Goal: Information Seeking & Learning: Learn about a topic

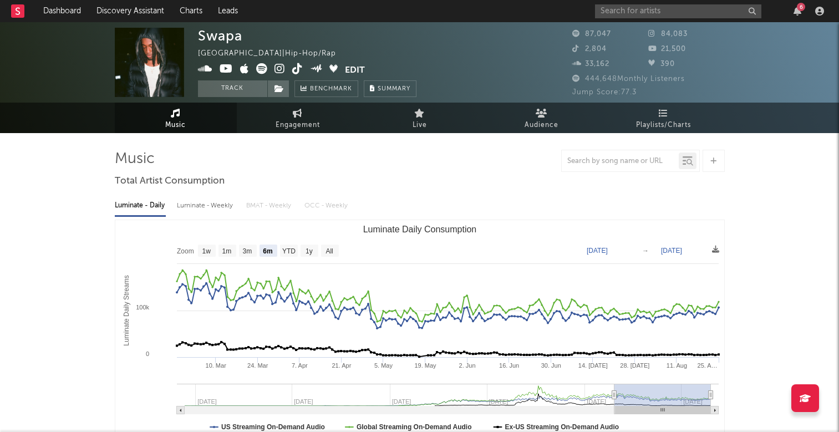
select select "6m"
click at [242, 87] on button "Track" at bounding box center [232, 88] width 69 height 17
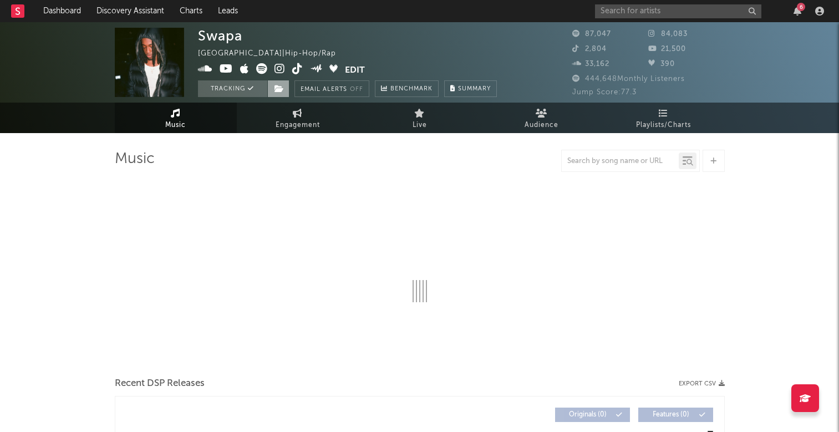
click at [278, 91] on icon at bounding box center [278, 89] width 9 height 8
select select "6m"
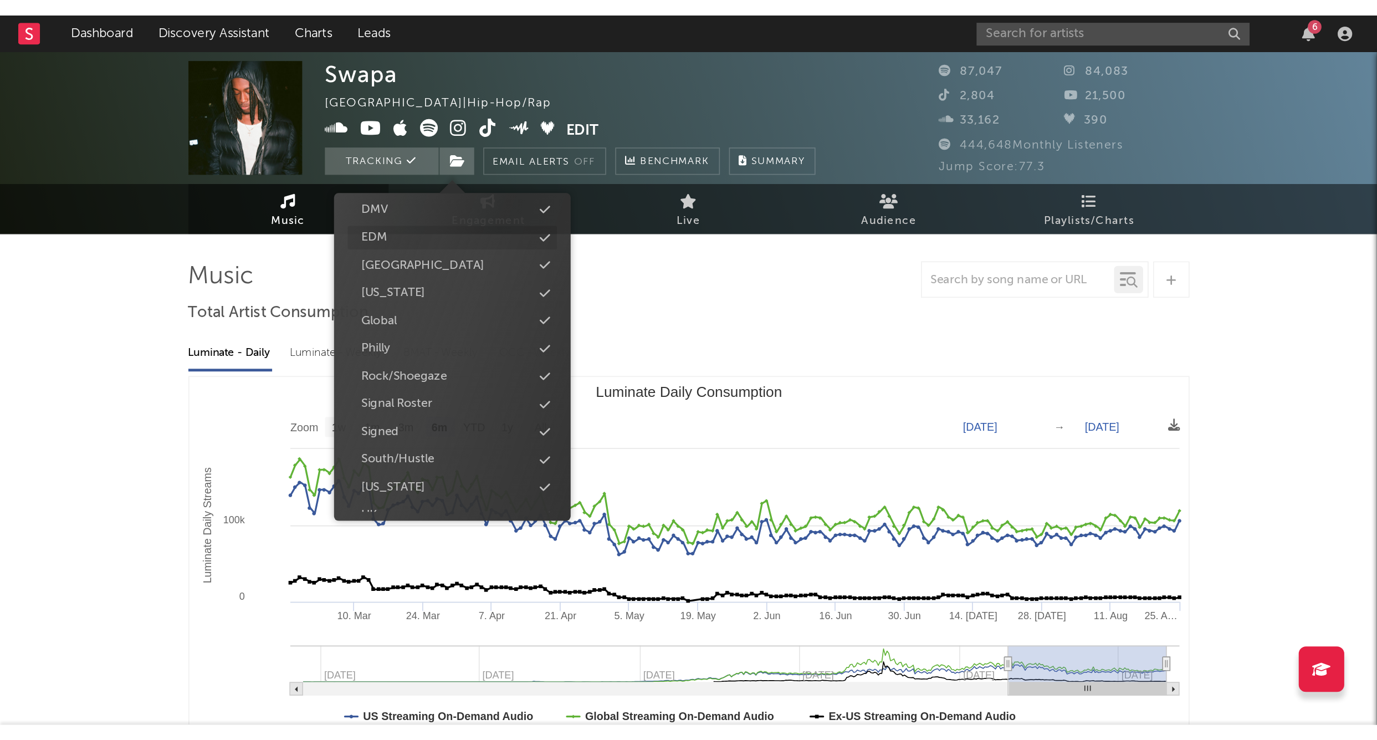
scroll to position [139, 0]
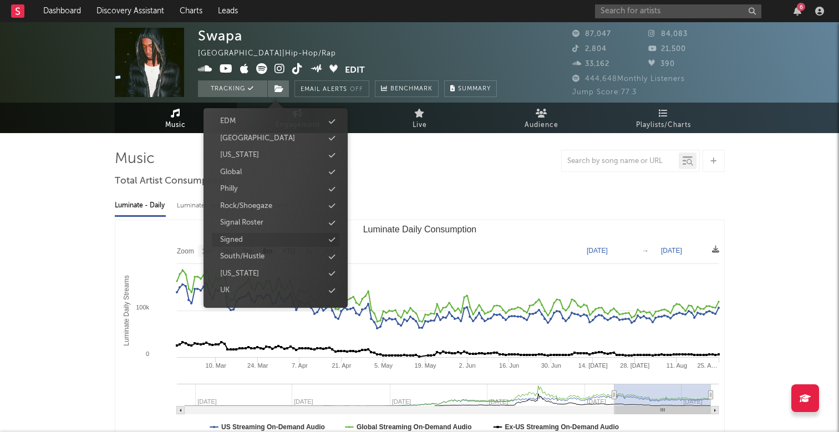
click at [234, 236] on div "Signed" at bounding box center [231, 239] width 23 height 11
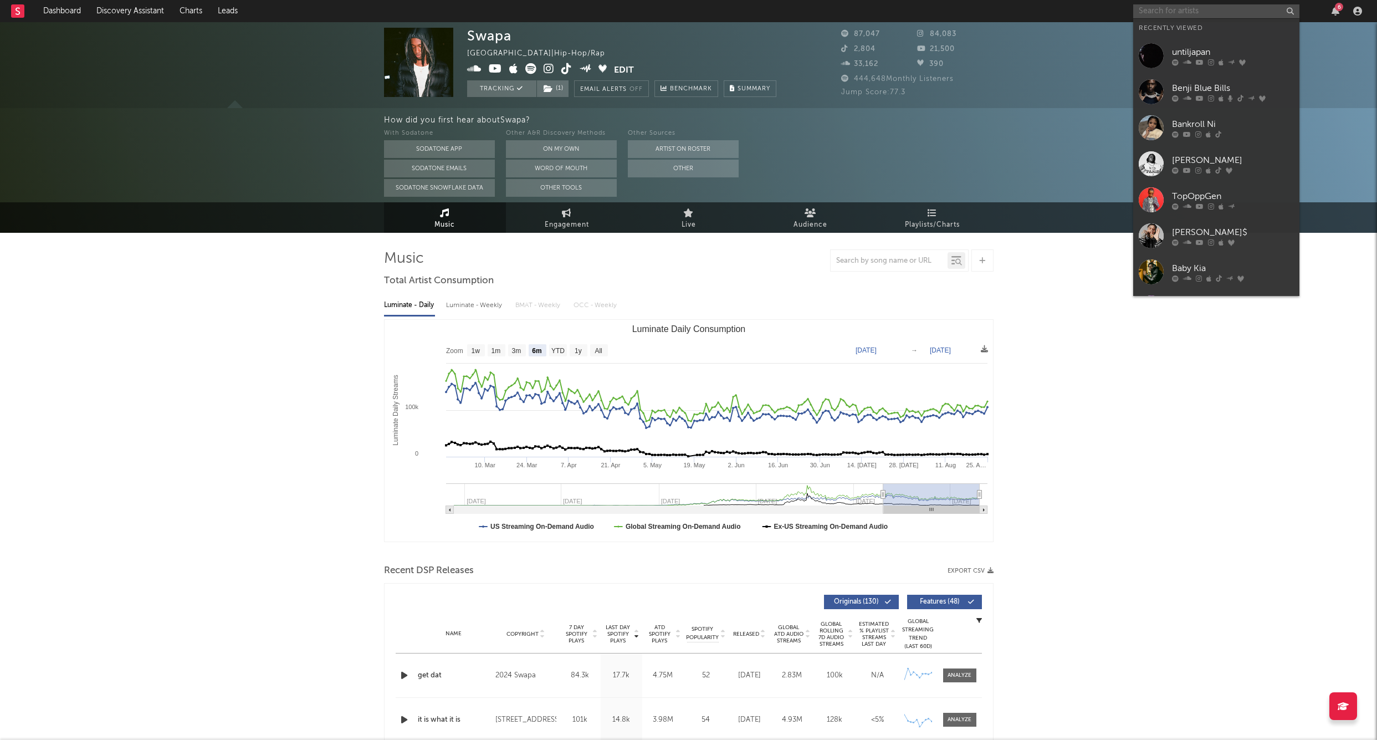
click at [838, 12] on input "text" at bounding box center [1217, 11] width 166 height 14
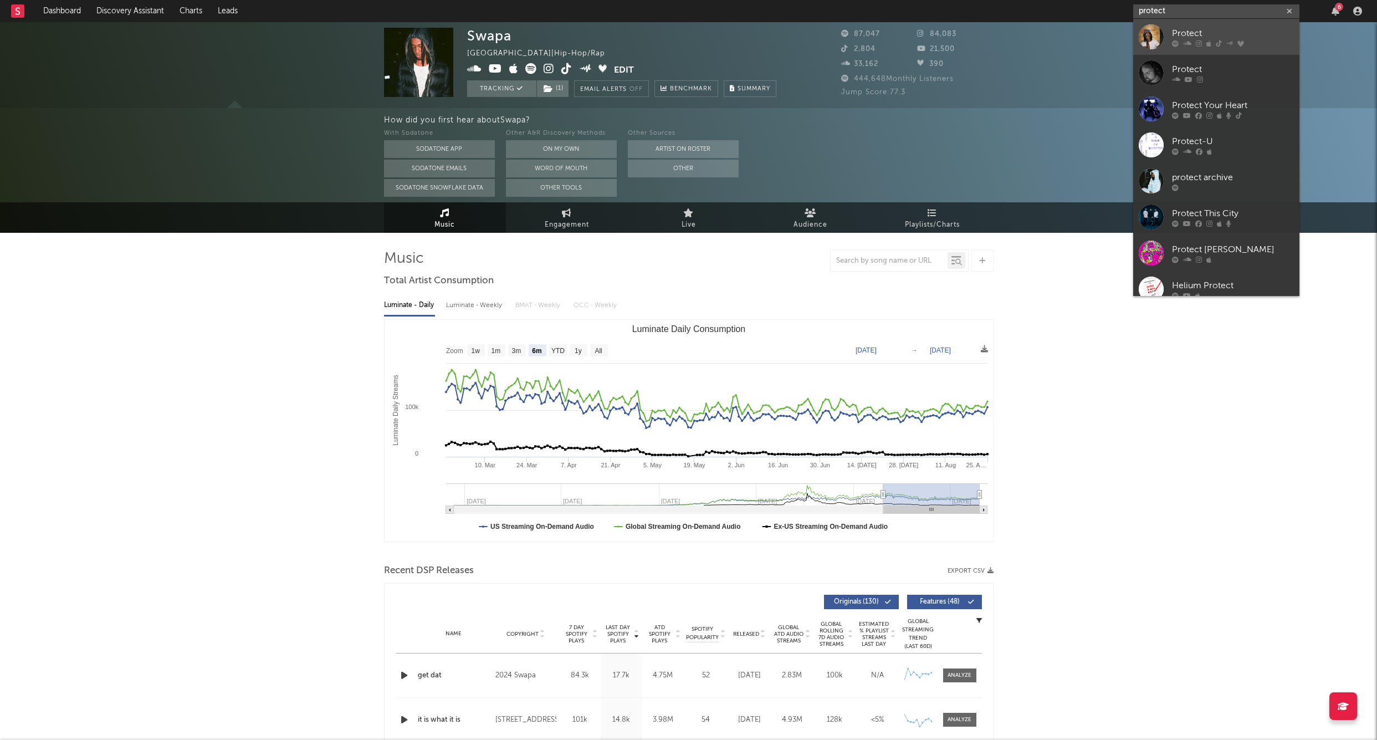
type input "protect"
click at [838, 33] on div "Protect" at bounding box center [1233, 33] width 122 height 13
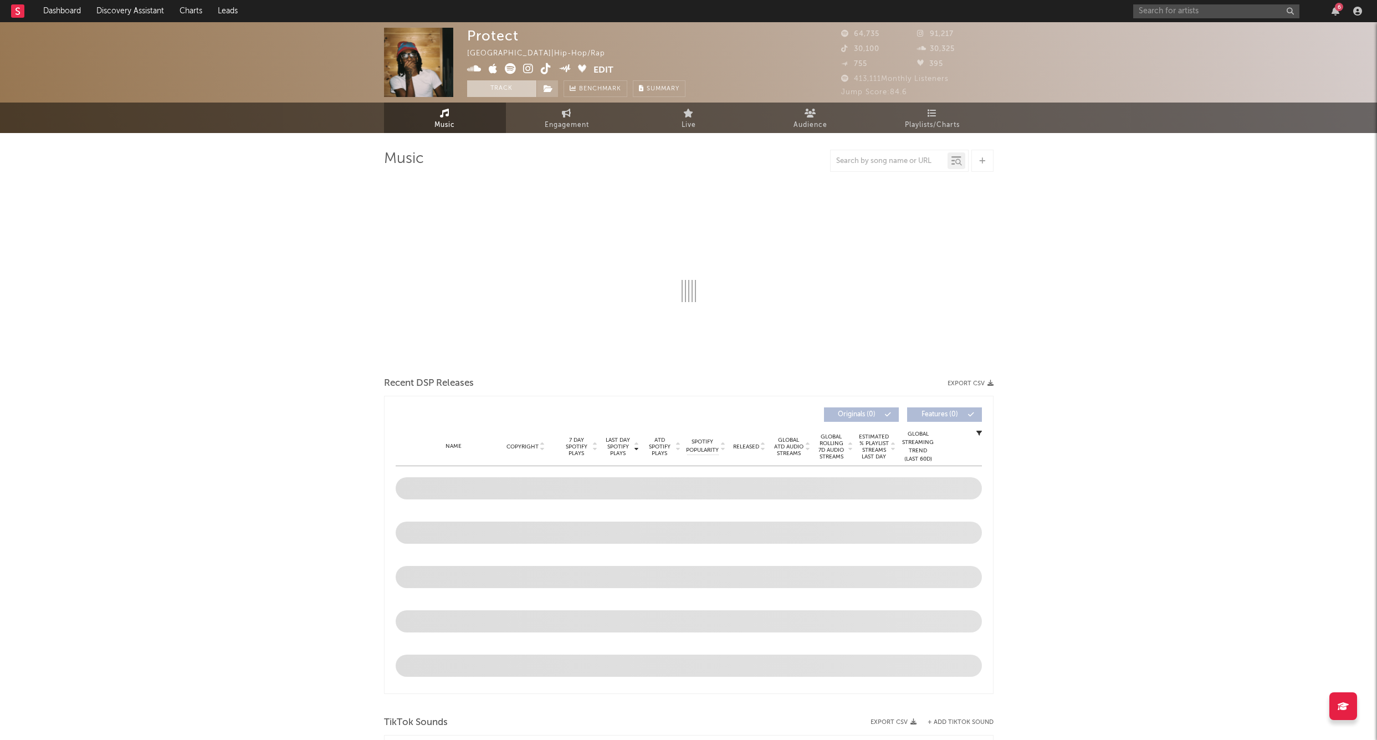
click at [492, 93] on button "Track" at bounding box center [501, 88] width 69 height 17
select select "6m"
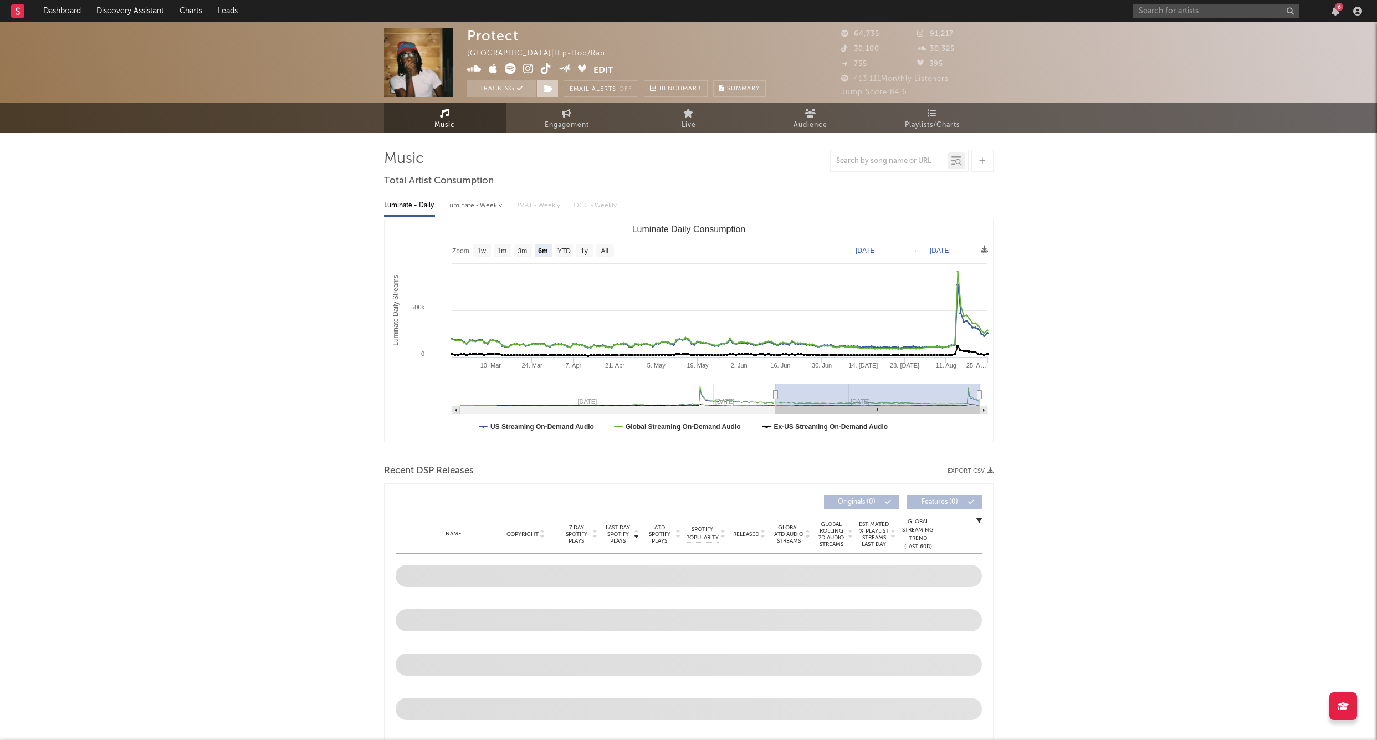
click at [544, 91] on icon at bounding box center [548, 89] width 9 height 8
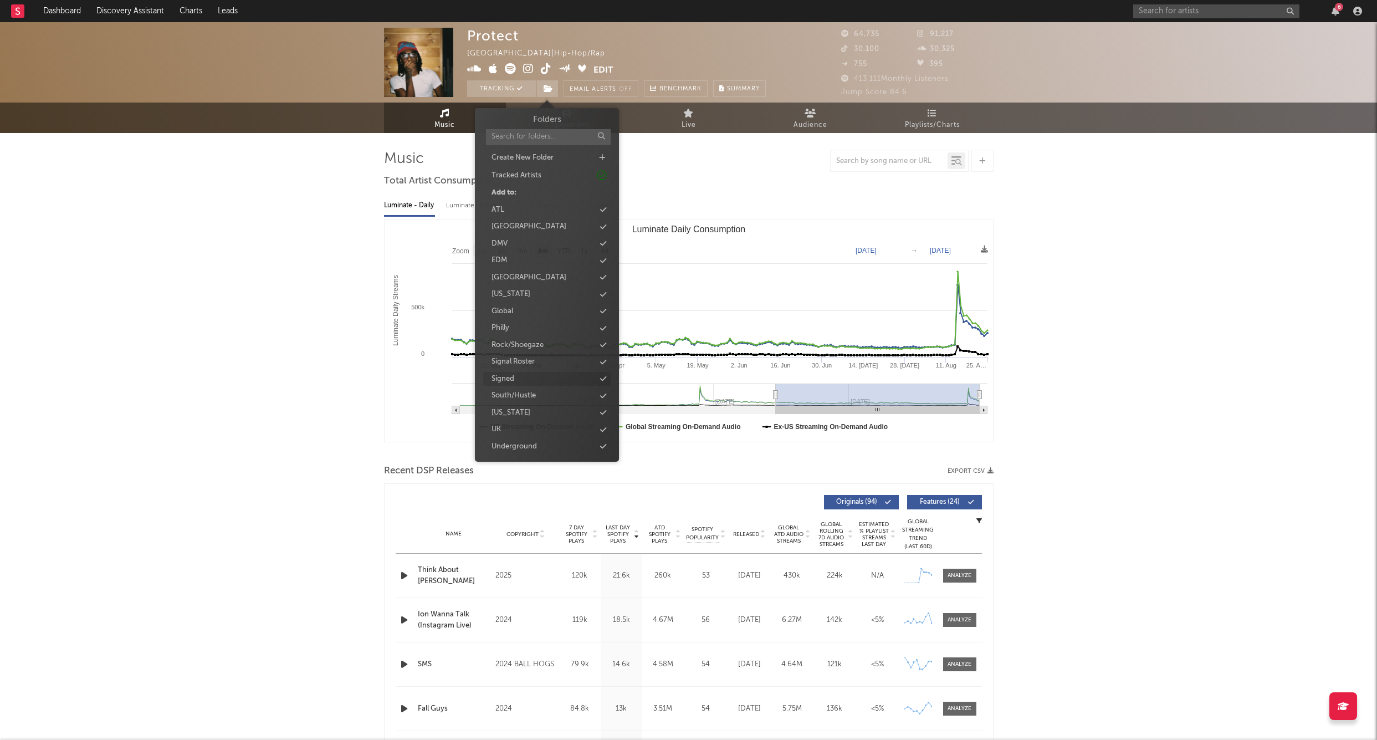
click at [506, 375] on div "Signed" at bounding box center [503, 379] width 23 height 11
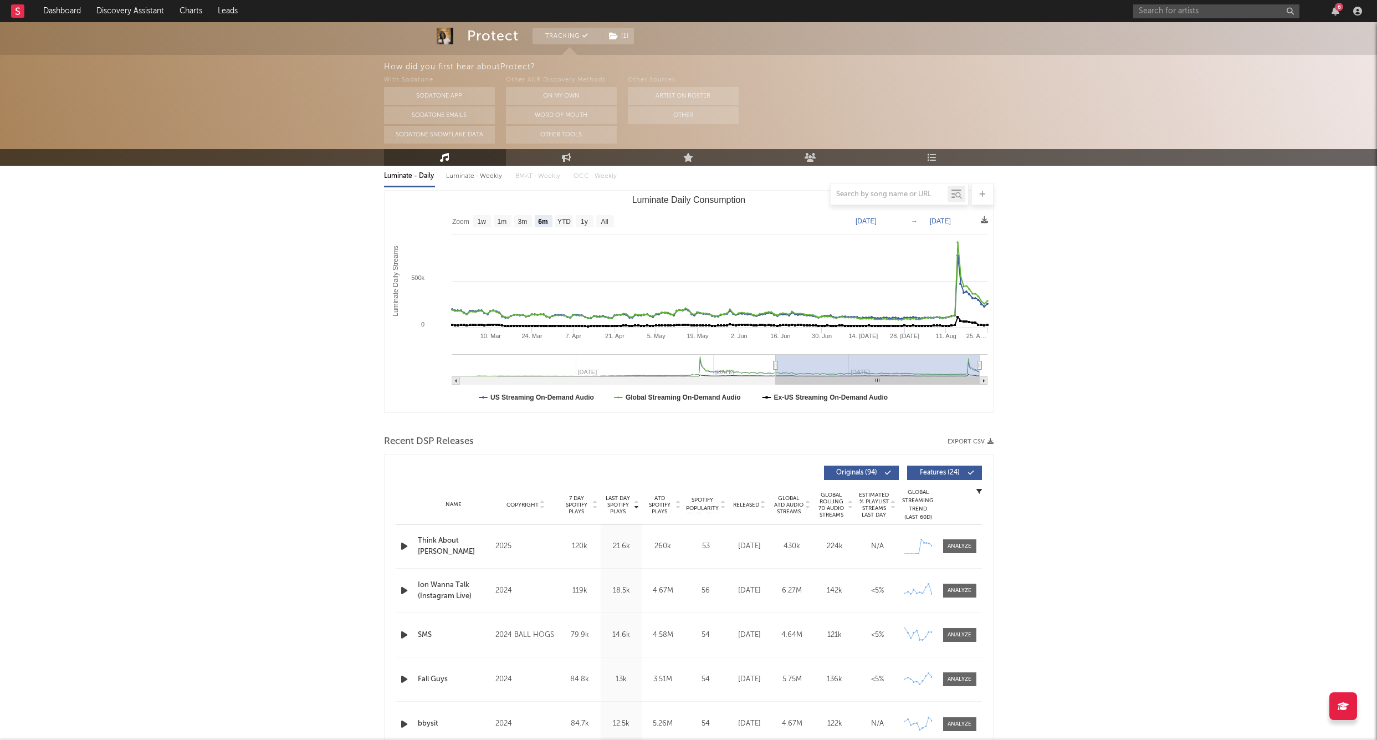
scroll to position [34, 0]
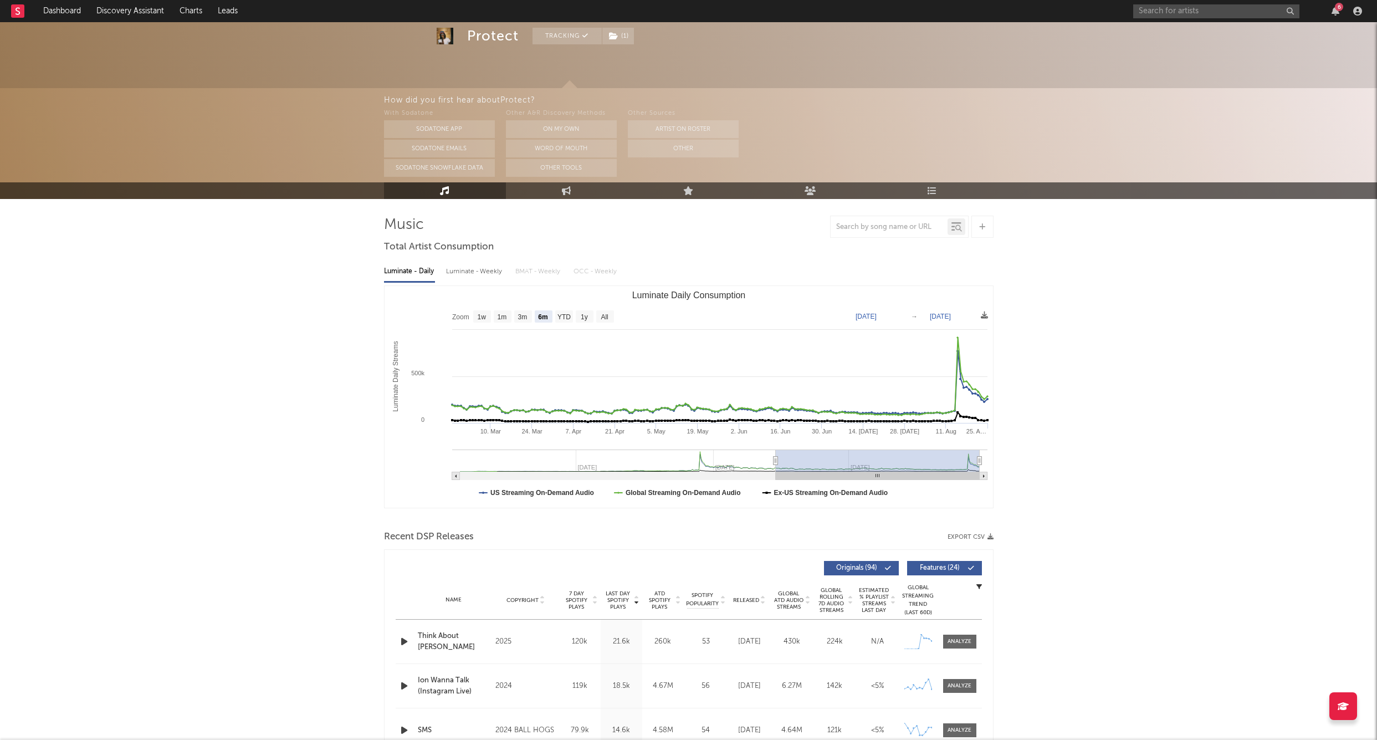
click at [838, 14] on input "text" at bounding box center [1217, 11] width 166 height 14
click at [838, 14] on input "wizz havinn" at bounding box center [1217, 11] width 166 height 14
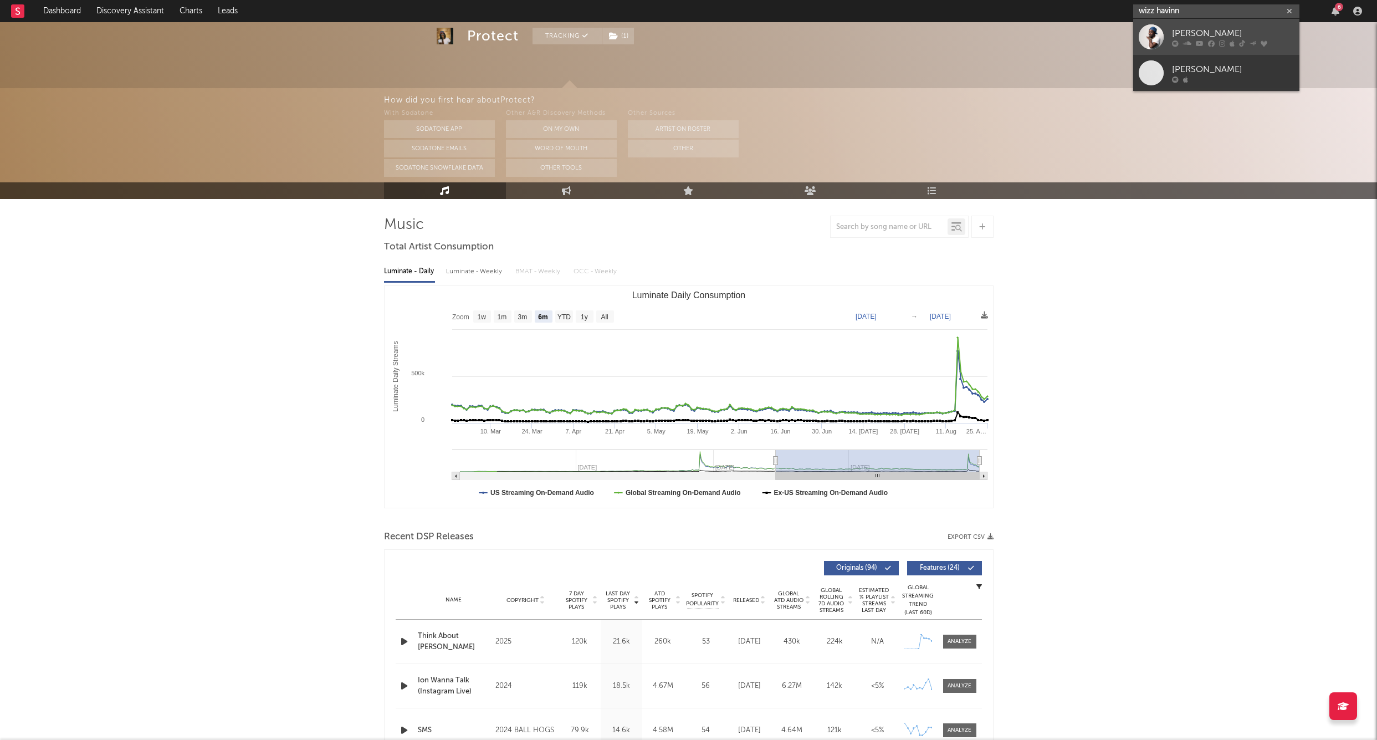
type input "wizz havinn"
click at [838, 25] on link "[PERSON_NAME]" at bounding box center [1217, 37] width 166 height 36
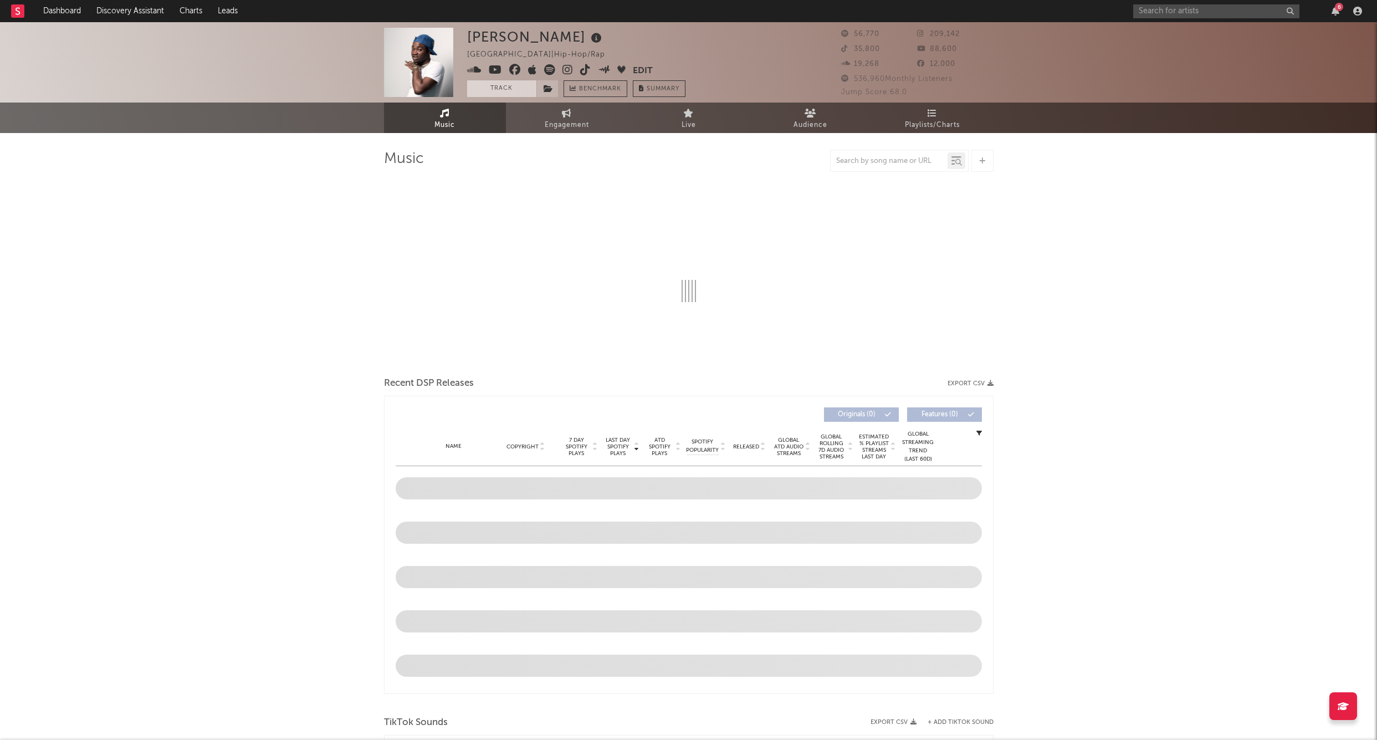
click at [512, 86] on button "Track" at bounding box center [501, 88] width 69 height 17
click at [556, 88] on span at bounding box center [548, 88] width 22 height 17
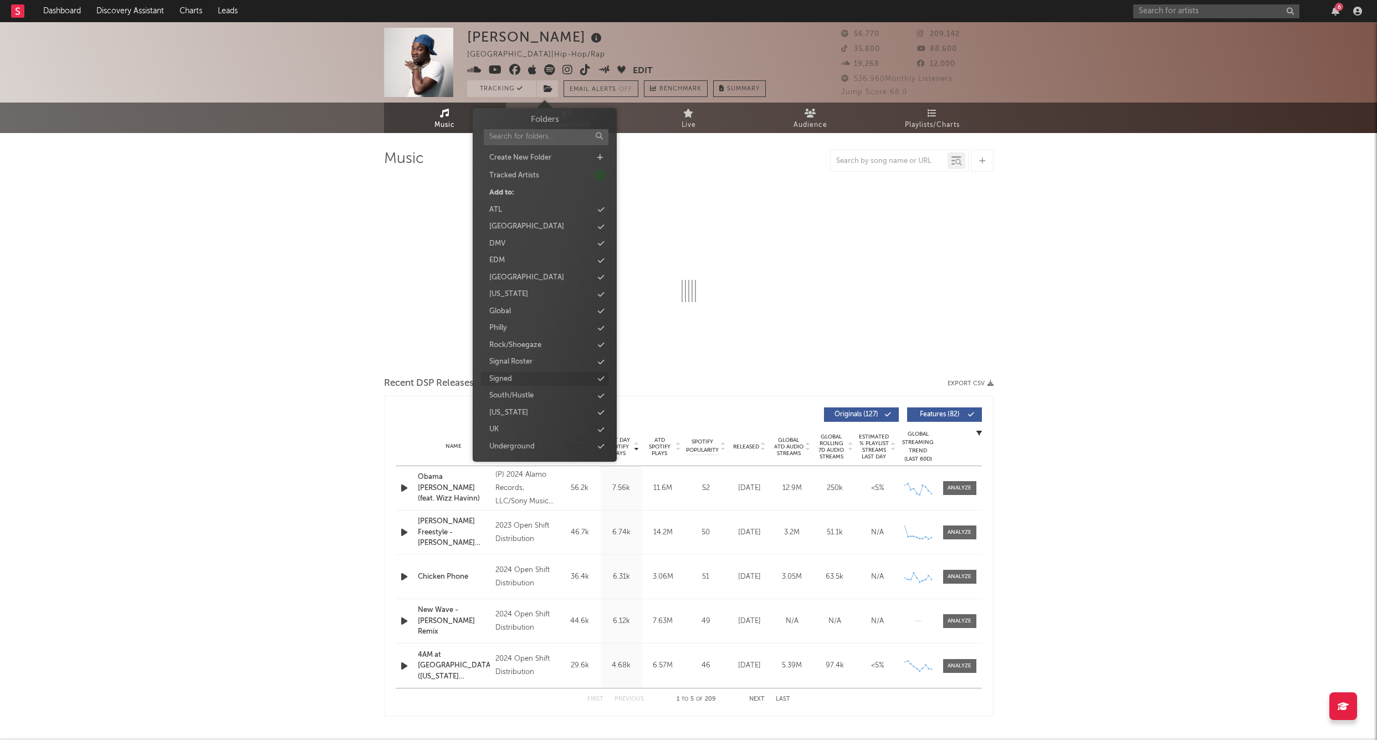
click at [504, 377] on div "Signed" at bounding box center [500, 379] width 23 height 11
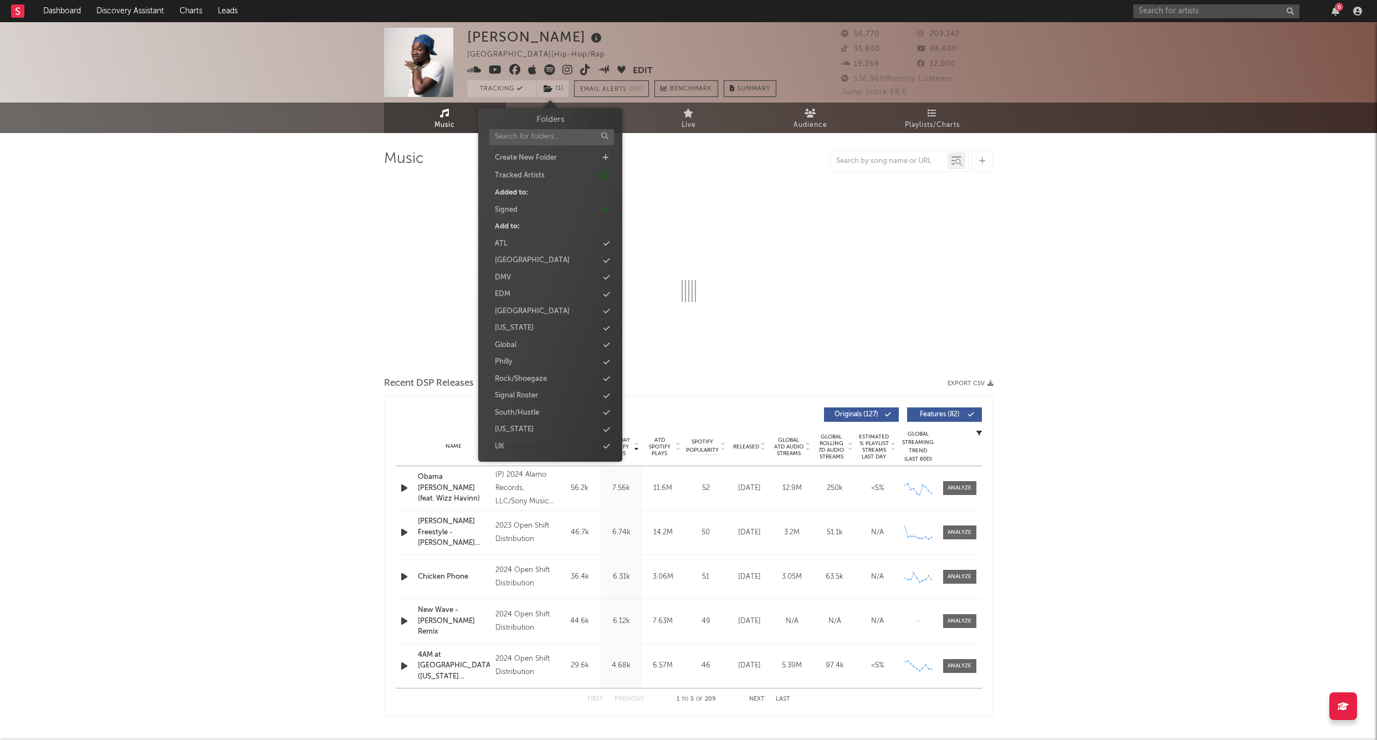
select select "6m"
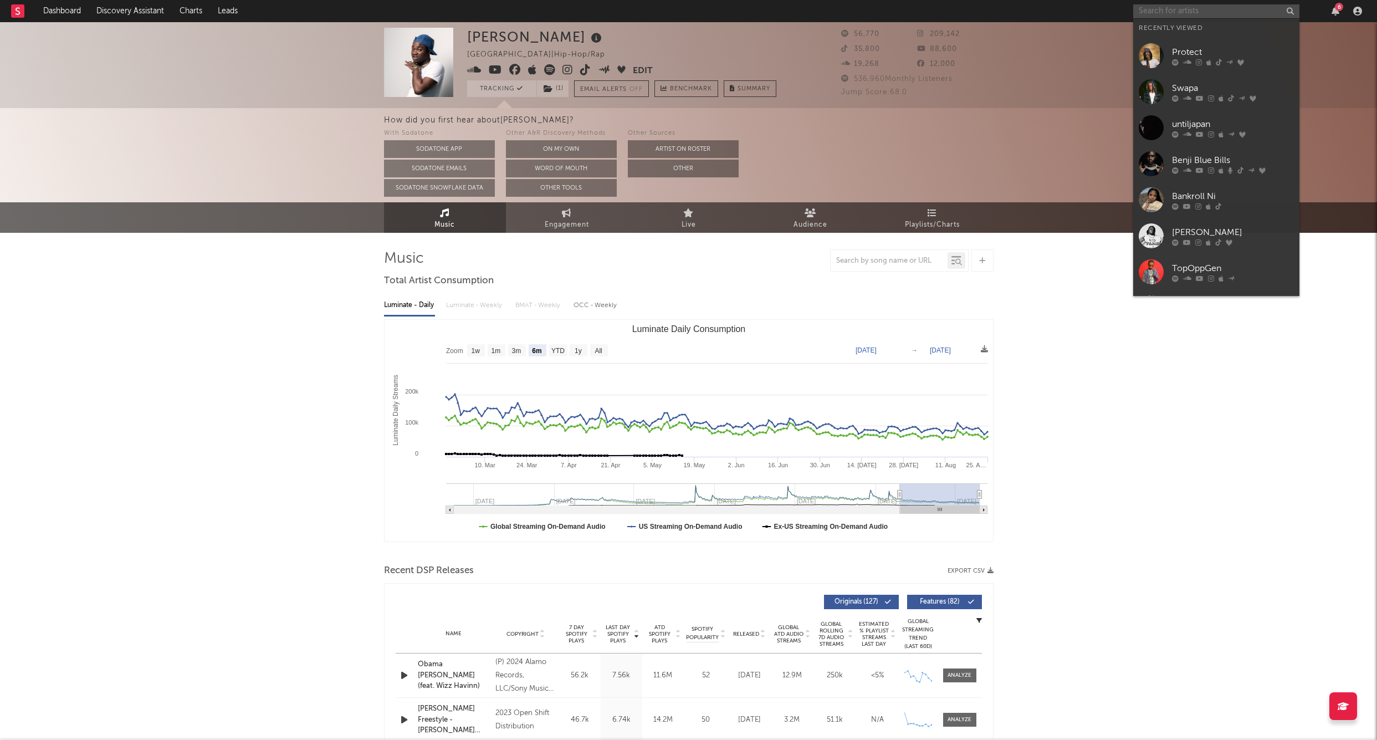
click at [838, 11] on input "text" at bounding box center [1217, 11] width 166 height 14
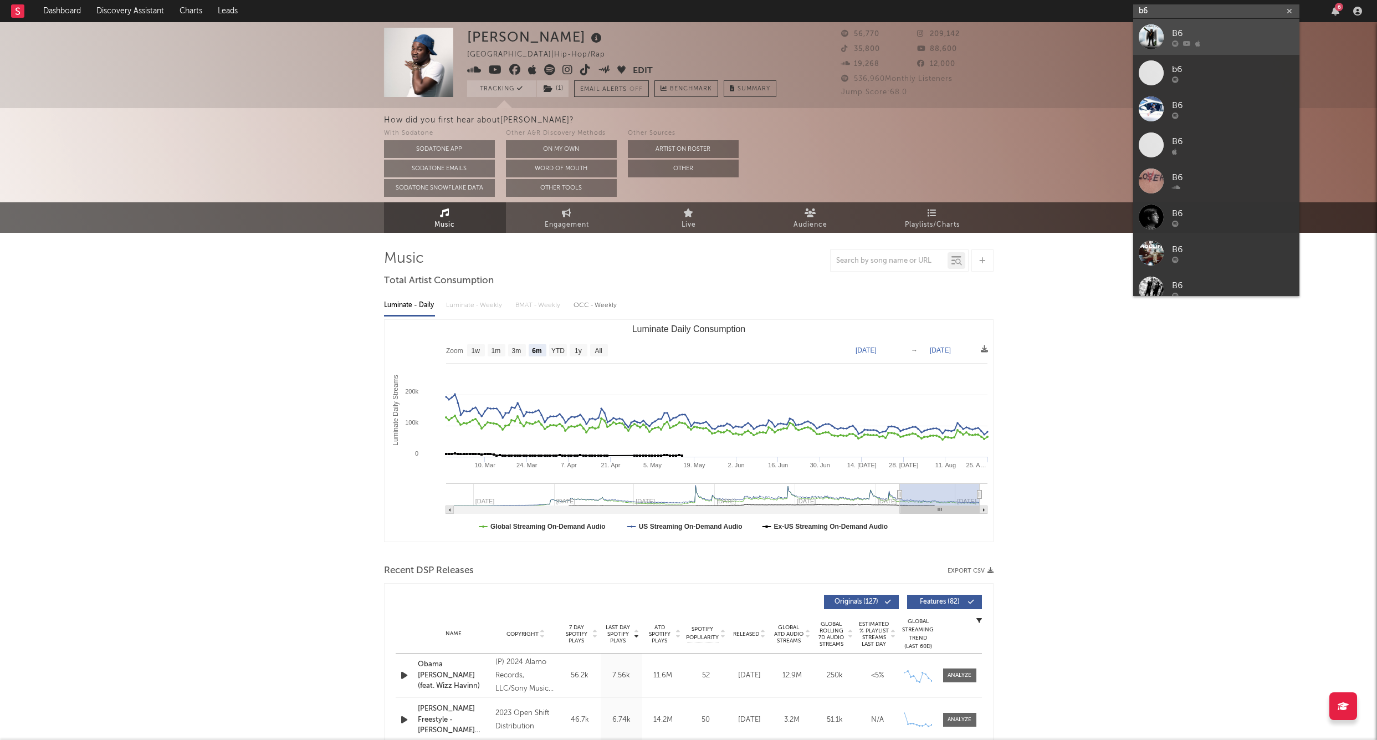
type input "b6"
click at [838, 27] on div "B6" at bounding box center [1233, 33] width 122 height 13
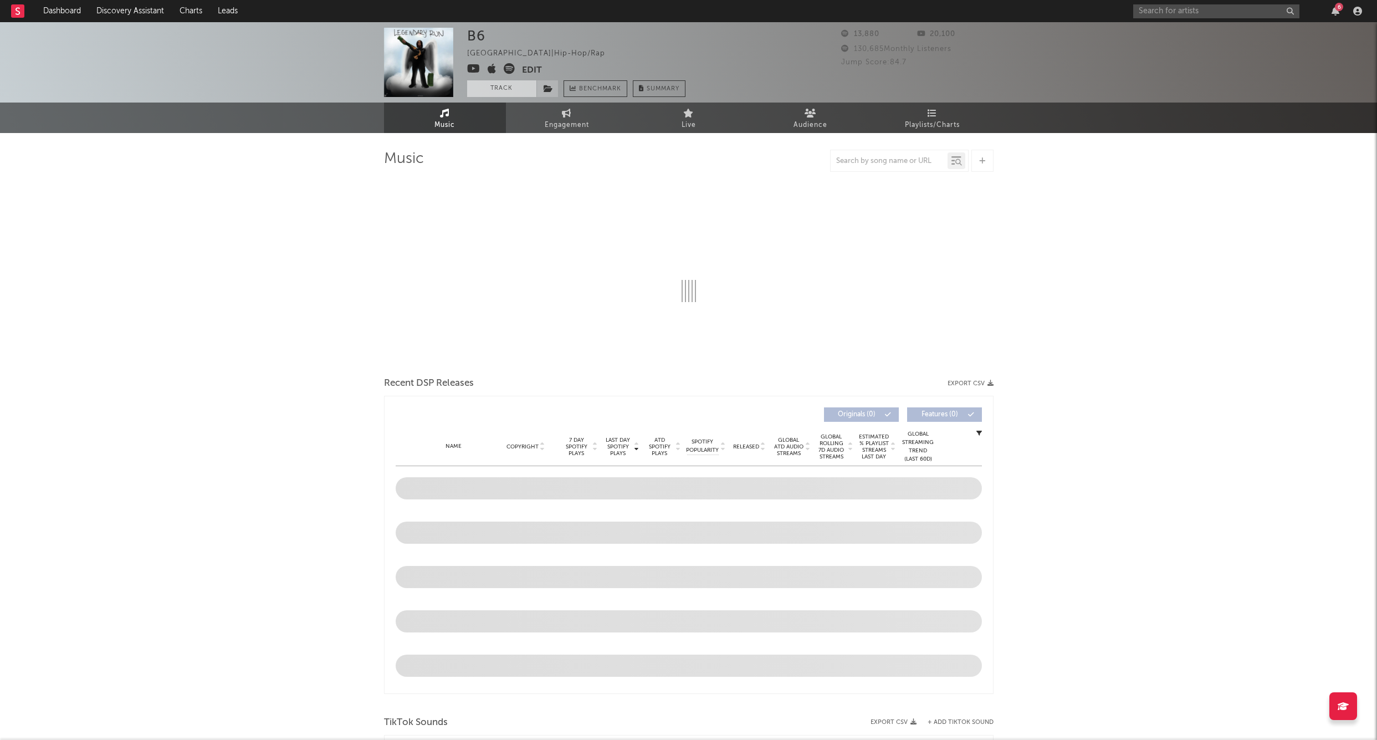
click at [507, 89] on button "Track" at bounding box center [501, 88] width 69 height 17
select select "6m"
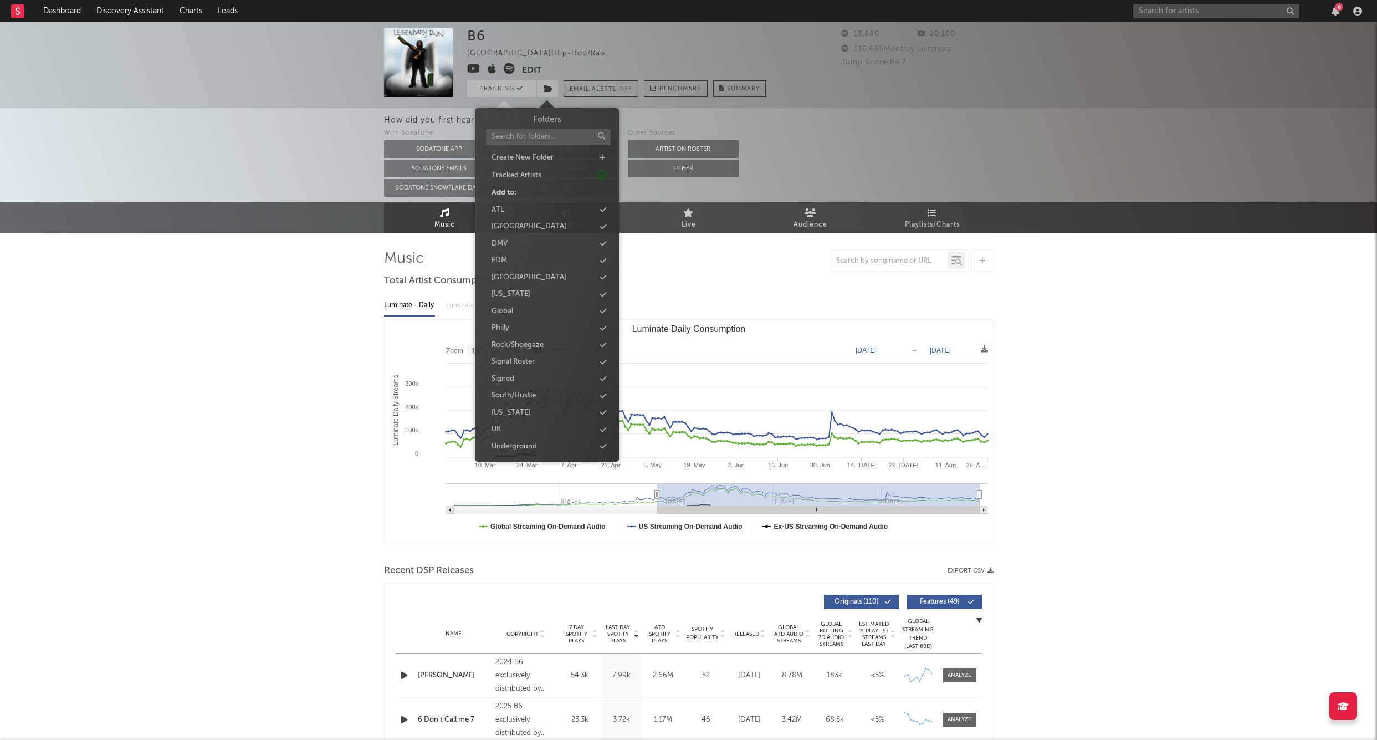
drag, startPoint x: 547, startPoint y: 89, endPoint x: 548, endPoint y: 114, distance: 25.5
click at [547, 89] on icon at bounding box center [548, 89] width 9 height 8
click at [513, 376] on div "Signed" at bounding box center [503, 379] width 23 height 11
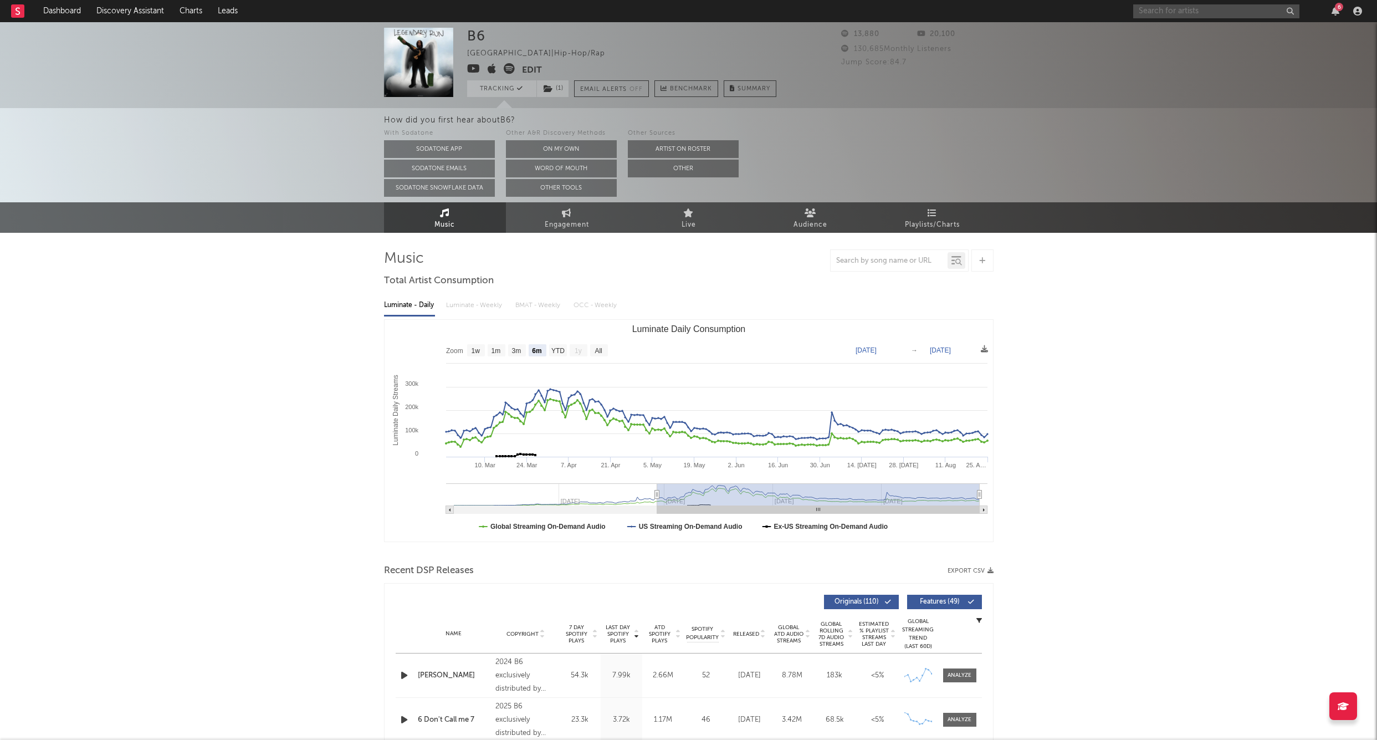
click at [838, 14] on input "text" at bounding box center [1217, 11] width 166 height 14
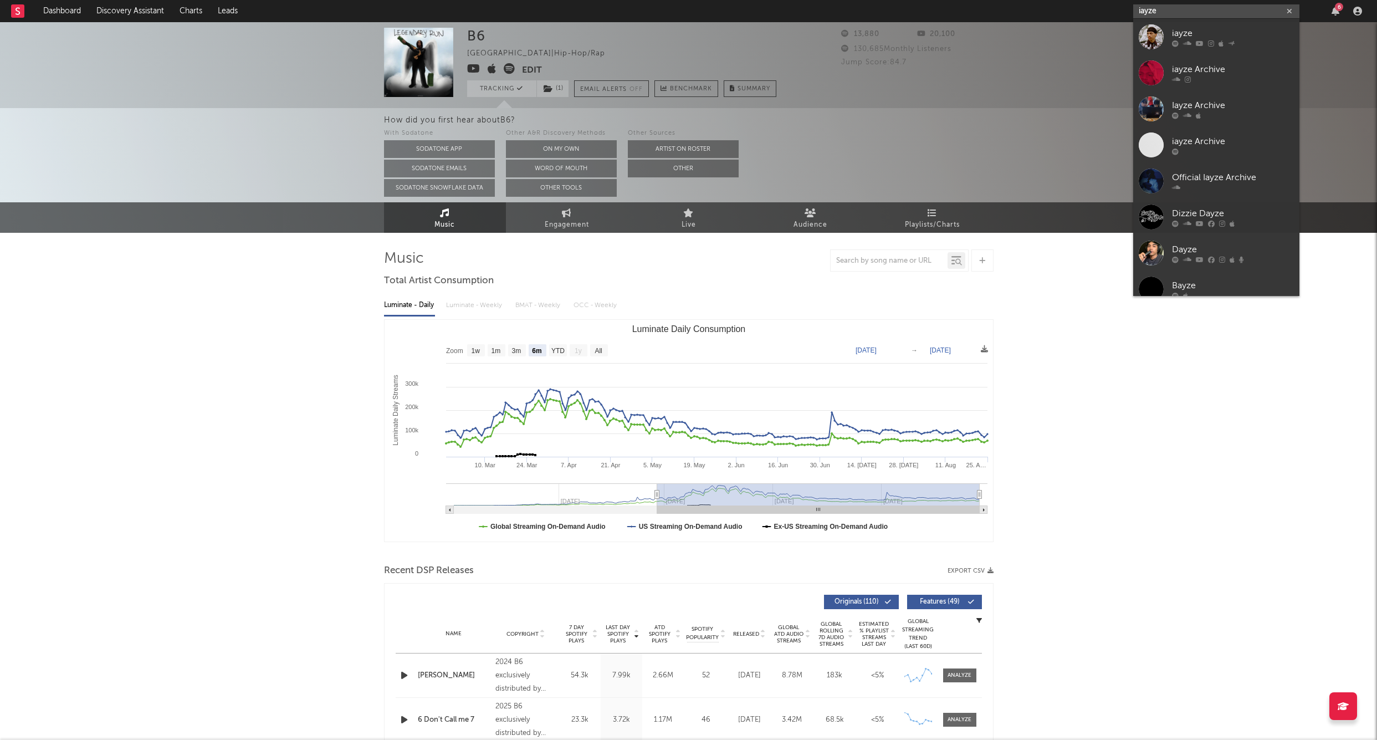
type input "iayze"
click at [838, 32] on div "iayze" at bounding box center [1233, 33] width 122 height 13
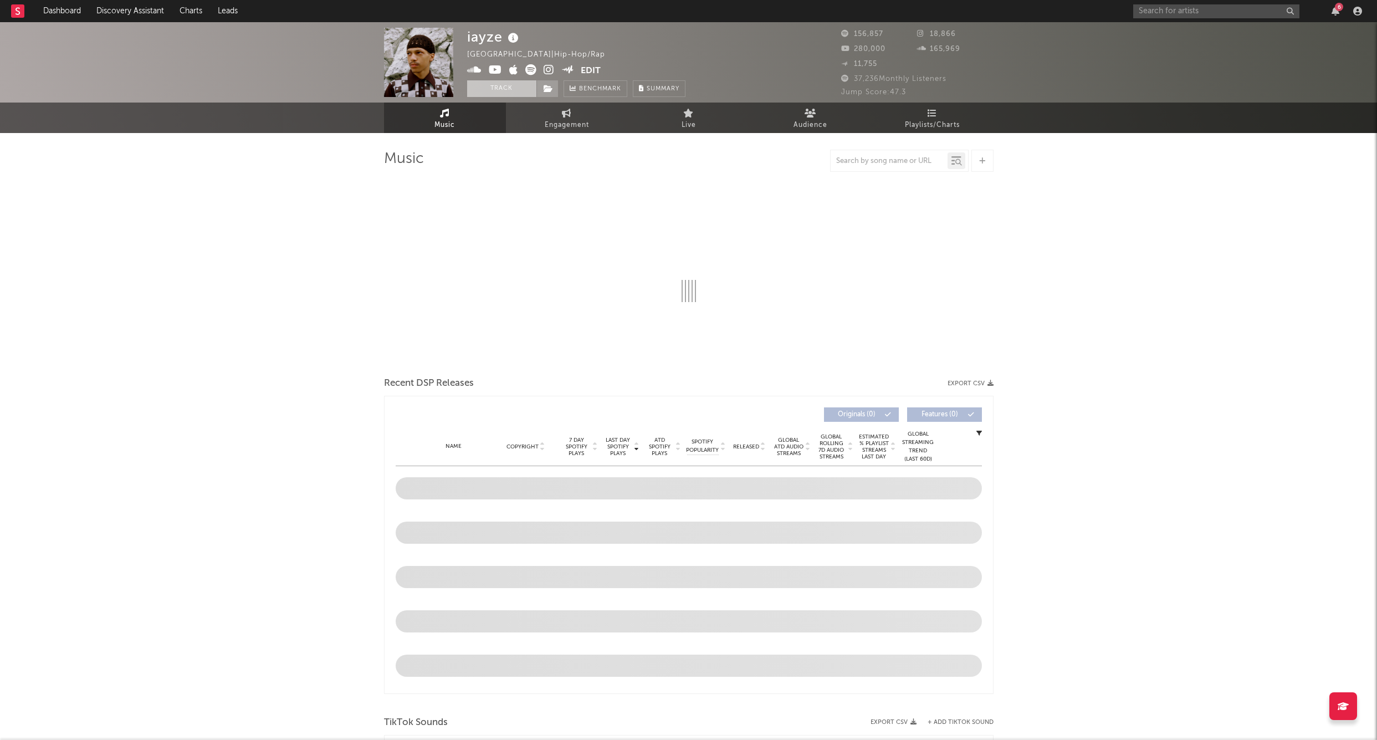
click at [504, 86] on button "Track" at bounding box center [501, 88] width 69 height 17
click at [549, 90] on icon at bounding box center [548, 89] width 9 height 8
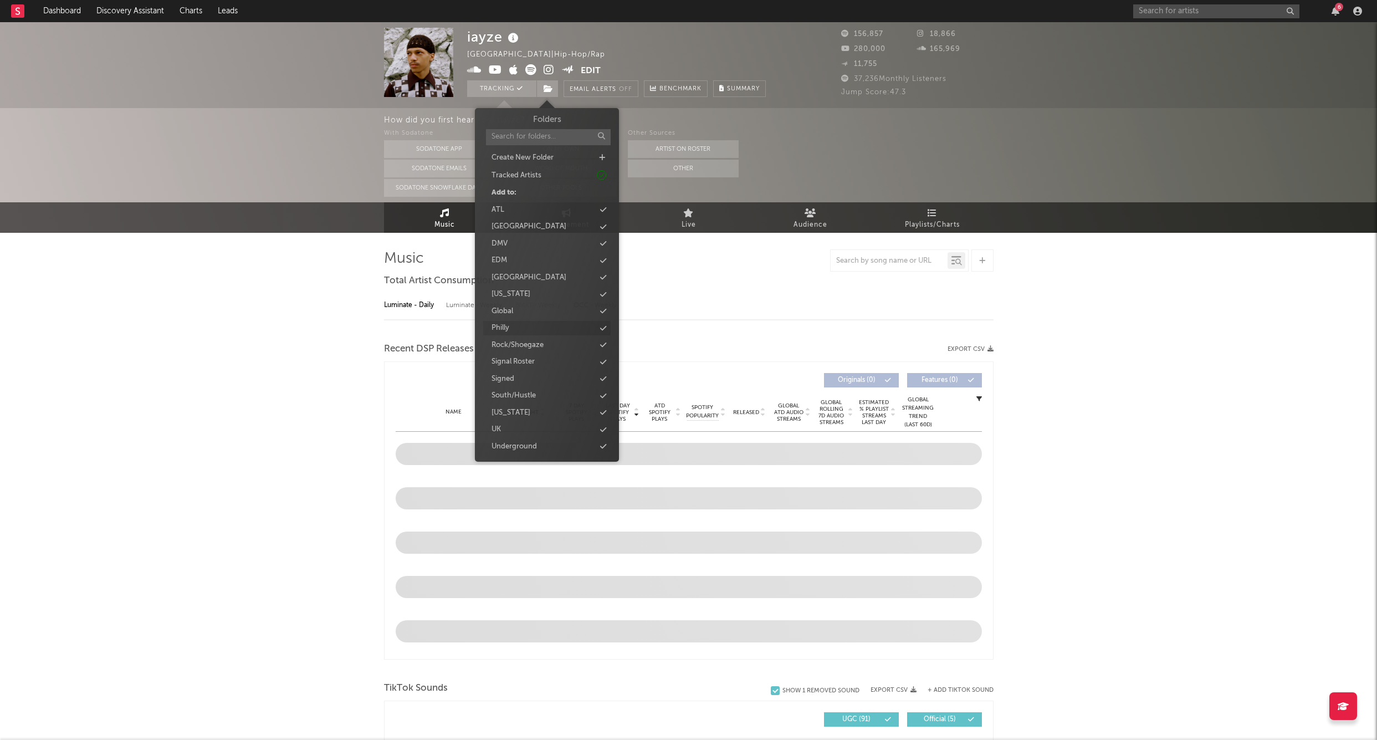
select select "6m"
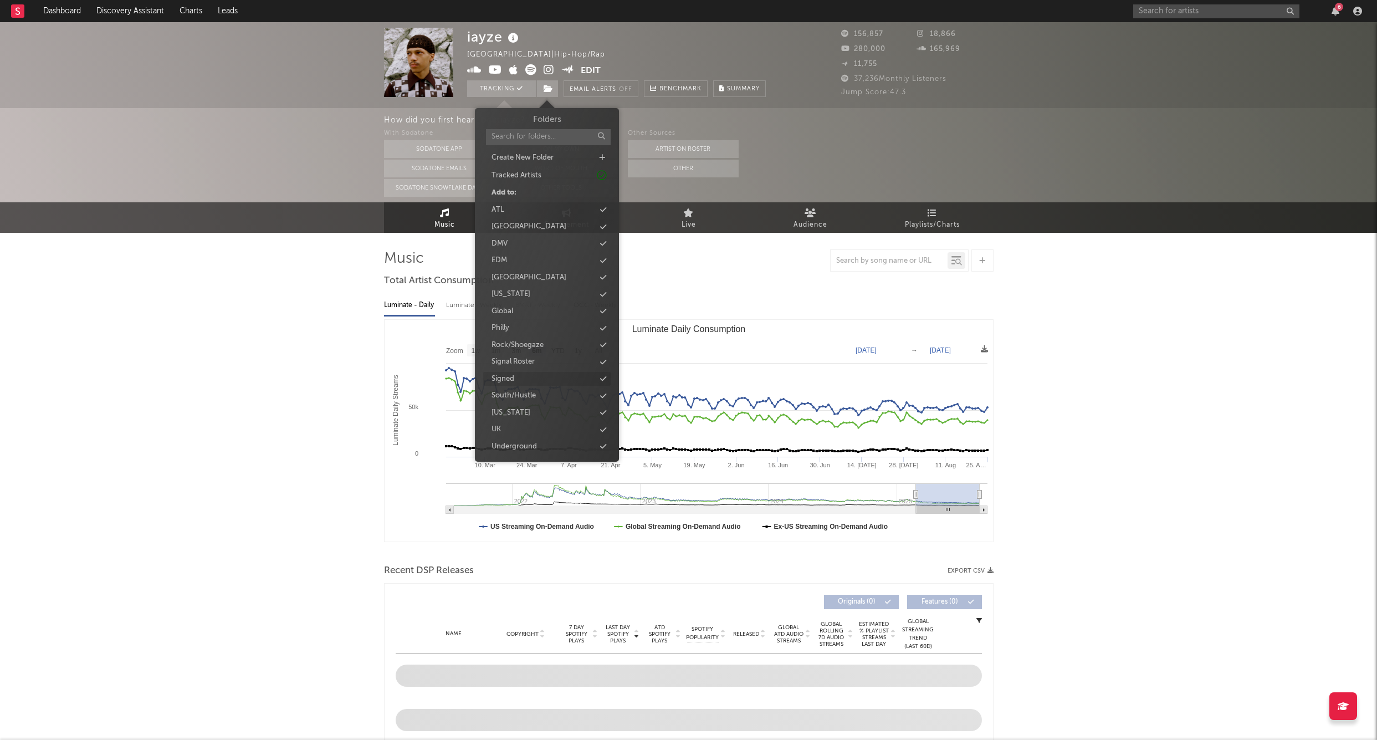
click at [514, 376] on div "Signed" at bounding box center [503, 379] width 23 height 11
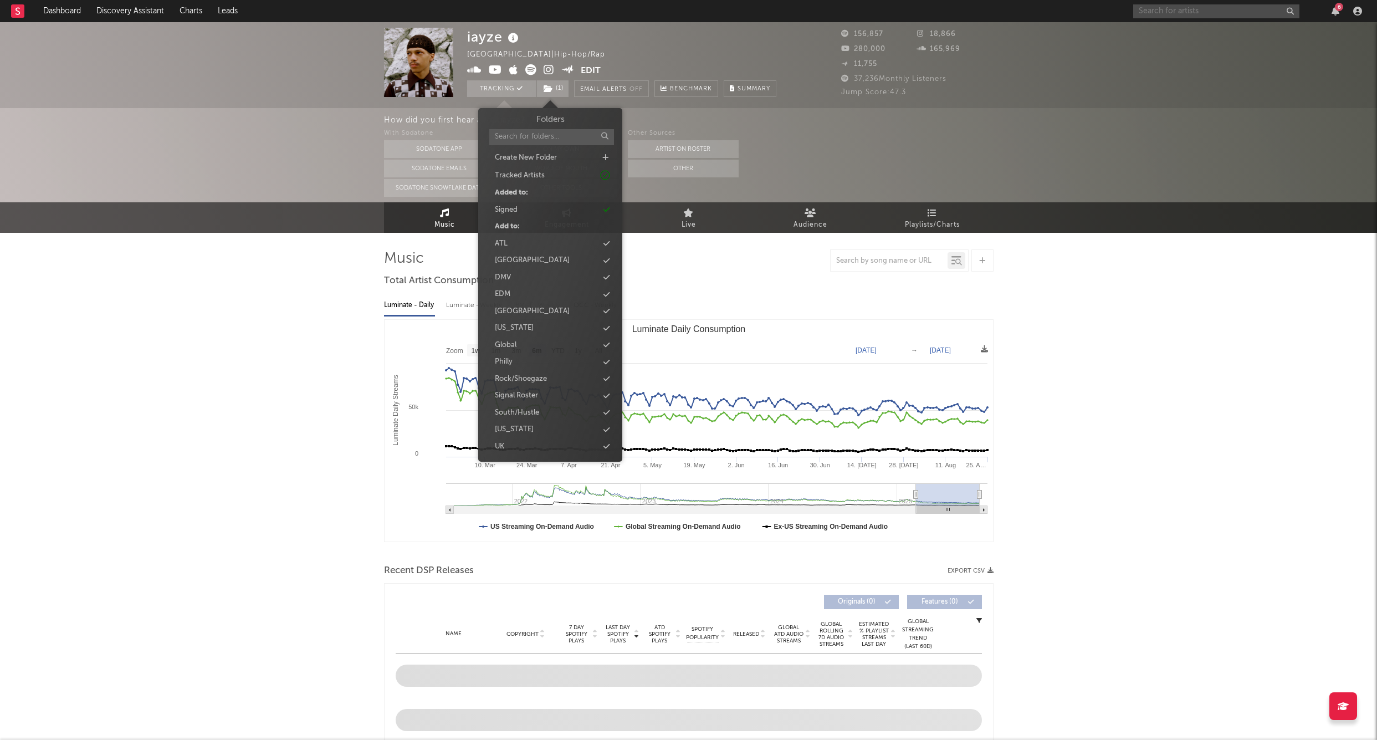
click at [838, 16] on input "text" at bounding box center [1217, 11] width 166 height 14
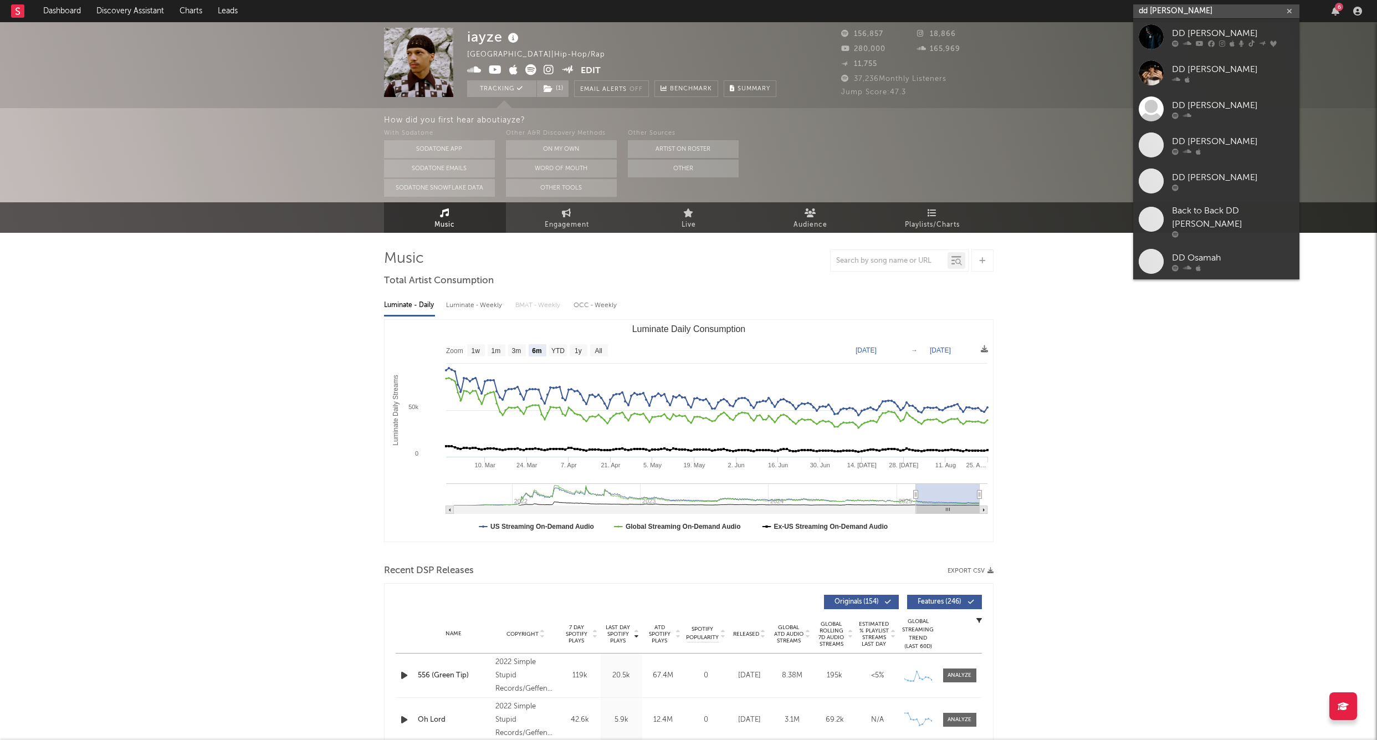
type input "dd [PERSON_NAME]"
click at [838, 34] on div "DD [PERSON_NAME]" at bounding box center [1233, 33] width 122 height 13
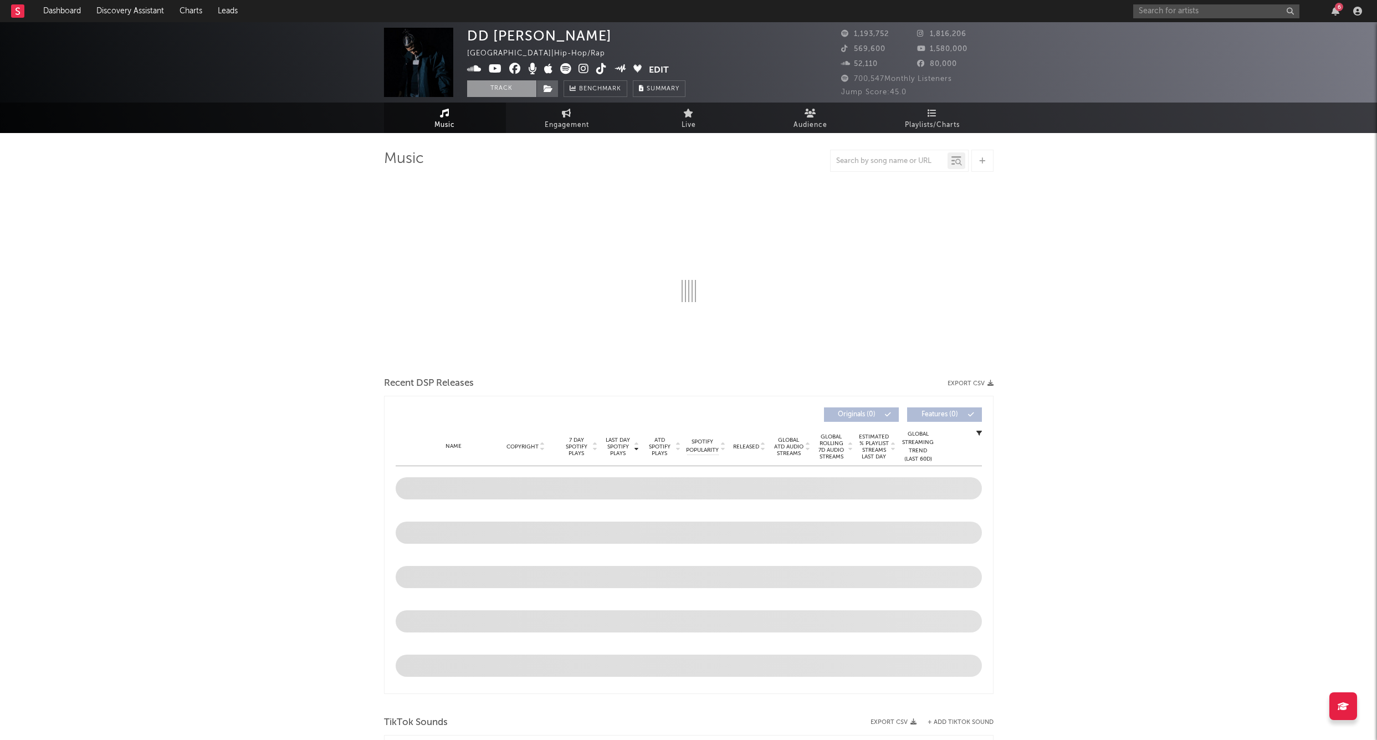
click at [503, 89] on button "Track" at bounding box center [501, 88] width 69 height 17
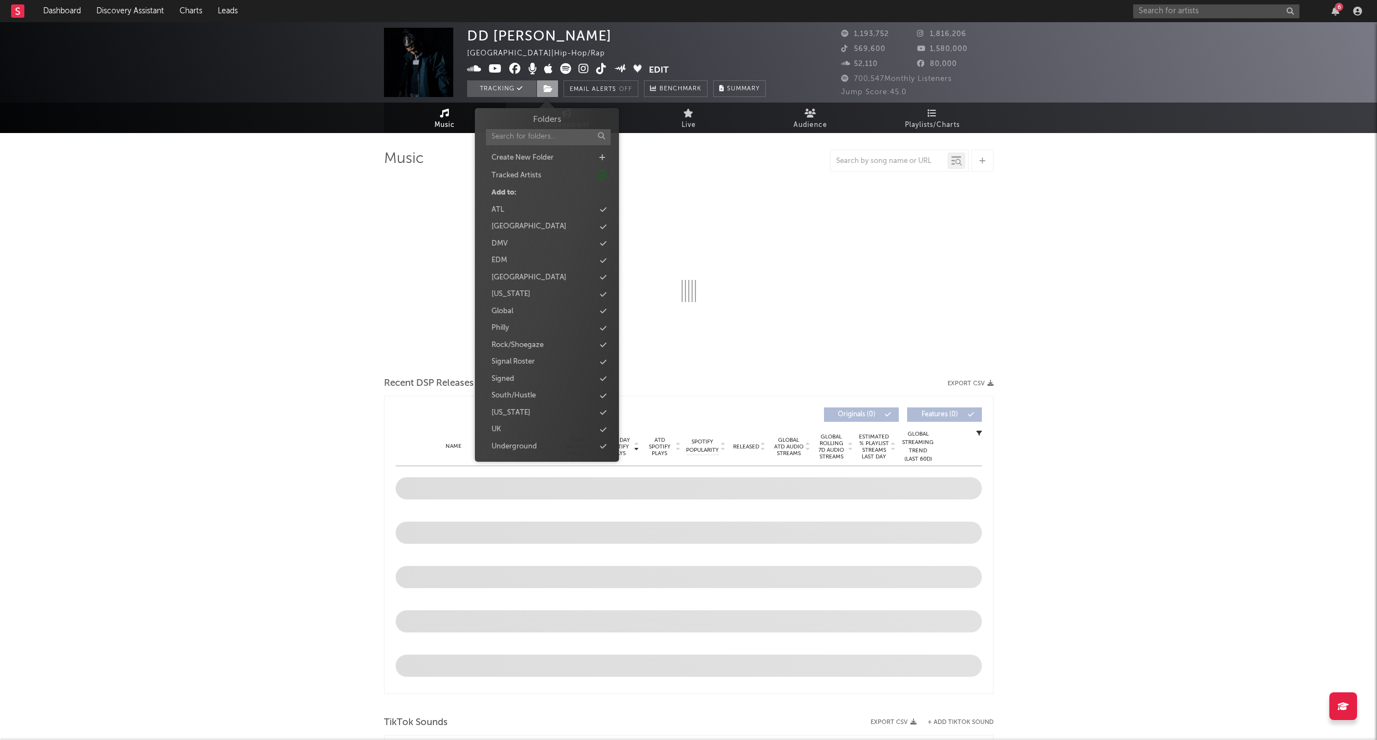
click at [552, 90] on icon at bounding box center [548, 89] width 9 height 8
select select "6m"
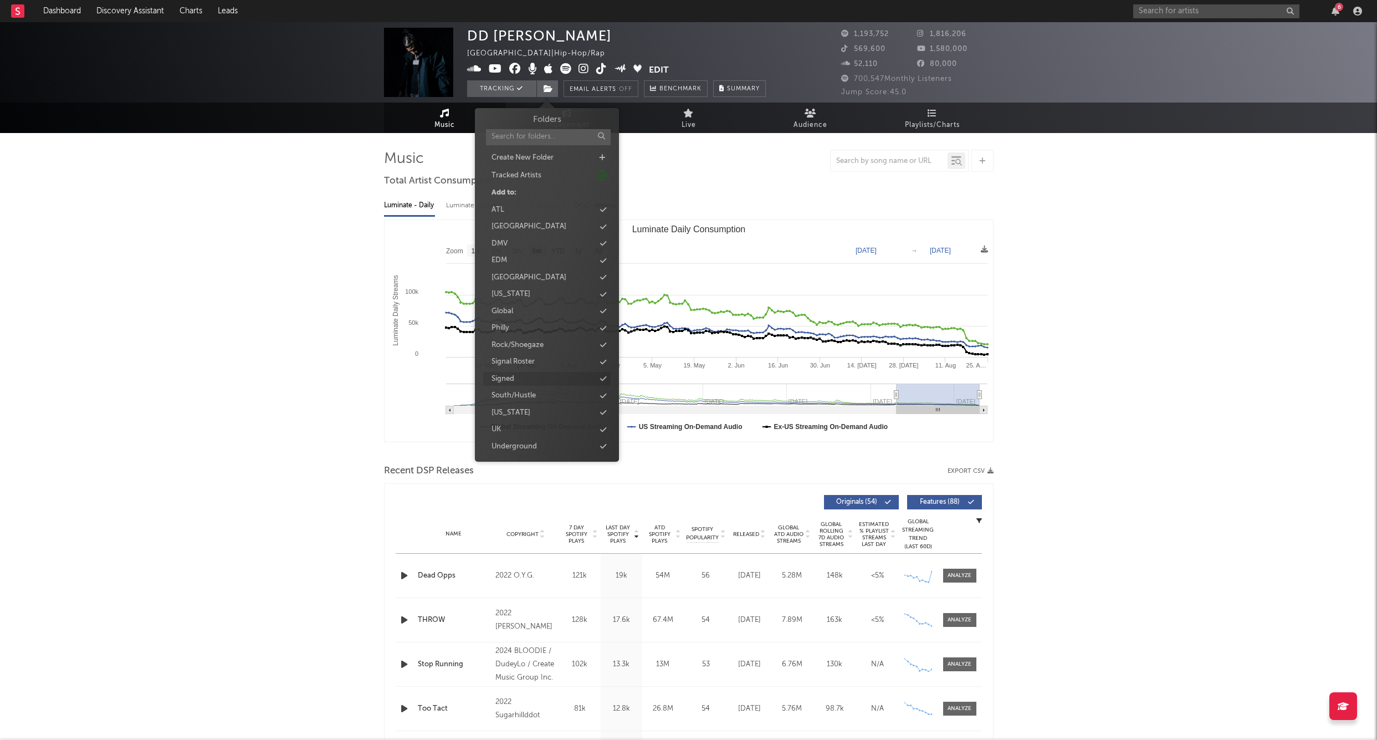
click at [506, 374] on div "Signed" at bounding box center [503, 379] width 23 height 11
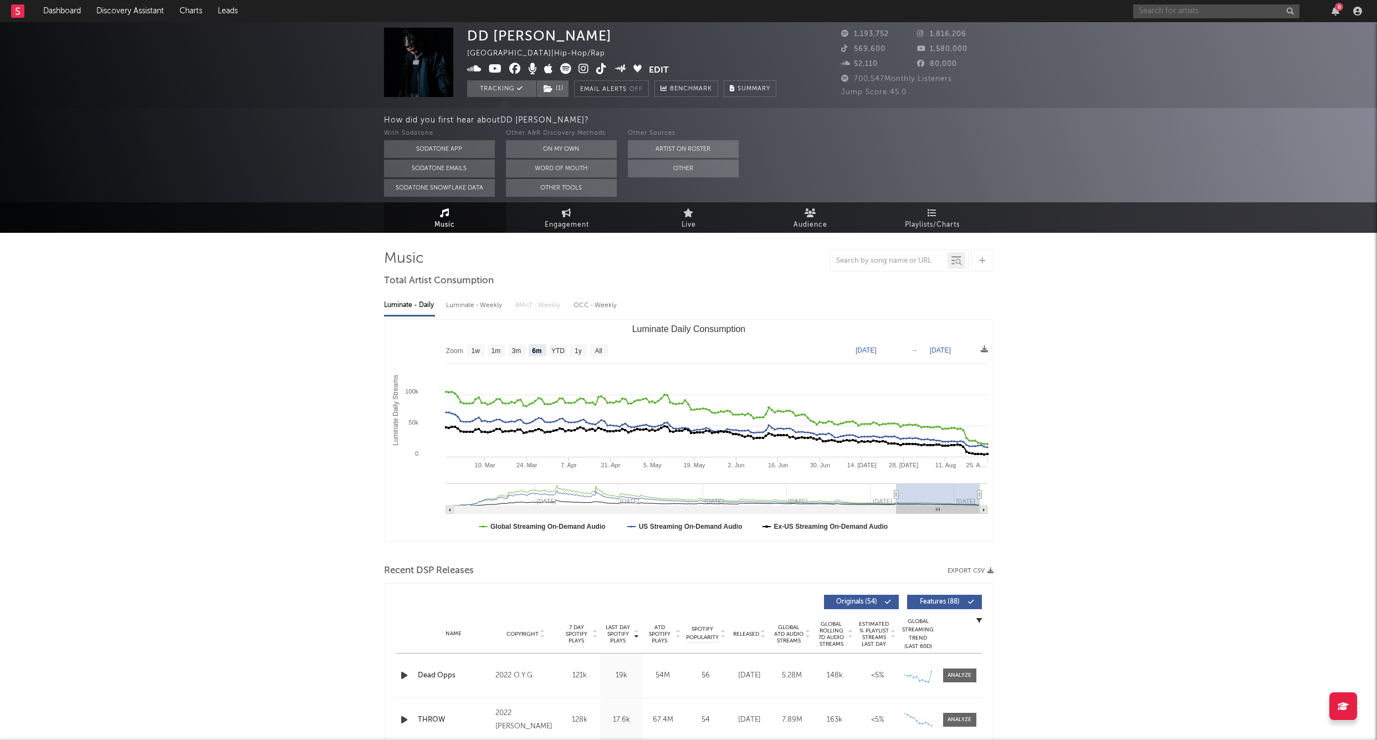
click at [838, 8] on input "text" at bounding box center [1217, 11] width 166 height 14
type input "4block [PERSON_NAME]"
click at [838, 26] on link "4Block Lil Mari" at bounding box center [1217, 37] width 166 height 36
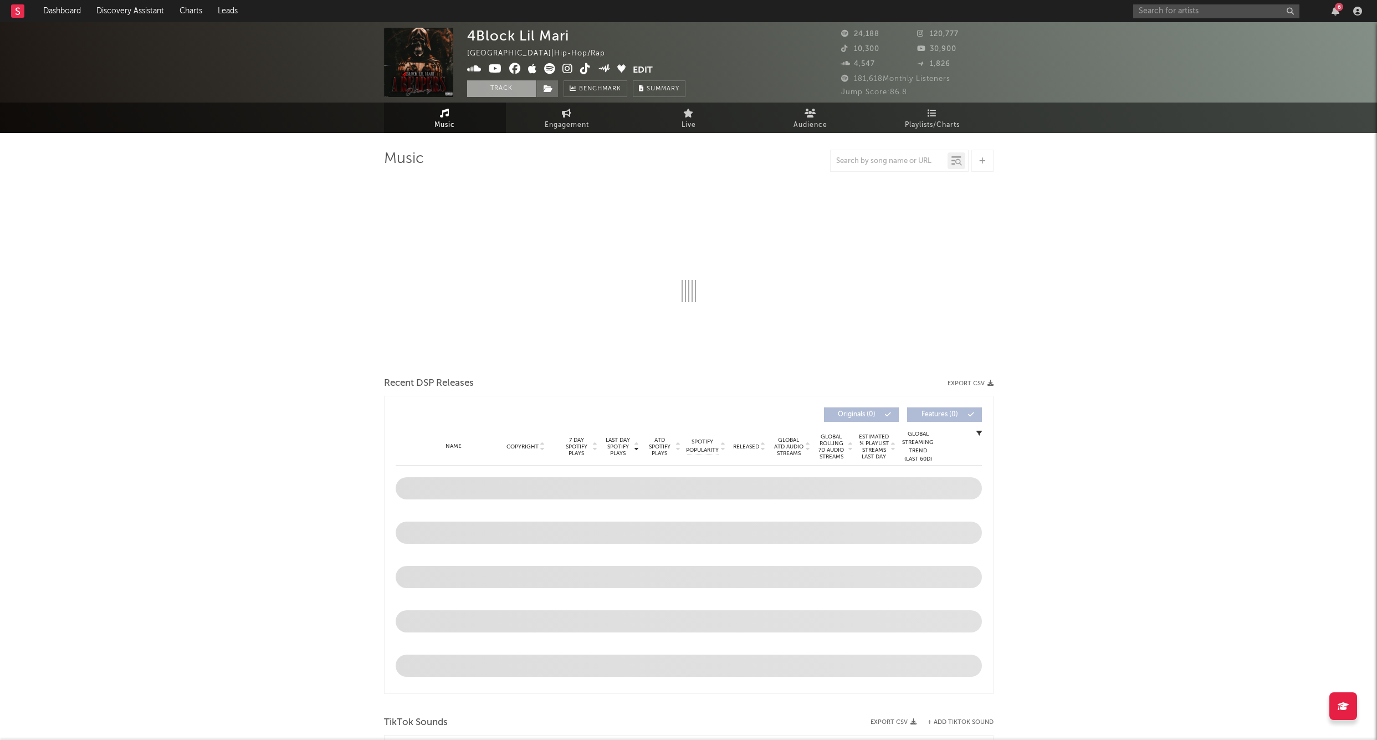
click at [509, 90] on button "Track" at bounding box center [501, 88] width 69 height 17
select select "6m"
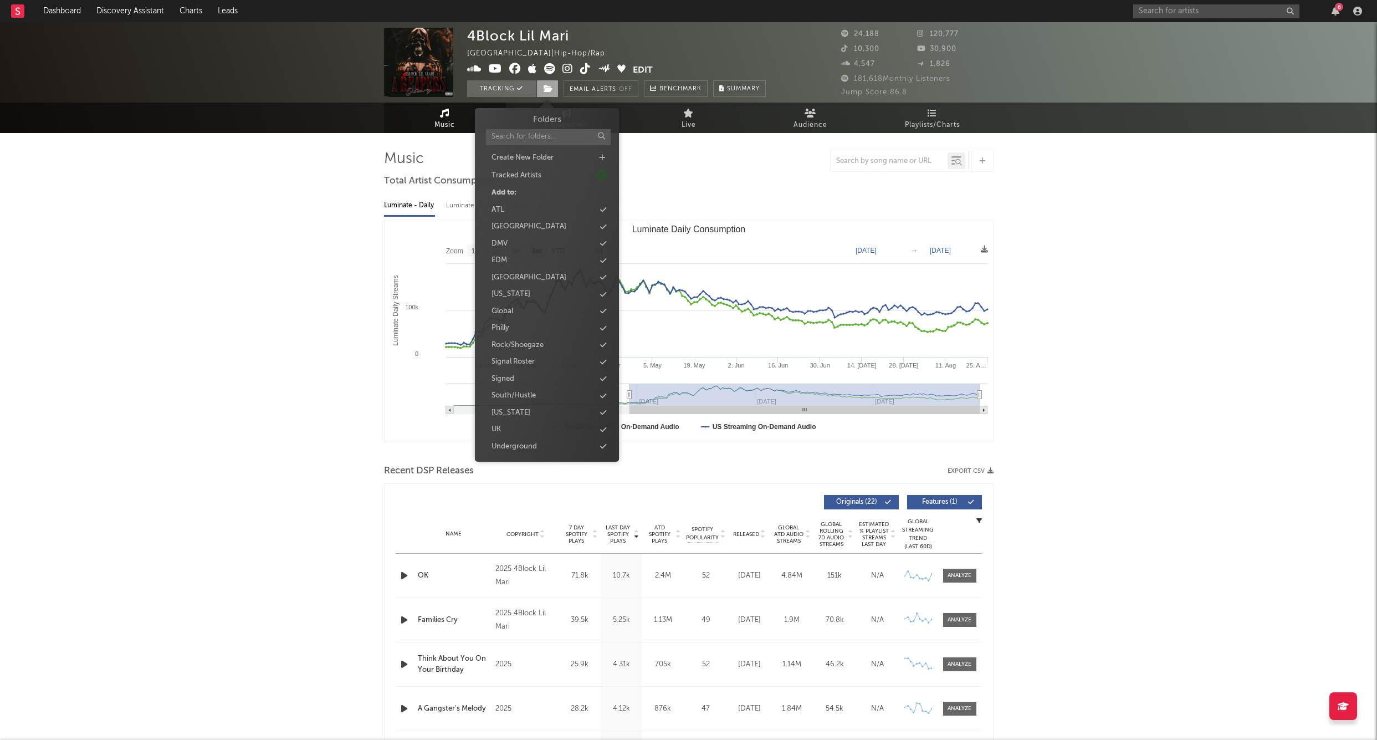
click at [552, 89] on icon at bounding box center [548, 89] width 9 height 8
click at [498, 375] on div "Signed" at bounding box center [503, 379] width 23 height 11
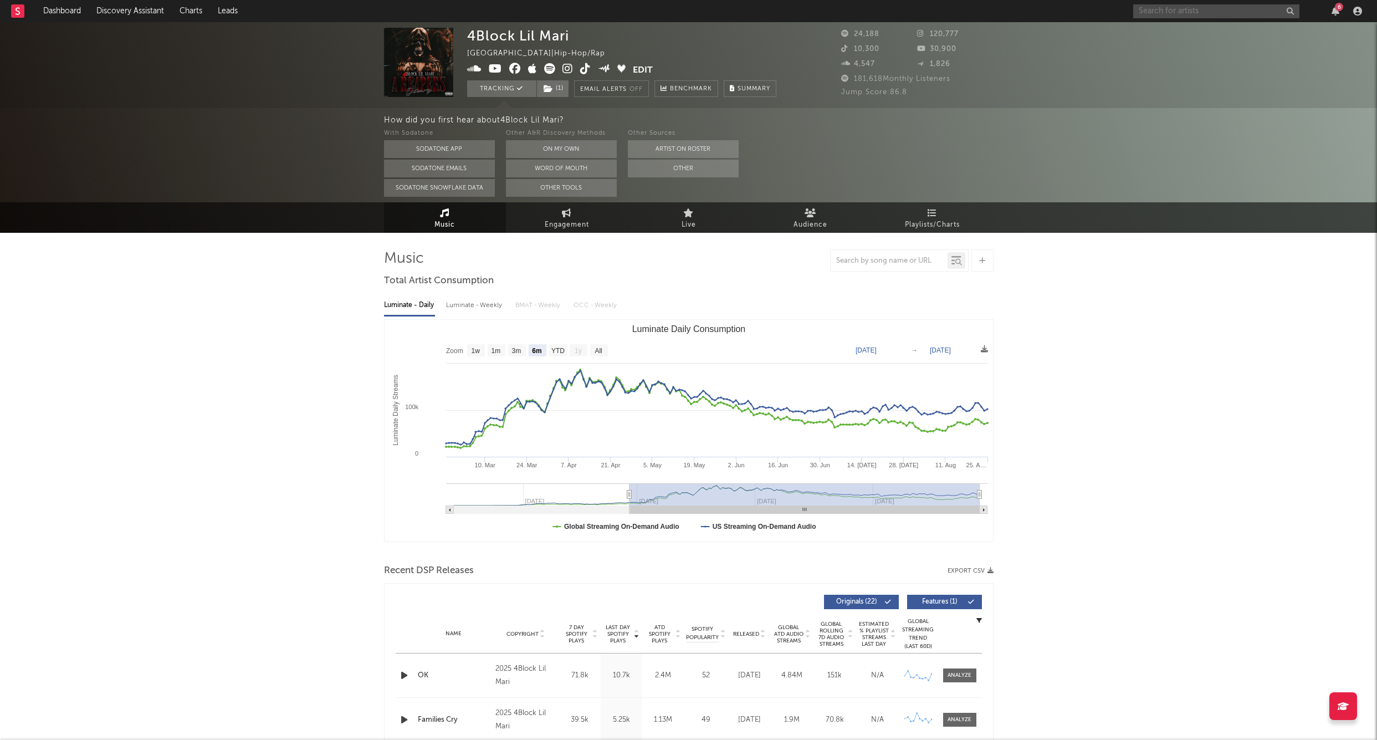
click at [838, 14] on input "text" at bounding box center [1217, 11] width 166 height 14
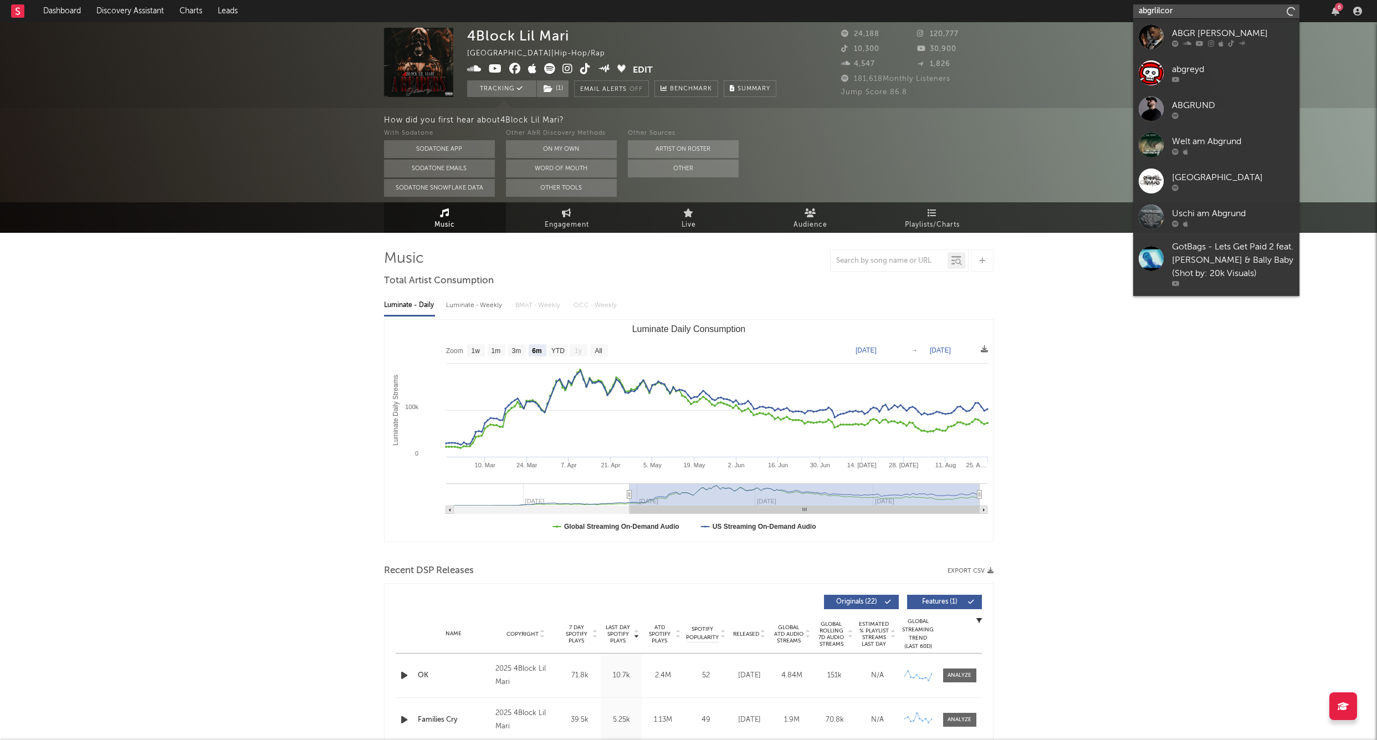
type input "abgrlilcory"
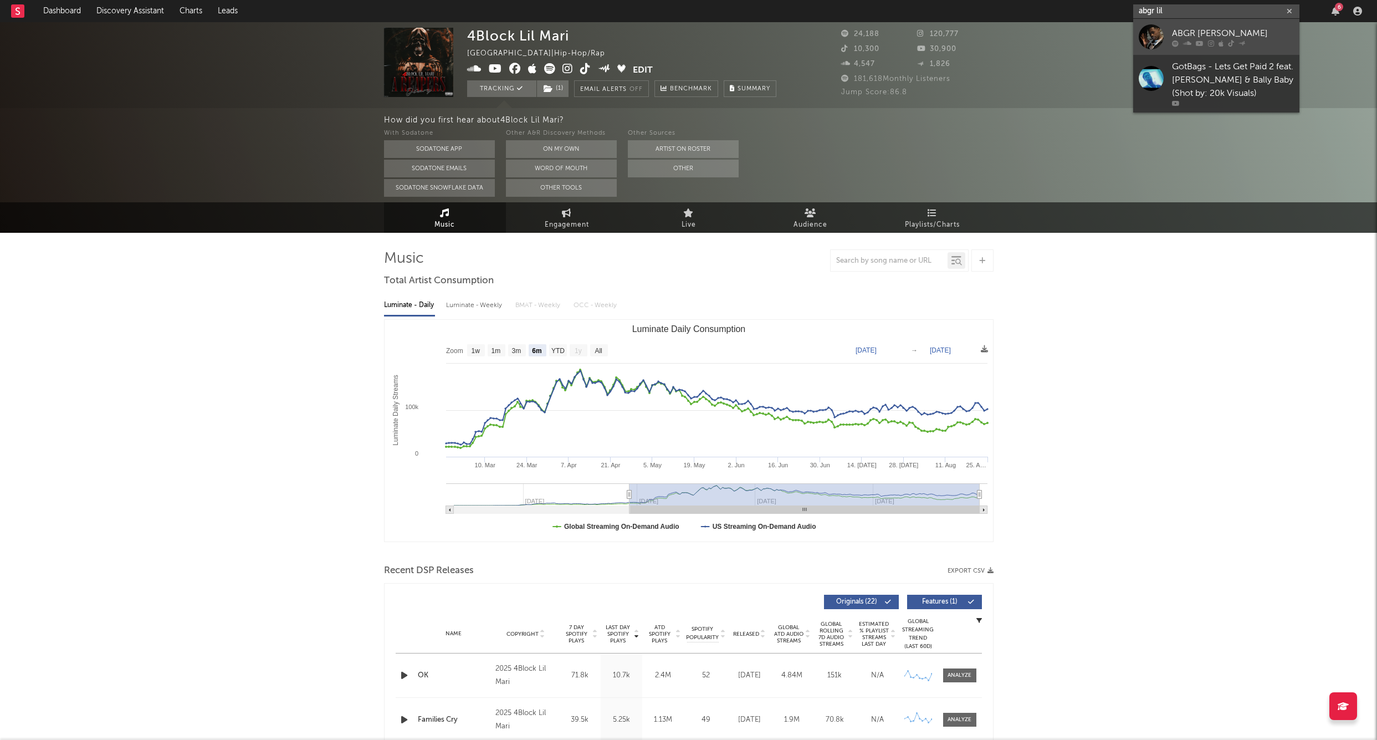
type input "abgr lil"
click at [838, 24] on link "ABGR [PERSON_NAME]" at bounding box center [1217, 37] width 166 height 36
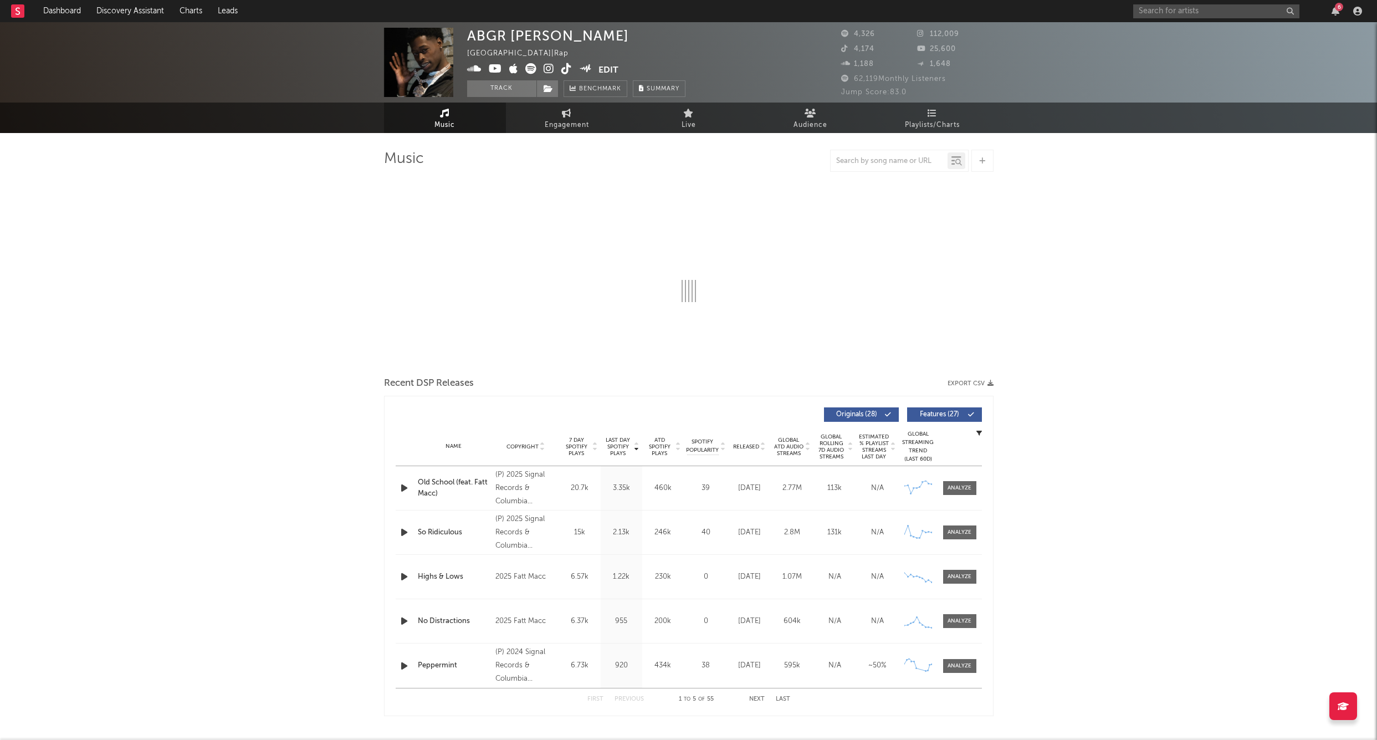
select select "6m"
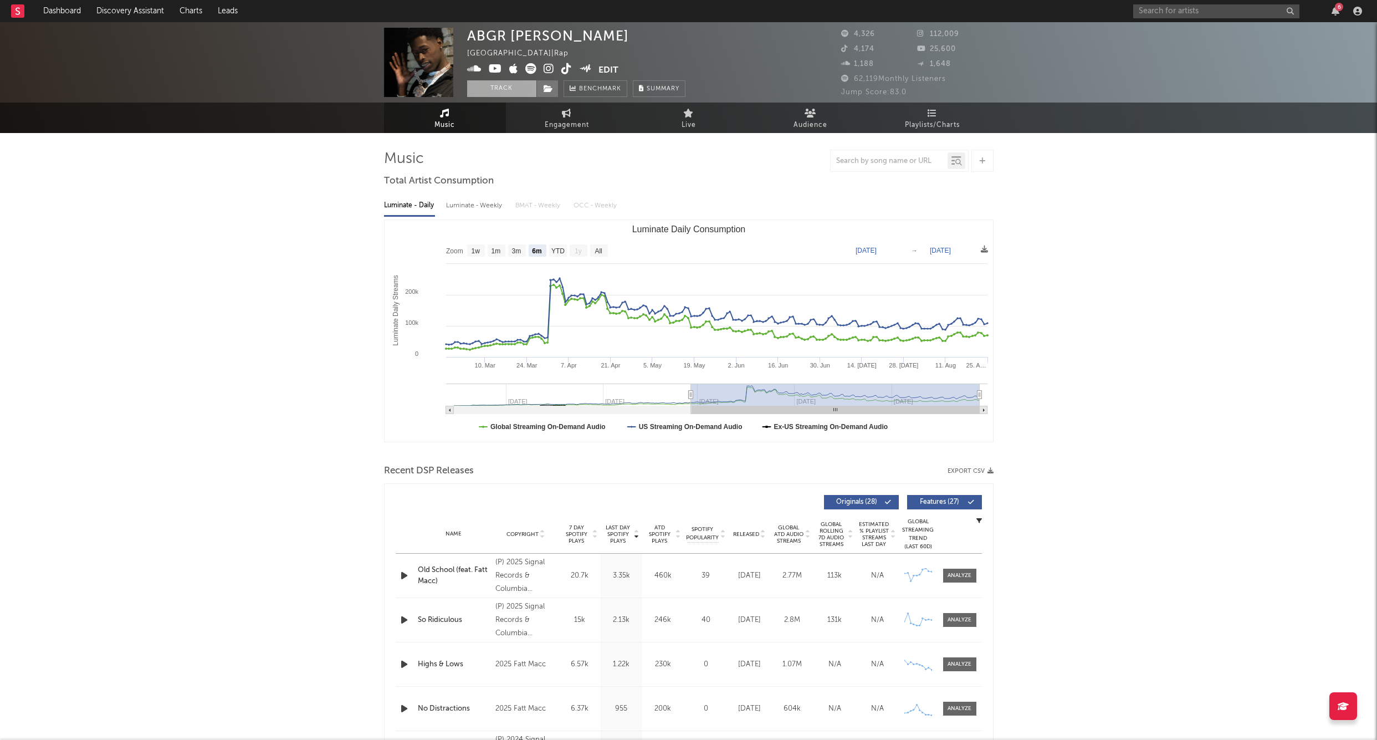
click at [482, 83] on button "Track" at bounding box center [501, 88] width 69 height 17
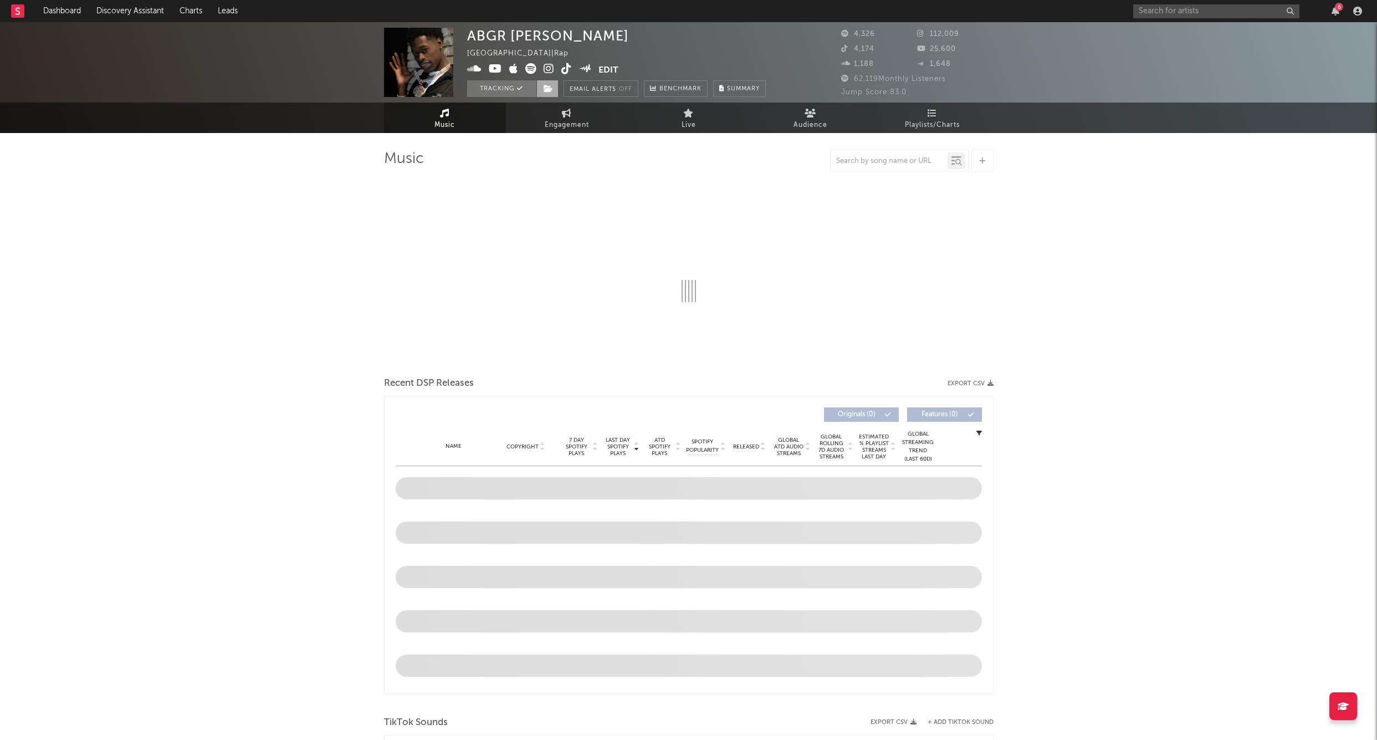
select select "6m"
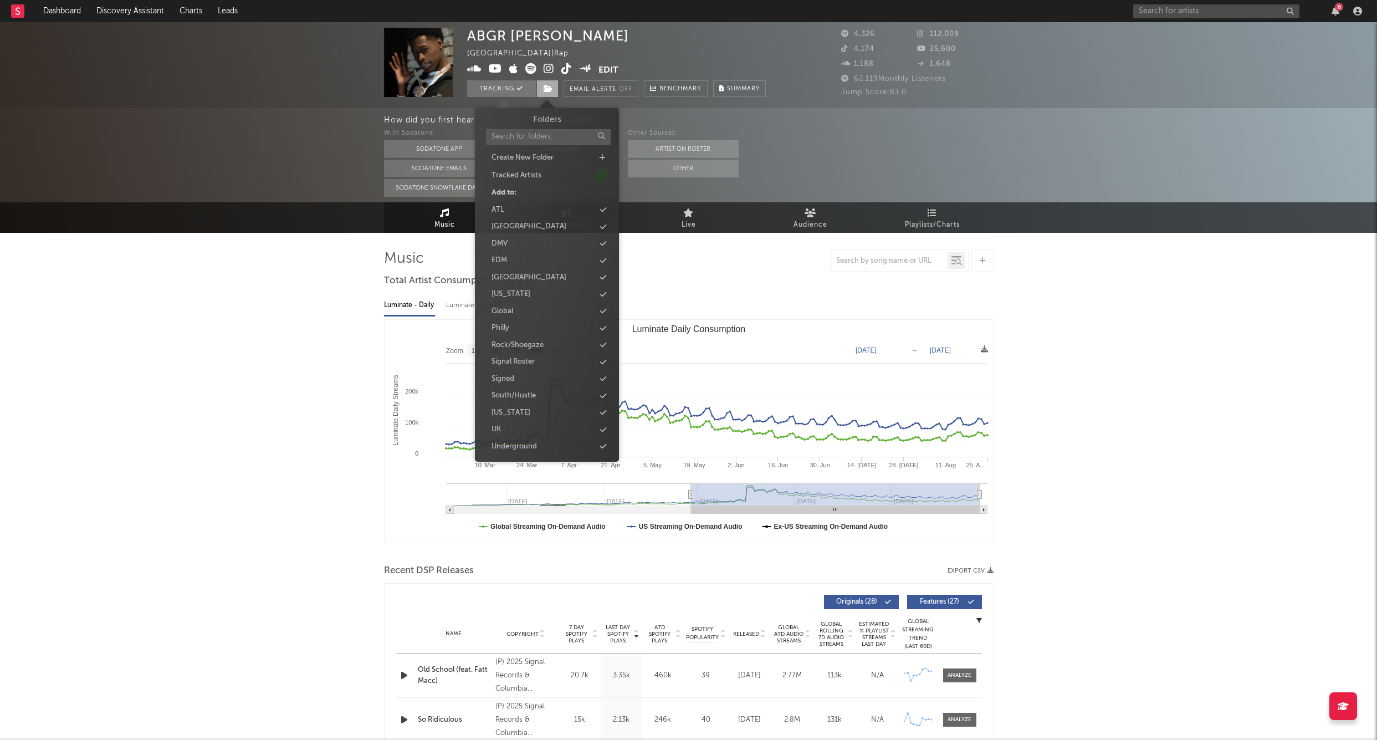
click at [544, 89] on icon at bounding box center [548, 89] width 9 height 8
click at [546, 96] on span at bounding box center [548, 88] width 22 height 17
click at [514, 374] on div "Signed" at bounding box center [503, 379] width 23 height 11
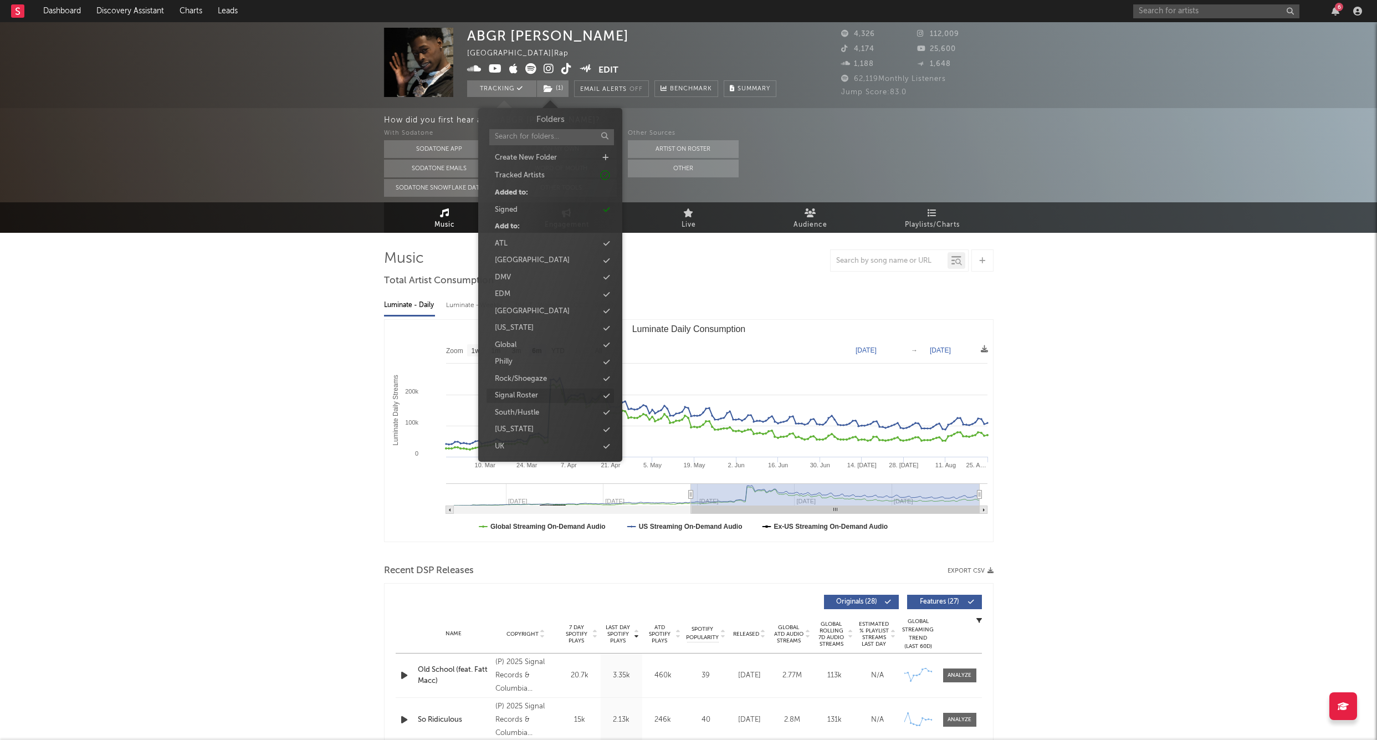
click at [532, 390] on div "Signal Roster" at bounding box center [516, 395] width 43 height 11
click at [838, 12] on input "text" at bounding box center [1217, 11] width 166 height 14
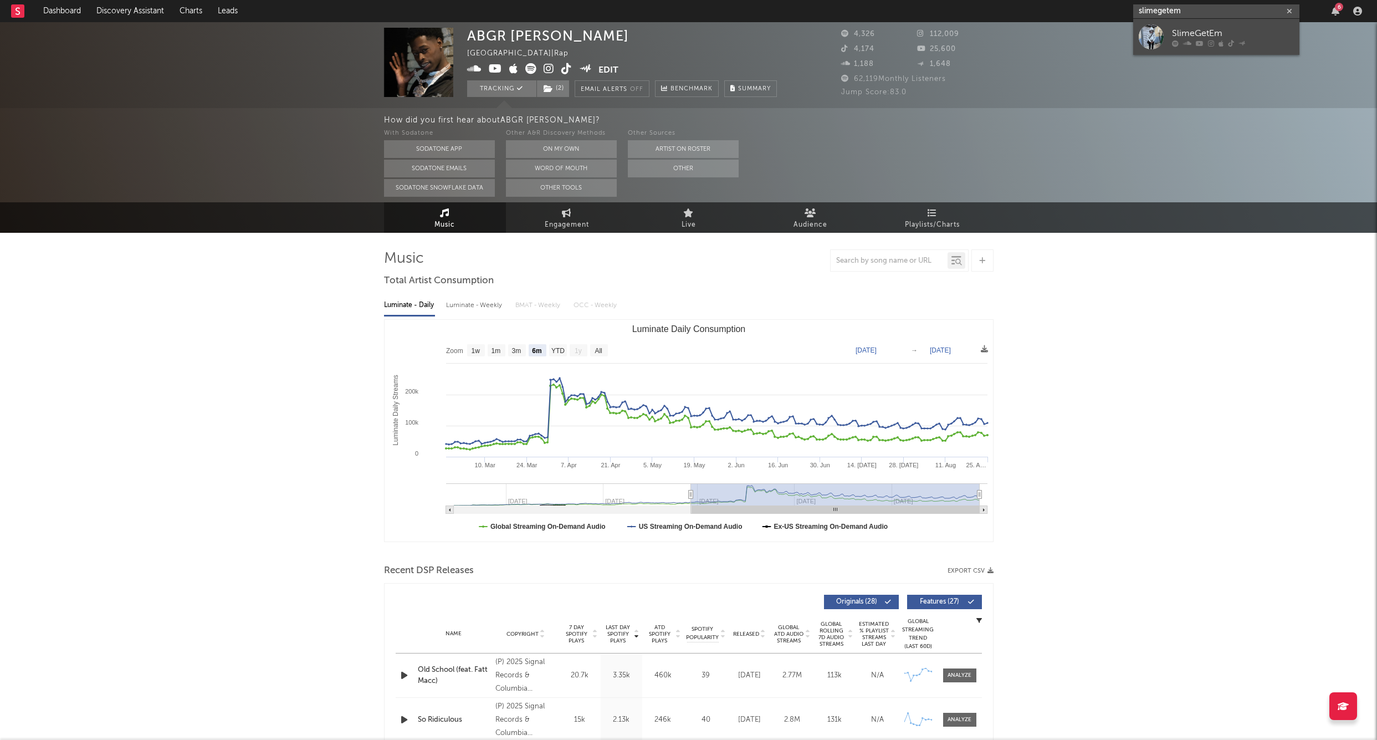
type input "slimegetem"
click at [838, 27] on div "SlimeGetEm" at bounding box center [1233, 33] width 122 height 13
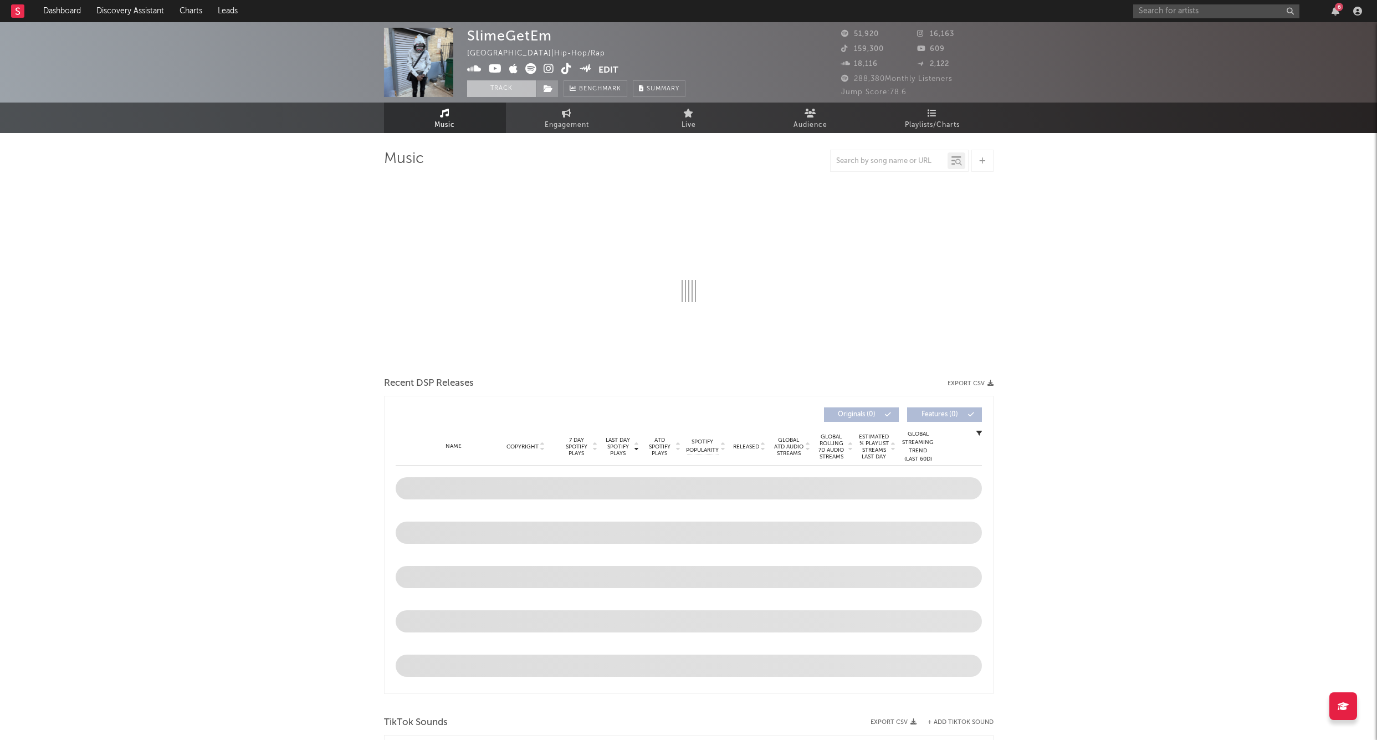
click at [508, 88] on button "Track" at bounding box center [501, 88] width 69 height 17
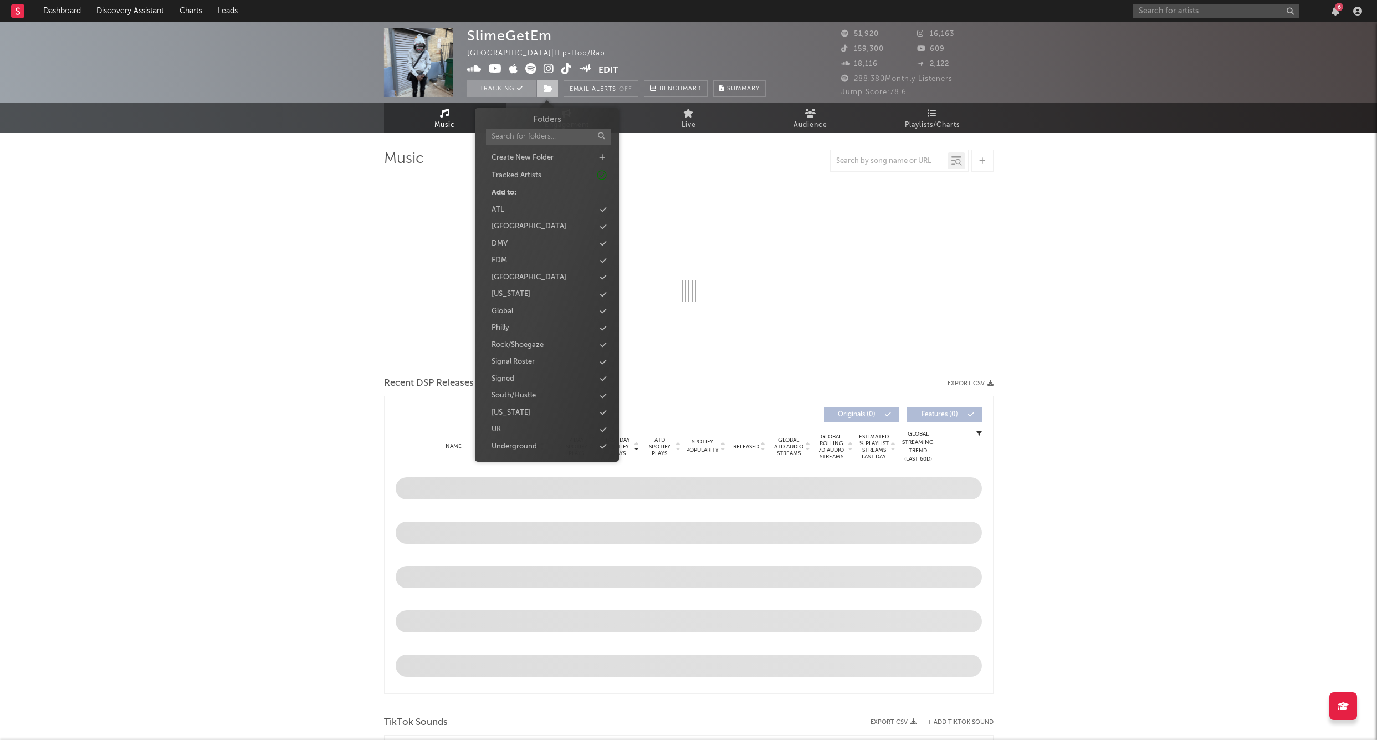
click at [555, 88] on span at bounding box center [548, 88] width 22 height 17
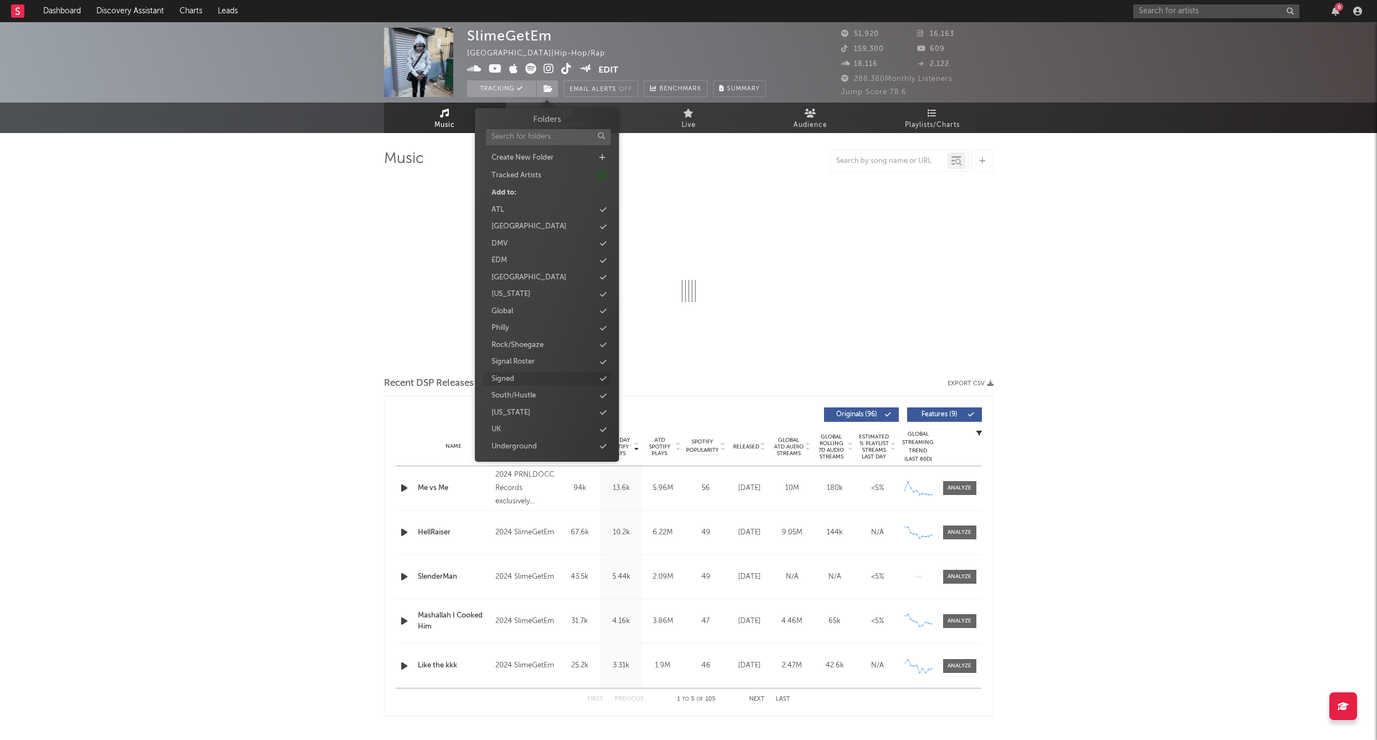
select select "6m"
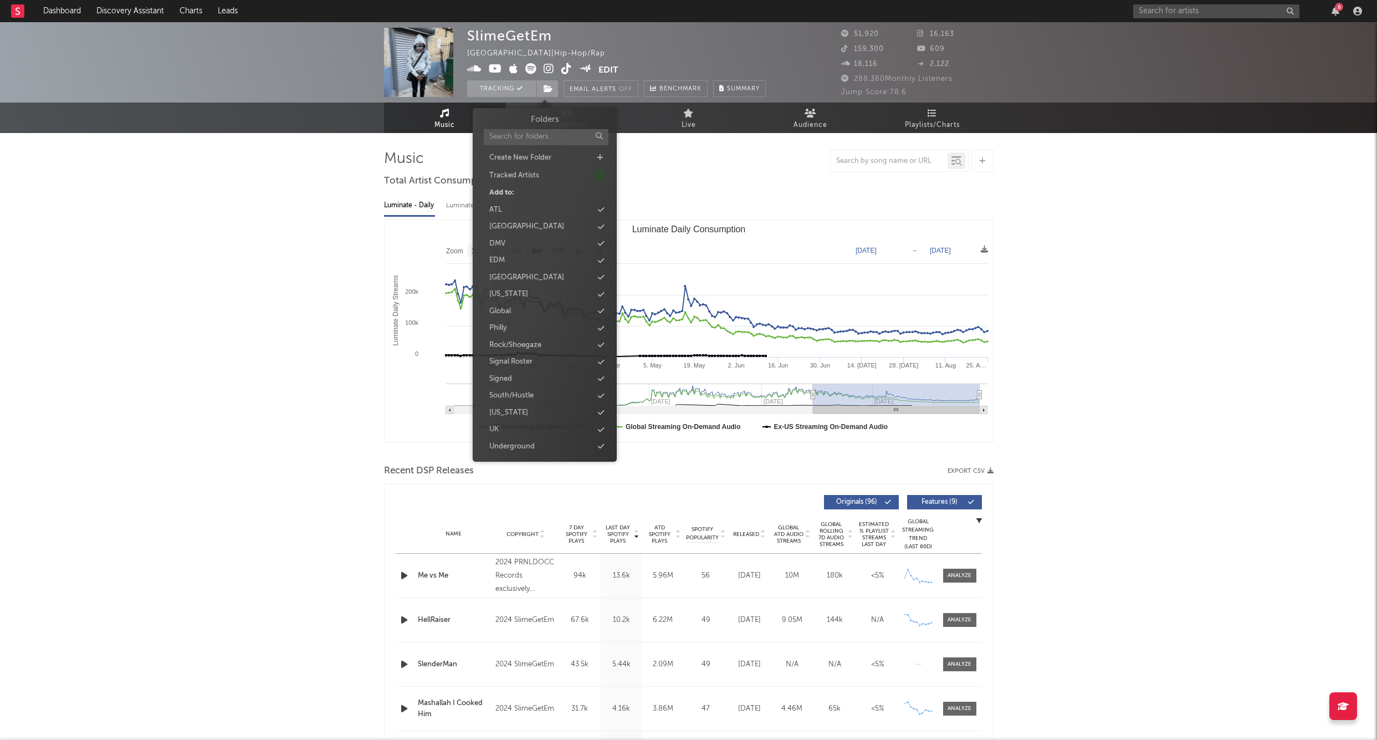
drag, startPoint x: 516, startPoint y: 374, endPoint x: 521, endPoint y: 366, distance: 10.0
click at [516, 374] on div "Signed" at bounding box center [544, 379] width 127 height 14
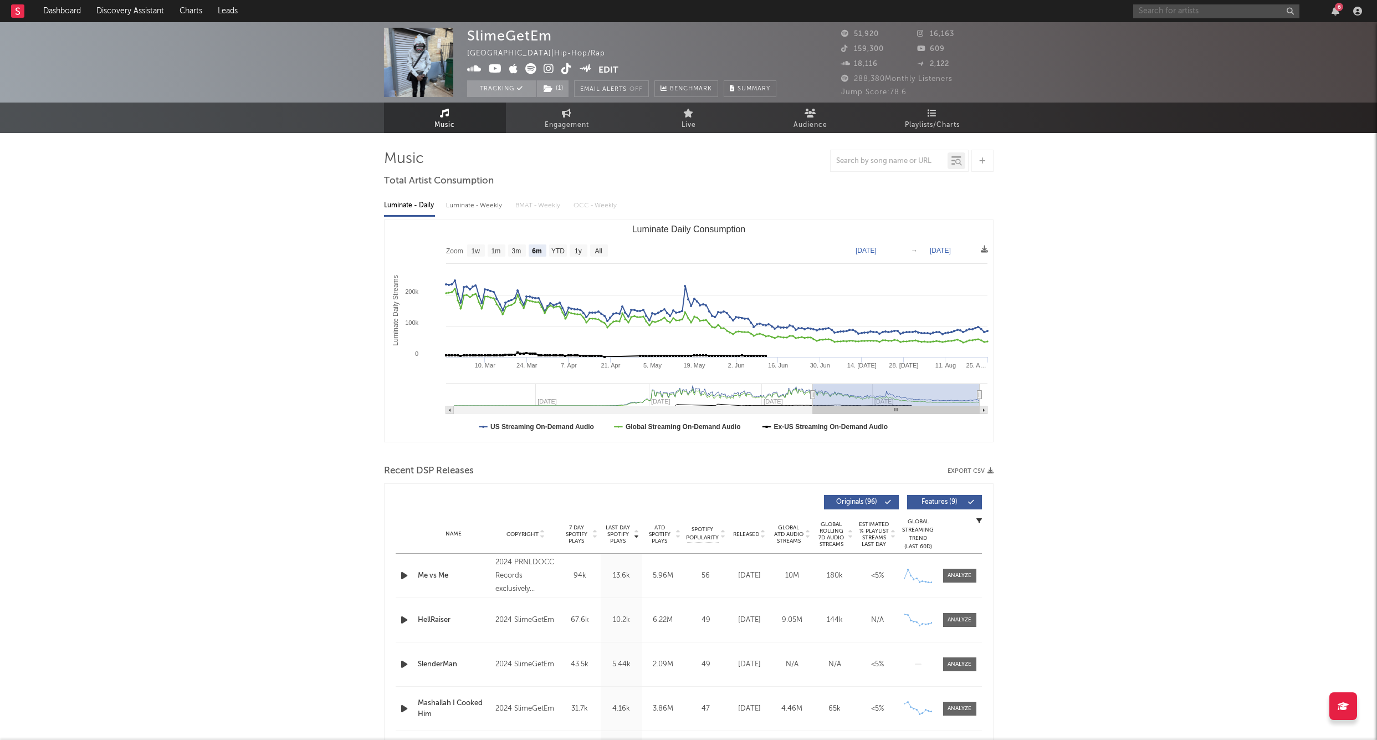
click at [838, 9] on input "text" at bounding box center [1217, 11] width 166 height 14
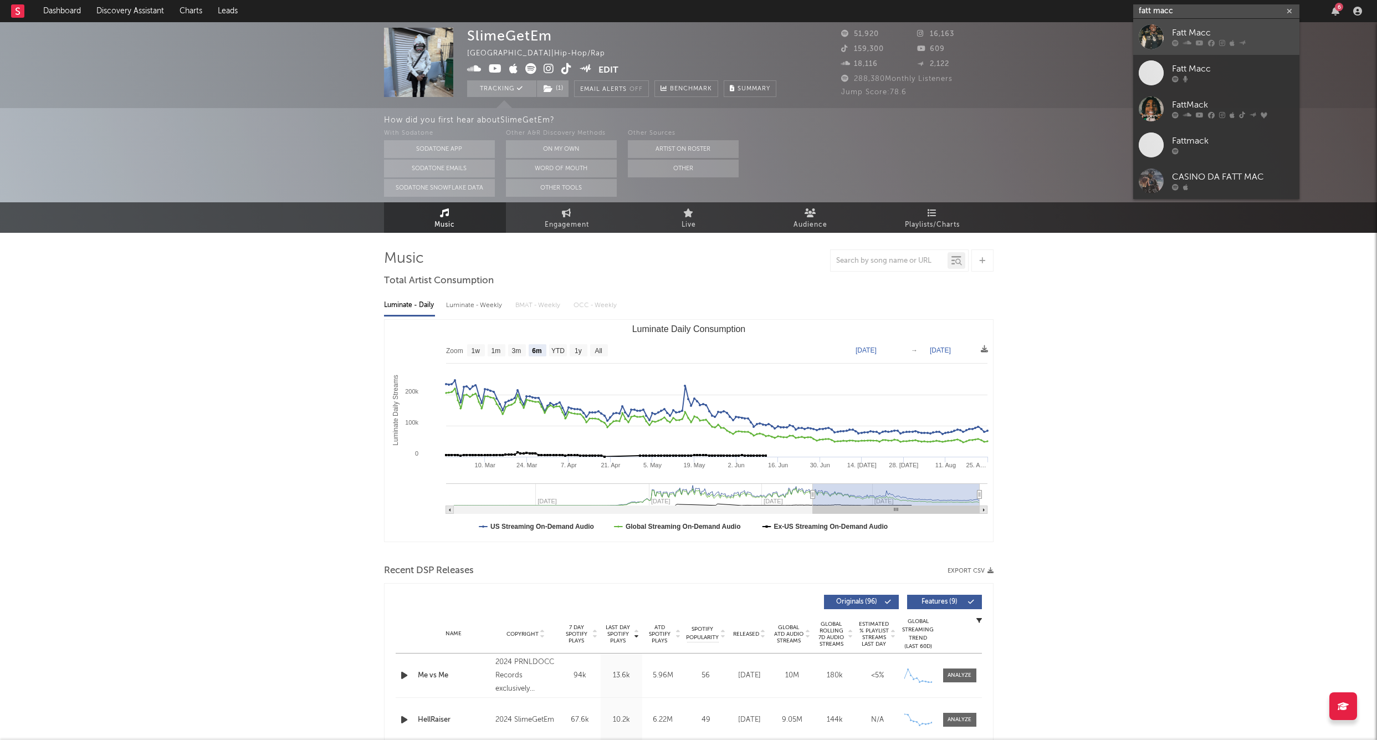
type input "fatt macc"
click at [838, 30] on div "Fatt Macc" at bounding box center [1233, 33] width 122 height 13
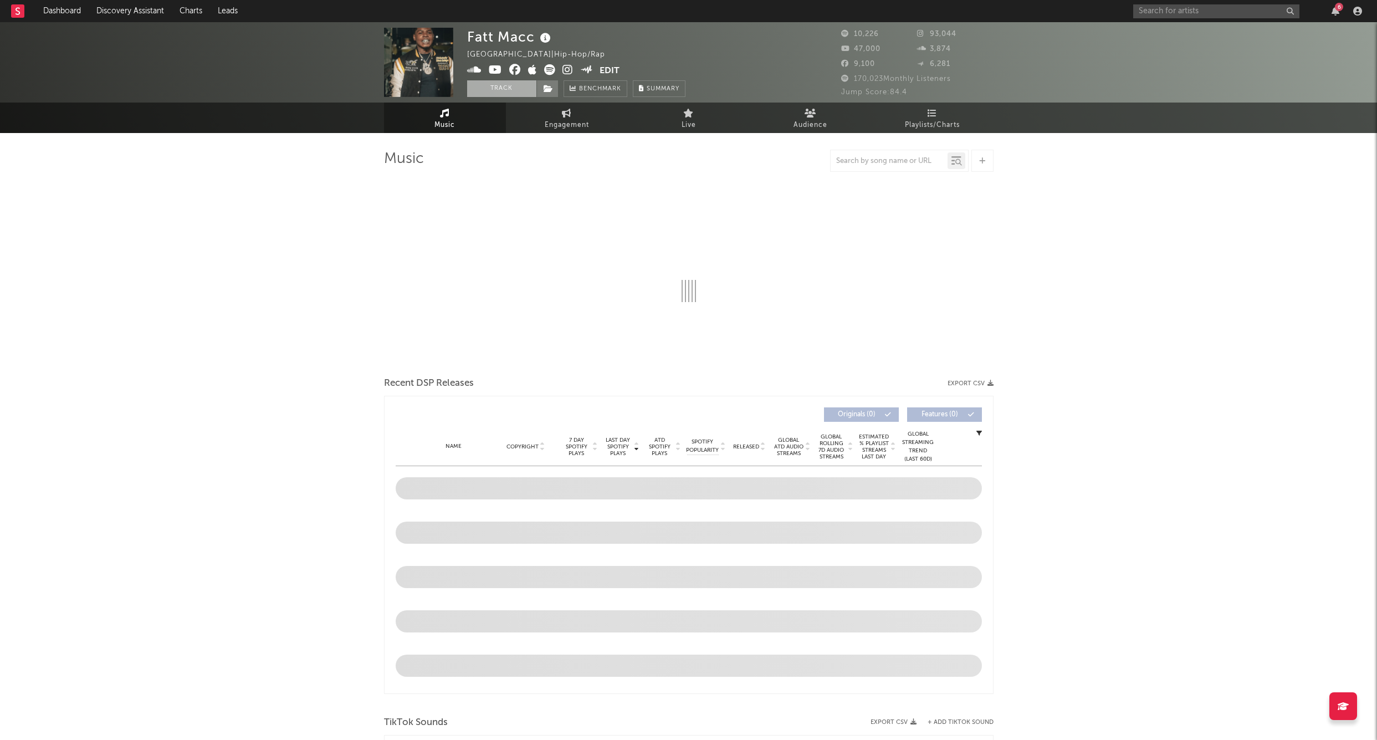
click at [501, 87] on button "Track" at bounding box center [501, 88] width 69 height 17
click at [557, 92] on span at bounding box center [548, 88] width 22 height 17
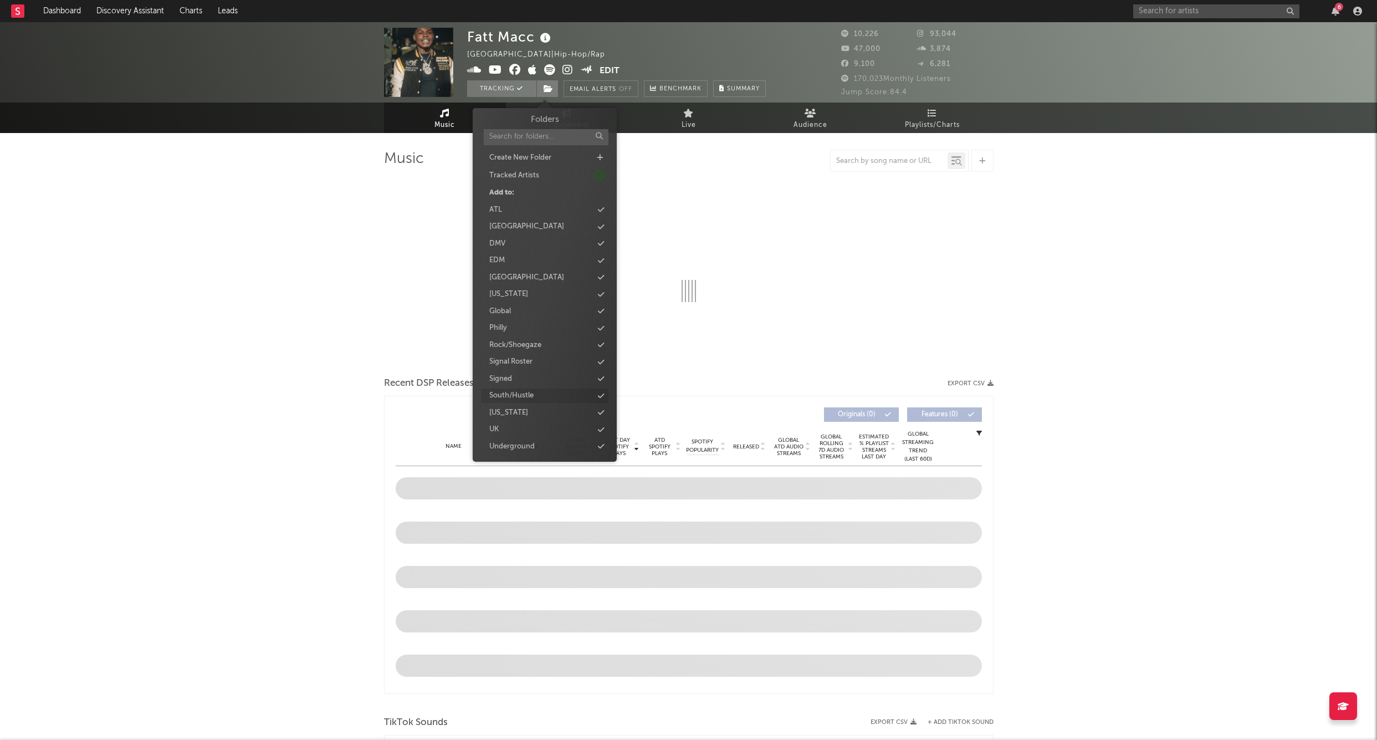
select select "6m"
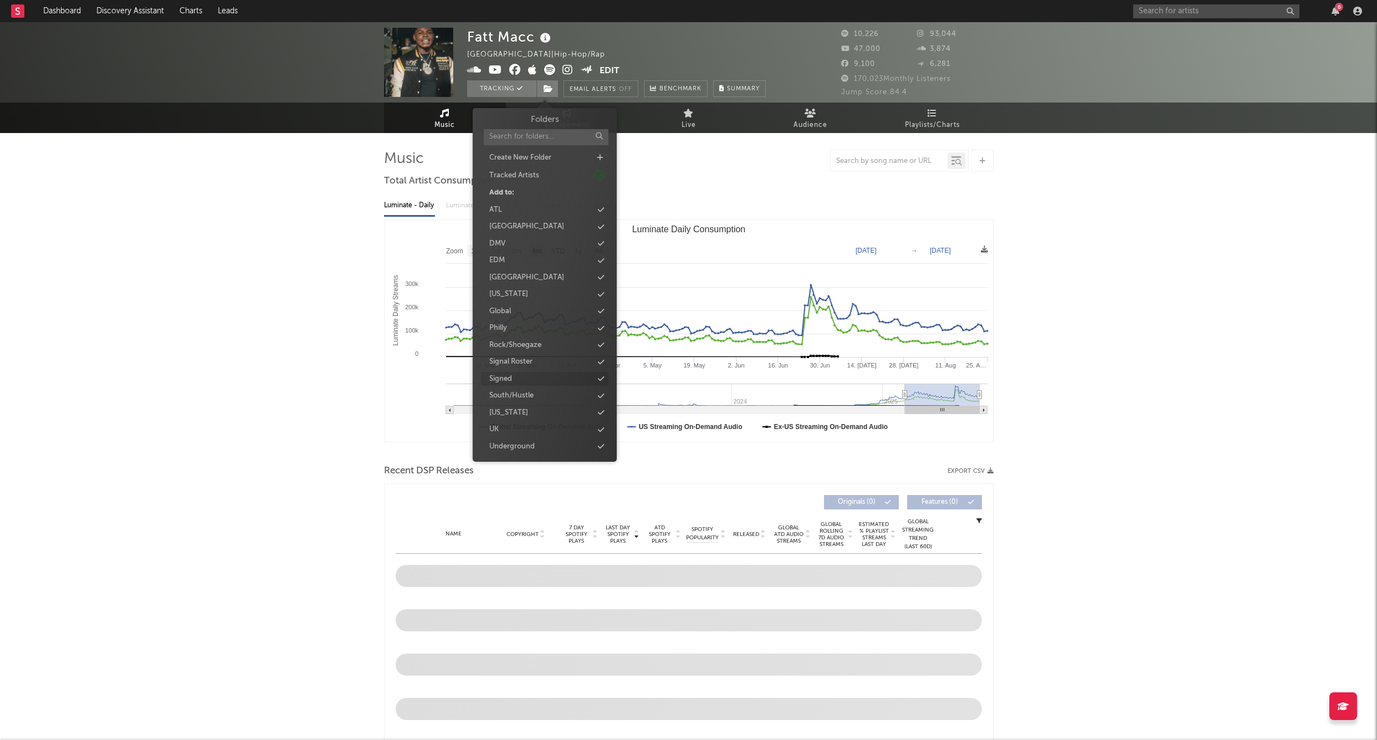
click at [524, 374] on div "Signed" at bounding box center [544, 379] width 127 height 14
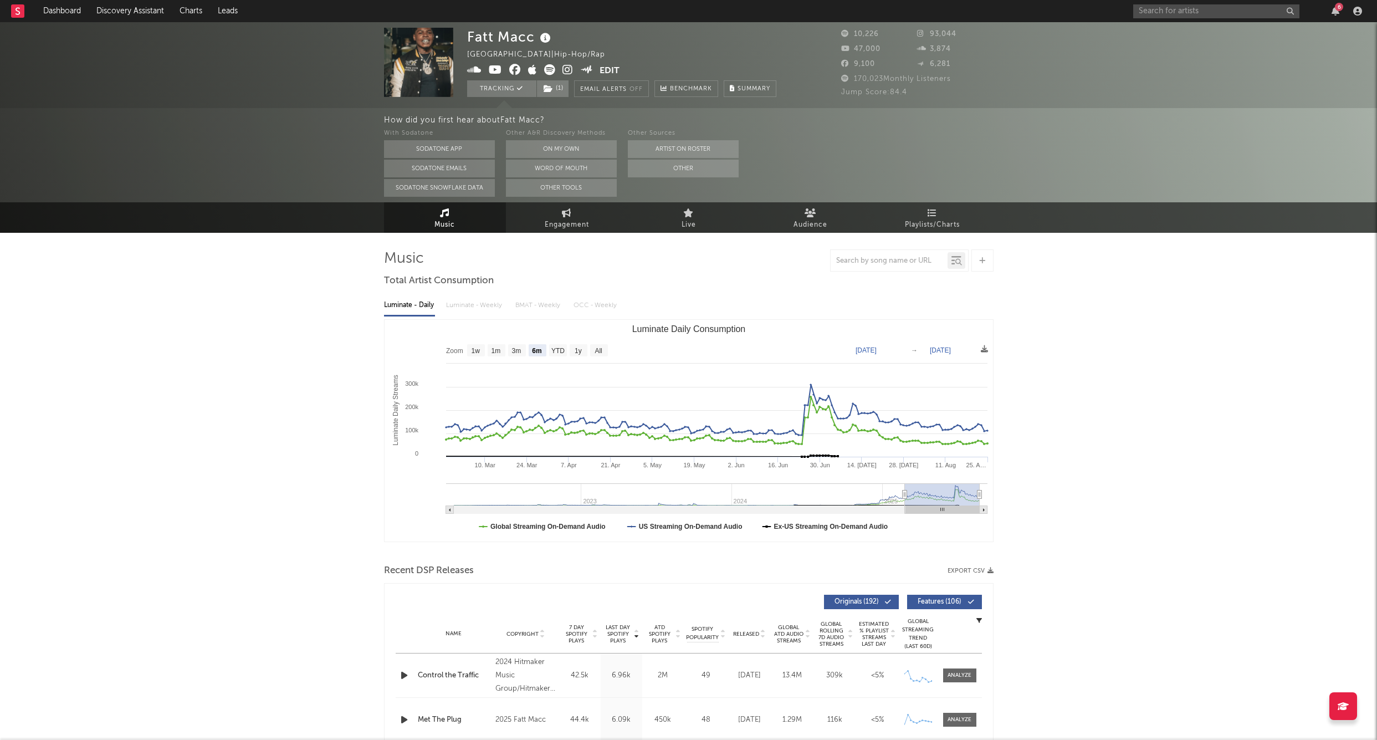
click at [568, 68] on icon at bounding box center [568, 69] width 11 height 11
click at [838, 18] on div "6" at bounding box center [1250, 11] width 233 height 22
click at [838, 16] on input "text" at bounding box center [1217, 11] width 166 height 14
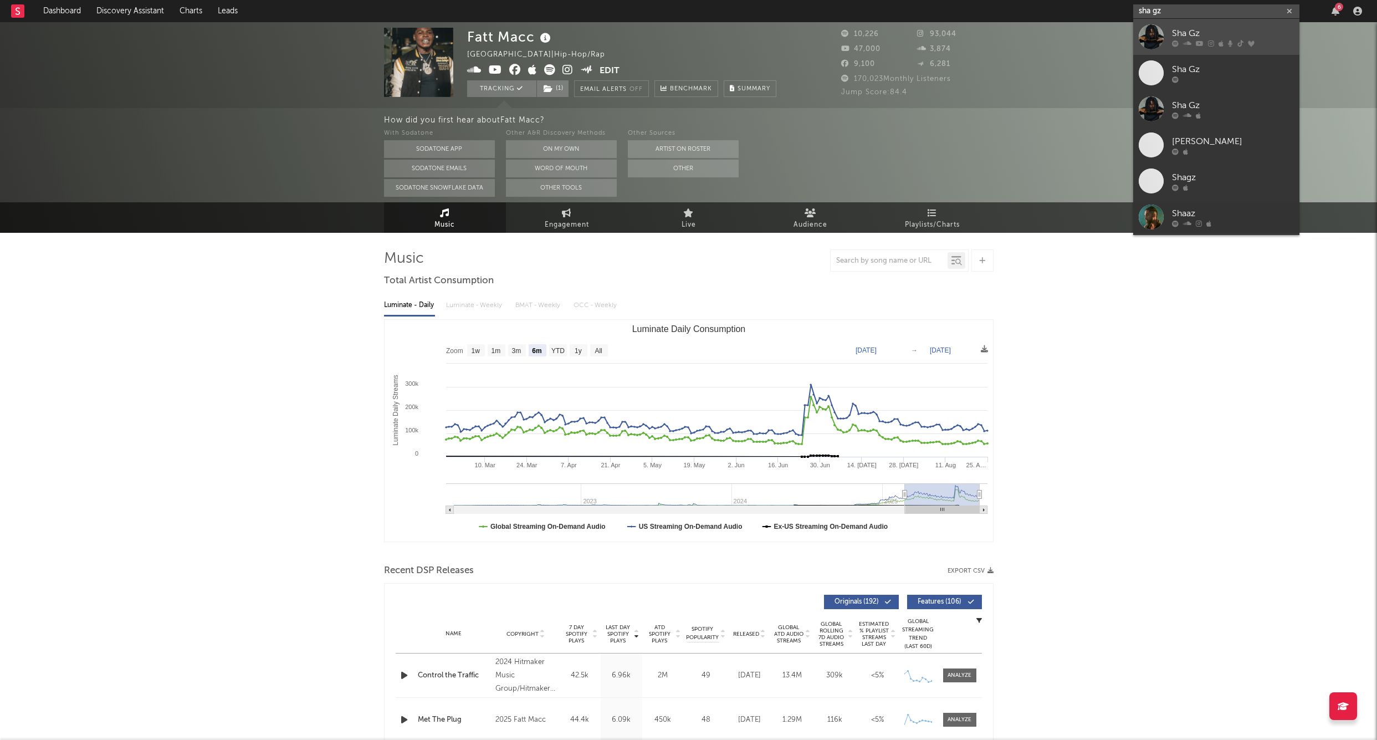
type input "sha gz"
click at [838, 22] on link "Sha Gz" at bounding box center [1217, 37] width 166 height 36
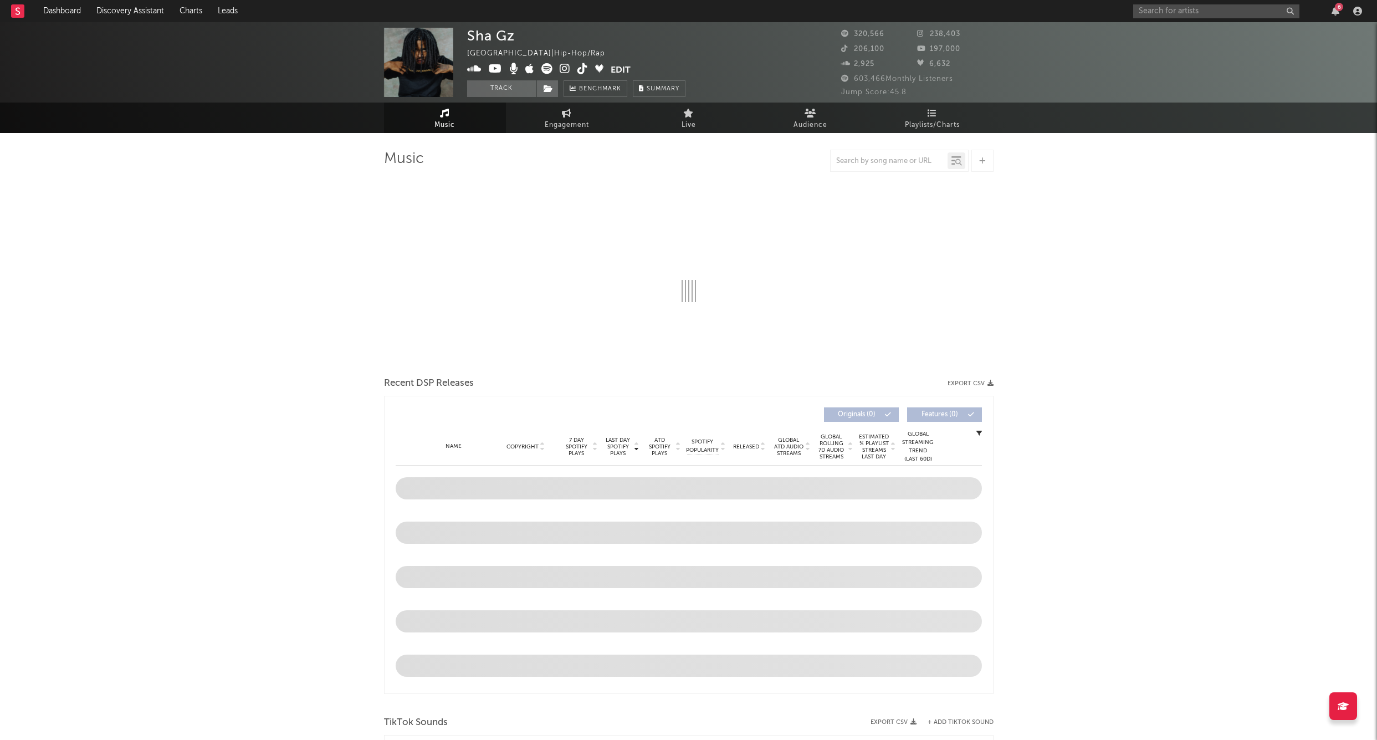
select select "6m"
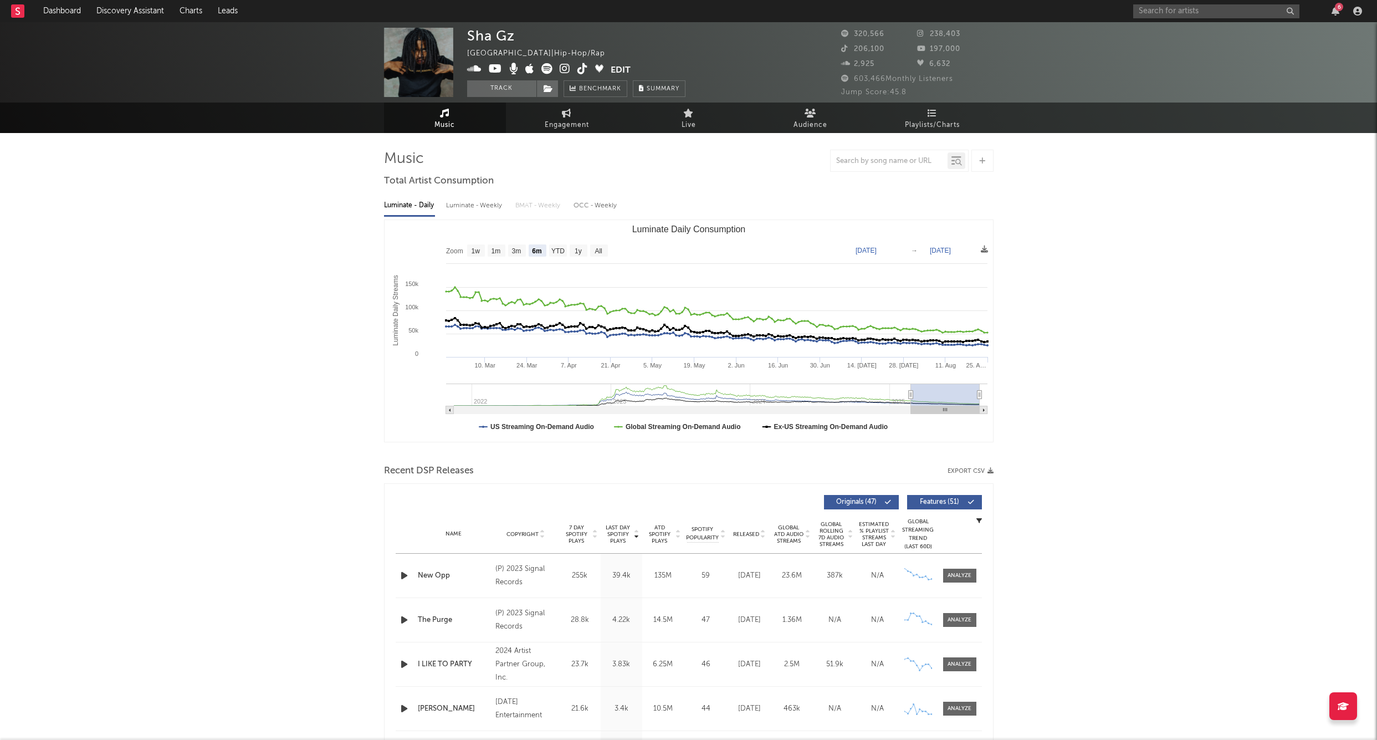
click at [496, 100] on div "Sha Gz [GEOGRAPHIC_DATA] | Hip-Hop/Rap Edit Track Benchmark Summary 320,566 238…" at bounding box center [688, 62] width 1377 height 80
click at [487, 84] on button "Track" at bounding box center [501, 88] width 69 height 17
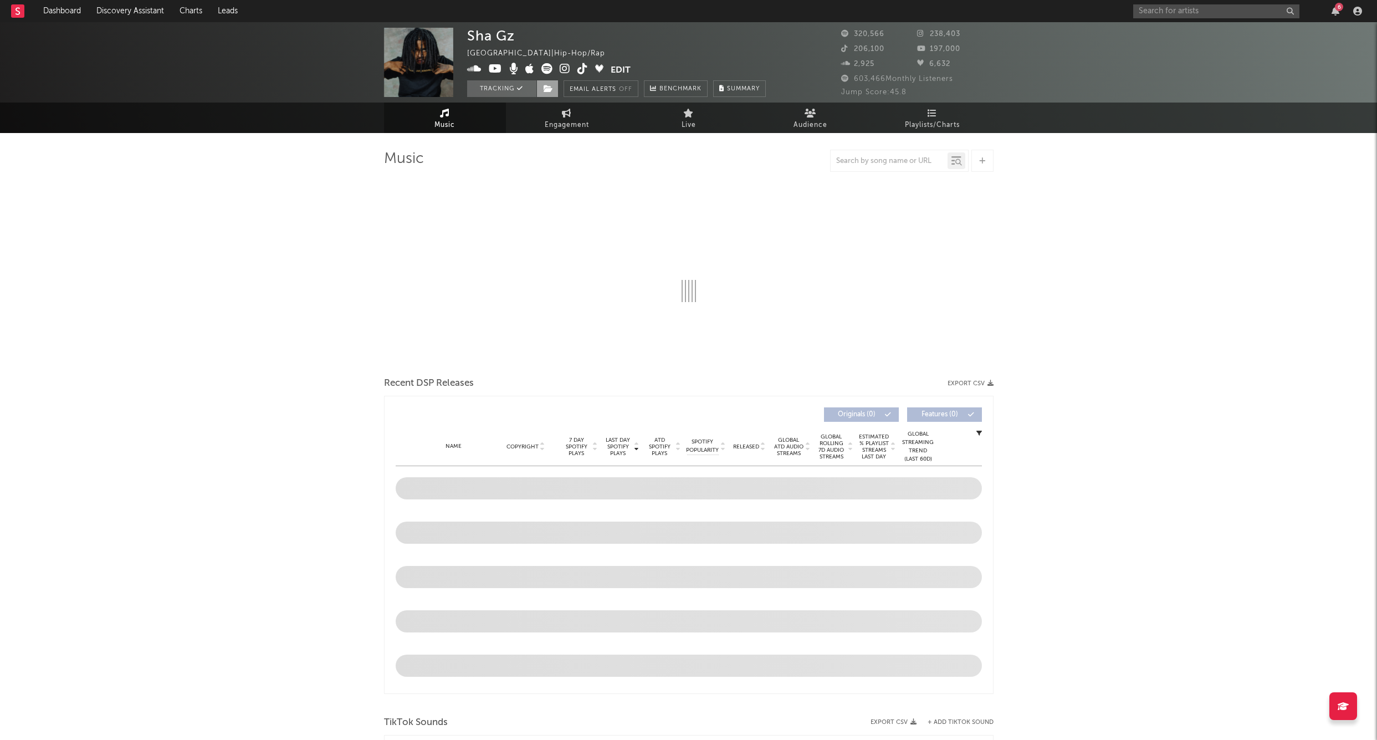
click at [543, 83] on span at bounding box center [548, 88] width 22 height 17
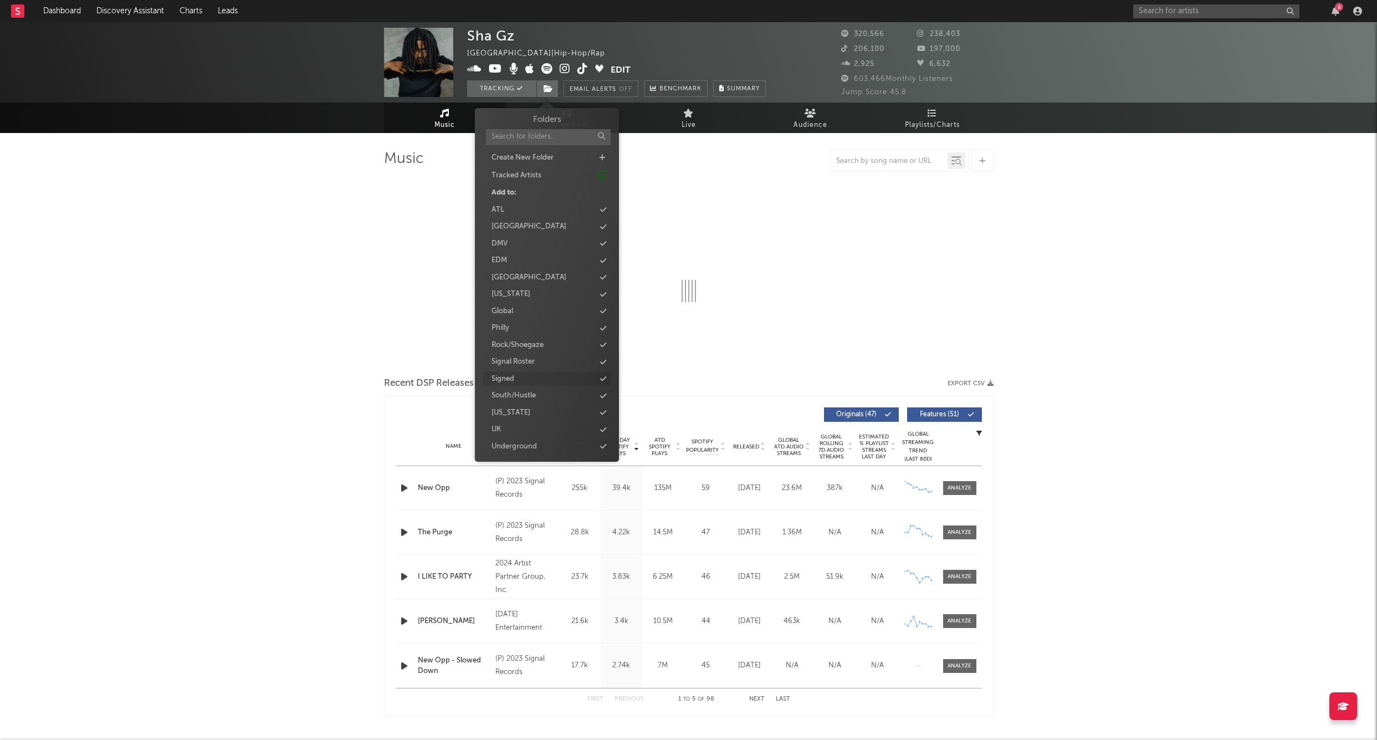
select select "6m"
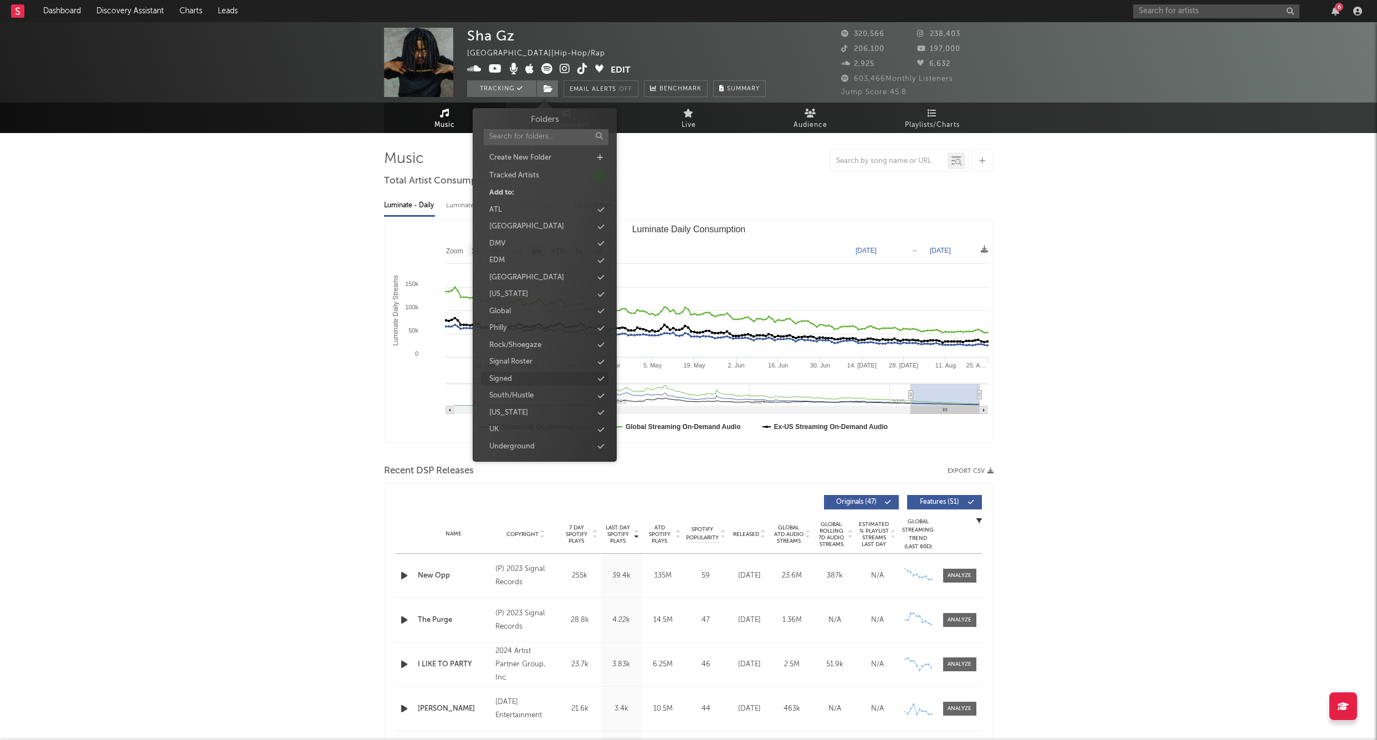
click at [511, 374] on div "Signed" at bounding box center [500, 379] width 23 height 11
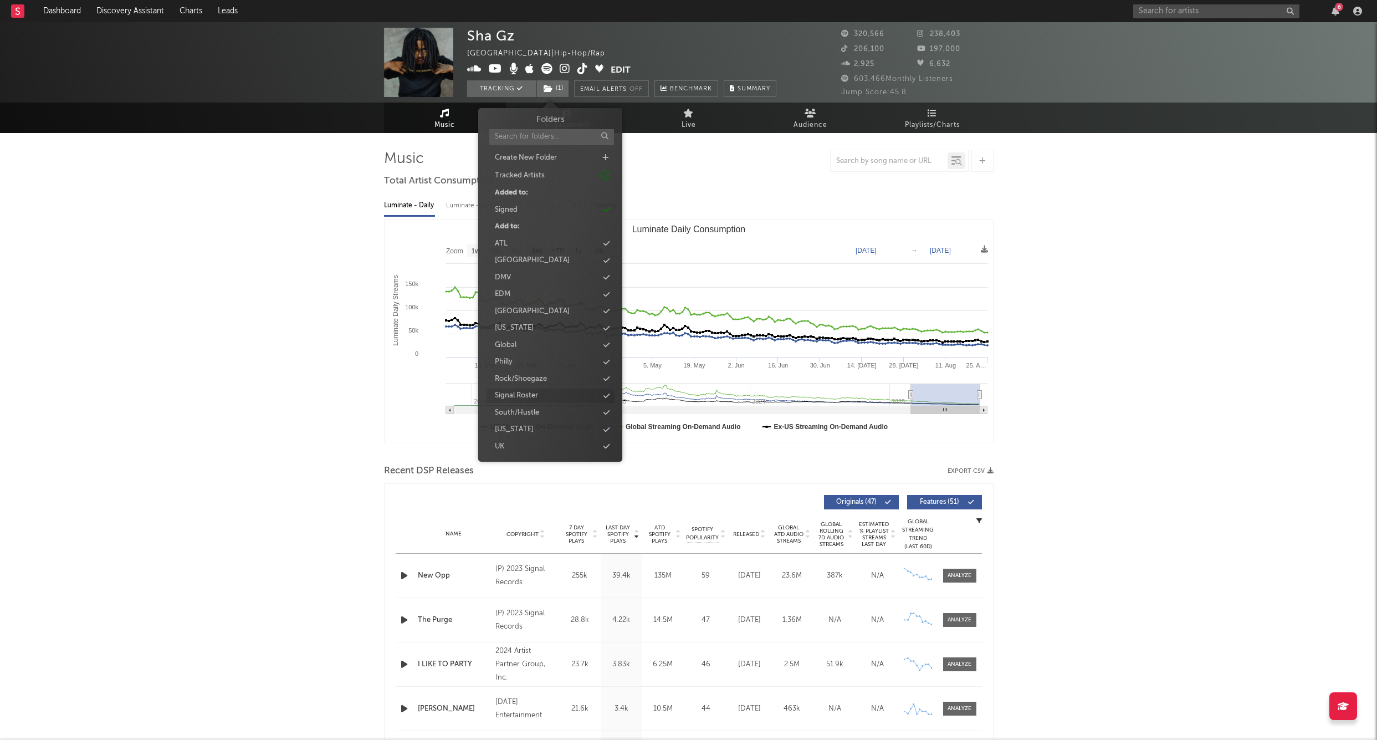
click at [540, 395] on div "Signal Roster" at bounding box center [550, 396] width 127 height 14
click at [838, 11] on input "text" at bounding box center [1217, 11] width 166 height 14
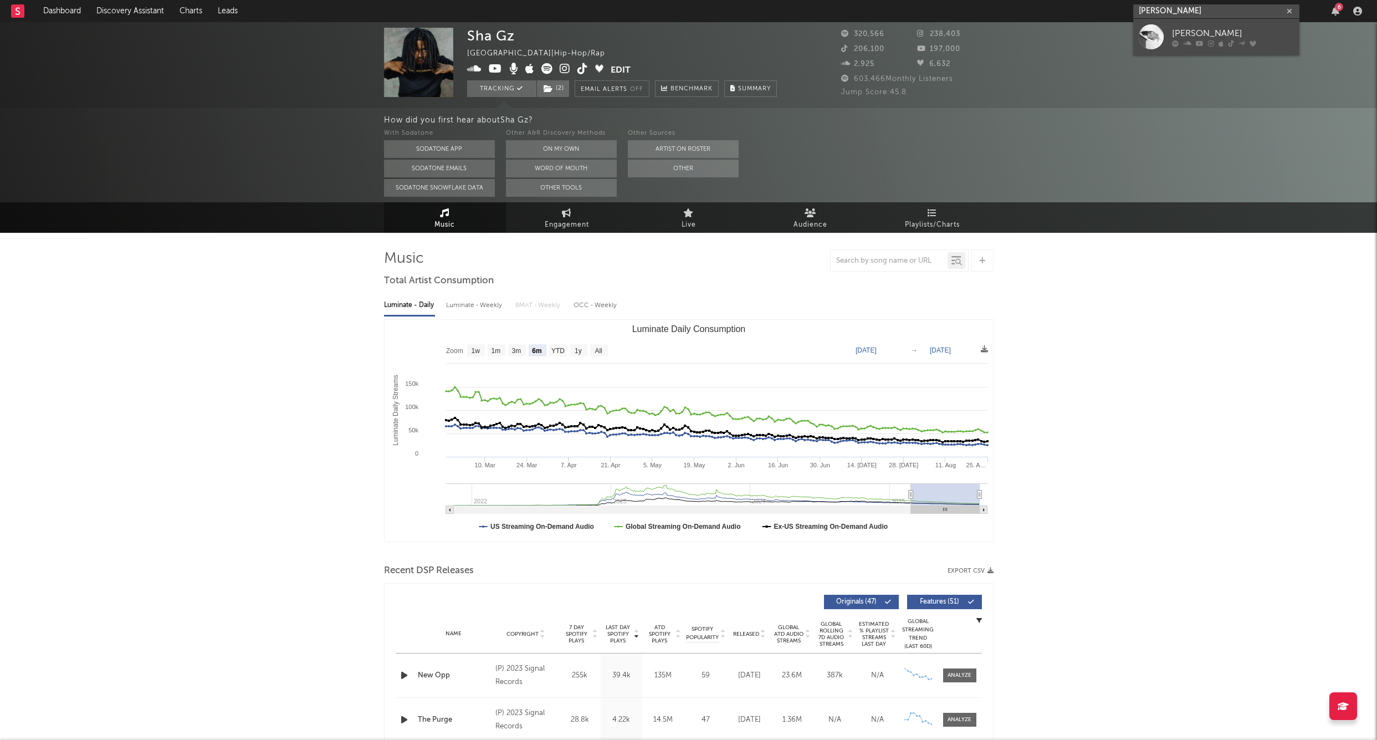
type input "[PERSON_NAME]"
click at [838, 26] on link "[PERSON_NAME]" at bounding box center [1217, 37] width 166 height 36
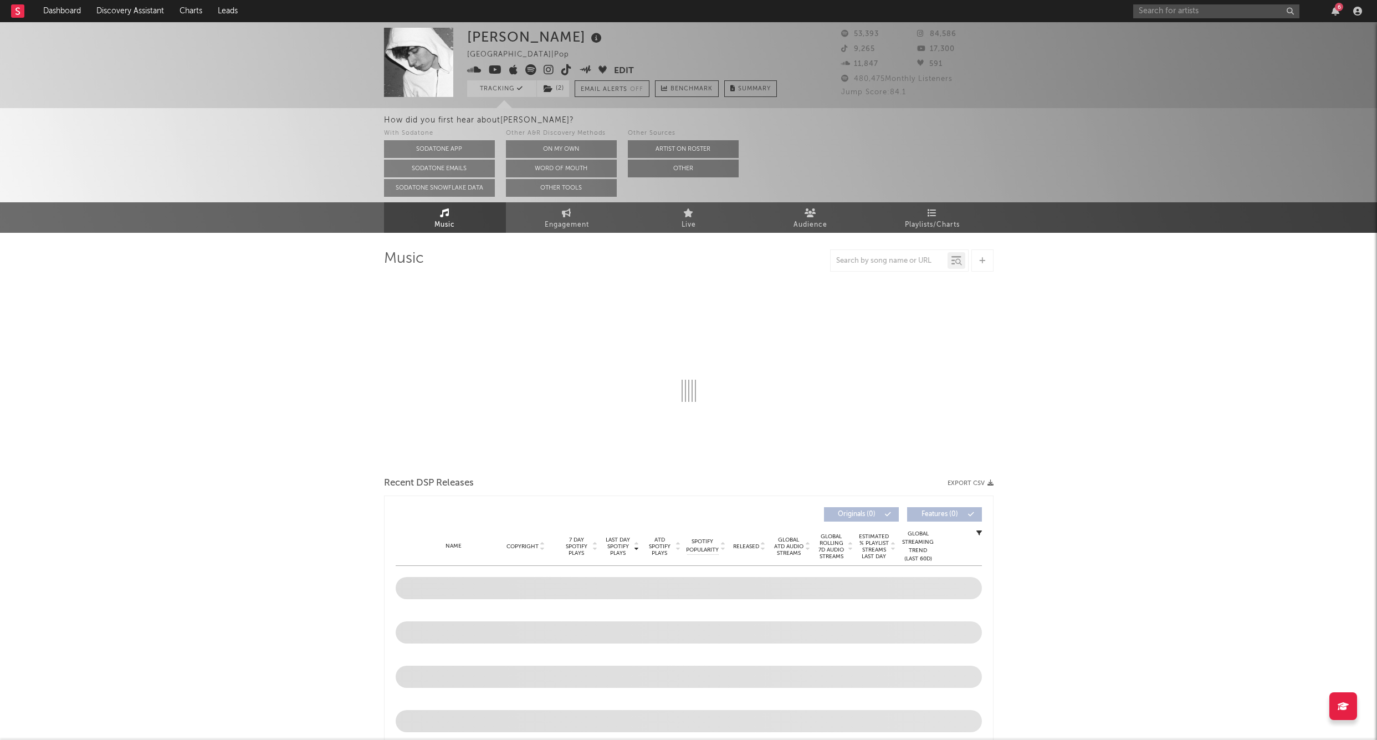
select select "6m"
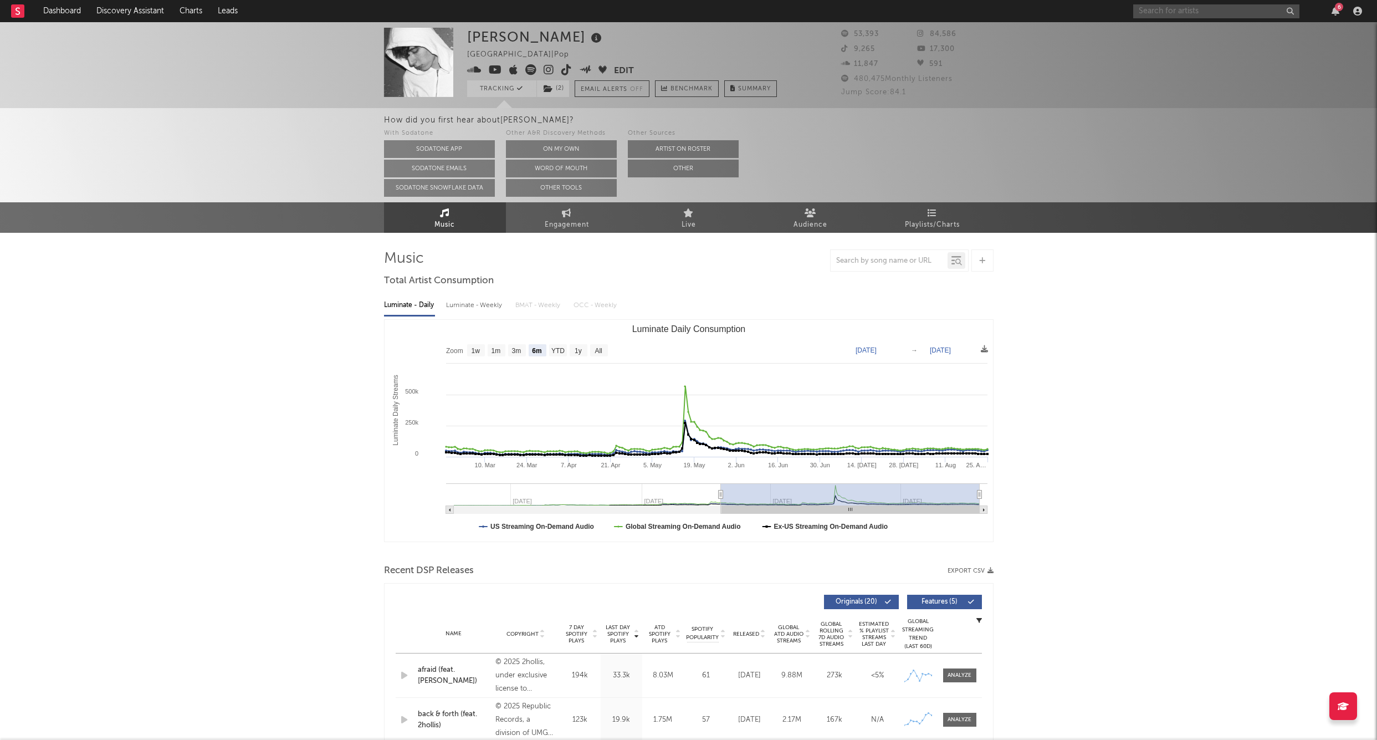
click at [838, 11] on input "text" at bounding box center [1217, 11] width 166 height 14
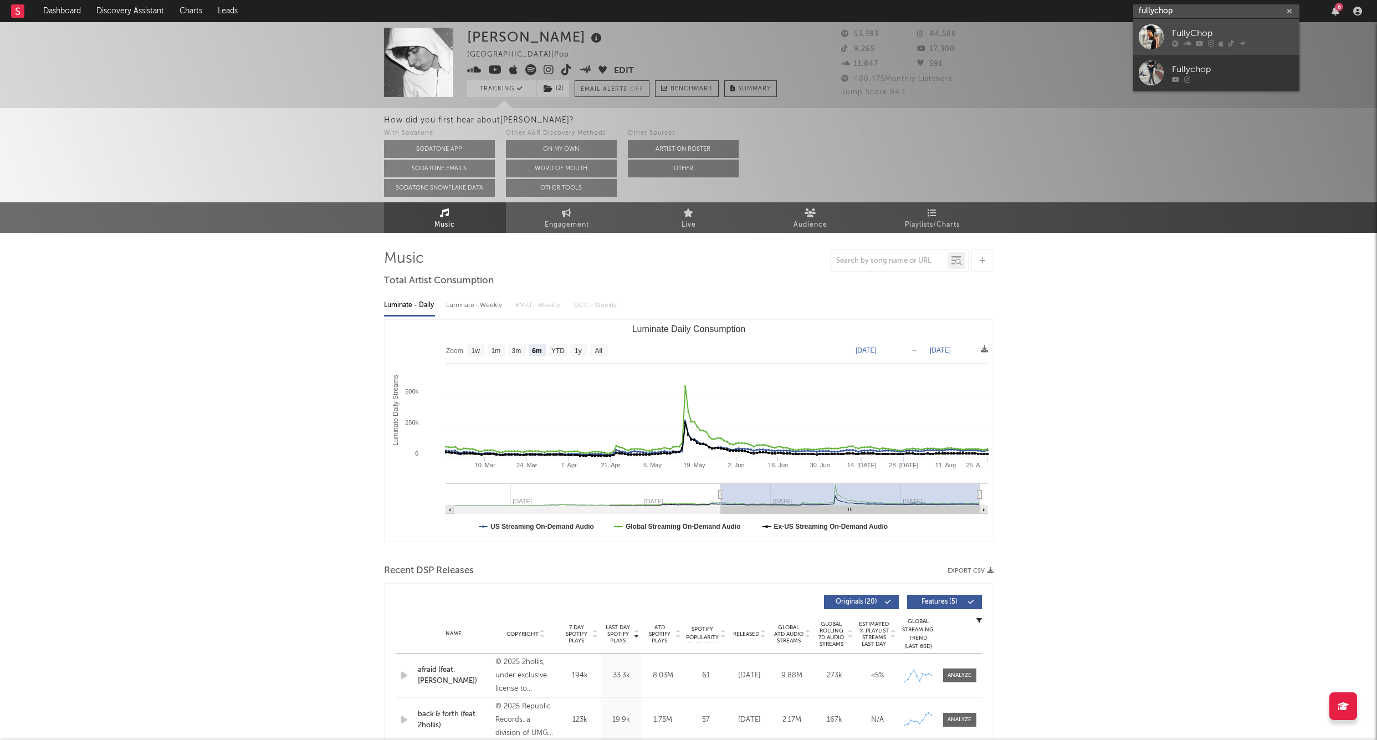
type input "fullychop"
click at [838, 35] on div "FullyChop" at bounding box center [1233, 33] width 122 height 13
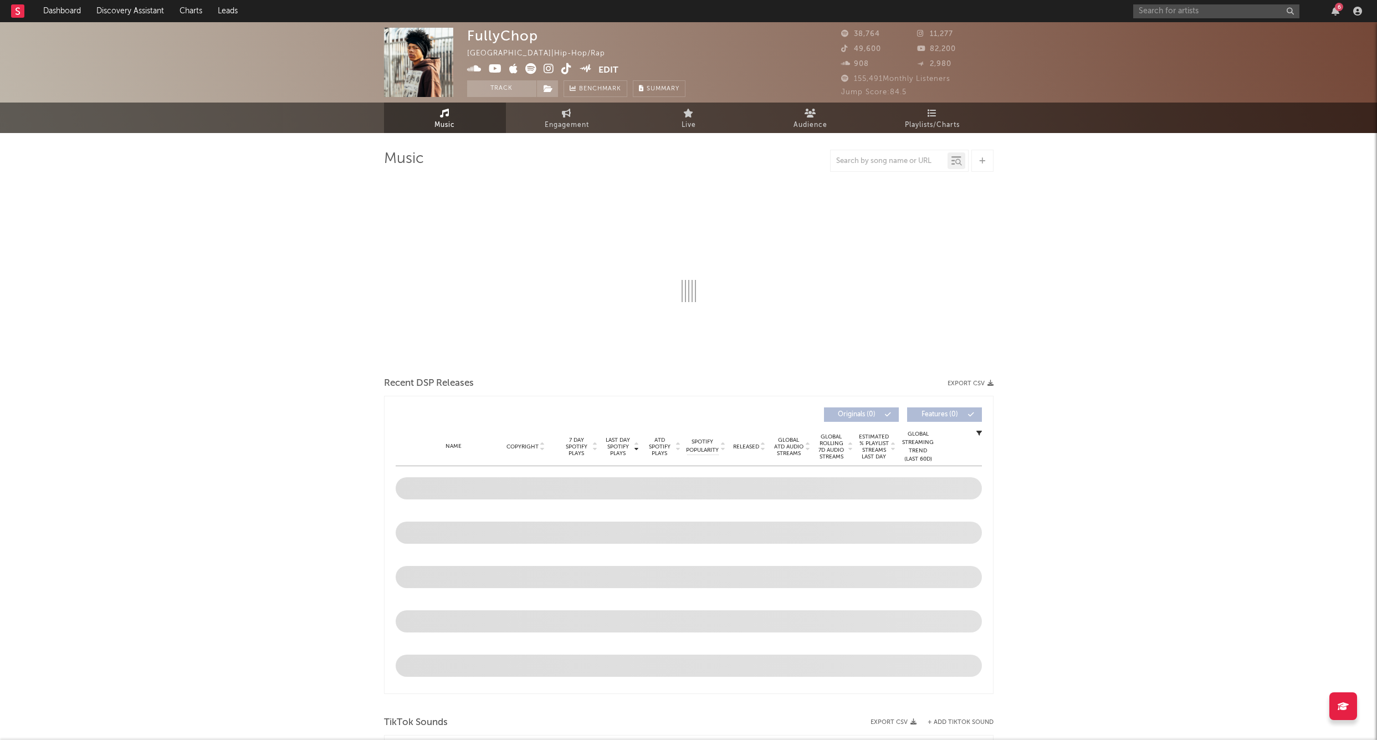
click at [508, 97] on div "FullyChop [GEOGRAPHIC_DATA] | Hip-Hop/Rap Edit Track Benchmark Summary 38,764 1…" at bounding box center [688, 62] width 1377 height 80
select select "6m"
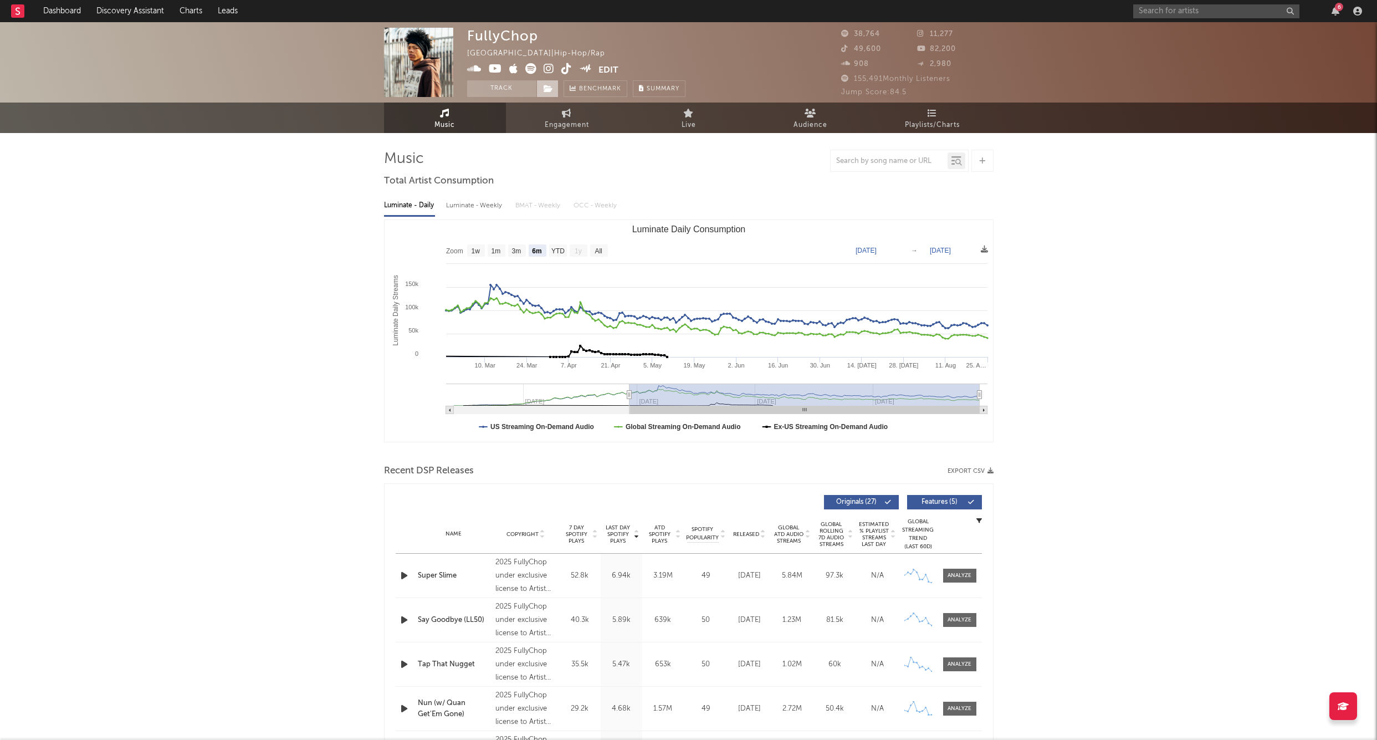
drag, startPoint x: 501, startPoint y: 91, endPoint x: 540, endPoint y: 93, distance: 38.9
click at [501, 91] on button "Track" at bounding box center [501, 88] width 69 height 17
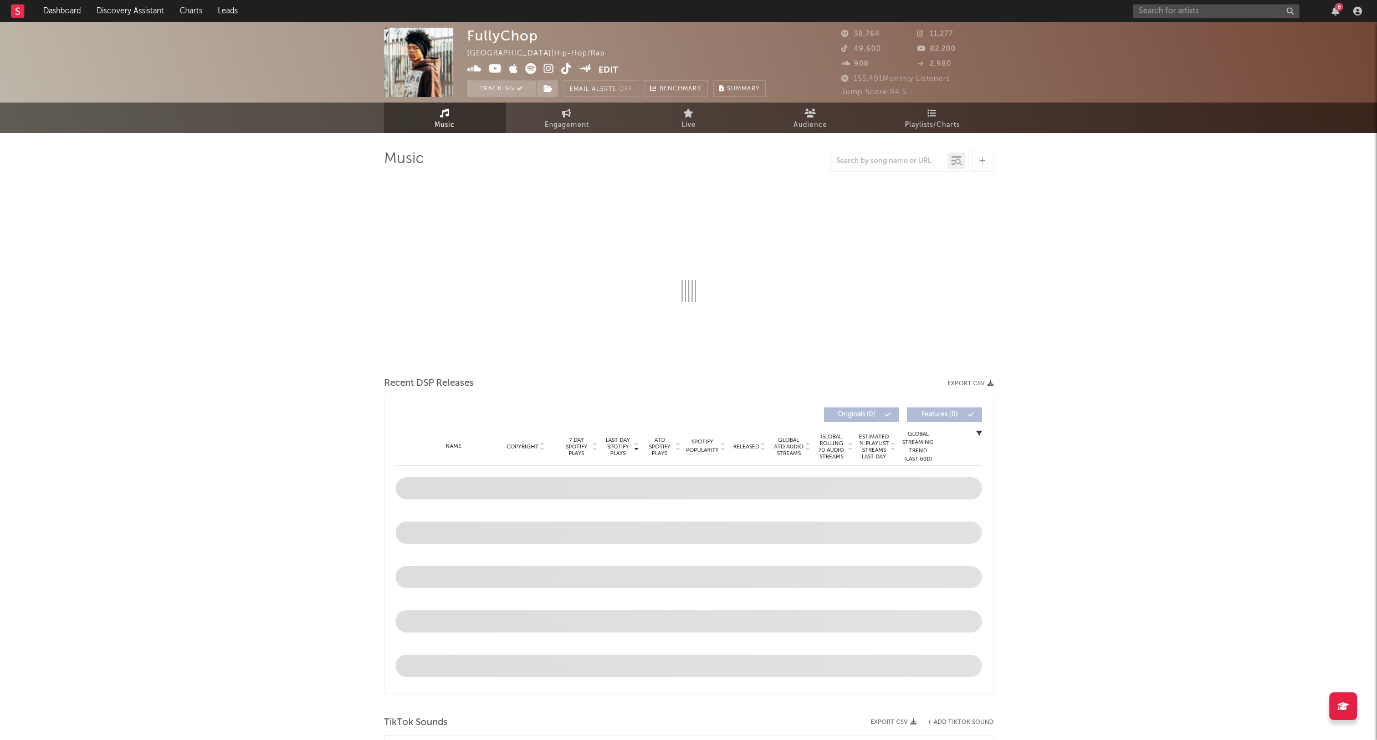
drag, startPoint x: 545, startPoint y: 89, endPoint x: 621, endPoint y: 167, distance: 108.6
click at [545, 89] on icon at bounding box center [548, 89] width 9 height 8
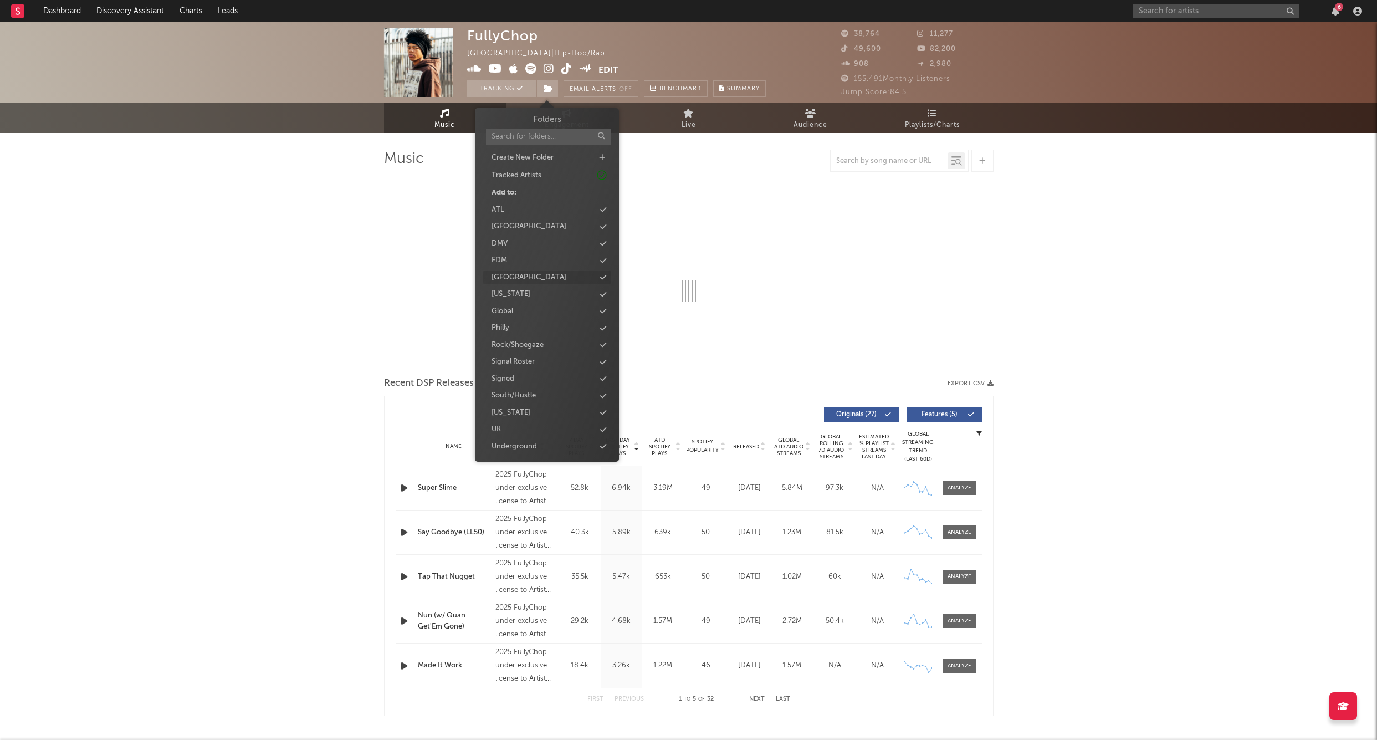
select select "6m"
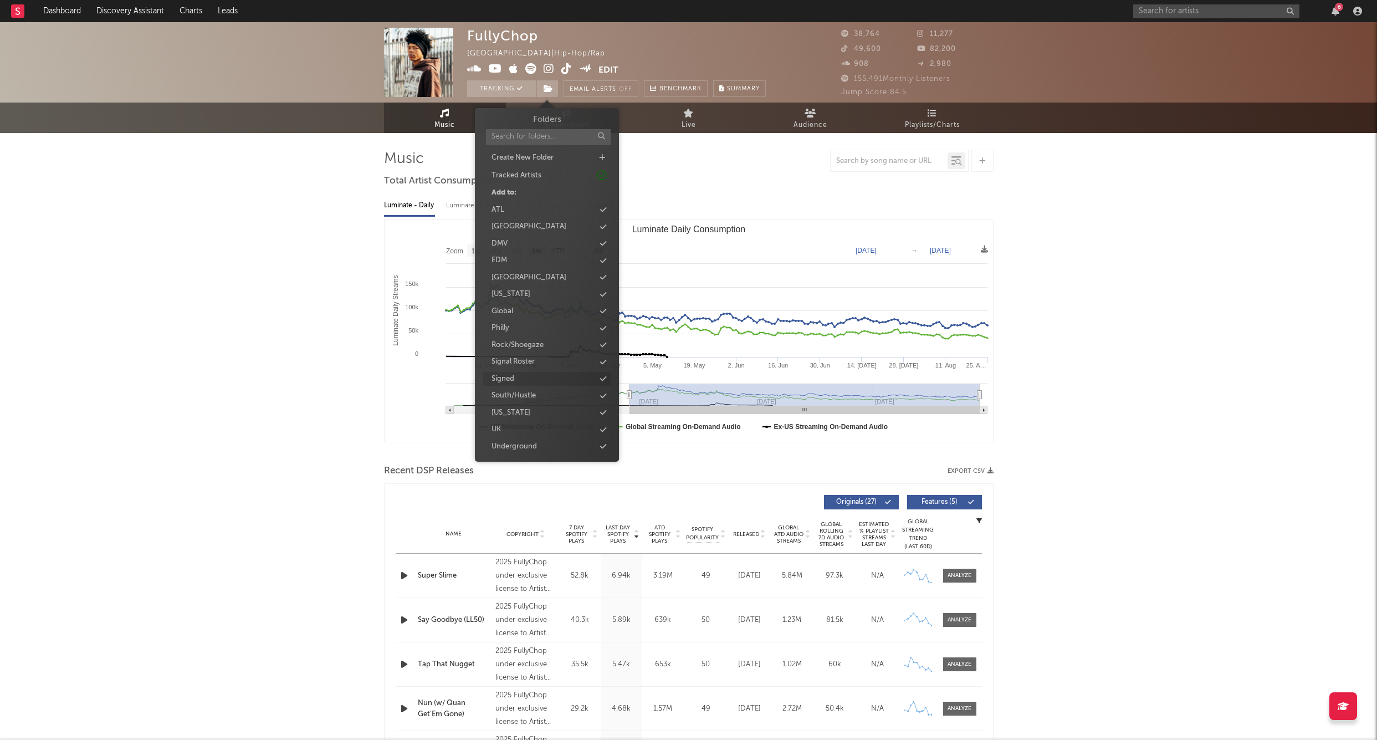
click at [520, 375] on div "Signed" at bounding box center [546, 379] width 127 height 14
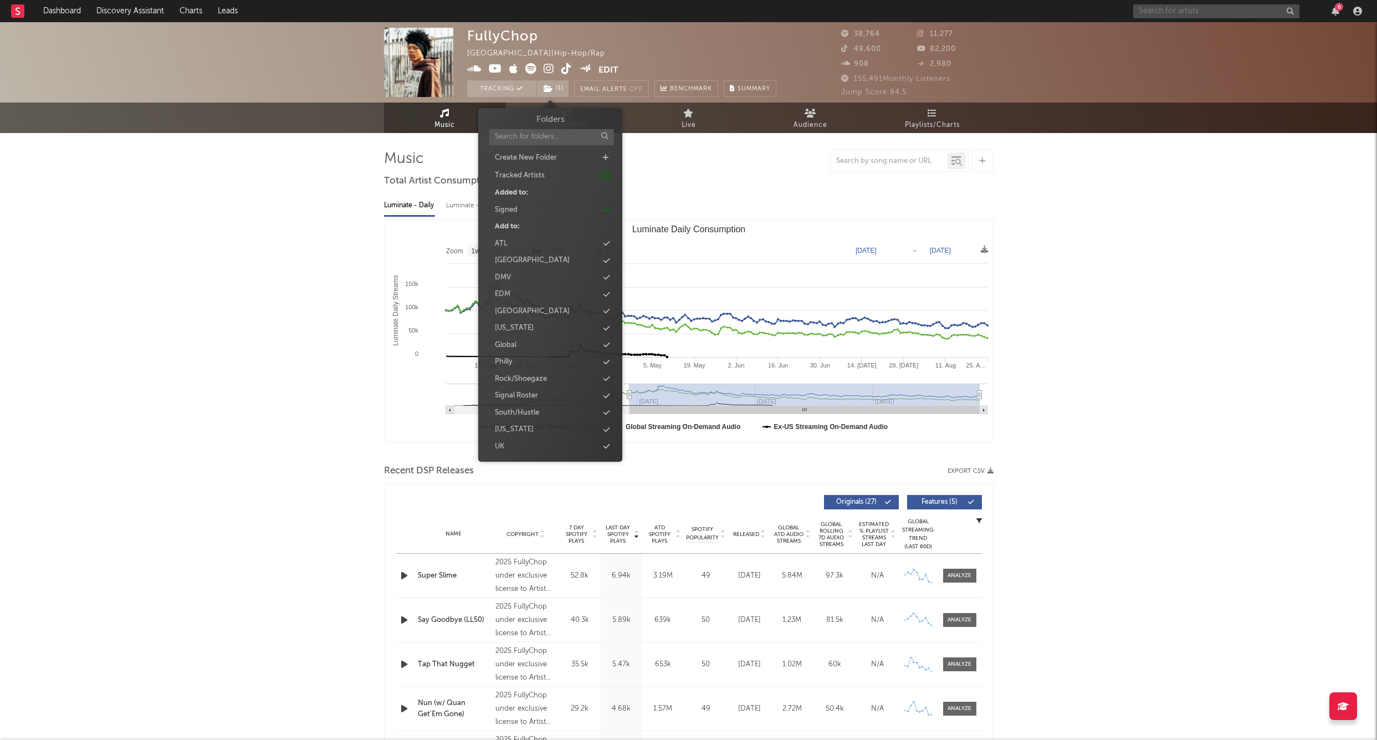
click at [838, 17] on input "text" at bounding box center [1217, 11] width 166 height 14
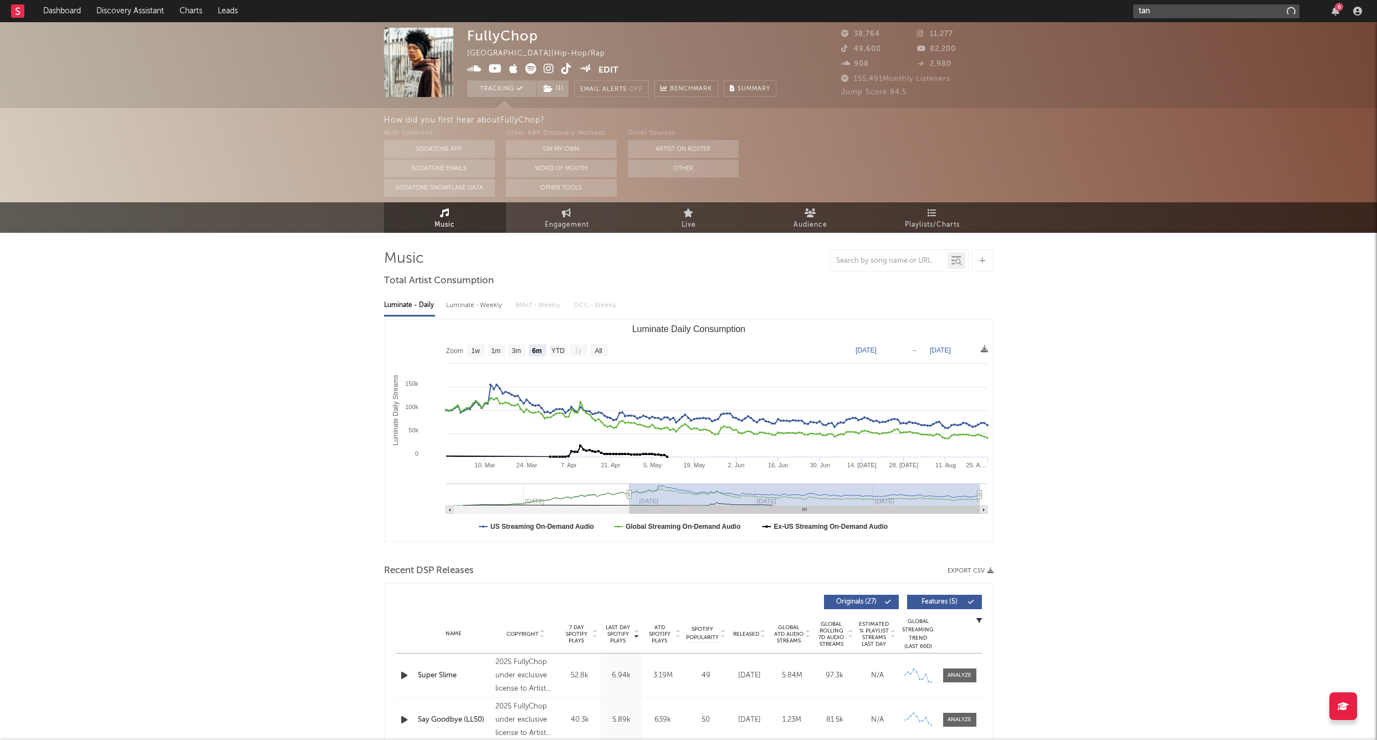
type input "[PERSON_NAME]"
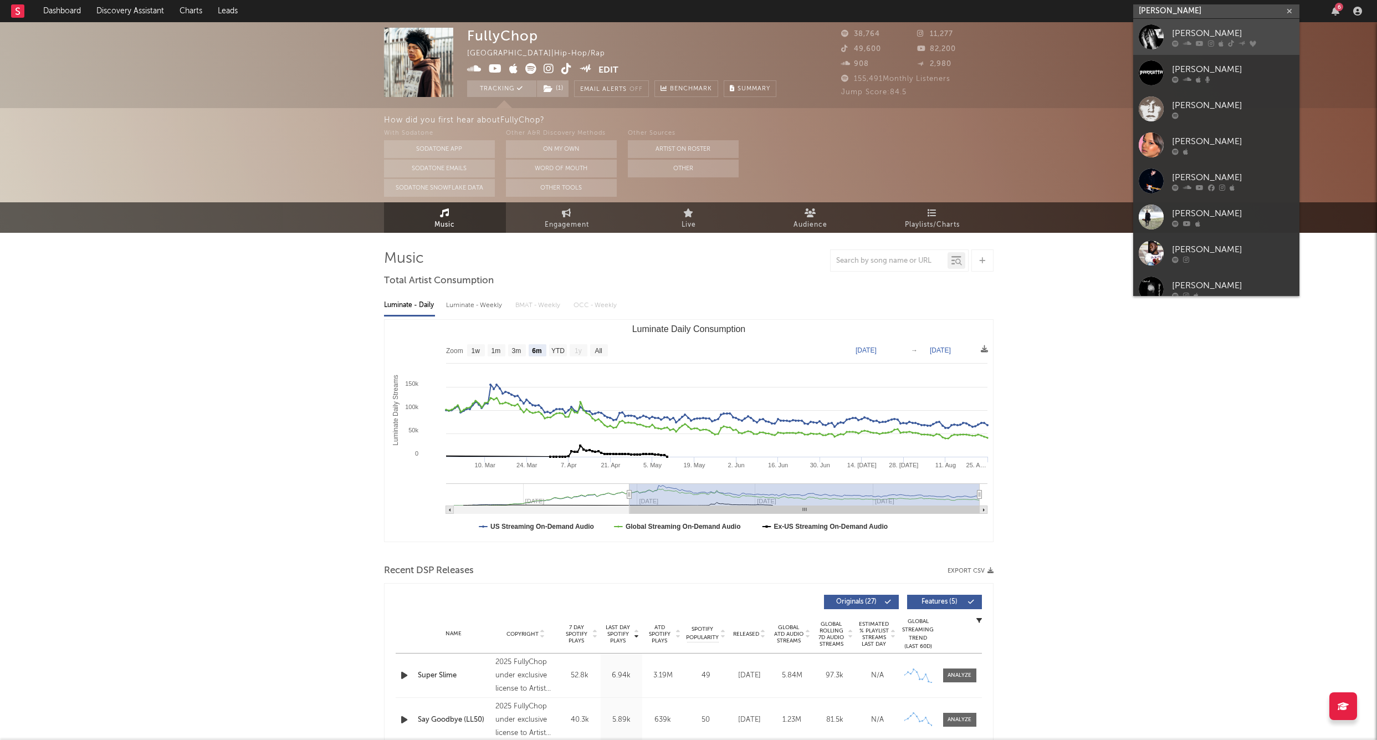
type input "[PERSON_NAME]"
click at [838, 27] on div "[PERSON_NAME]" at bounding box center [1233, 33] width 122 height 13
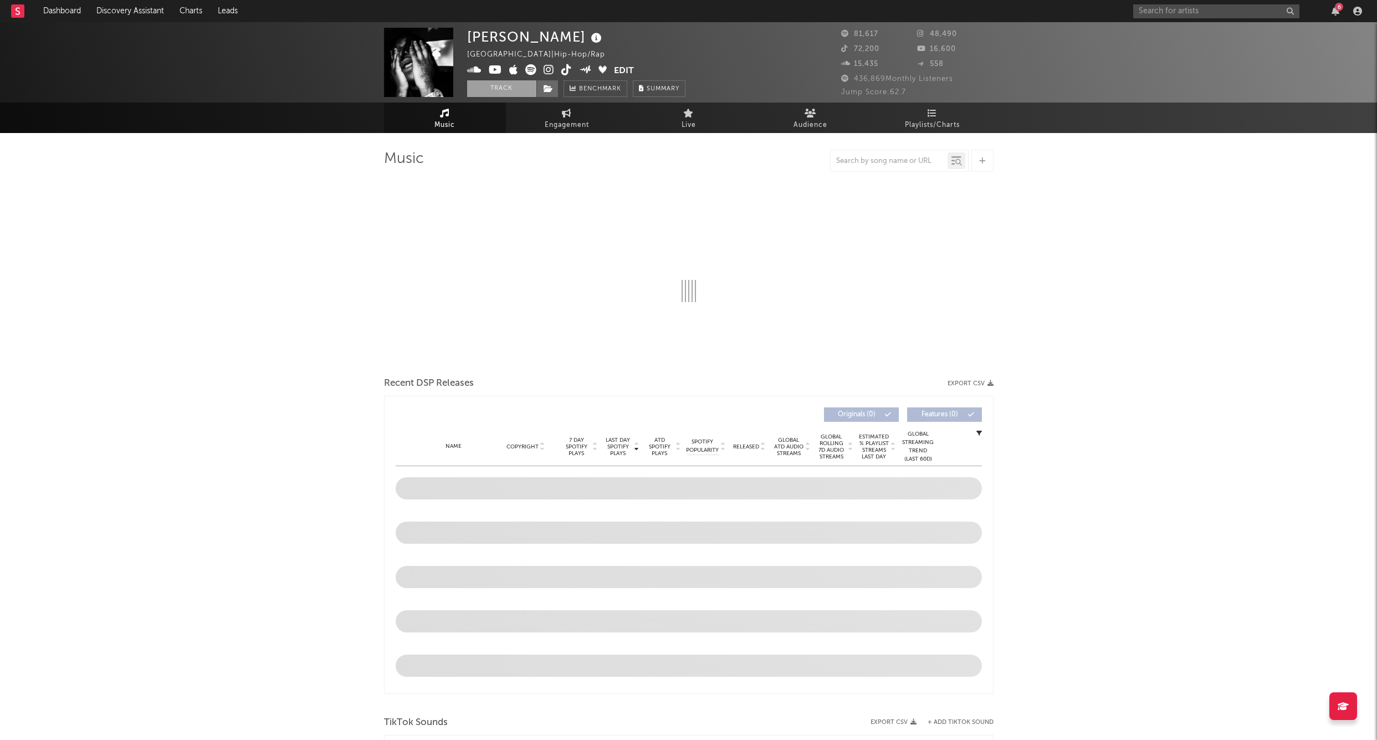
click at [514, 89] on button "Track" at bounding box center [501, 88] width 69 height 17
click at [550, 88] on icon at bounding box center [548, 89] width 9 height 8
select select "6m"
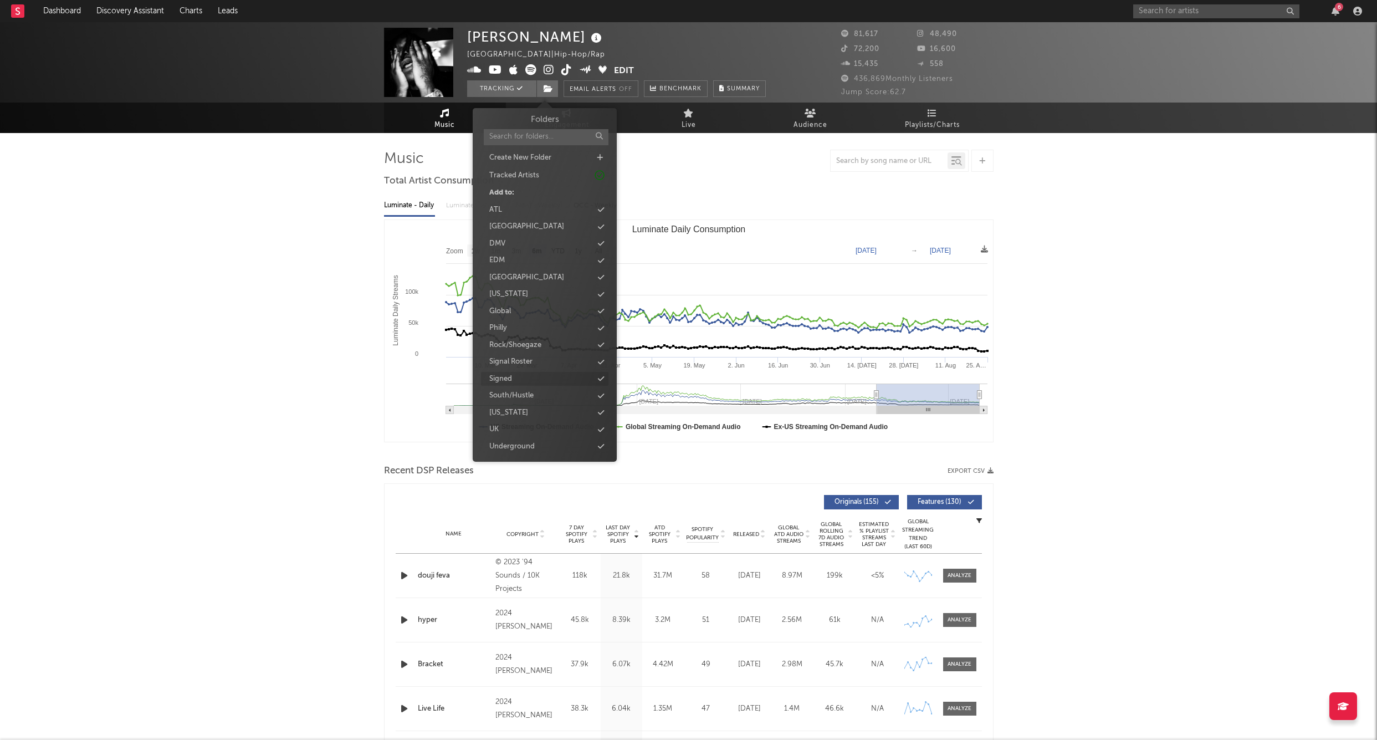
click at [519, 375] on div "Signed" at bounding box center [544, 379] width 127 height 14
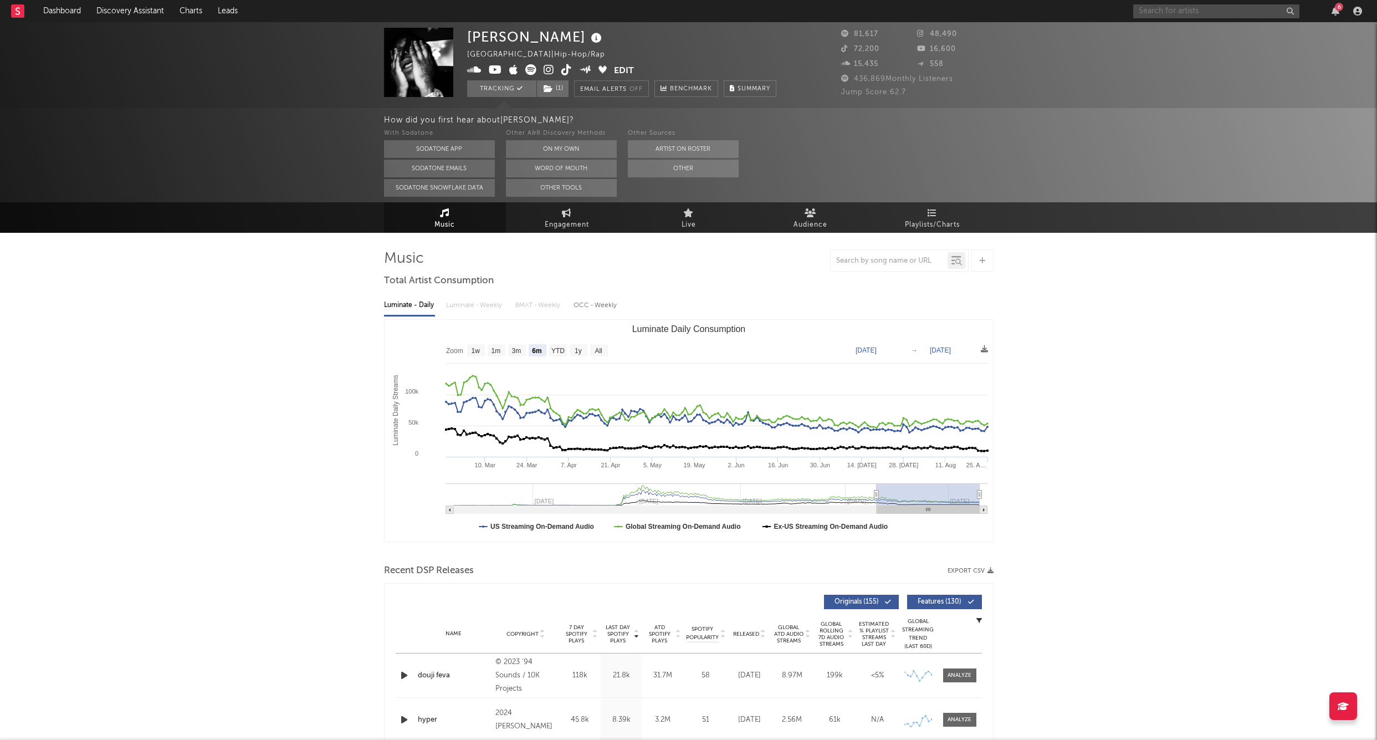
click at [838, 11] on input "text" at bounding box center [1217, 11] width 166 height 14
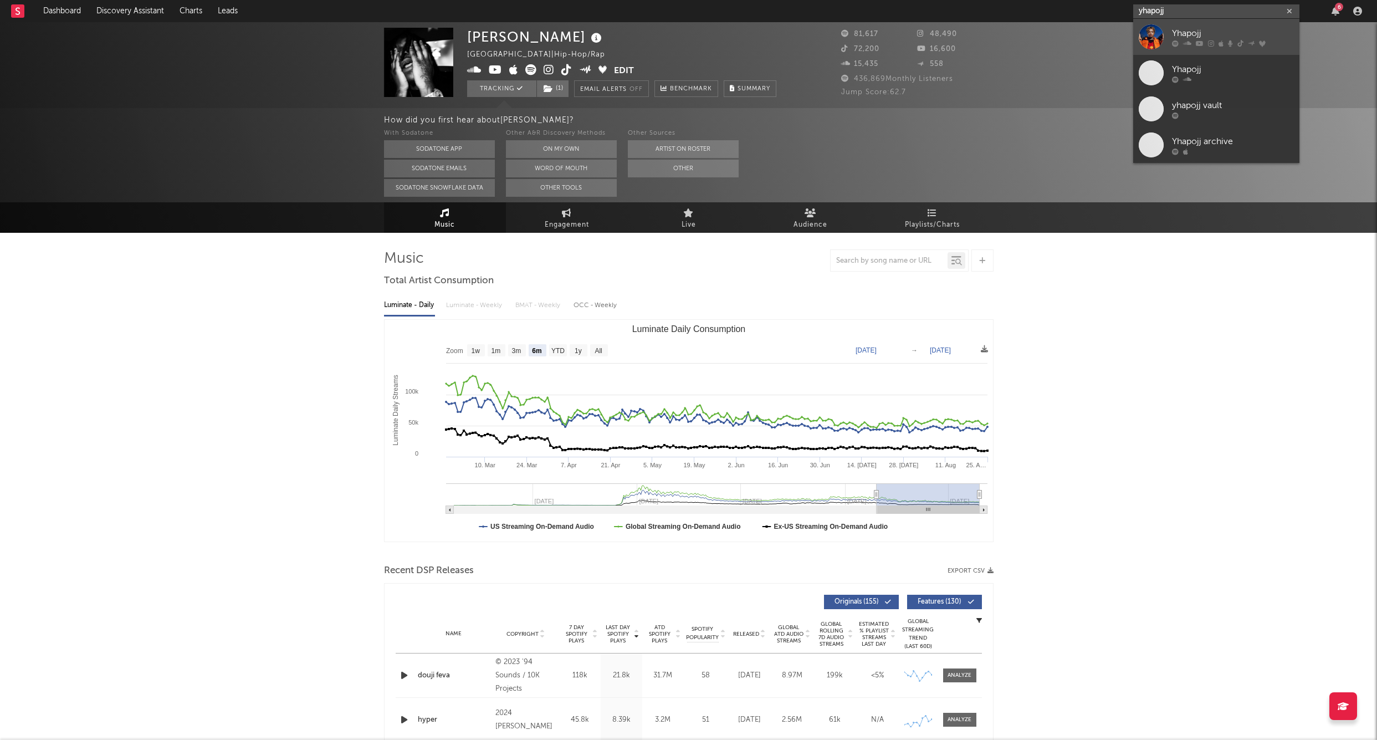
type input "yhapojj"
click at [838, 26] on link "Yhapojj" at bounding box center [1217, 37] width 166 height 36
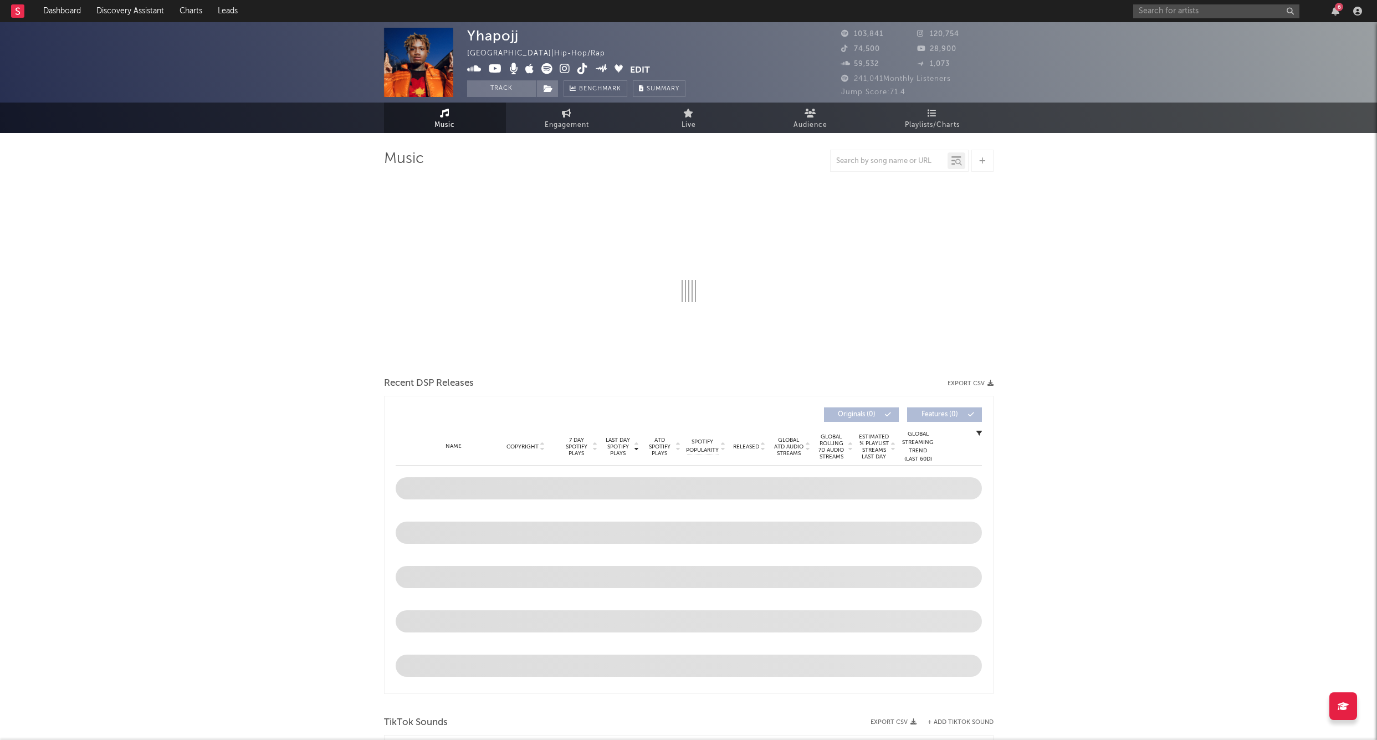
select select "6m"
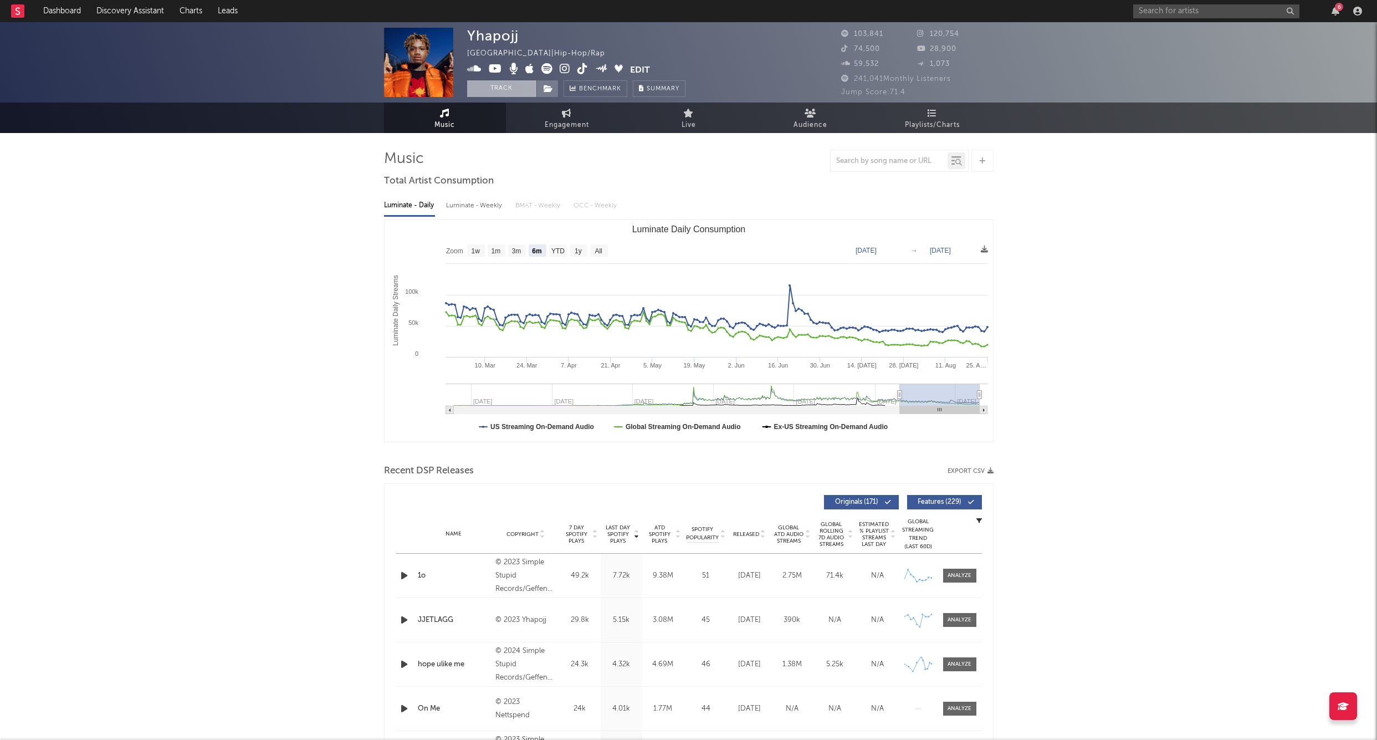
click at [504, 94] on button "Track" at bounding box center [501, 88] width 69 height 17
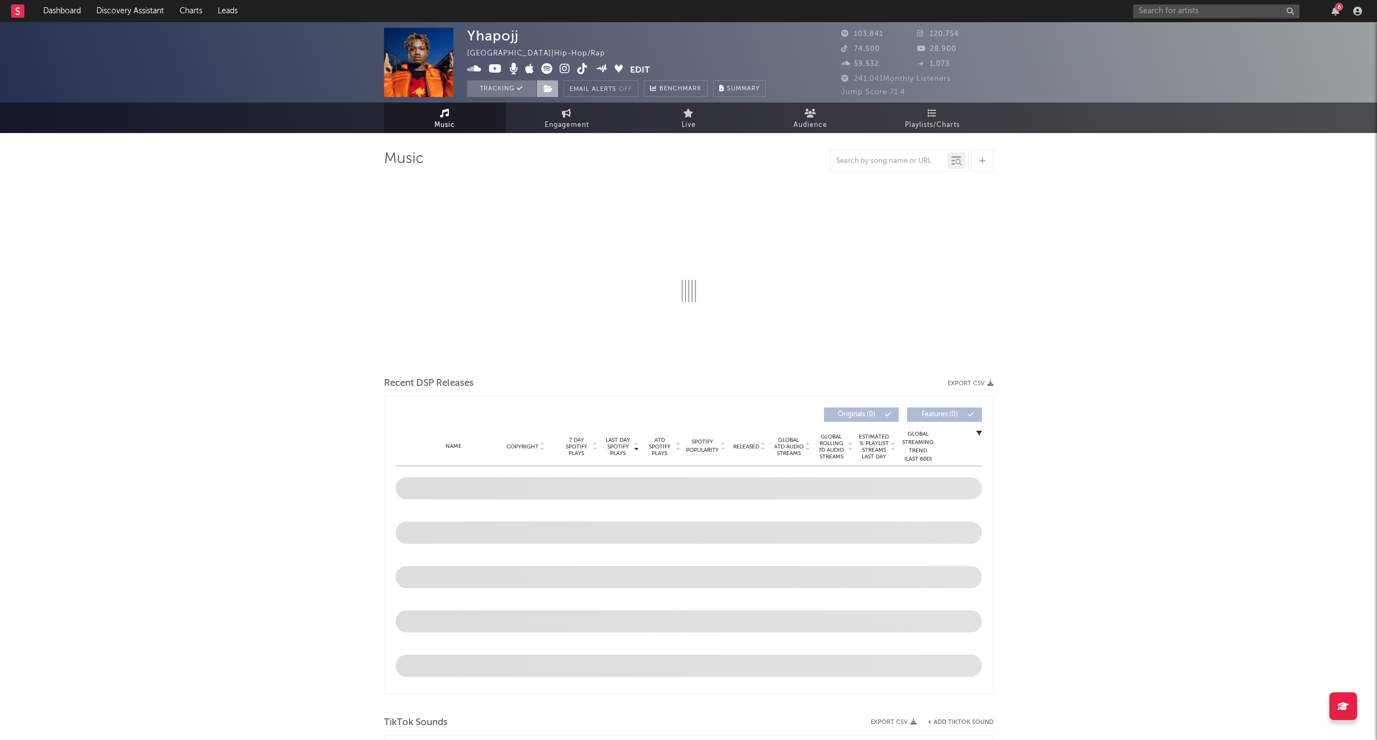
click at [539, 92] on span at bounding box center [548, 88] width 22 height 17
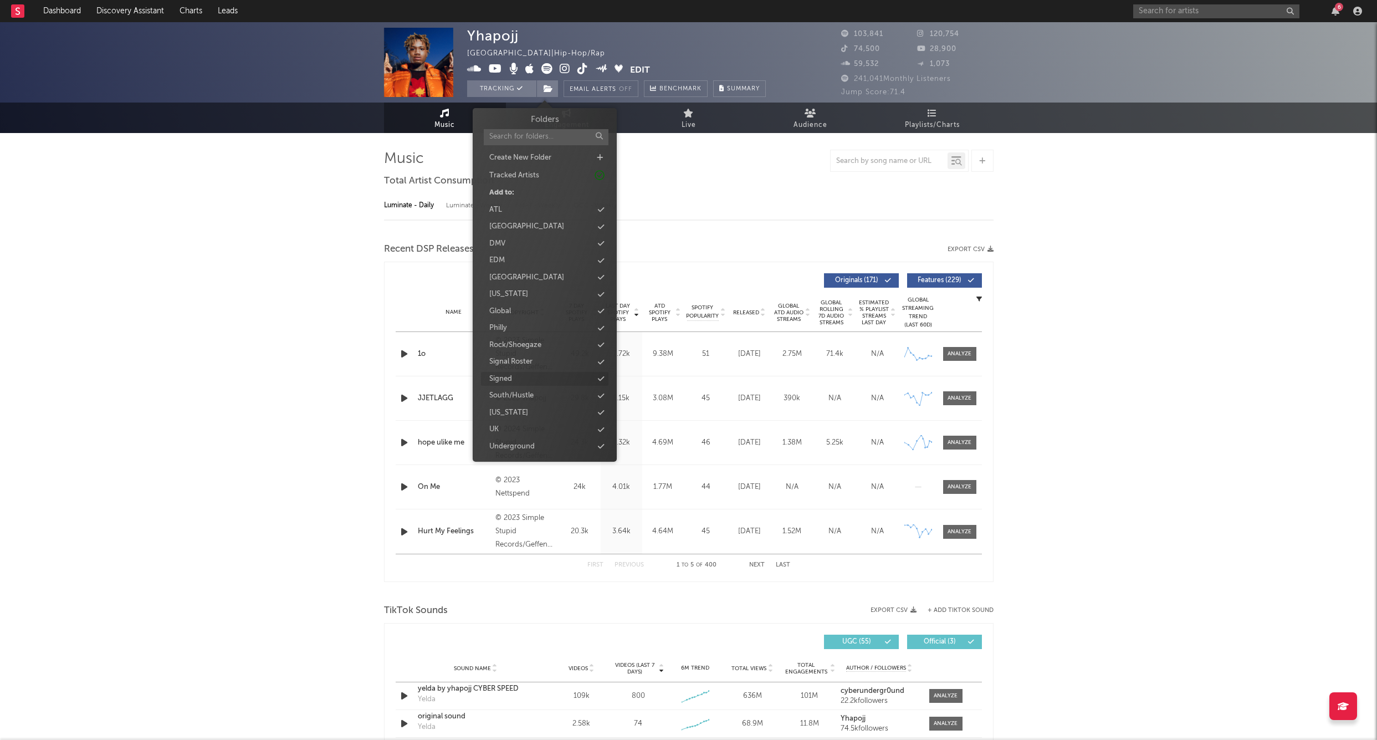
select select "6m"
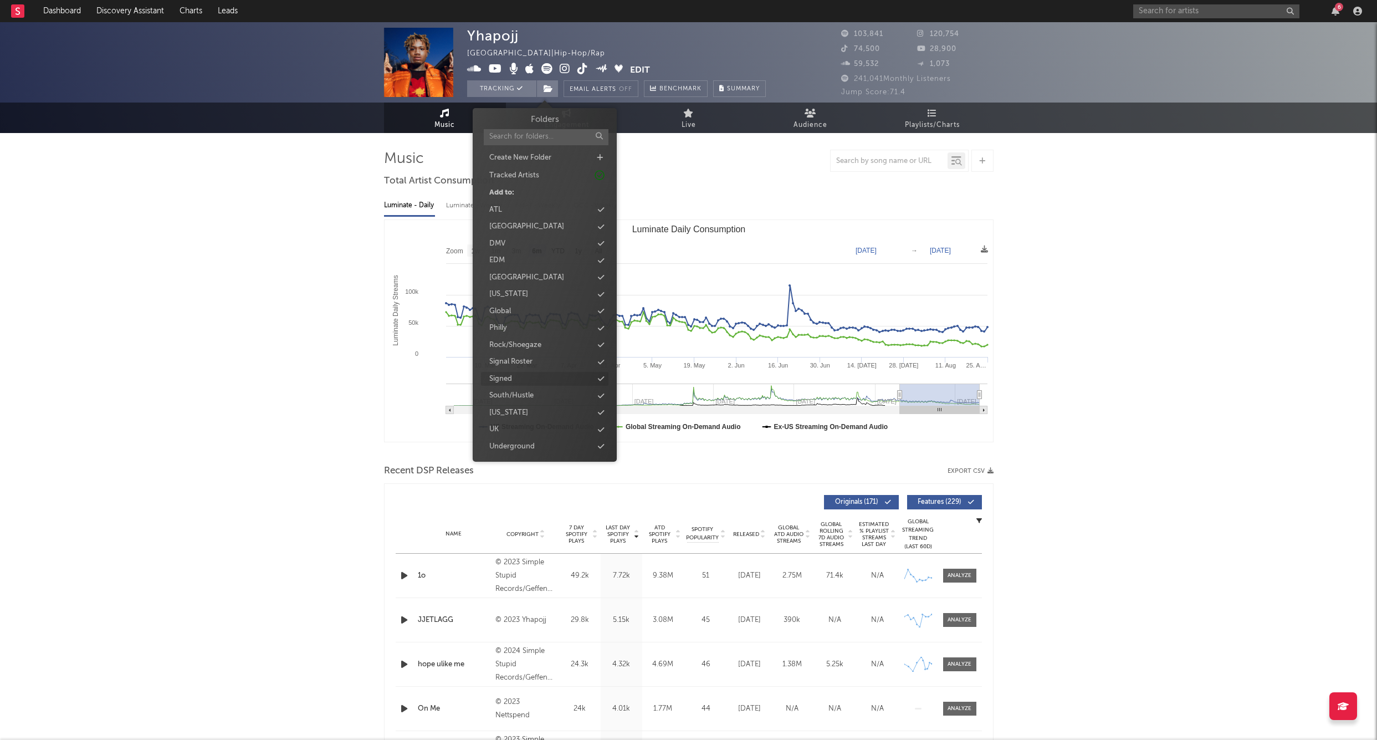
click at [503, 376] on div "Signed" at bounding box center [500, 379] width 23 height 11
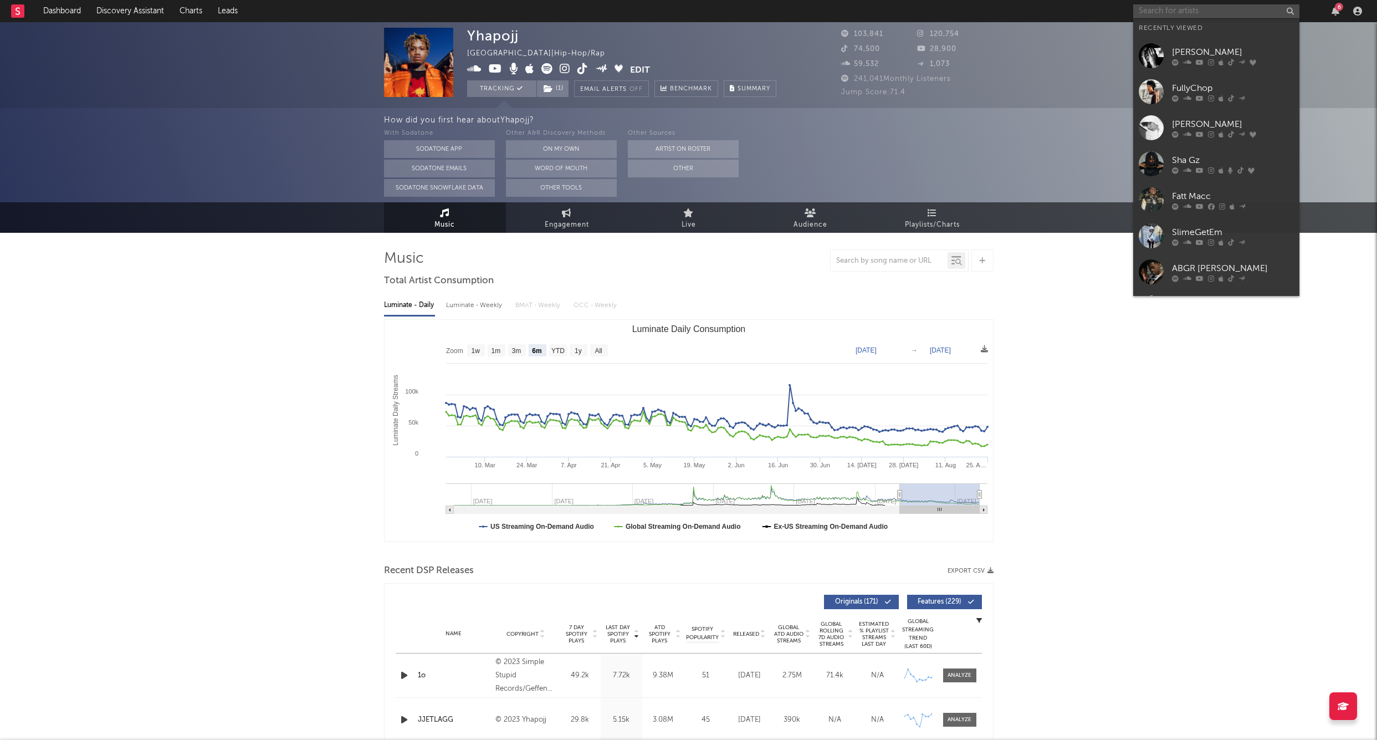
click at [838, 9] on input "text" at bounding box center [1217, 11] width 166 height 14
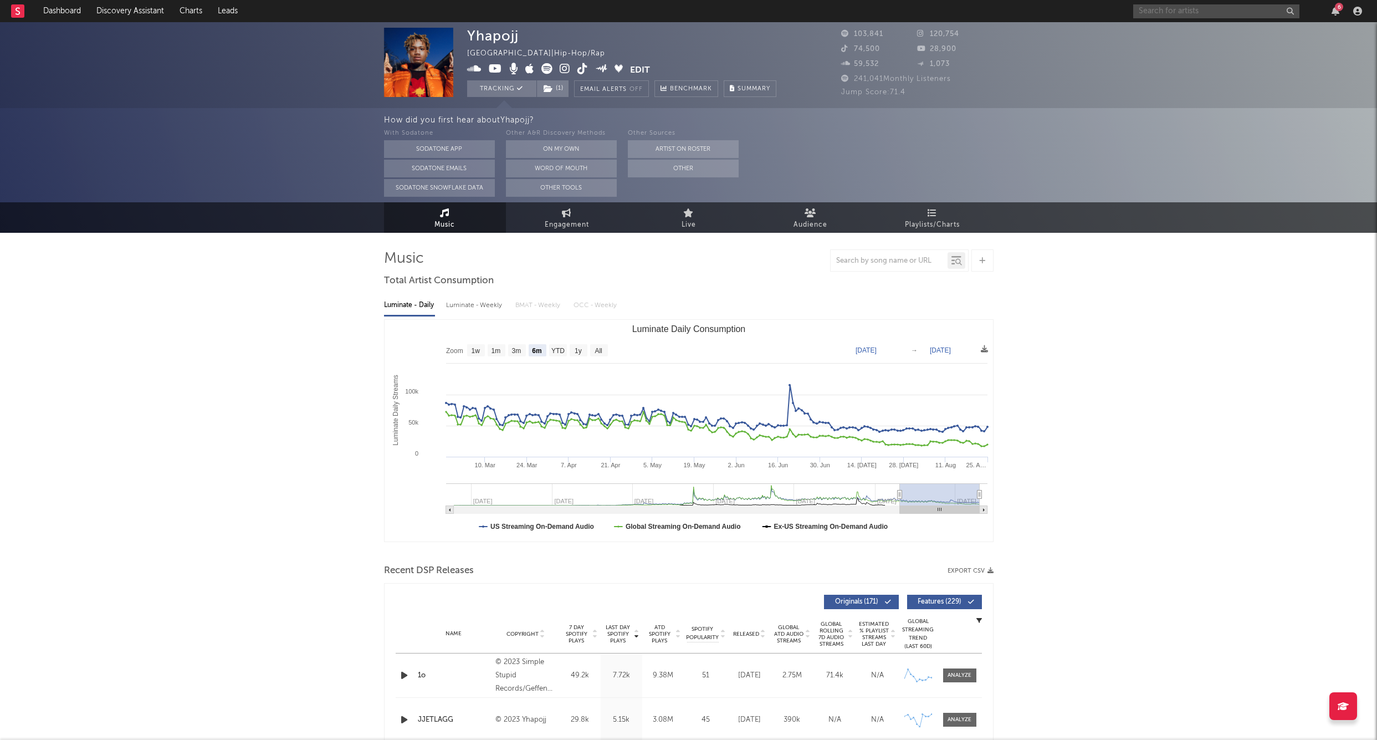
click at [838, 6] on input "text" at bounding box center [1217, 11] width 166 height 14
click at [838, 17] on input "hardrock" at bounding box center [1217, 11] width 166 height 14
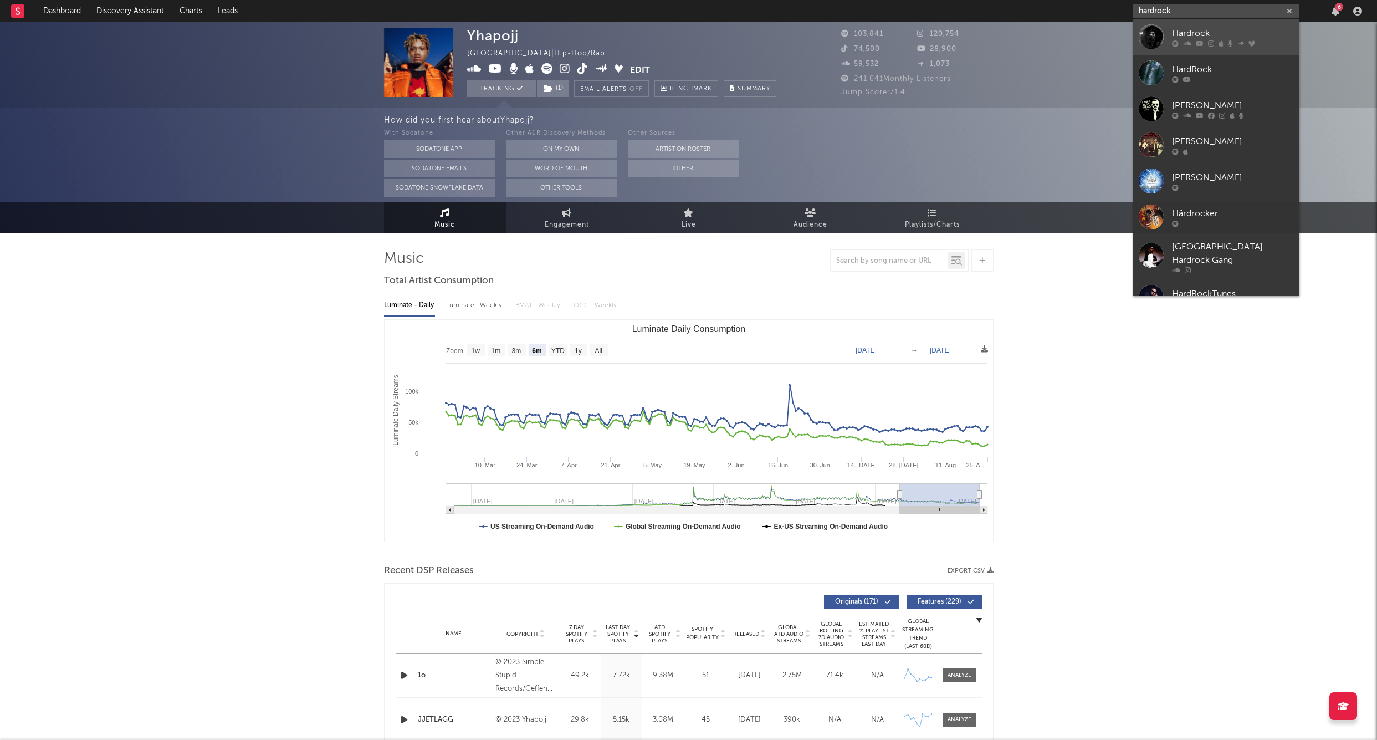
type input "hardrock"
click at [838, 25] on link "Hardrock" at bounding box center [1217, 37] width 166 height 36
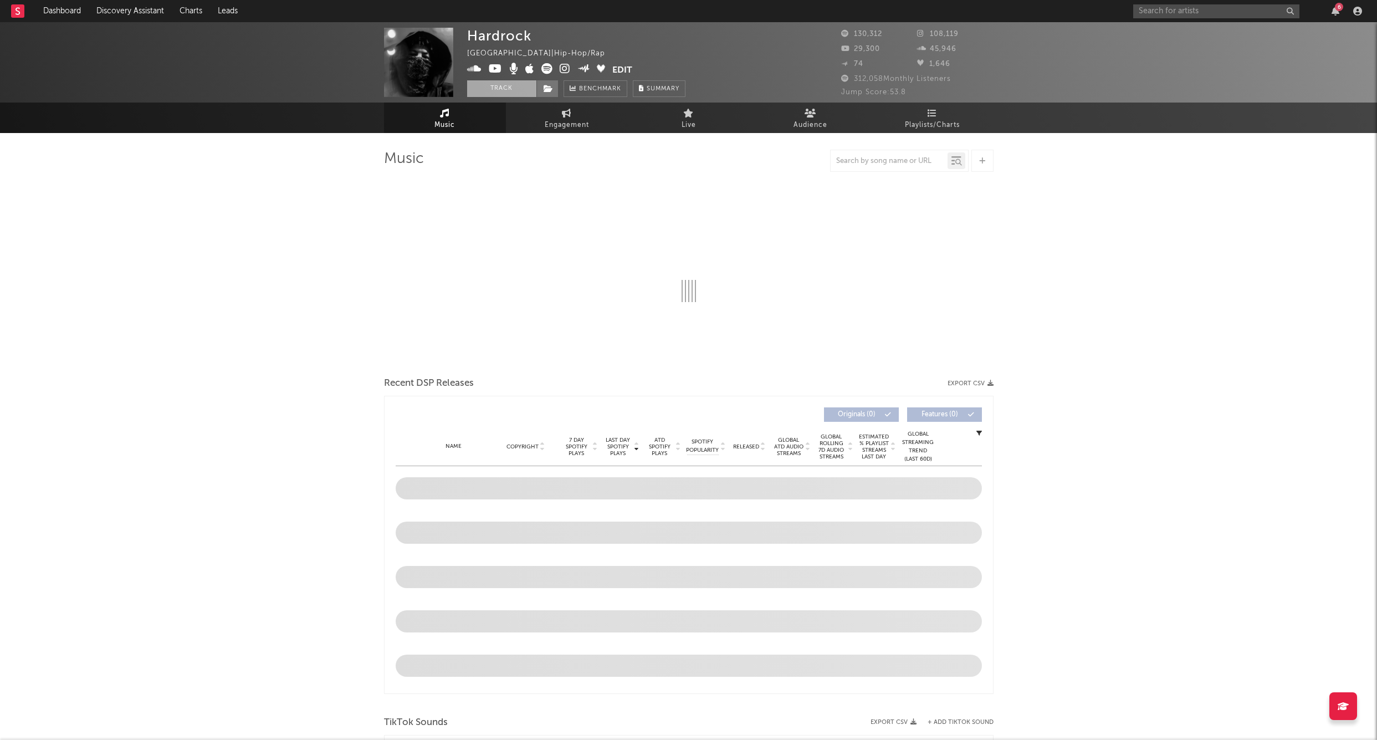
click at [502, 85] on button "Track" at bounding box center [501, 88] width 69 height 17
click at [549, 86] on icon at bounding box center [548, 89] width 9 height 8
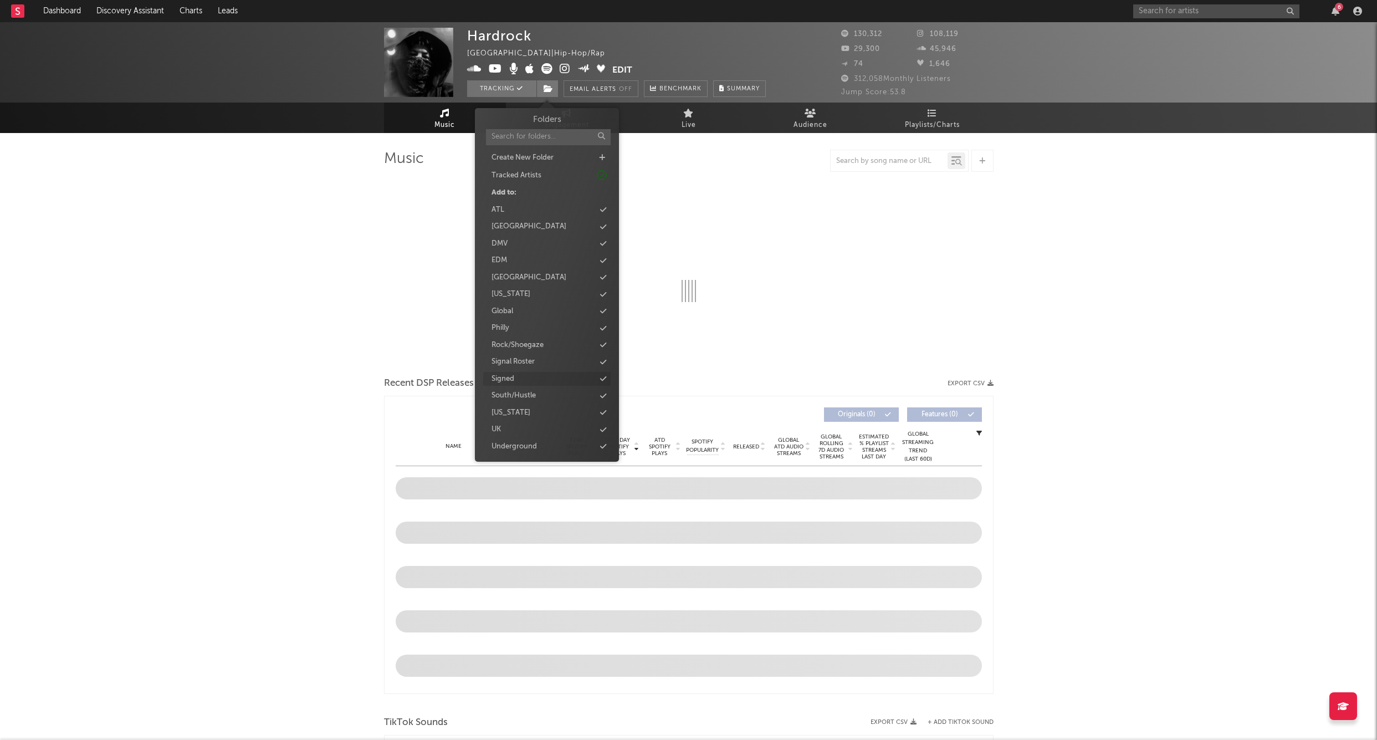
select select "6m"
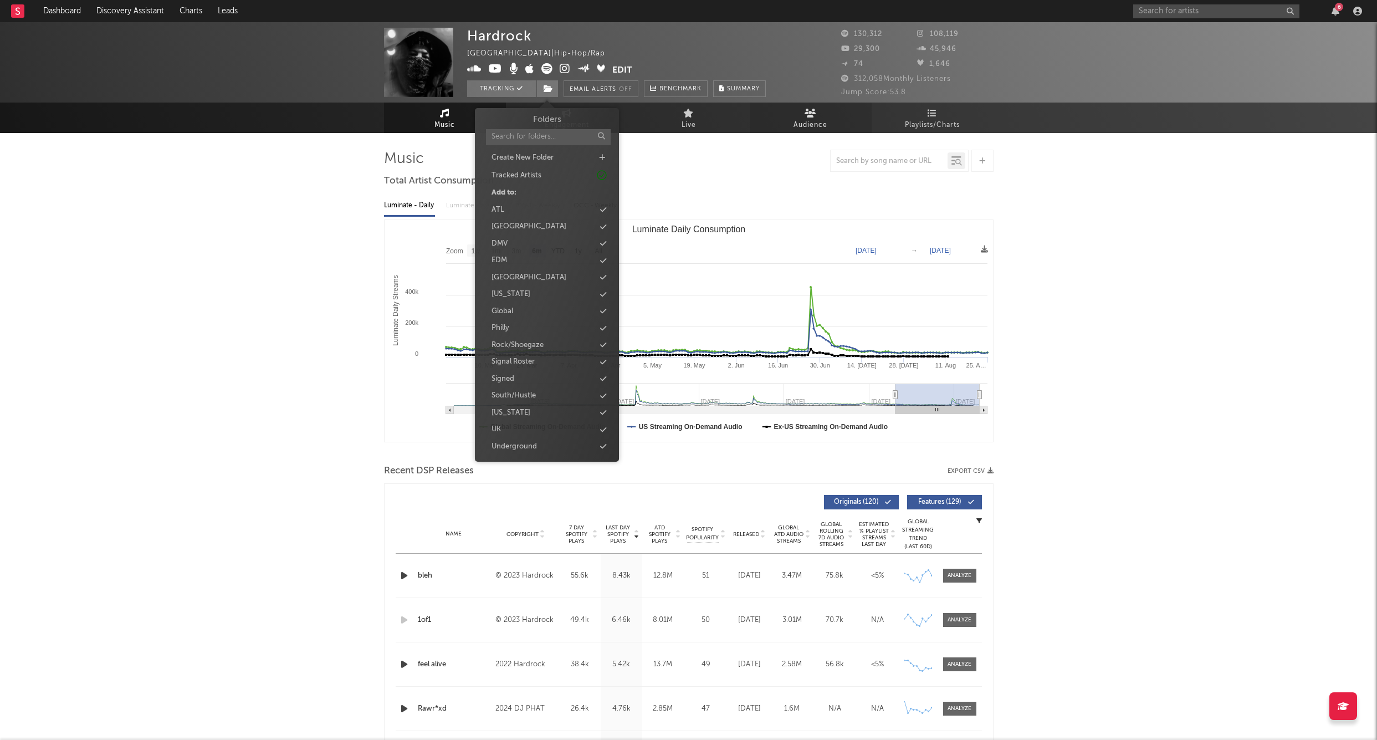
drag, startPoint x: 512, startPoint y: 371, endPoint x: 795, endPoint y: 114, distance: 382.2
click at [512, 374] on div "Signed" at bounding box center [503, 379] width 23 height 11
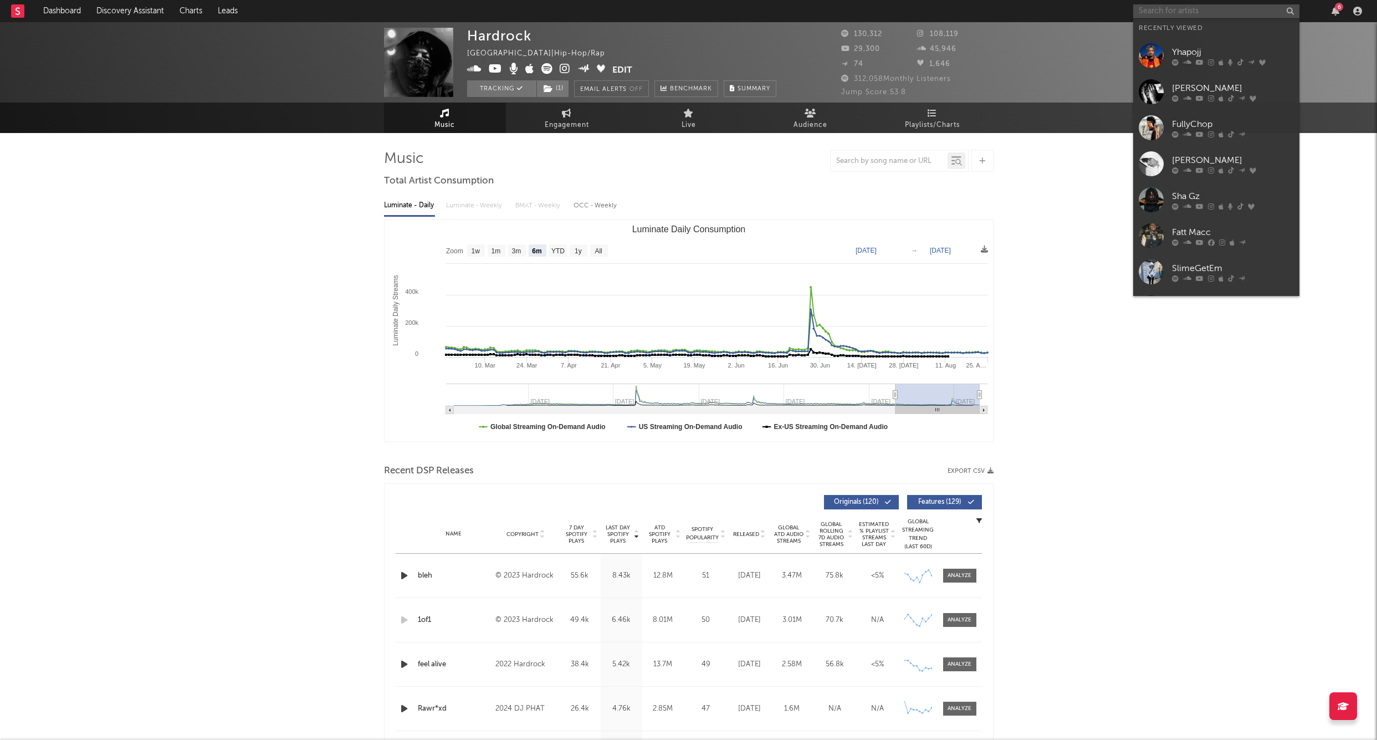
click at [838, 11] on input "text" at bounding box center [1217, 11] width 166 height 14
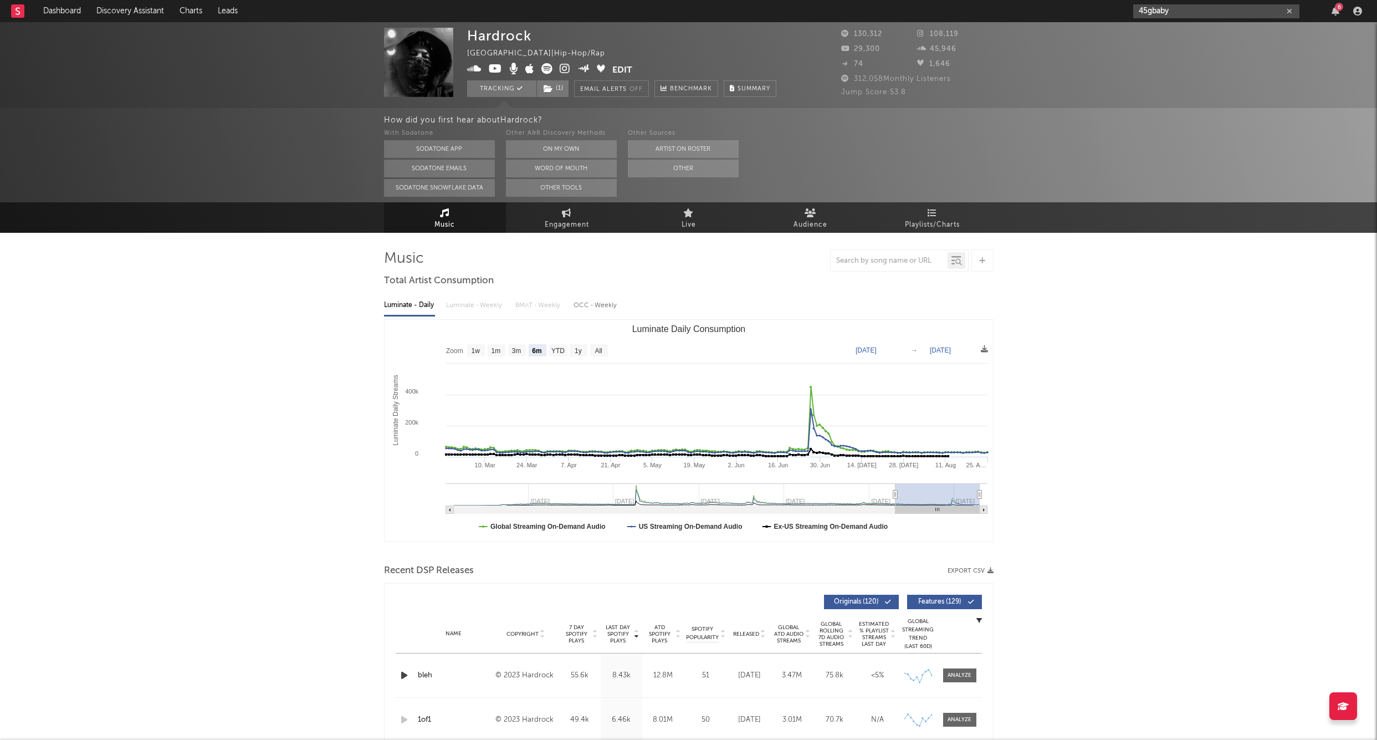
click at [838, 14] on input "45gbaby" at bounding box center [1217, 11] width 166 height 14
type input "45gbaby"
click at [838, 34] on div "45Gbaby" at bounding box center [1233, 33] width 122 height 13
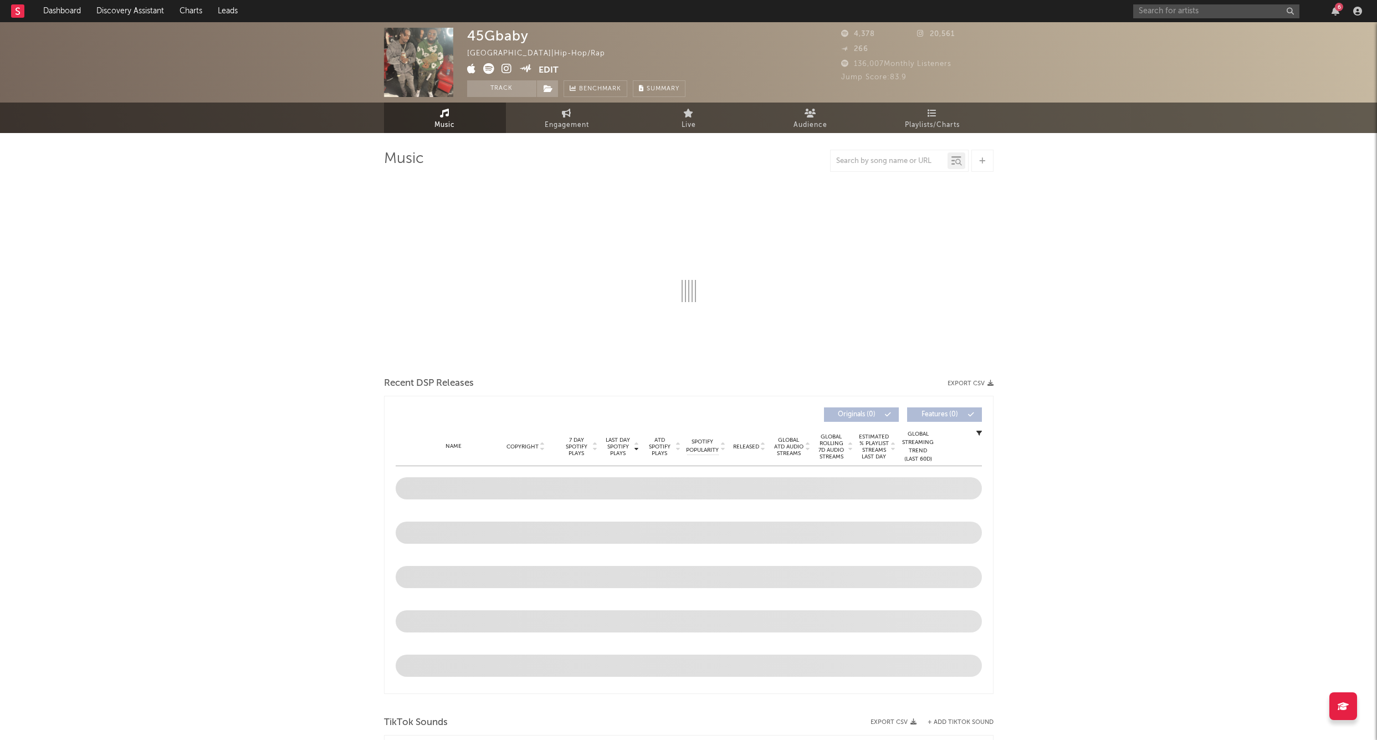
click at [502, 90] on button "Track" at bounding box center [501, 88] width 69 height 17
click at [544, 90] on icon at bounding box center [548, 89] width 9 height 8
select select "6m"
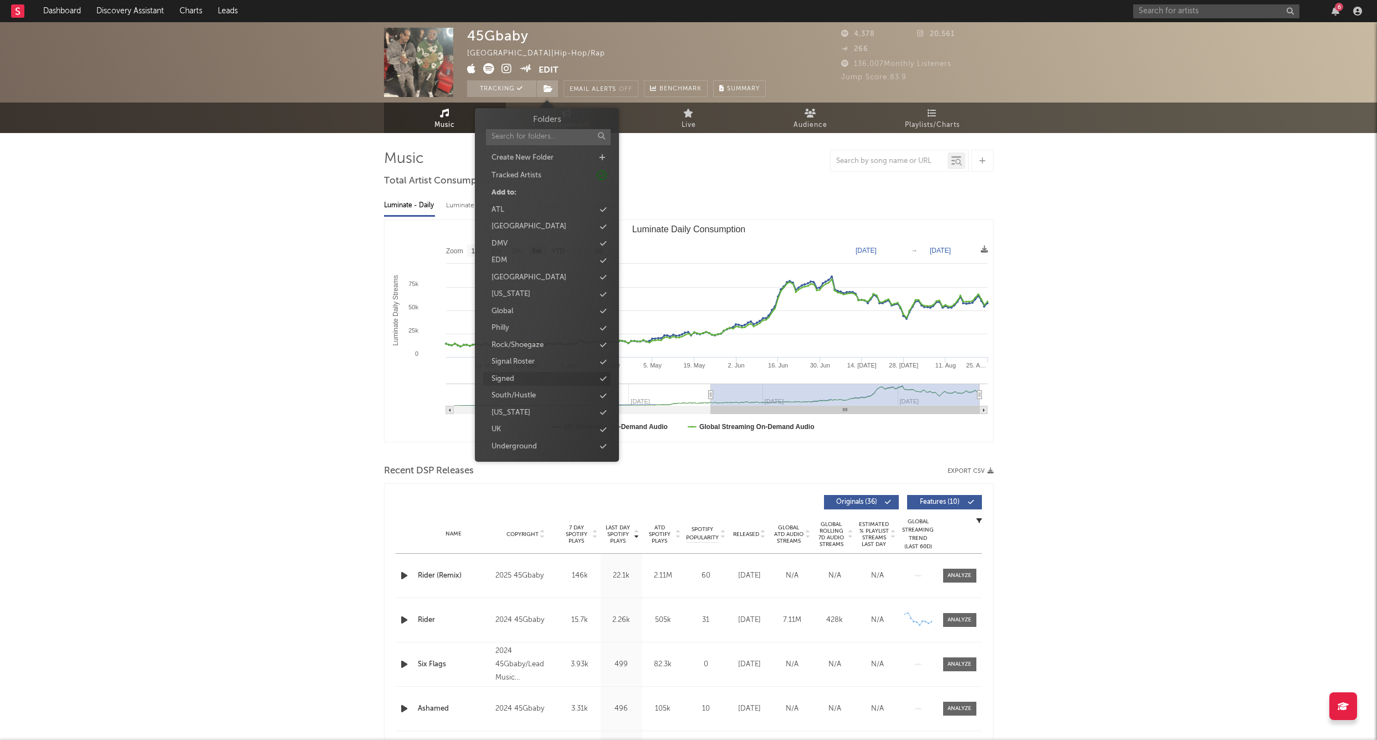
click at [518, 372] on div "Signed" at bounding box center [546, 379] width 127 height 14
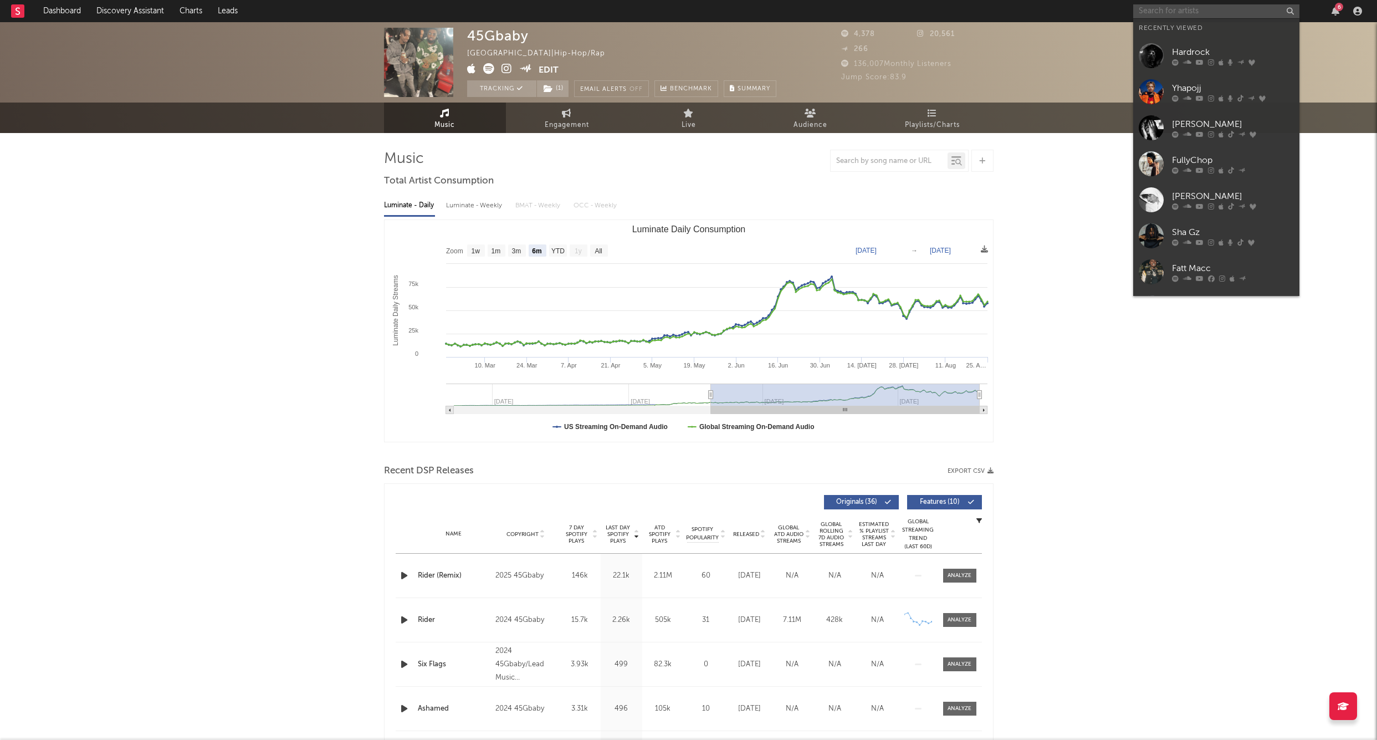
click at [838, 17] on input "text" at bounding box center [1217, 11] width 166 height 14
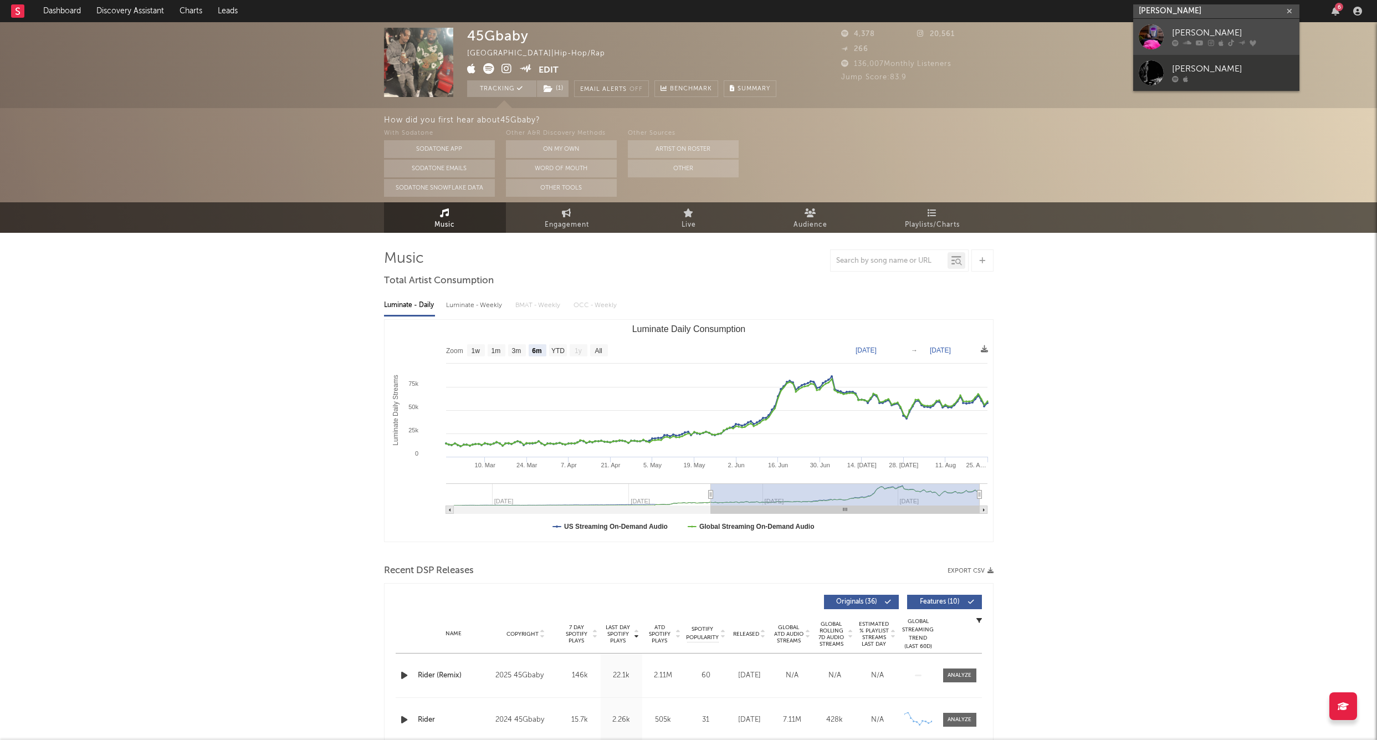
type input "[PERSON_NAME]"
click at [838, 26] on link "[PERSON_NAME]" at bounding box center [1217, 37] width 166 height 36
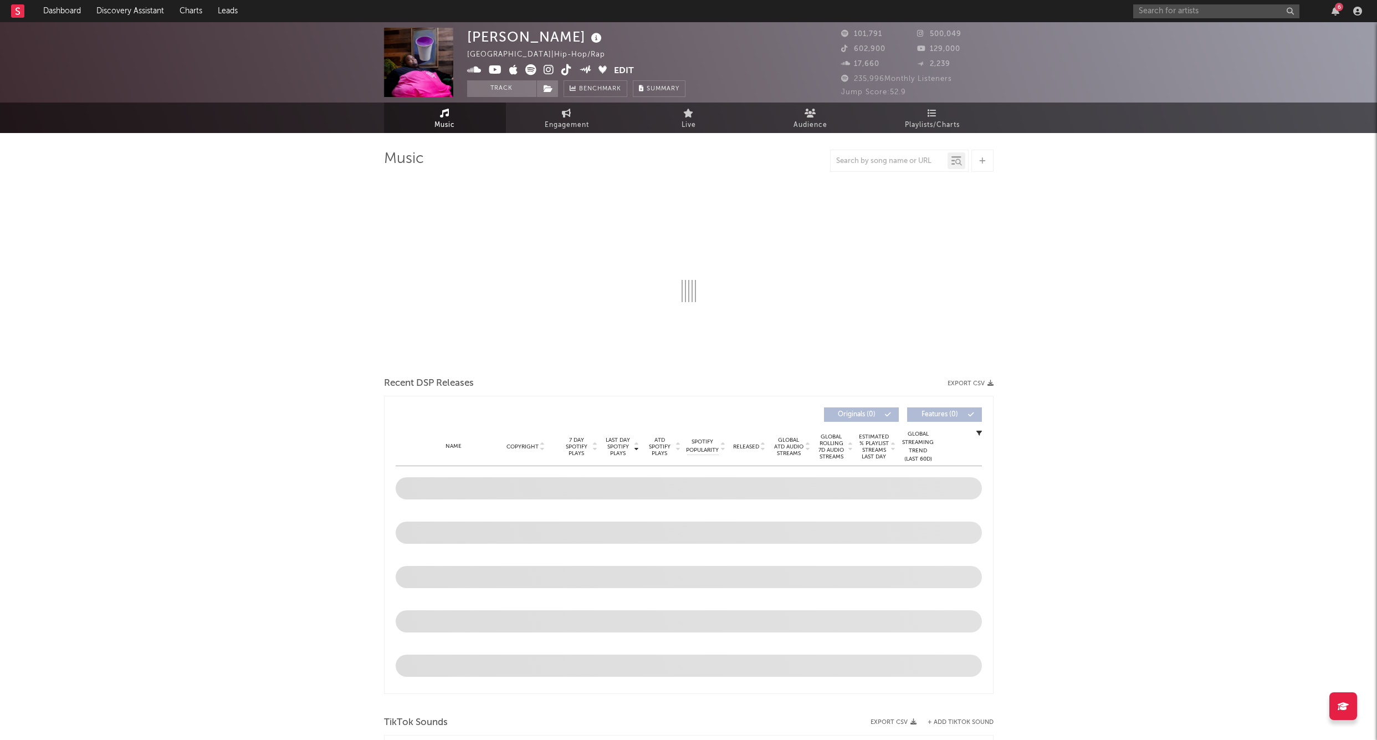
select select "6m"
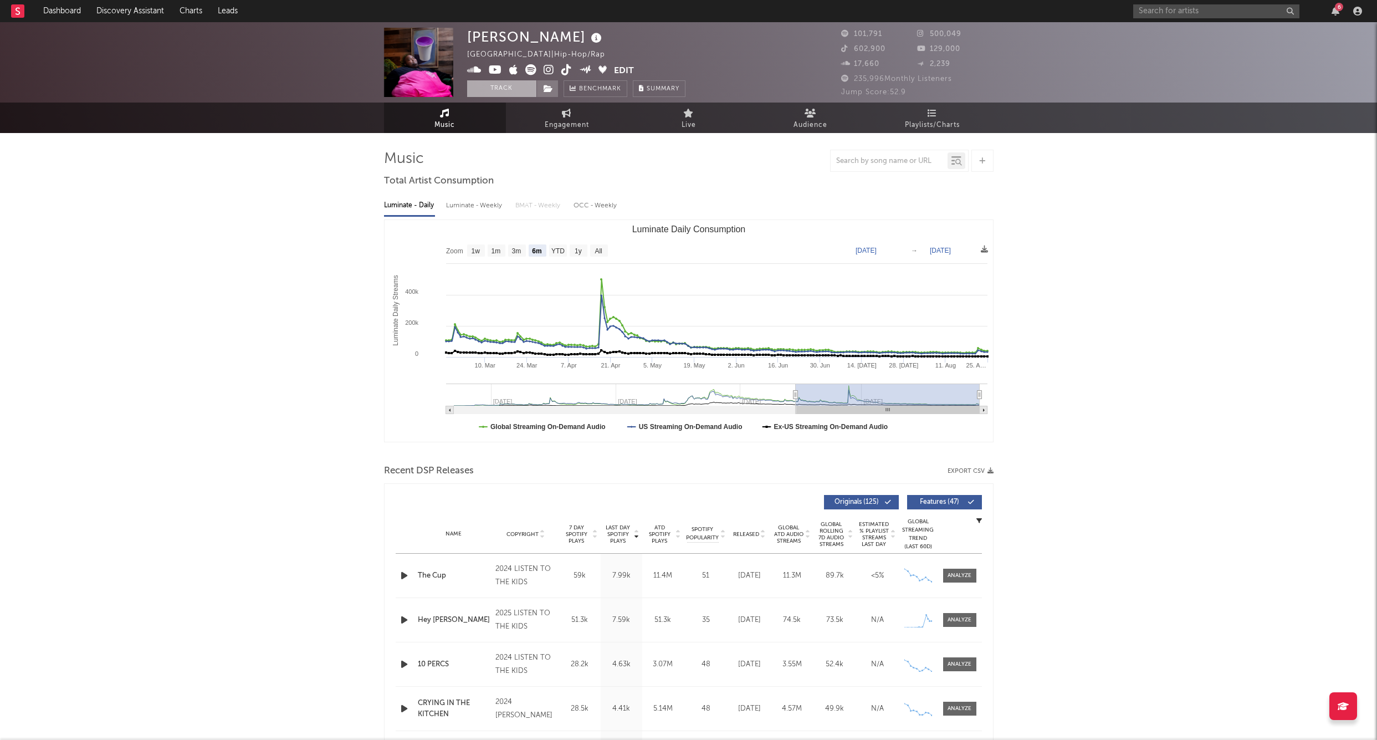
click at [512, 88] on button "Track" at bounding box center [501, 88] width 69 height 17
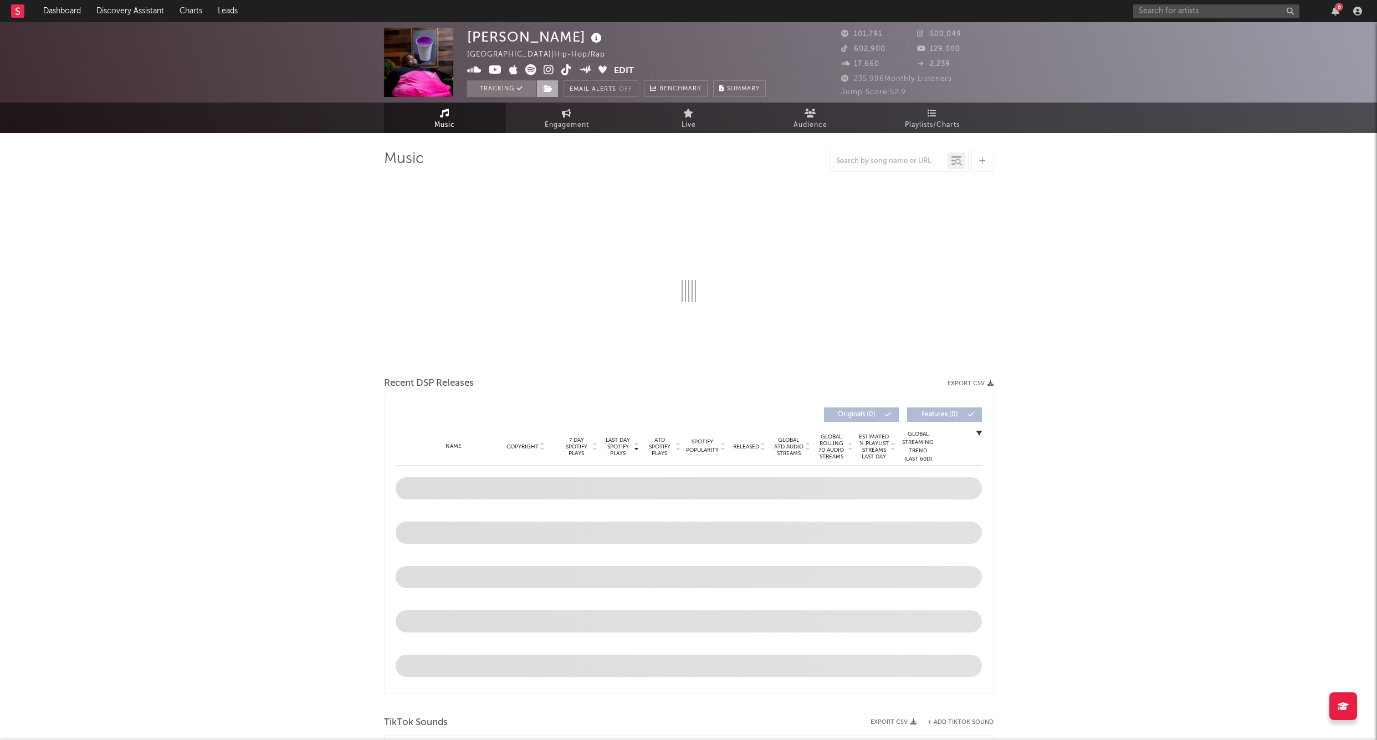
select select "6m"
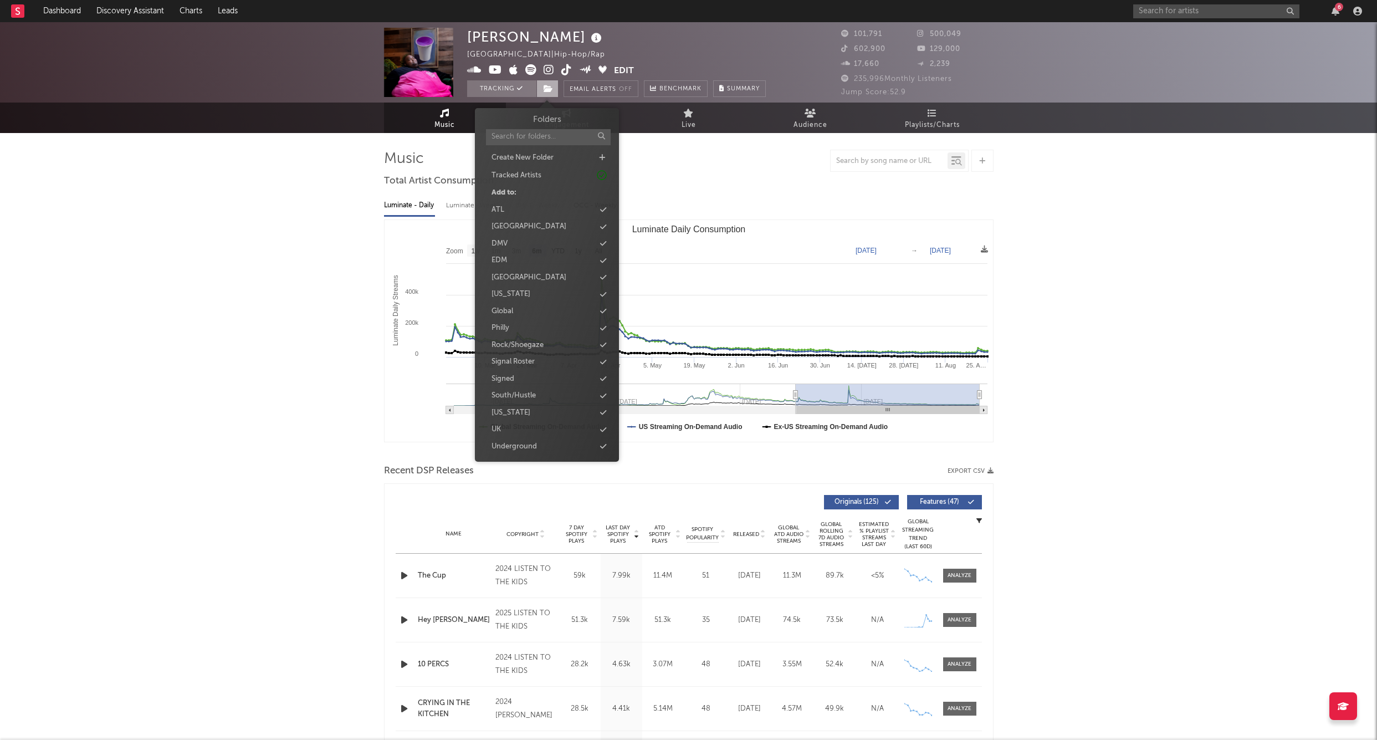
click at [547, 90] on icon at bounding box center [548, 89] width 9 height 8
click at [514, 375] on div "Signed" at bounding box center [503, 379] width 23 height 11
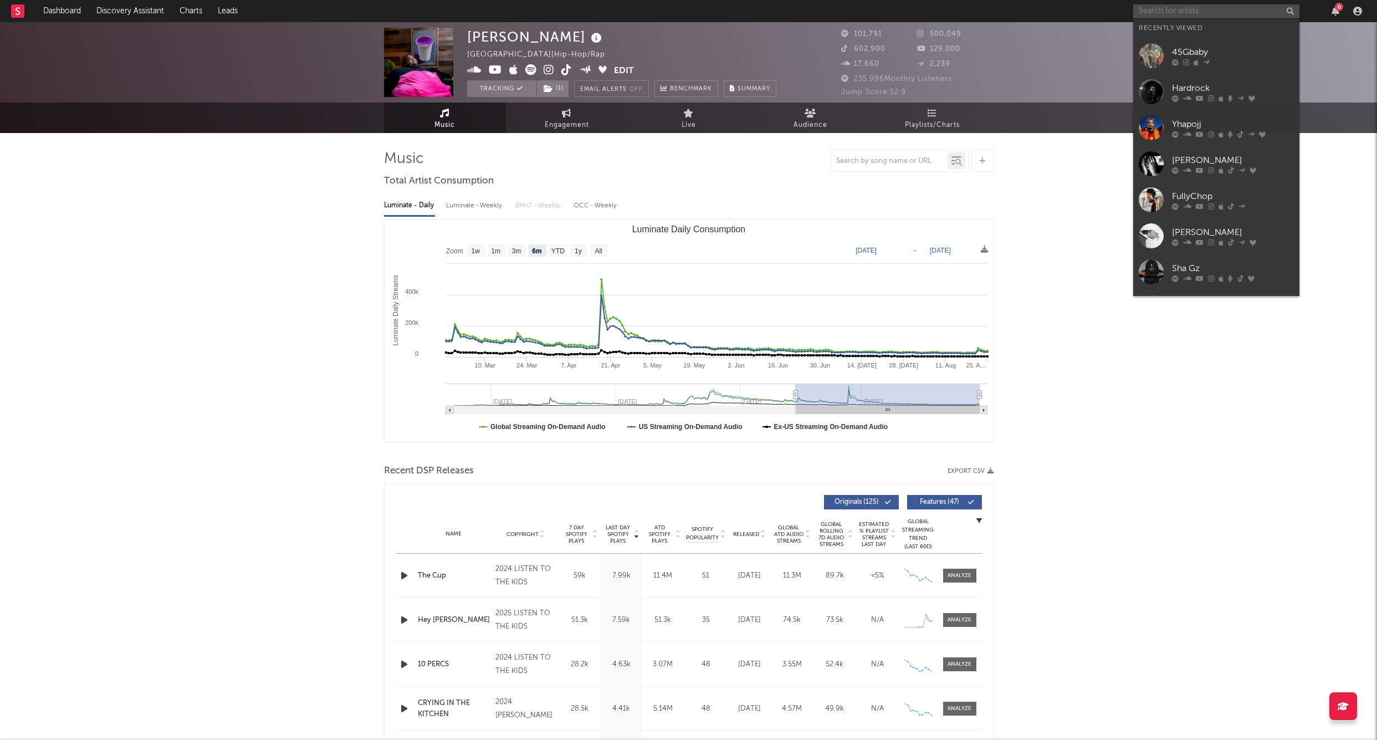
click at [838, 7] on input "text" at bounding box center [1217, 11] width 166 height 14
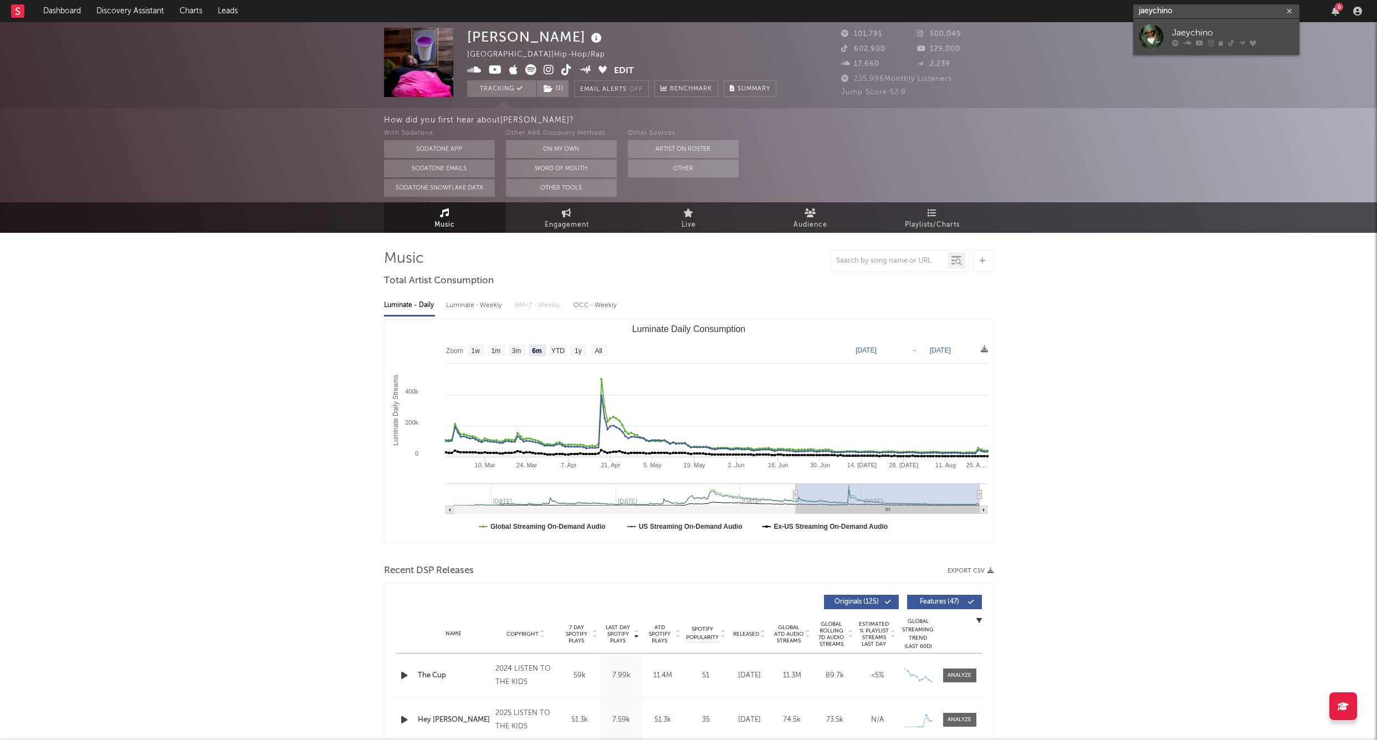
type input "jaeychino"
click at [838, 30] on div "Jaeychino" at bounding box center [1233, 33] width 122 height 13
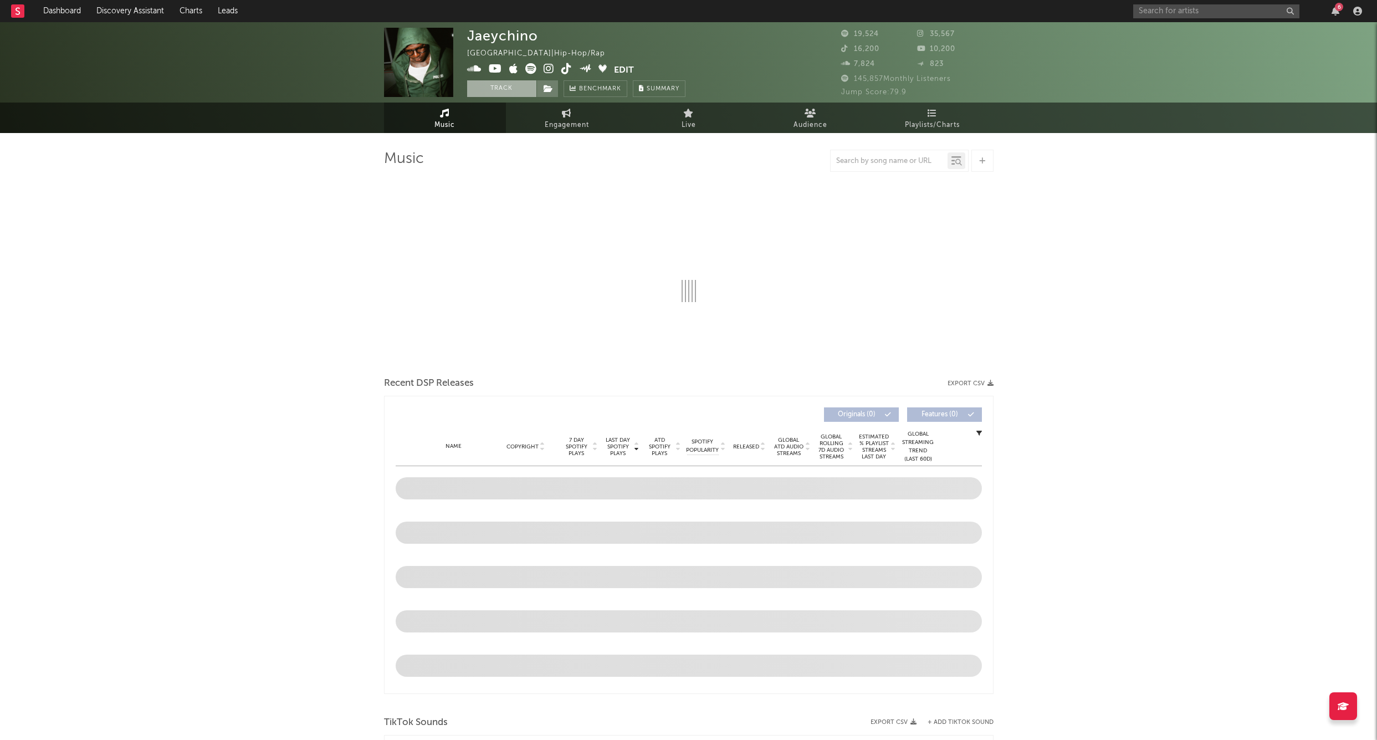
click at [491, 88] on button "Track" at bounding box center [501, 88] width 69 height 17
select select "6m"
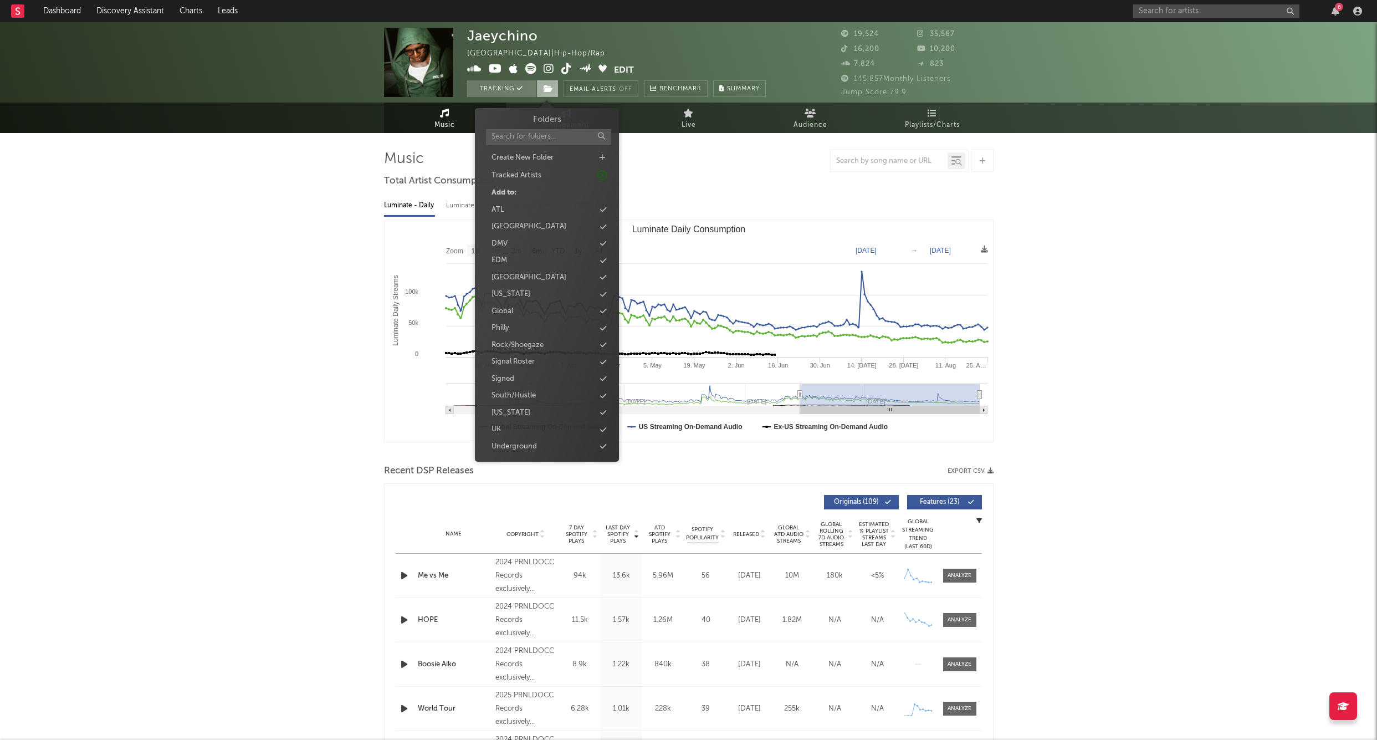
click at [545, 91] on icon at bounding box center [548, 89] width 9 height 8
click at [506, 374] on div "Signed" at bounding box center [503, 379] width 23 height 11
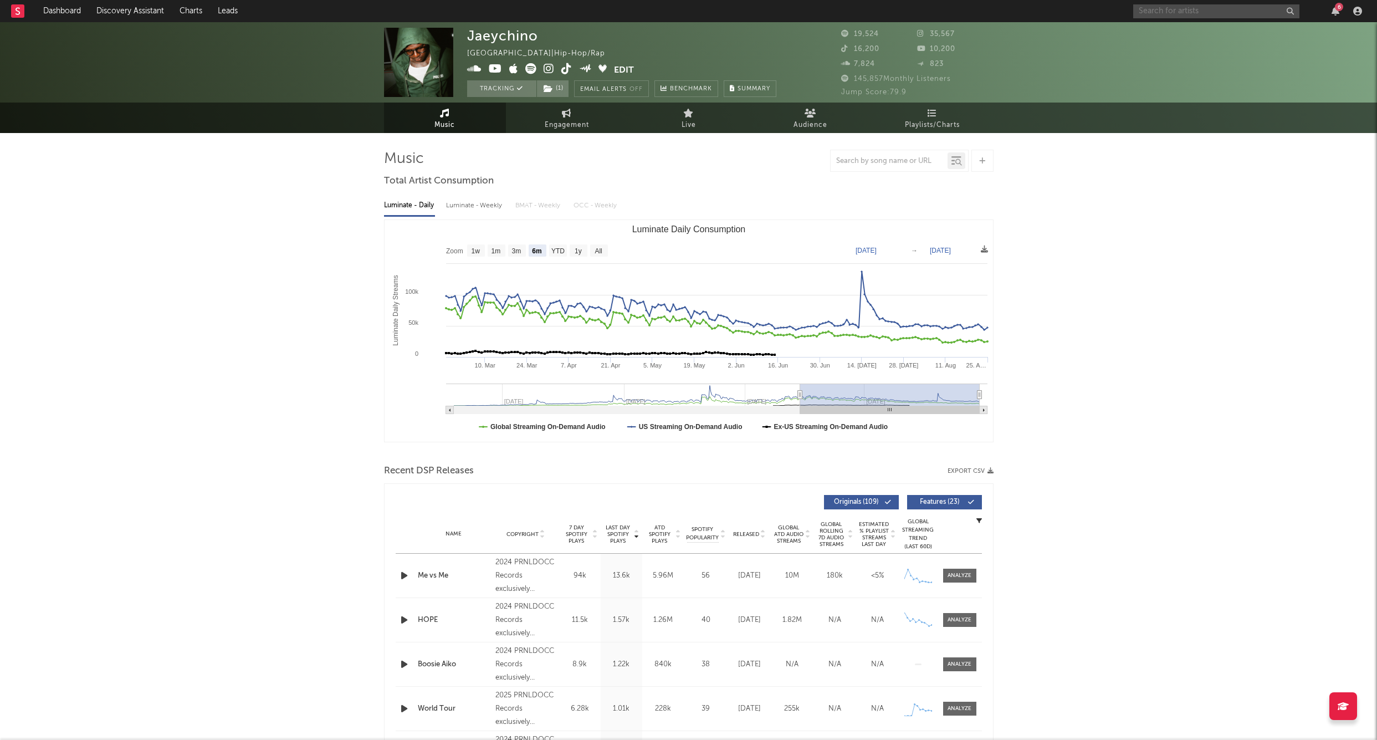
click at [838, 8] on input "text" at bounding box center [1217, 11] width 166 height 14
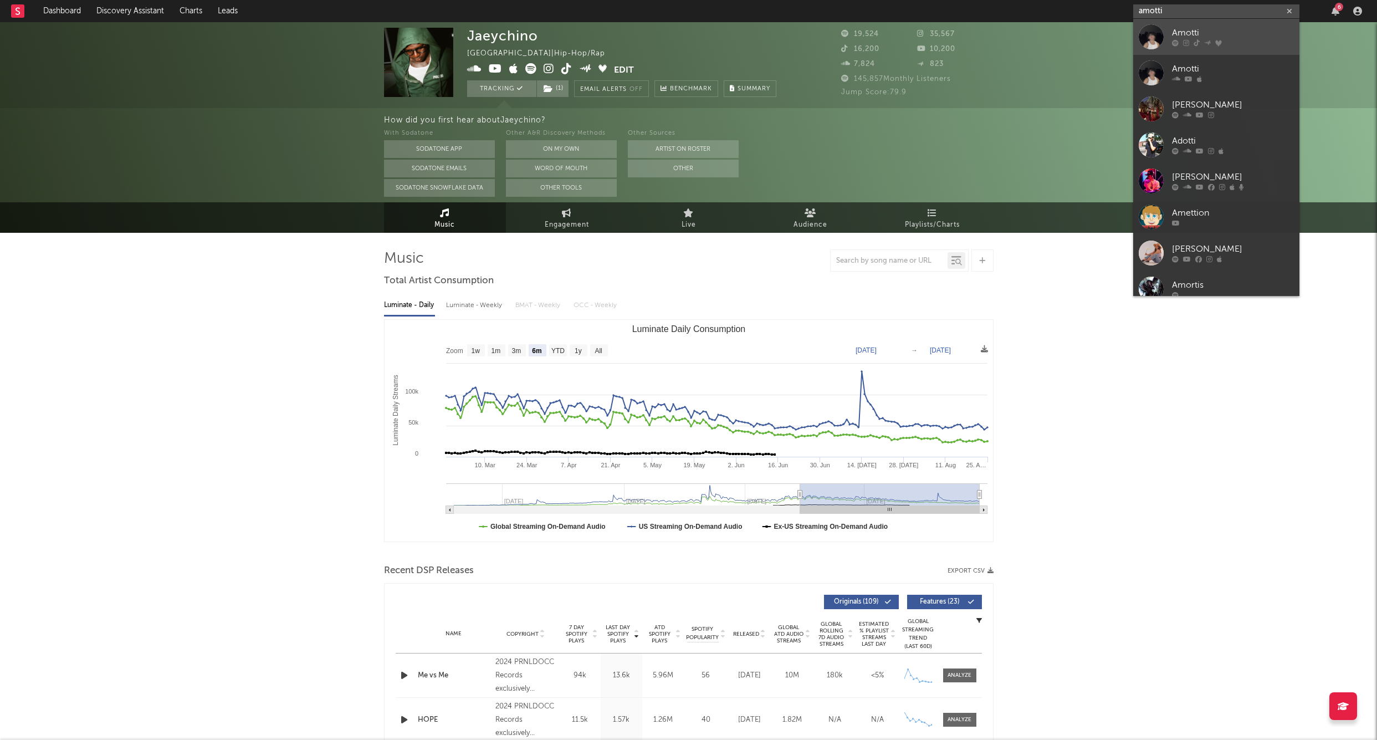
type input "amotti"
click at [838, 29] on div "Amotti" at bounding box center [1233, 33] width 122 height 13
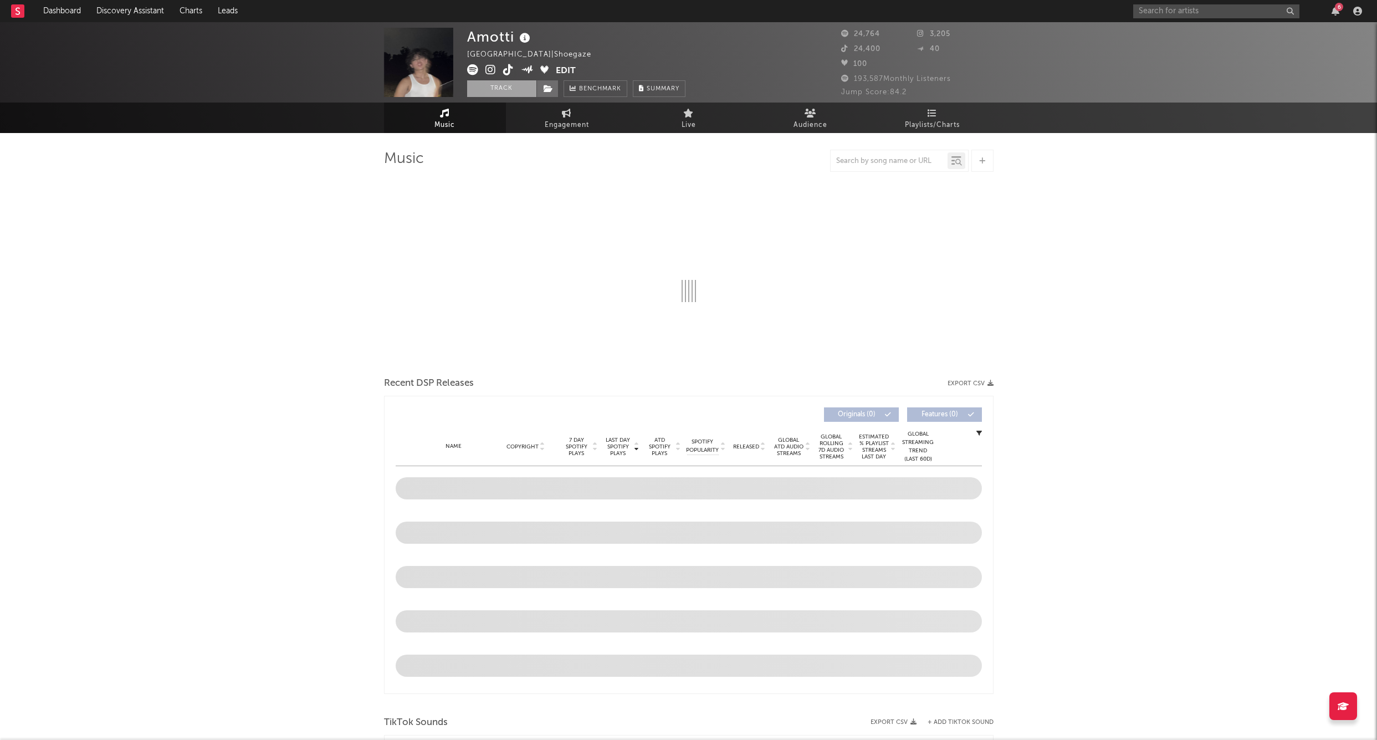
click at [512, 94] on button "Track" at bounding box center [501, 88] width 69 height 17
click at [549, 90] on icon at bounding box center [548, 89] width 9 height 8
select select "6m"
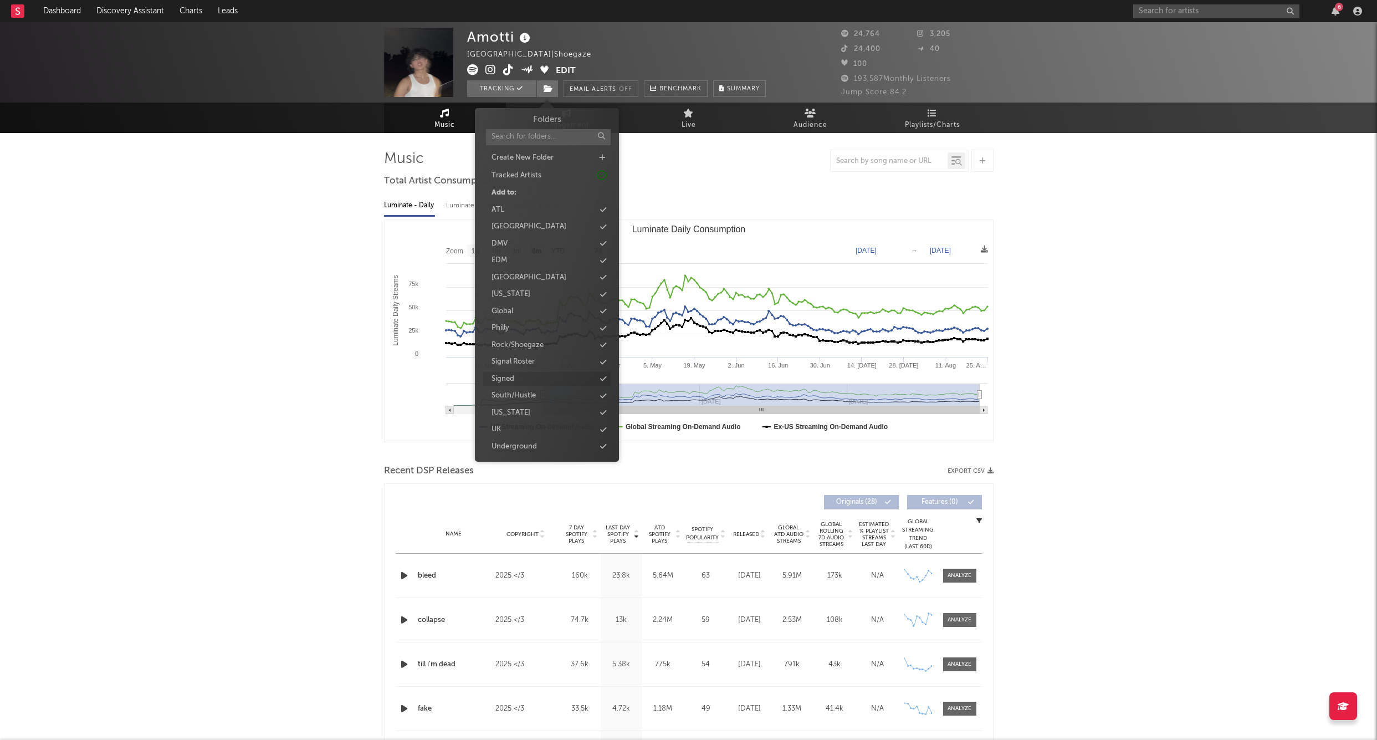
click at [510, 375] on div "Signed" at bounding box center [503, 379] width 23 height 11
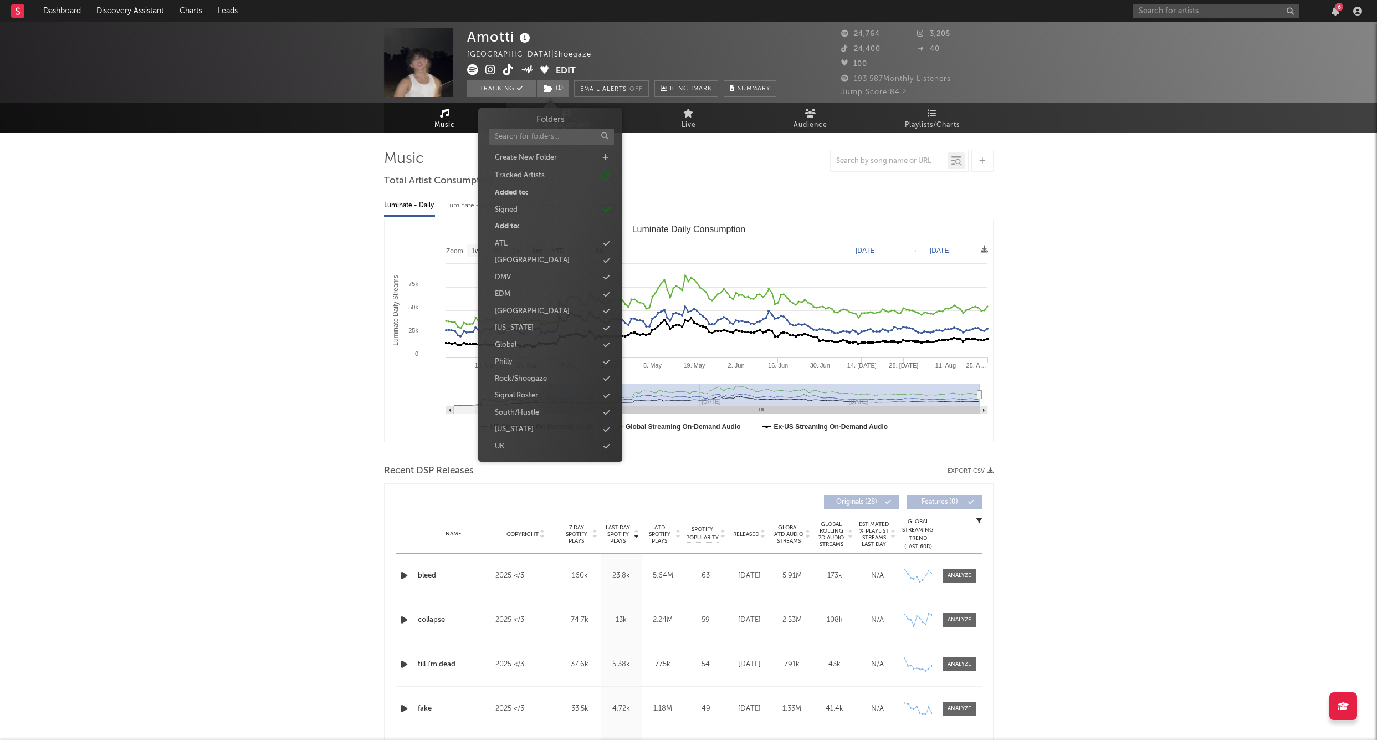
click at [838, 19] on div "6" at bounding box center [1250, 11] width 233 height 22
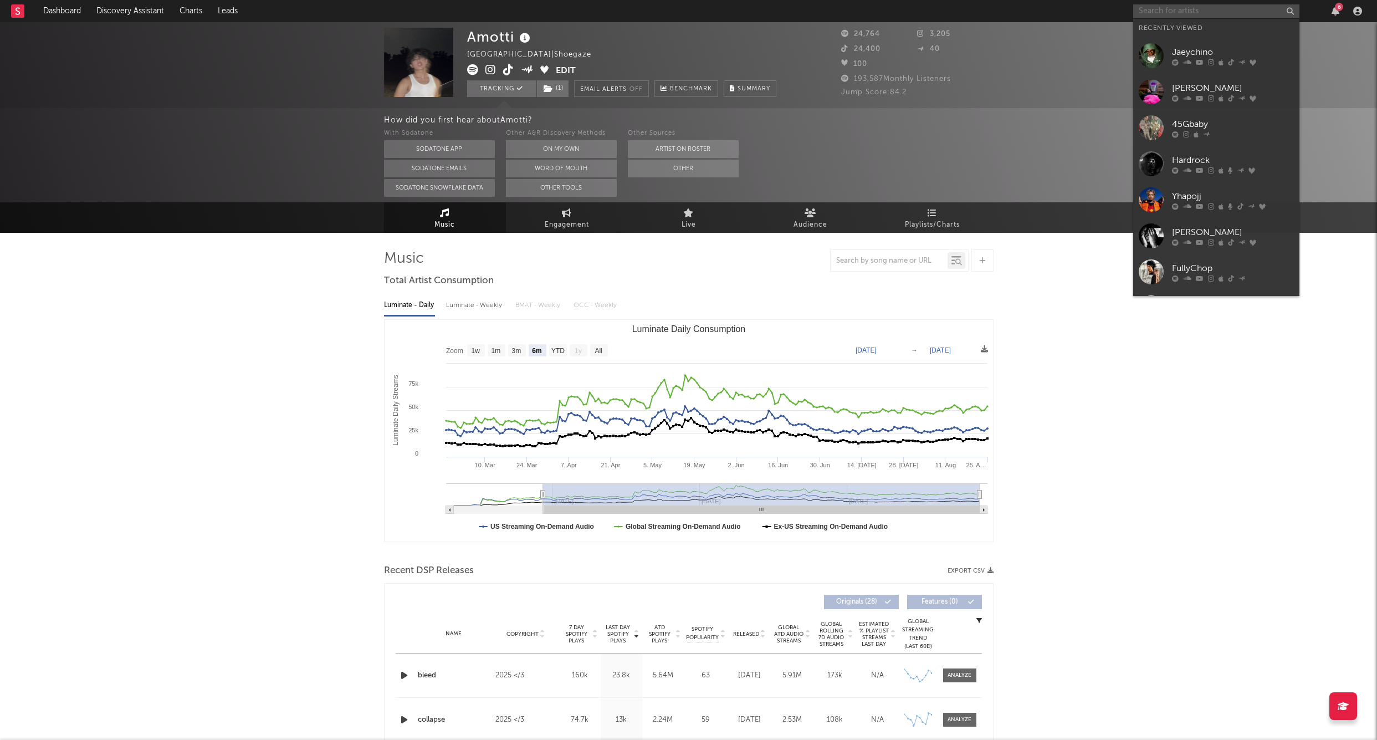
click at [838, 12] on input "text" at bounding box center [1217, 11] width 166 height 14
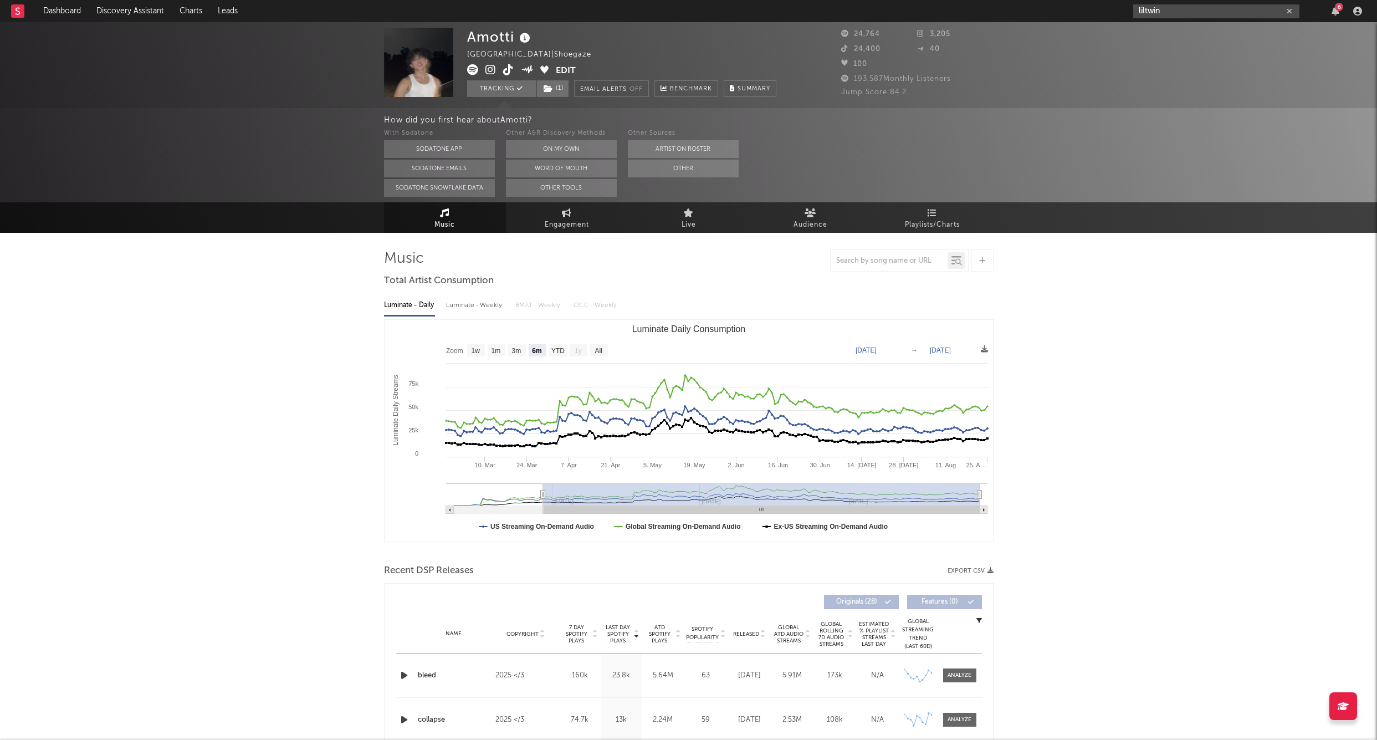
click at [838, 13] on input "liltwin" at bounding box center [1217, 11] width 166 height 14
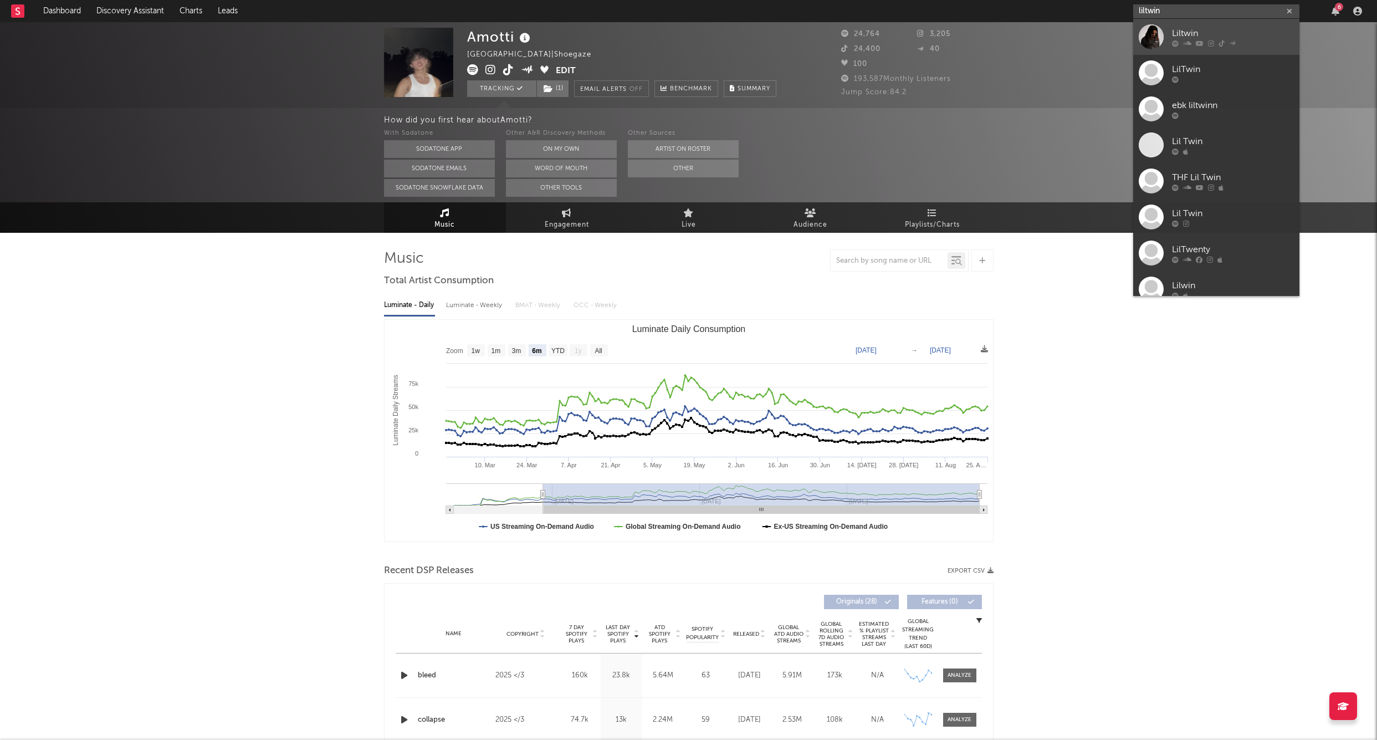
type input "liltwin"
click at [838, 29] on div "Liltwin" at bounding box center [1233, 33] width 122 height 13
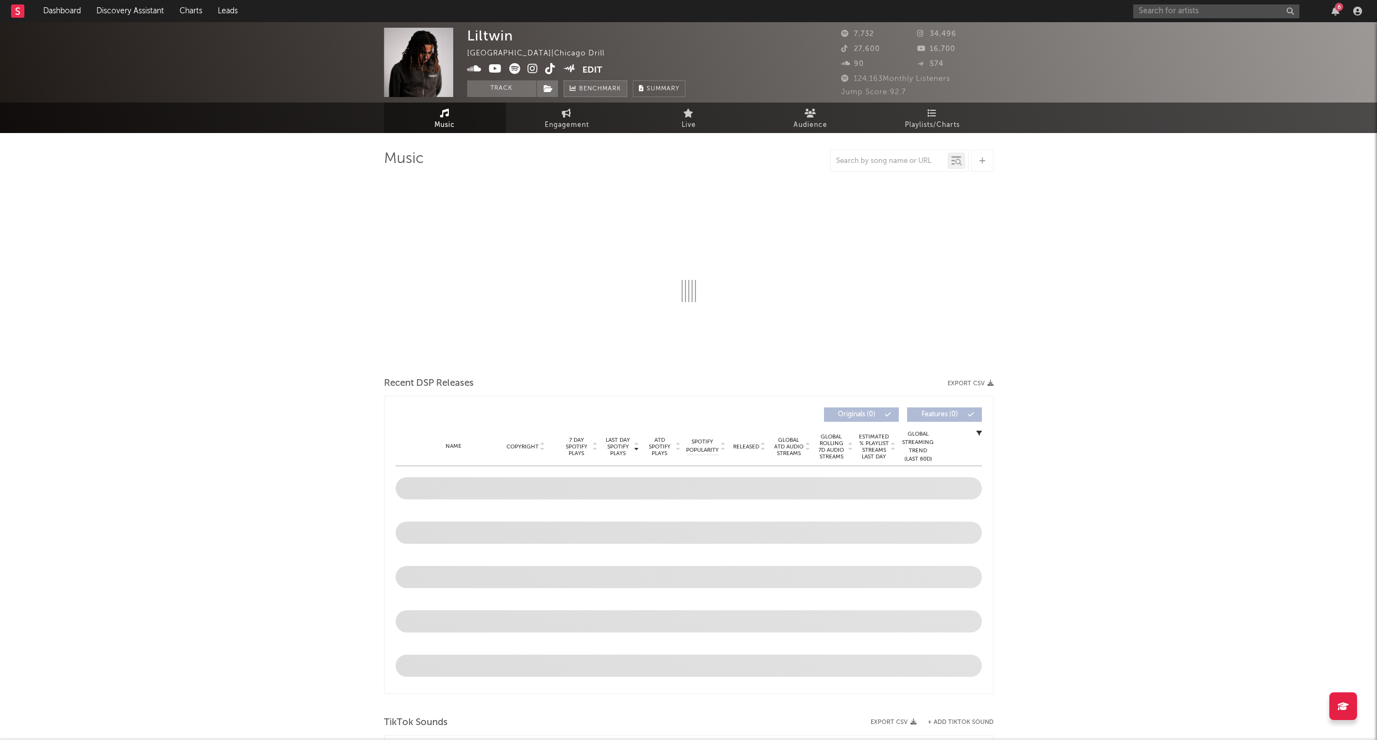
click at [511, 85] on button "Track" at bounding box center [501, 88] width 69 height 17
select select "6m"
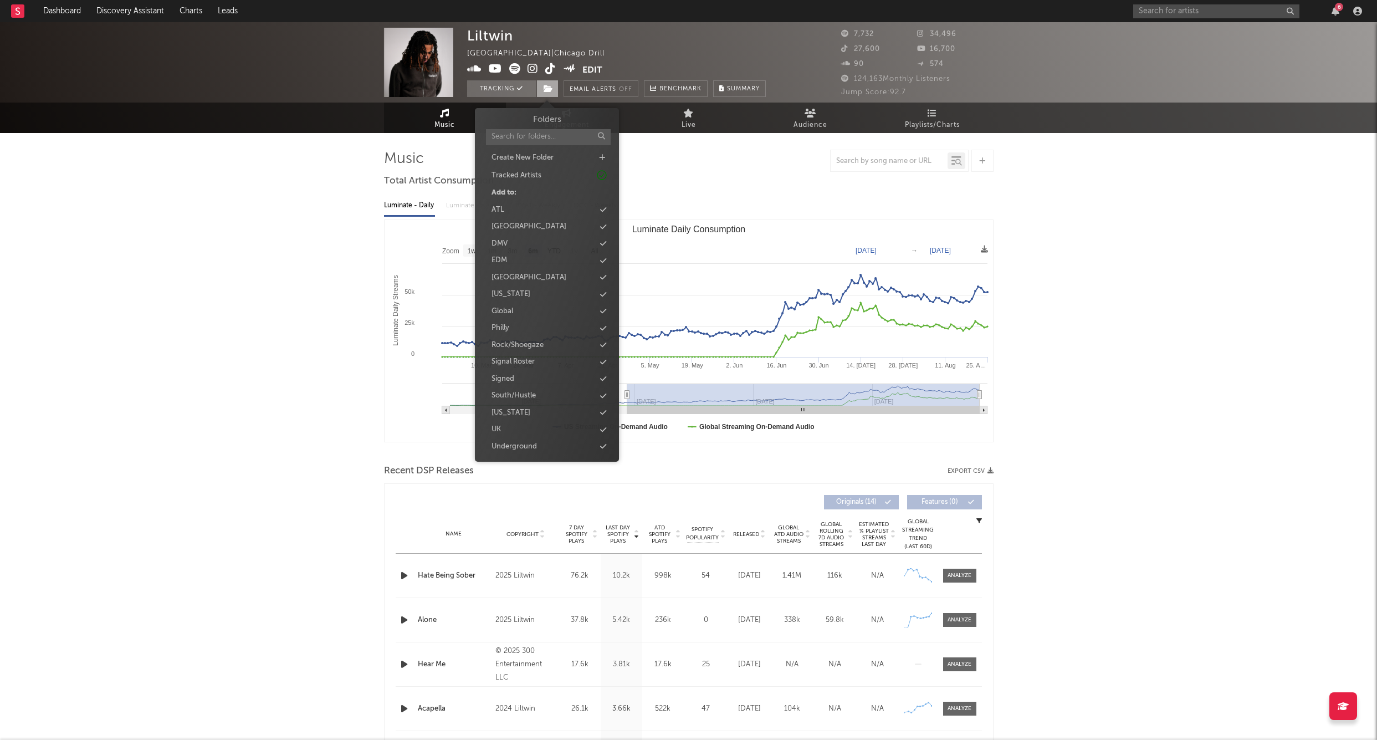
click at [547, 89] on icon at bounding box center [548, 89] width 9 height 8
click at [511, 379] on div "Signed" at bounding box center [503, 379] width 23 height 11
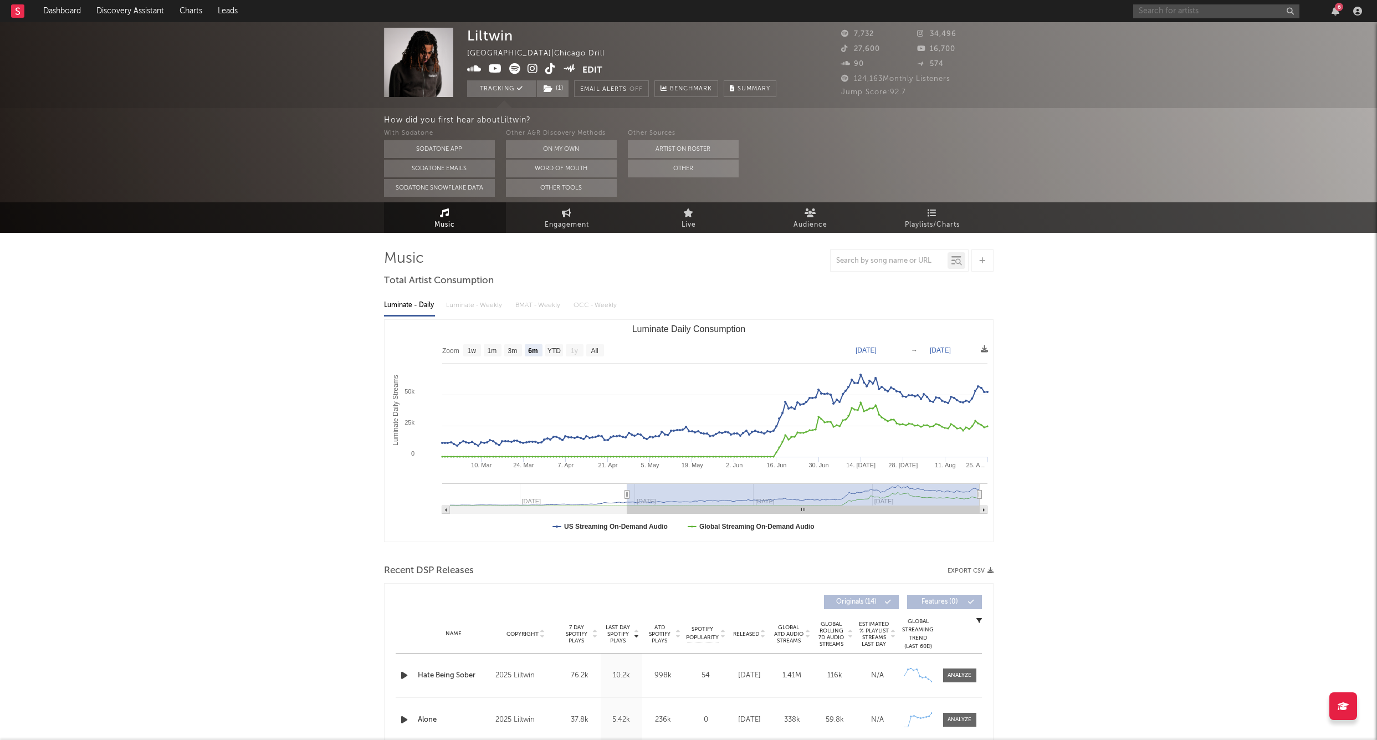
click at [838, 14] on input "text" at bounding box center [1217, 11] width 166 height 14
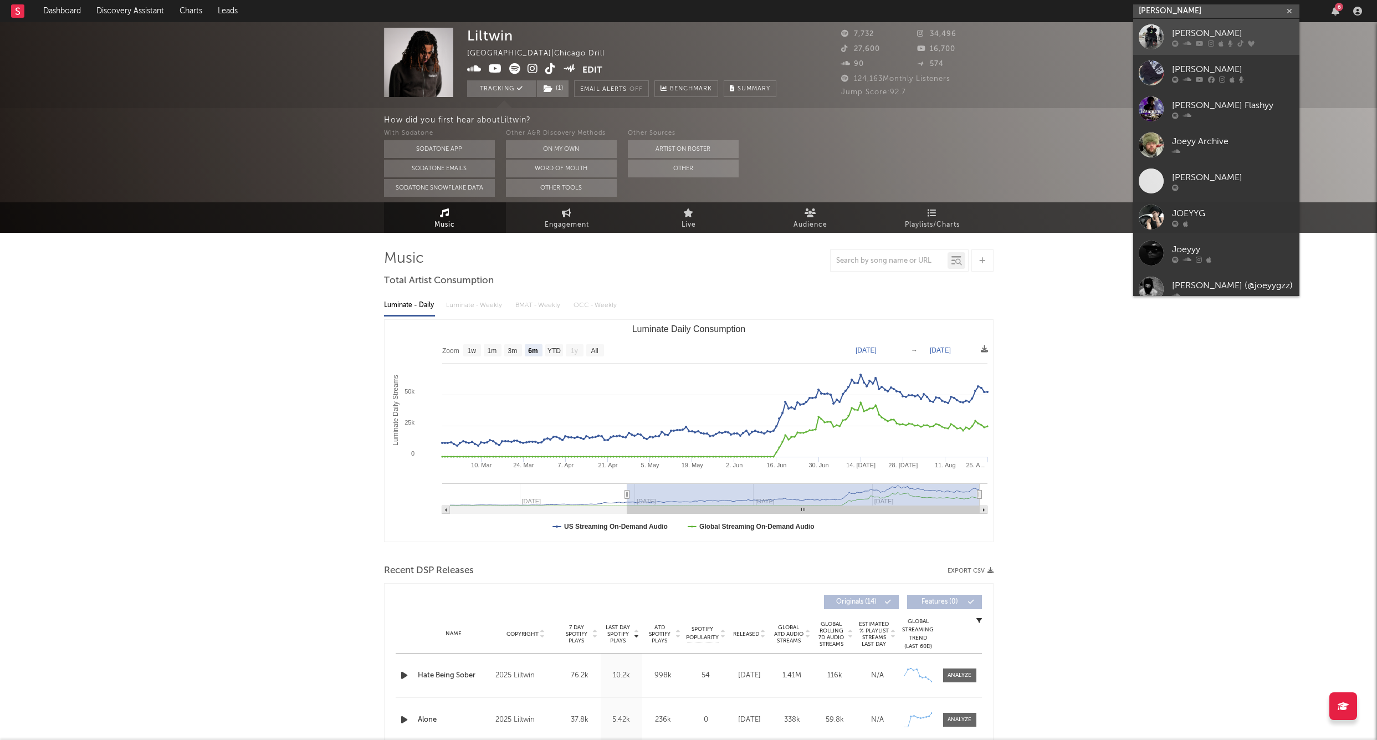
type input "[PERSON_NAME]"
click at [838, 29] on link "[PERSON_NAME]" at bounding box center [1217, 37] width 166 height 36
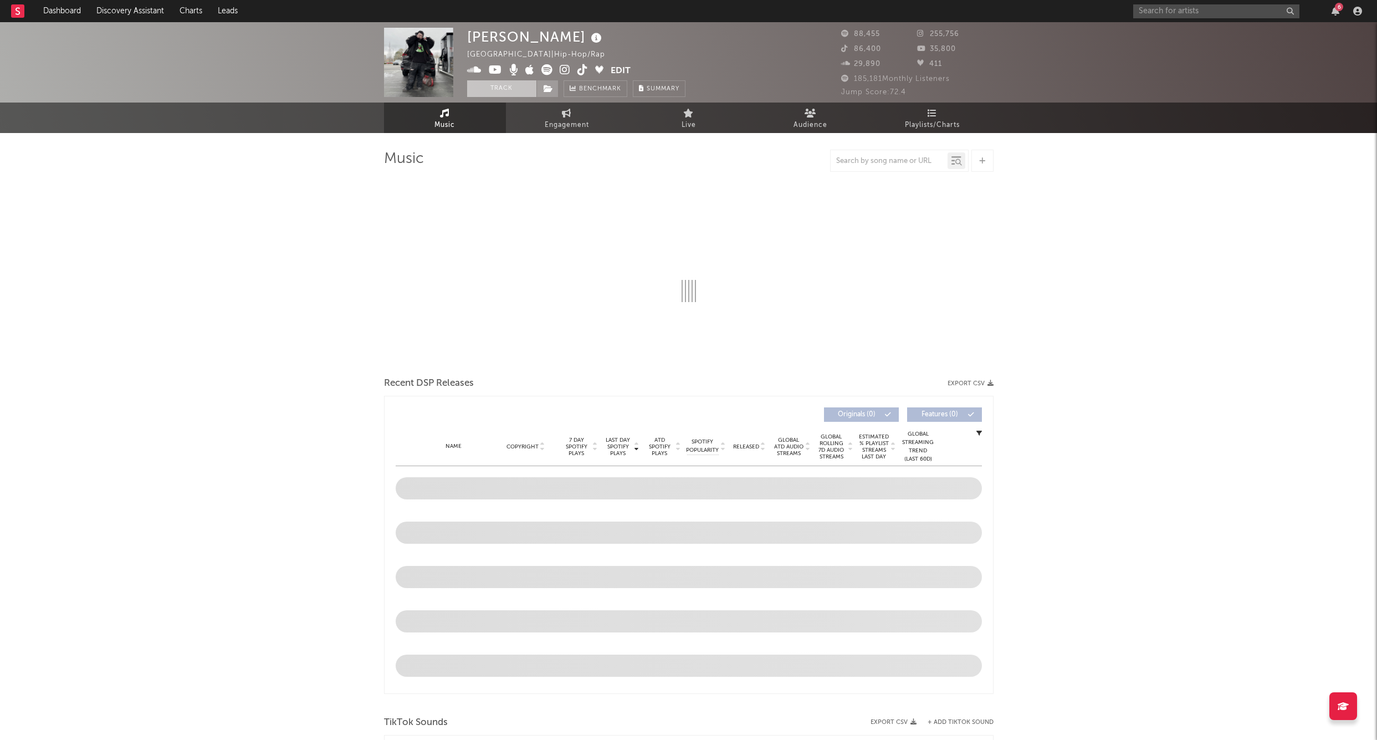
click at [507, 91] on button "Track" at bounding box center [501, 88] width 69 height 17
click at [550, 90] on icon at bounding box center [548, 89] width 9 height 8
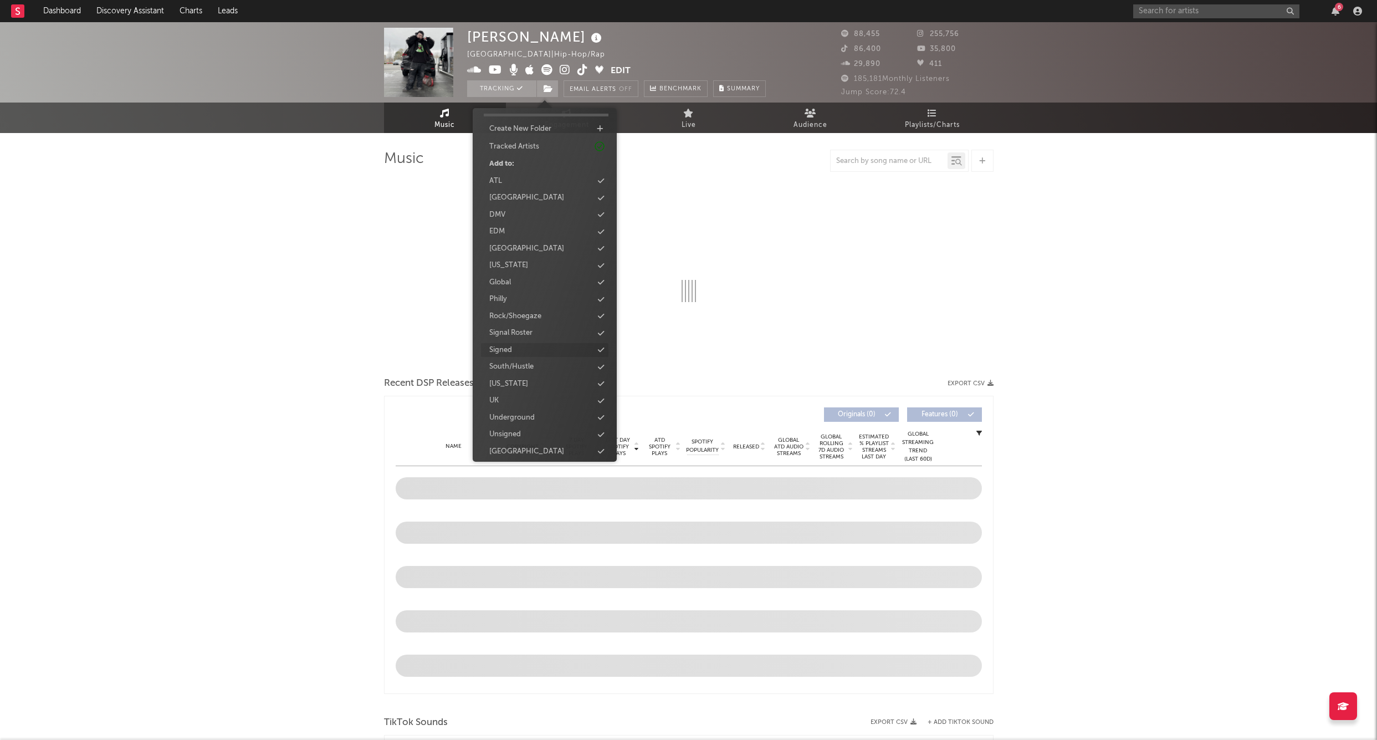
scroll to position [28, 0]
select select "6m"
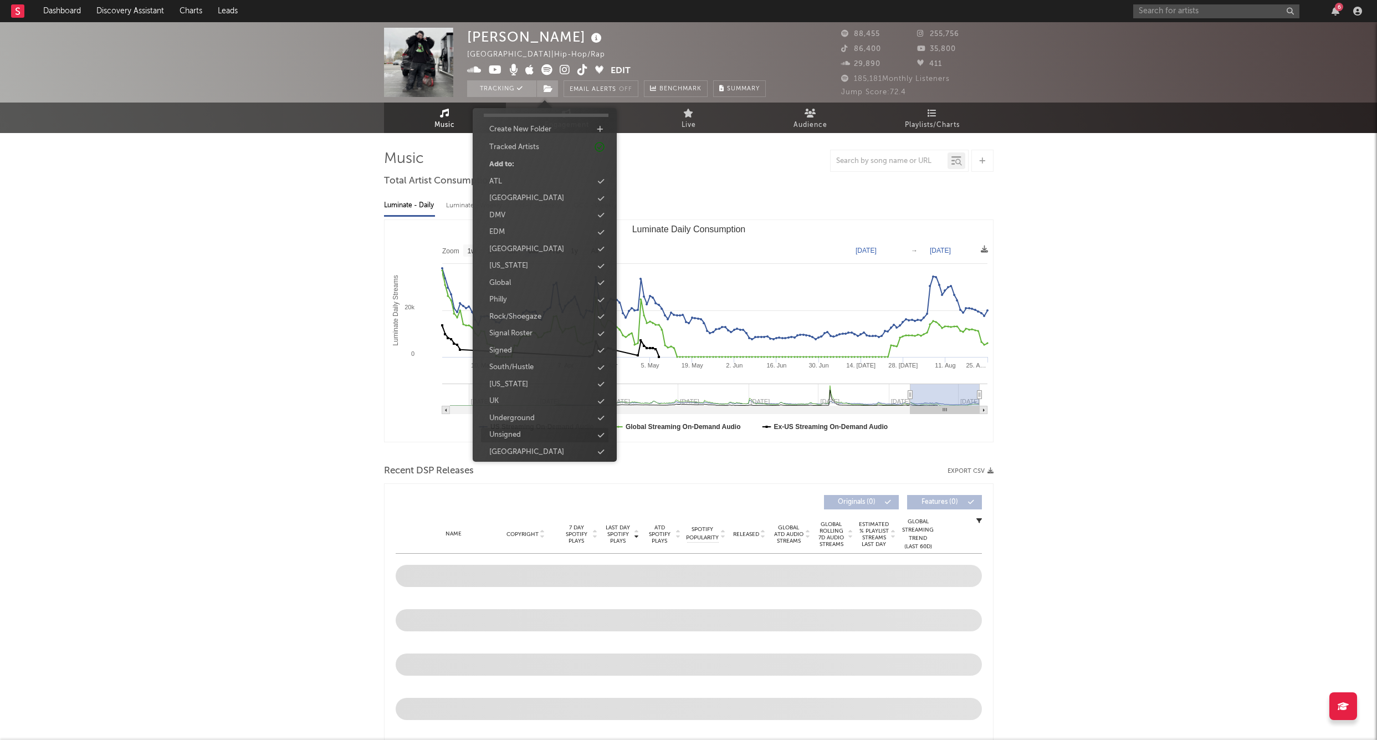
click at [506, 431] on div "Unsigned" at bounding box center [505, 435] width 32 height 11
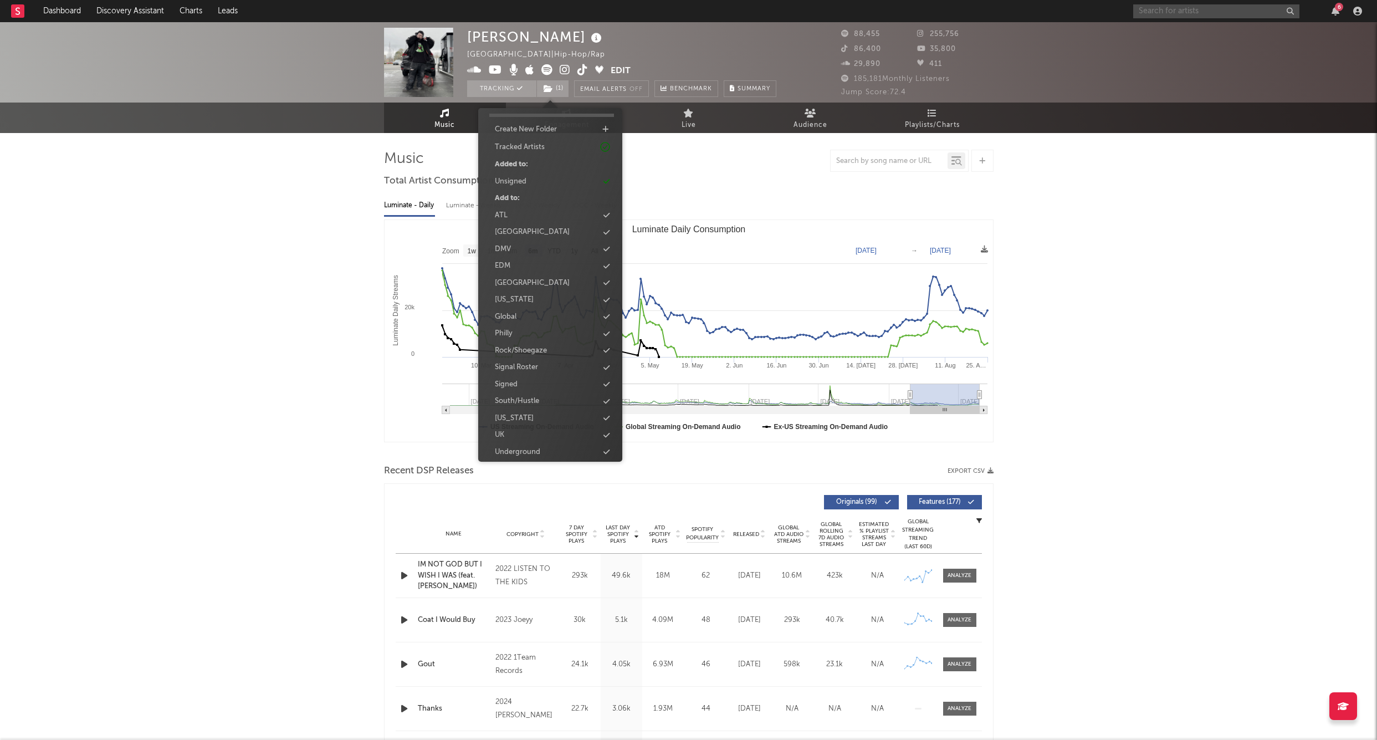
drag, startPoint x: 1175, startPoint y: 14, endPoint x: 1166, endPoint y: 13, distance: 8.9
click at [838, 13] on input "text" at bounding box center [1217, 11] width 166 height 14
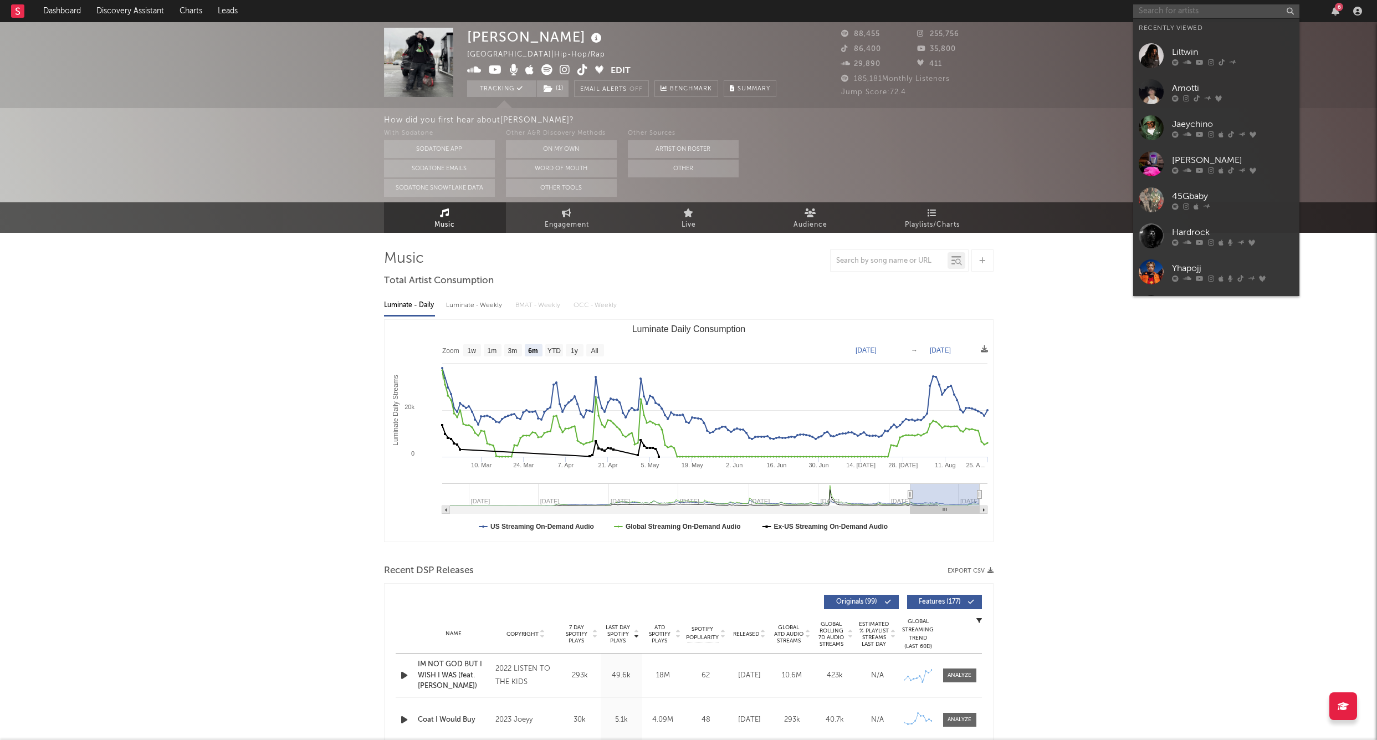
click at [838, 13] on input "text" at bounding box center [1217, 11] width 166 height 14
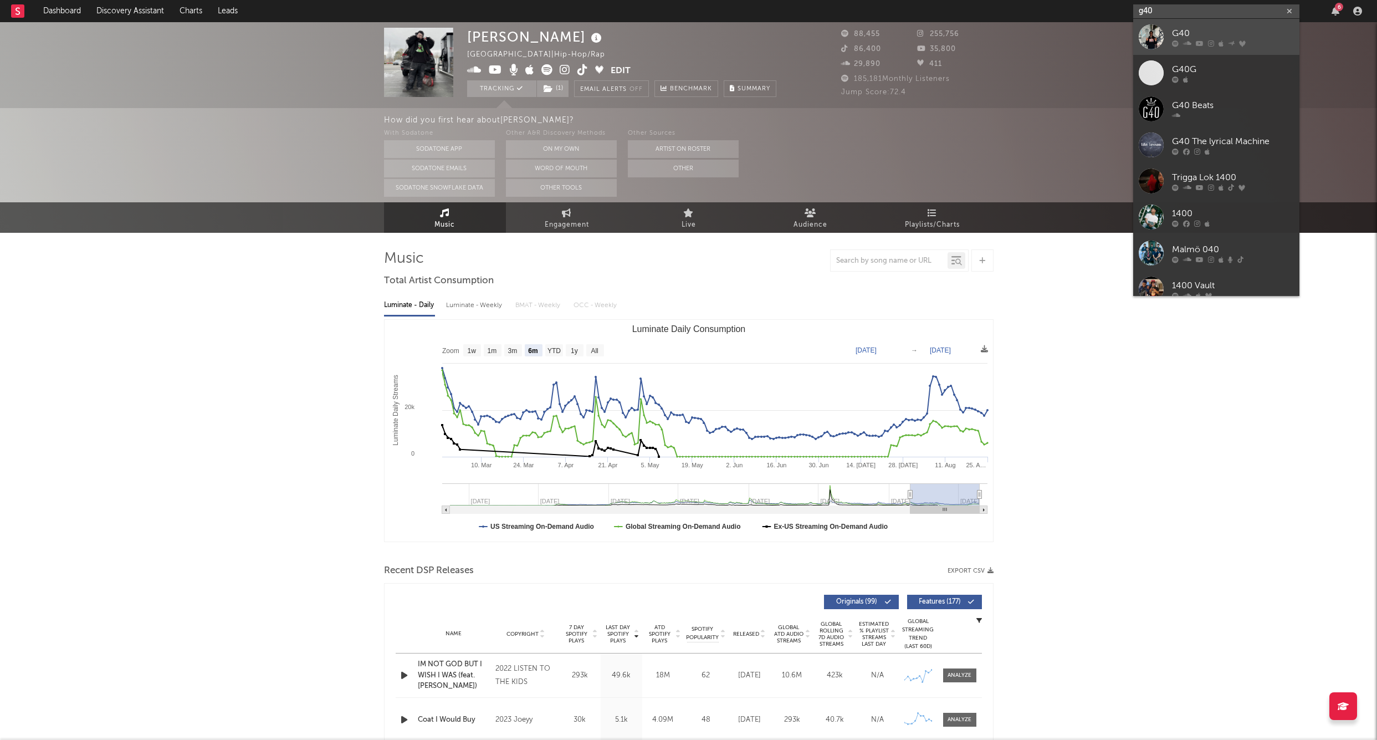
type input "g40"
click at [838, 25] on div at bounding box center [1151, 36] width 25 height 25
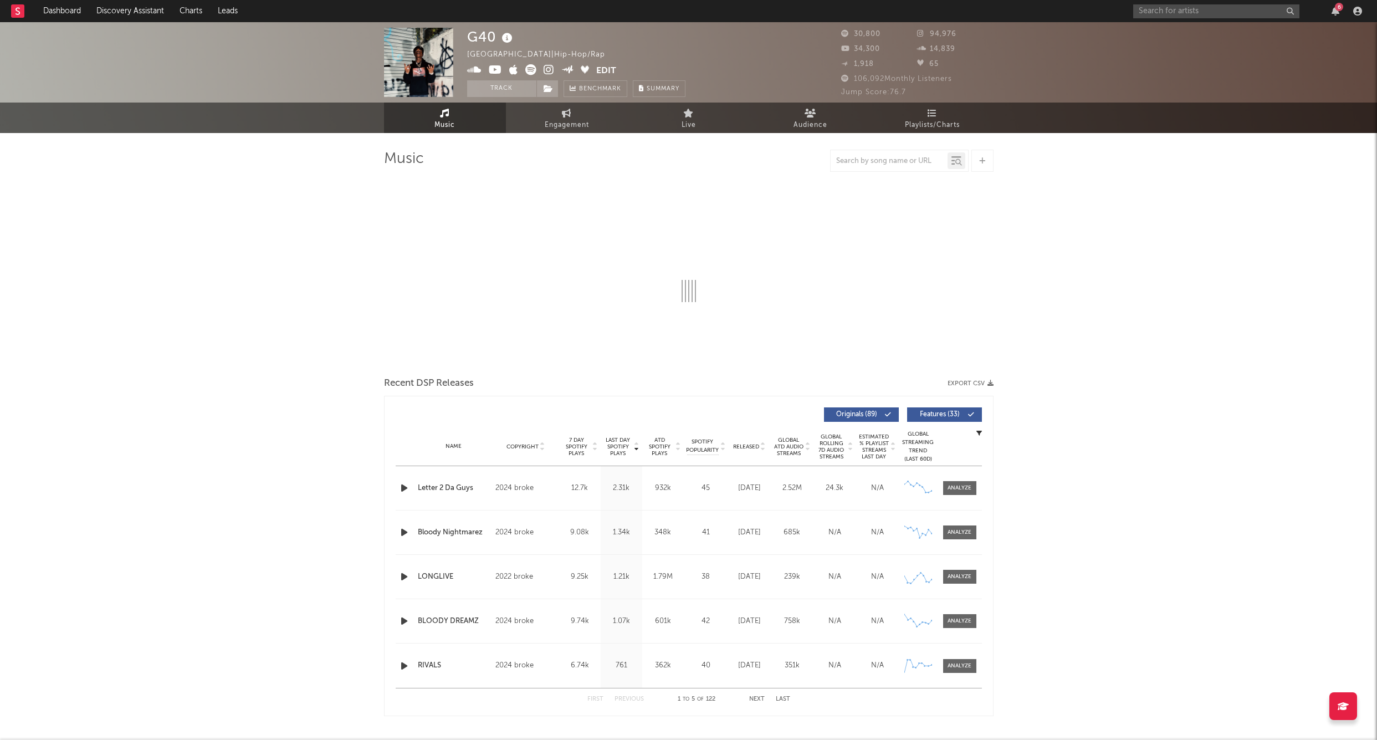
select select "6m"
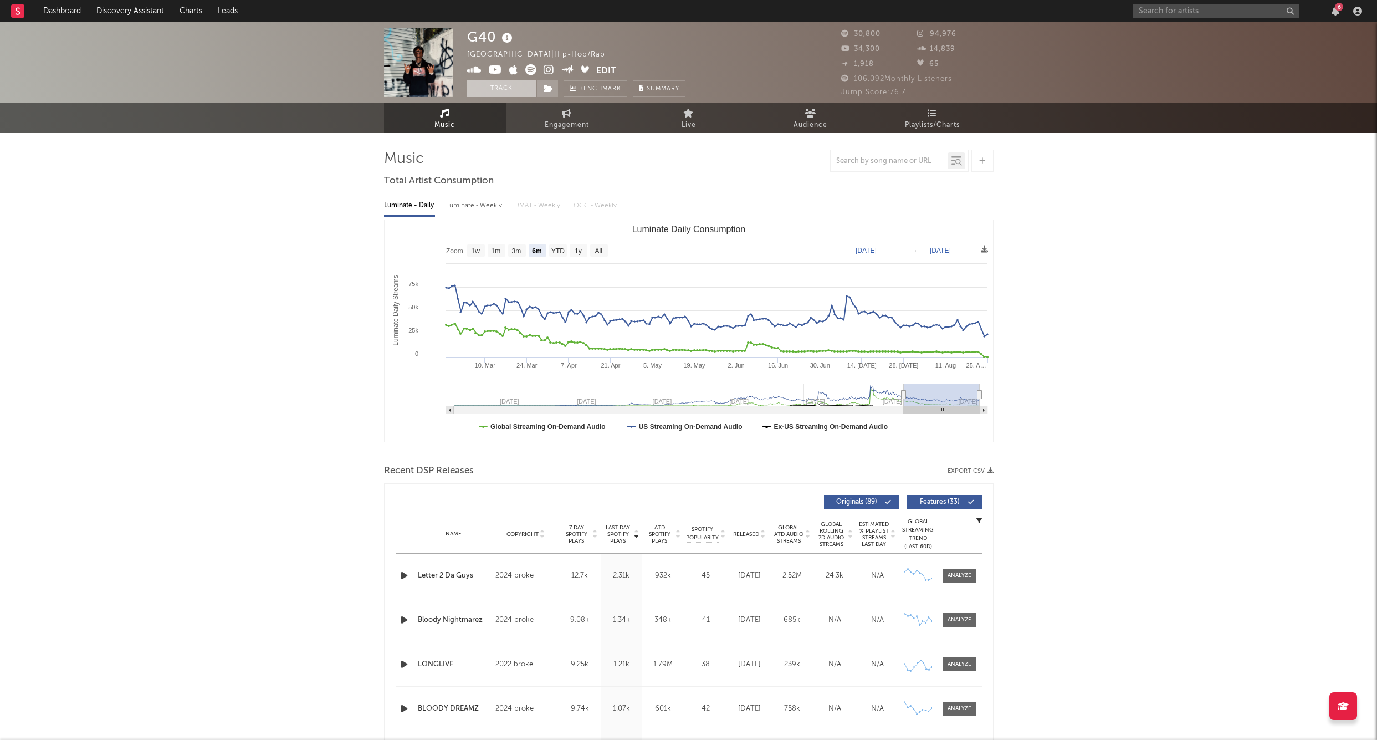
click at [481, 87] on button "Track" at bounding box center [501, 88] width 69 height 17
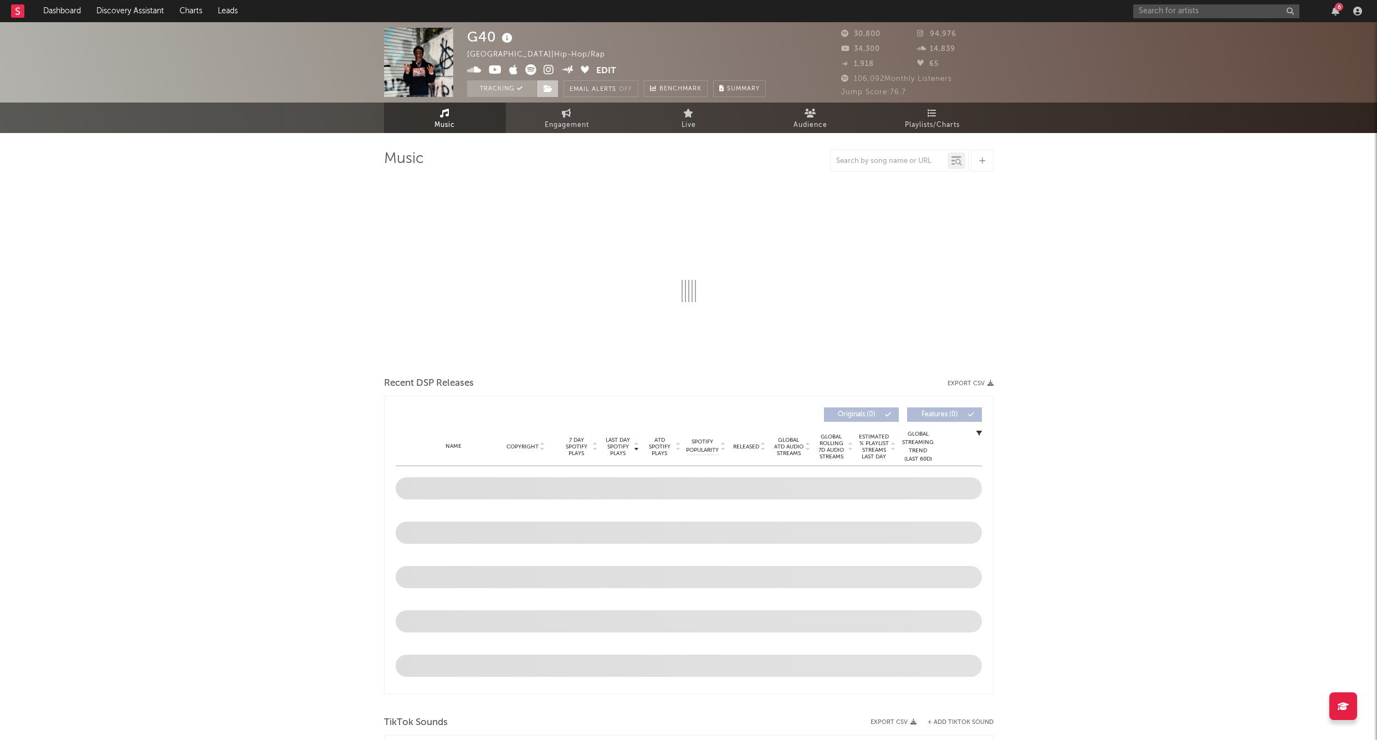
click at [548, 94] on span at bounding box center [548, 88] width 22 height 17
select select "6m"
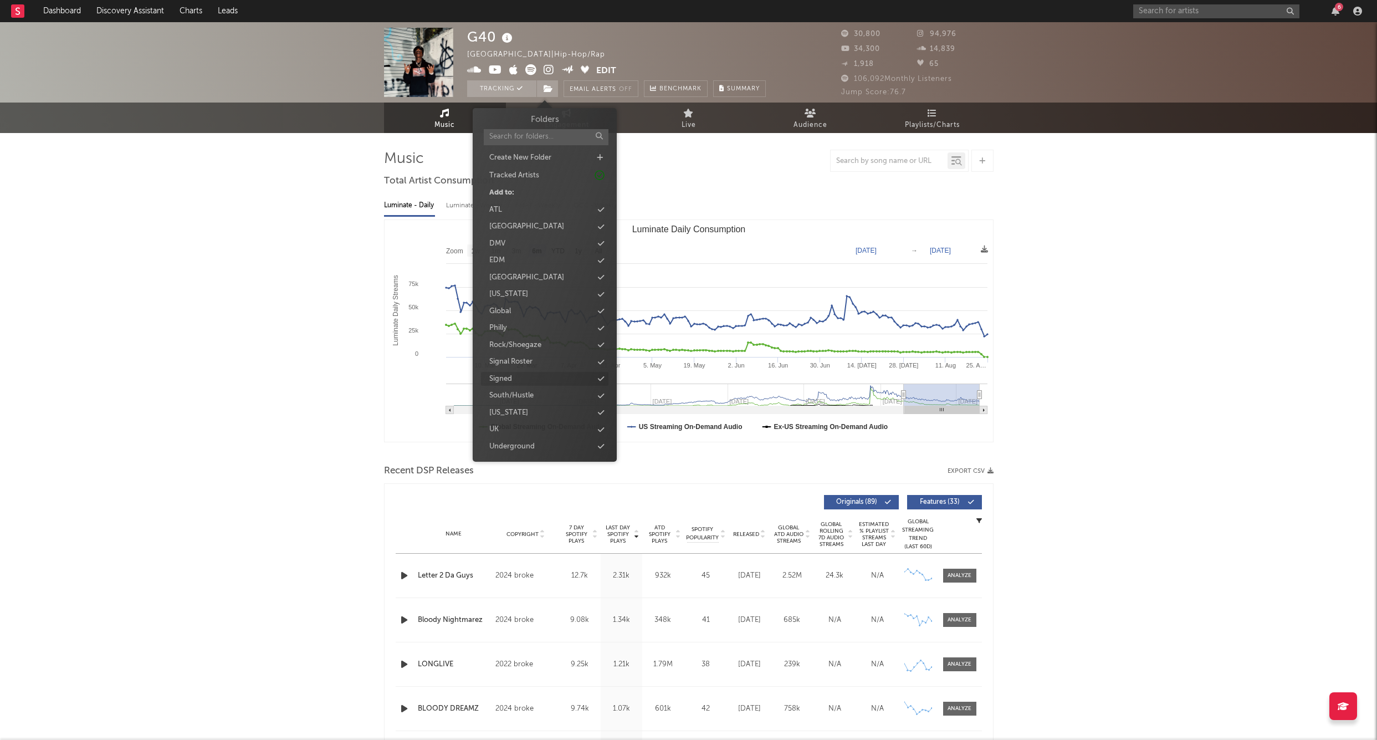
click at [506, 374] on div "Signed" at bounding box center [500, 379] width 23 height 11
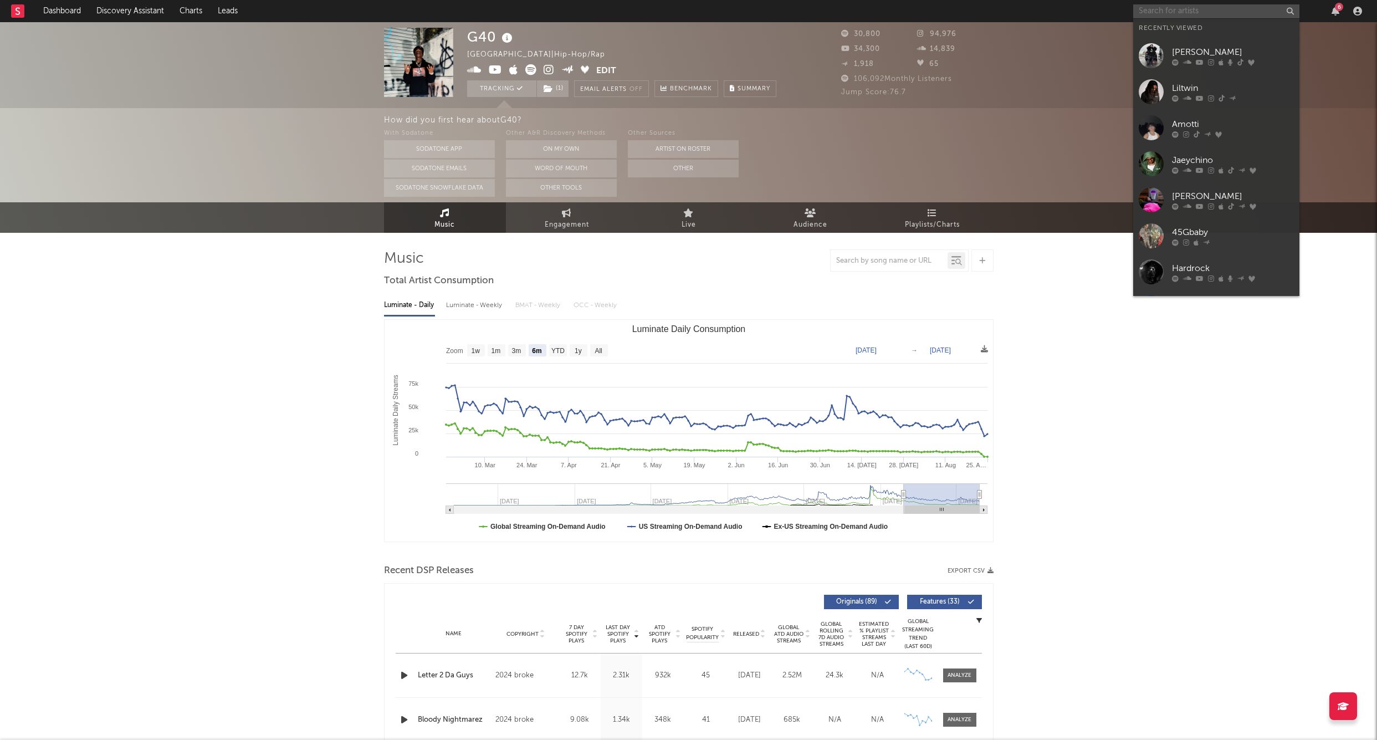
click at [838, 16] on input "text" at bounding box center [1217, 11] width 166 height 14
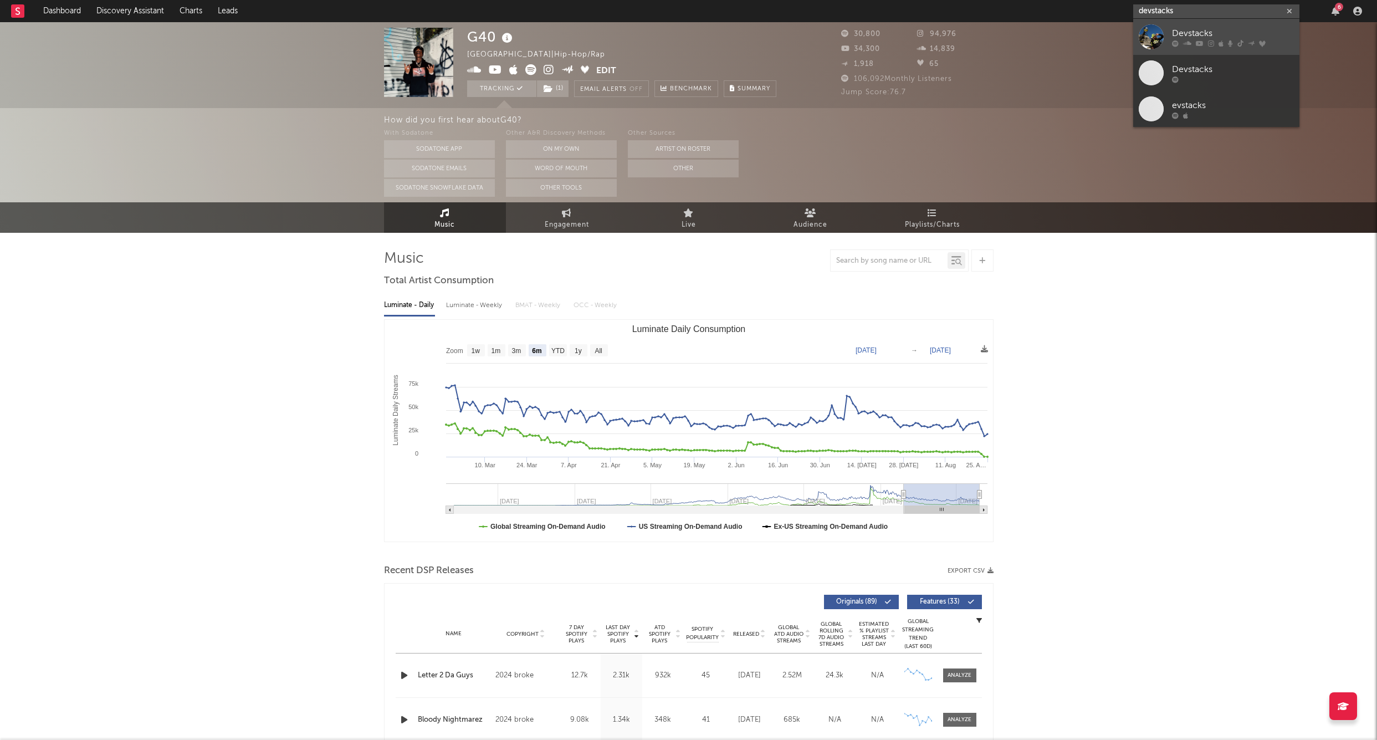
type input "devstacks"
click at [838, 36] on div "Devstacks" at bounding box center [1233, 33] width 122 height 13
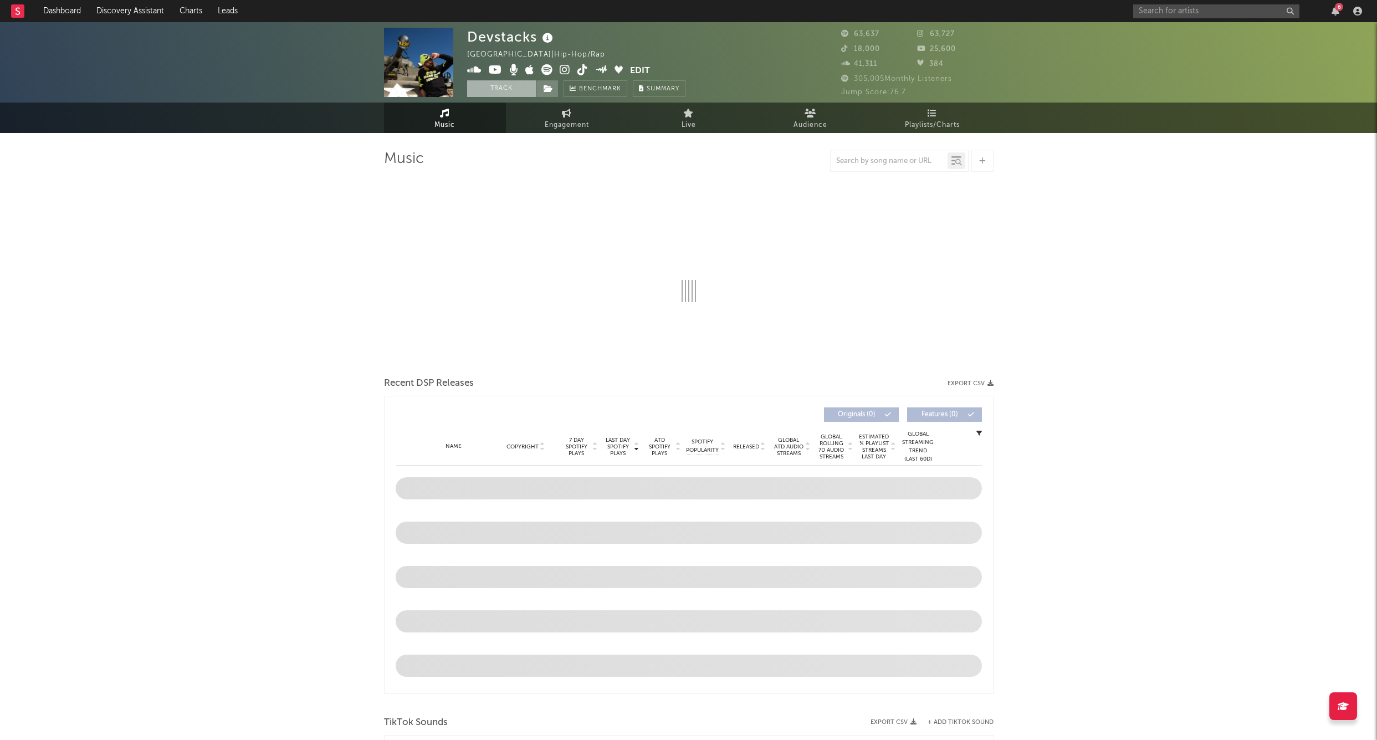
click at [506, 91] on button "Track" at bounding box center [501, 88] width 69 height 17
click at [547, 86] on icon at bounding box center [548, 89] width 9 height 8
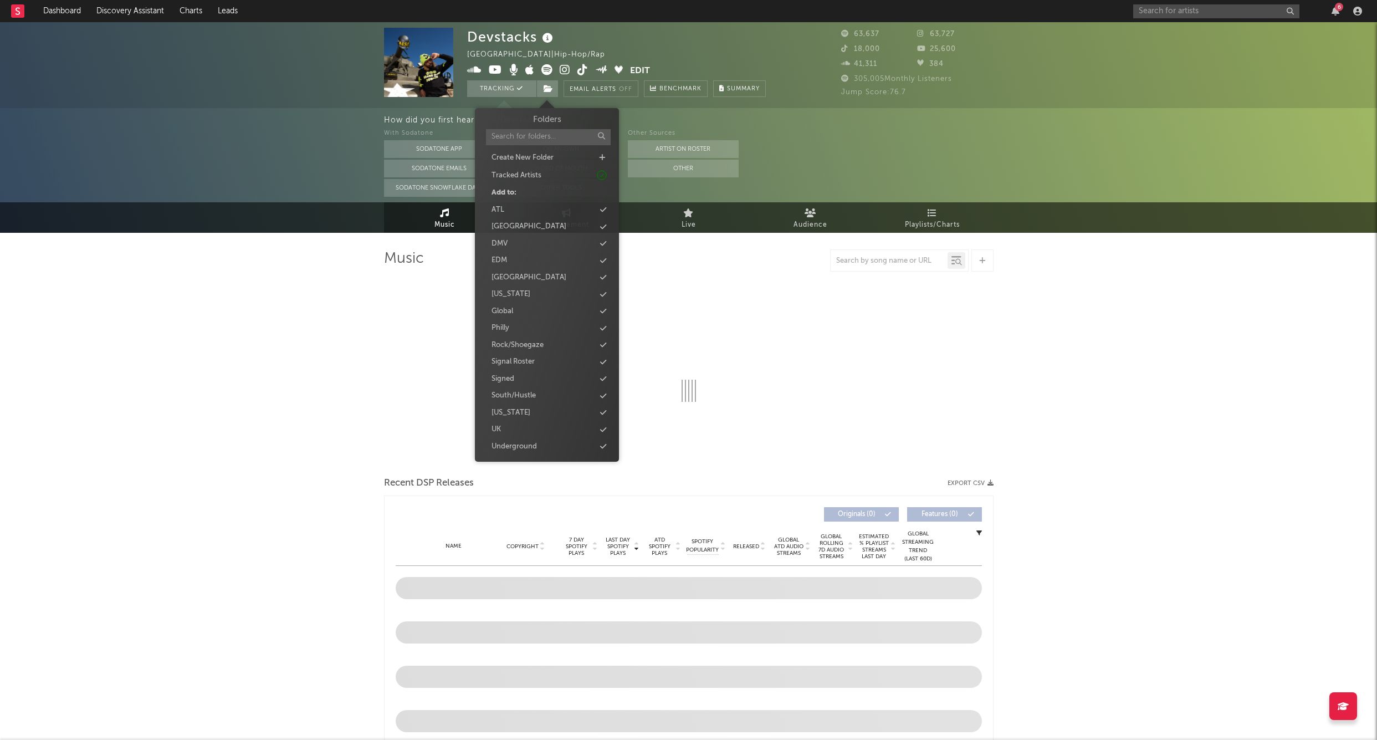
select select "6m"
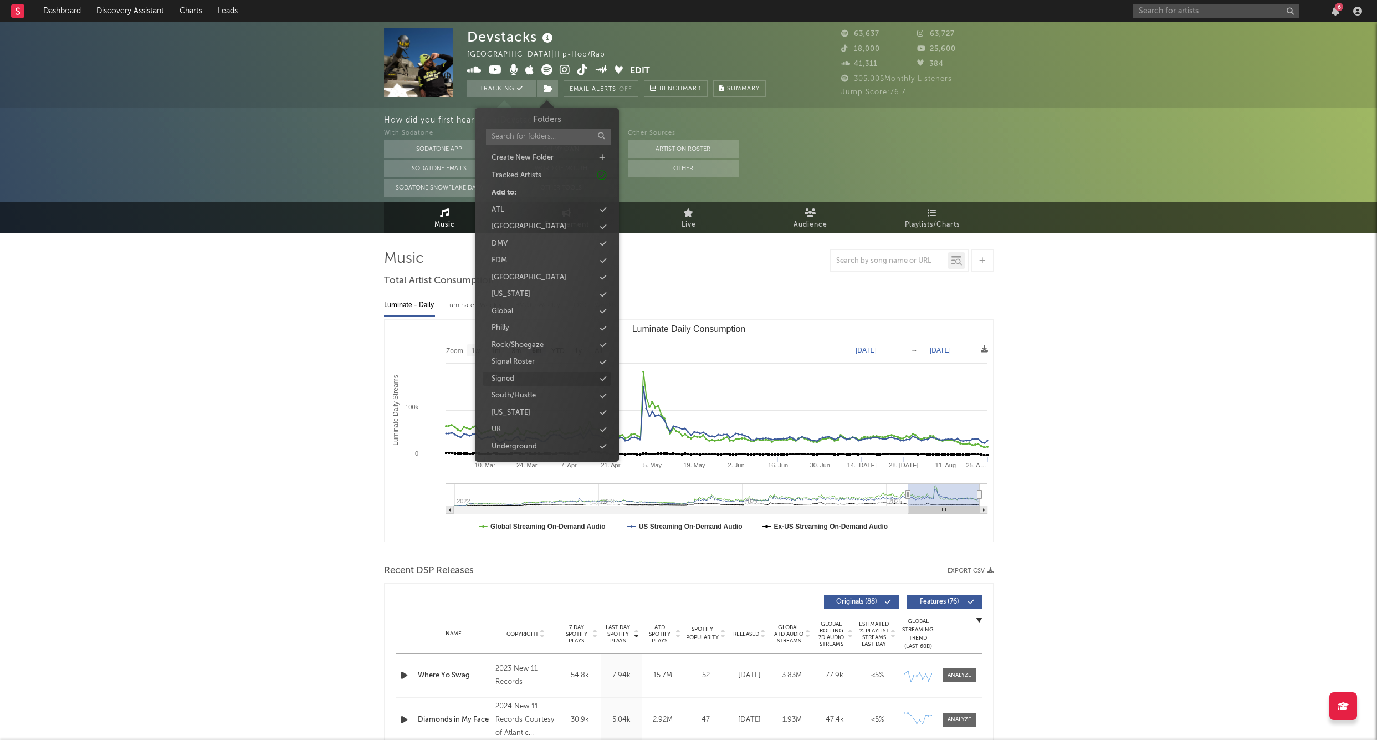
click at [525, 374] on div "Signed" at bounding box center [546, 379] width 127 height 14
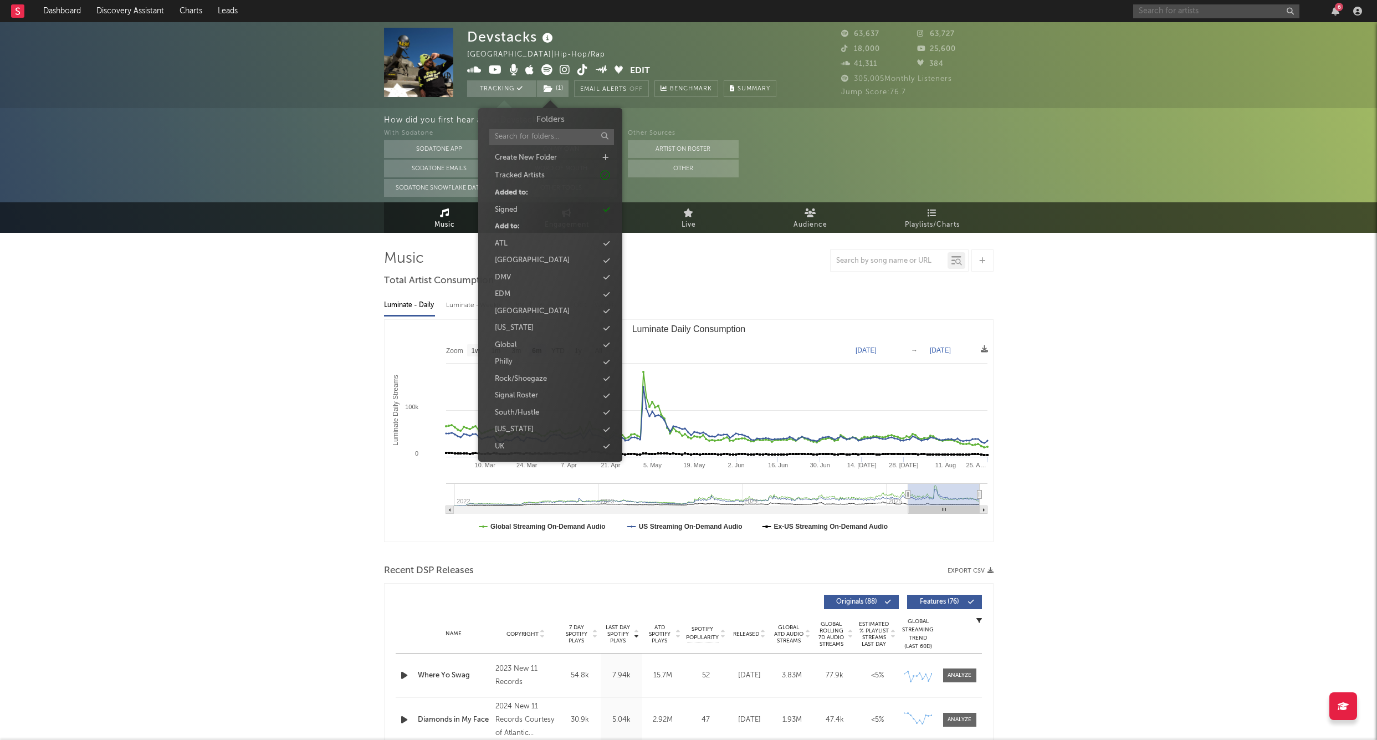
click at [838, 12] on input "text" at bounding box center [1217, 11] width 166 height 14
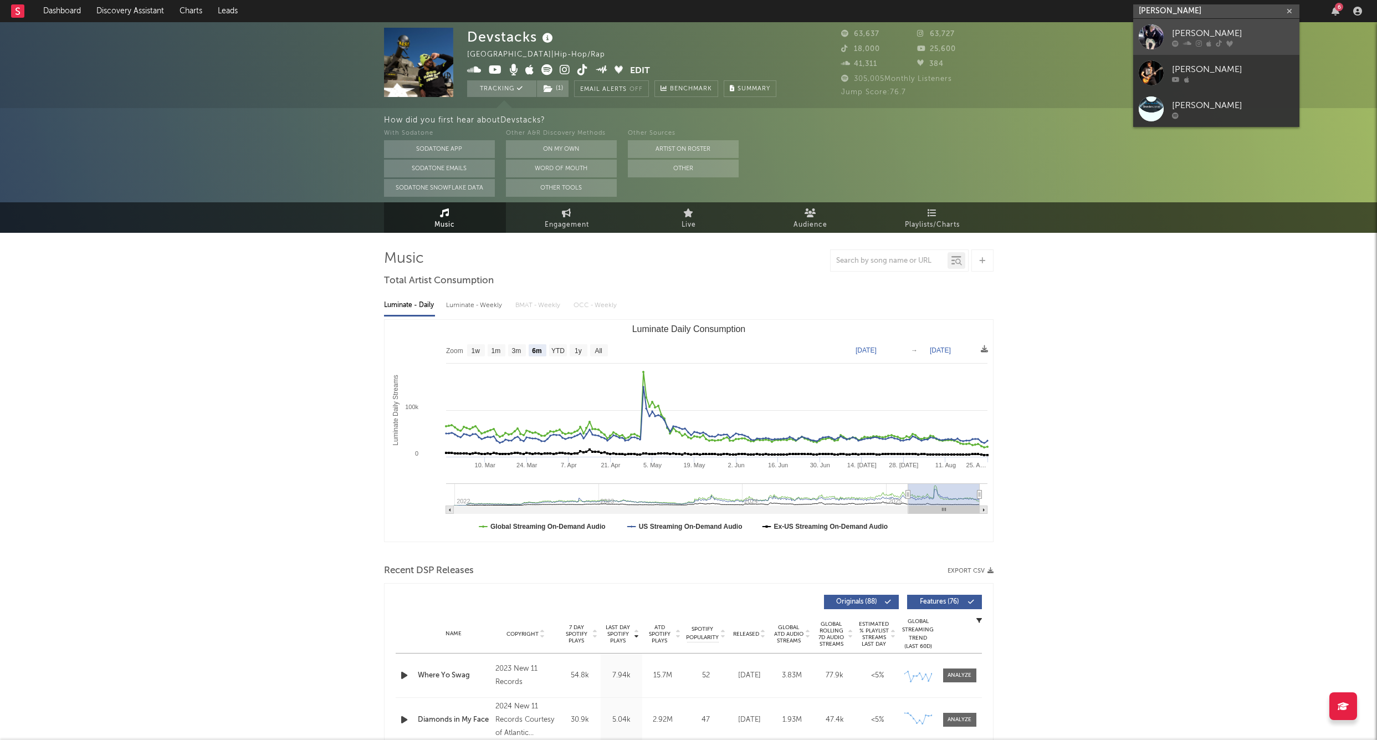
type input "[PERSON_NAME]"
click at [838, 28] on div "[PERSON_NAME]" at bounding box center [1233, 33] width 122 height 13
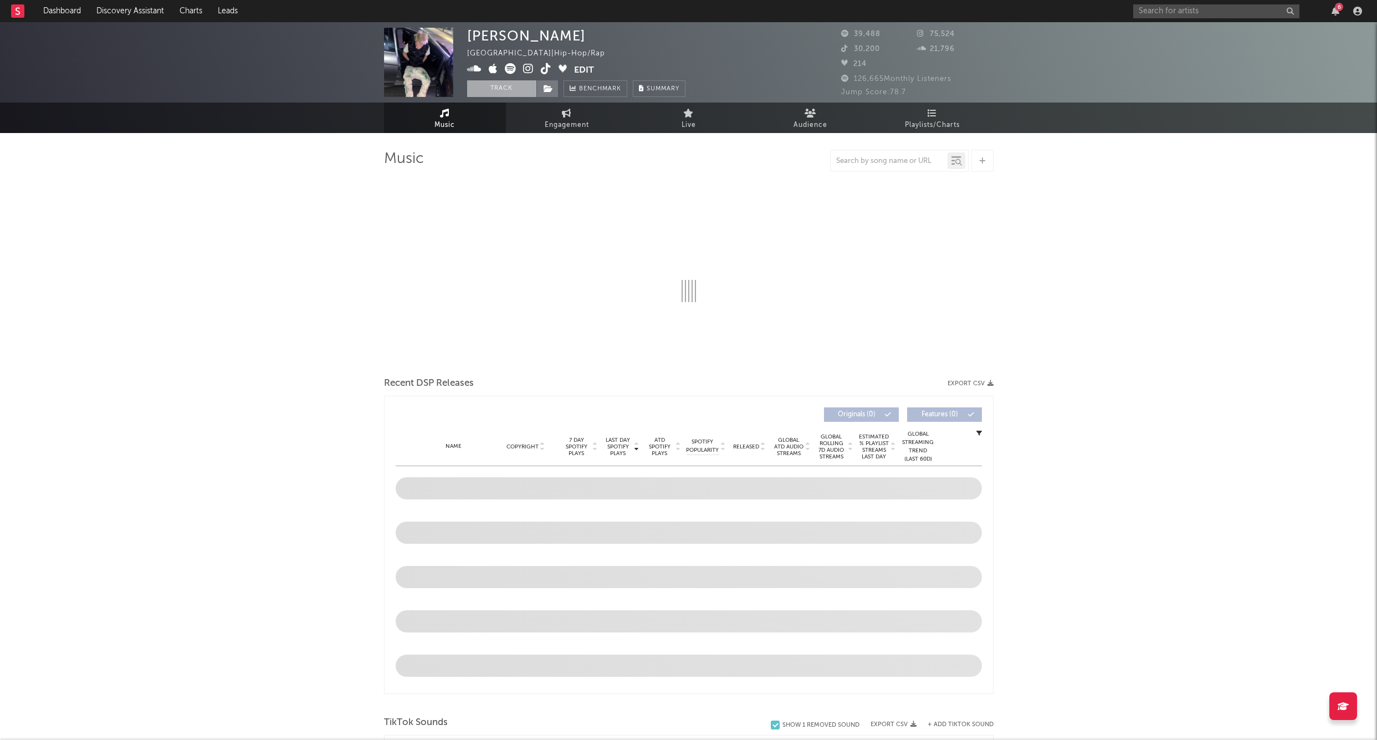
click at [502, 92] on button "Track" at bounding box center [501, 88] width 69 height 17
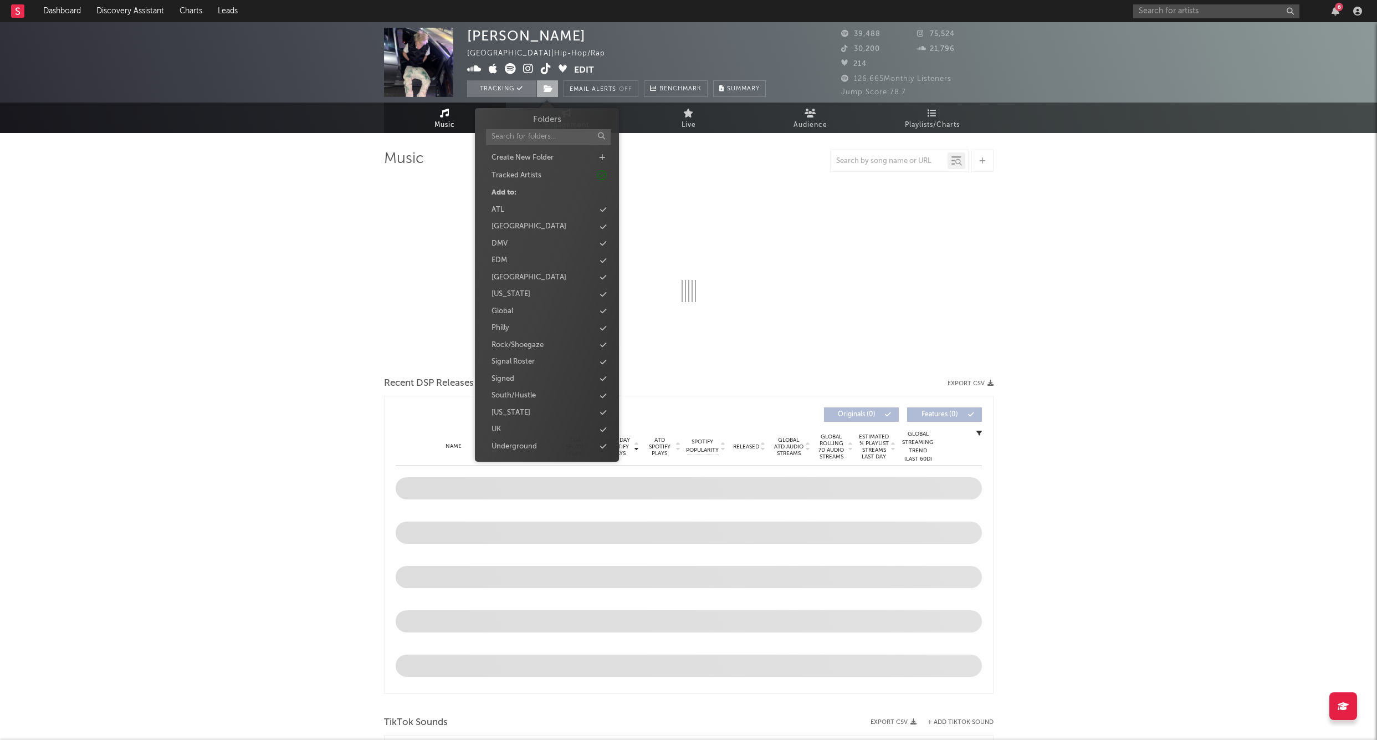
click at [553, 86] on icon at bounding box center [548, 89] width 9 height 8
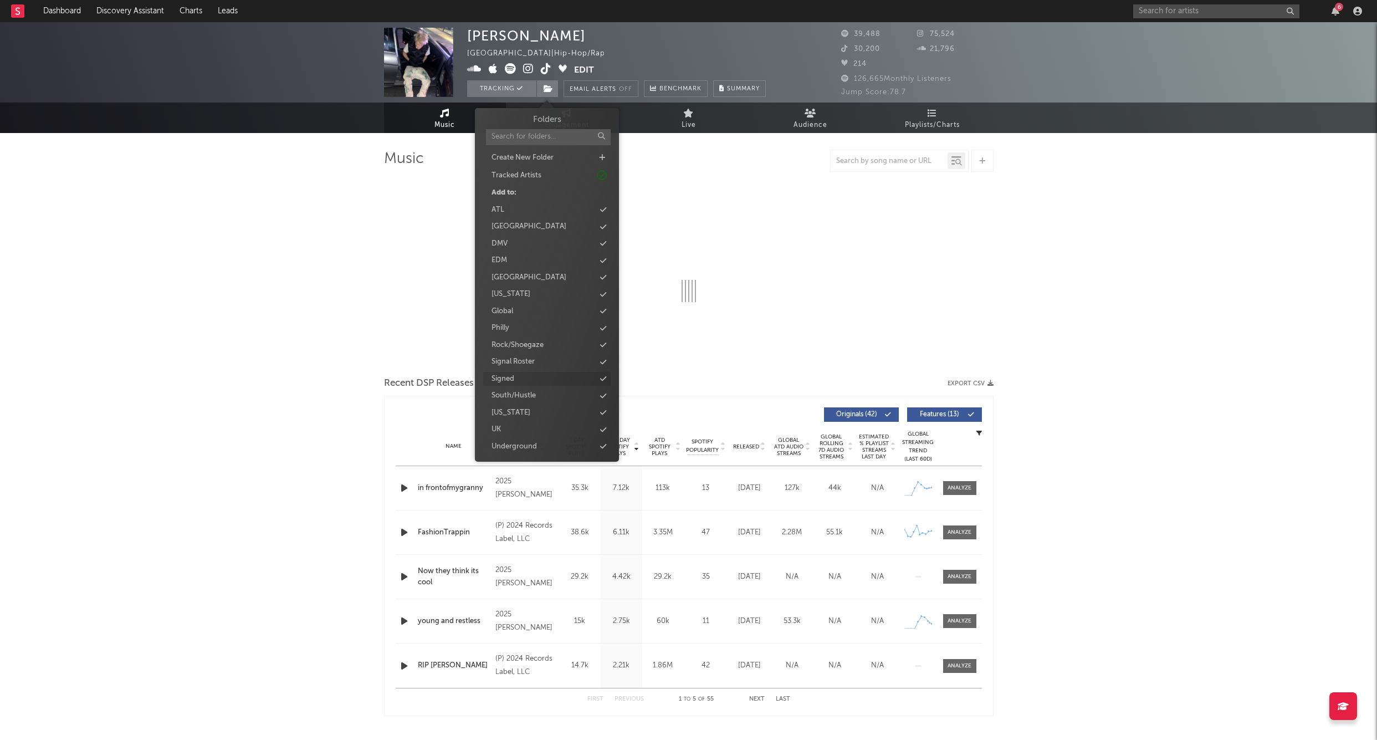
select select "6m"
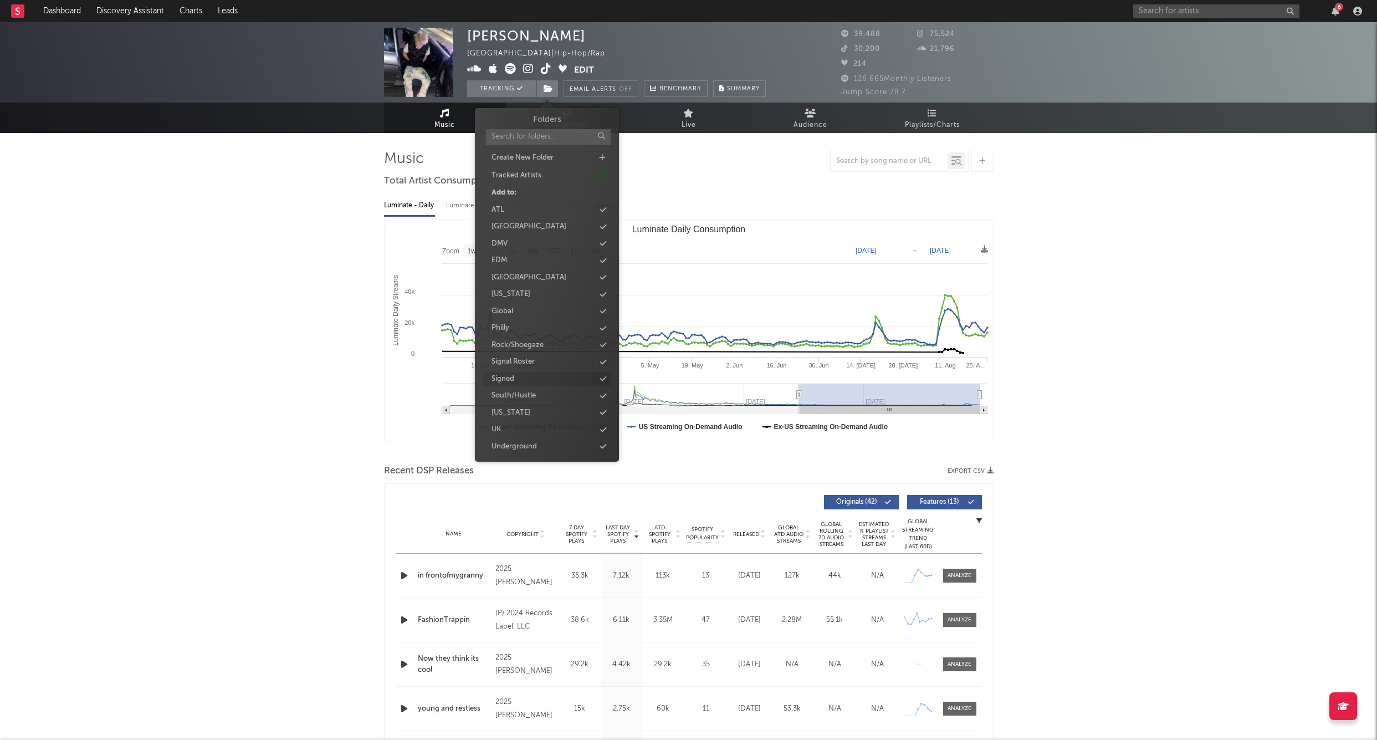
click at [518, 376] on div "Signed" at bounding box center [546, 379] width 127 height 14
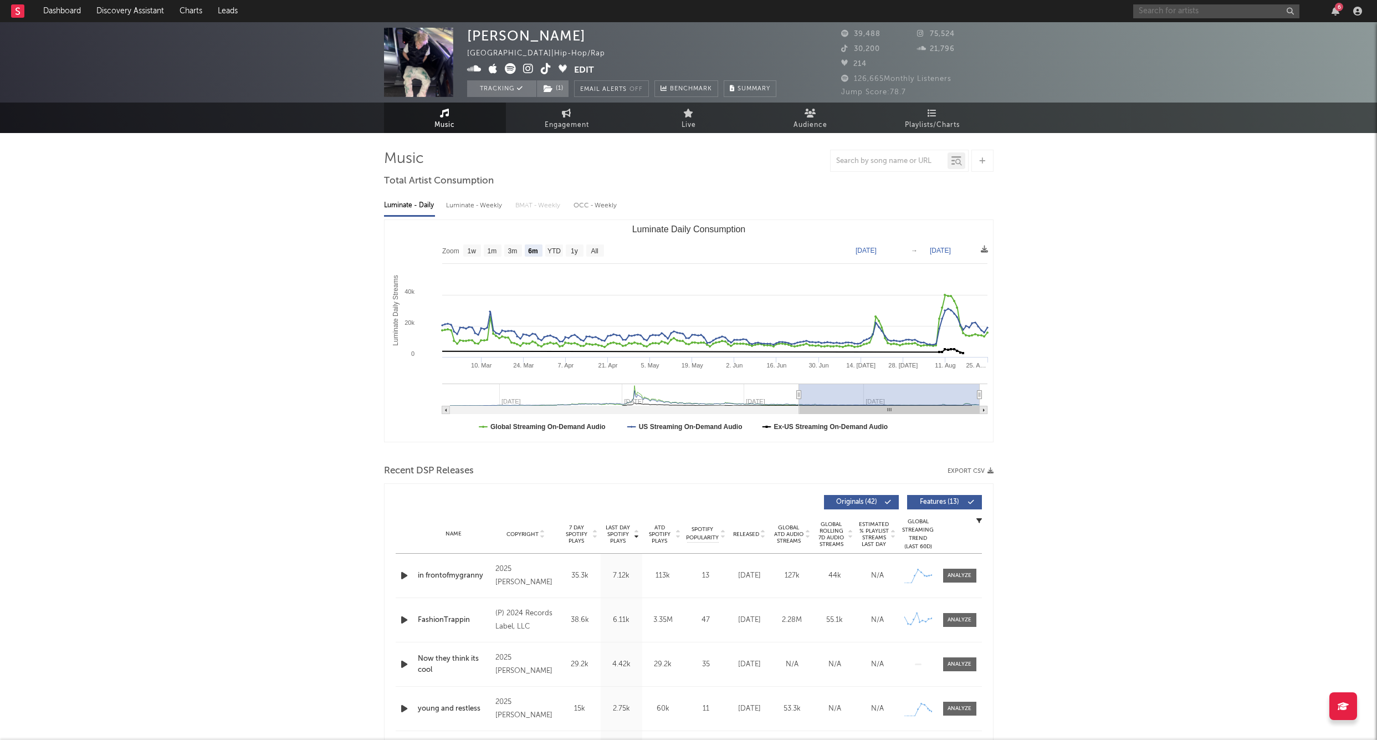
click at [838, 14] on input "text" at bounding box center [1217, 11] width 166 height 14
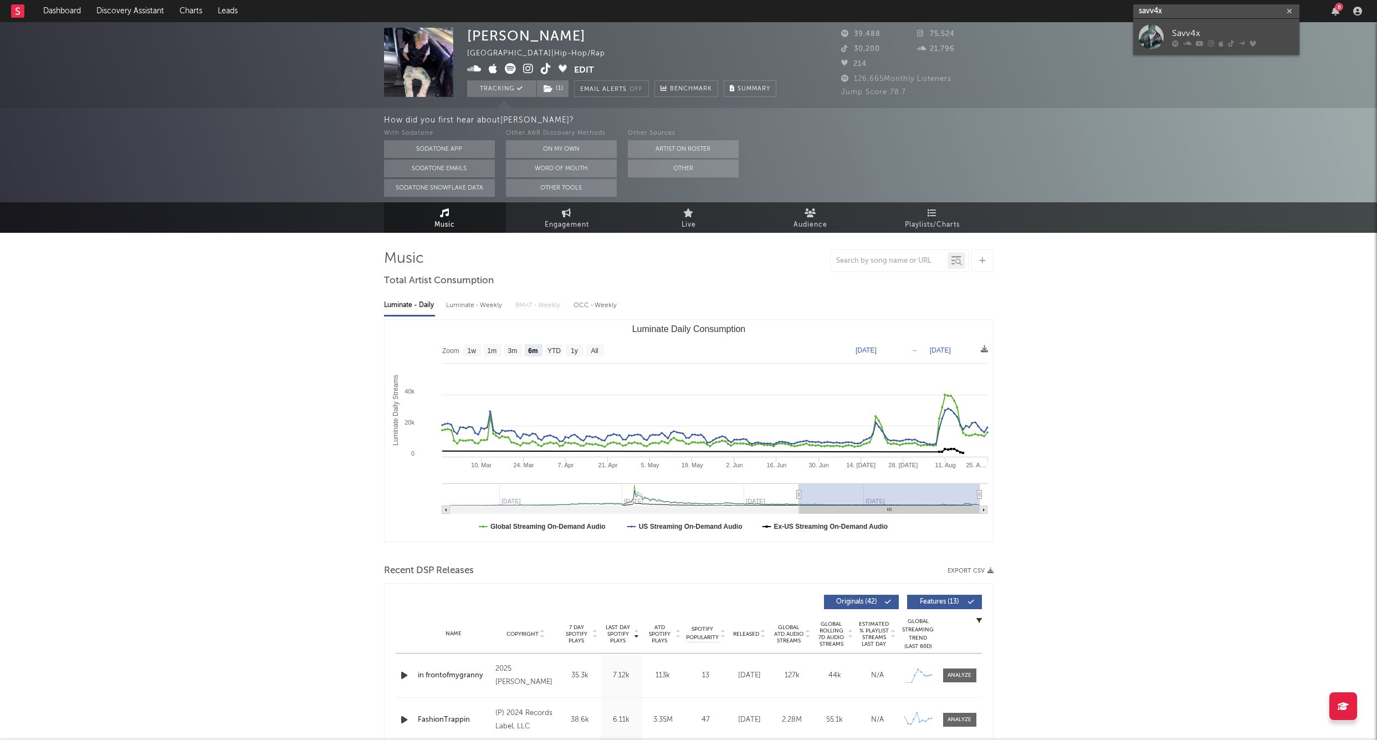
type input "savv4x"
click at [838, 30] on div at bounding box center [1151, 36] width 25 height 25
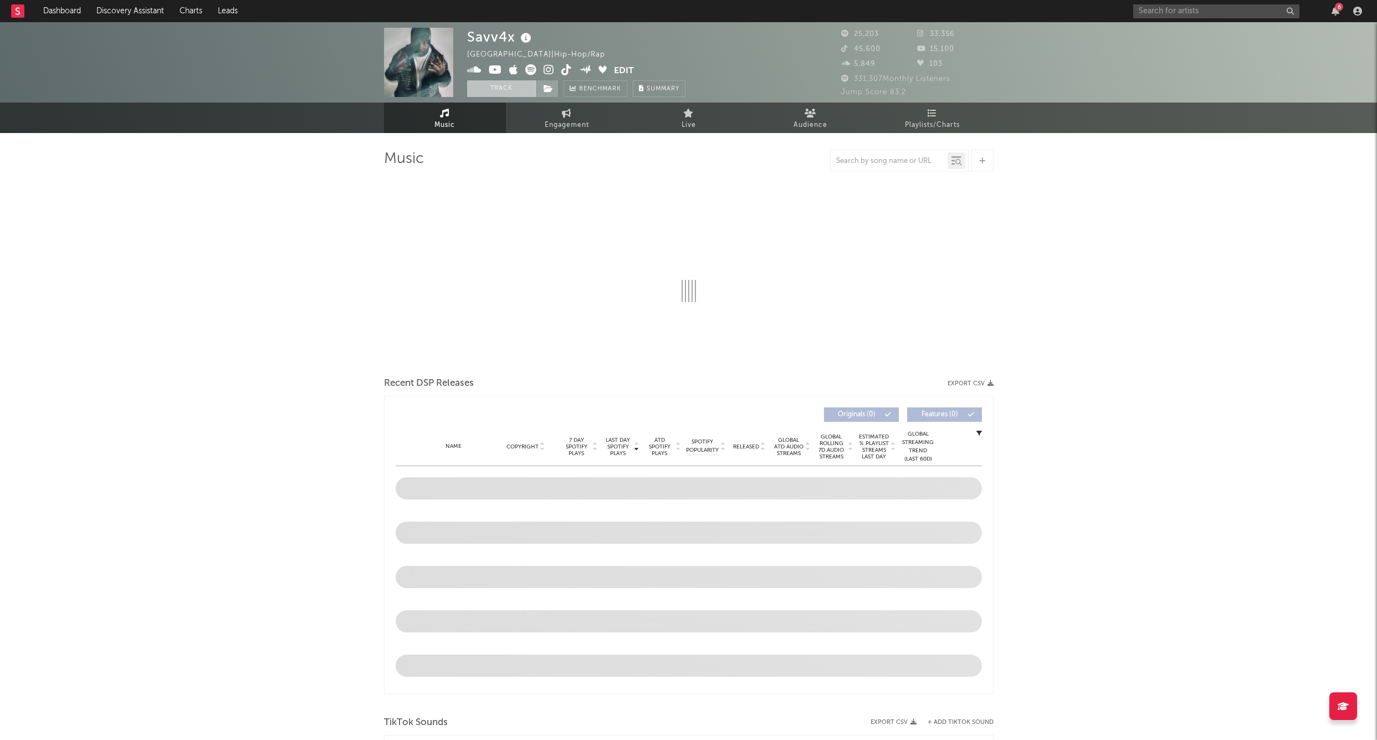
click at [488, 90] on button "Track" at bounding box center [501, 88] width 69 height 17
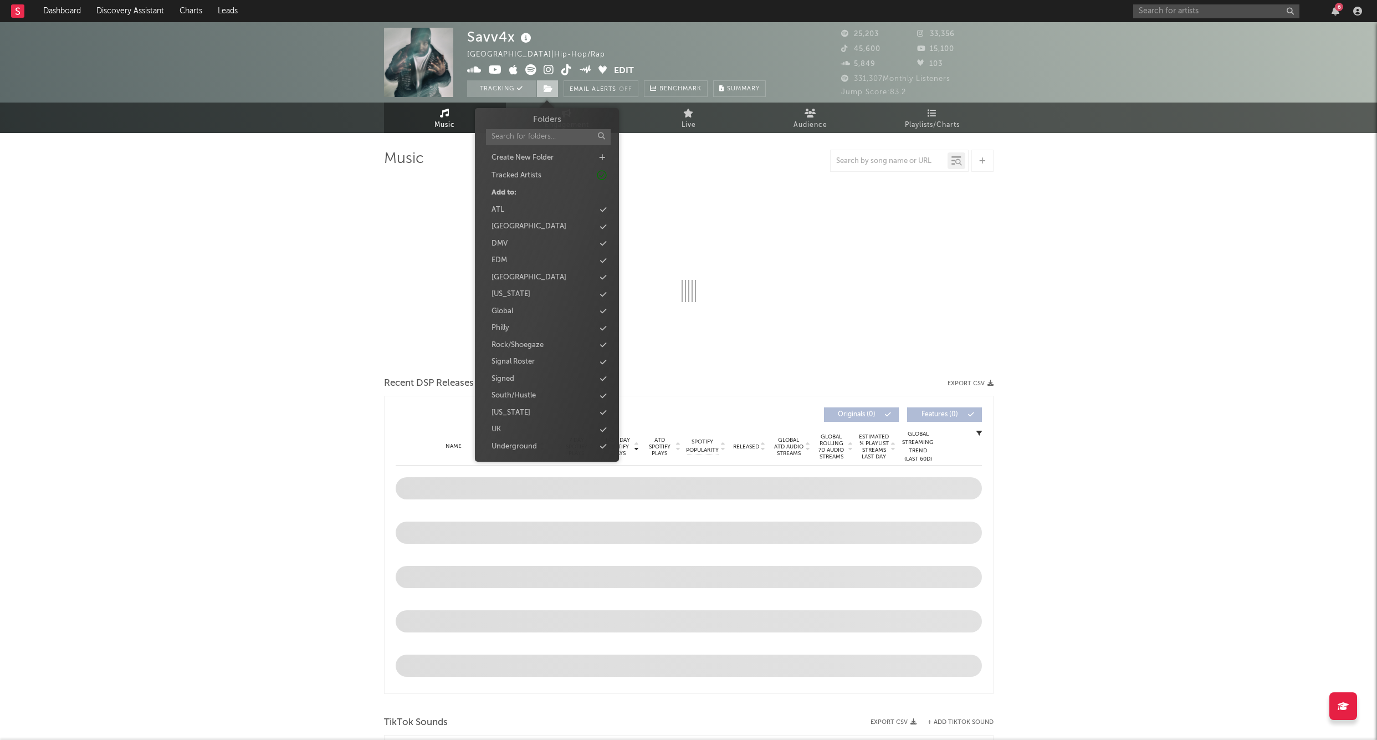
click at [545, 90] on icon at bounding box center [548, 89] width 9 height 8
select select "6m"
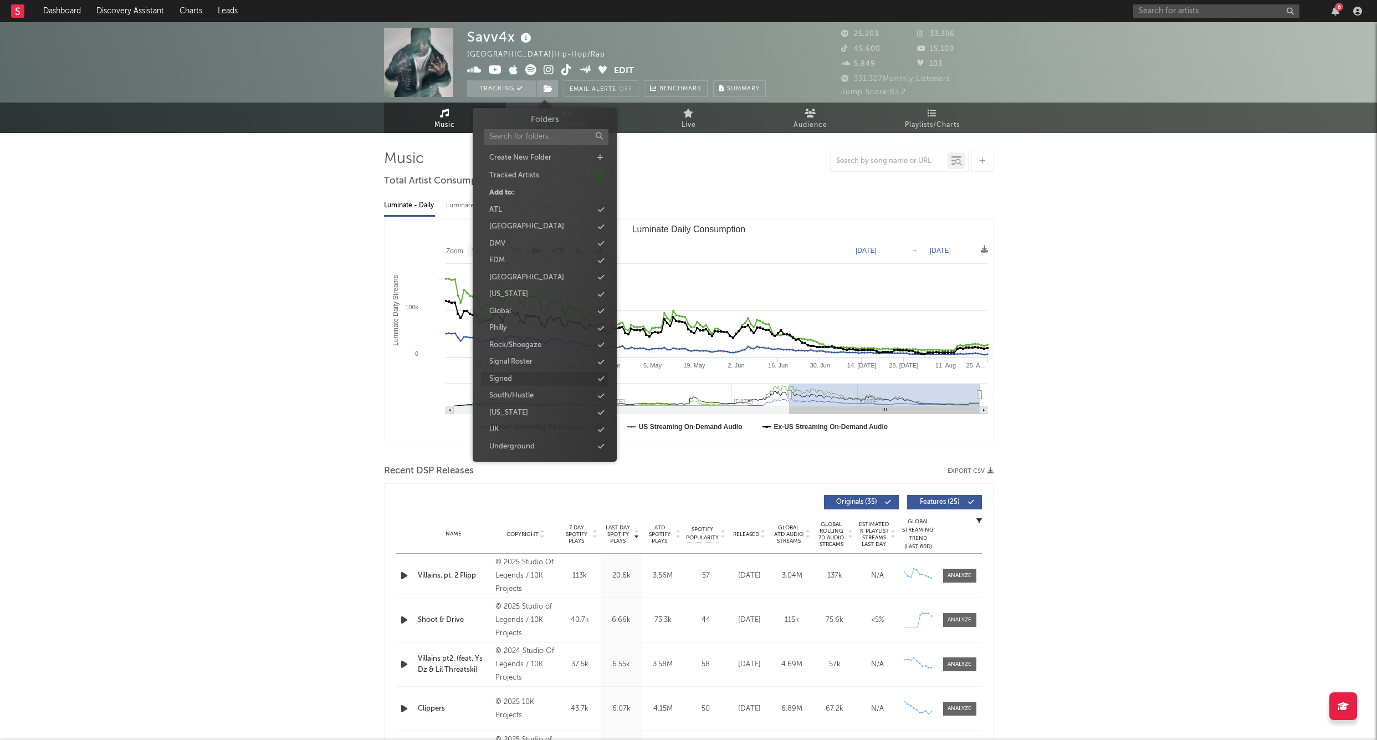
click at [504, 374] on div "Signed" at bounding box center [500, 379] width 23 height 11
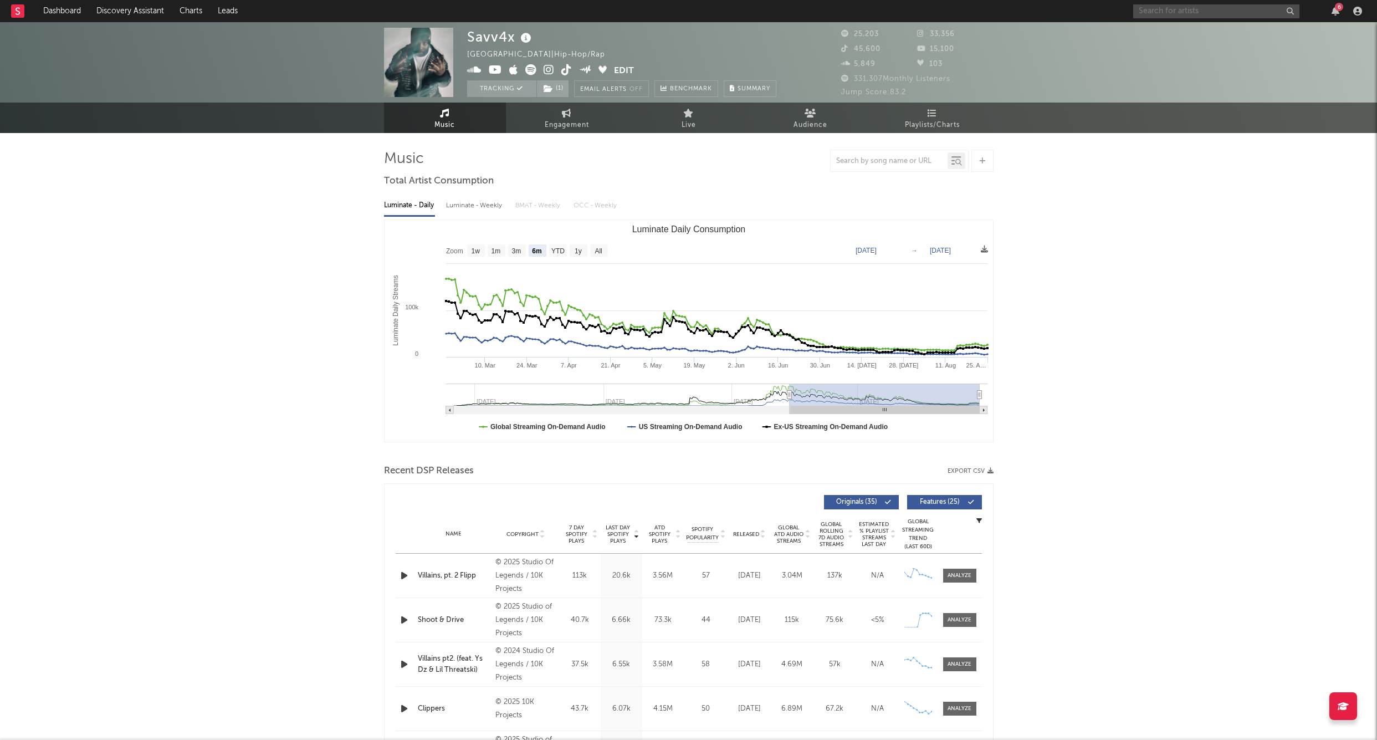
click at [838, 9] on input "text" at bounding box center [1217, 11] width 166 height 14
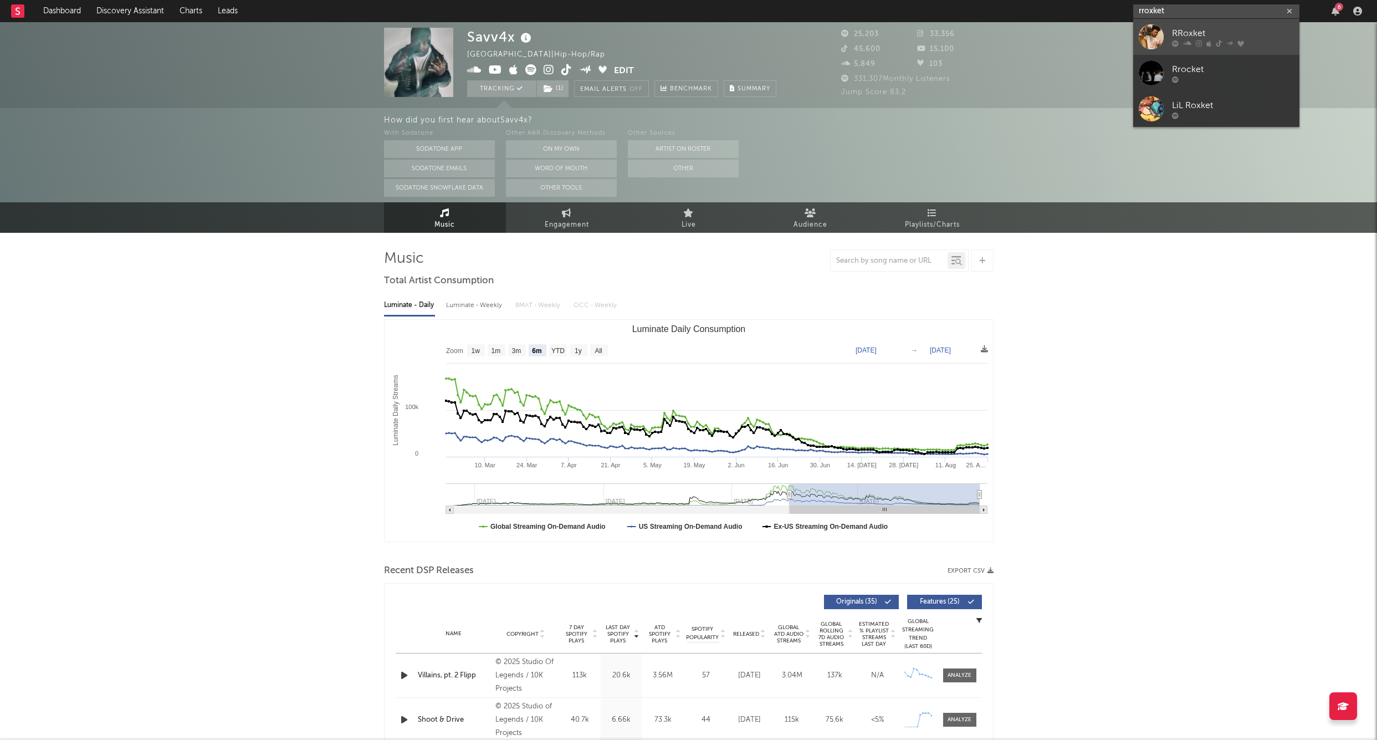
type input "rroxket"
click at [838, 27] on div at bounding box center [1151, 36] width 25 height 25
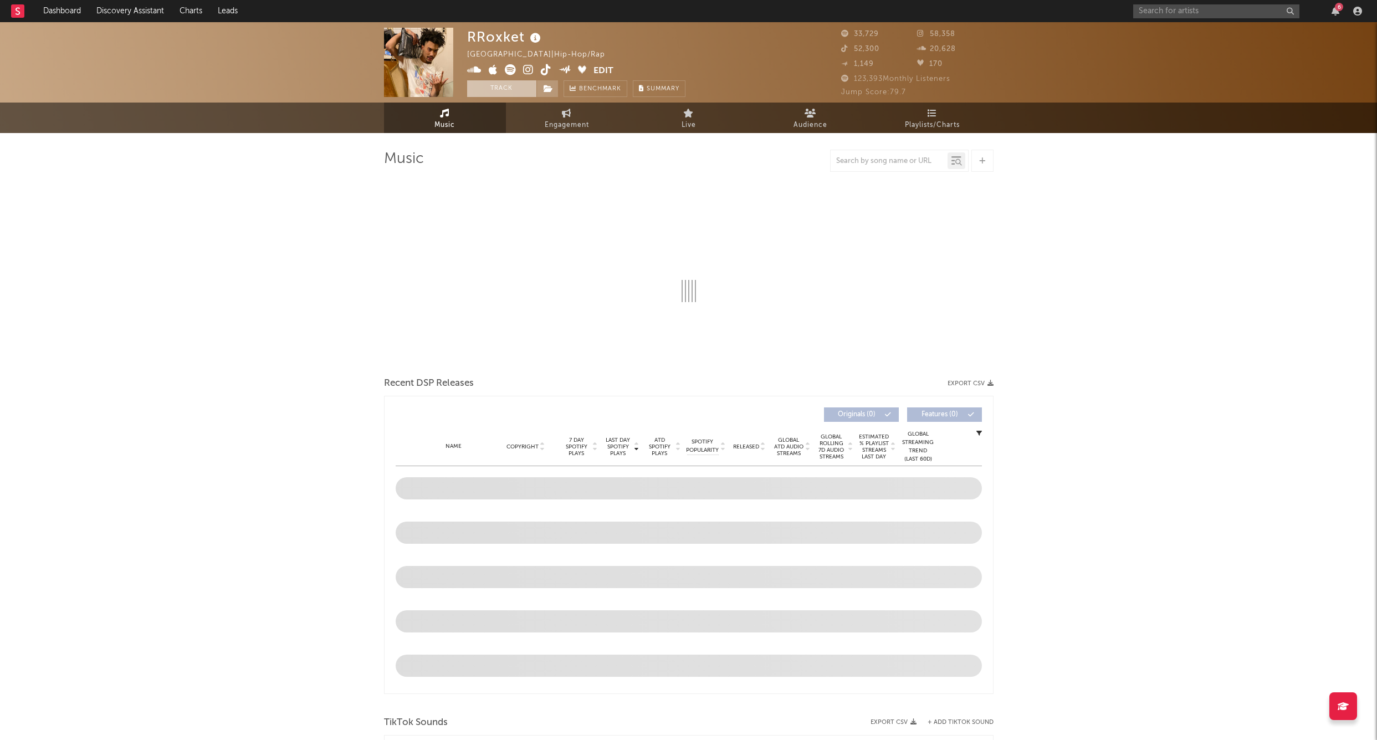
click at [489, 90] on button "Track" at bounding box center [501, 88] width 69 height 17
select select "6m"
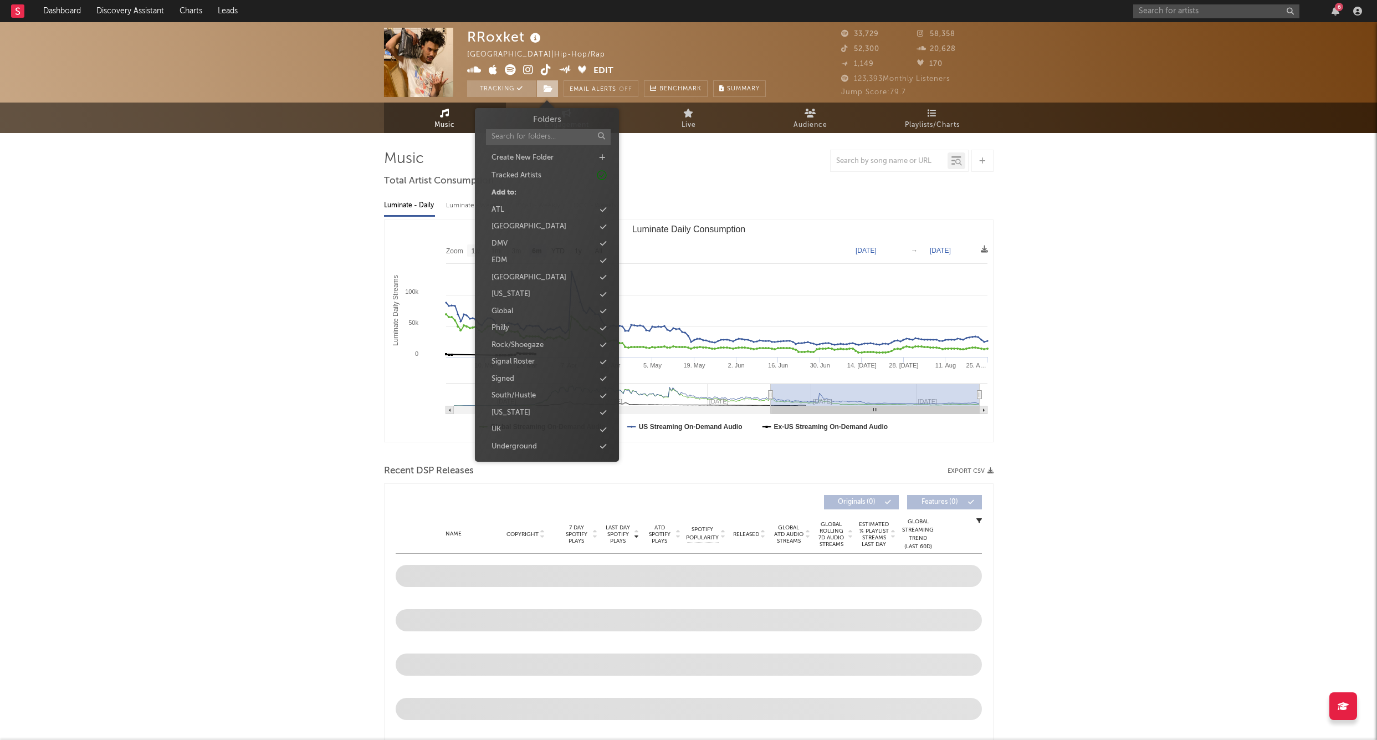
click at [548, 90] on icon at bounding box center [548, 89] width 9 height 8
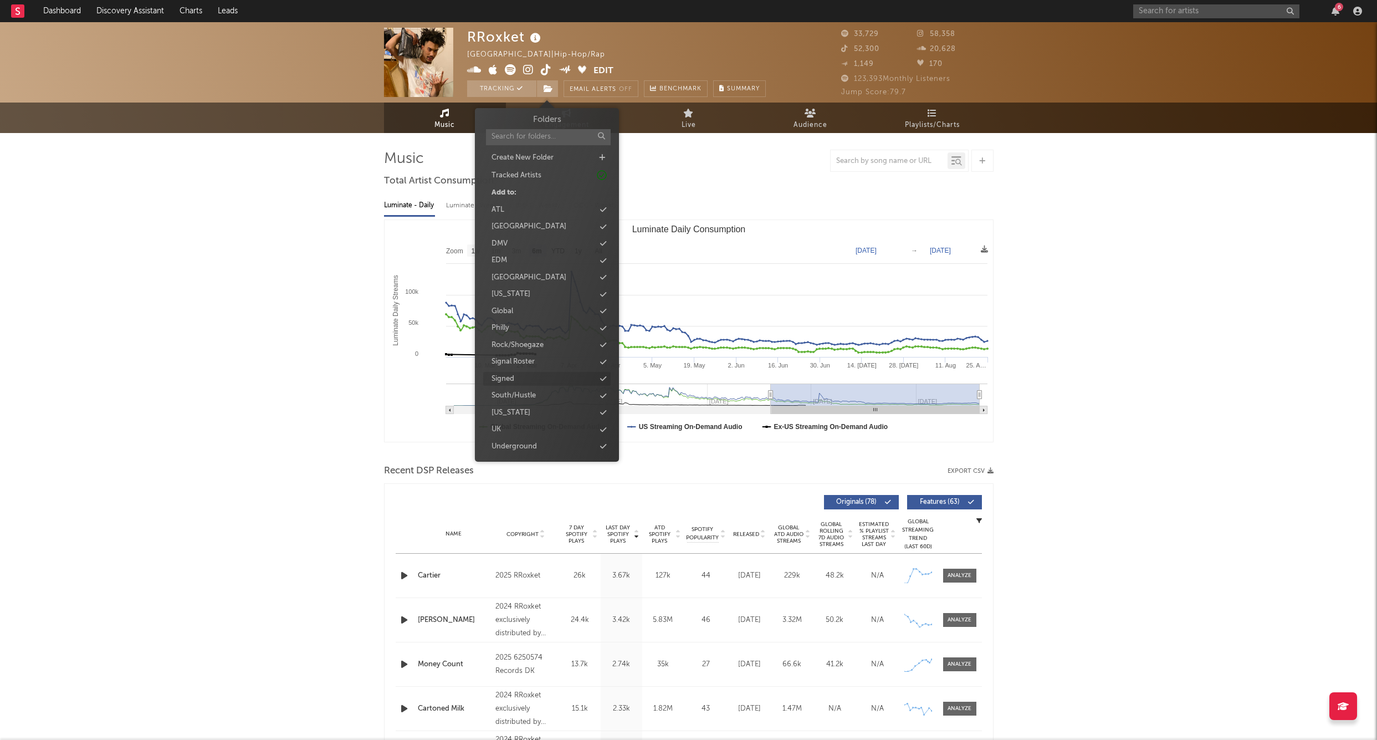
click at [511, 374] on div "Signed" at bounding box center [503, 379] width 23 height 11
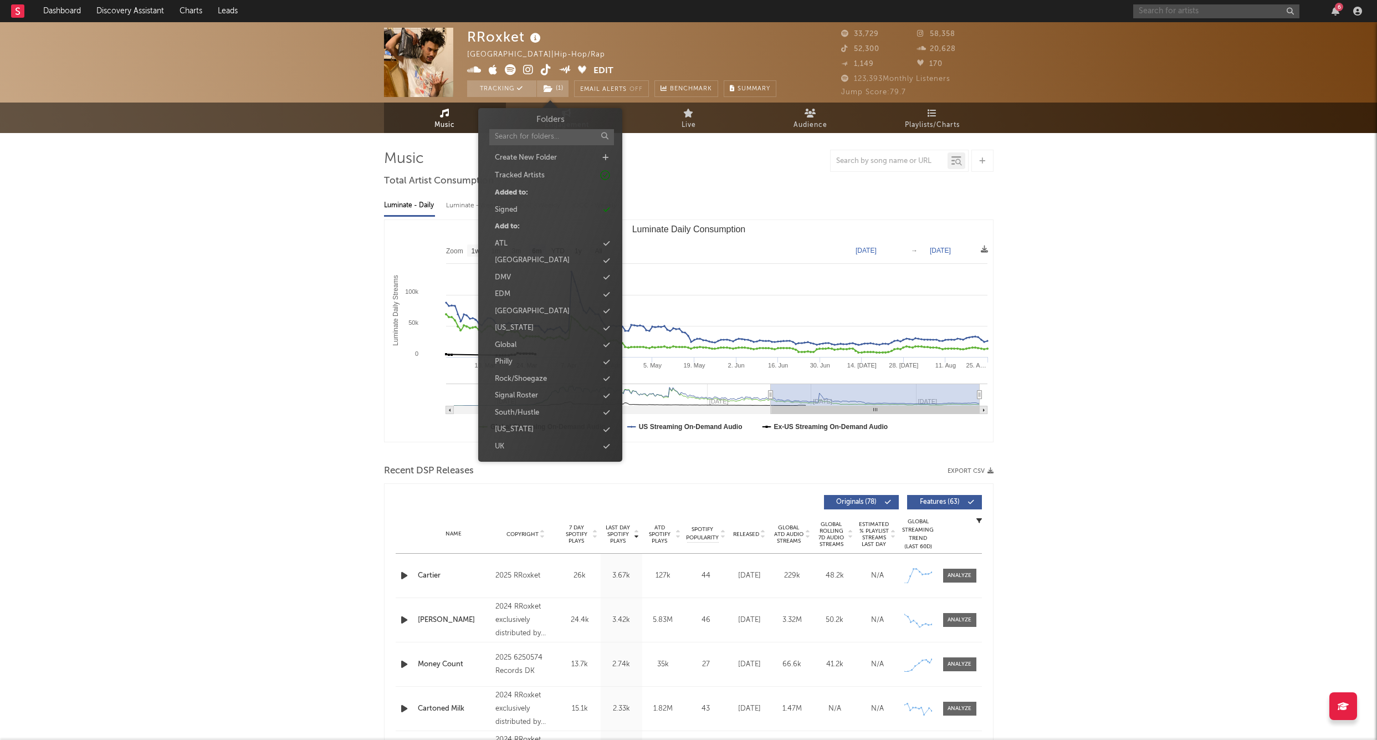
click at [1152, 9] on input "text" at bounding box center [1217, 11] width 166 height 14
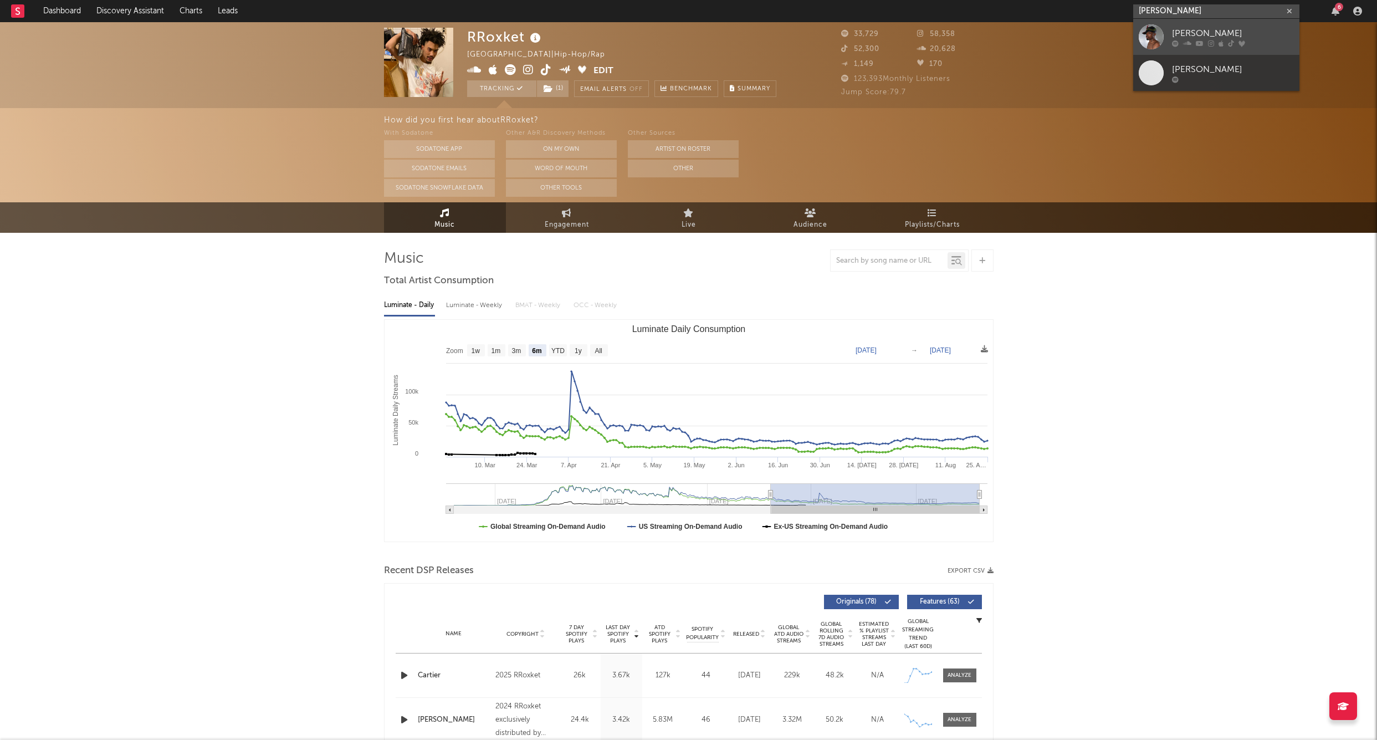
type input "edward skeletrix"
click at [1146, 35] on div at bounding box center [1151, 36] width 25 height 25
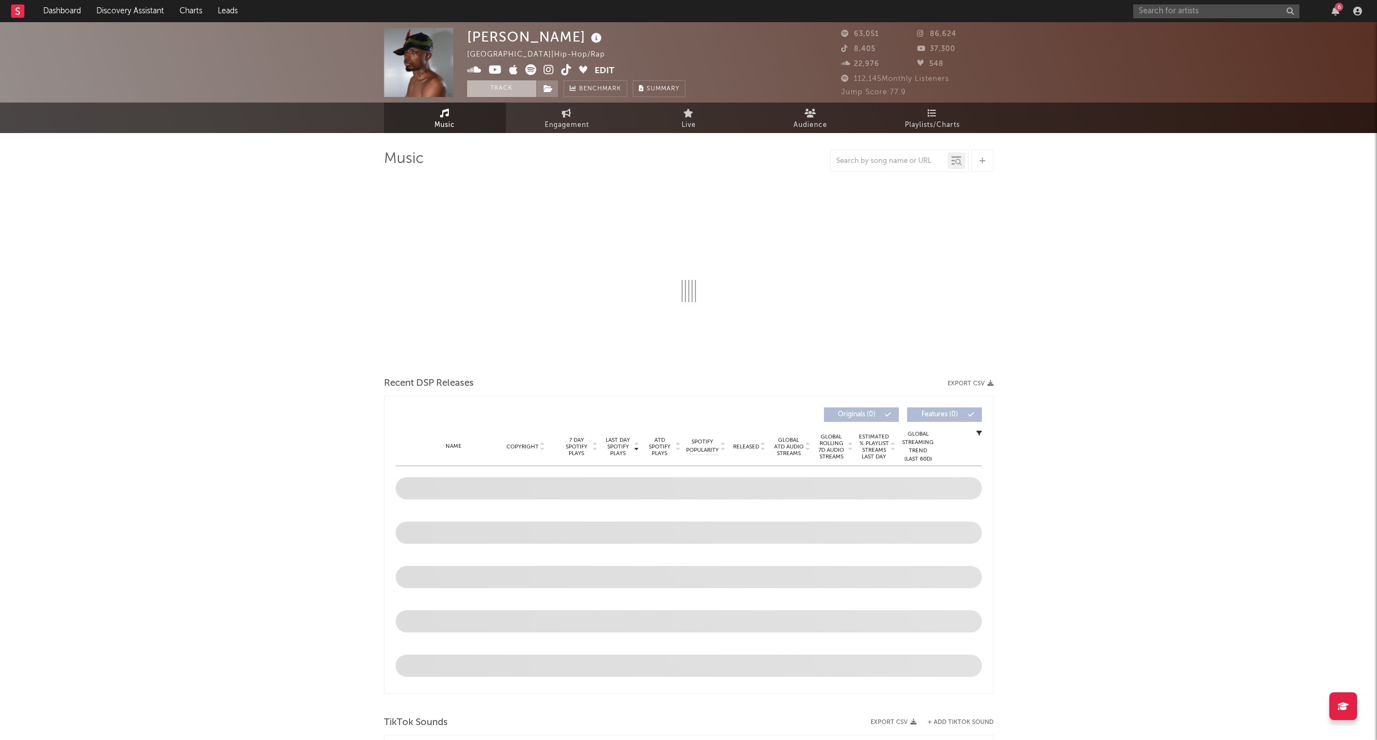
click at [500, 93] on button "Track" at bounding box center [501, 88] width 69 height 17
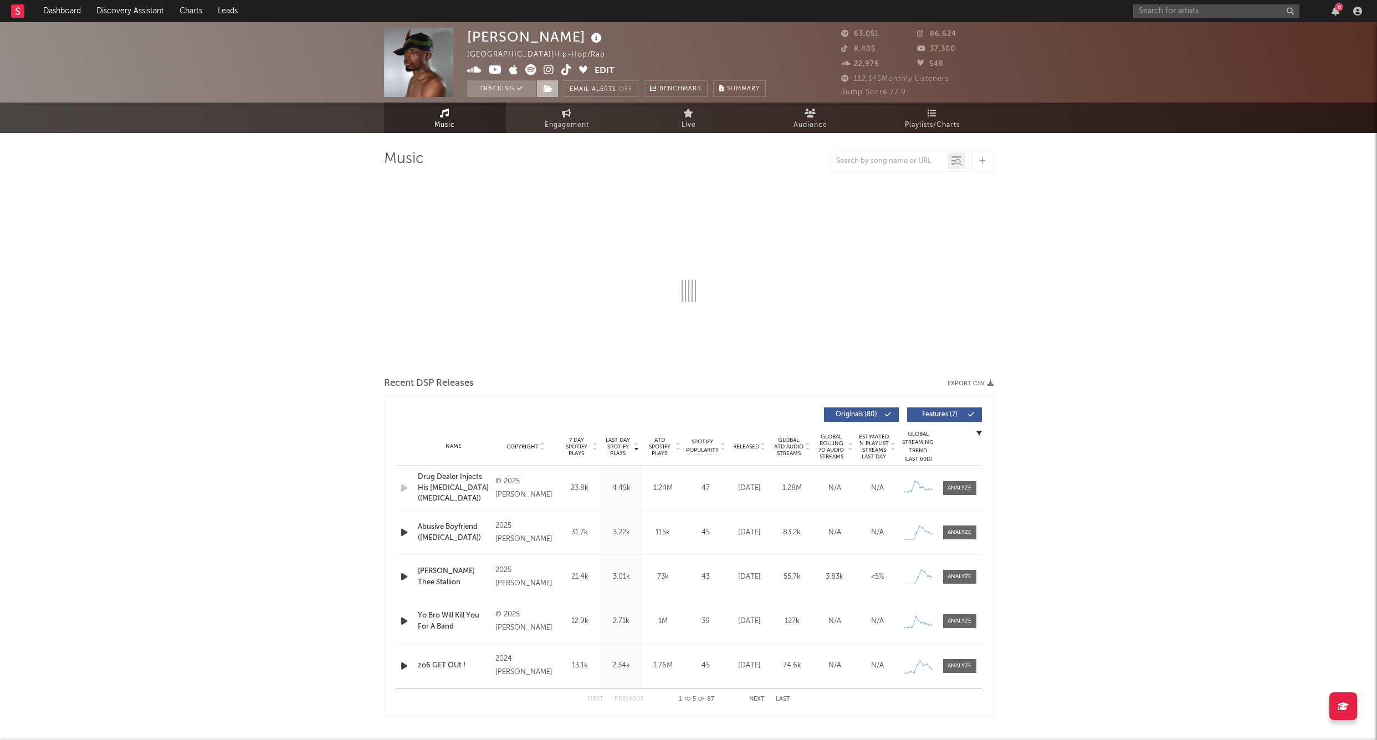
select select "6m"
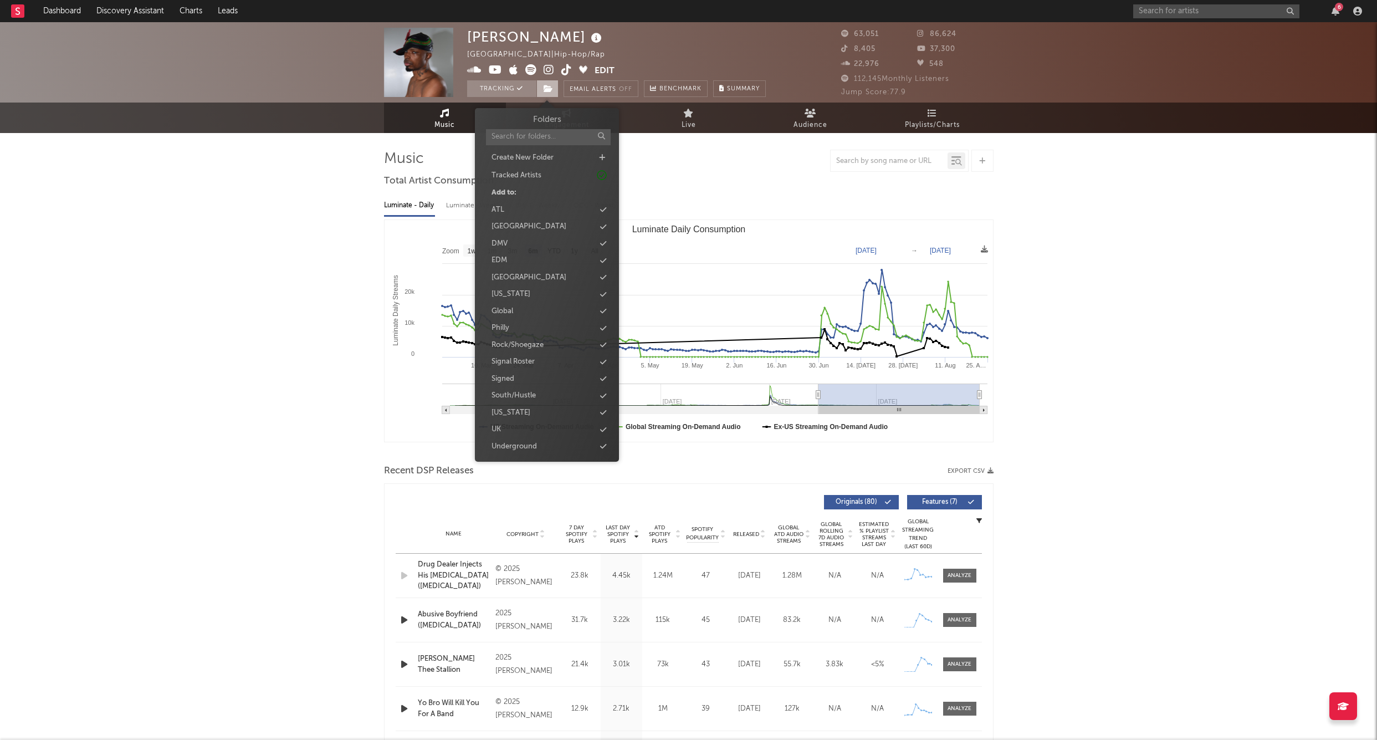
click at [554, 91] on span at bounding box center [548, 88] width 22 height 17
click at [508, 374] on div "Signed" at bounding box center [503, 379] width 23 height 11
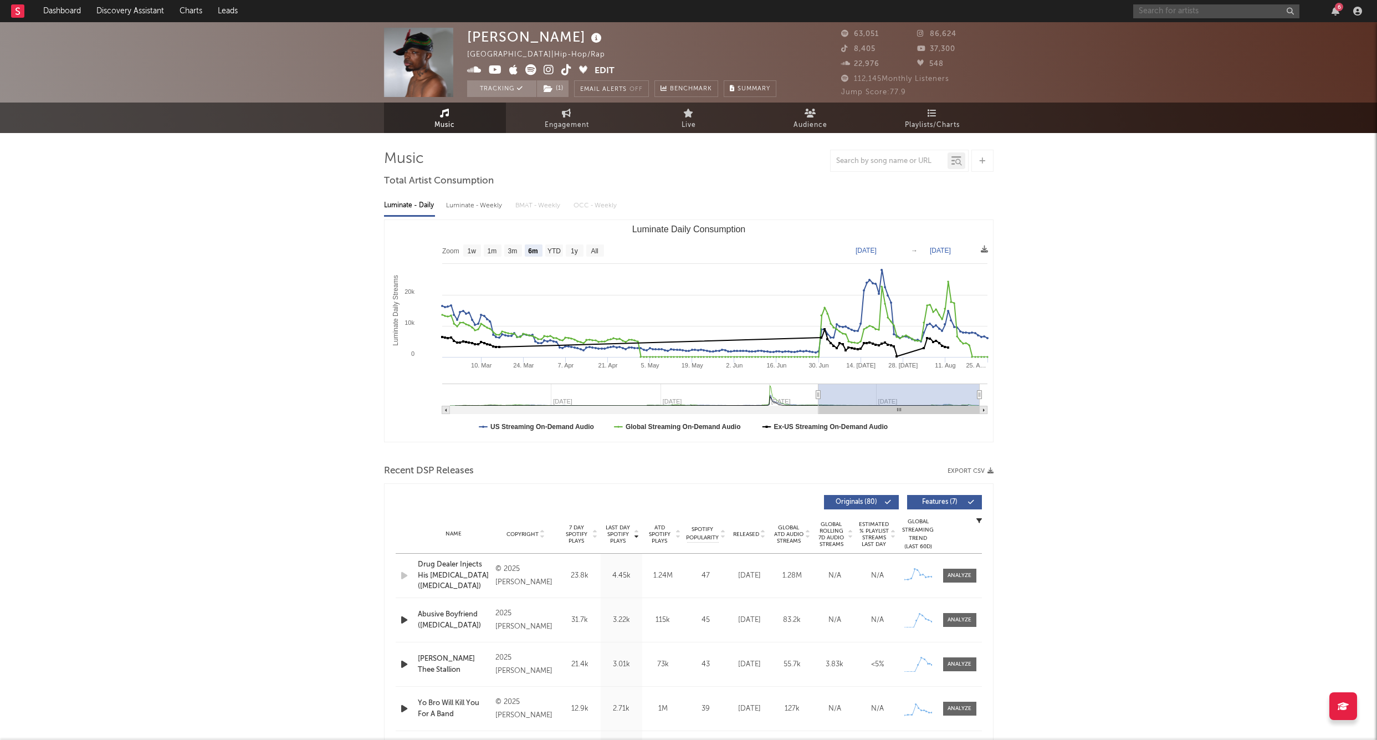
click at [1157, 12] on input "text" at bounding box center [1217, 11] width 166 height 14
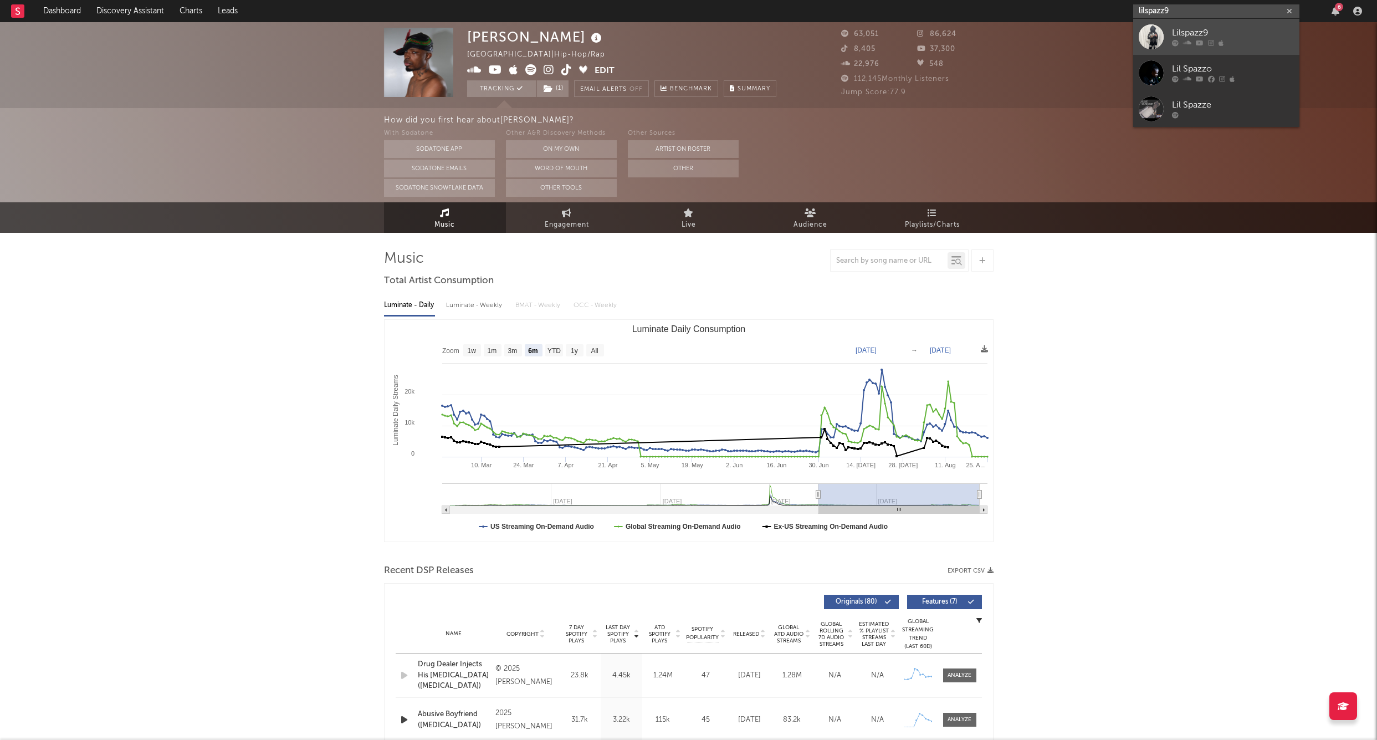
type input "lilspazz9"
click at [1156, 28] on div at bounding box center [1151, 36] width 25 height 25
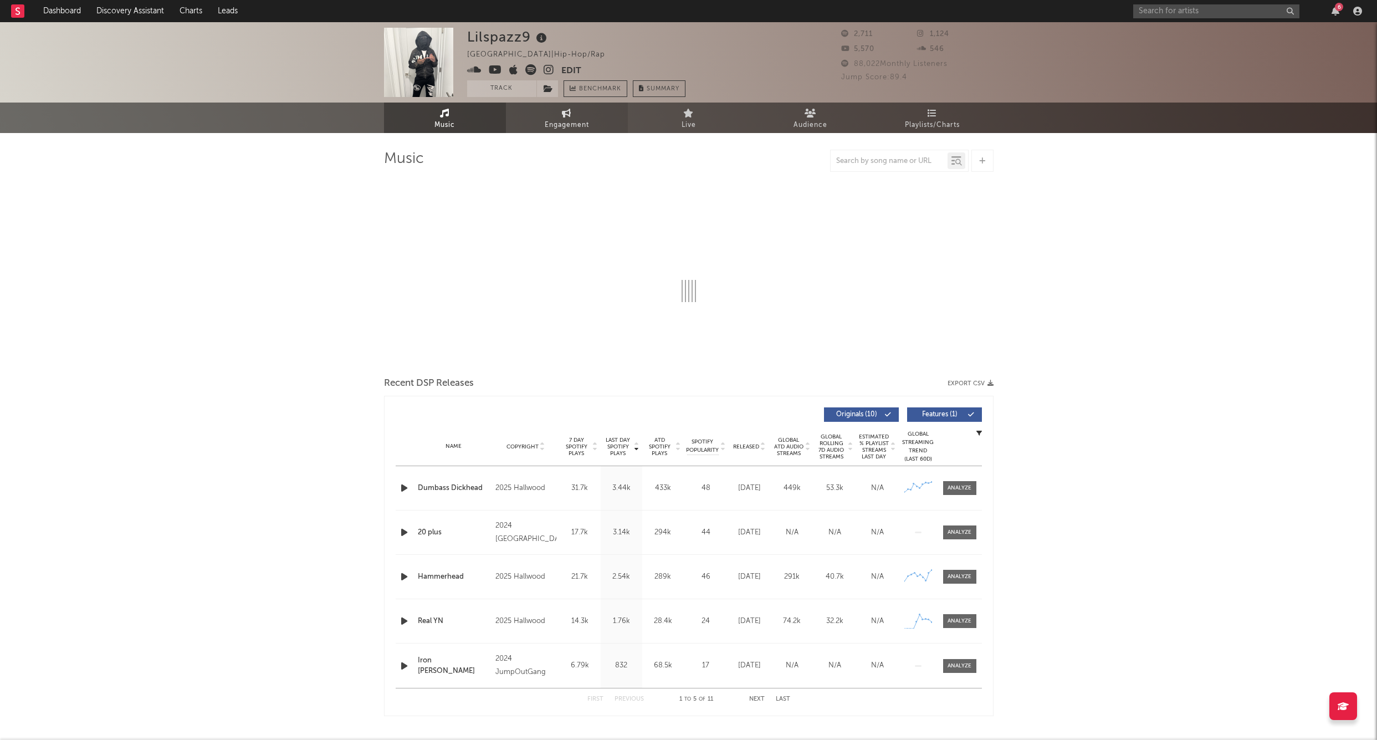
drag, startPoint x: 494, startPoint y: 93, endPoint x: 559, endPoint y: 104, distance: 65.2
click at [494, 93] on button "Track" at bounding box center [501, 88] width 69 height 17
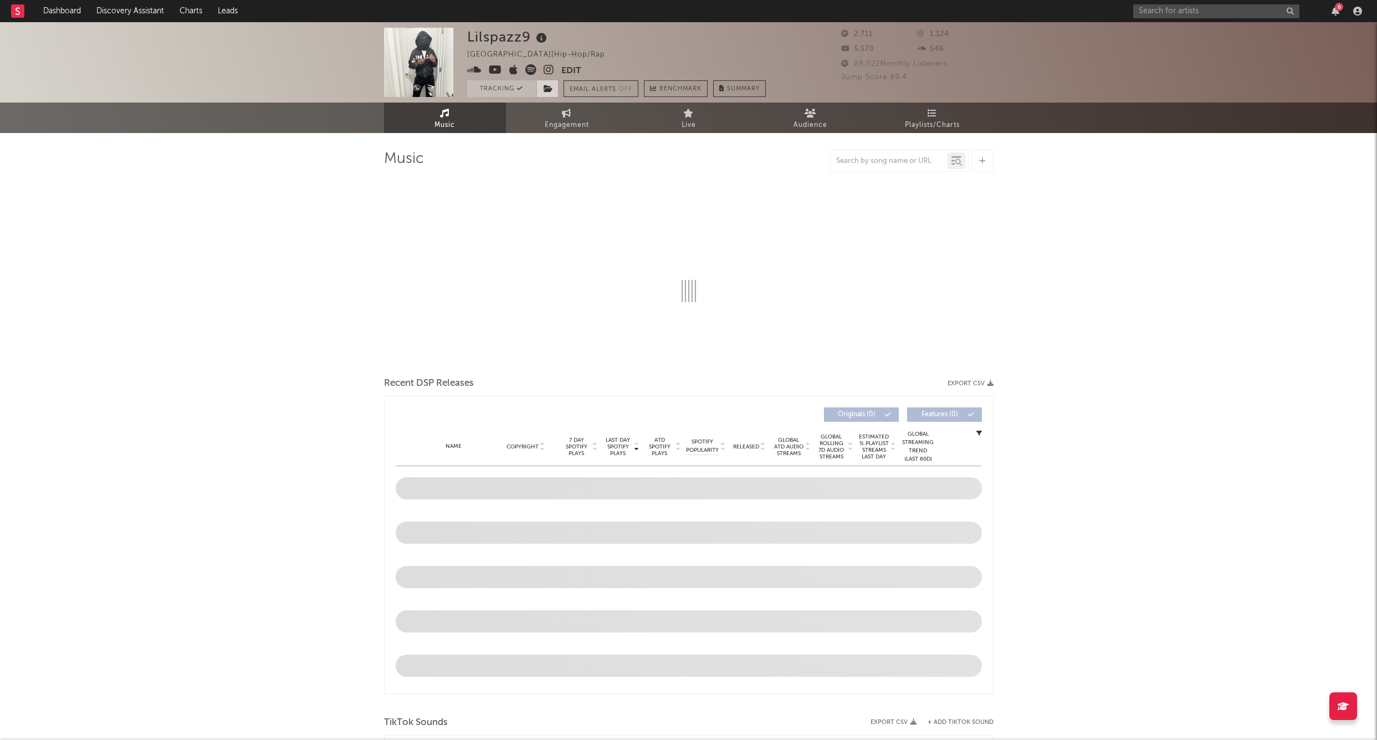
click at [550, 90] on icon at bounding box center [548, 89] width 9 height 8
select select "6m"
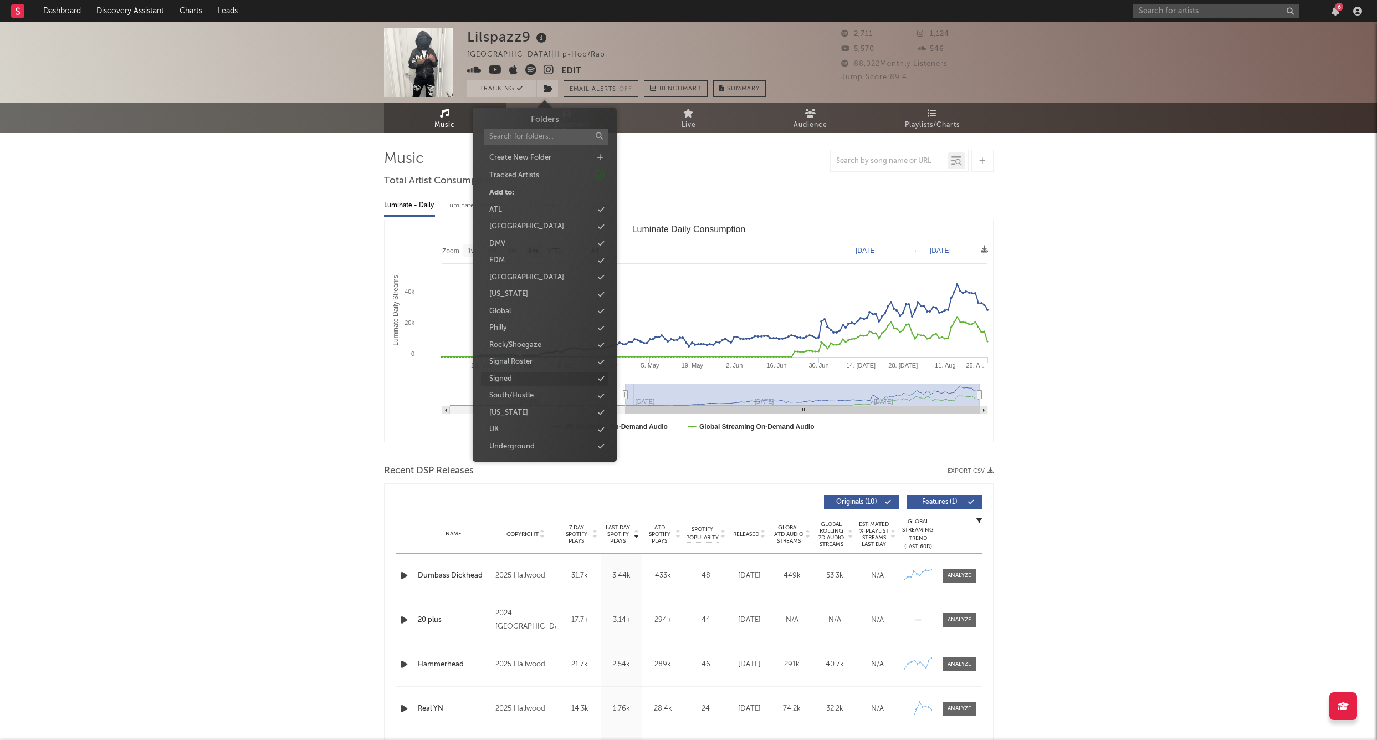
click at [511, 375] on div "Signed" at bounding box center [500, 379] width 23 height 11
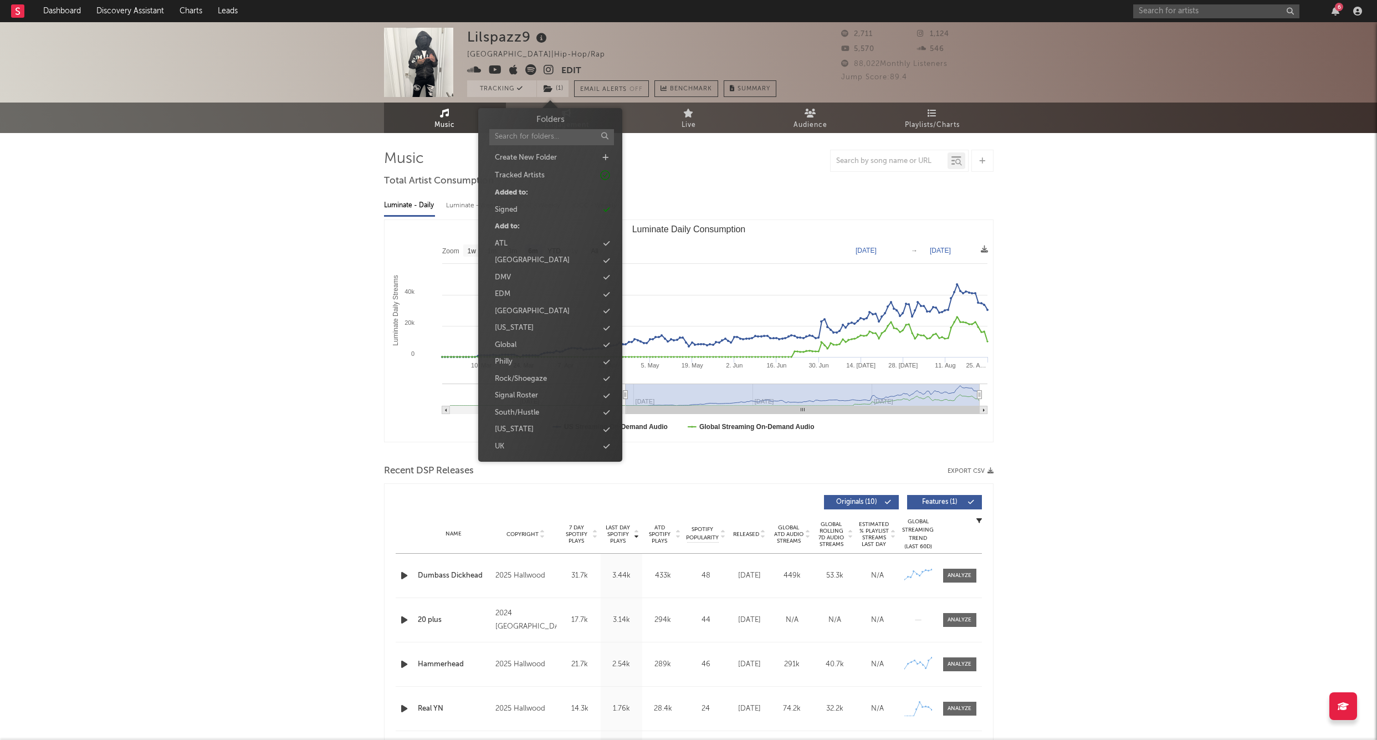
click at [1177, 19] on div "6" at bounding box center [1250, 11] width 233 height 22
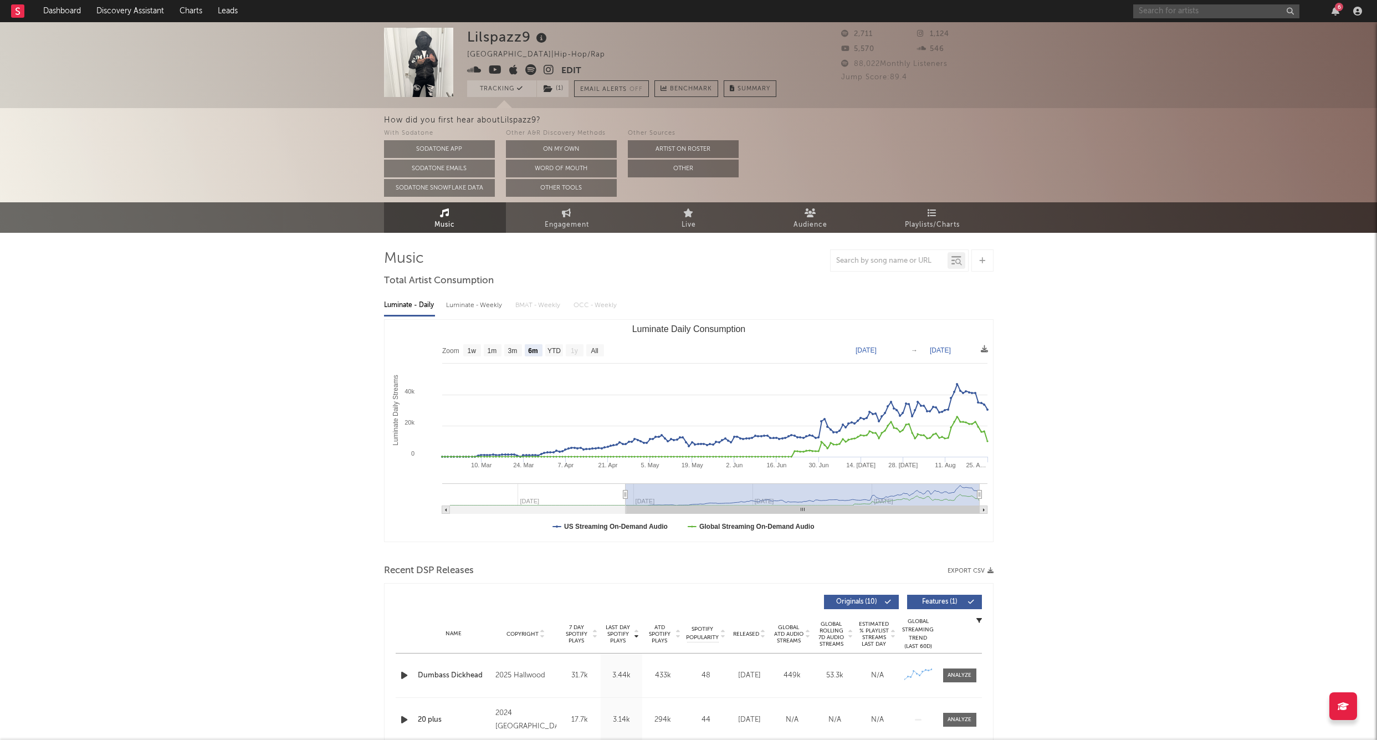
click at [1168, 14] on input "text" at bounding box center [1217, 11] width 166 height 14
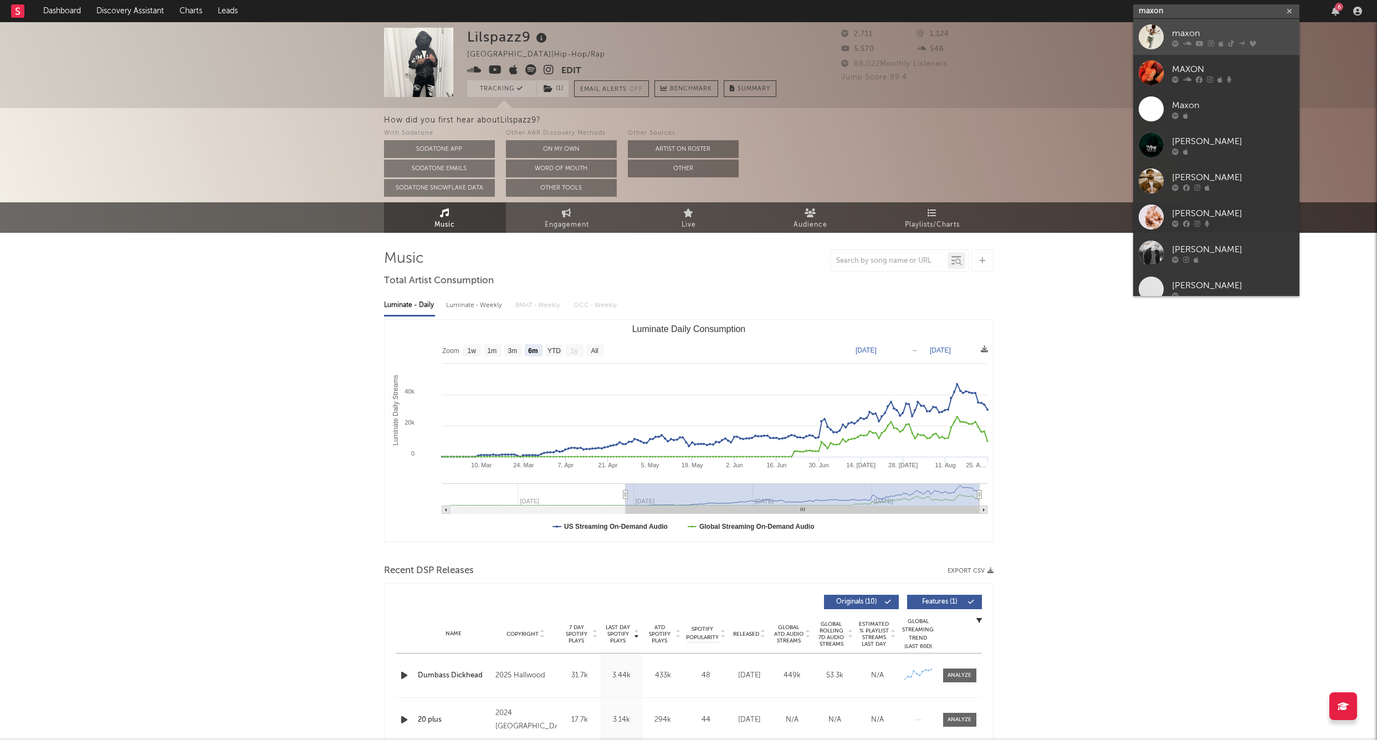
type input "maxon"
click at [1154, 33] on div at bounding box center [1151, 36] width 25 height 25
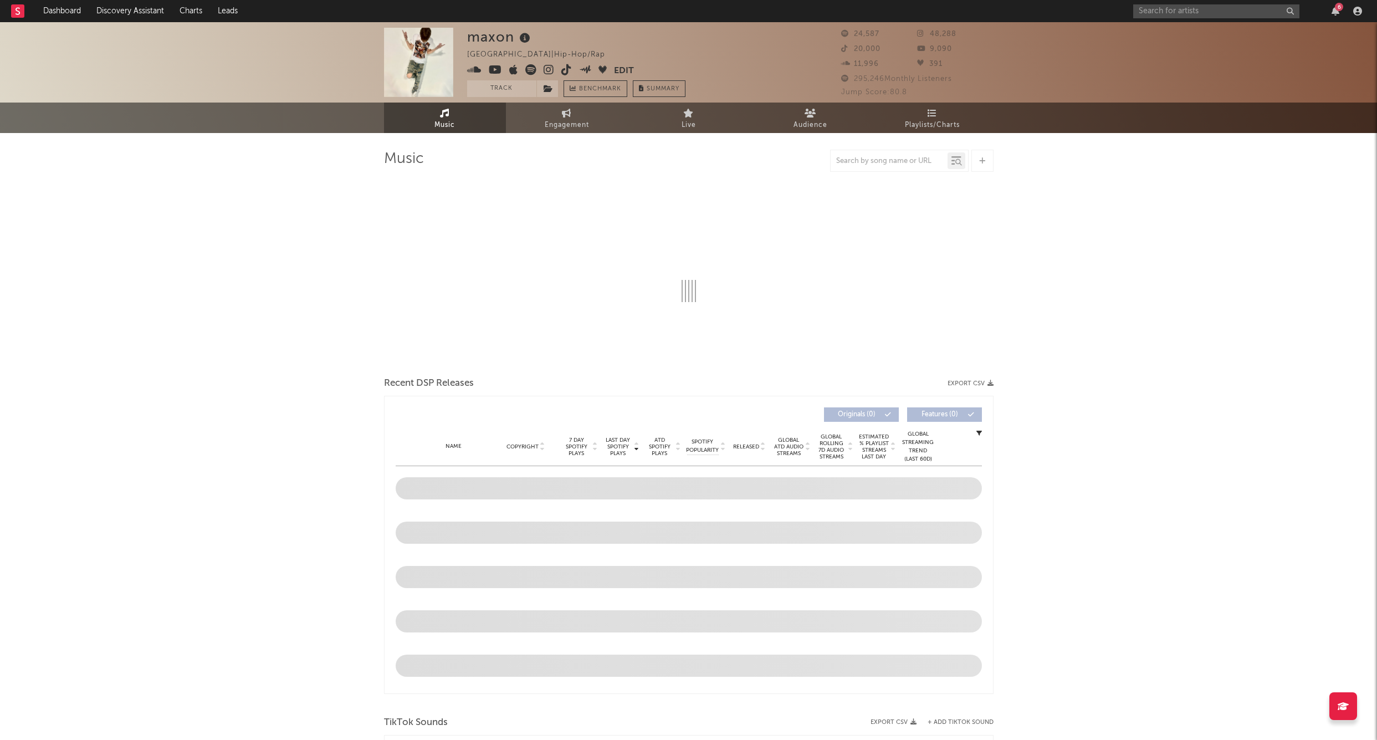
select select "6m"
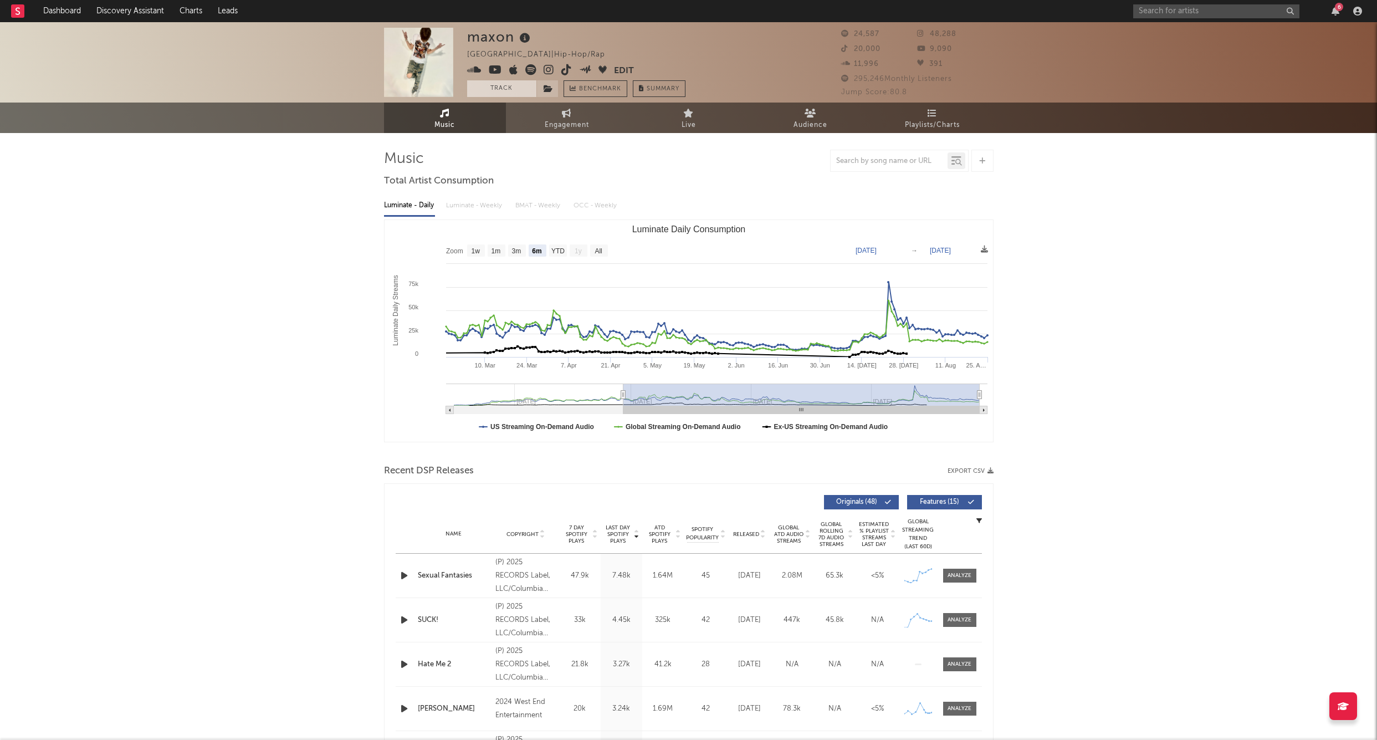
click at [502, 95] on button "Track" at bounding box center [501, 88] width 69 height 17
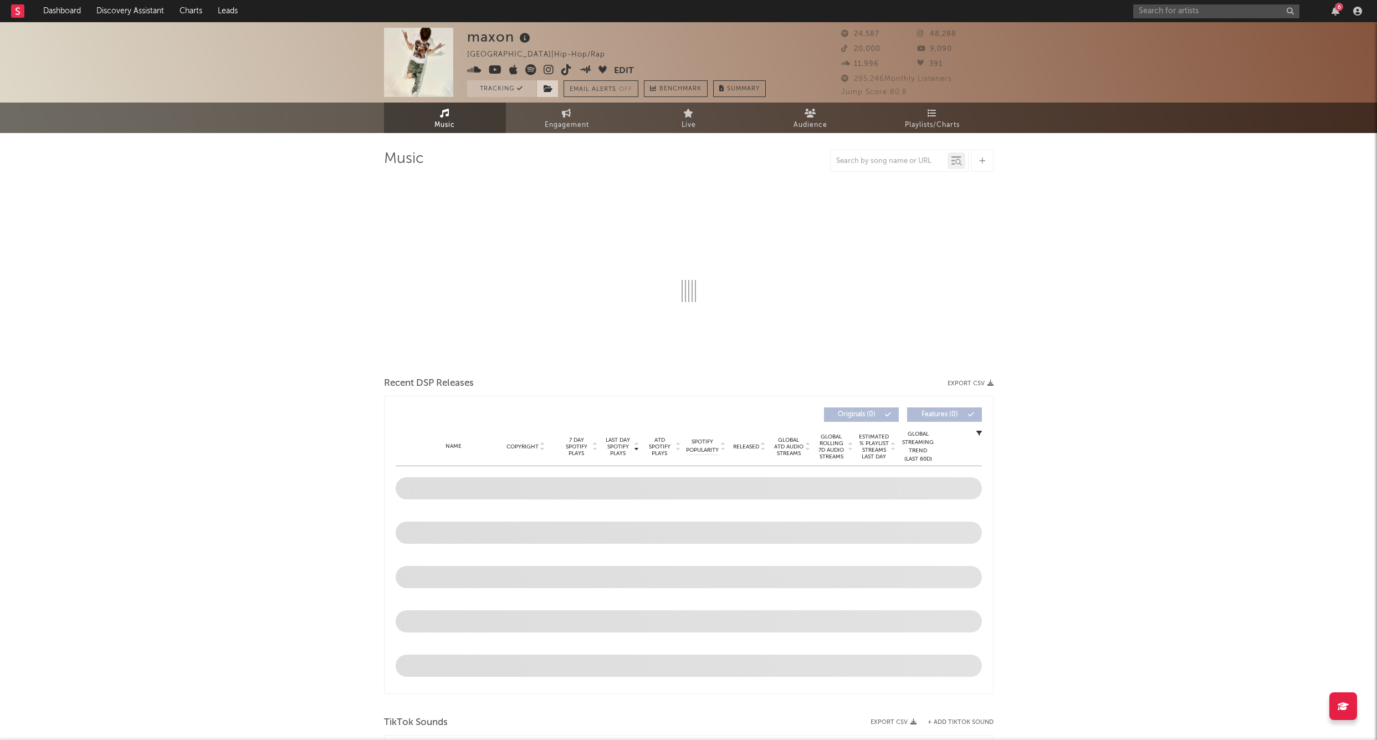
click at [551, 91] on icon at bounding box center [548, 89] width 9 height 8
select select "6m"
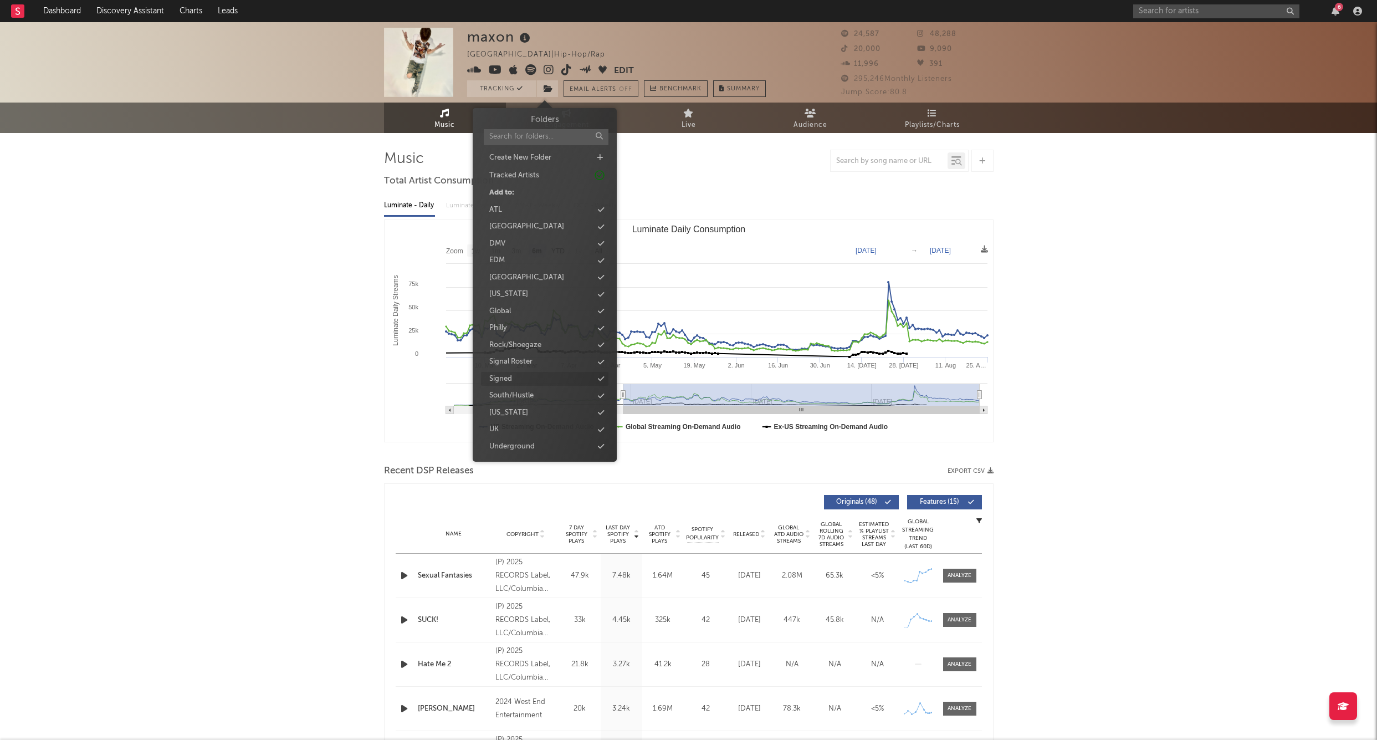
click at [515, 374] on div "Signed" at bounding box center [544, 379] width 127 height 14
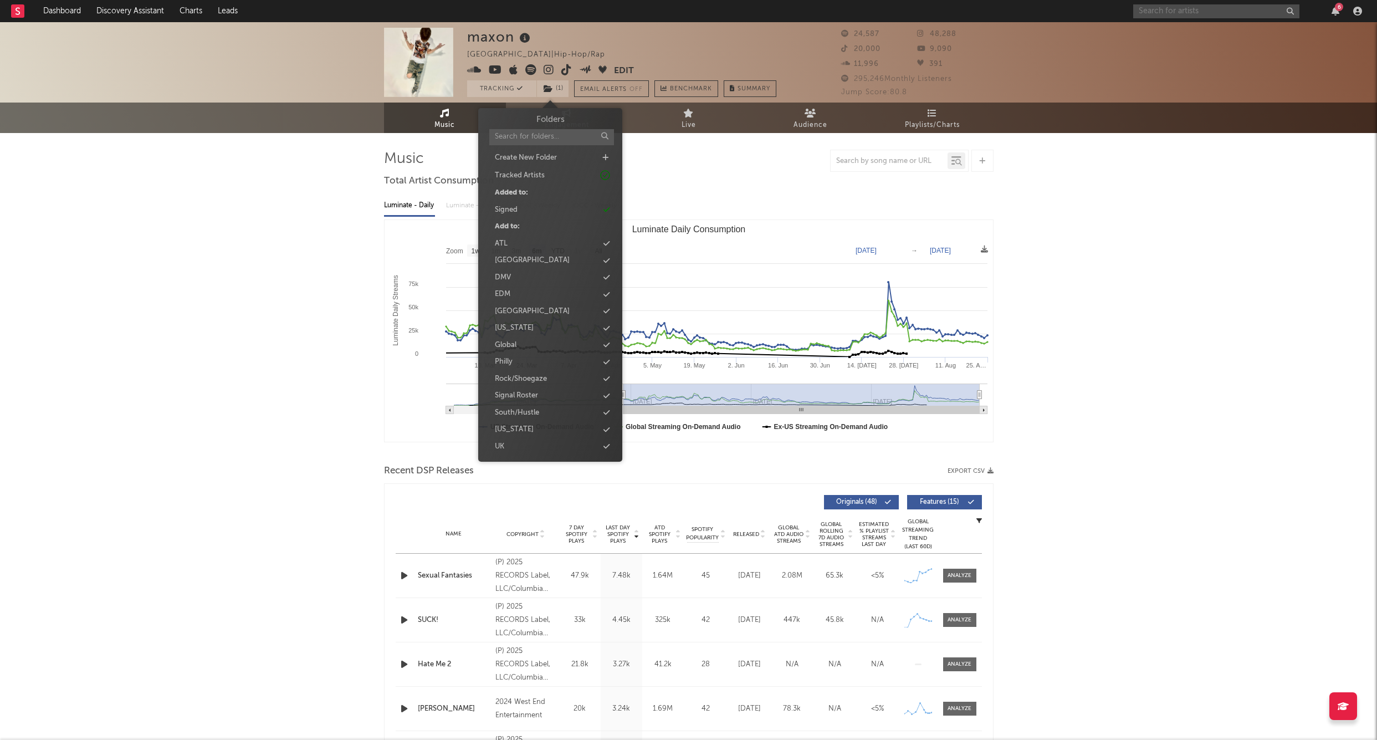
click at [1161, 13] on input "text" at bounding box center [1217, 11] width 166 height 14
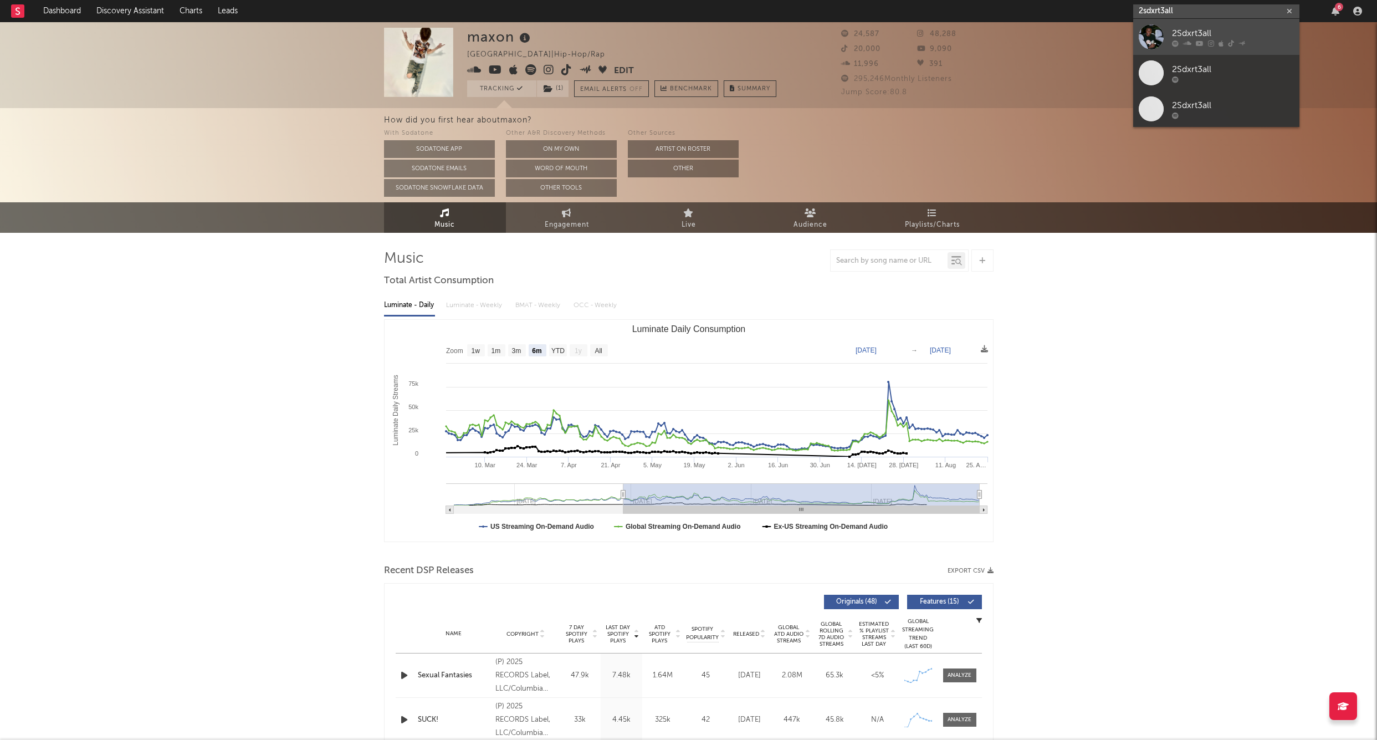
type input "2sdxrt3all"
click at [1148, 34] on div at bounding box center [1151, 36] width 25 height 25
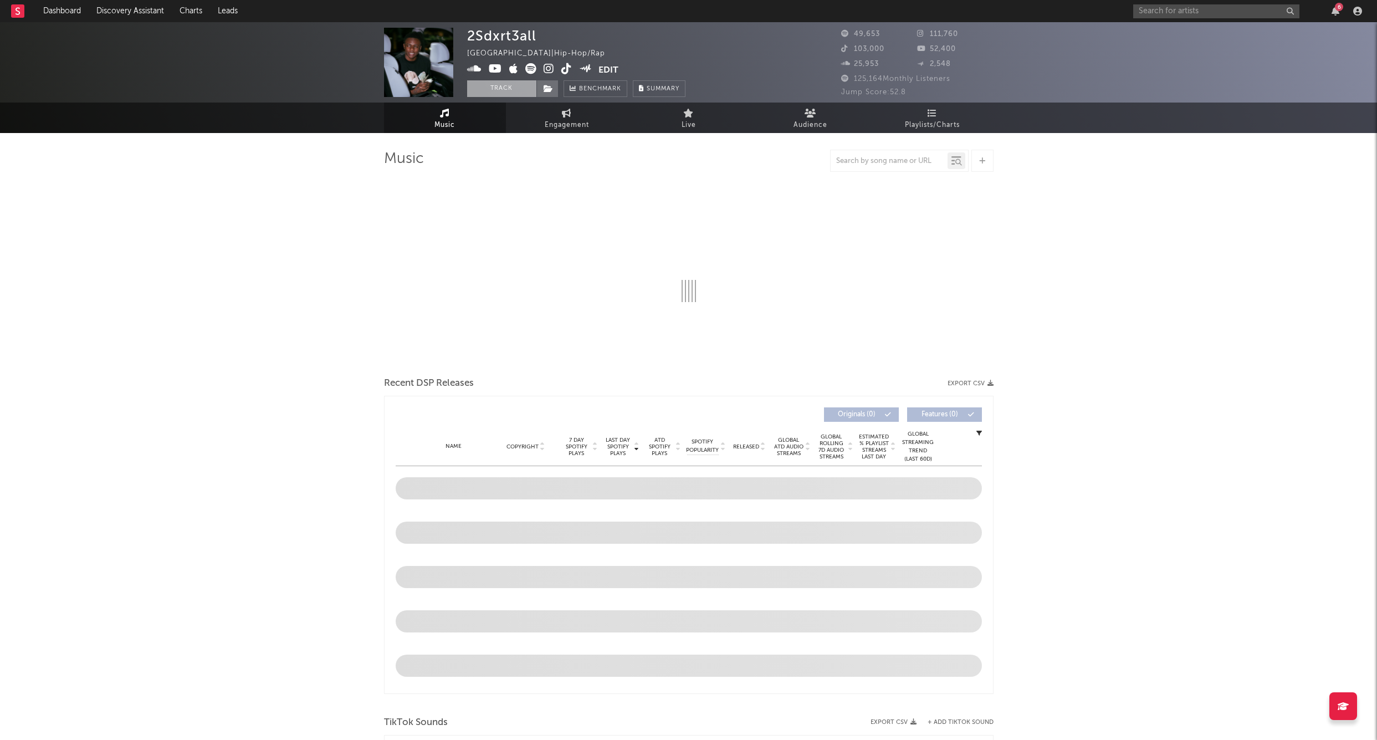
click at [506, 90] on button "Track" at bounding box center [501, 88] width 69 height 17
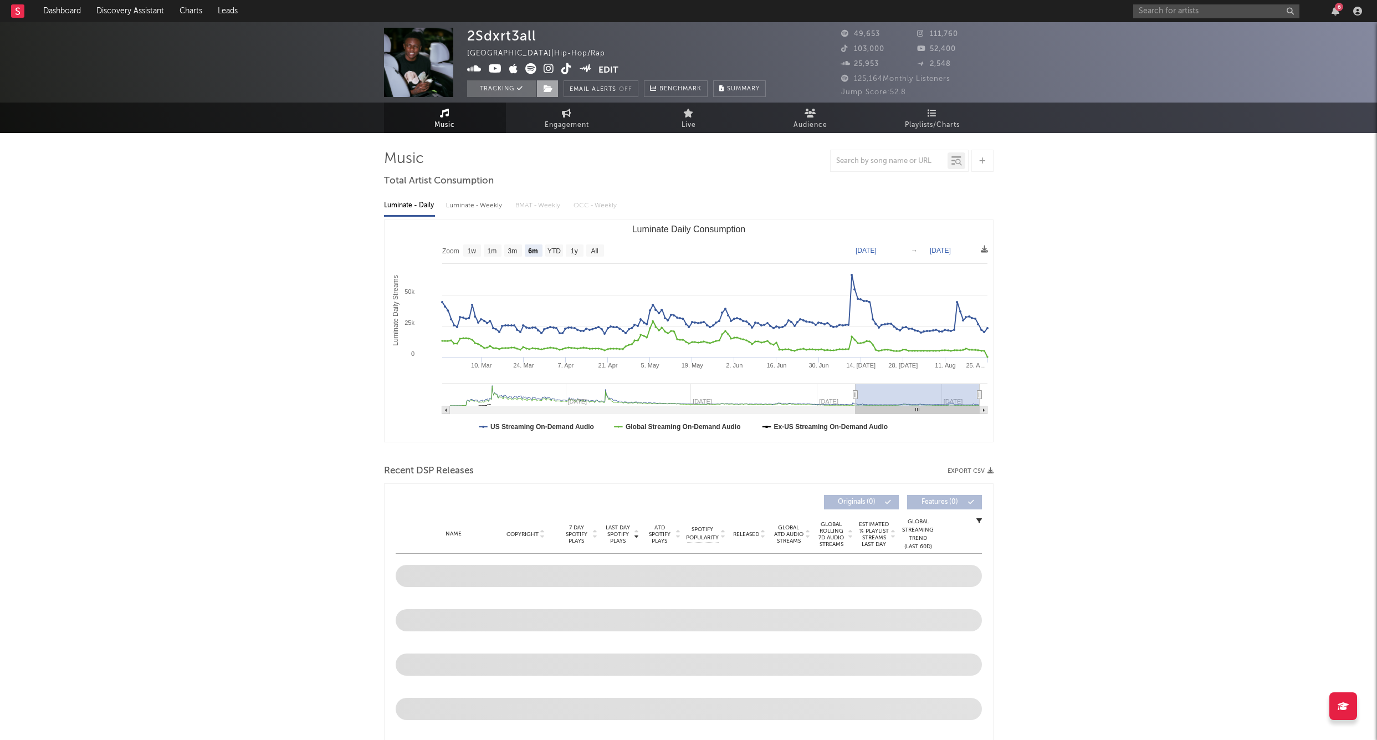
click at [553, 91] on span at bounding box center [548, 88] width 22 height 17
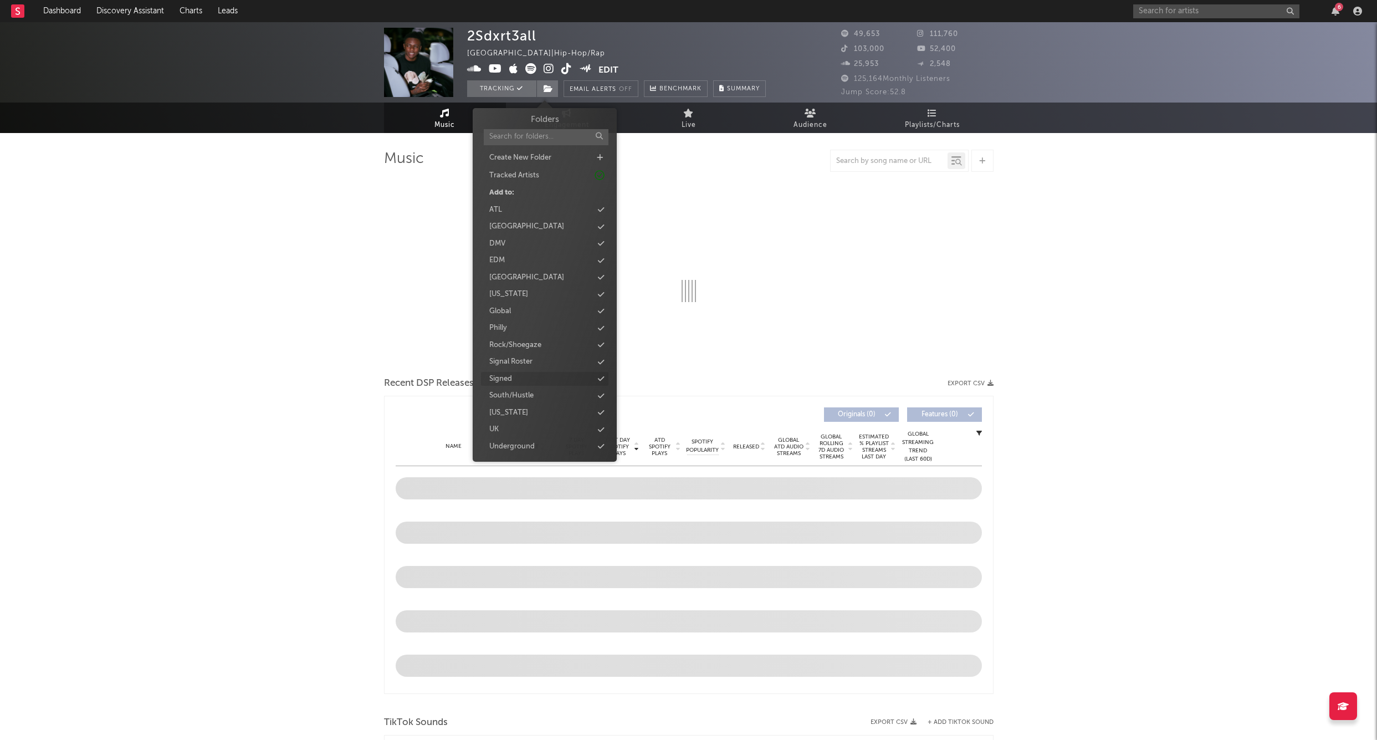
select select "6m"
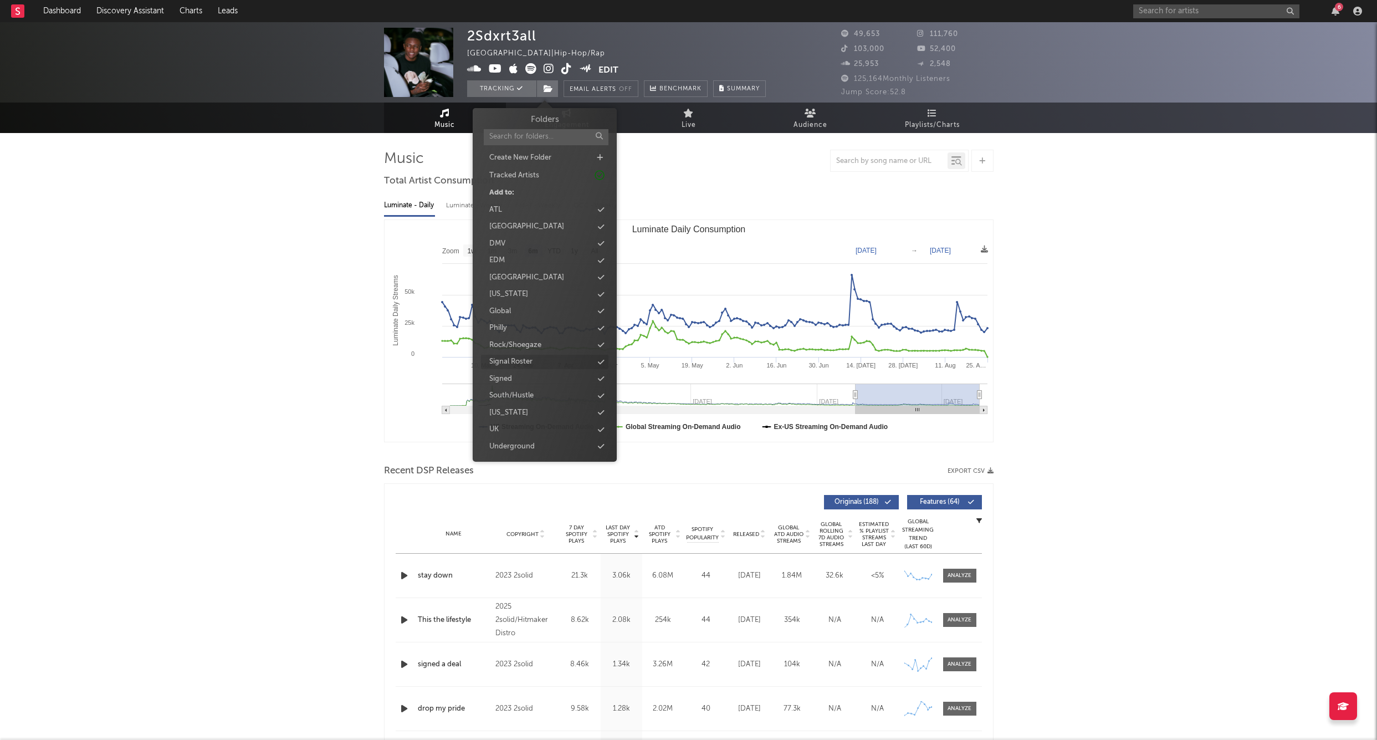
click at [512, 356] on div "Signal Roster" at bounding box center [510, 361] width 43 height 11
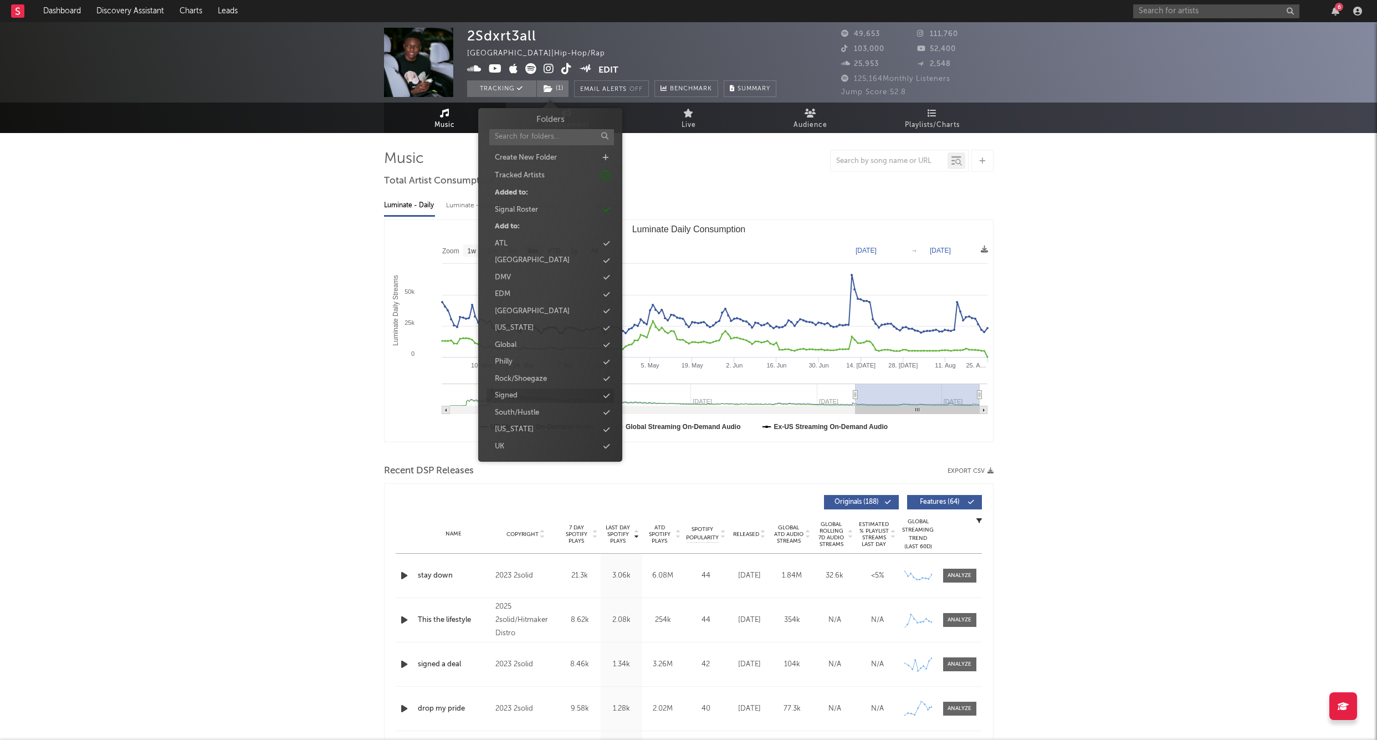
click at [506, 391] on div "Signed" at bounding box center [506, 395] width 23 height 11
click at [1168, 13] on input "text" at bounding box center [1217, 11] width 166 height 14
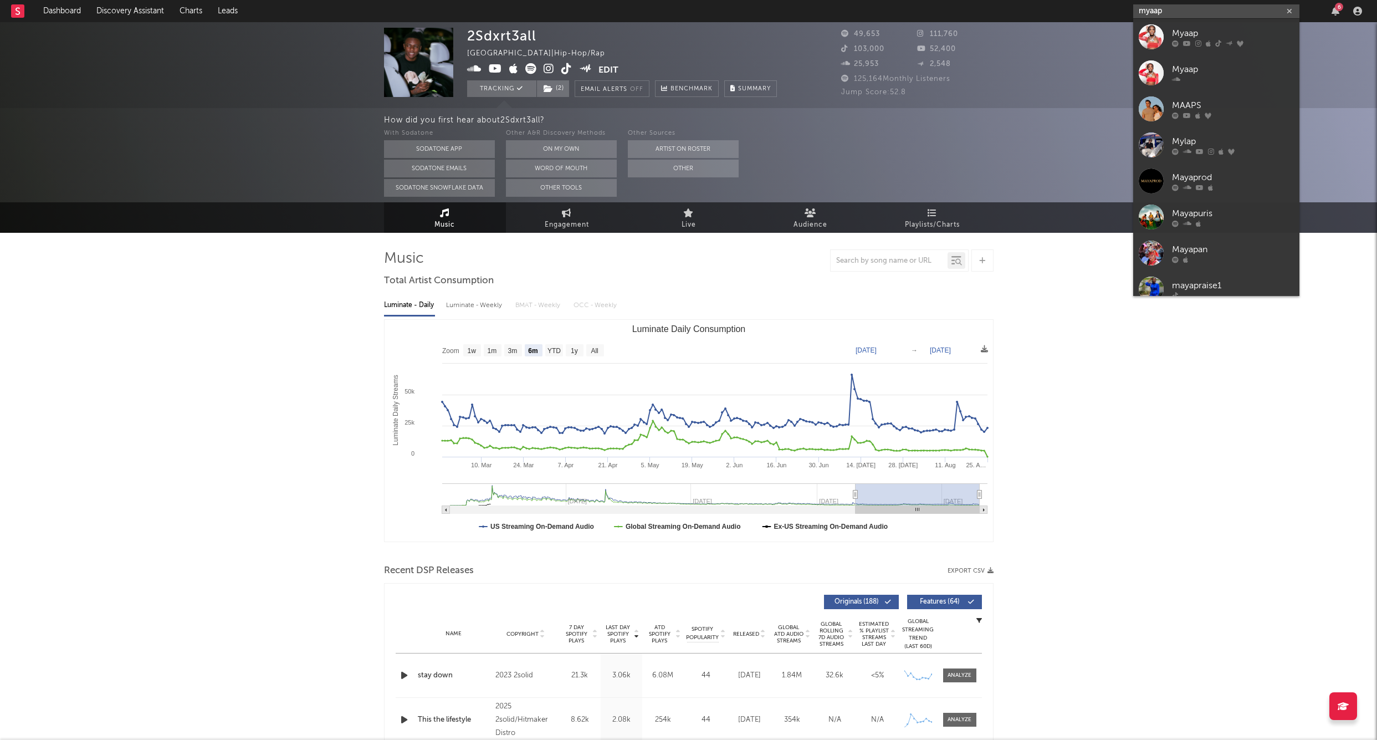
type input "myaap"
click at [1153, 37] on div at bounding box center [1151, 36] width 25 height 25
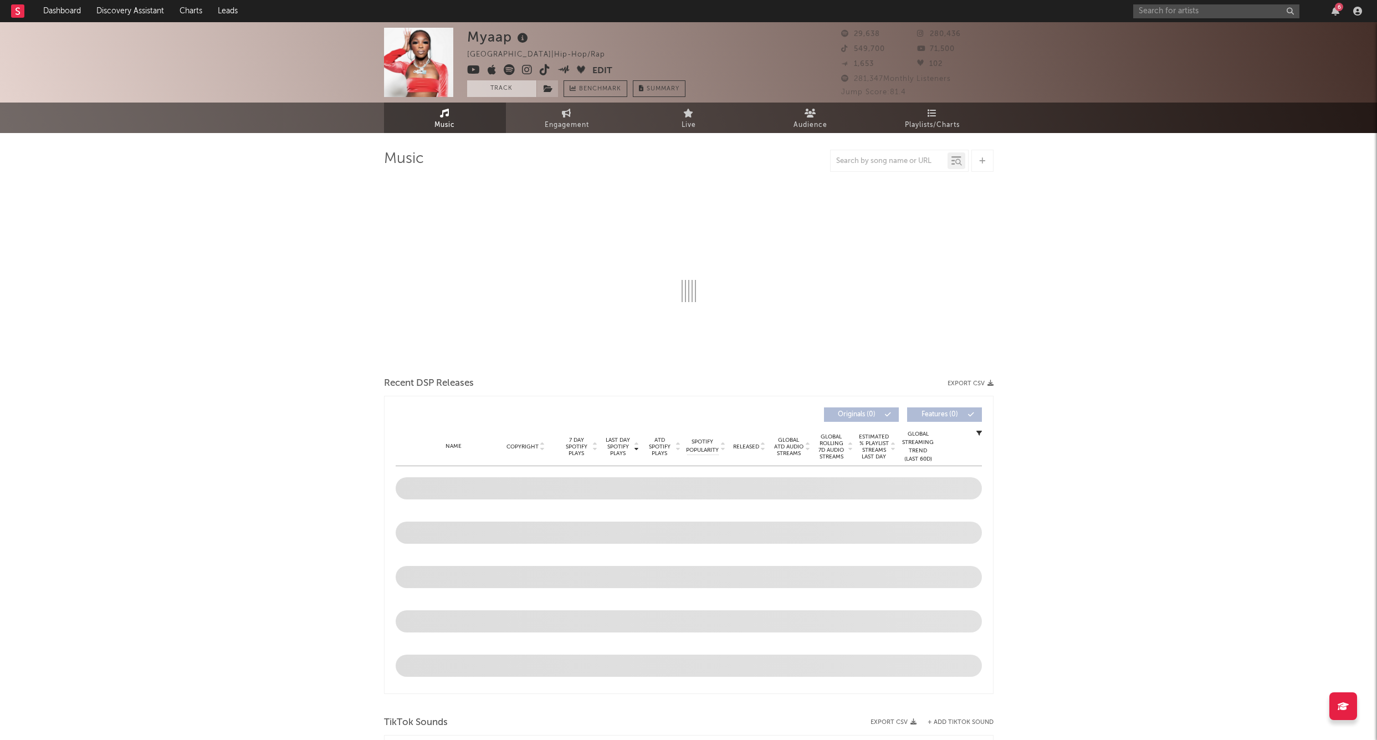
click at [492, 92] on button "Track" at bounding box center [501, 88] width 69 height 17
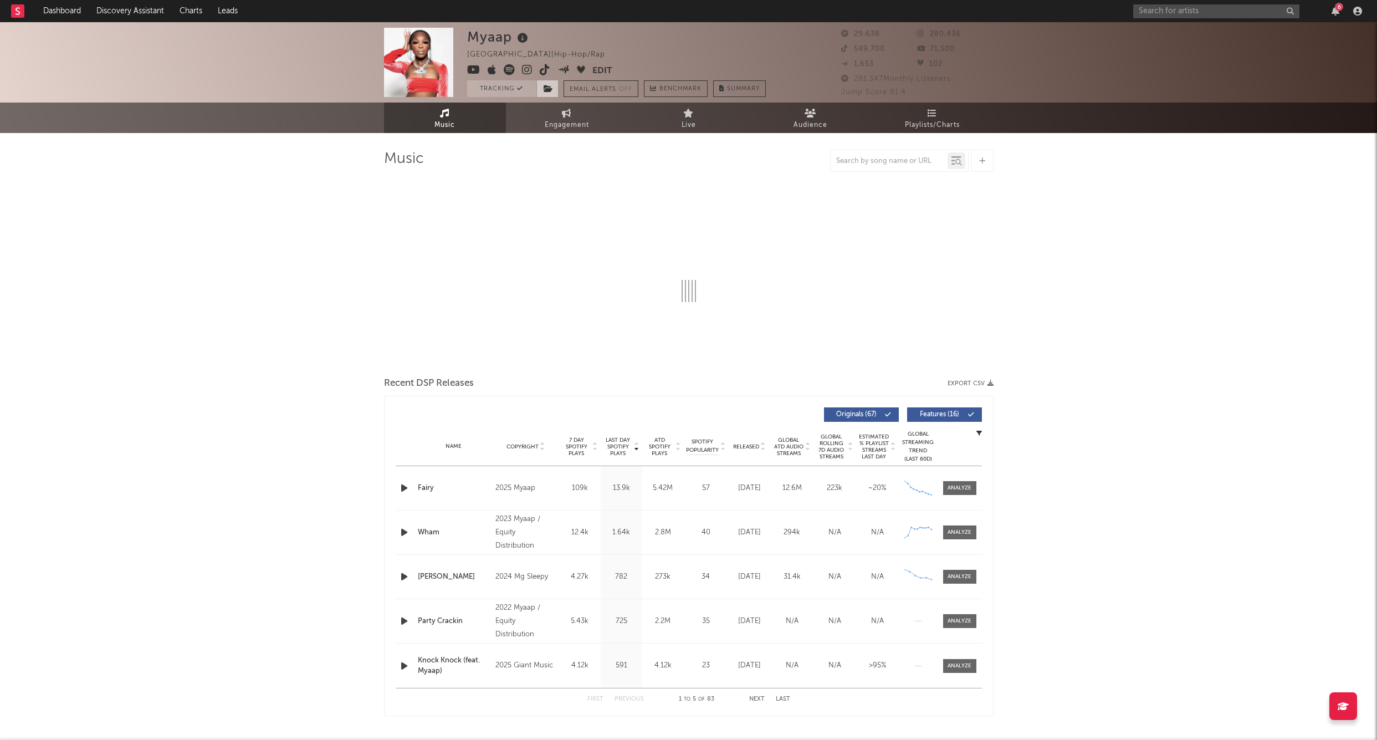
click at [550, 88] on icon at bounding box center [548, 89] width 9 height 8
select select "6m"
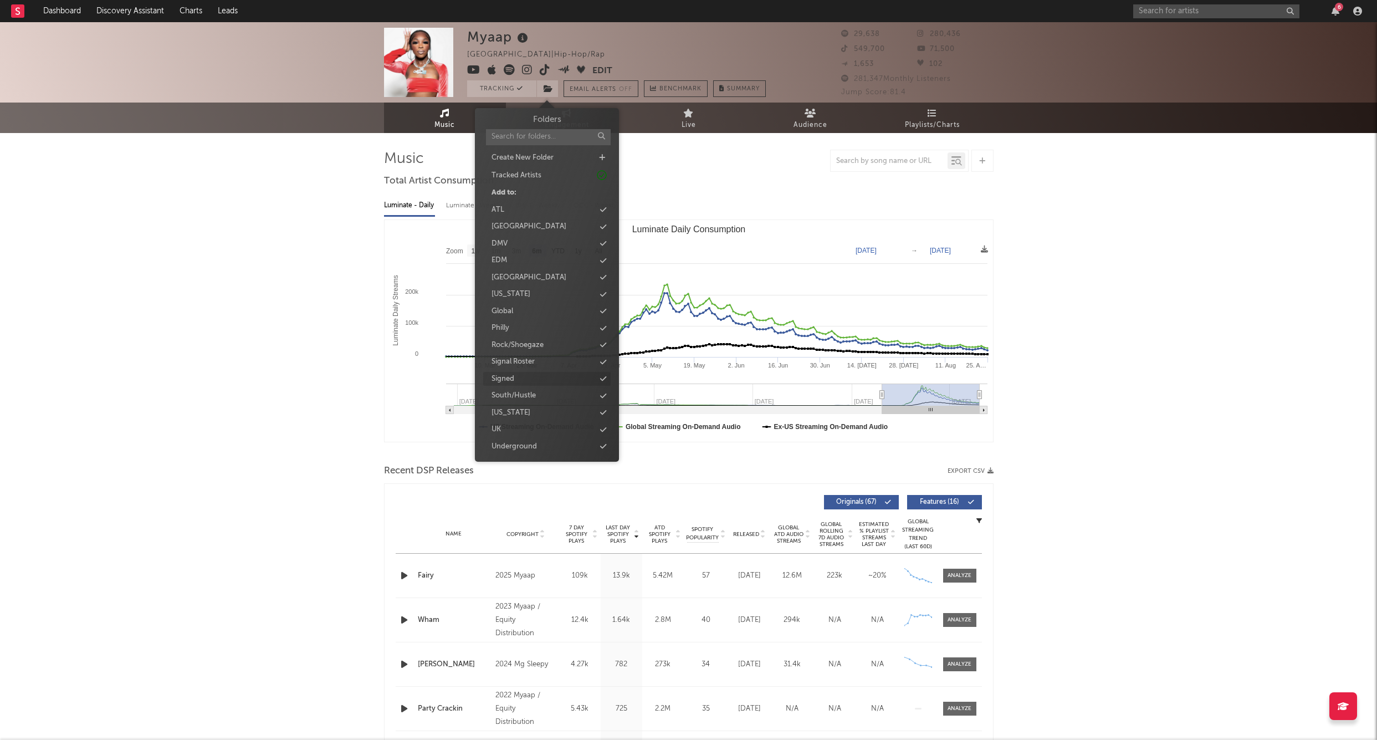
click at [514, 376] on div "Signed" at bounding box center [503, 379] width 23 height 11
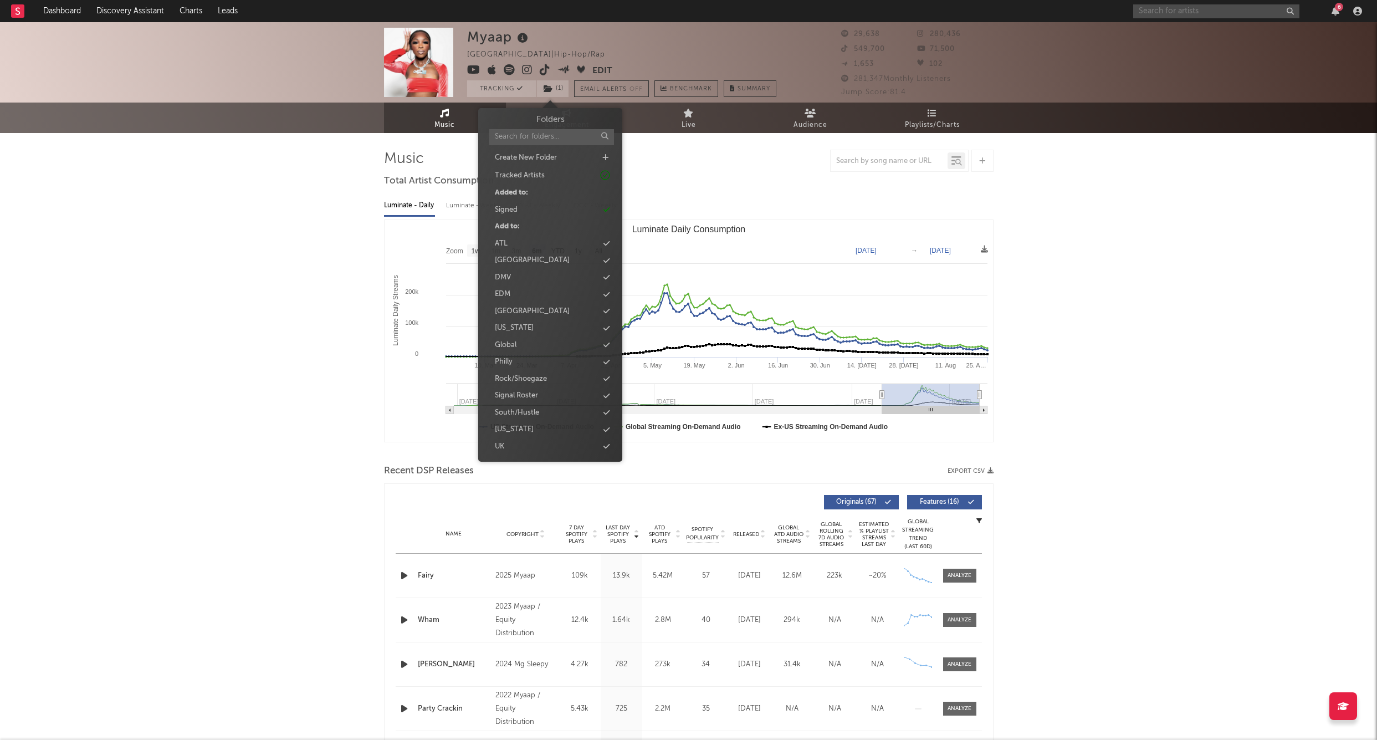
click at [1225, 12] on input "text" at bounding box center [1217, 11] width 166 height 14
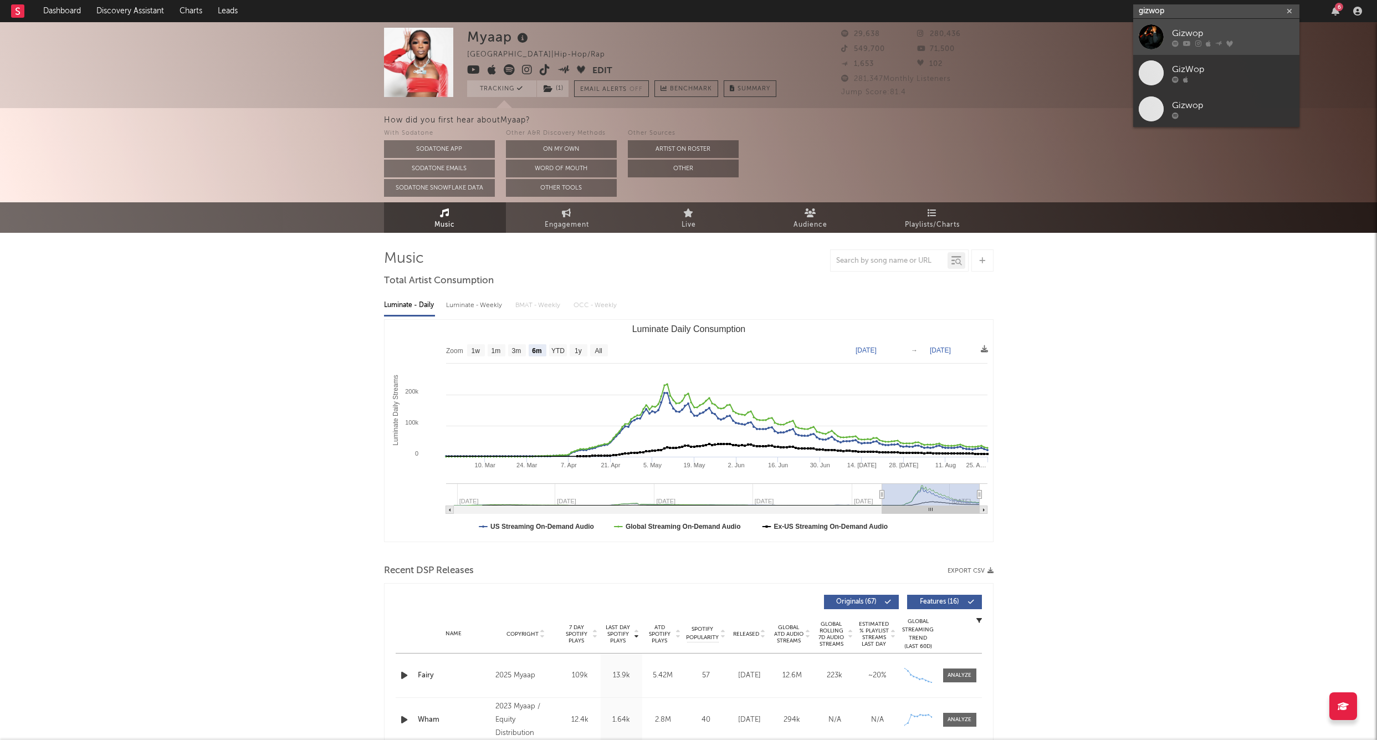
type input "gizwop"
click at [1152, 27] on div at bounding box center [1151, 36] width 25 height 25
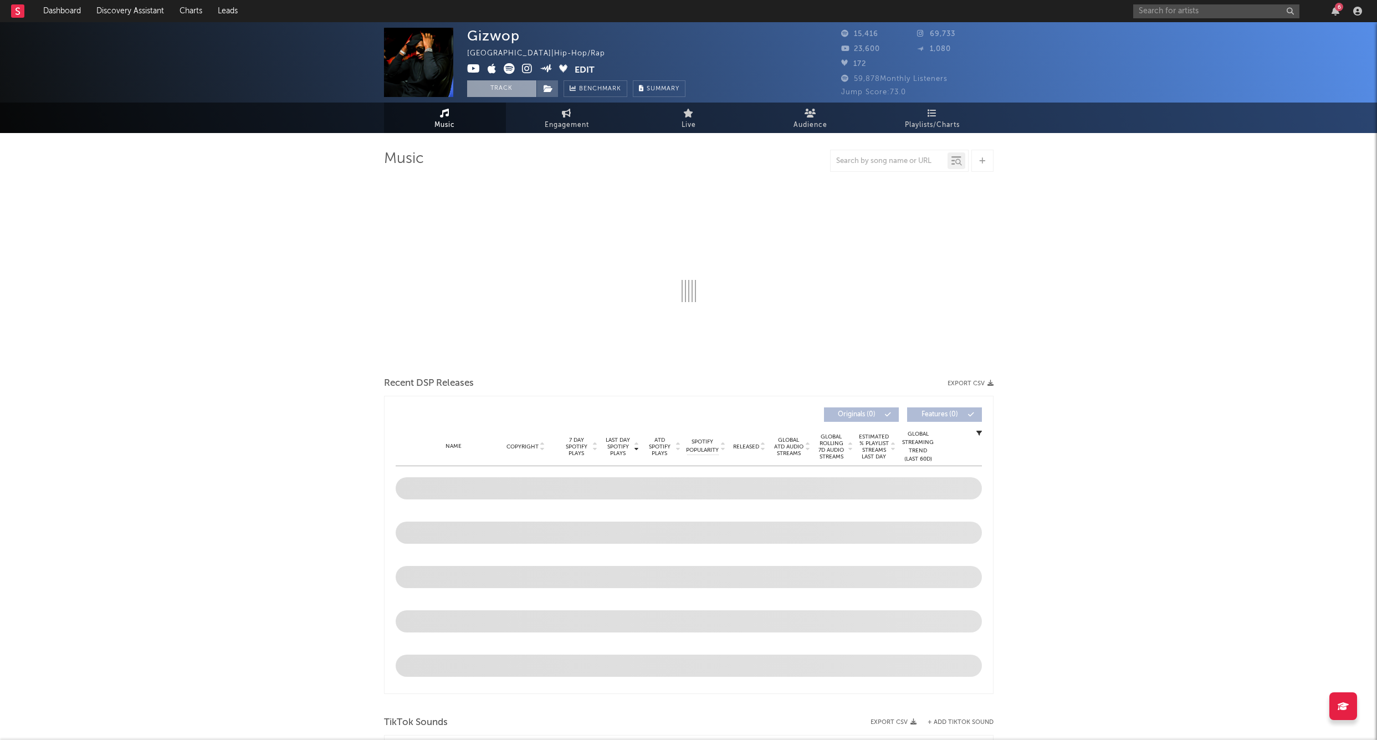
drag, startPoint x: 474, startPoint y: 86, endPoint x: 503, endPoint y: 86, distance: 28.3
click at [474, 86] on button "Track" at bounding box center [501, 88] width 69 height 17
click at [555, 84] on span at bounding box center [548, 88] width 22 height 17
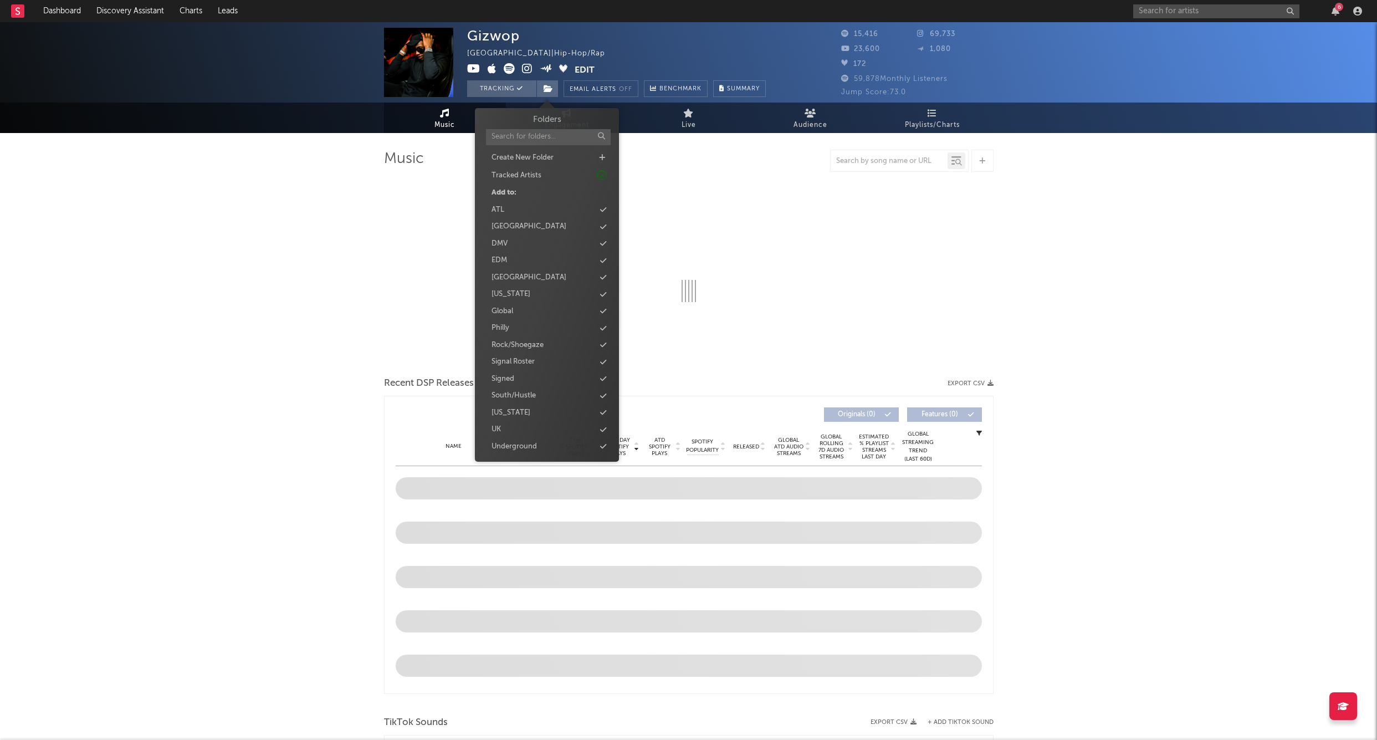
select select "6m"
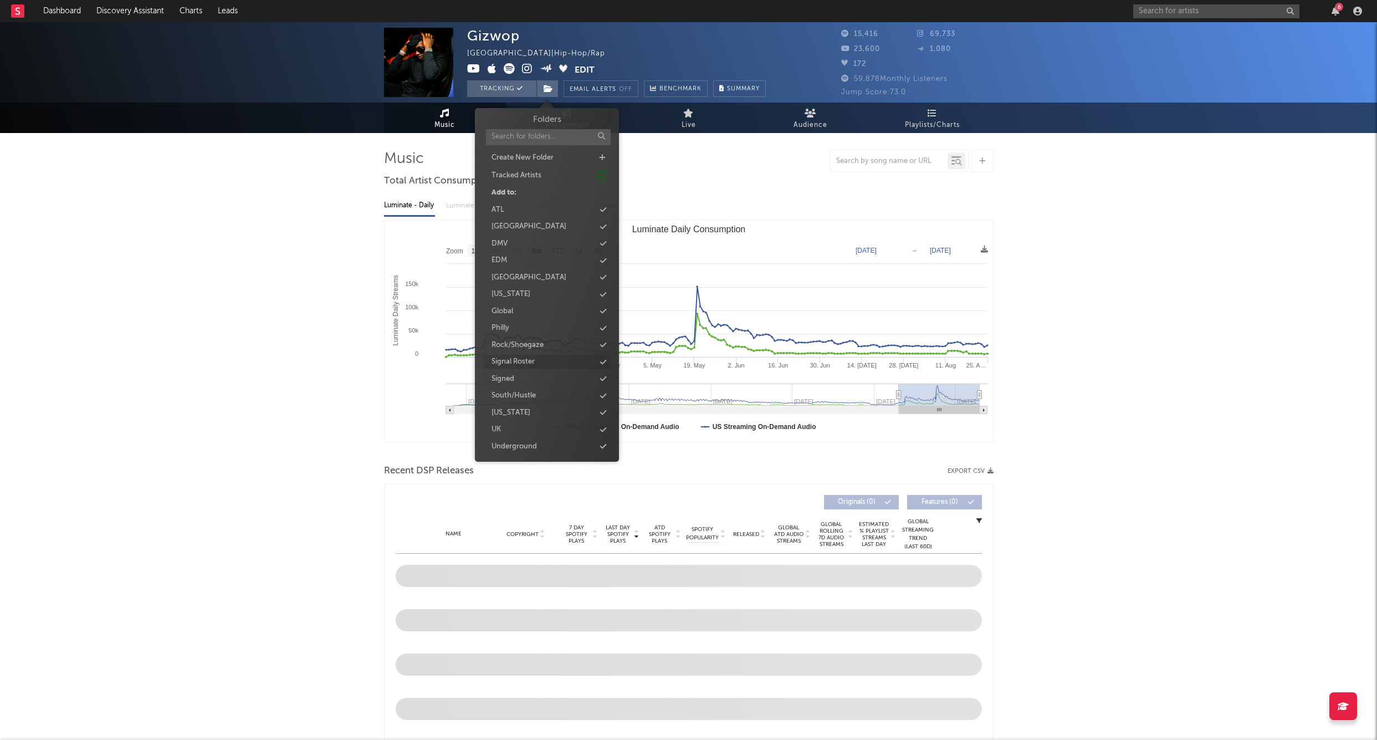
click at [504, 363] on div "Signal Roster" at bounding box center [513, 361] width 43 height 11
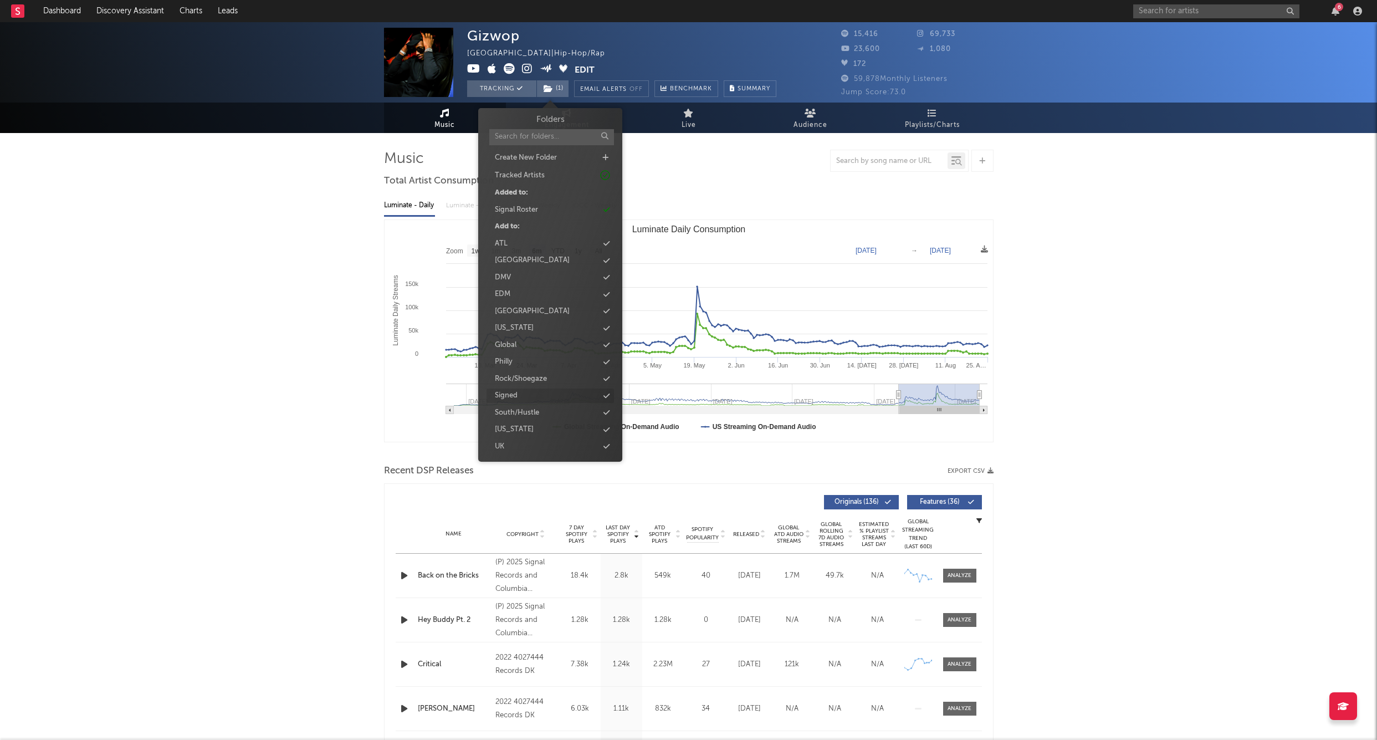
click at [508, 391] on div "Signed" at bounding box center [506, 395] width 23 height 11
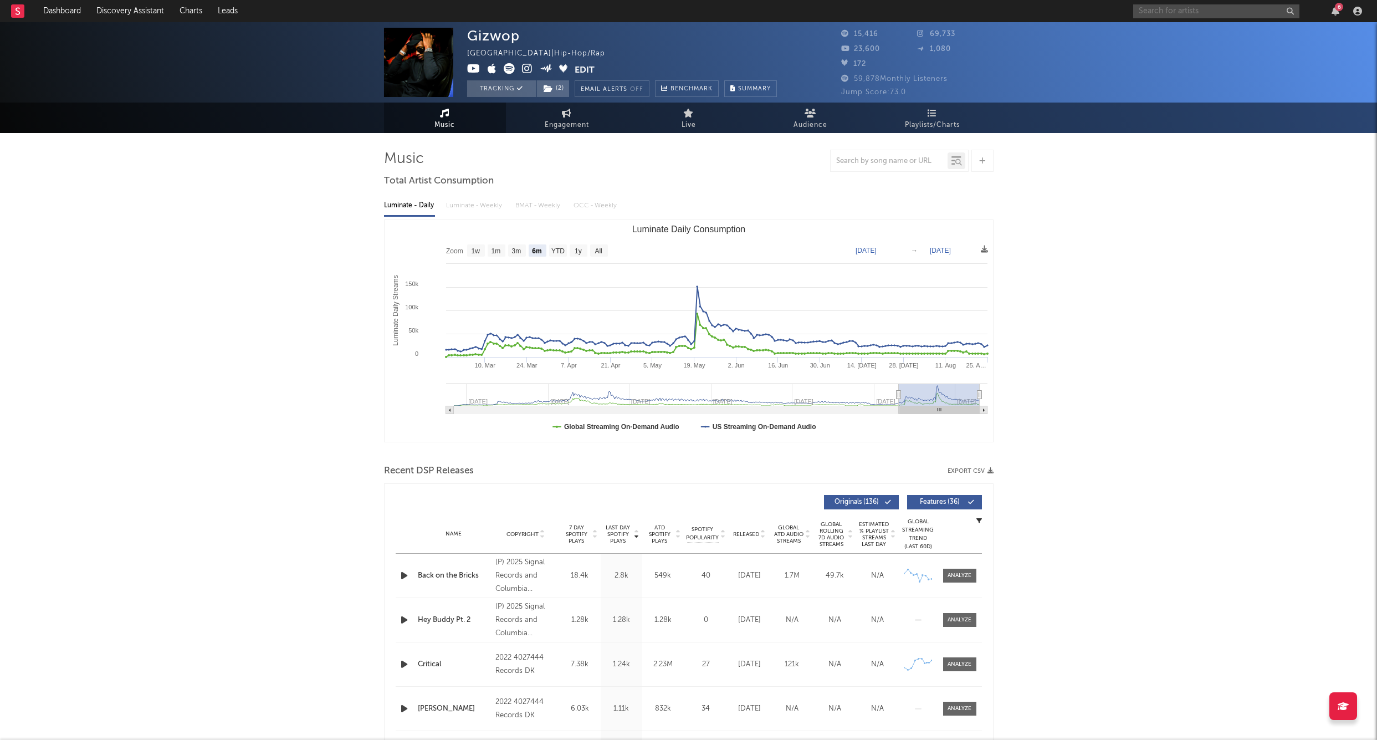
click at [1188, 12] on input "text" at bounding box center [1217, 11] width 166 height 14
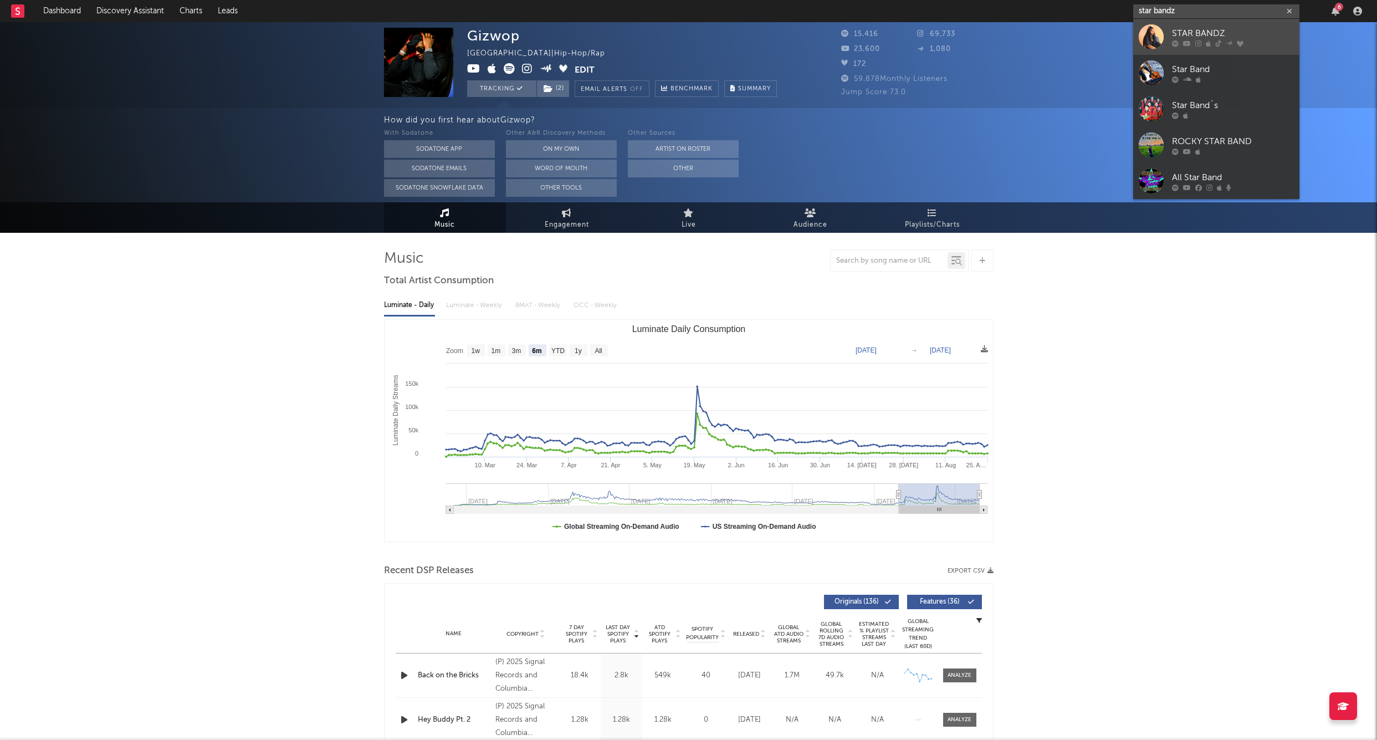
type input "star bandz"
click at [1150, 31] on div at bounding box center [1151, 36] width 25 height 25
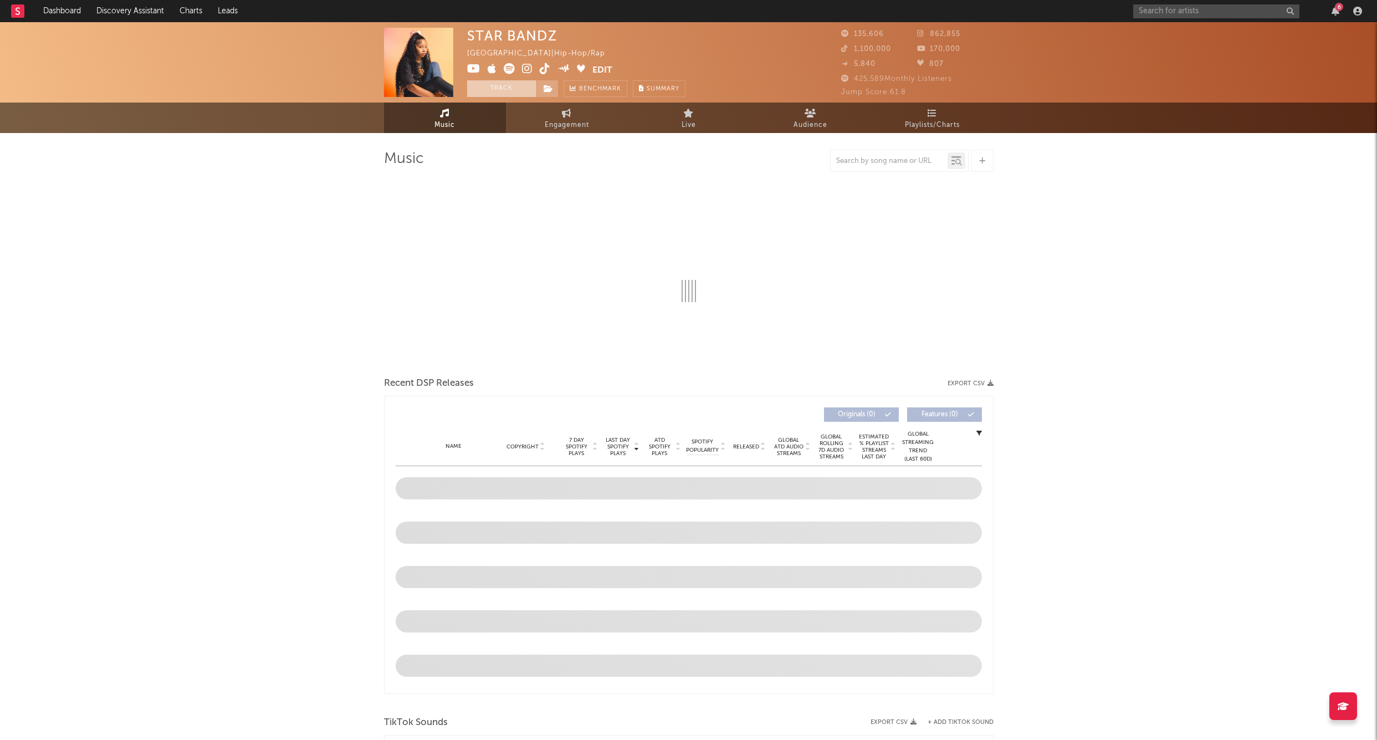
click at [504, 88] on button "Track" at bounding box center [501, 88] width 69 height 17
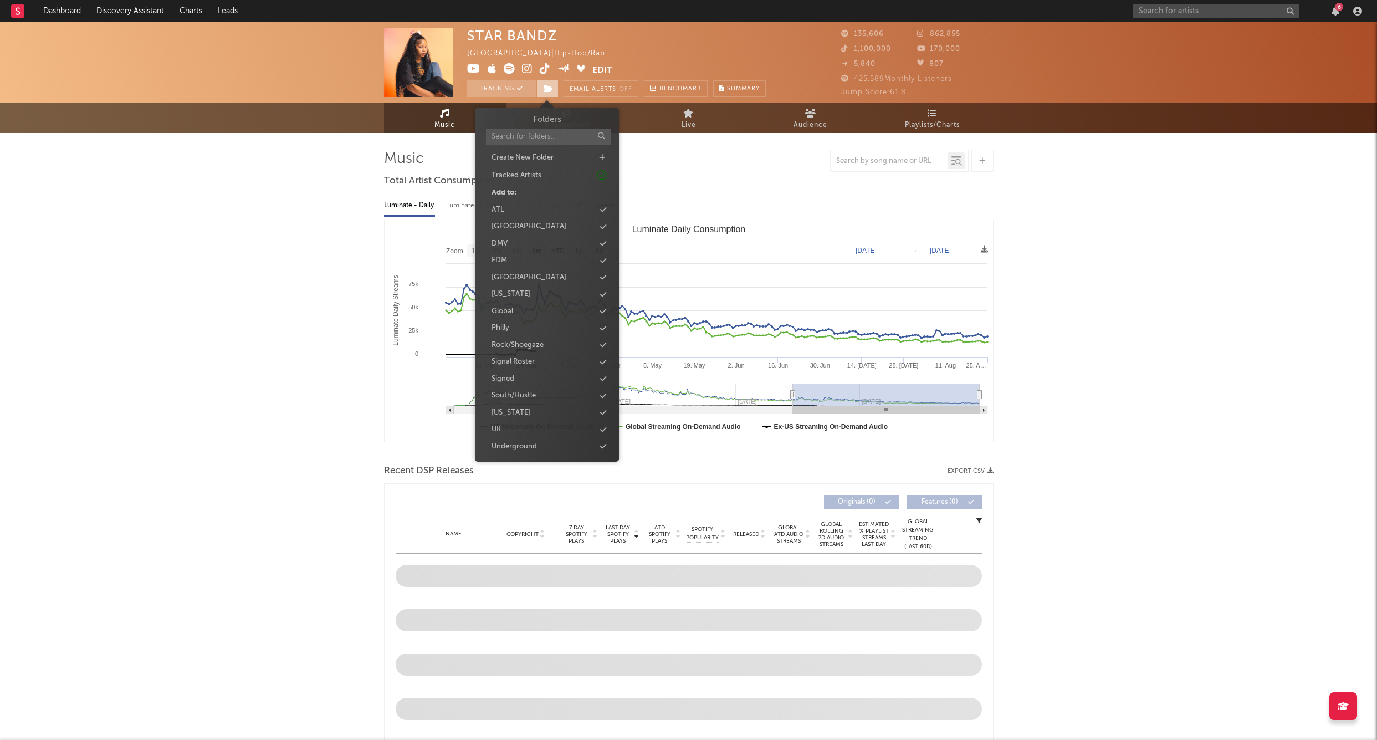
click at [553, 89] on span at bounding box center [548, 88] width 22 height 17
select select "6m"
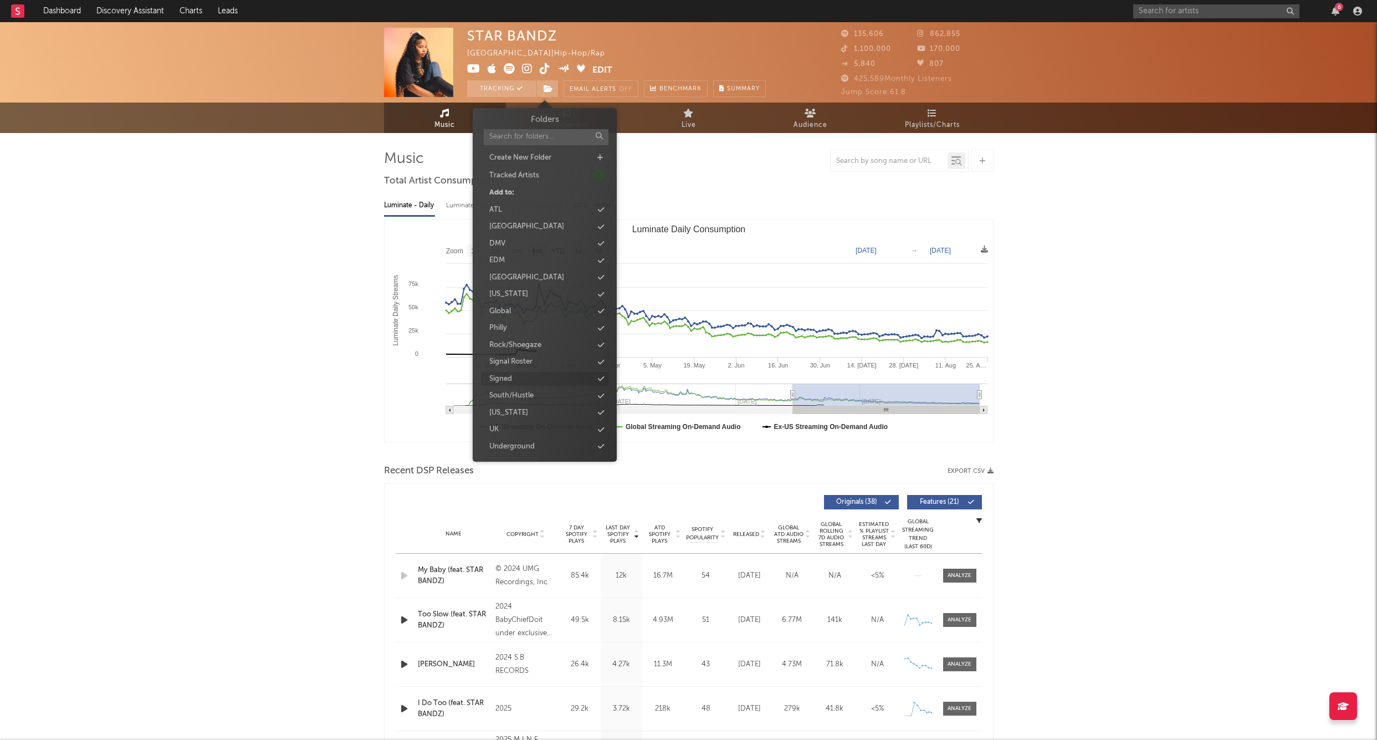
click at [500, 374] on div "Signed" at bounding box center [500, 379] width 23 height 11
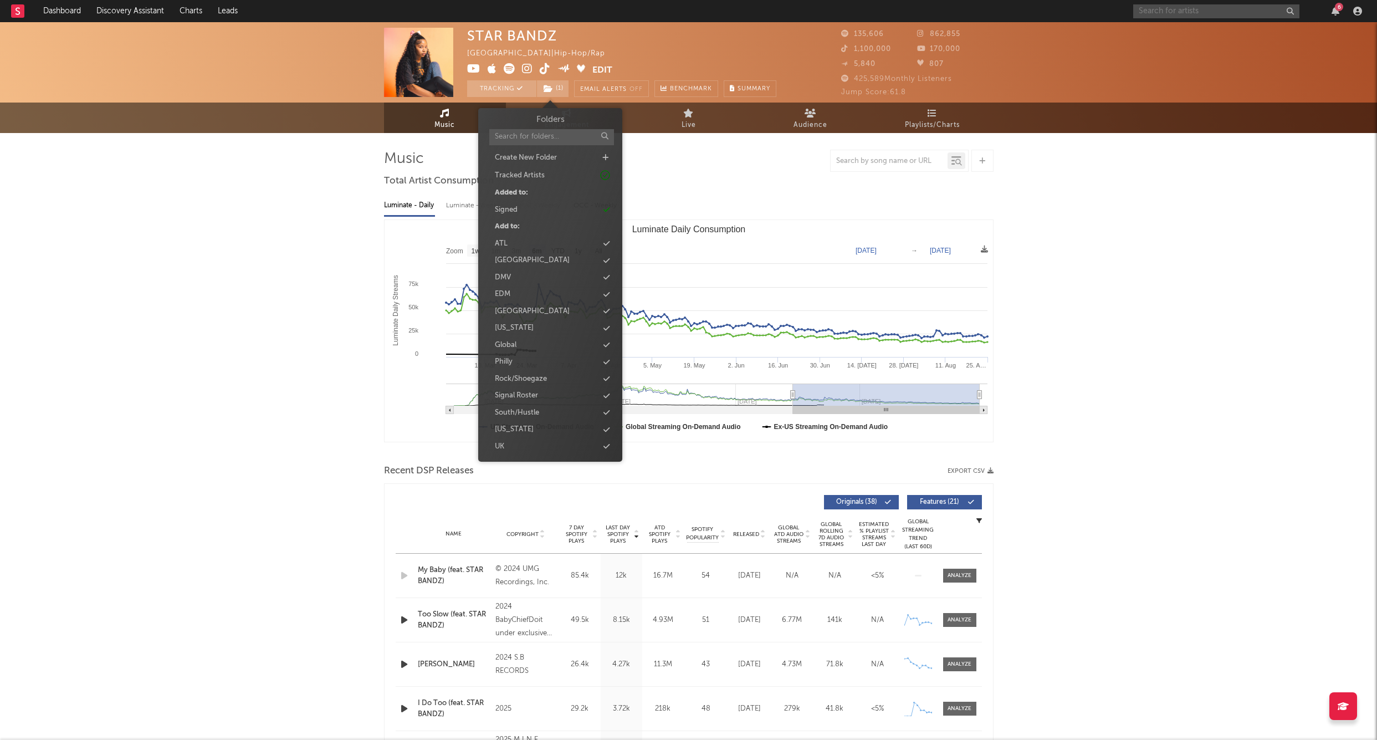
click at [1180, 6] on input "text" at bounding box center [1217, 11] width 166 height 14
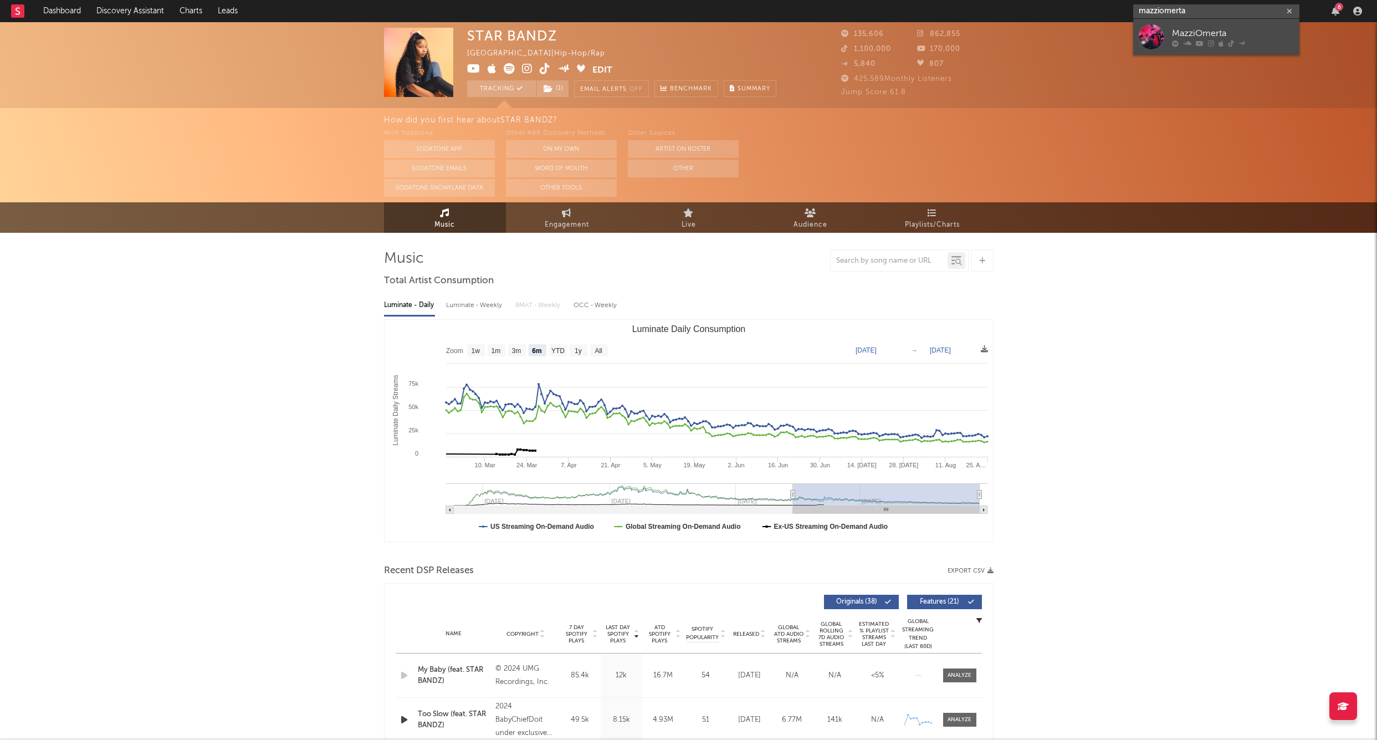
type input "mazziomerta"
click at [1149, 34] on div at bounding box center [1151, 36] width 25 height 25
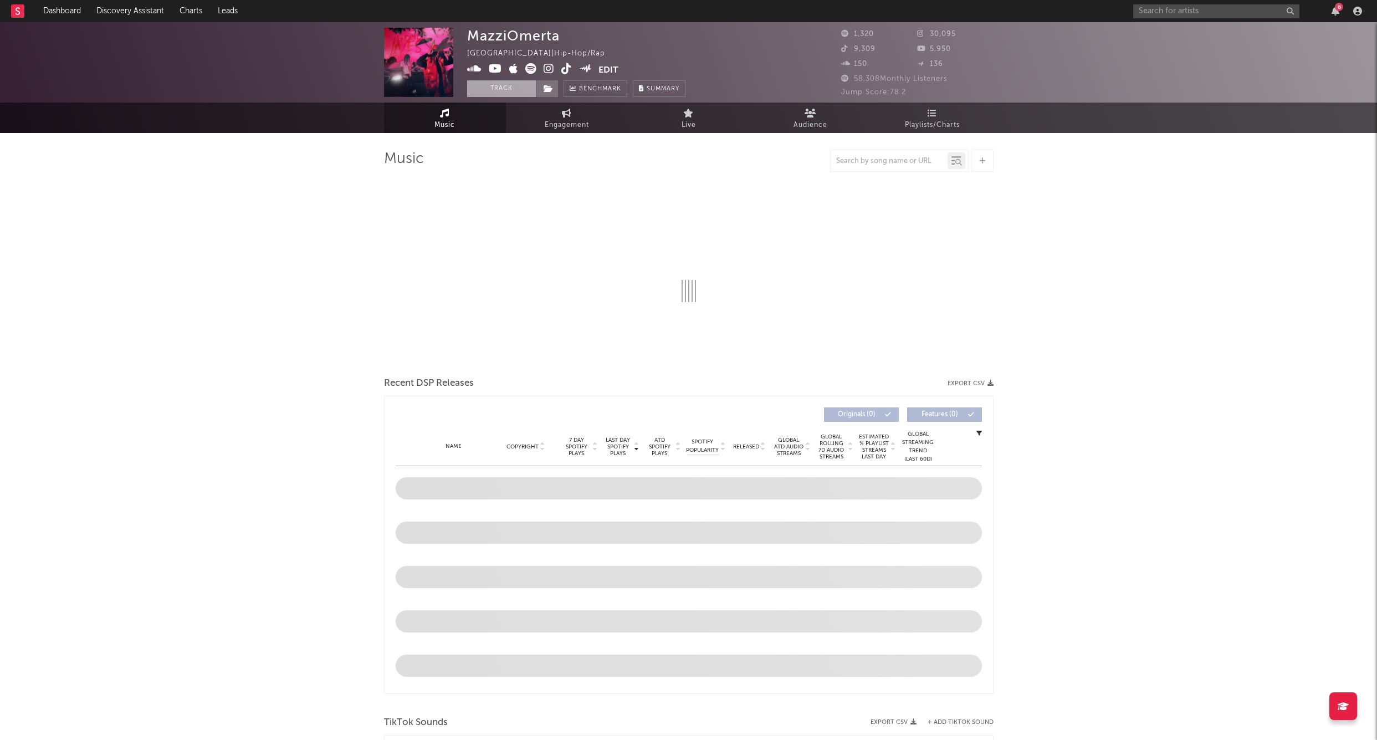
click at [503, 84] on button "Track" at bounding box center [501, 88] width 69 height 17
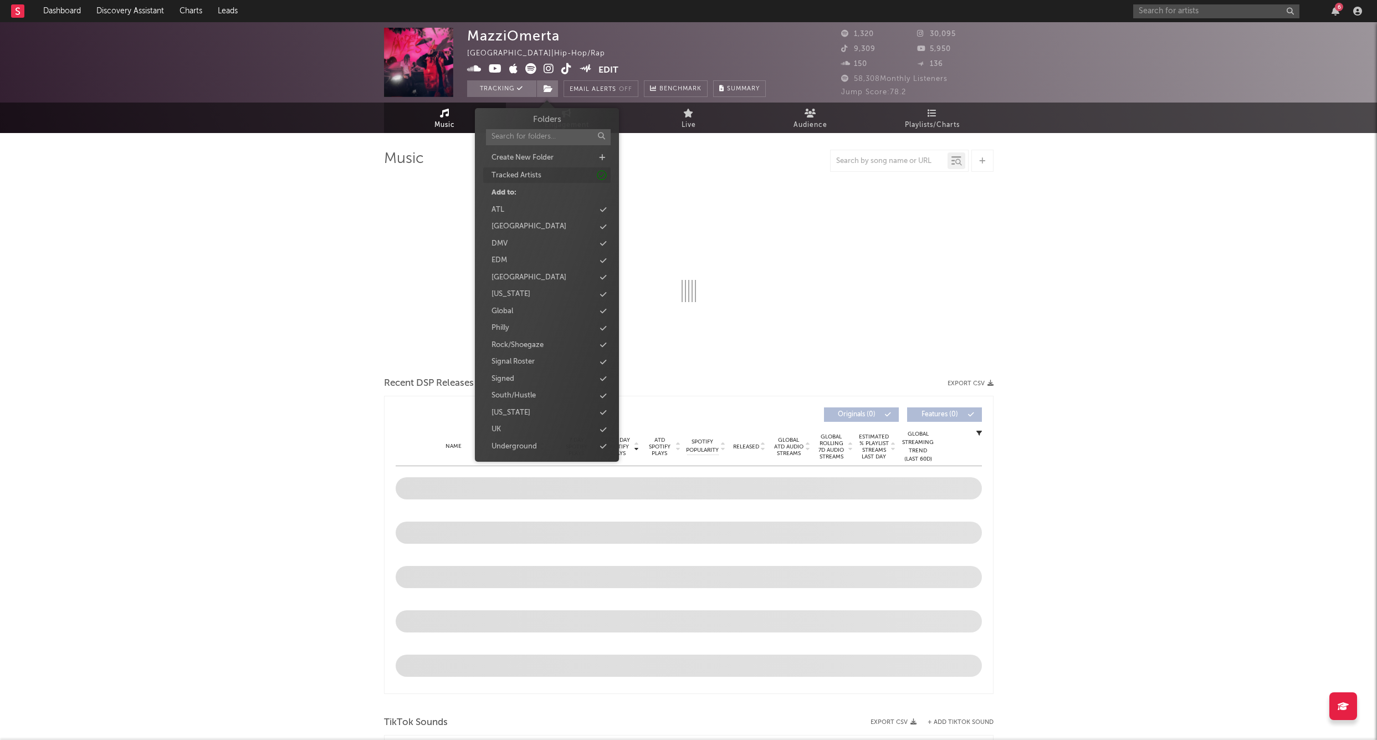
drag, startPoint x: 554, startPoint y: 88, endPoint x: 574, endPoint y: 180, distance: 94.2
click at [553, 88] on span at bounding box center [548, 88] width 22 height 17
select select "6m"
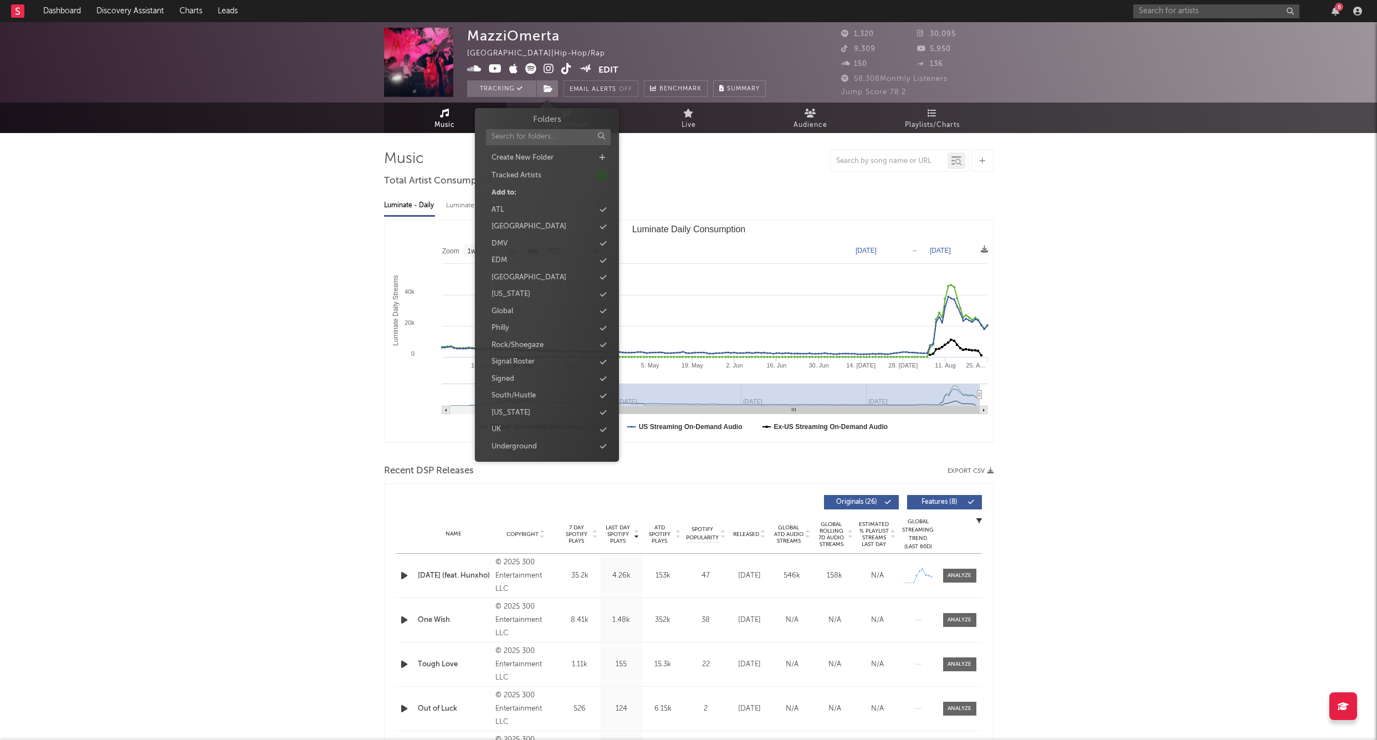
click at [503, 374] on div "Signed" at bounding box center [503, 379] width 23 height 11
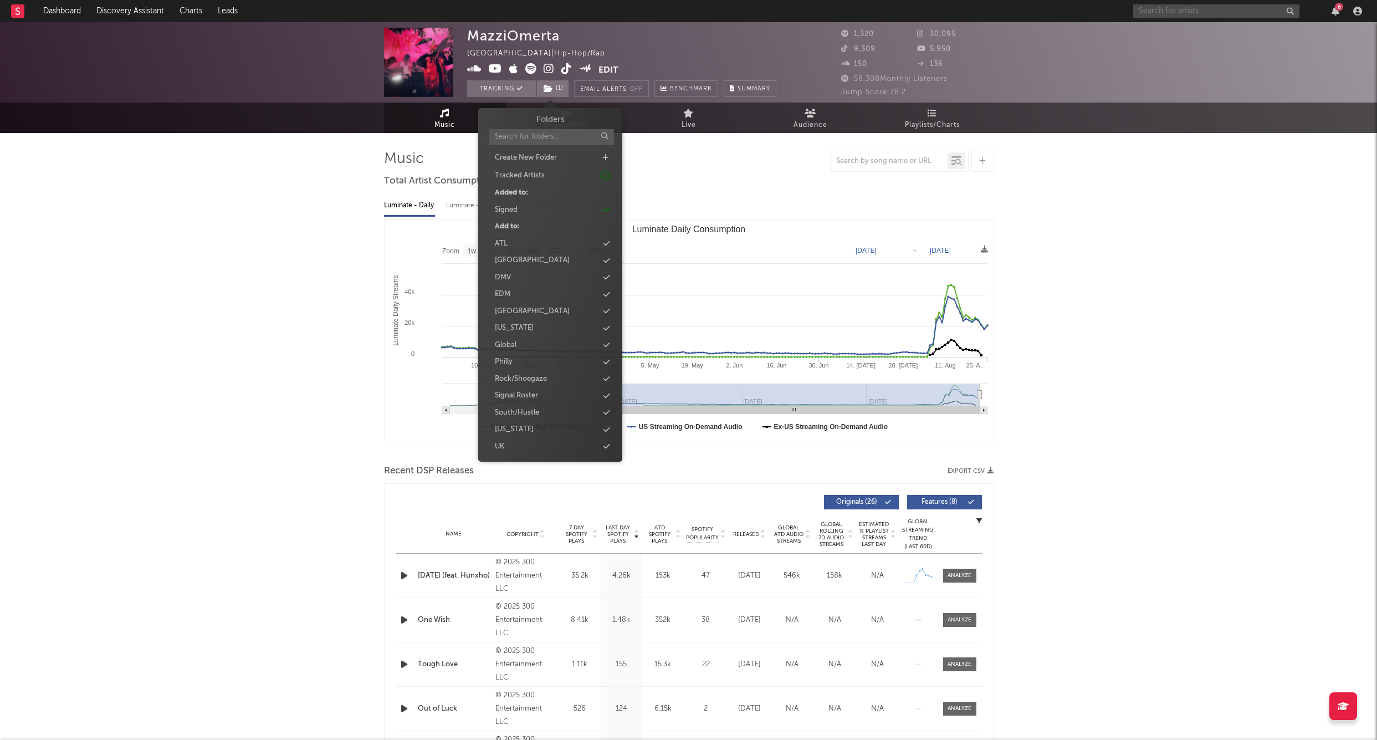
click at [1199, 14] on input "text" at bounding box center [1217, 11] width 166 height 14
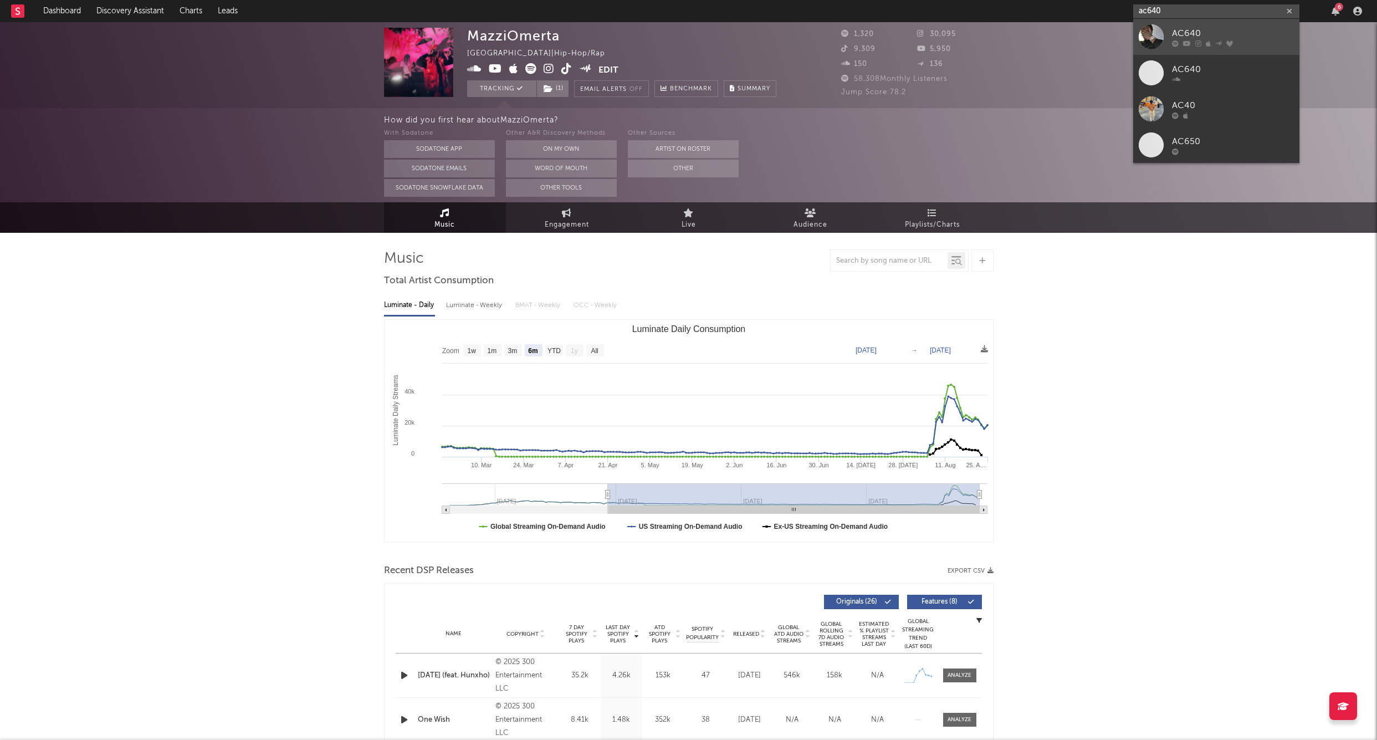
type input "ac640"
click at [1147, 30] on div at bounding box center [1151, 36] width 25 height 25
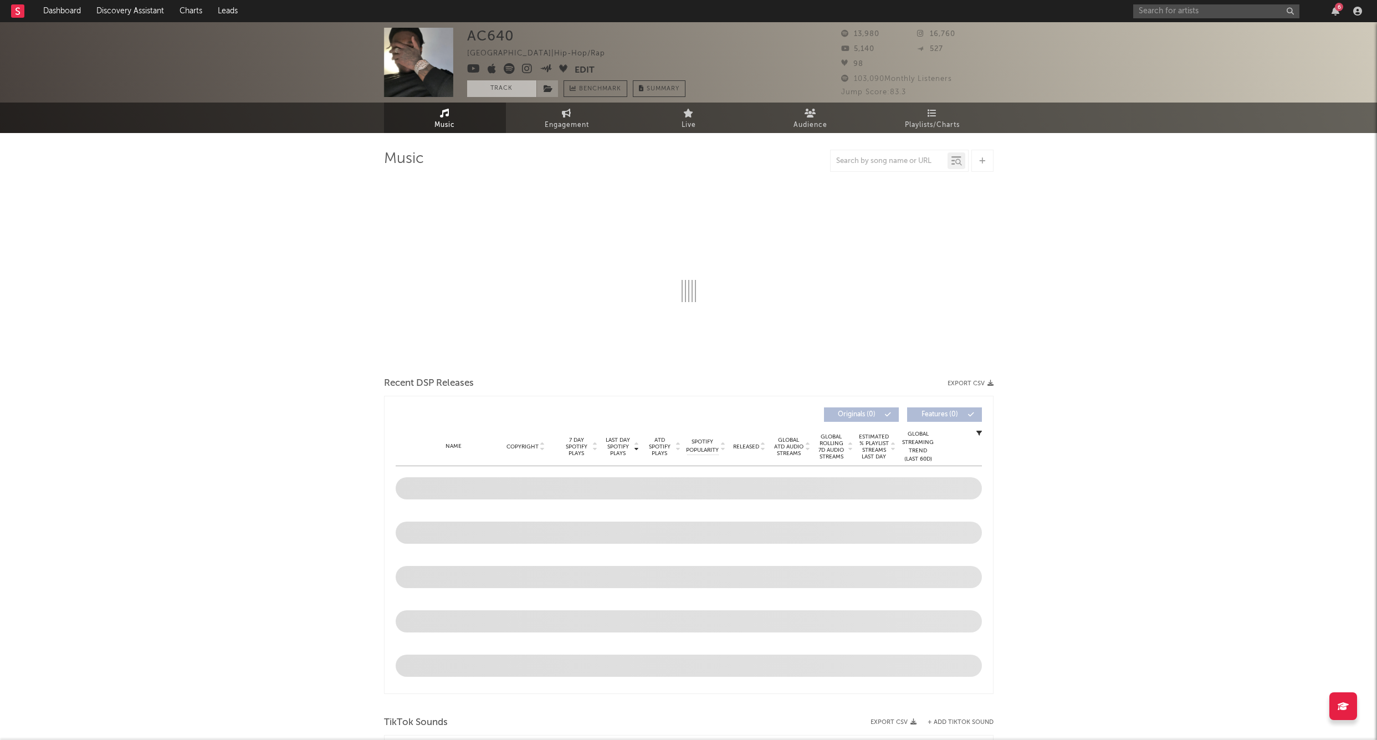
click at [488, 90] on button "Track" at bounding box center [501, 88] width 69 height 17
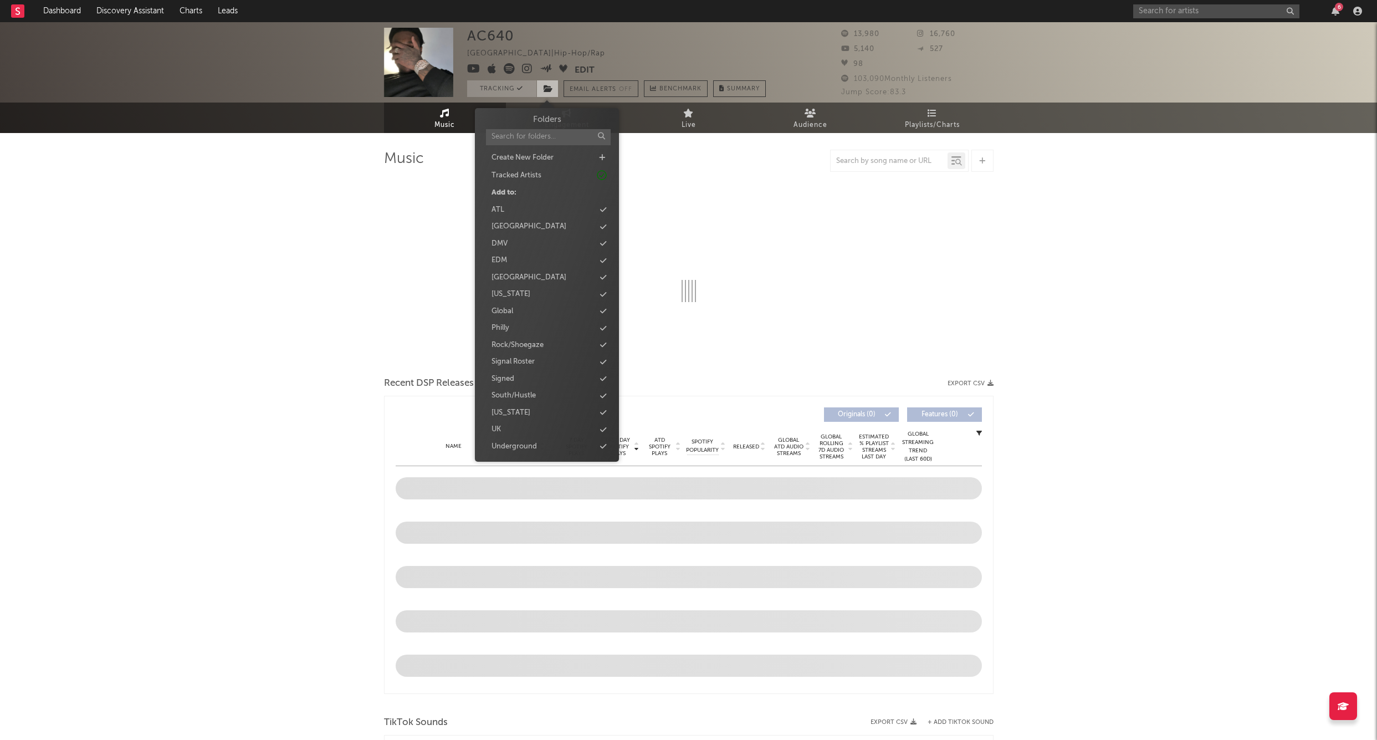
click at [550, 90] on icon at bounding box center [548, 89] width 9 height 8
select select "6m"
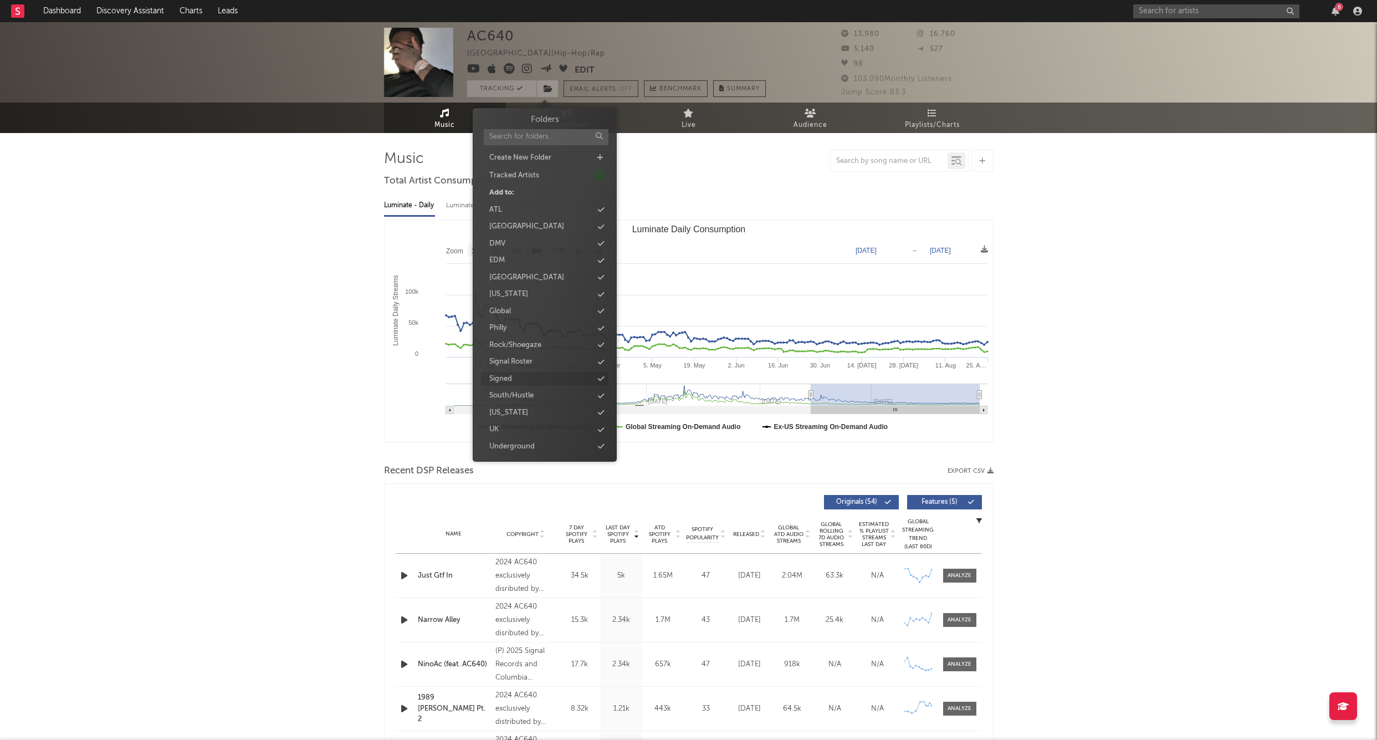
click at [507, 375] on div "Signed" at bounding box center [500, 379] width 23 height 11
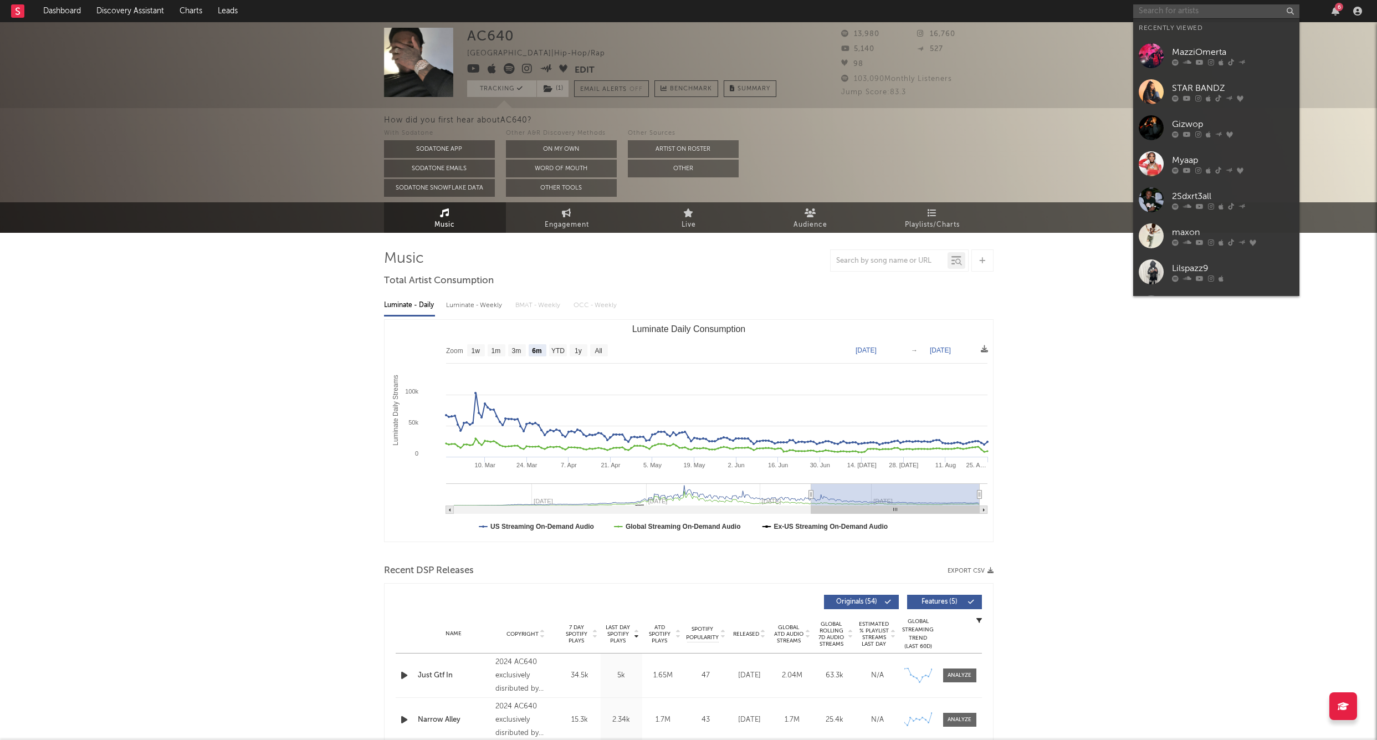
click at [1156, 13] on input "text" at bounding box center [1217, 11] width 166 height 14
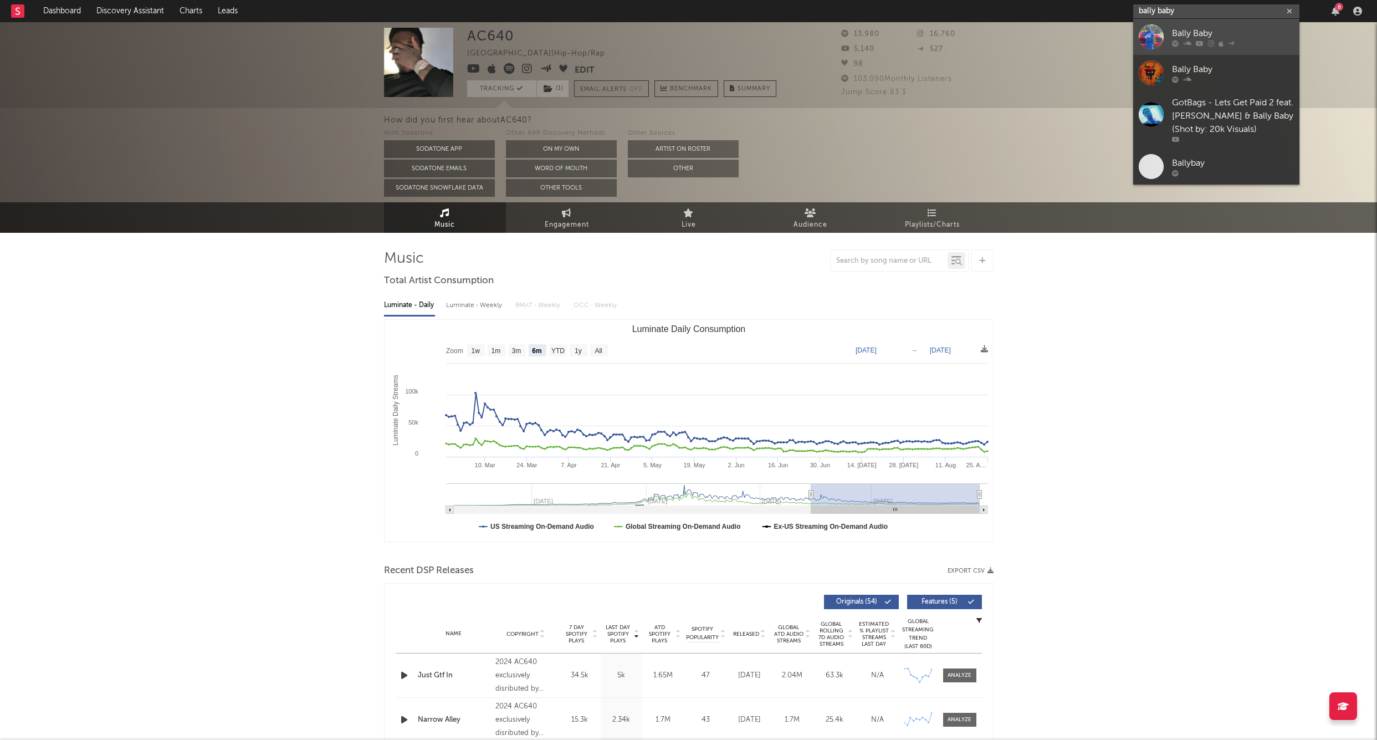
type input "bally baby"
click at [1157, 32] on div at bounding box center [1151, 36] width 25 height 25
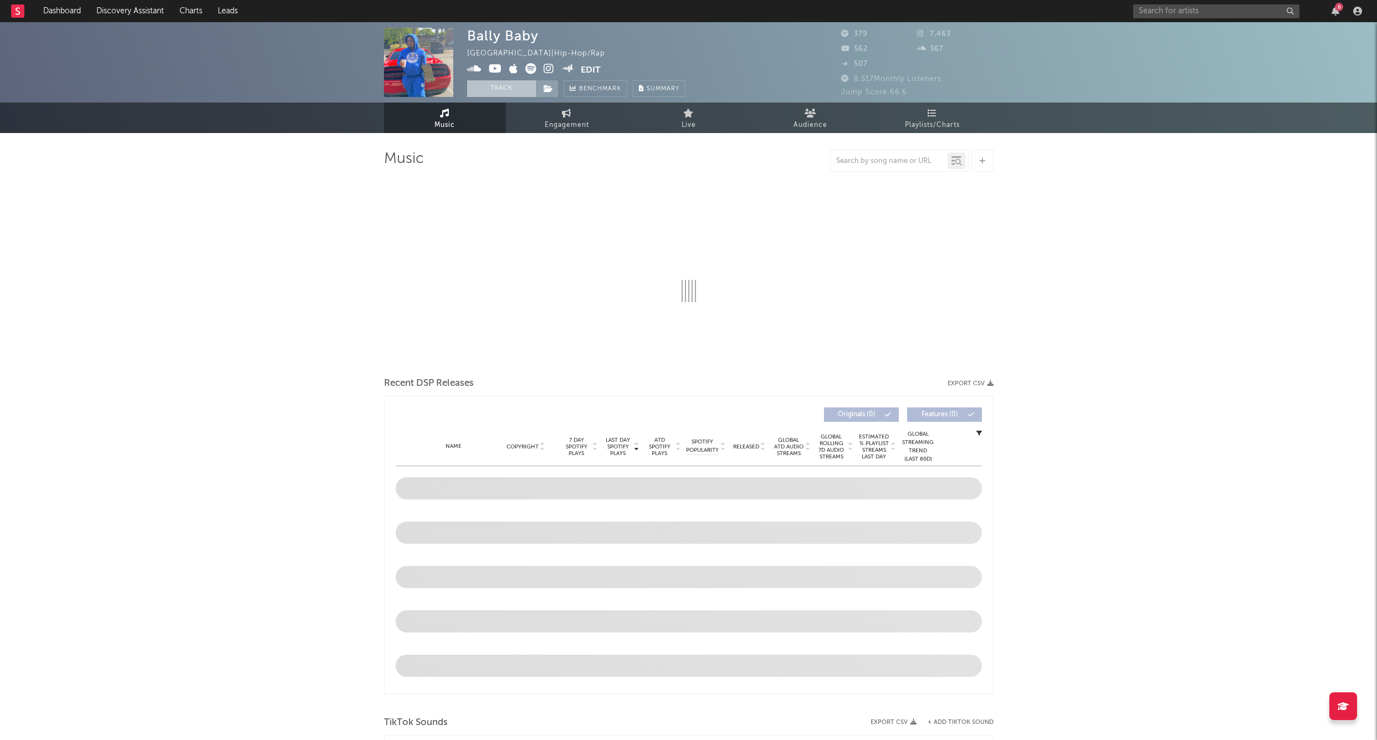
click at [505, 89] on button "Track" at bounding box center [501, 88] width 69 height 17
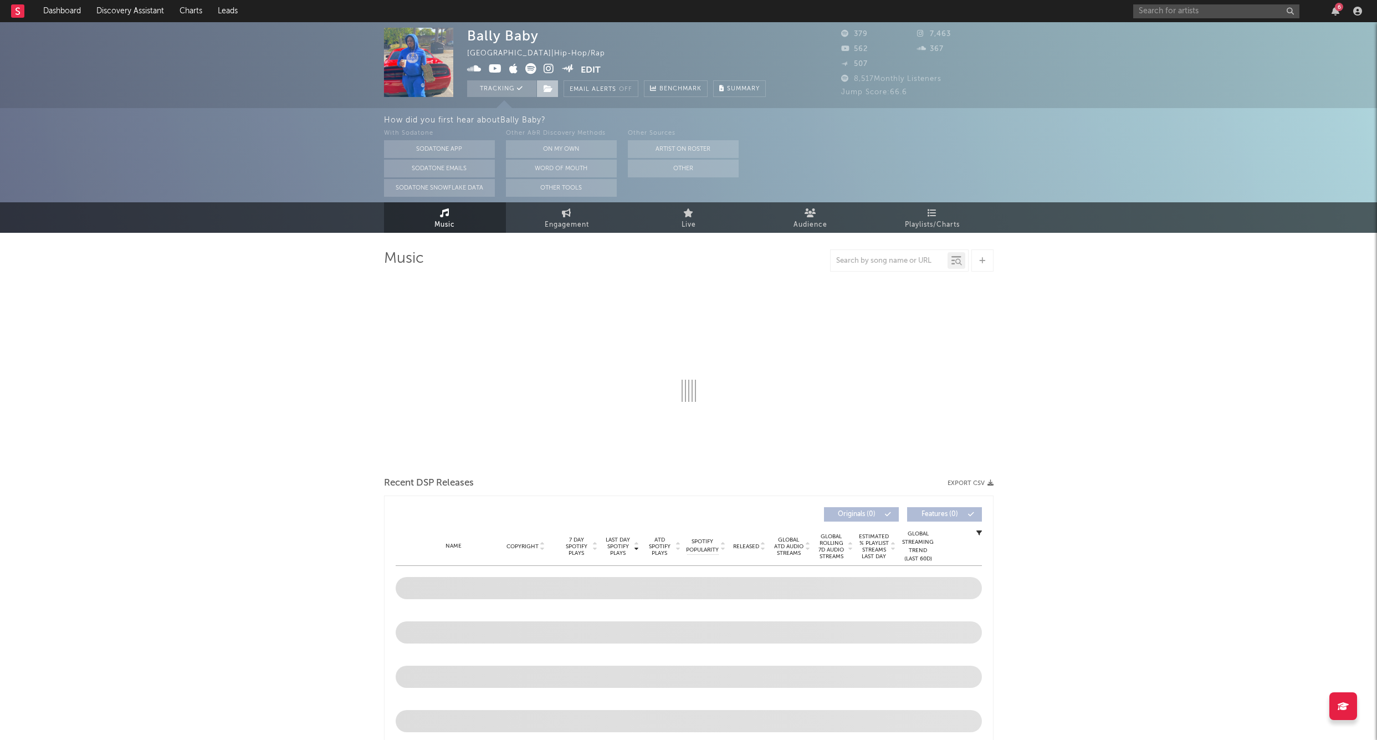
click at [547, 88] on icon at bounding box center [548, 89] width 9 height 8
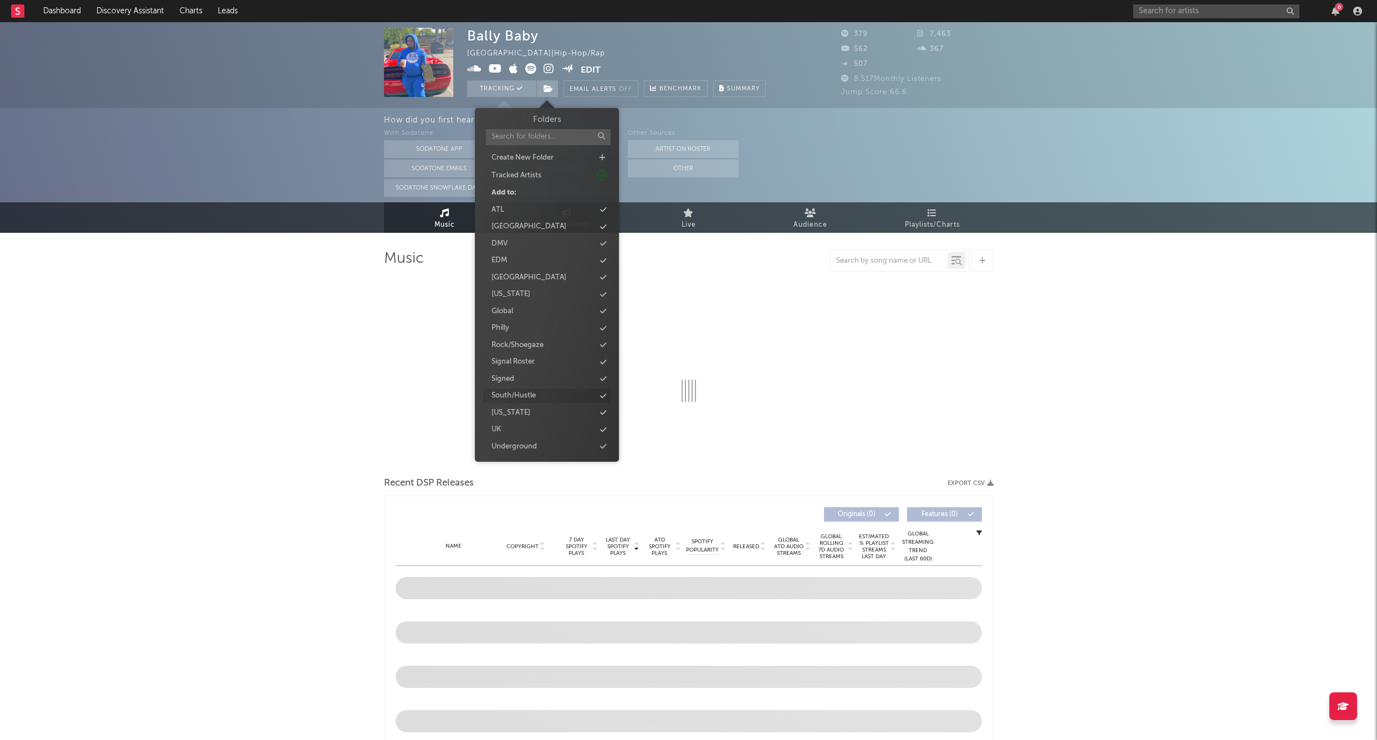
select select "6m"
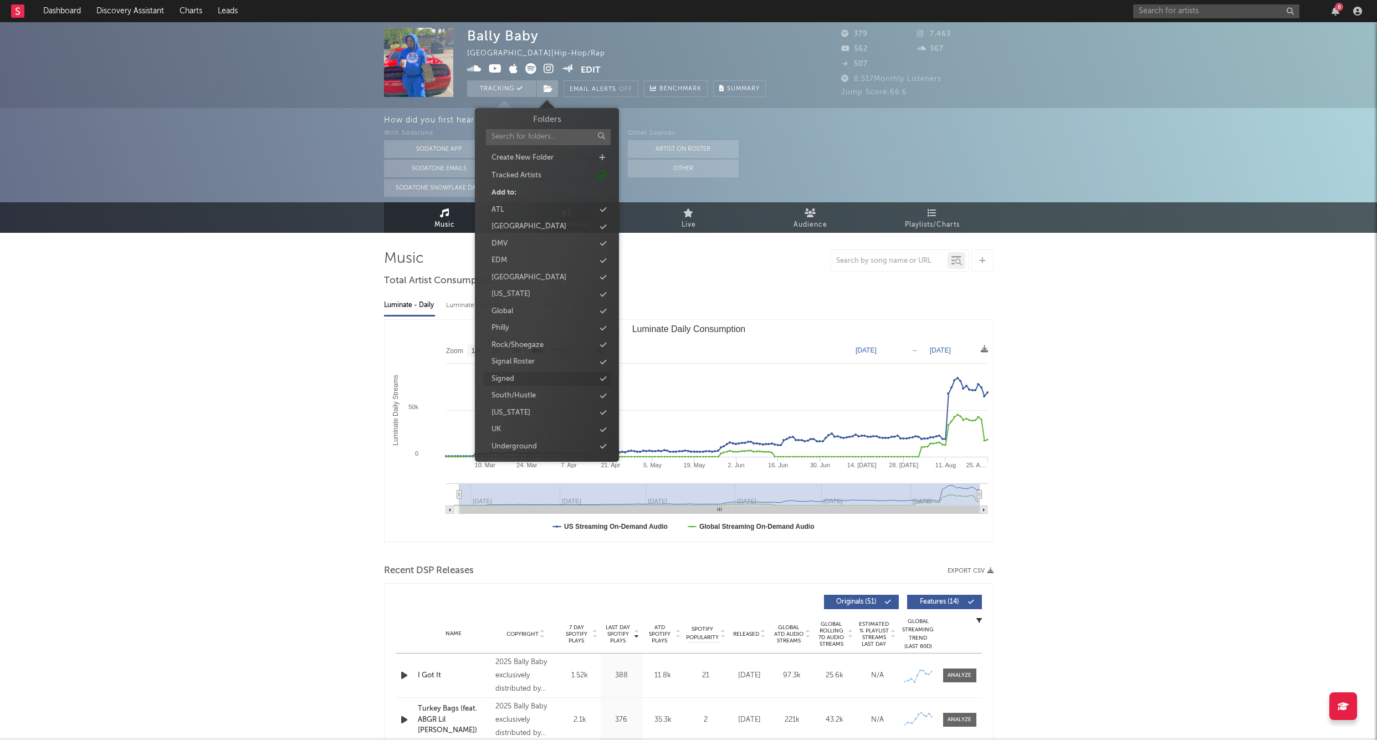
click at [509, 374] on div "Signed" at bounding box center [503, 379] width 23 height 11
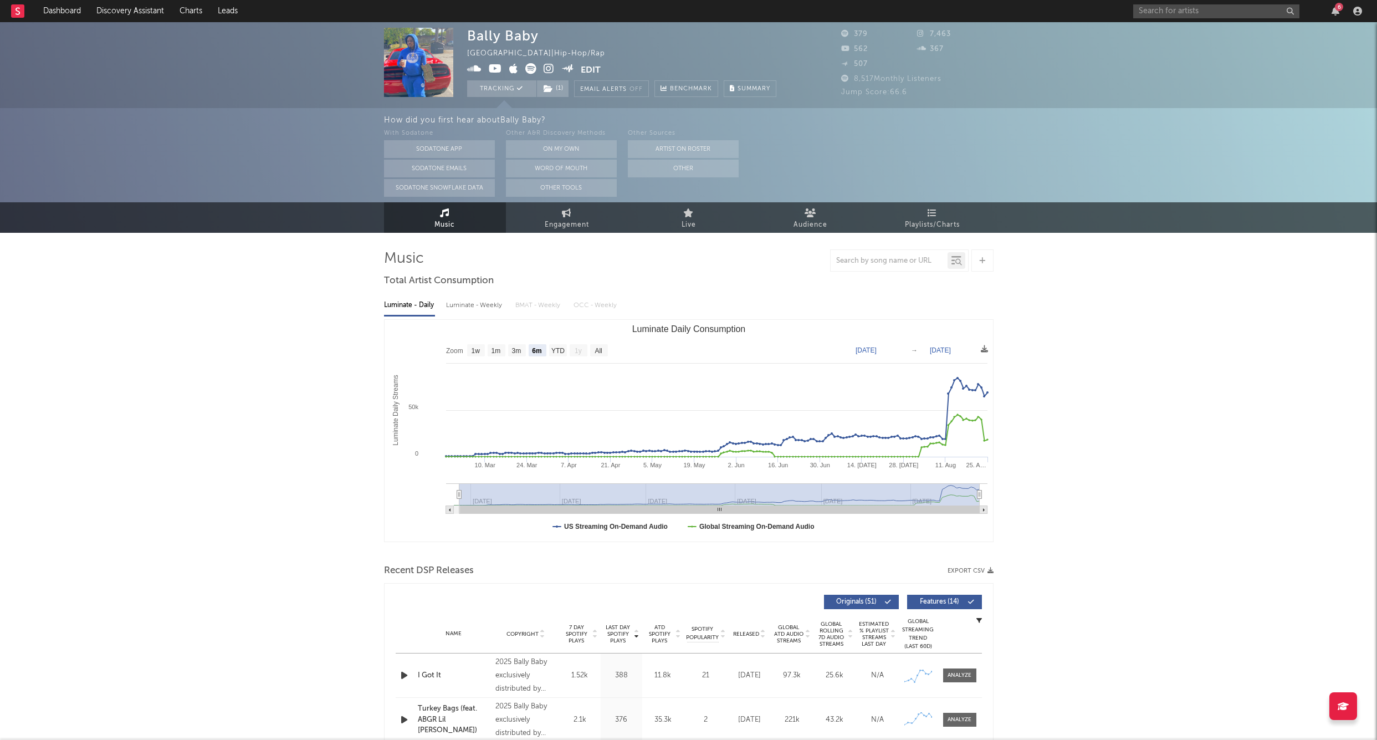
click at [1180, 19] on div "6" at bounding box center [1250, 11] width 233 height 22
click at [1166, 13] on input "text" at bounding box center [1217, 11] width 166 height 14
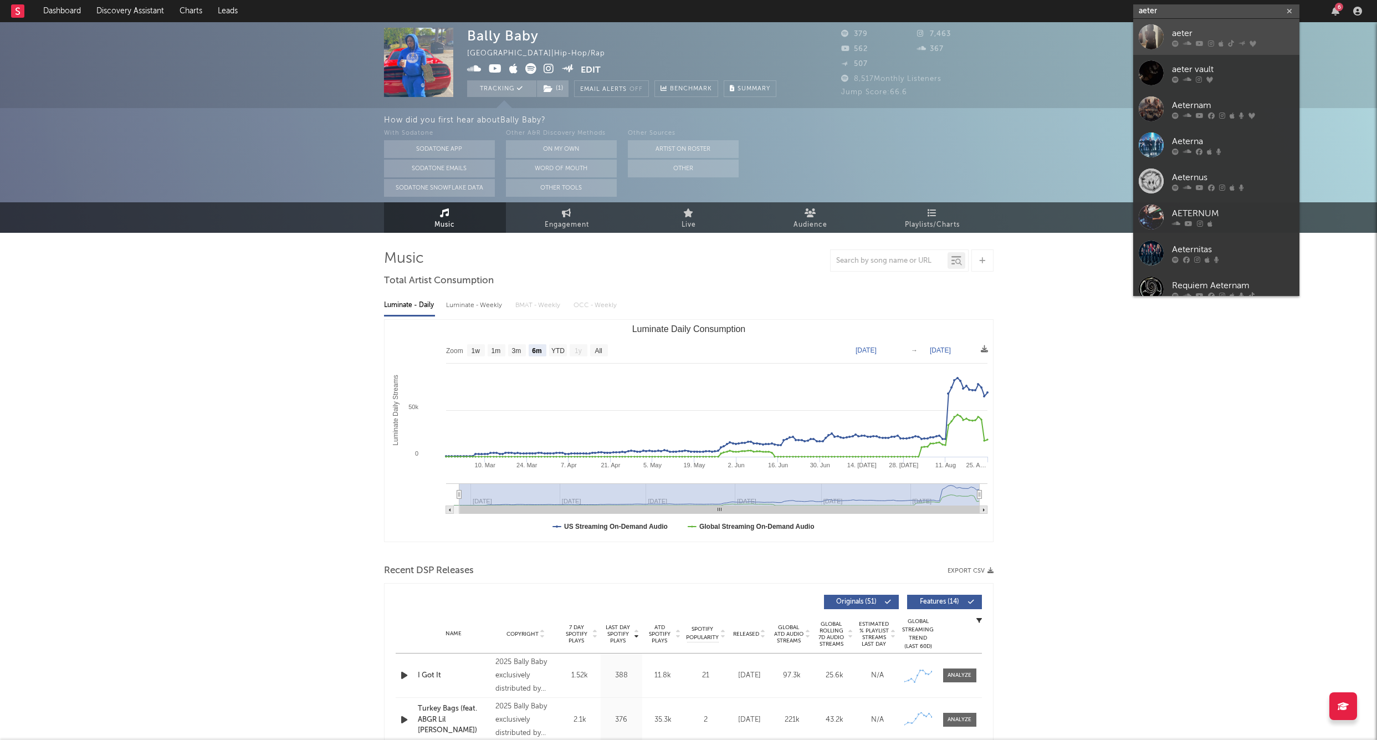
type input "aeter"
click at [1145, 41] on div at bounding box center [1151, 36] width 25 height 25
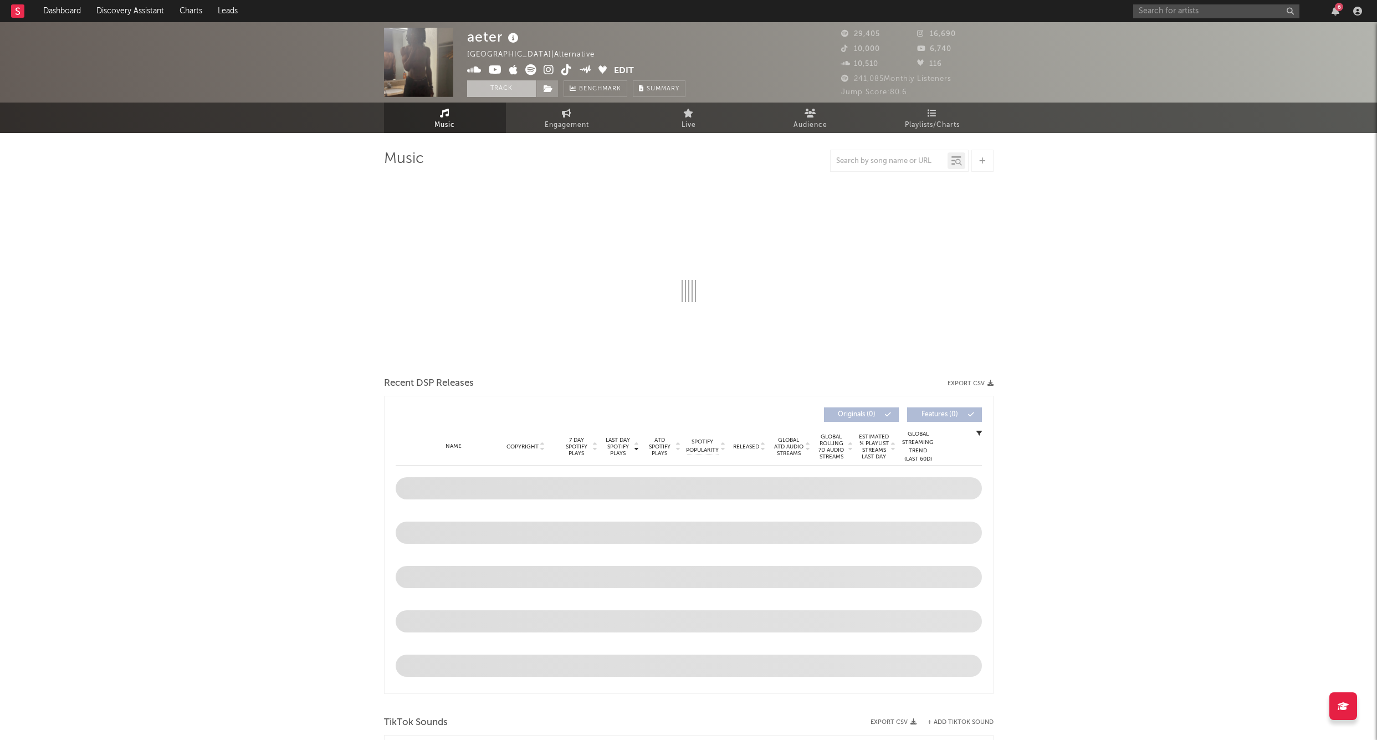
click at [501, 96] on button "Track" at bounding box center [501, 88] width 69 height 17
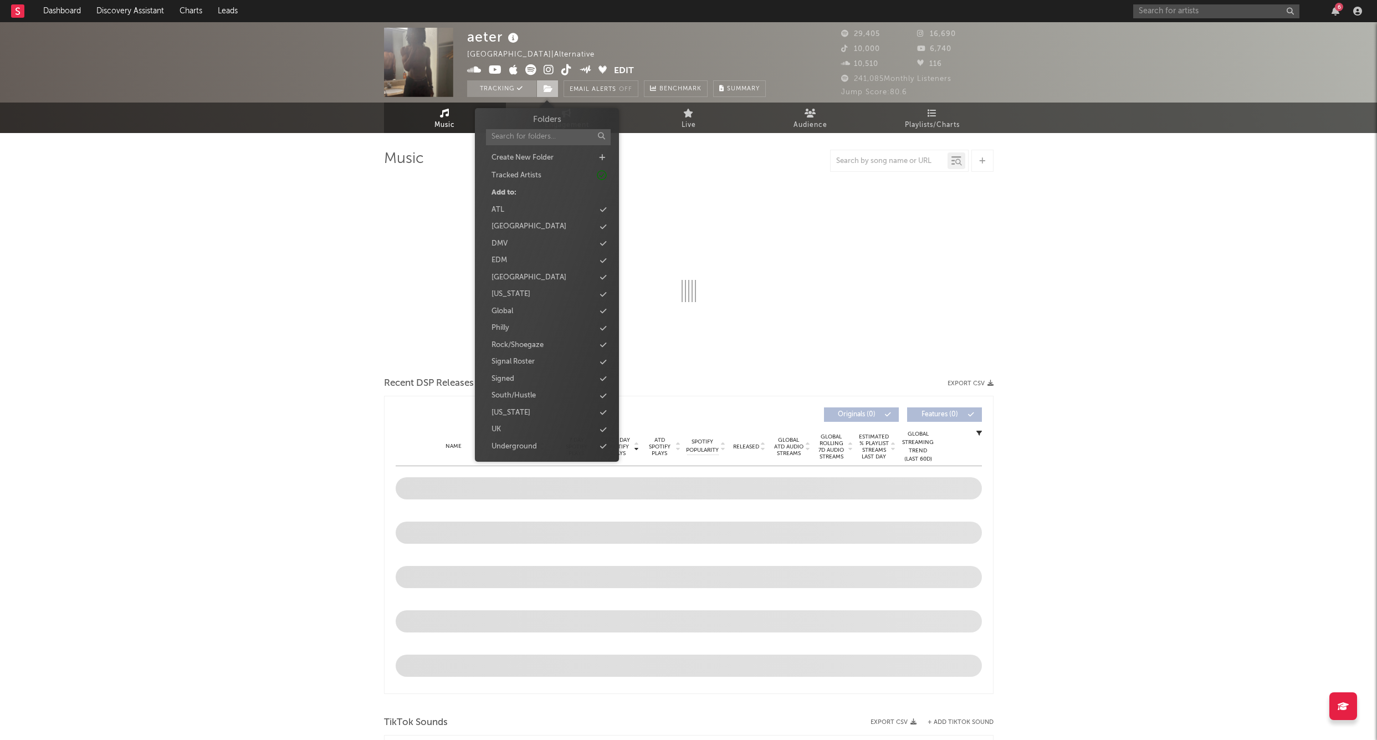
click at [550, 90] on icon at bounding box center [548, 89] width 9 height 8
select select "6m"
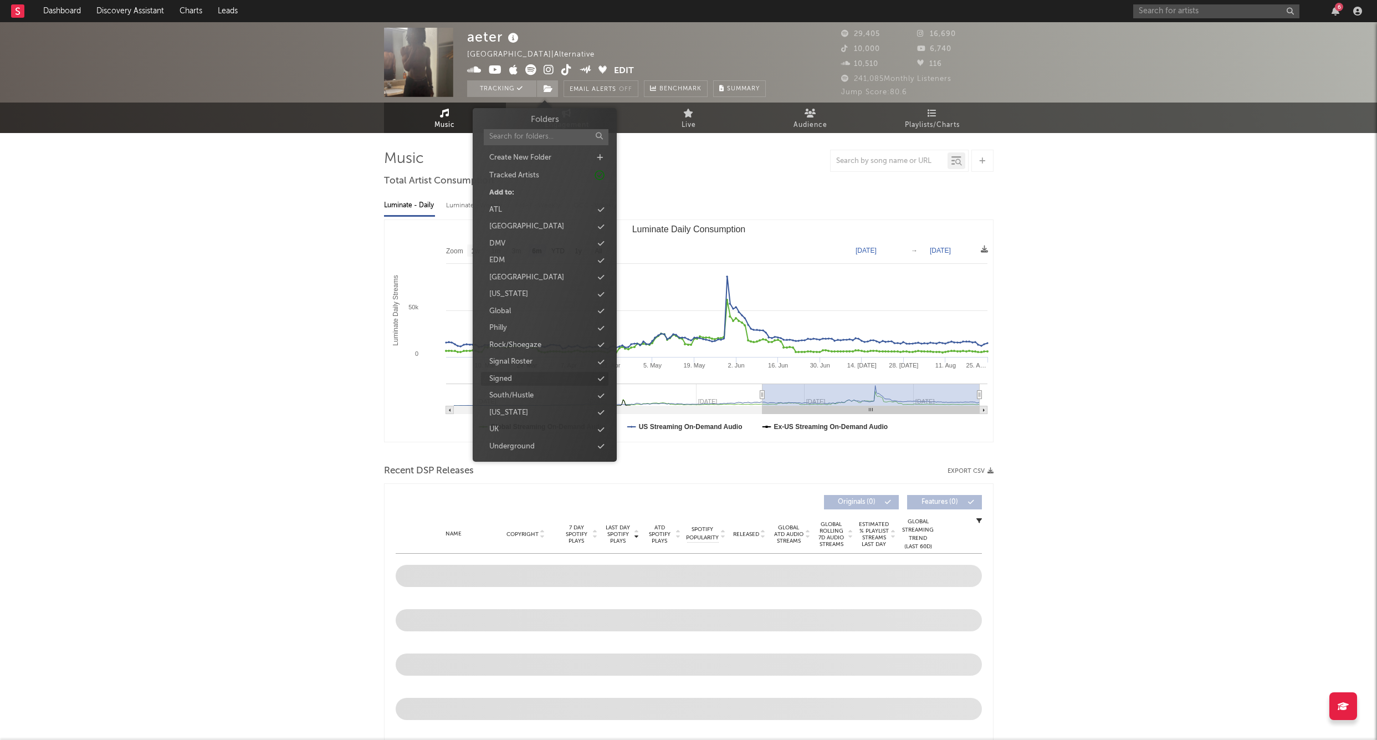
click at [503, 377] on div "Signed" at bounding box center [500, 379] width 23 height 11
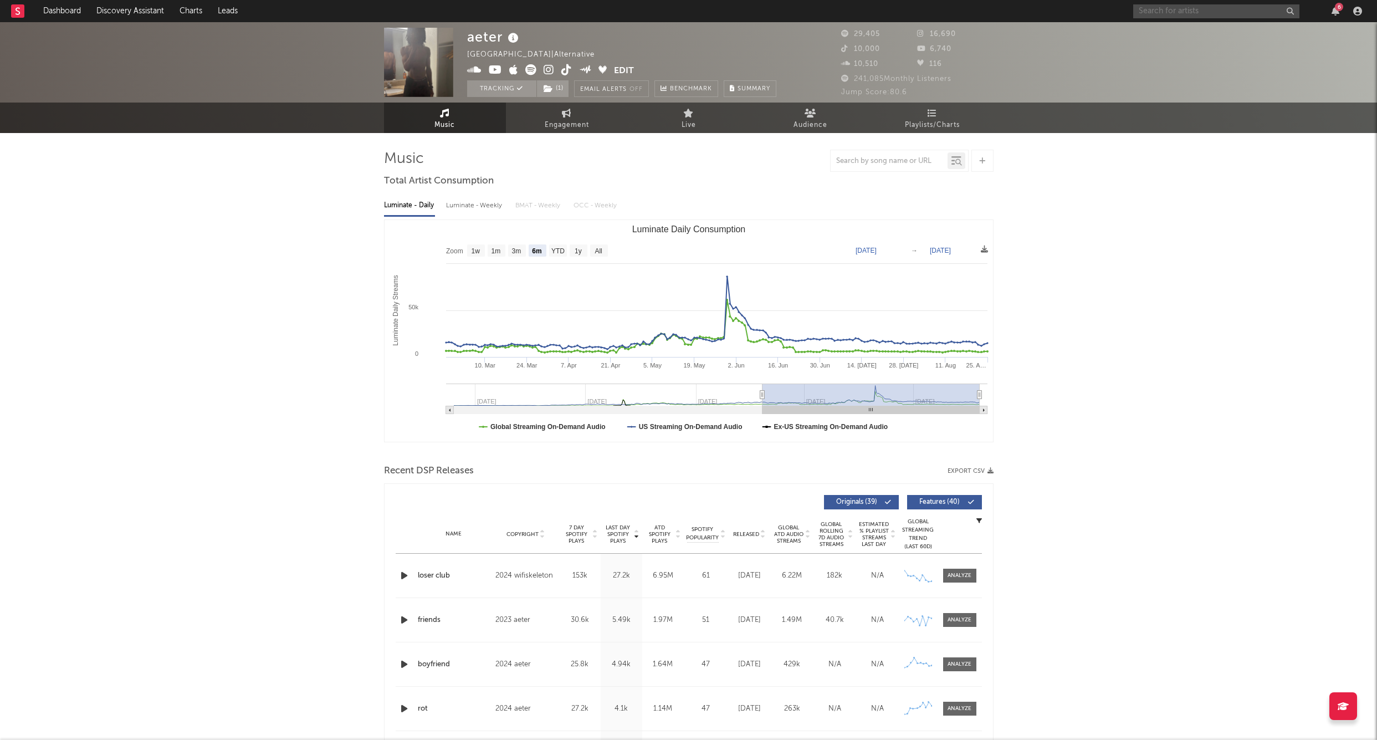
click at [1150, 4] on input "text" at bounding box center [1217, 11] width 166 height 14
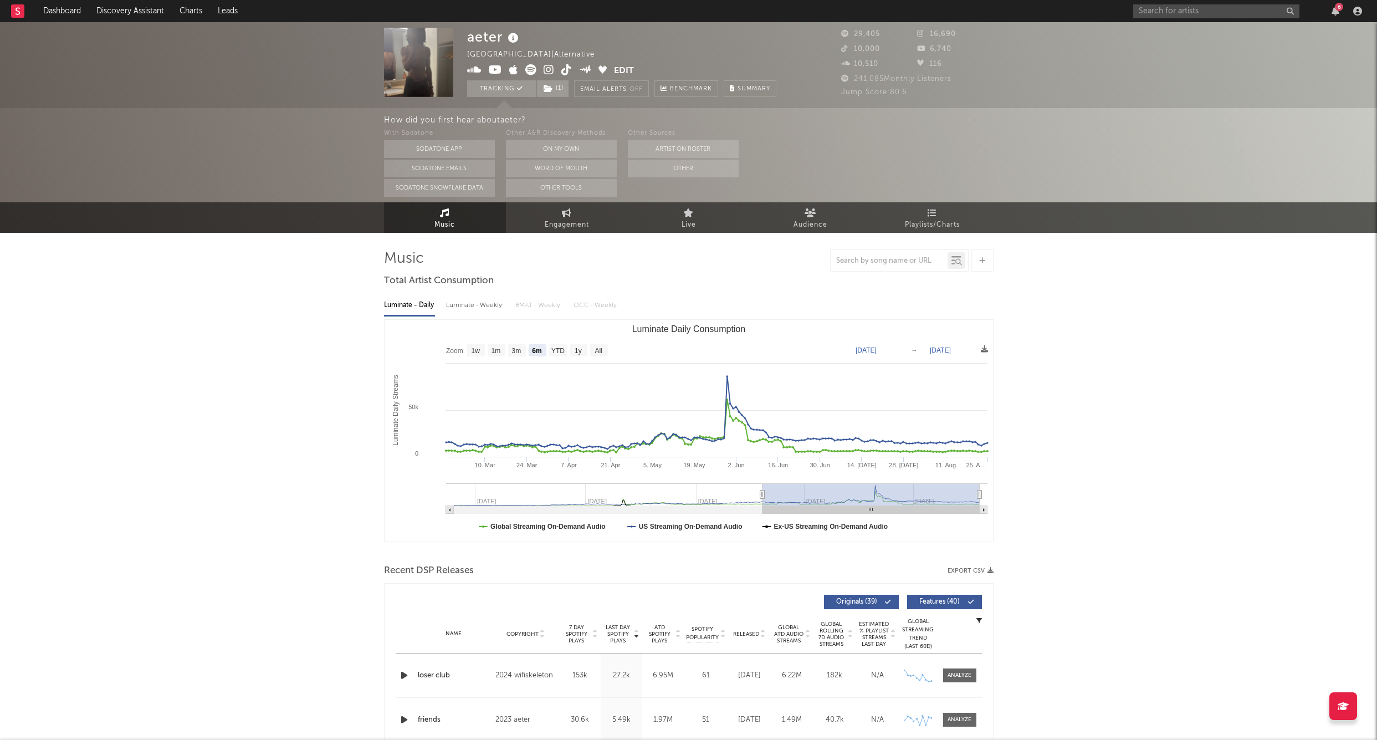
click at [1173, 18] on div "6" at bounding box center [1250, 11] width 233 height 22
click at [1173, 14] on input "text" at bounding box center [1217, 11] width 166 height 14
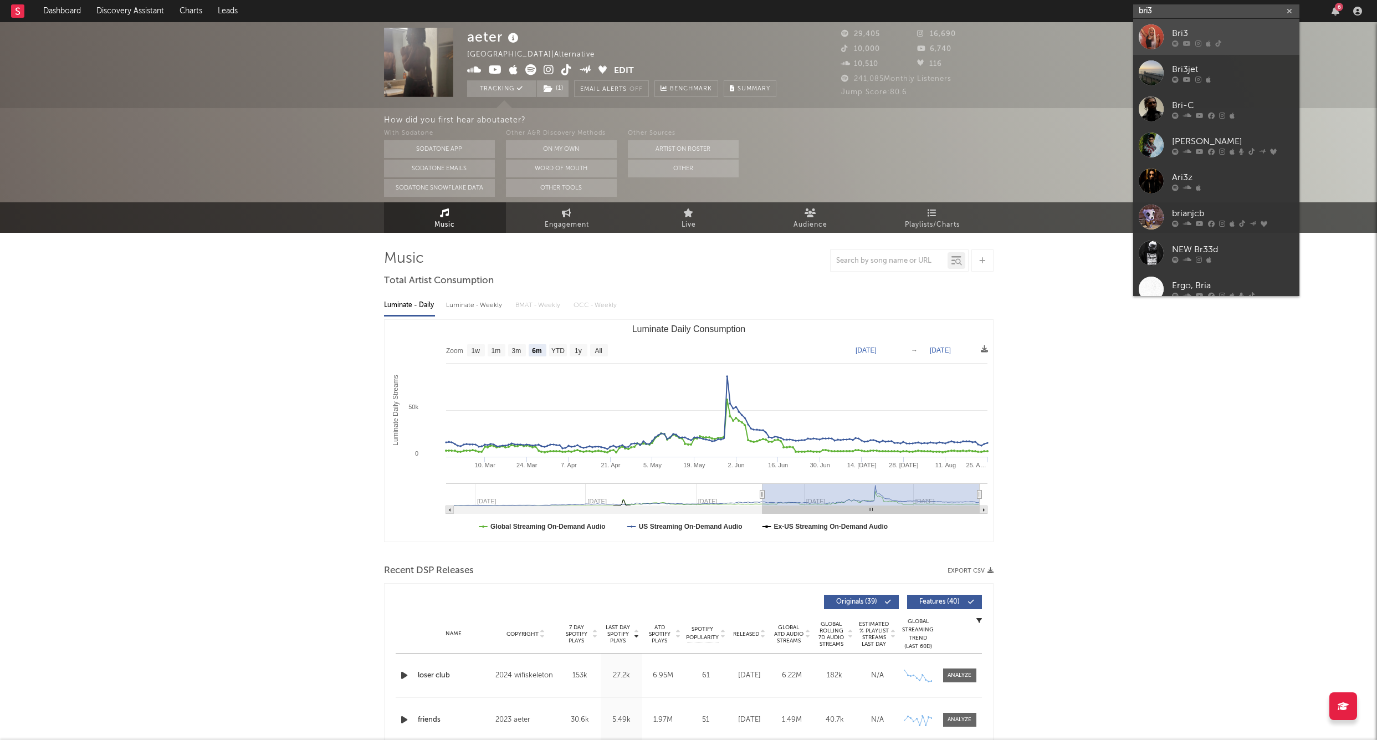
type input "bri3"
click at [1176, 25] on link "Bri3" at bounding box center [1217, 37] width 166 height 36
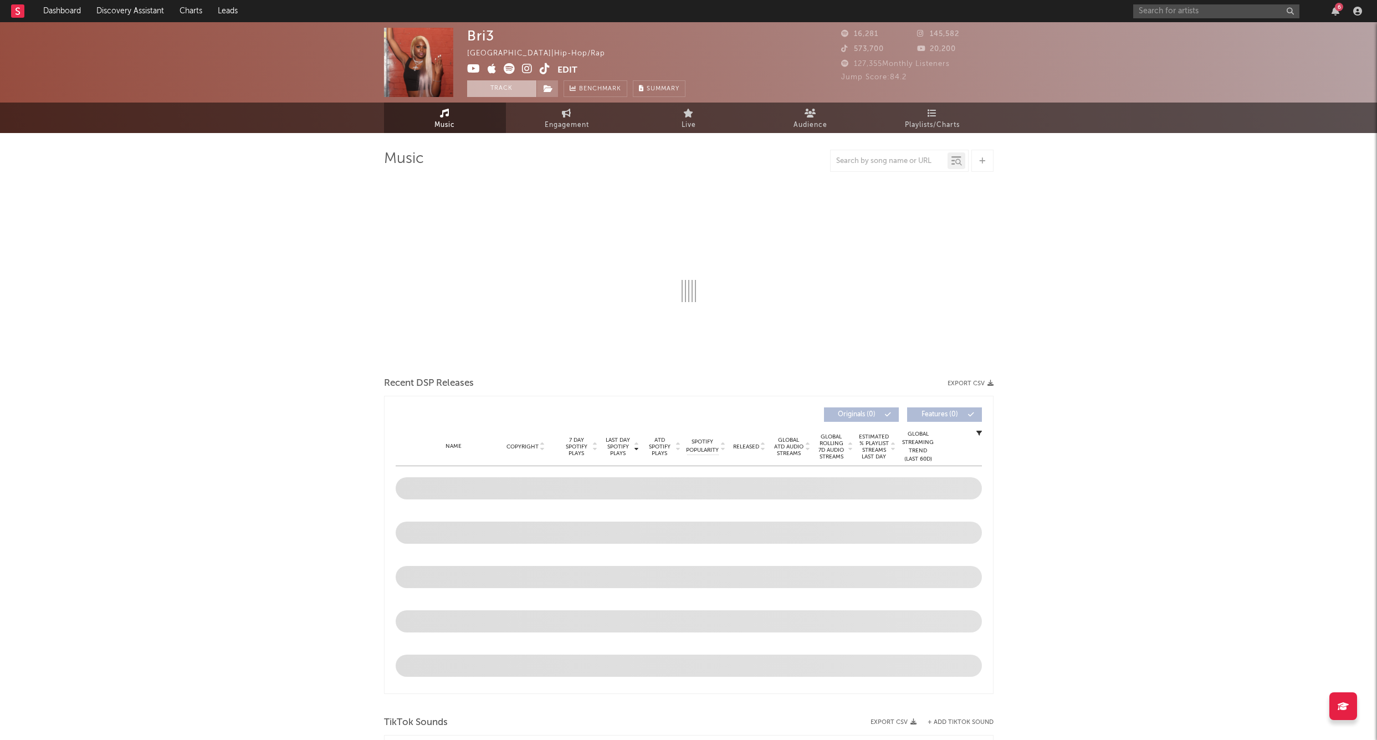
select select "6m"
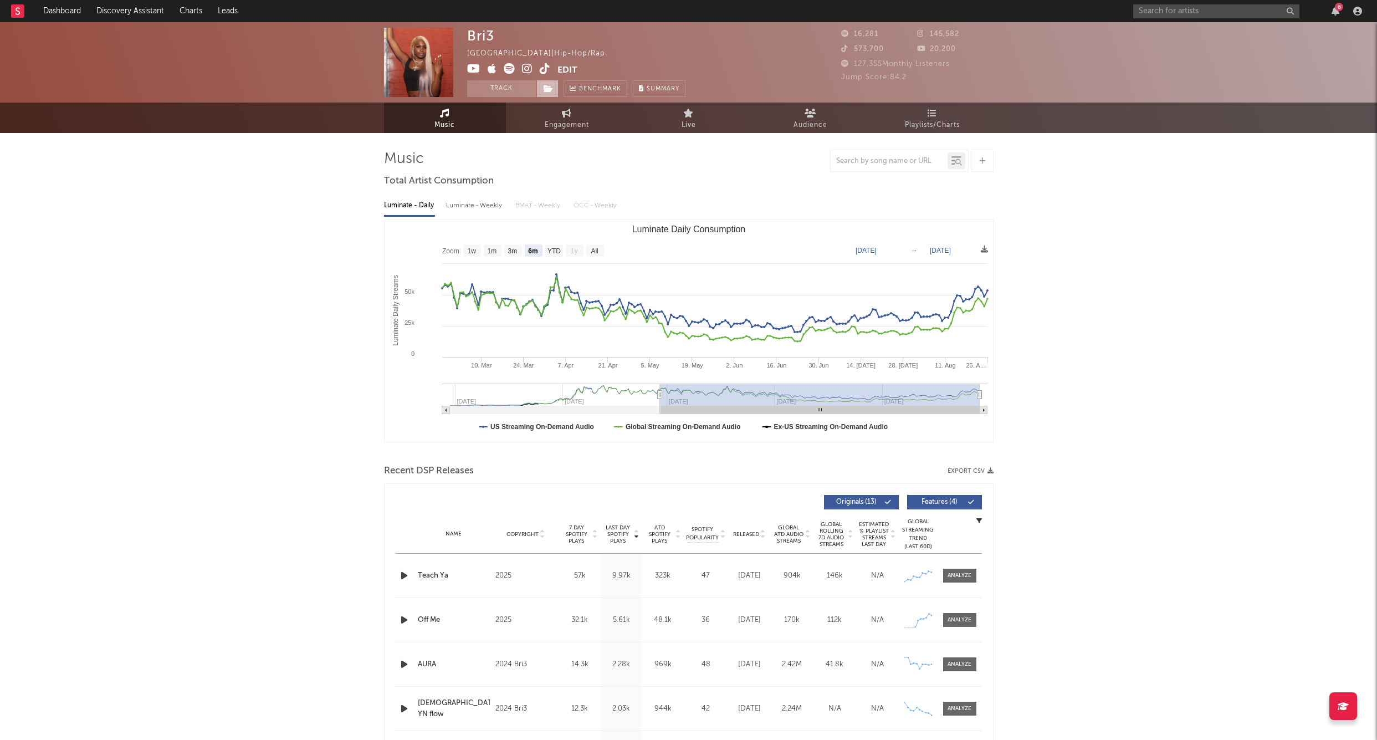
drag, startPoint x: 510, startPoint y: 87, endPoint x: 545, endPoint y: 89, distance: 35.5
click at [510, 88] on button "Track" at bounding box center [501, 88] width 69 height 17
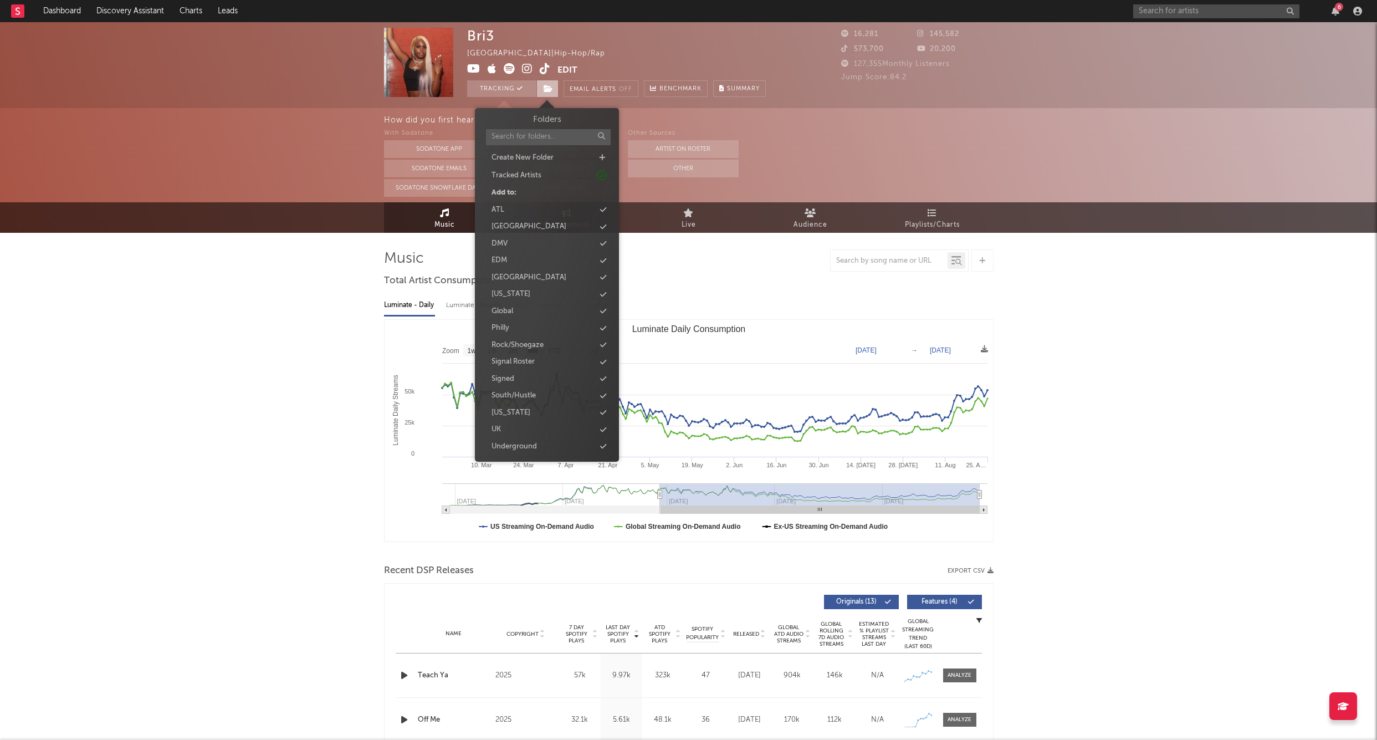
click at [545, 89] on icon at bounding box center [548, 89] width 9 height 8
click at [504, 377] on div "Signed" at bounding box center [503, 379] width 23 height 11
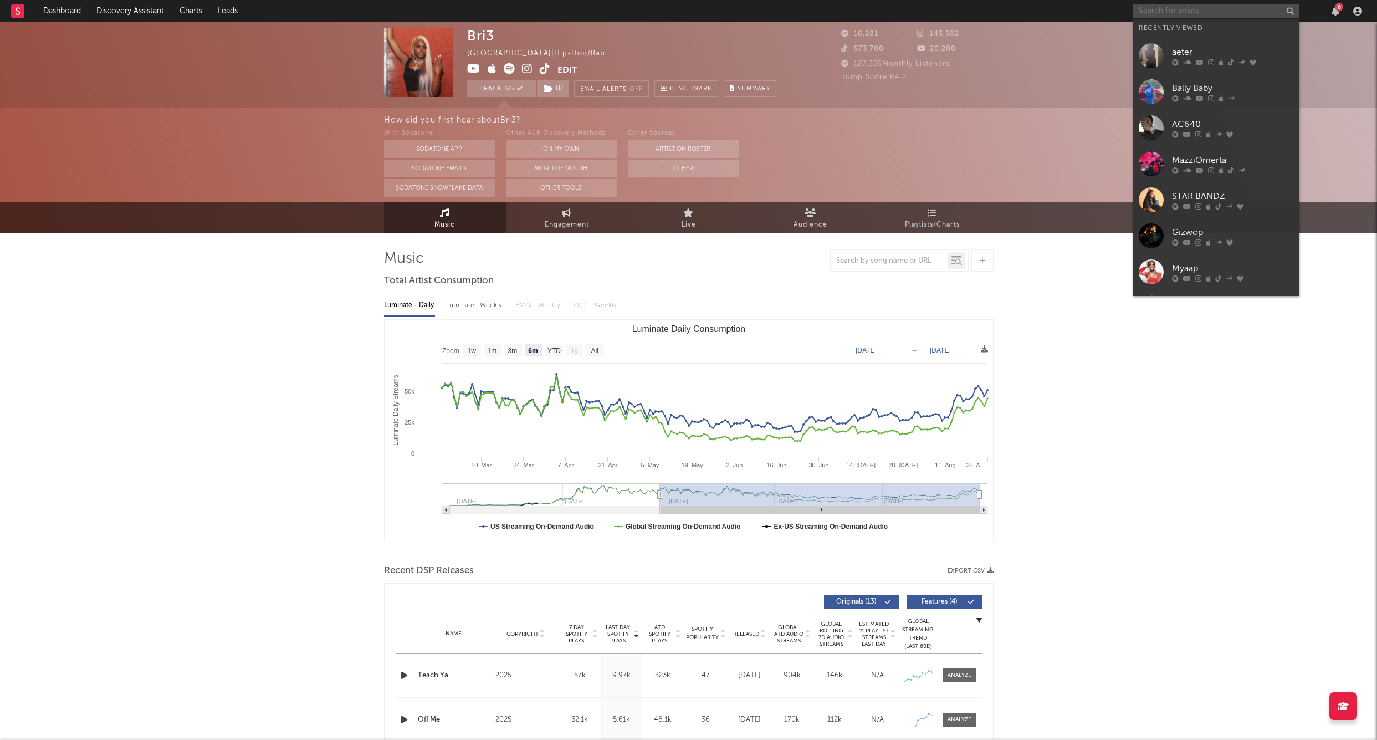
click at [1191, 14] on input "text" at bounding box center [1217, 11] width 166 height 14
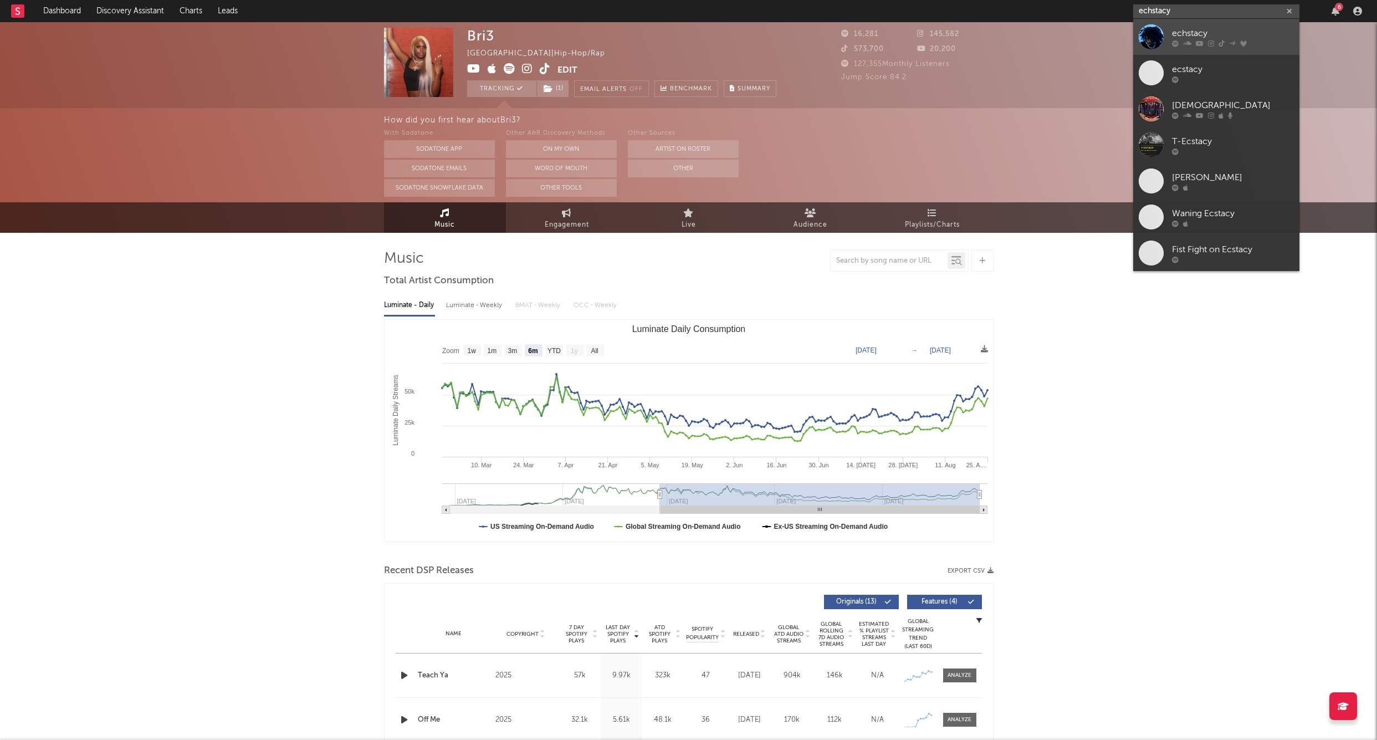
type input "echstacy"
click at [1146, 37] on div at bounding box center [1151, 36] width 25 height 25
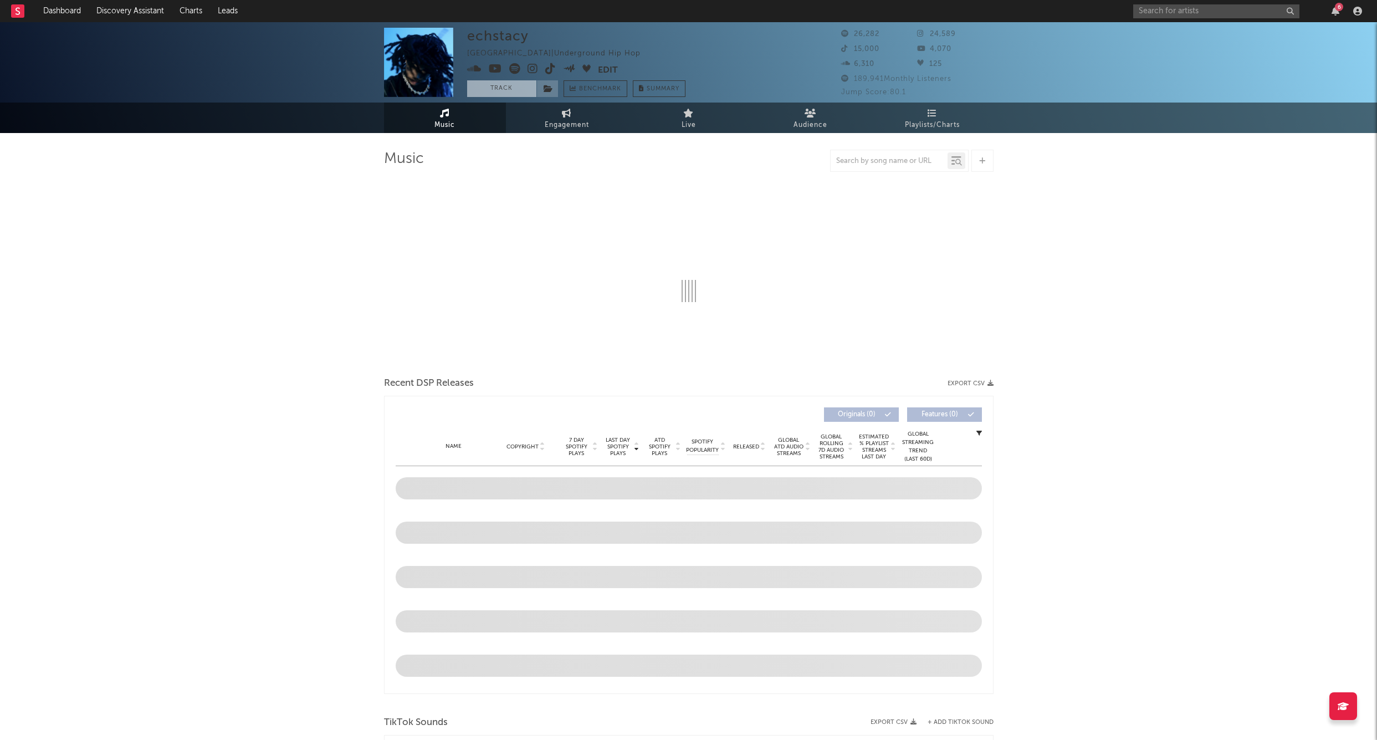
select select "6m"
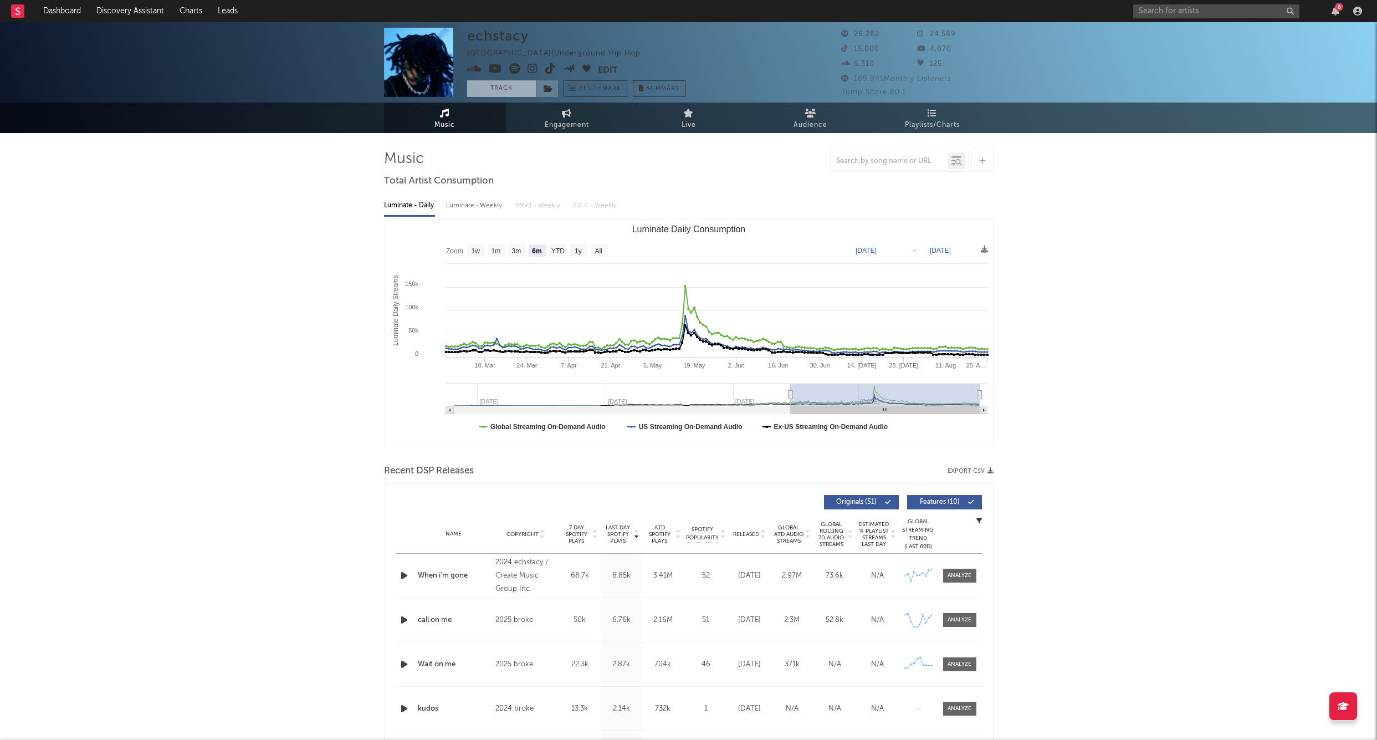
click at [507, 88] on button "Track" at bounding box center [501, 88] width 69 height 17
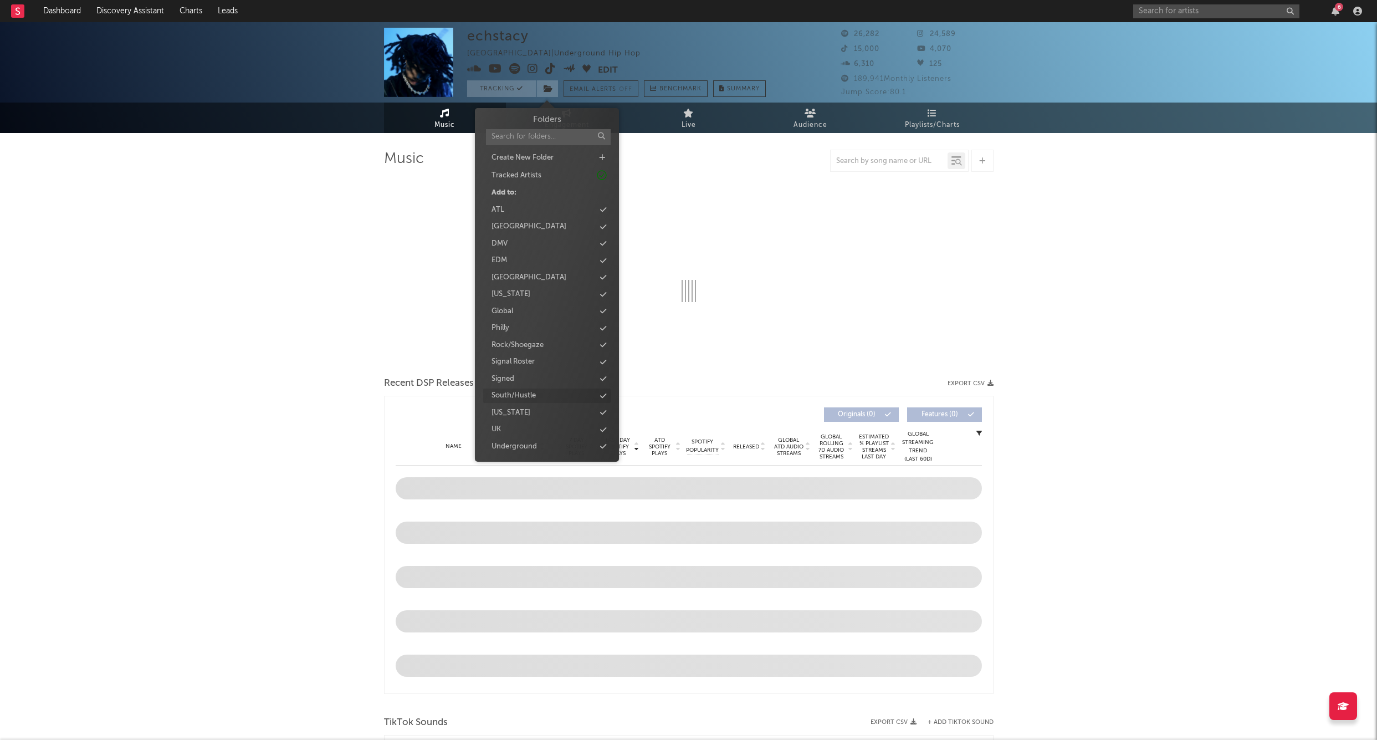
drag, startPoint x: 544, startPoint y: 89, endPoint x: 527, endPoint y: 386, distance: 297.6
click at [544, 89] on icon at bounding box center [548, 89] width 9 height 8
select select "6m"
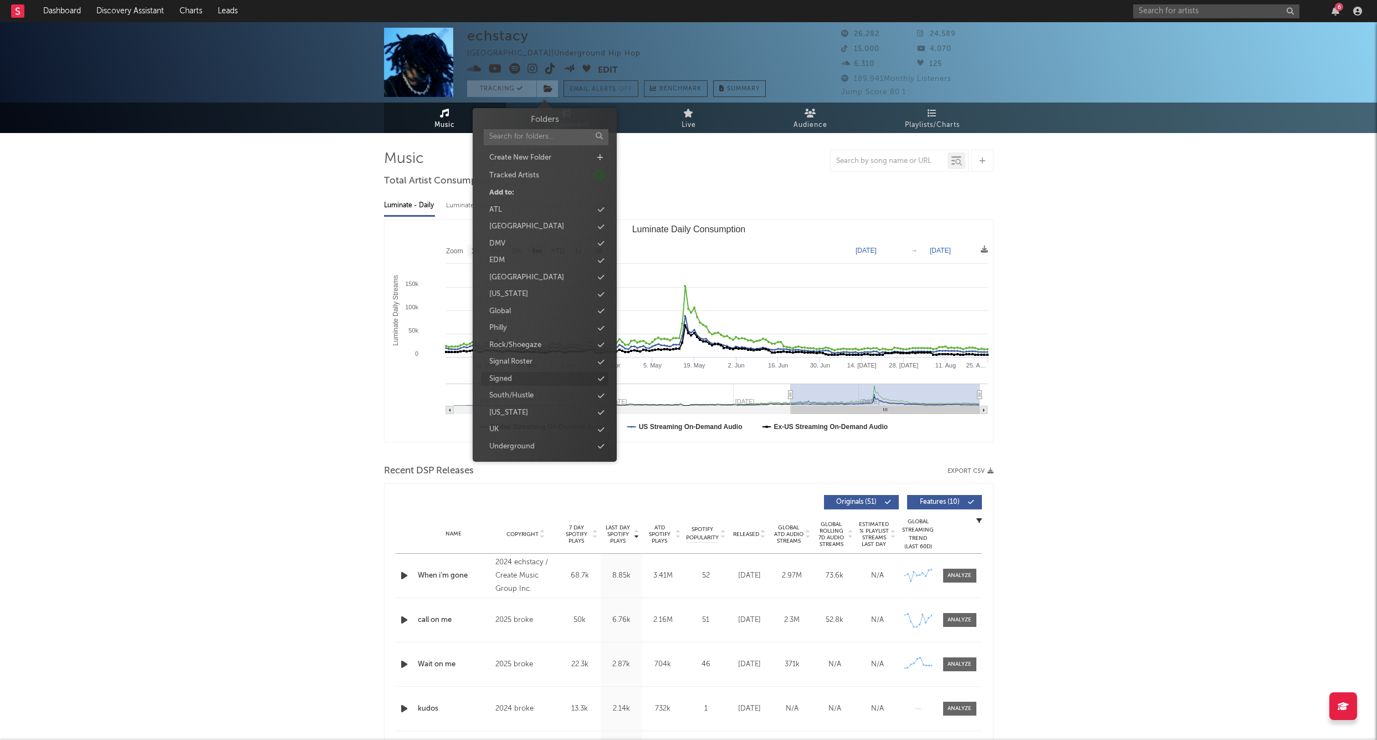
click at [510, 375] on div "Signed" at bounding box center [500, 379] width 23 height 11
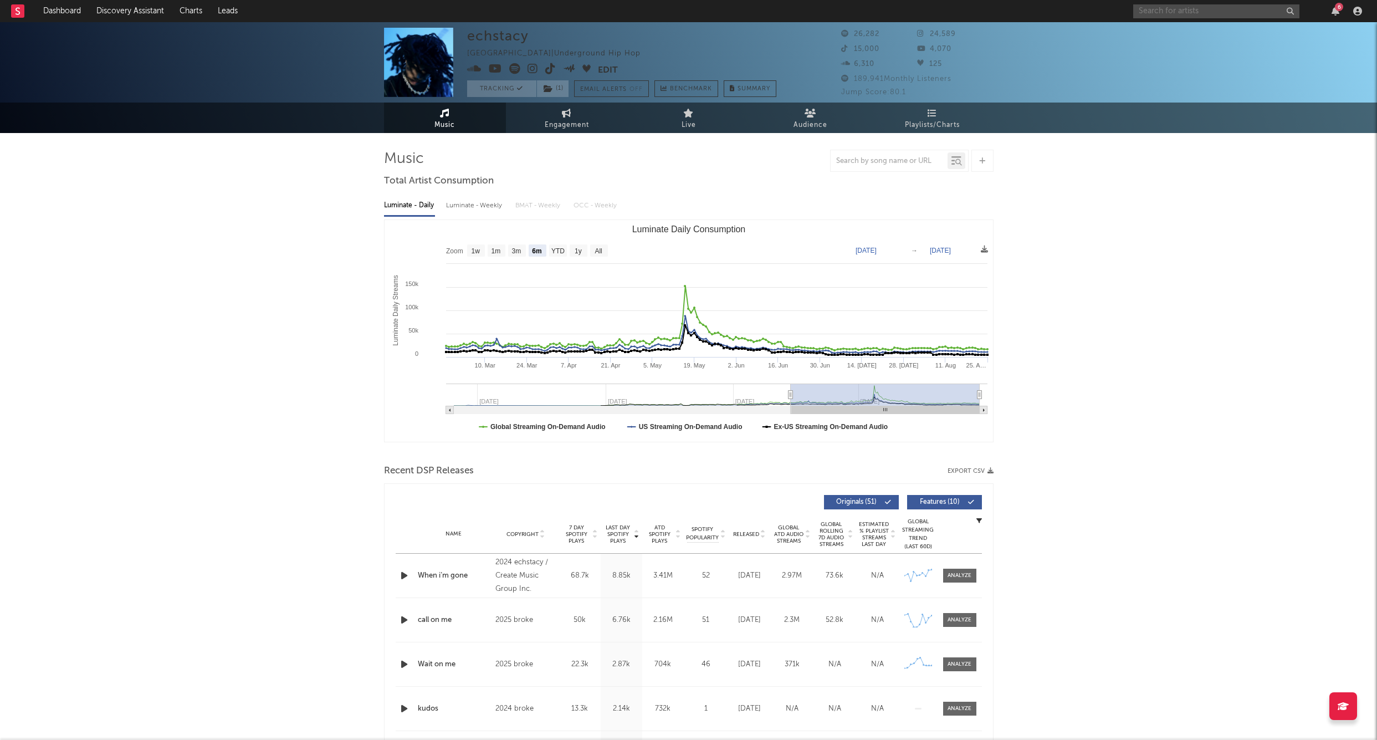
click at [1160, 14] on input "text" at bounding box center [1217, 11] width 166 height 14
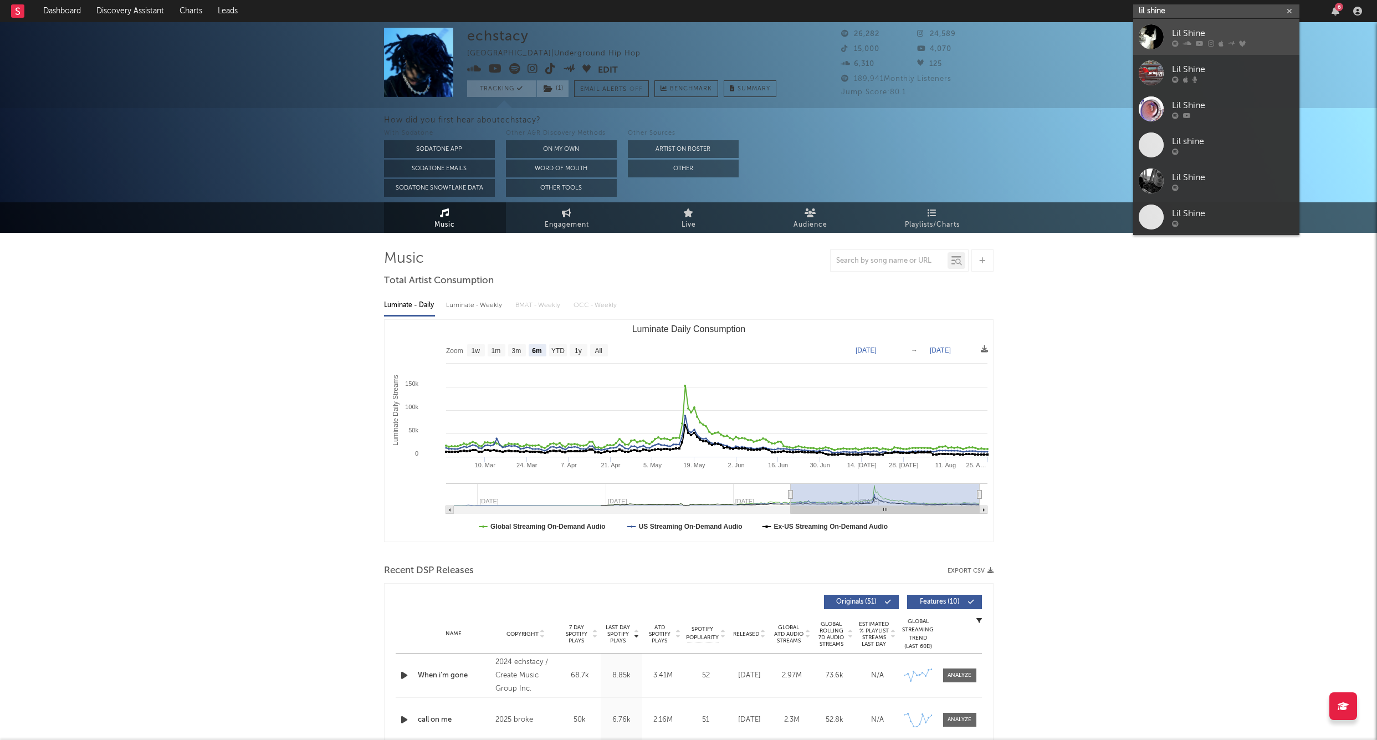
type input "lil shine"
click at [1166, 28] on link "Lil Shine" at bounding box center [1217, 37] width 166 height 36
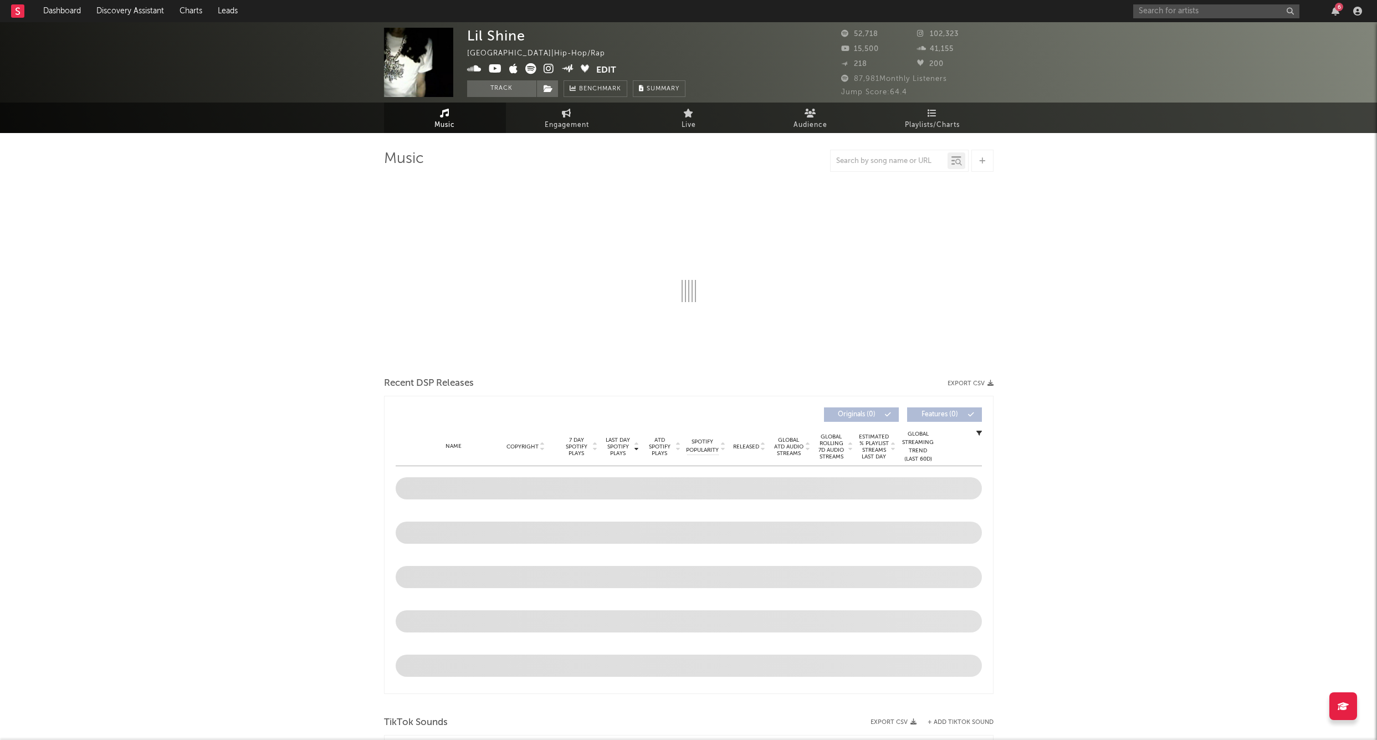
select select "6m"
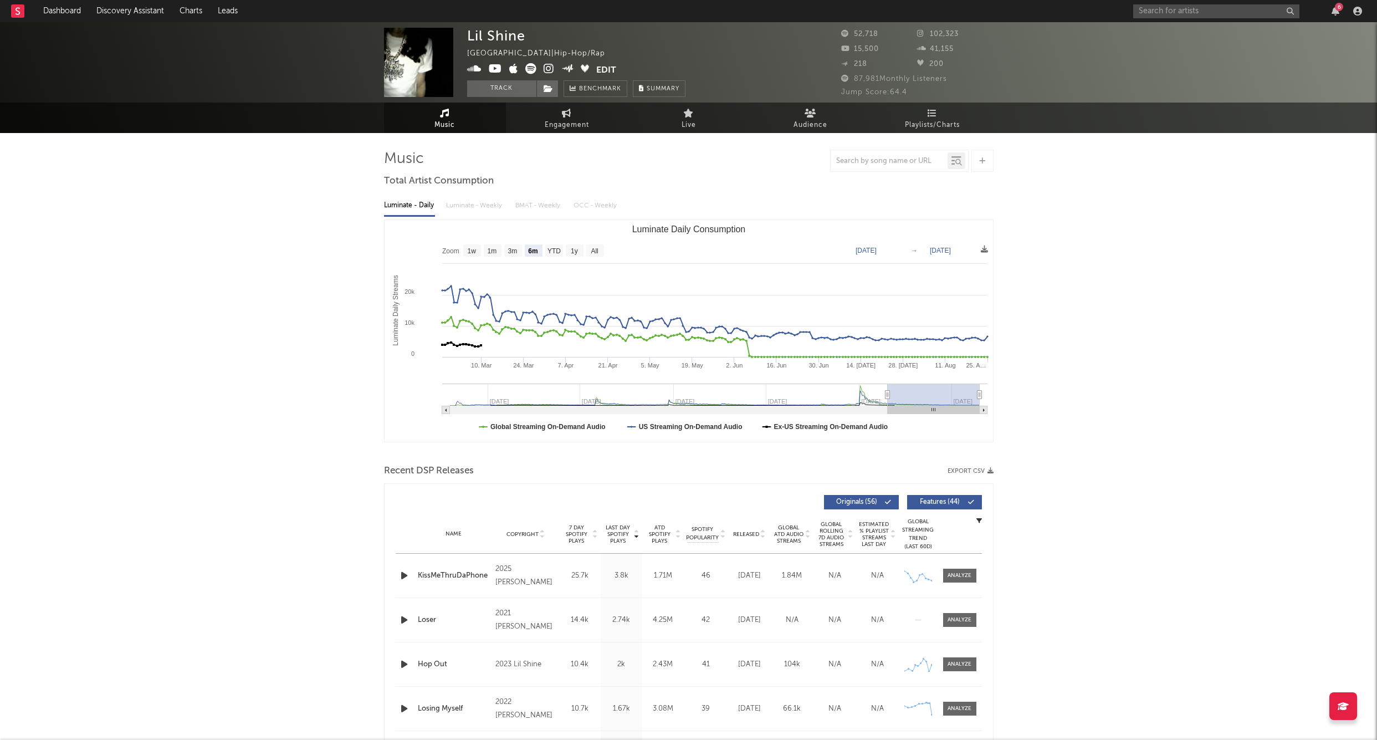
click at [498, 103] on link "Music" at bounding box center [445, 118] width 122 height 30
click at [497, 98] on div "Lil Shine United States | Hip-Hop/Rap Edit Track Benchmark Summary 52,718 102,3…" at bounding box center [688, 62] width 1377 height 80
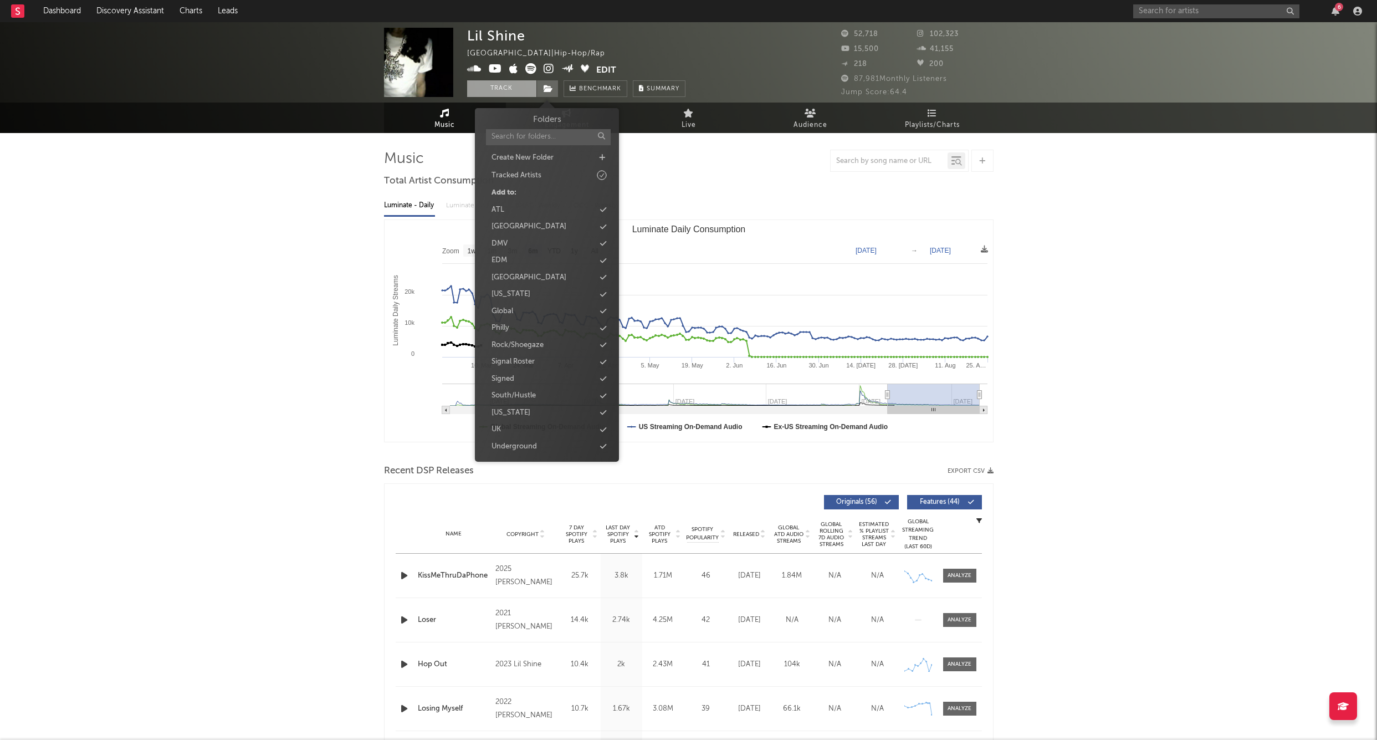
drag, startPoint x: 549, startPoint y: 85, endPoint x: 509, endPoint y: 92, distance: 41.0
click at [549, 85] on icon at bounding box center [548, 89] width 9 height 8
click at [504, 90] on button "Track" at bounding box center [501, 88] width 69 height 17
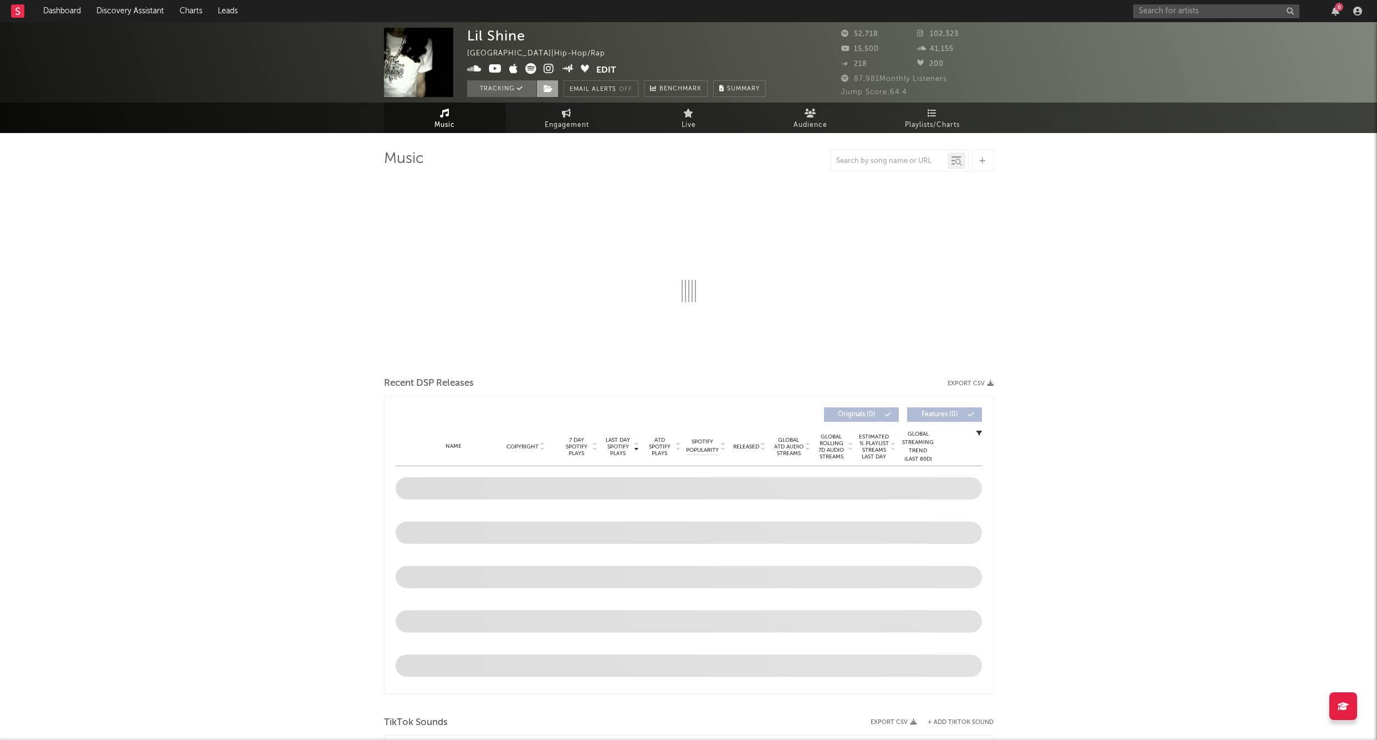
click at [548, 85] on icon at bounding box center [548, 89] width 9 height 8
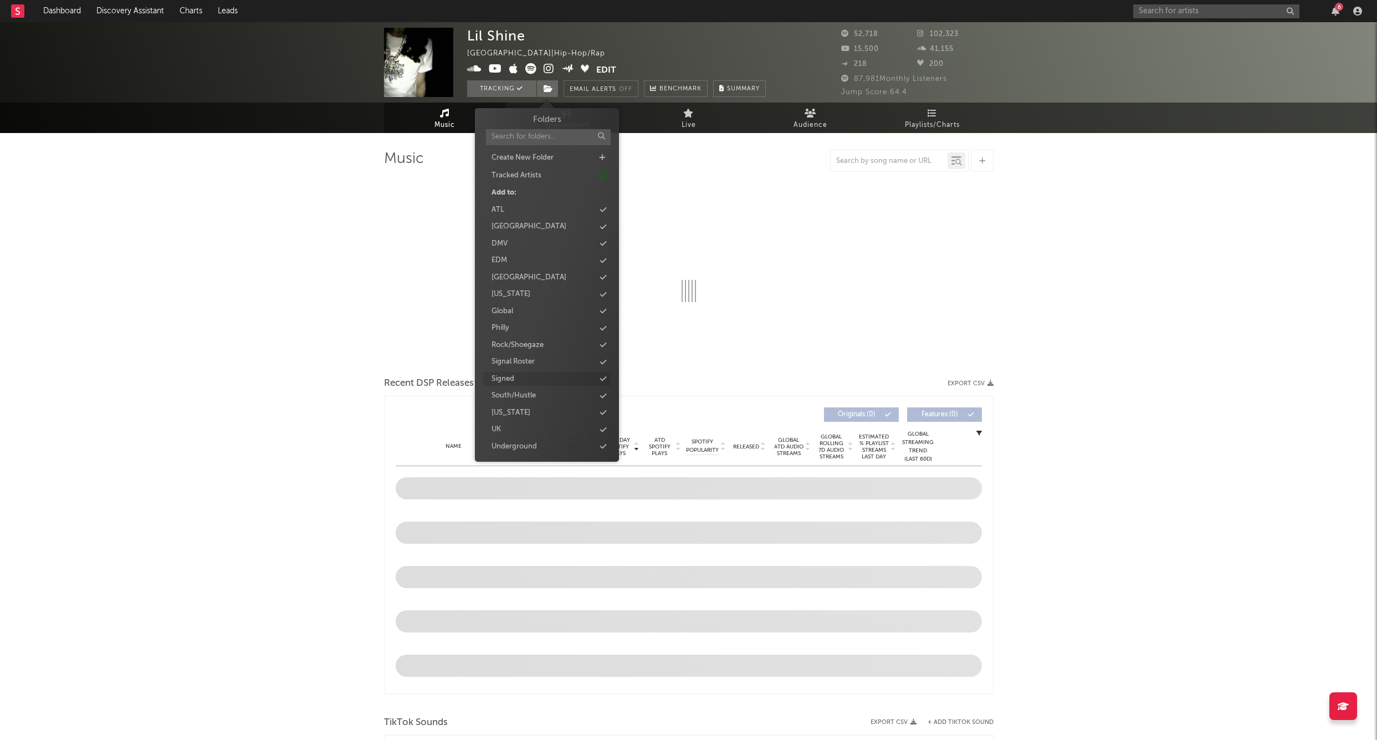
select select "6m"
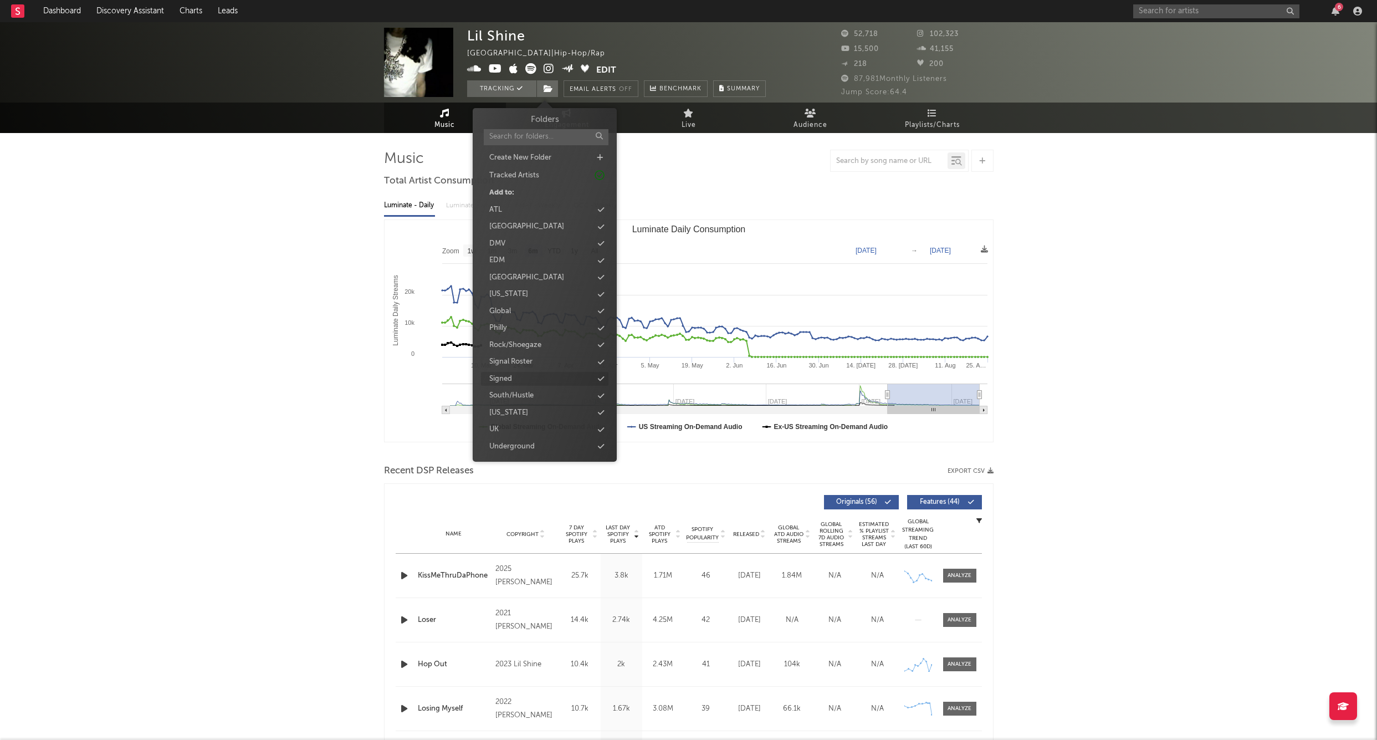
click at [518, 376] on div "Signed" at bounding box center [544, 379] width 127 height 14
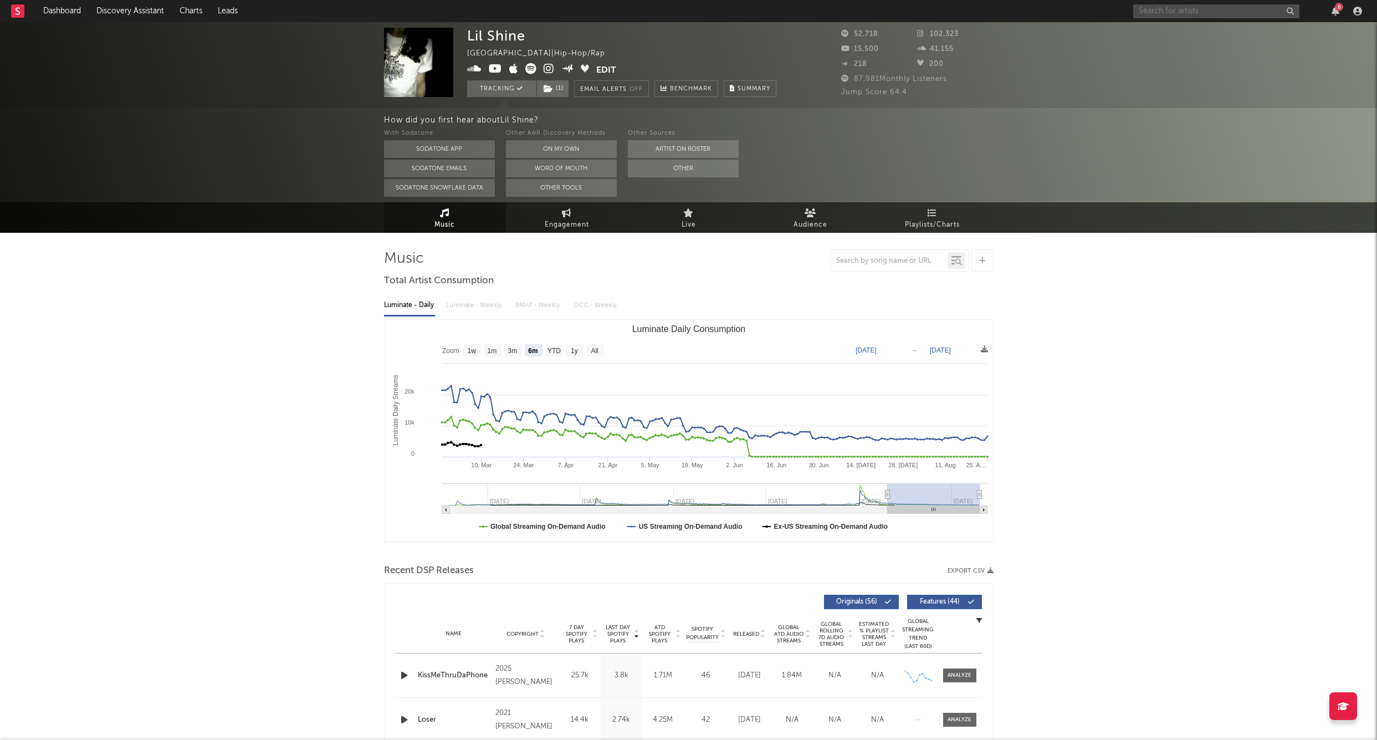
click at [1183, 13] on input "text" at bounding box center [1217, 11] width 166 height 14
type input "1300saint"
click at [1154, 32] on div at bounding box center [1151, 36] width 25 height 25
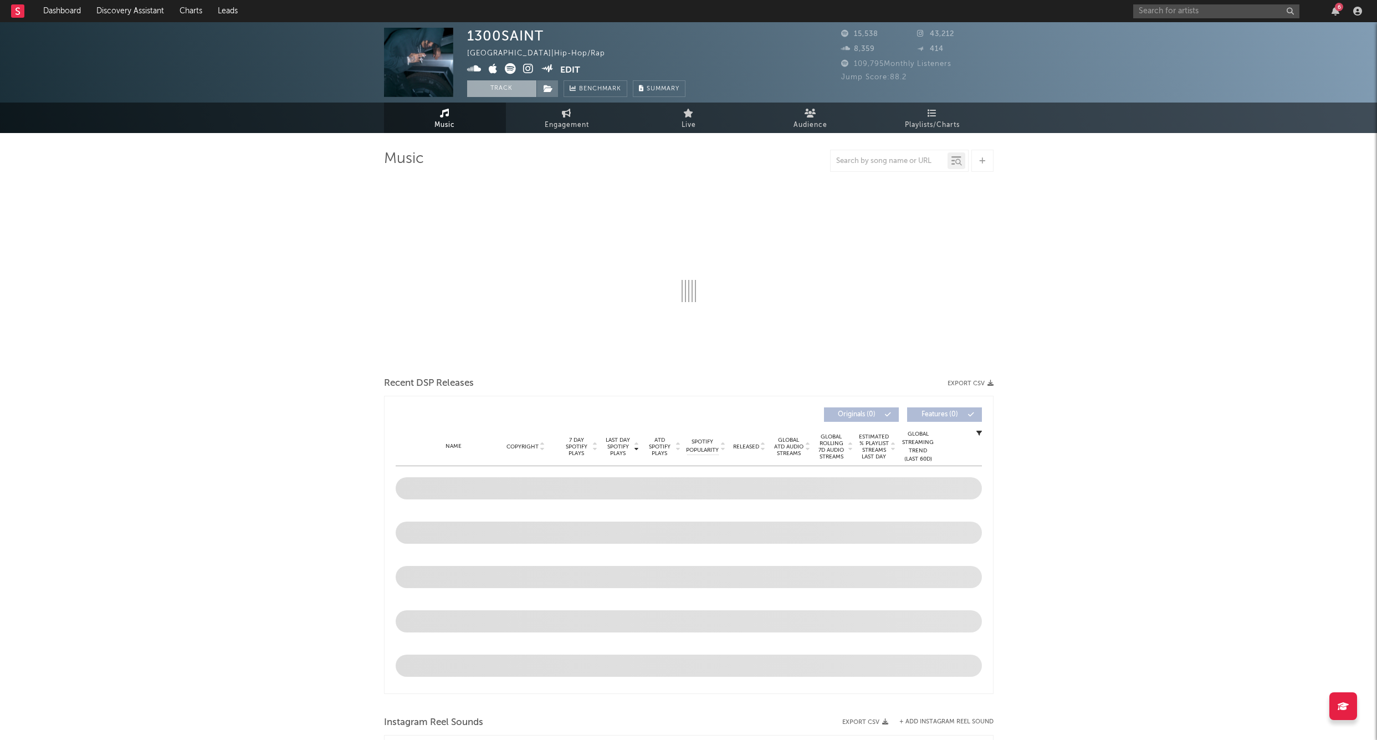
click at [484, 93] on button "Track" at bounding box center [501, 88] width 69 height 17
click at [552, 88] on icon at bounding box center [548, 89] width 9 height 8
select select "6m"
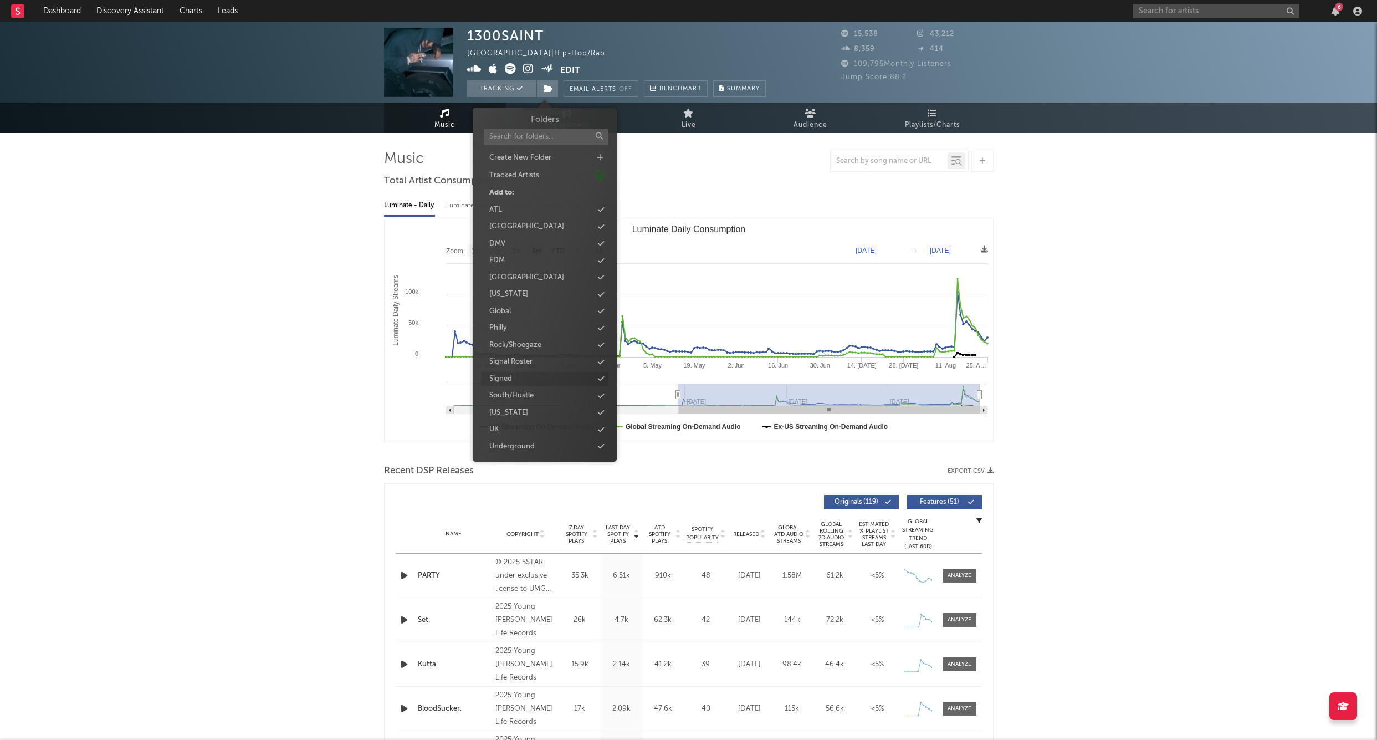
click at [512, 377] on div "Signed" at bounding box center [500, 379] width 23 height 11
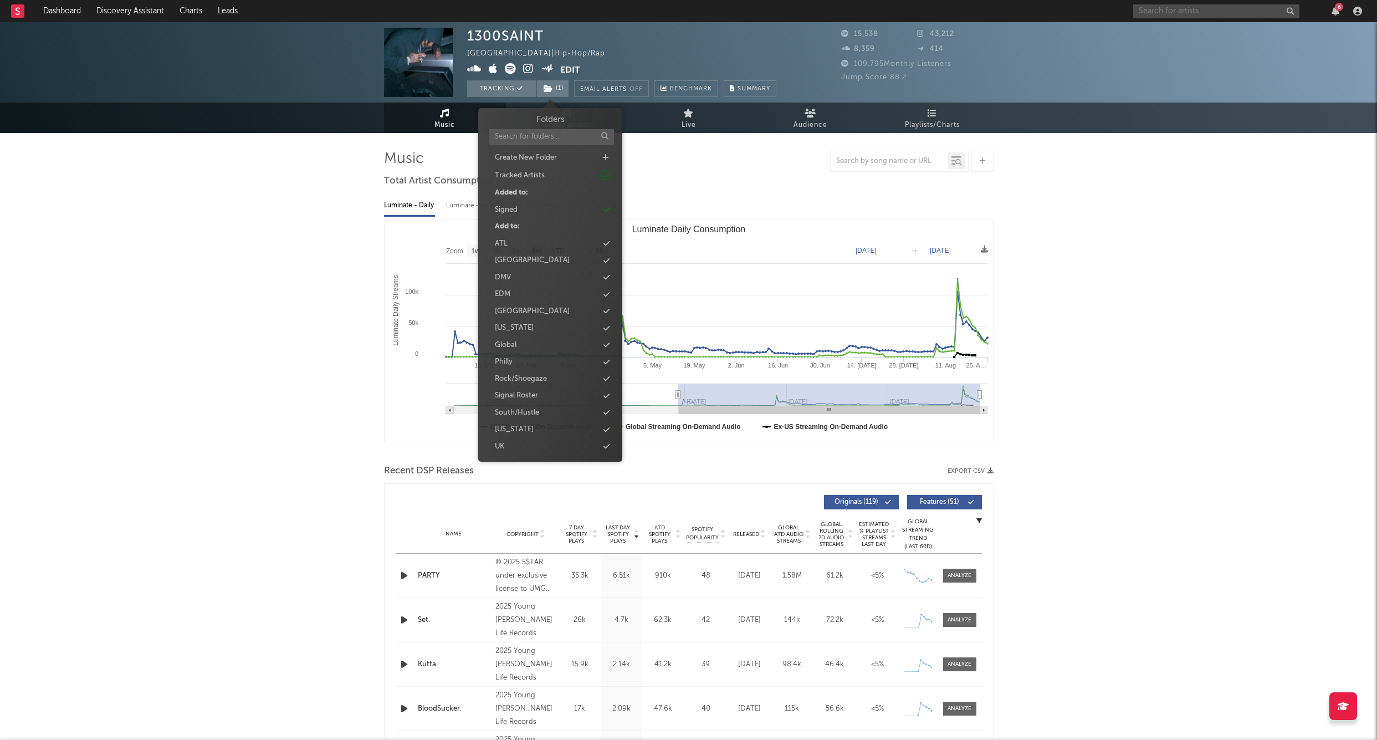
click at [1192, 10] on input "text" at bounding box center [1217, 11] width 166 height 14
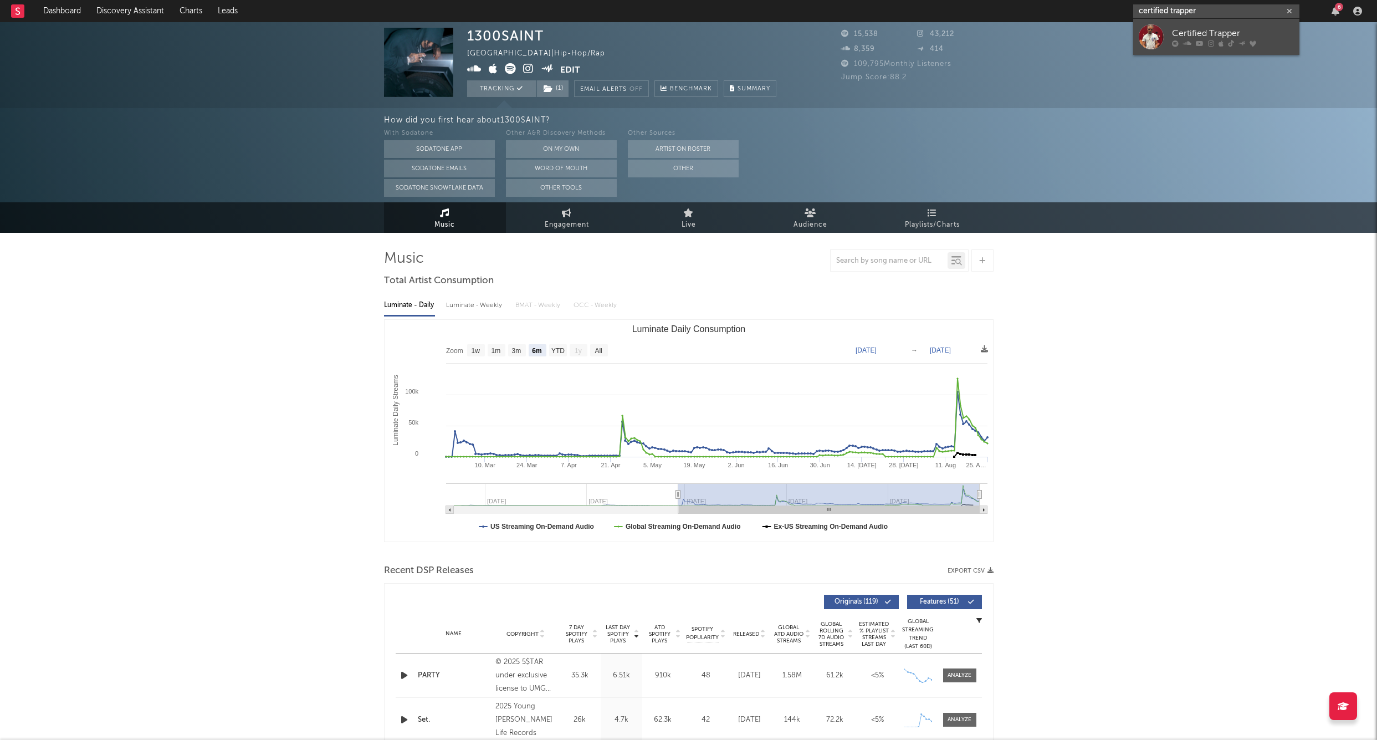
type input "certified trapper"
click at [1150, 34] on div at bounding box center [1151, 36] width 25 height 25
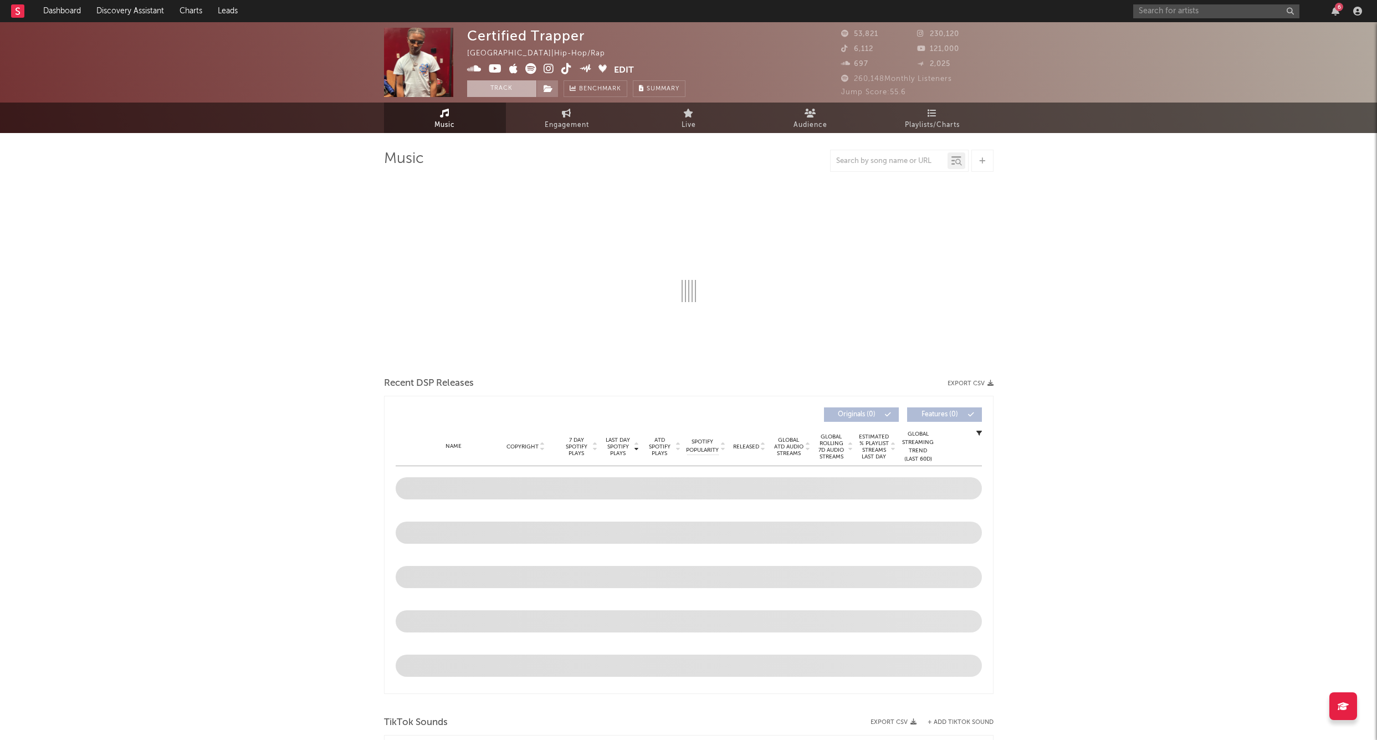
click at [491, 89] on button "Track" at bounding box center [501, 88] width 69 height 17
click at [550, 90] on icon at bounding box center [548, 89] width 9 height 8
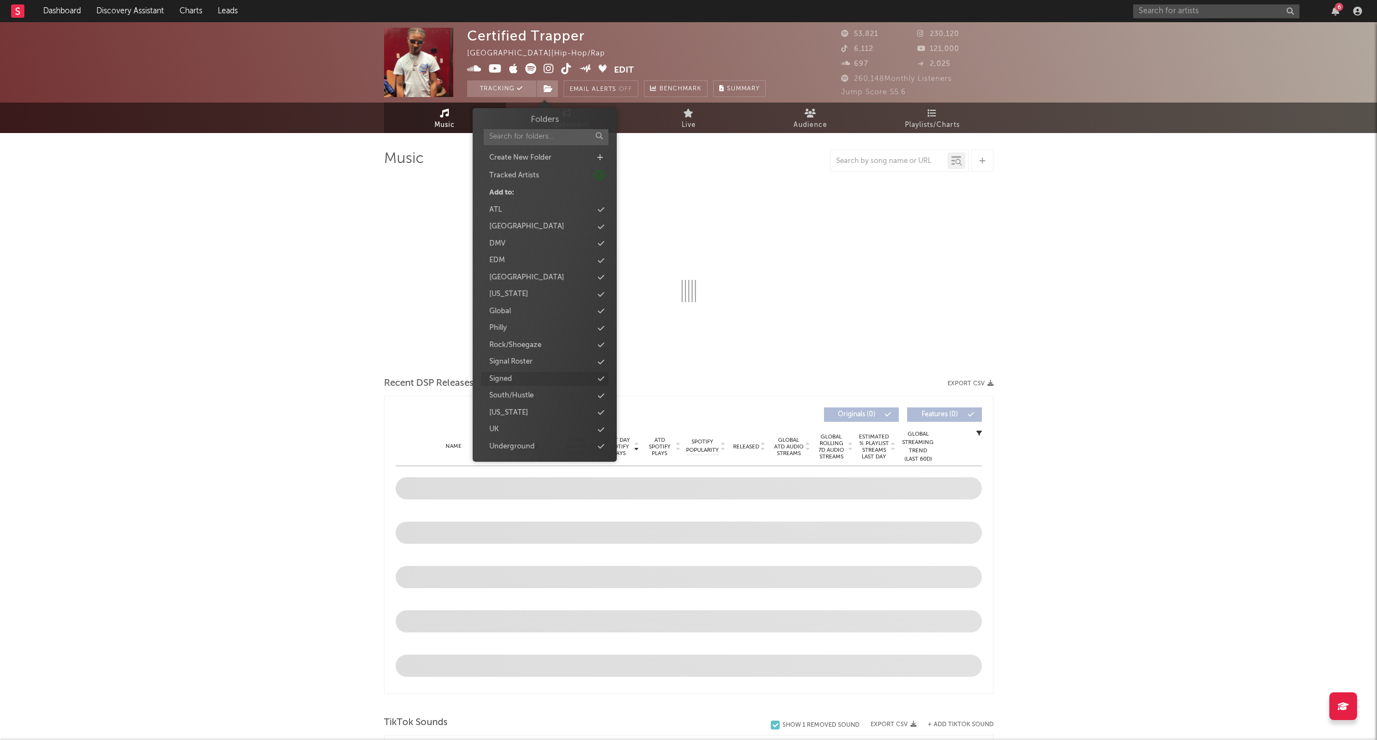
click at [503, 375] on div "Signed" at bounding box center [500, 379] width 23 height 11
select select "6m"
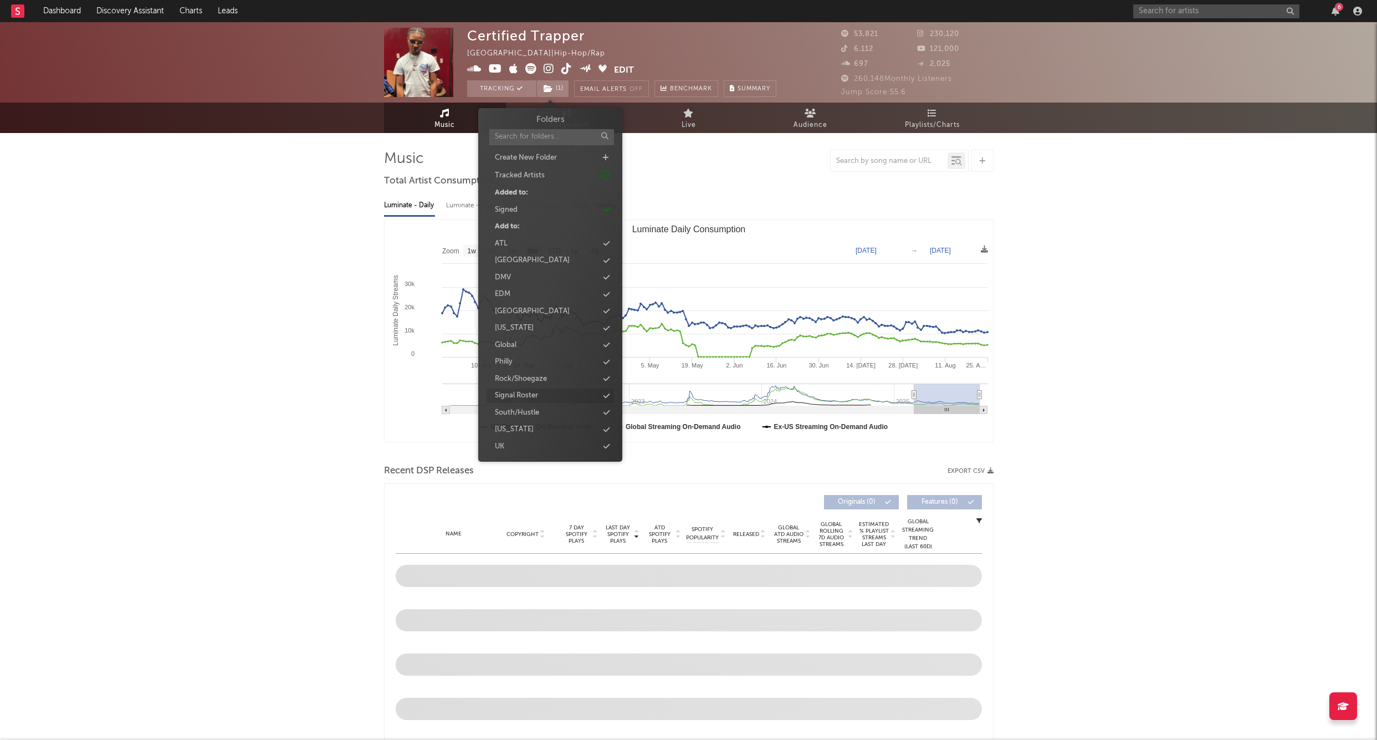
click at [514, 391] on div "Signal Roster" at bounding box center [516, 395] width 43 height 11
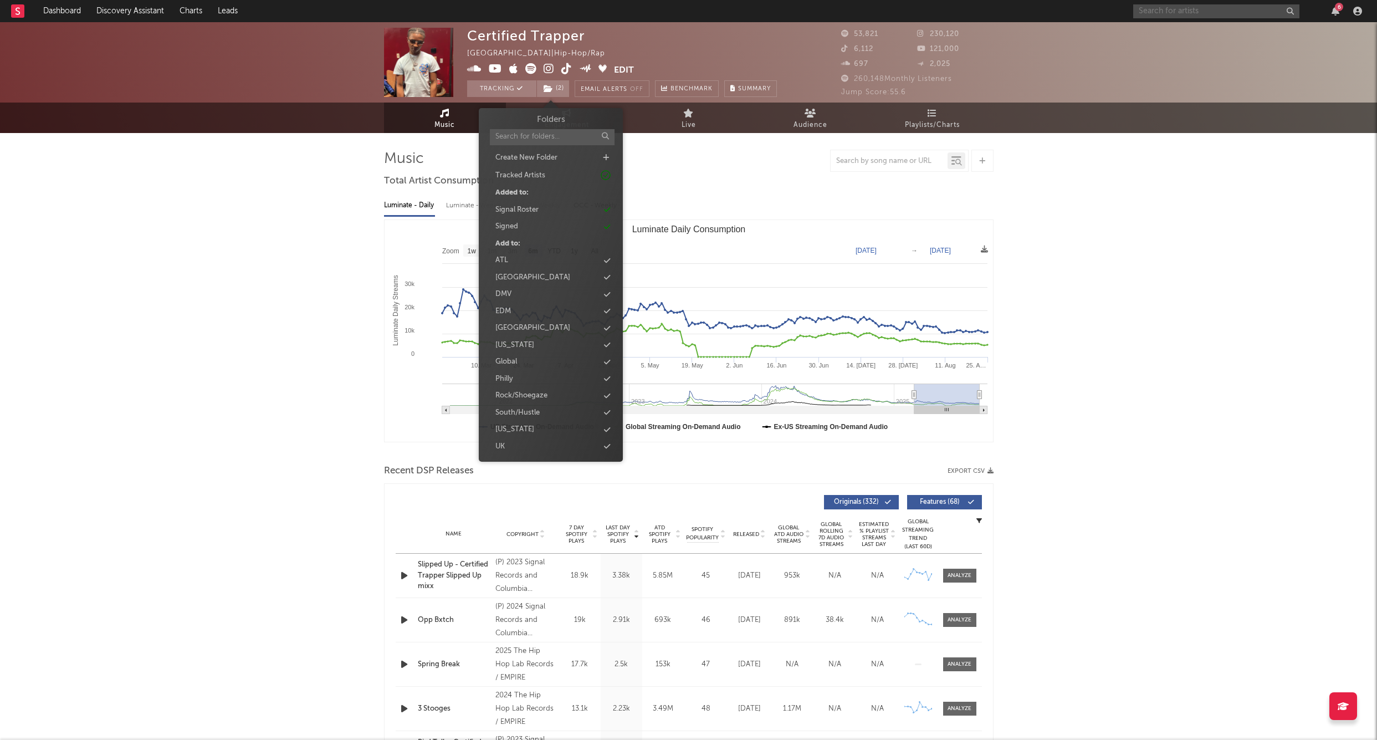
click at [1204, 10] on input "text" at bounding box center [1217, 11] width 166 height 14
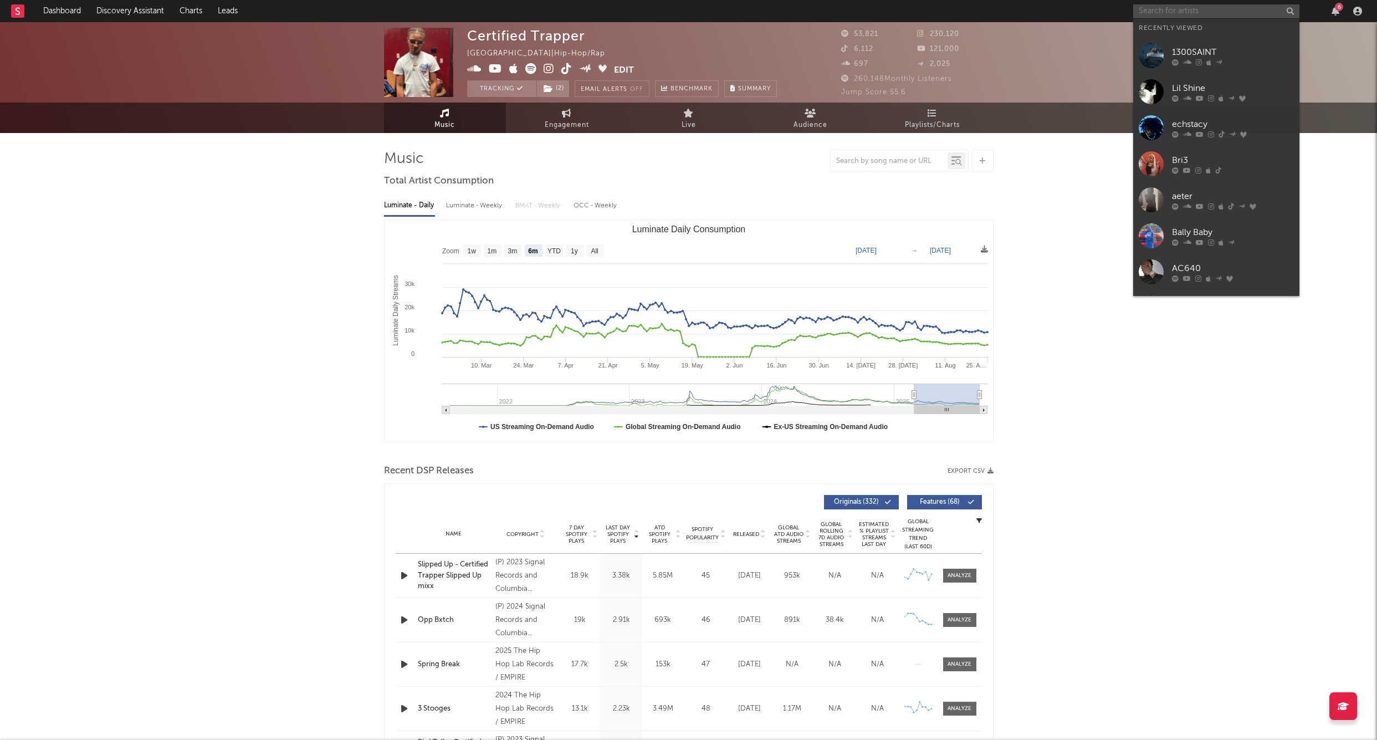
click at [1204, 10] on input "text" at bounding box center [1217, 11] width 166 height 14
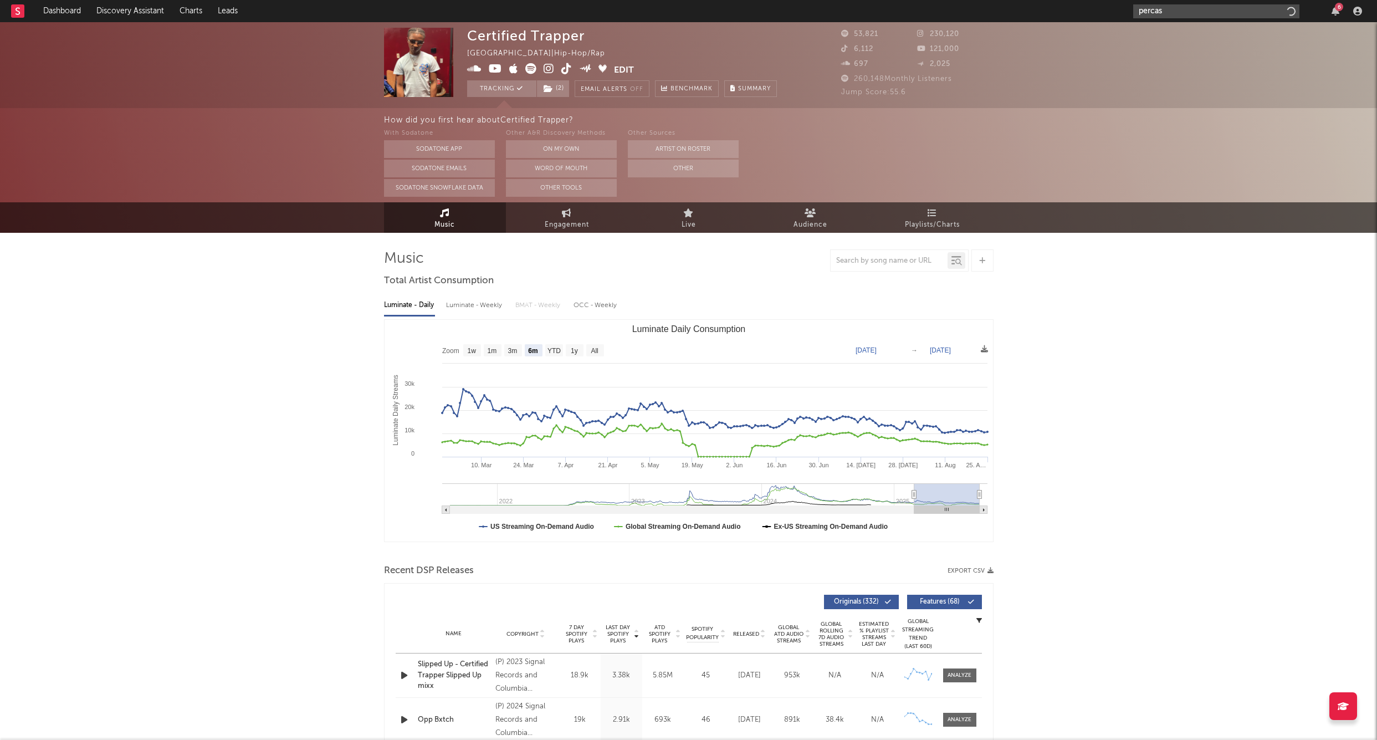
type input "percaso"
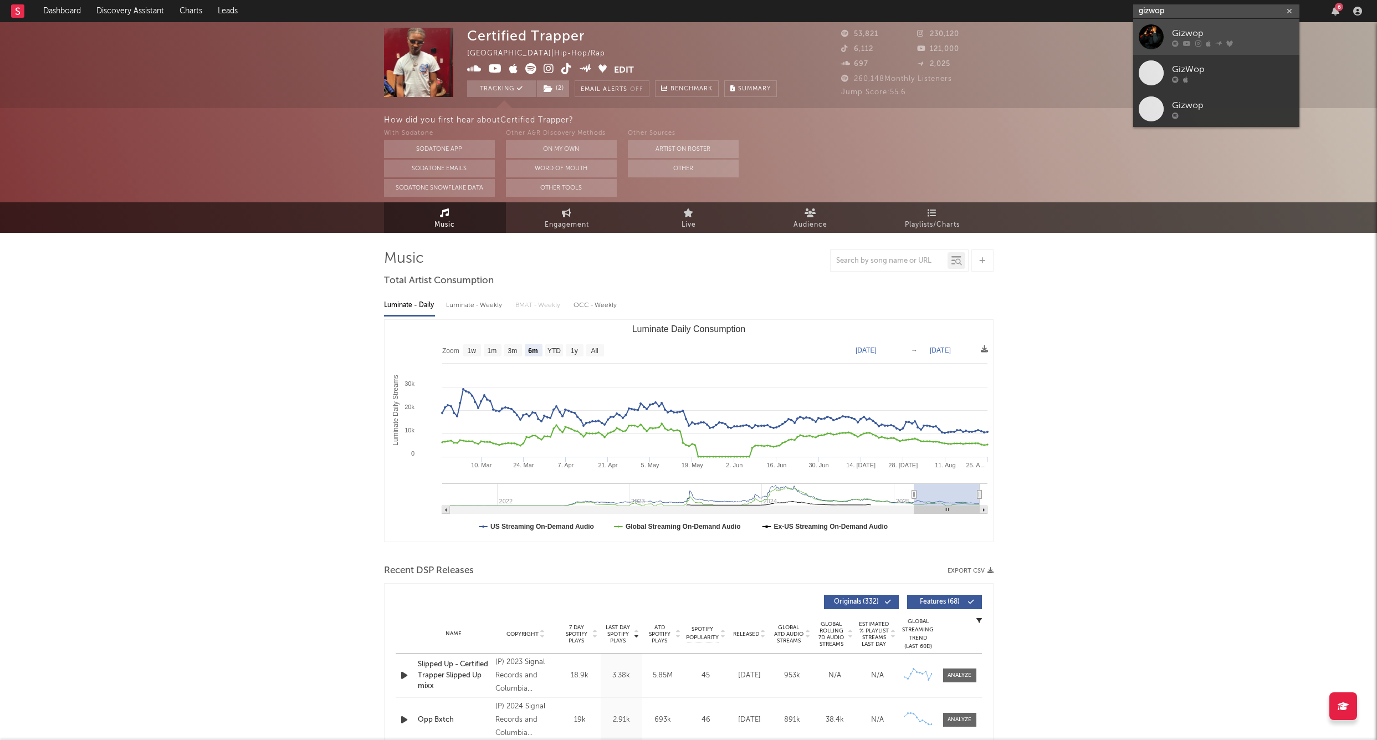
type input "gizwop"
click at [1170, 30] on link "Gizwop" at bounding box center [1217, 37] width 166 height 36
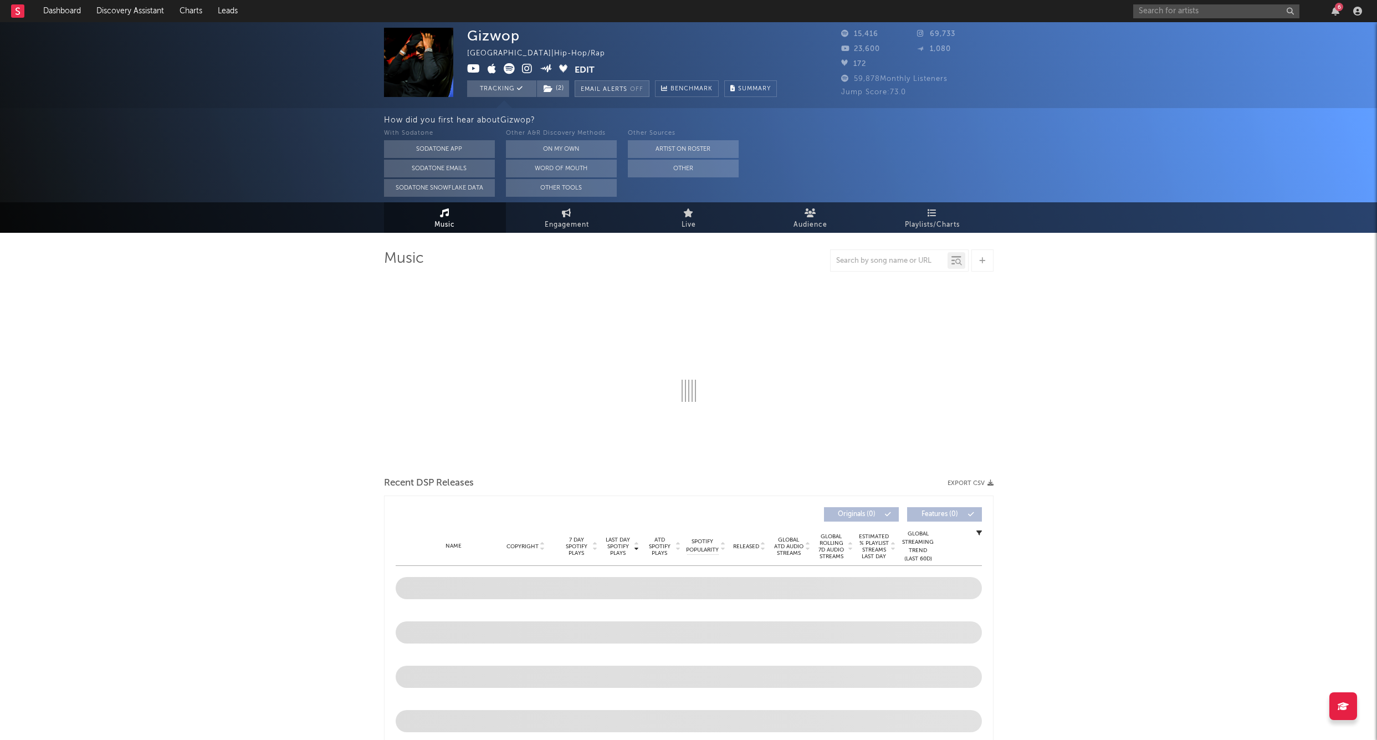
select select "6m"
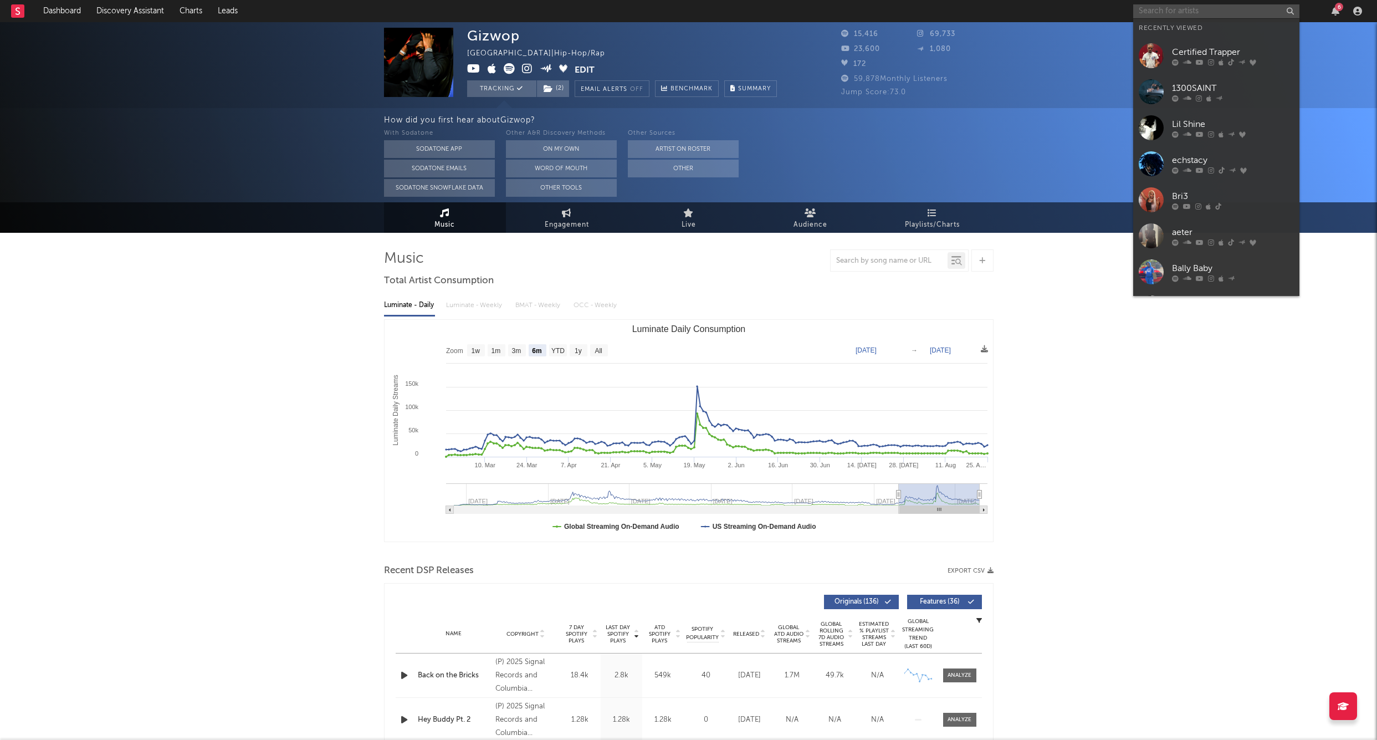
click at [1166, 15] on input "text" at bounding box center [1217, 11] width 166 height 14
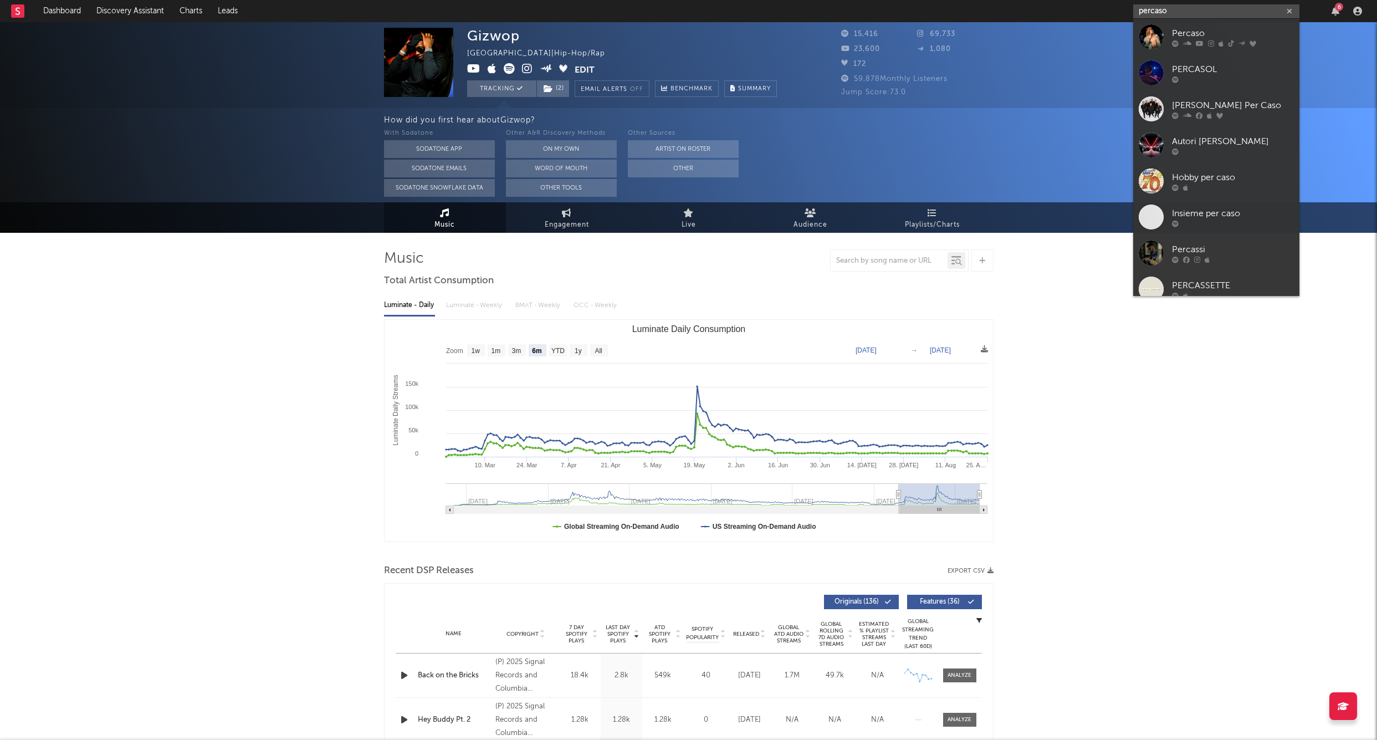
type input "percaso"
click at [1148, 34] on div at bounding box center [1151, 36] width 25 height 25
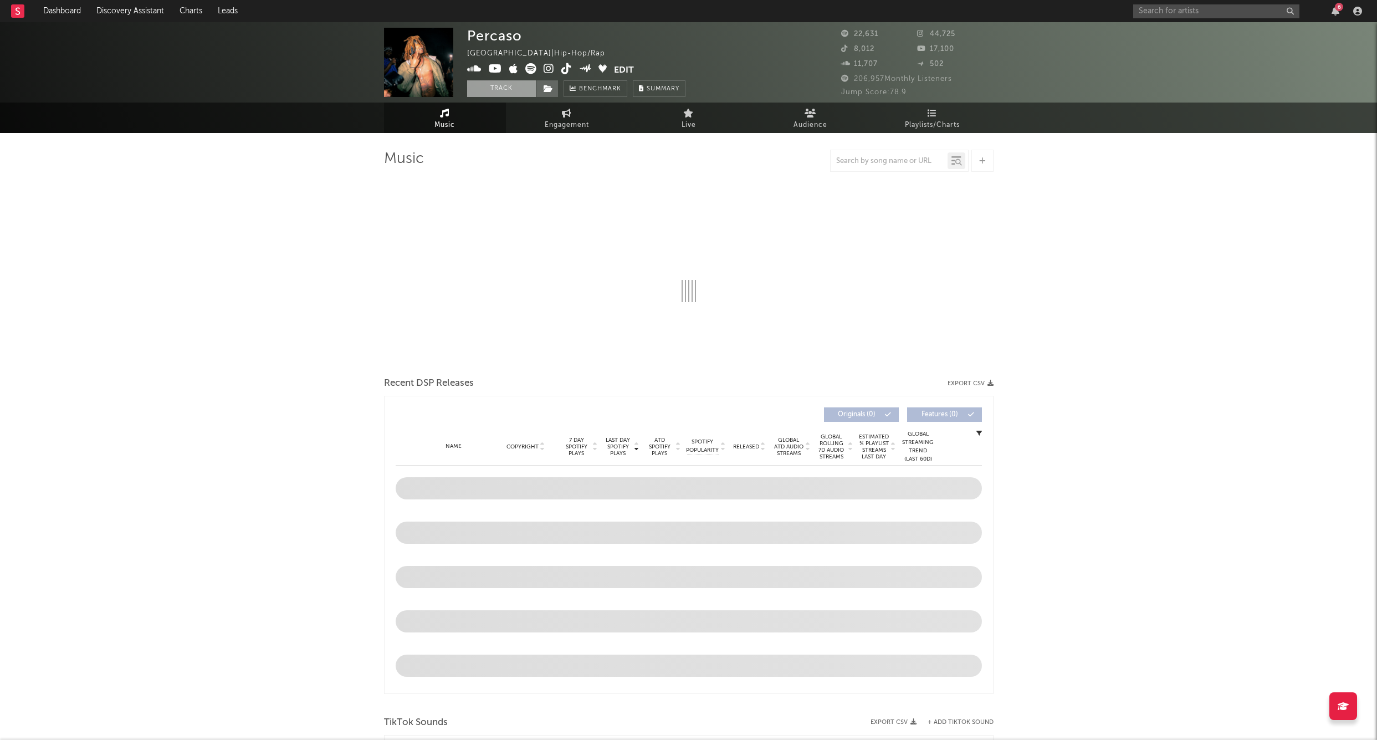
click at [488, 90] on button "Track" at bounding box center [501, 88] width 69 height 17
click at [550, 89] on icon at bounding box center [548, 89] width 9 height 8
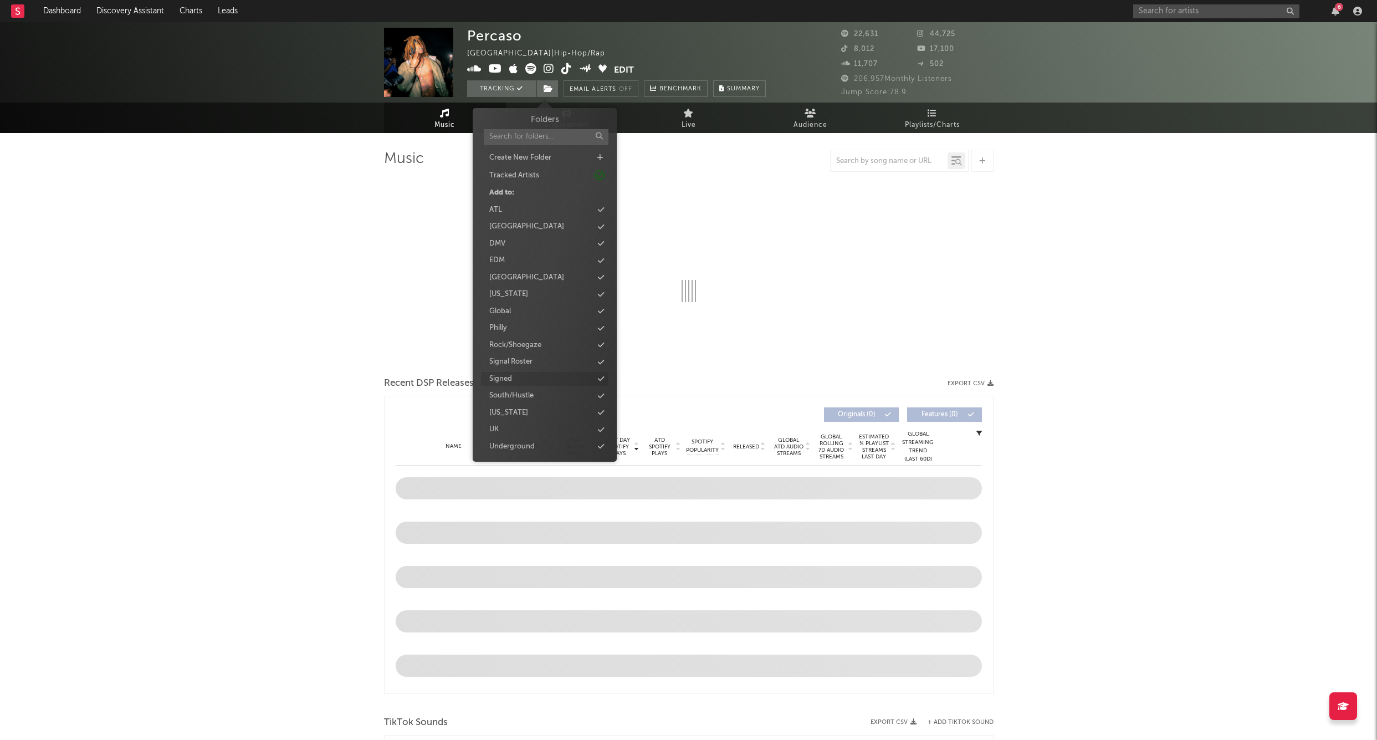
select select "6m"
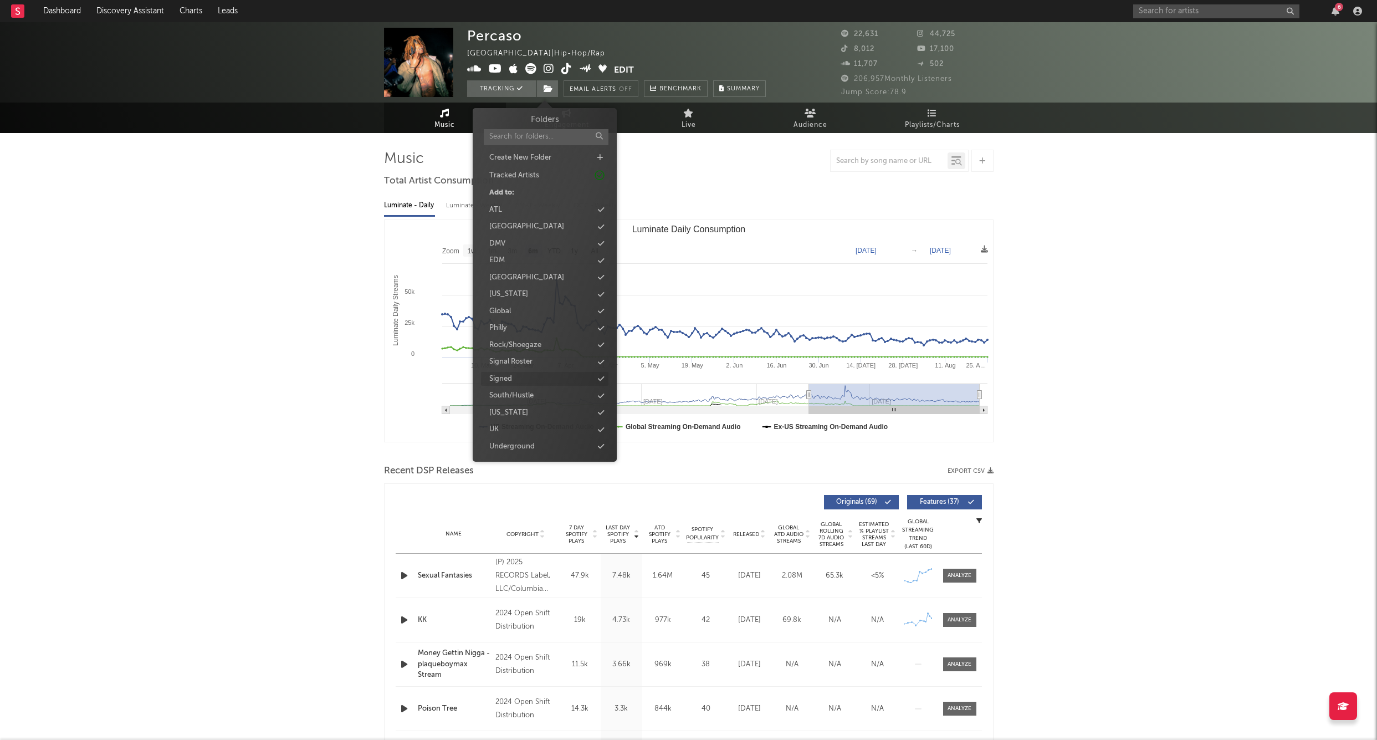
click at [503, 374] on div "Signed" at bounding box center [500, 379] width 23 height 11
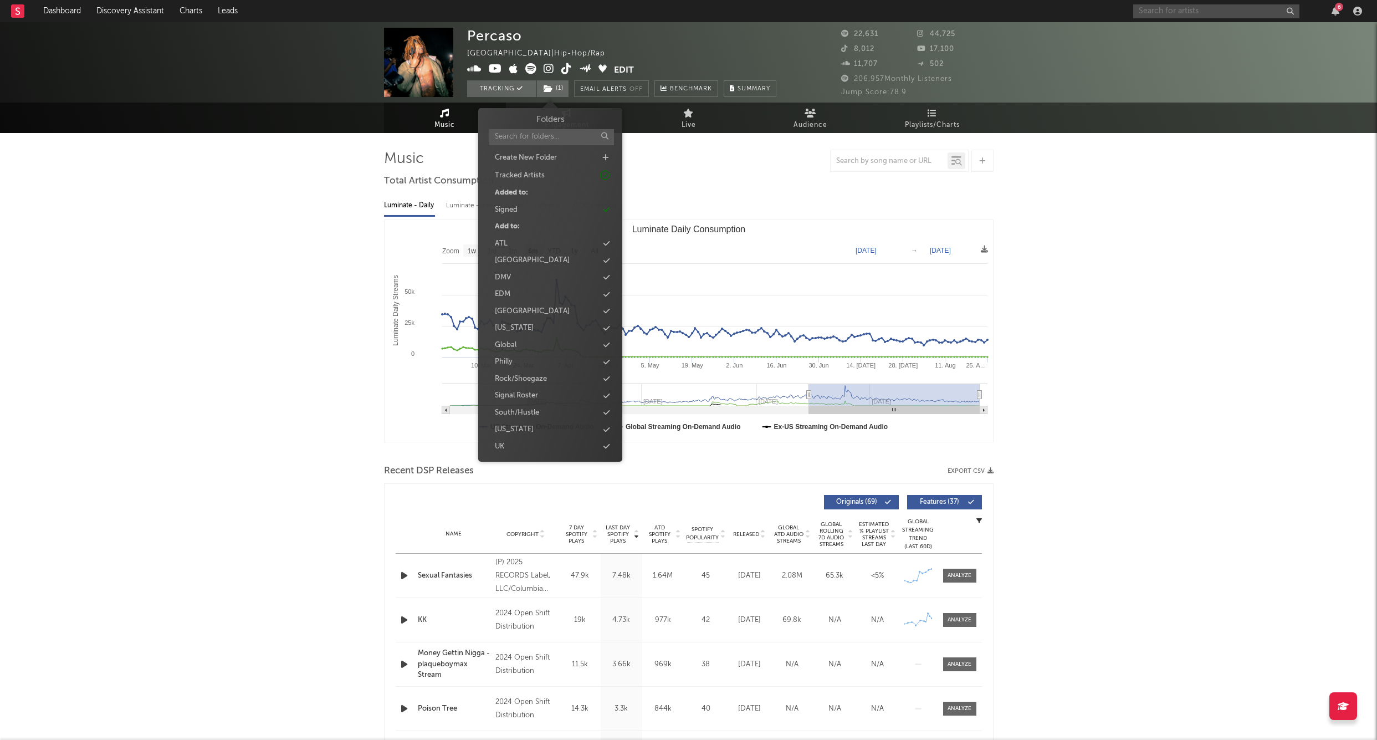
click at [1173, 12] on input "text" at bounding box center [1217, 11] width 166 height 14
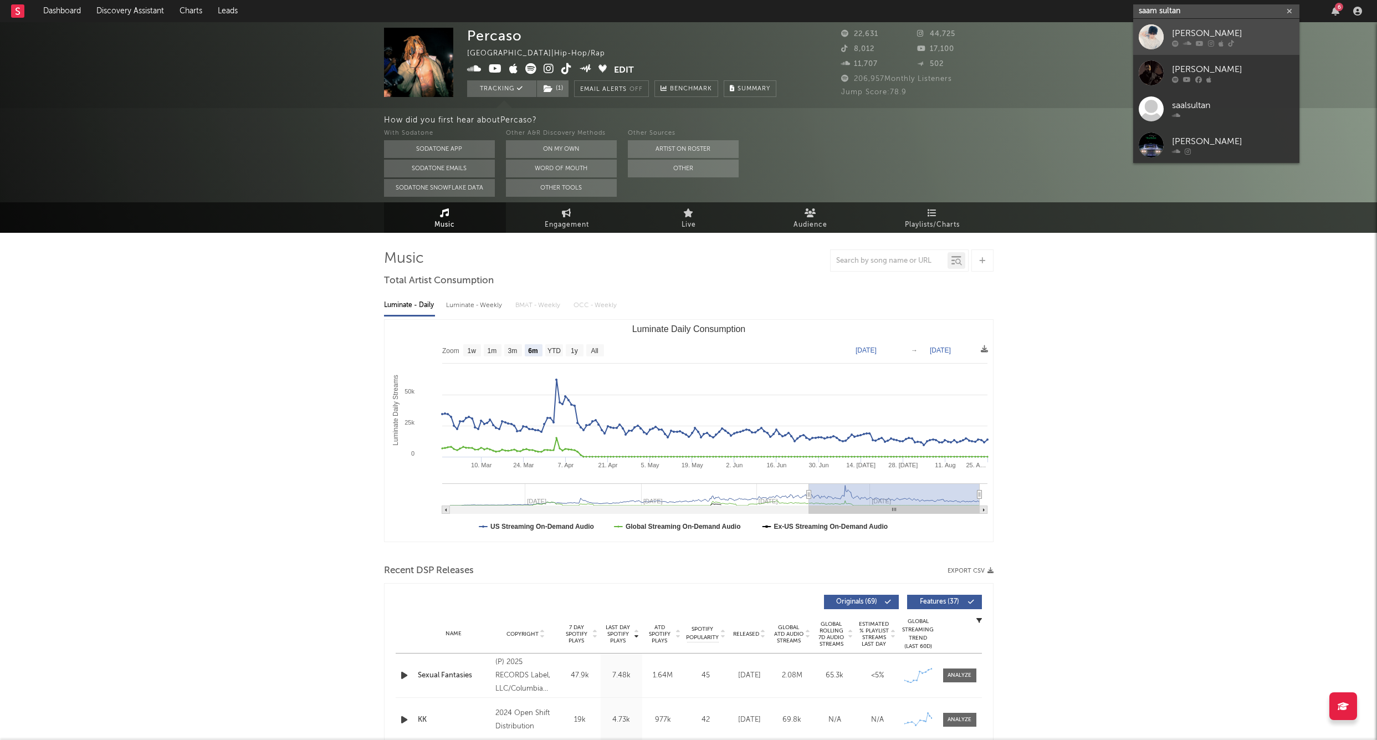
type input "saam sultan"
click at [1164, 28] on link "Saam Sultan" at bounding box center [1217, 37] width 166 height 36
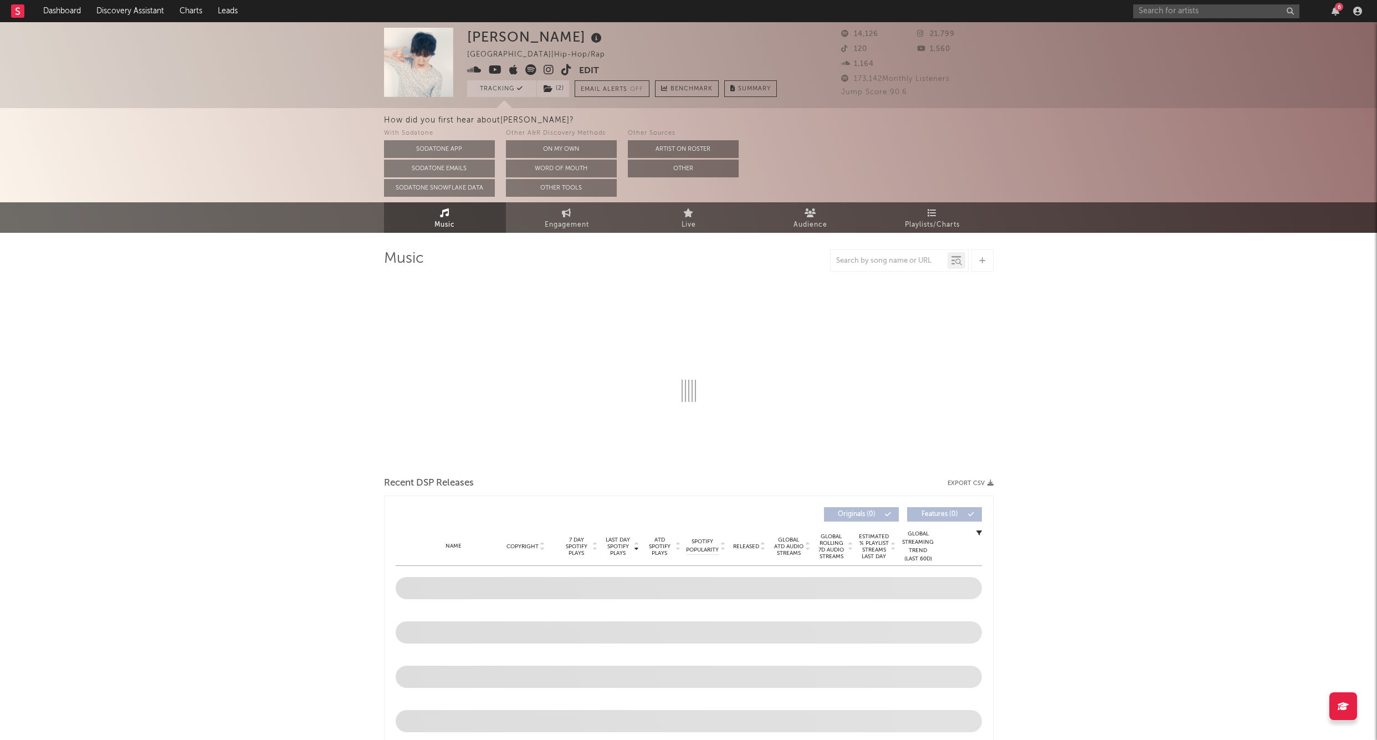
select select "6m"
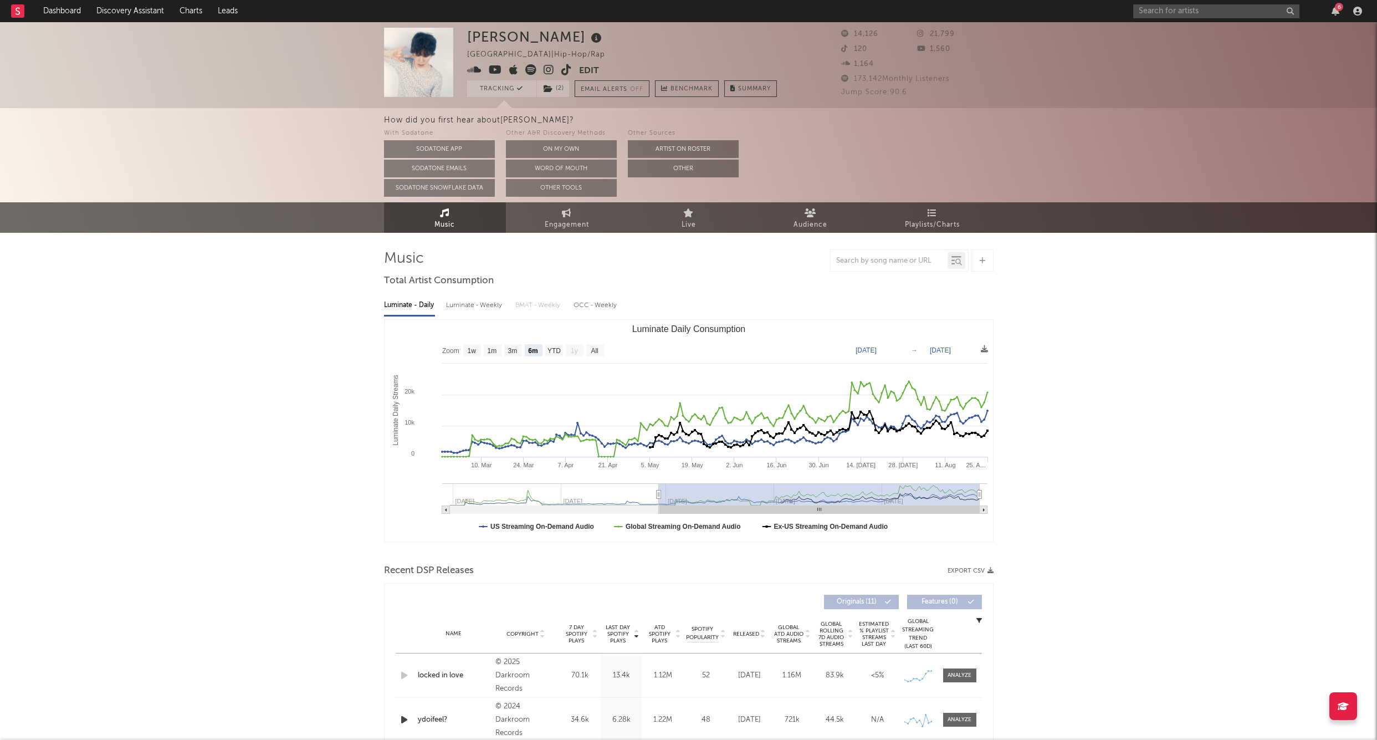
click at [1152, 19] on div "6" at bounding box center [1250, 11] width 233 height 22
click at [1147, 15] on input "text" at bounding box center [1217, 11] width 166 height 14
type input "hustleman quise"
click at [1163, 32] on div at bounding box center [1151, 36] width 25 height 25
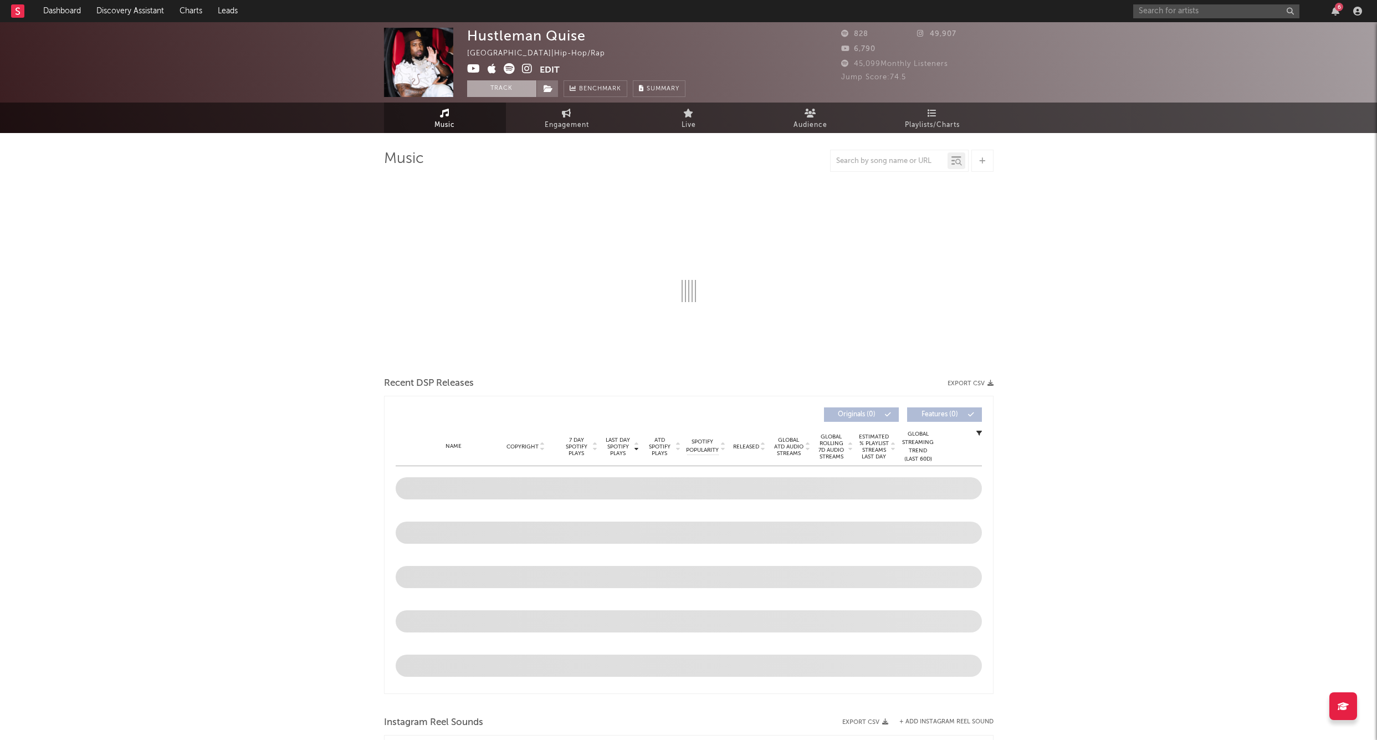
click at [484, 91] on button "Track" at bounding box center [501, 88] width 69 height 17
click at [545, 85] on icon at bounding box center [548, 89] width 9 height 8
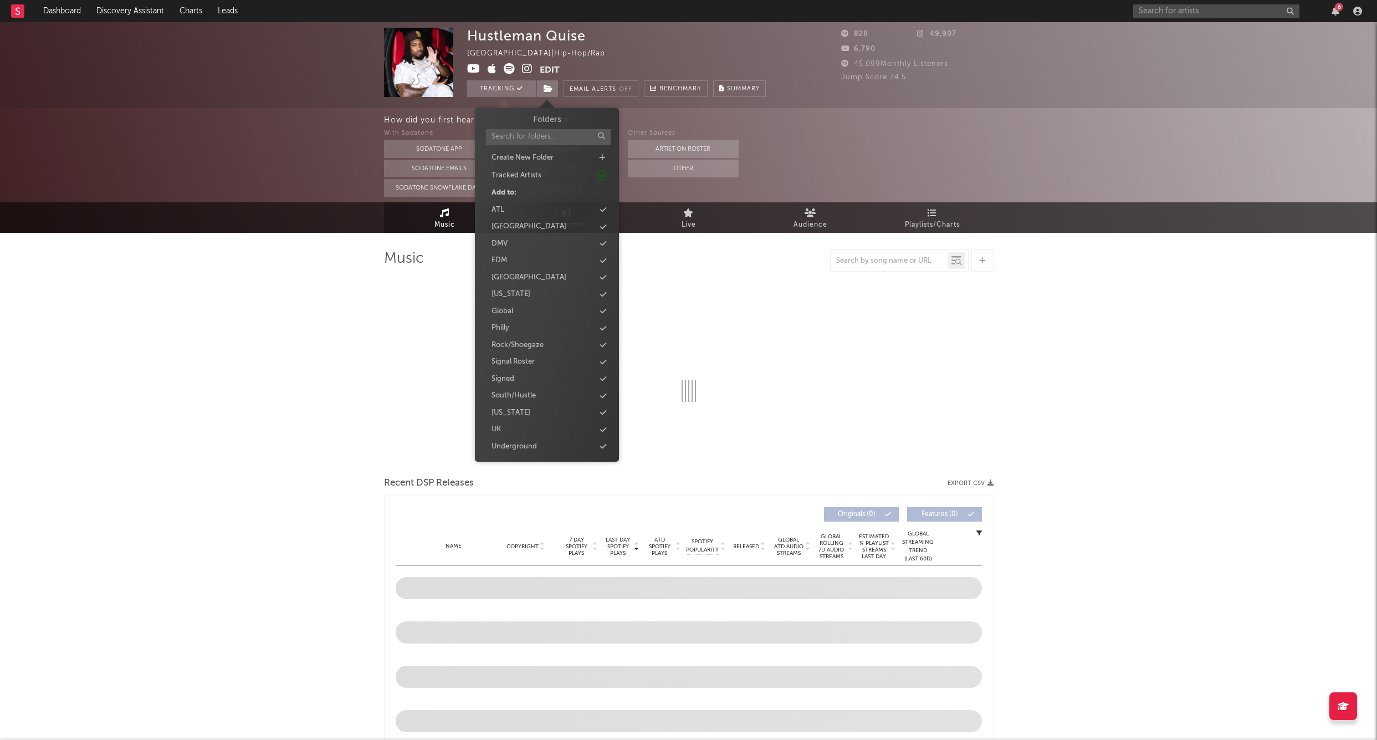
select select "6m"
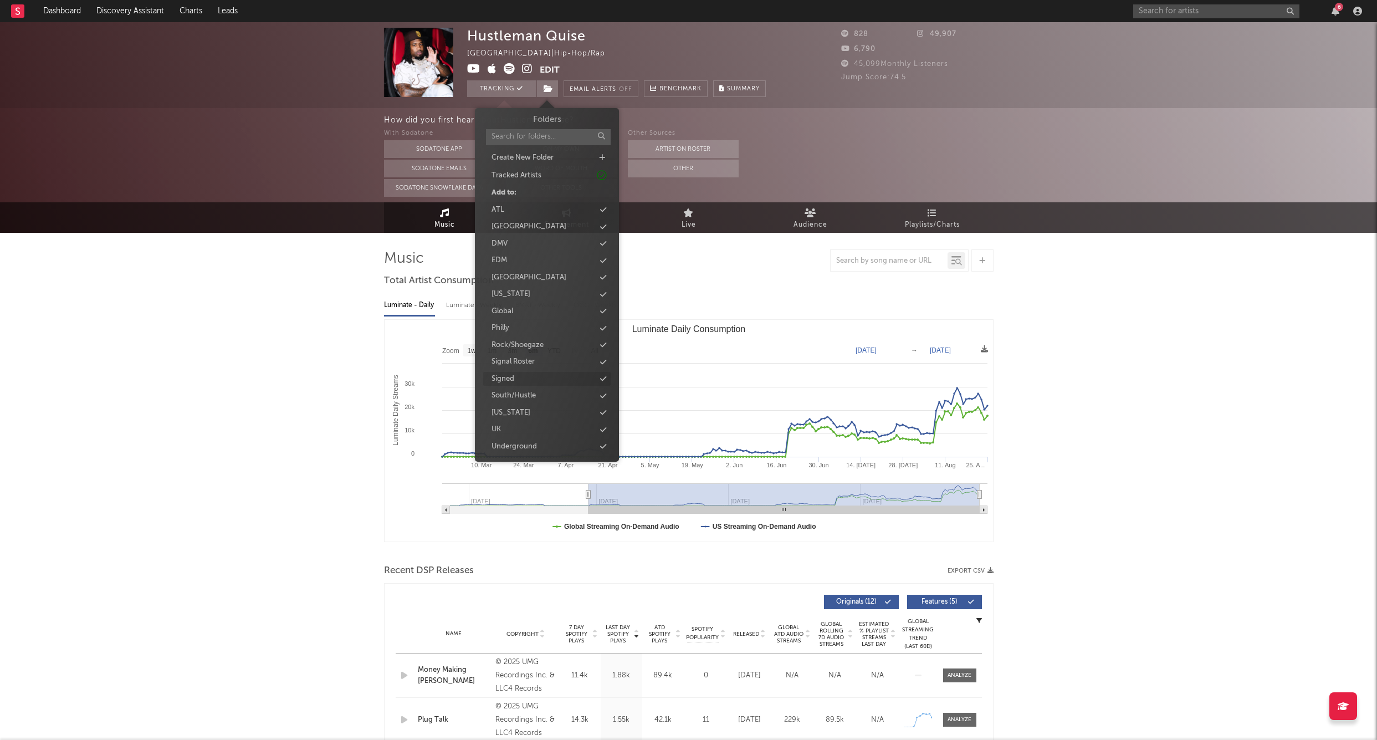
click at [524, 379] on div "Signed" at bounding box center [546, 379] width 127 height 14
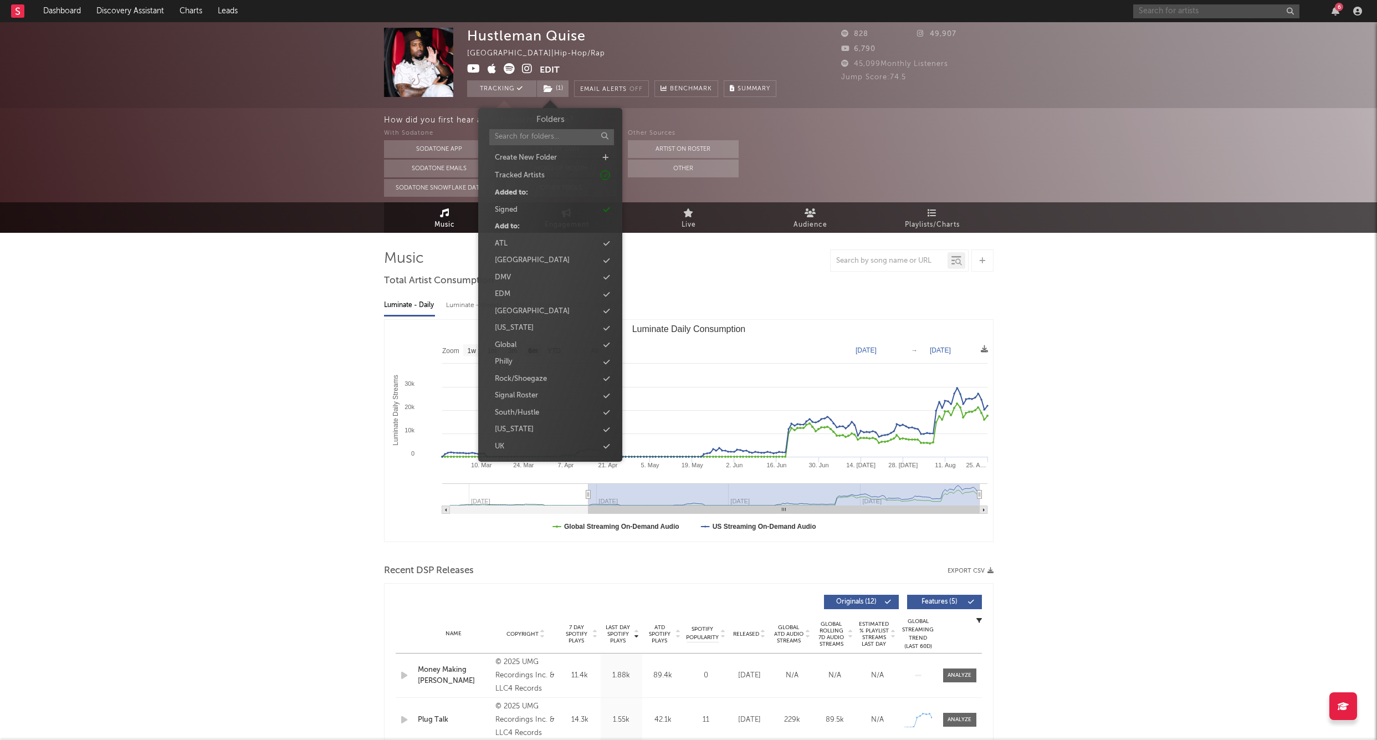
click at [1155, 5] on input "text" at bounding box center [1217, 11] width 166 height 14
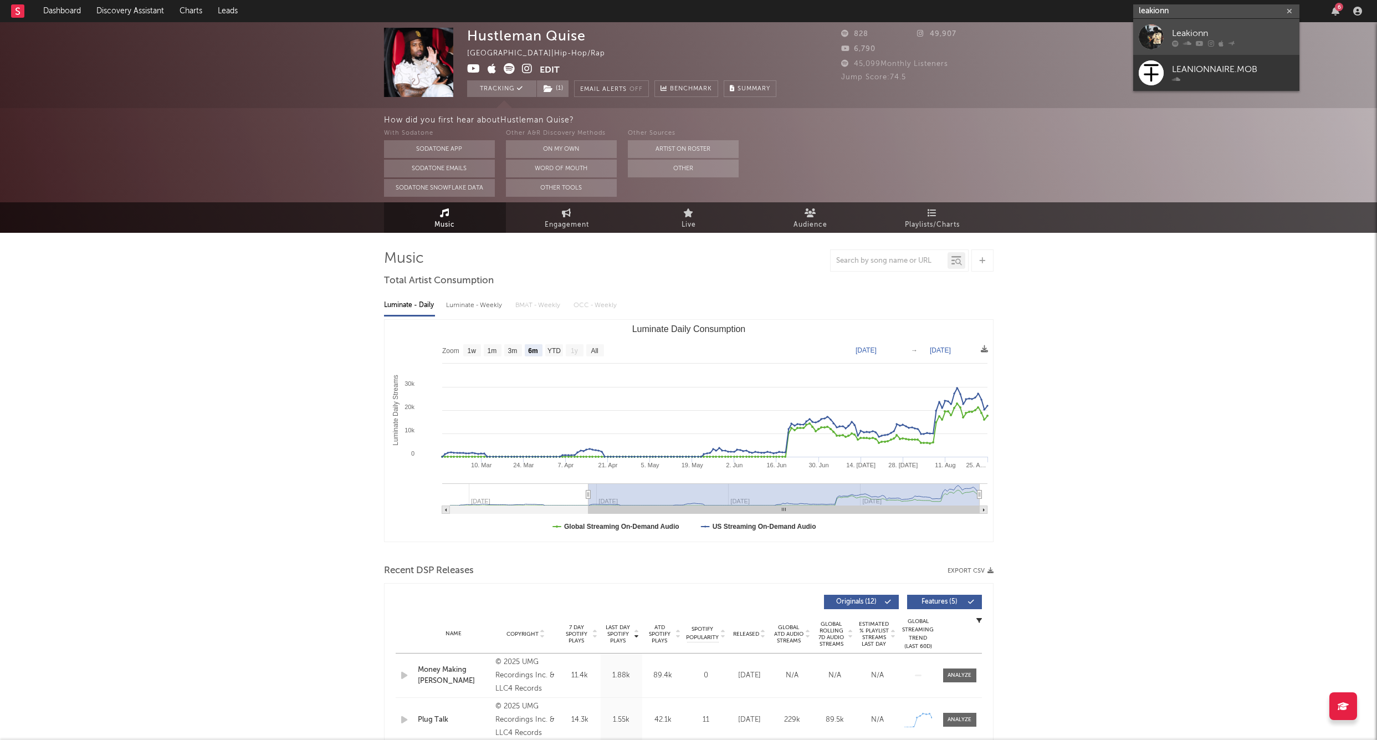
type input "leakionn"
click at [1150, 29] on div at bounding box center [1151, 36] width 25 height 25
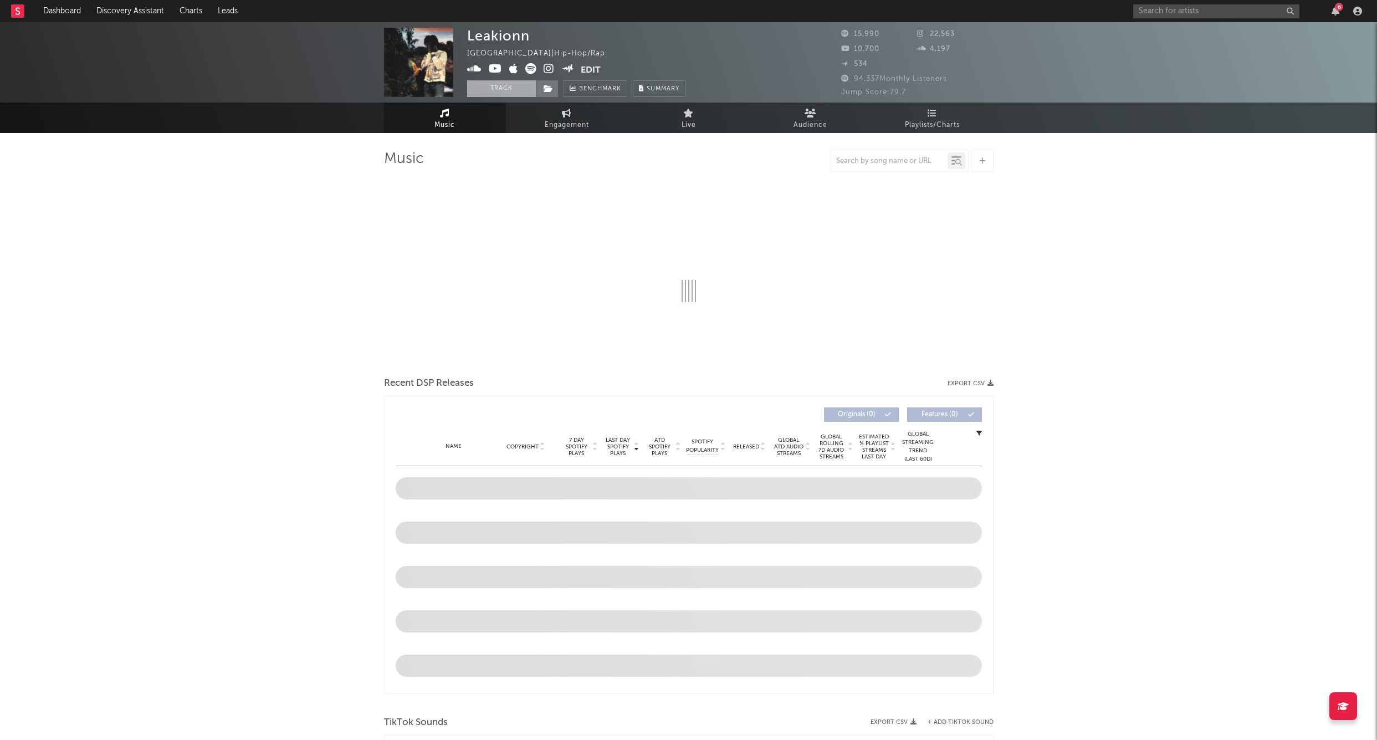
click at [512, 91] on button "Track" at bounding box center [501, 88] width 69 height 17
click at [550, 90] on icon at bounding box center [548, 89] width 9 height 8
select select "6m"
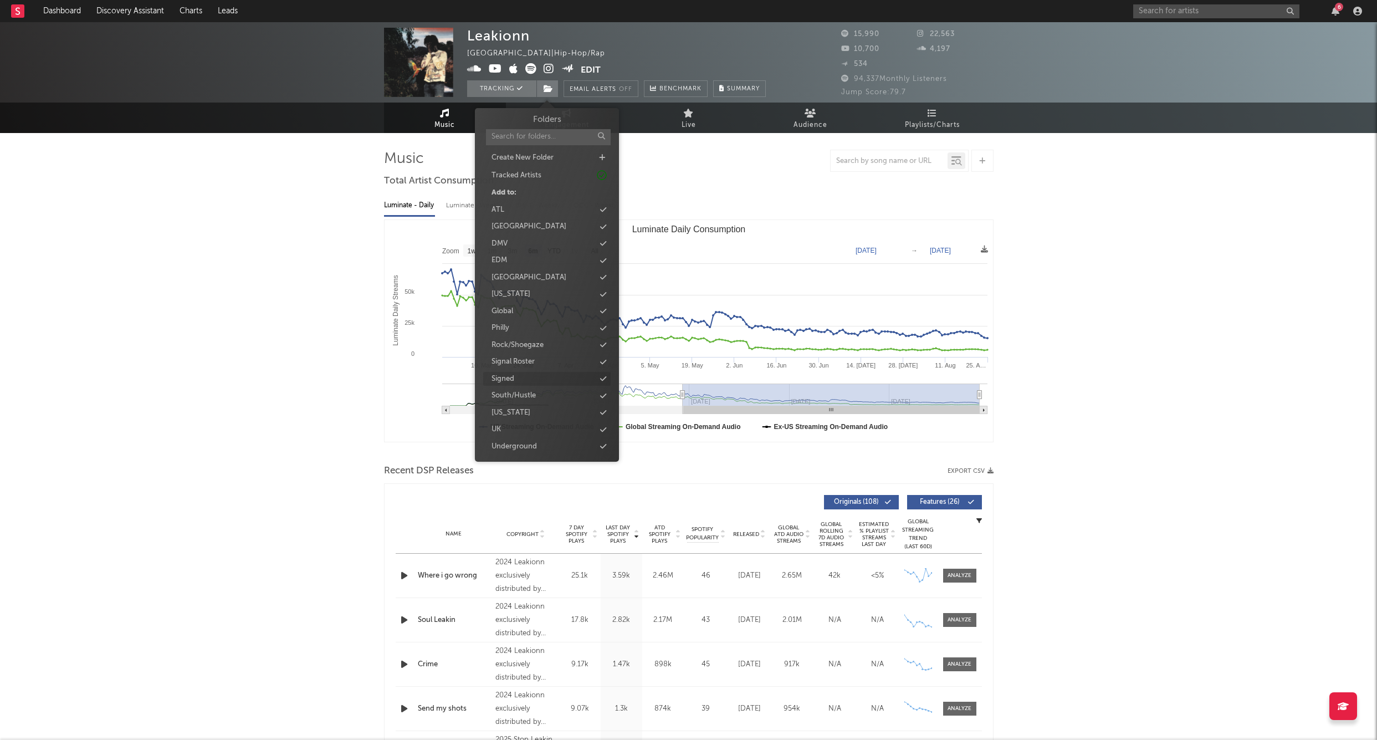
click at [513, 376] on div "Signed" at bounding box center [503, 379] width 23 height 11
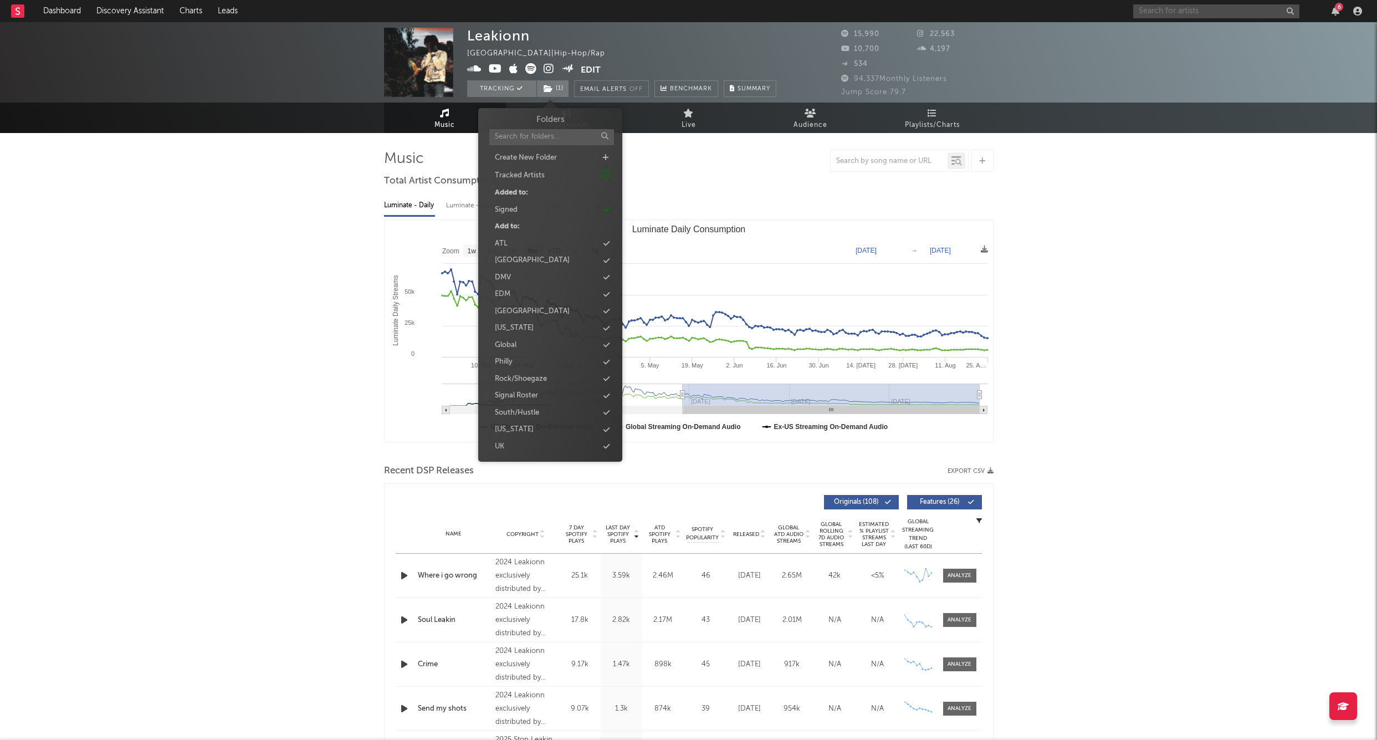
click at [1175, 15] on input "text" at bounding box center [1217, 11] width 166 height 14
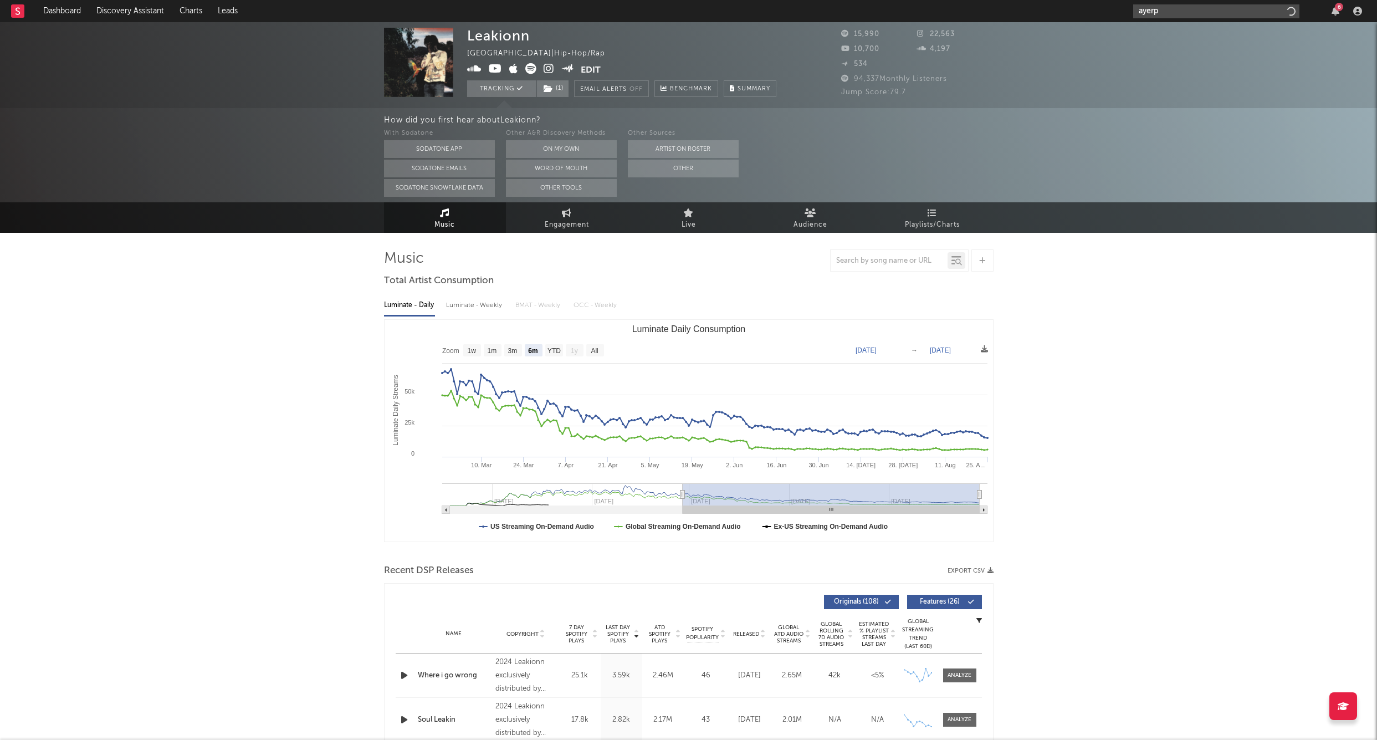
type input "ayerp"
type input "mnwbareface"
click at [1155, 27] on div at bounding box center [1151, 36] width 25 height 25
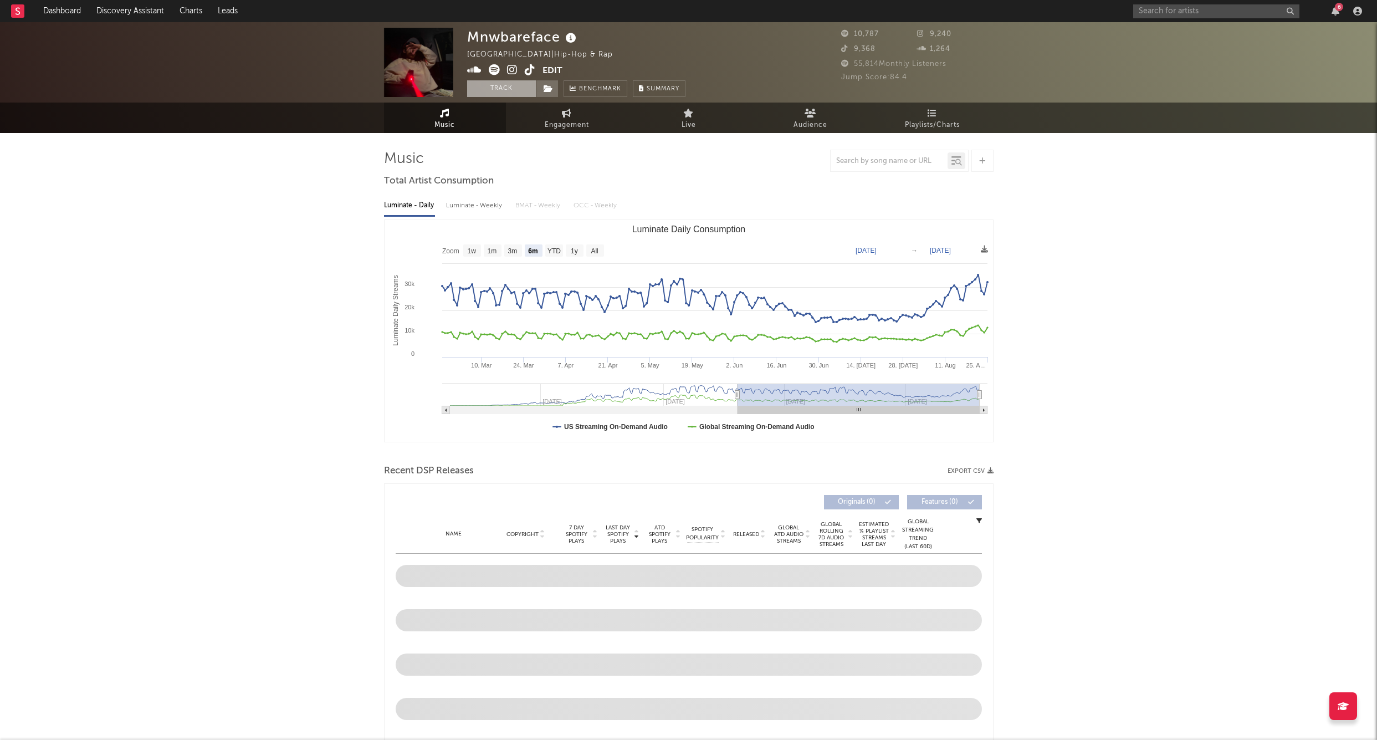
click at [523, 92] on button "Track" at bounding box center [501, 88] width 69 height 17
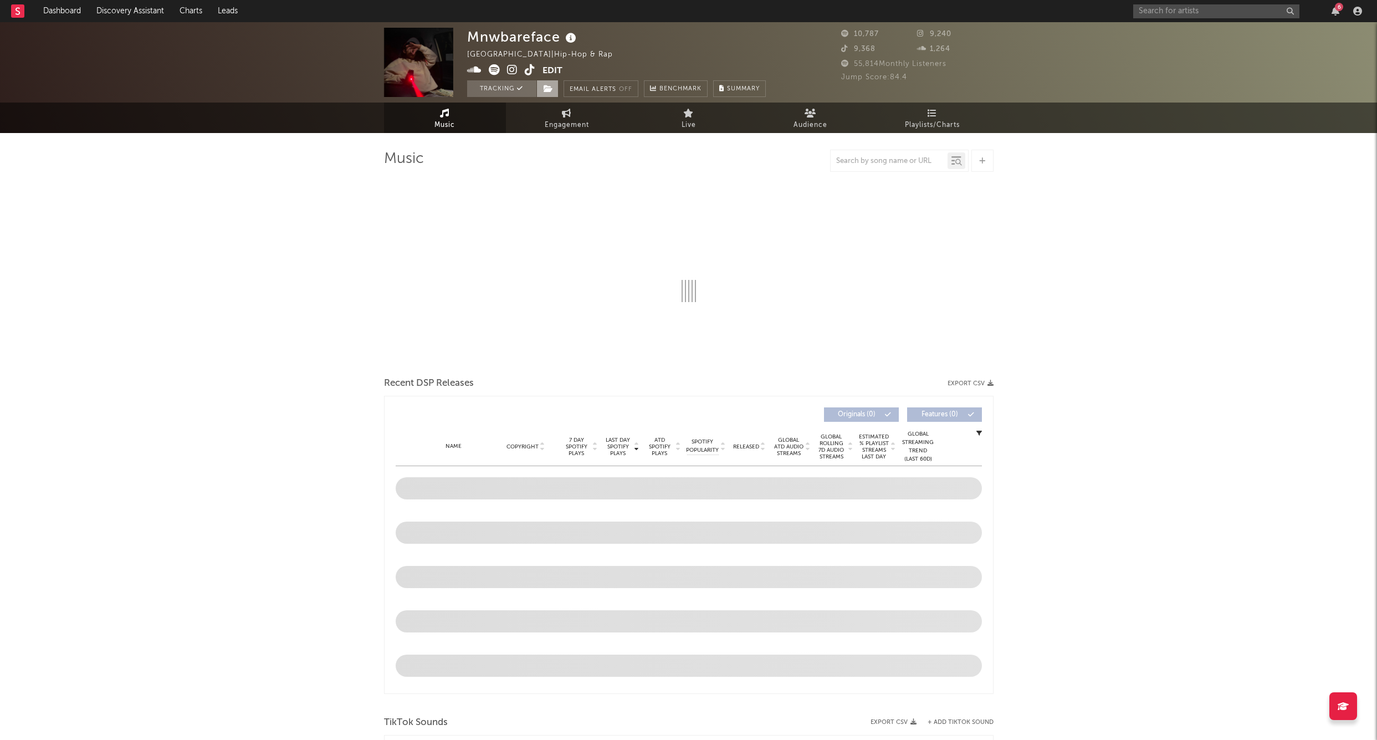
click at [554, 90] on span at bounding box center [548, 88] width 22 height 17
select select "6m"
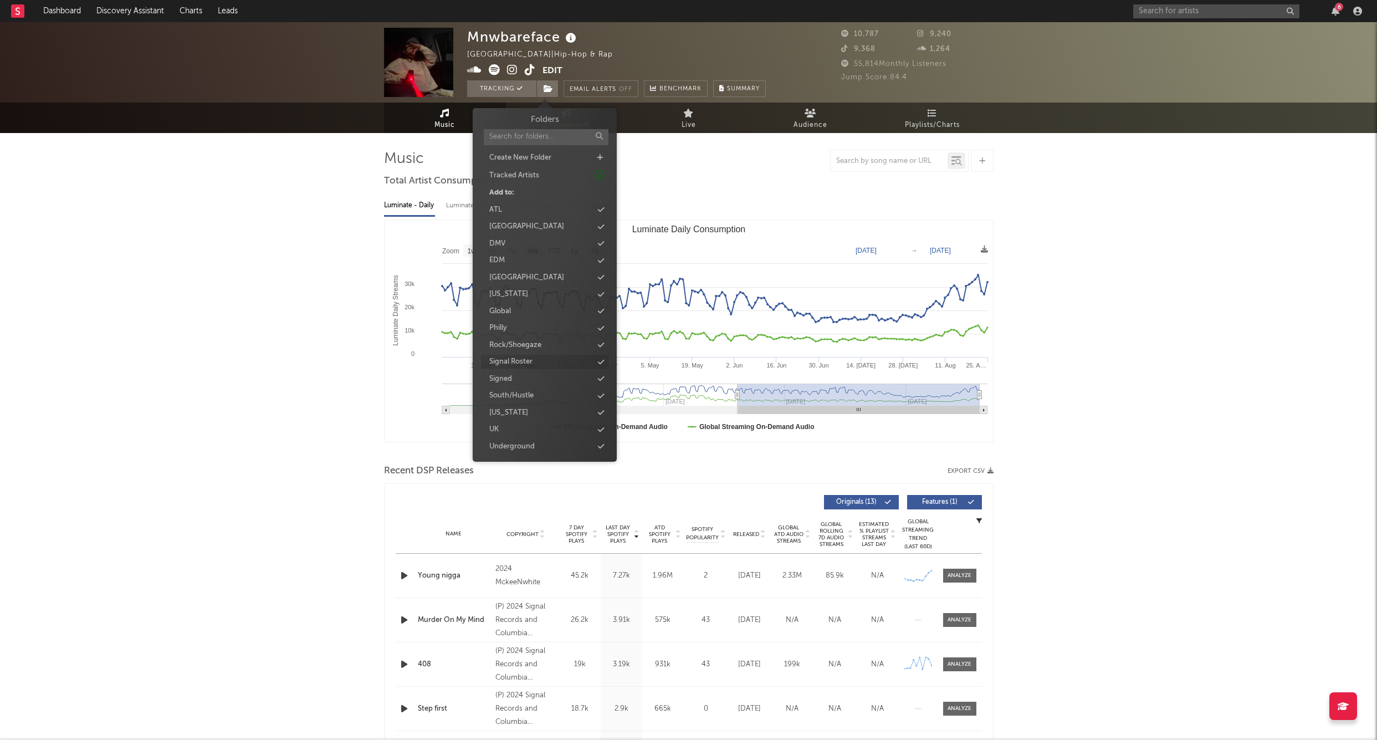
click at [512, 360] on div "Signal Roster" at bounding box center [510, 361] width 43 height 11
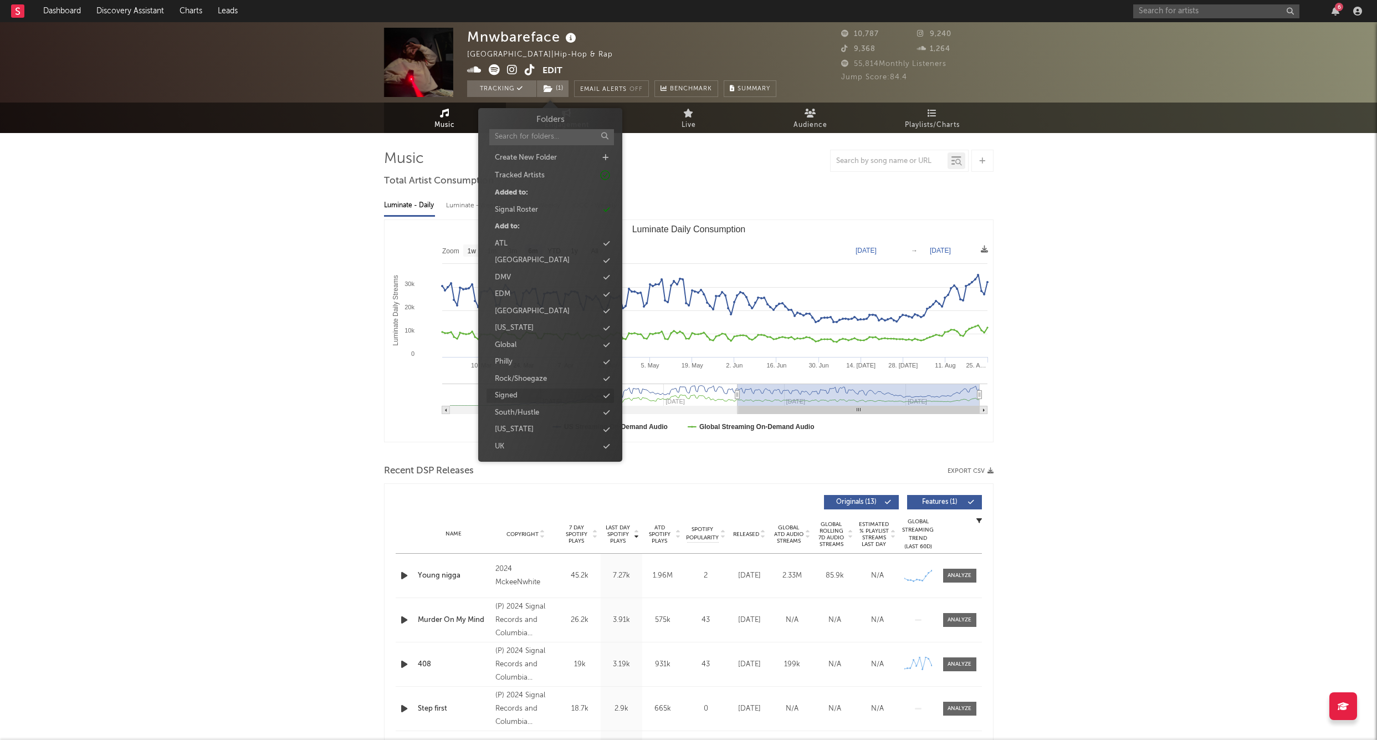
click at [514, 390] on div "Signed" at bounding box center [506, 395] width 23 height 11
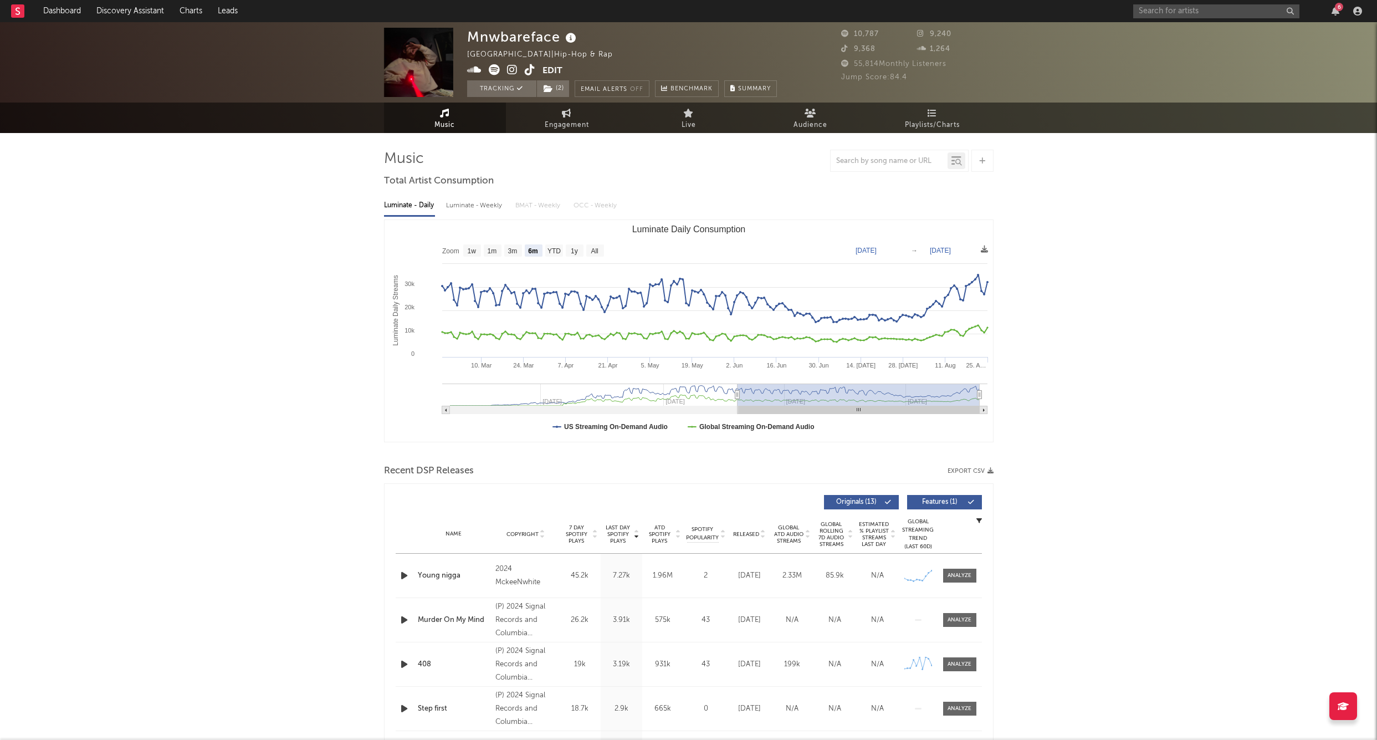
click at [1211, 217] on div "Mnwbareface United States | Hip-hop & Rap Edit Tracking ( 2 ) Email Alerts Off …" at bounding box center [688, 725] width 1377 height 1407
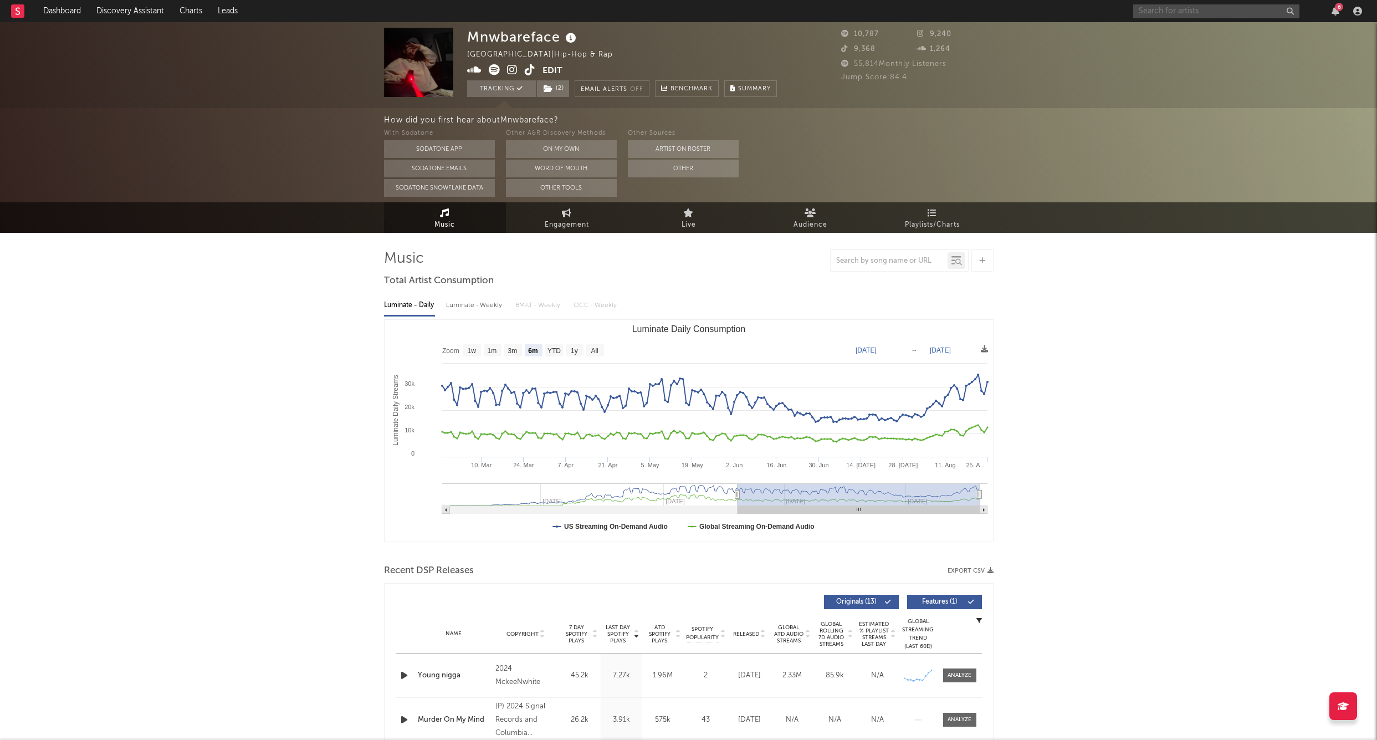
click at [1154, 13] on input "text" at bounding box center [1217, 11] width 166 height 14
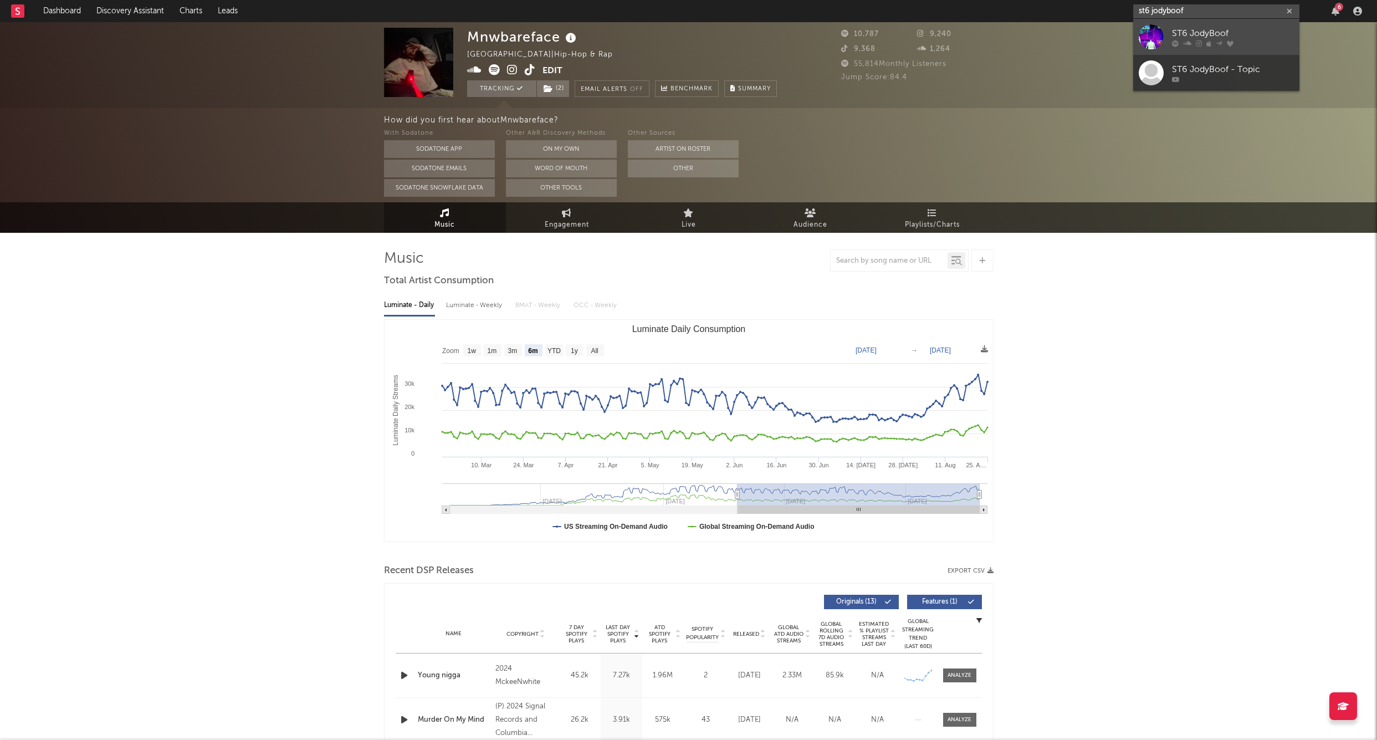
type input "st6 jodyboof"
click at [1151, 33] on div at bounding box center [1151, 36] width 25 height 25
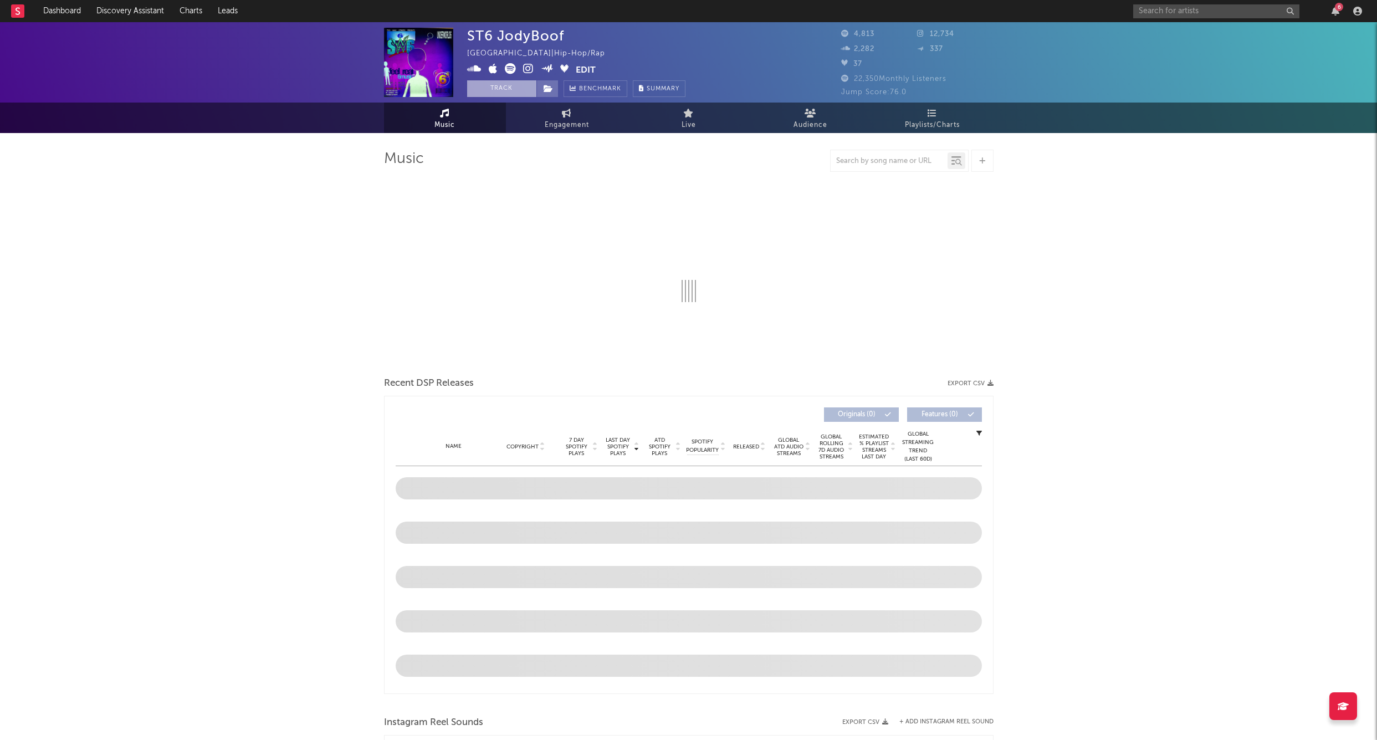
click at [500, 89] on button "Track" at bounding box center [501, 88] width 69 height 17
click at [556, 88] on span at bounding box center [548, 88] width 22 height 17
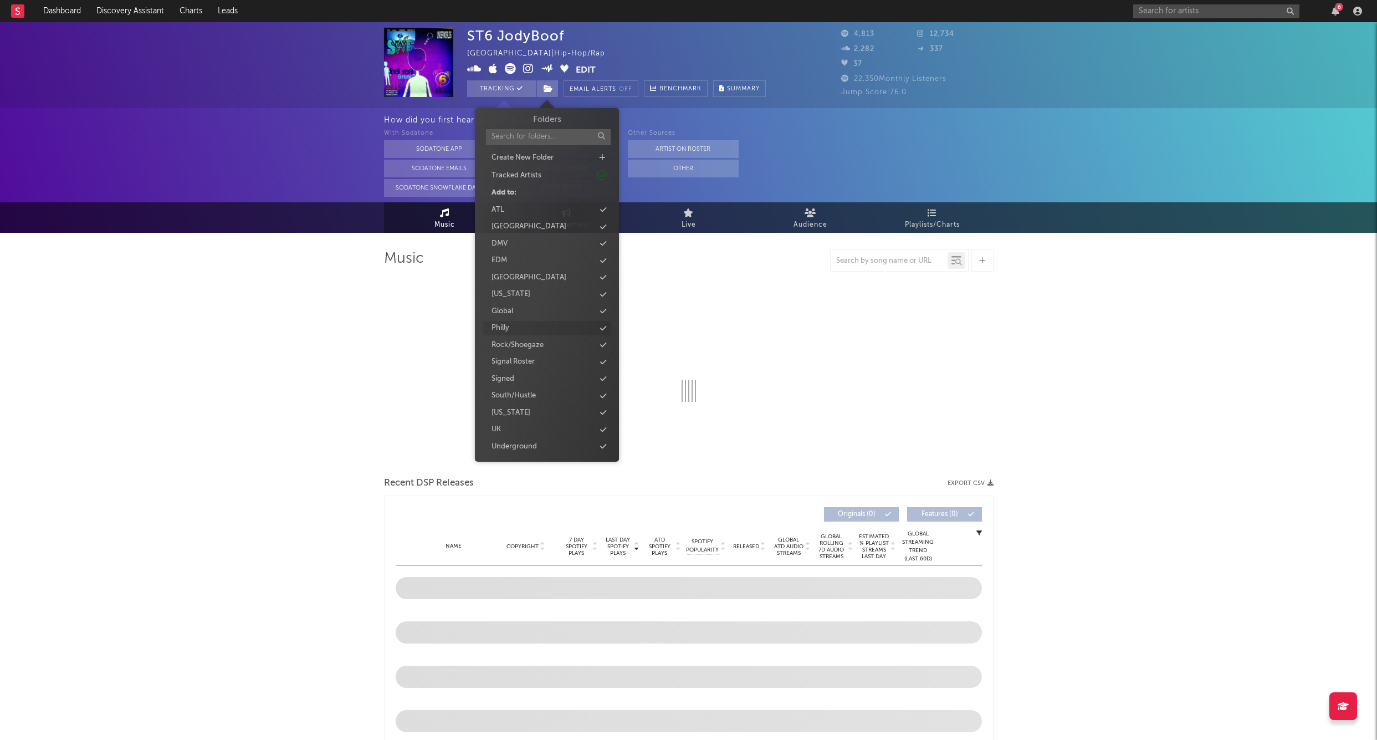
select select "6m"
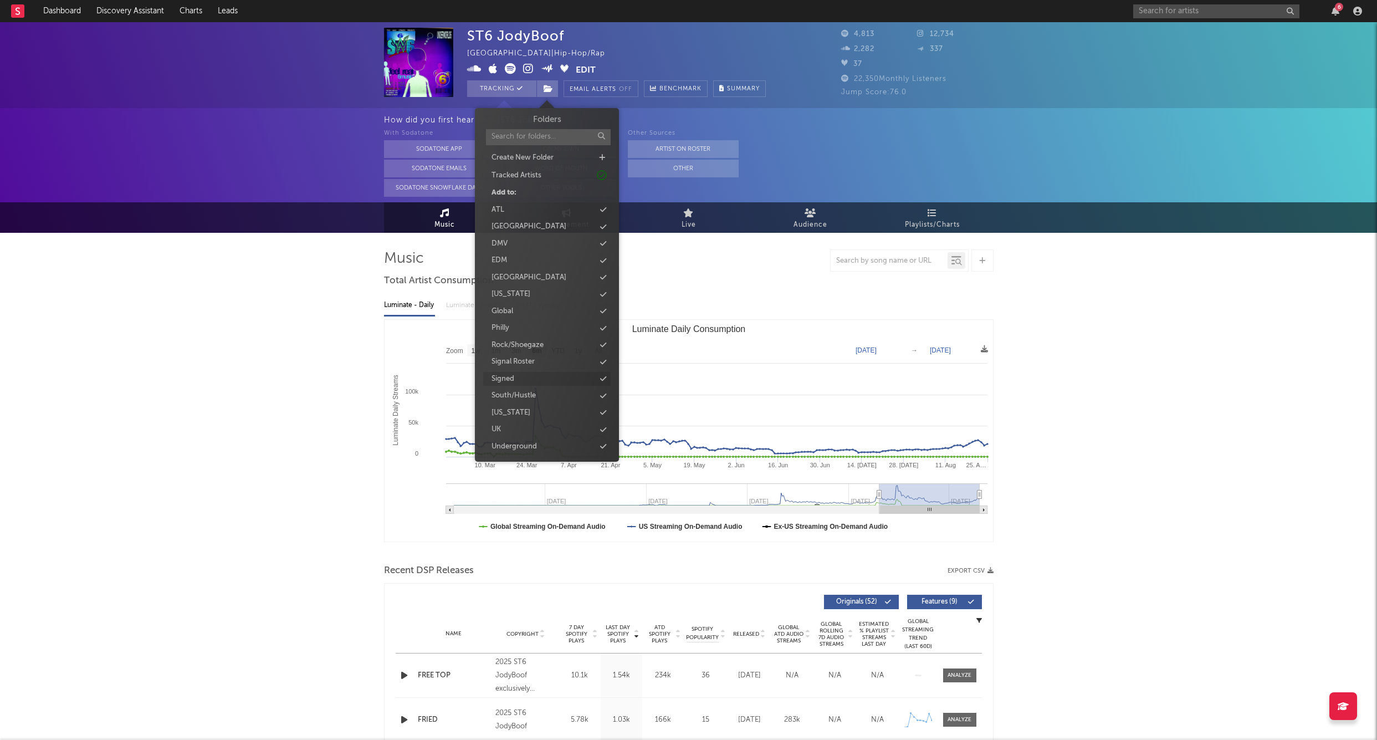
click at [526, 375] on div "Signed" at bounding box center [546, 379] width 127 height 14
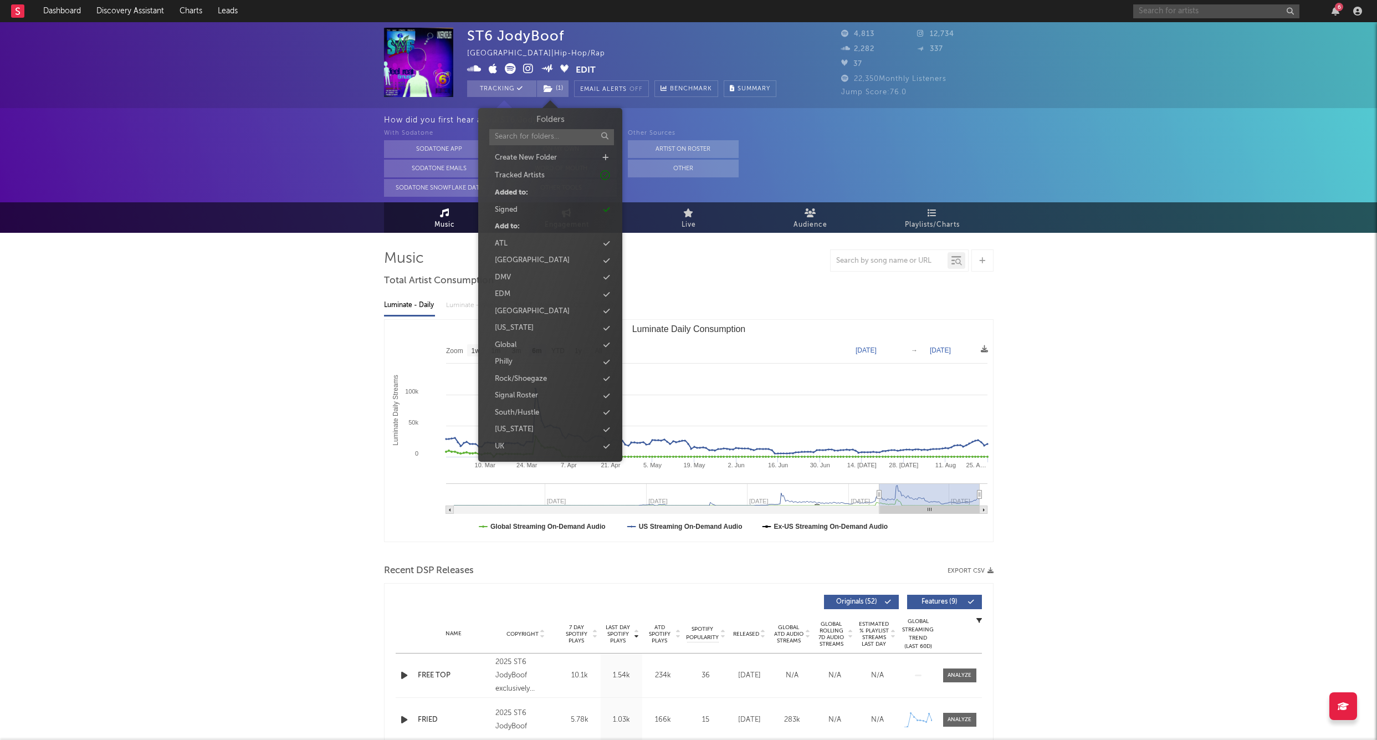
click at [1182, 11] on input "text" at bounding box center [1217, 11] width 166 height 14
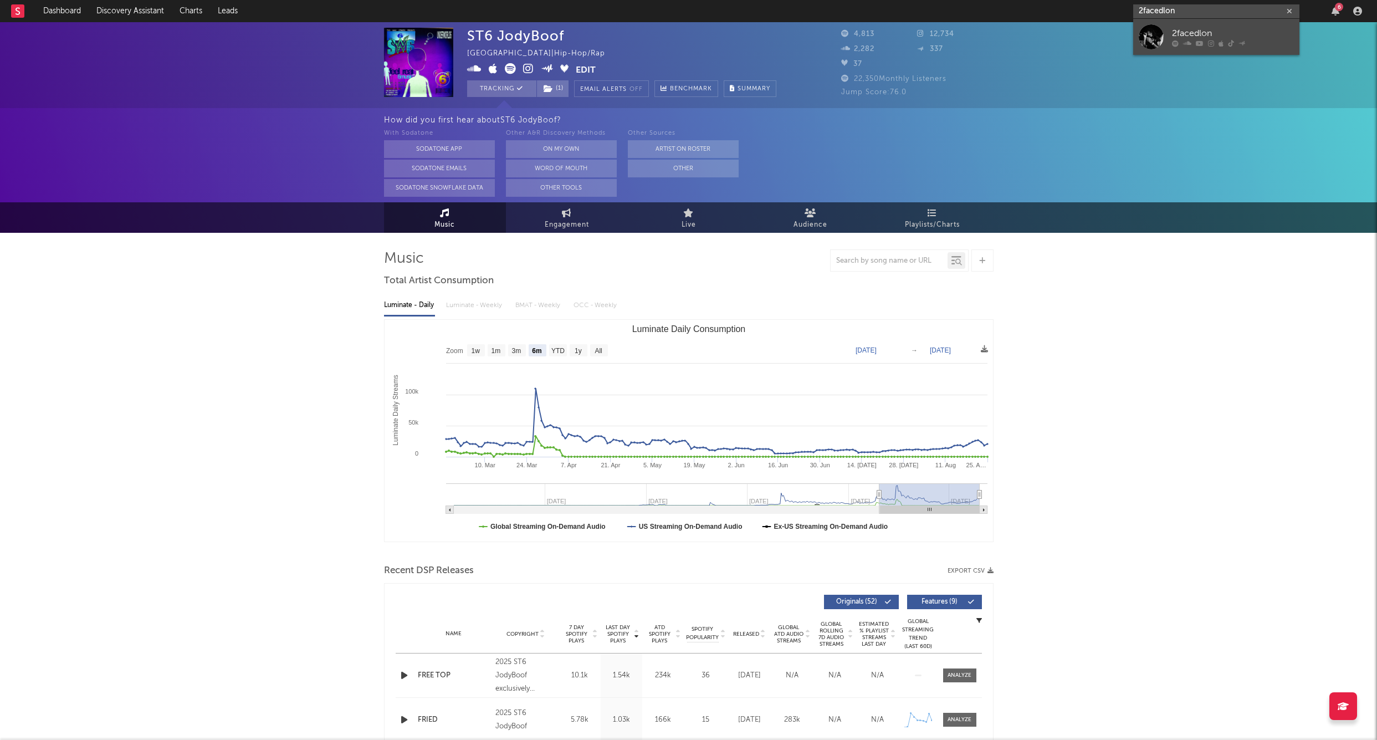
type input "2facedlon"
click at [1150, 37] on div at bounding box center [1151, 36] width 25 height 25
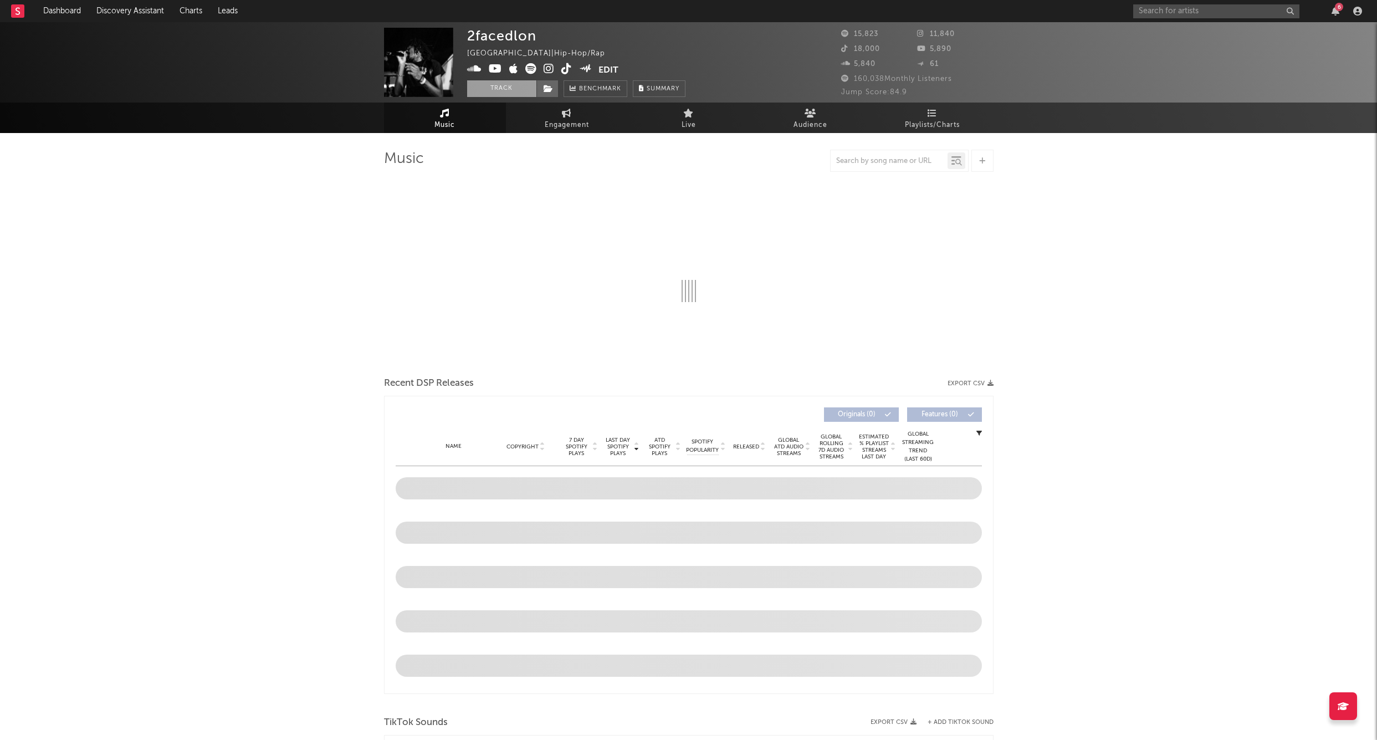
click at [506, 92] on button "Track" at bounding box center [501, 88] width 69 height 17
select select "6m"
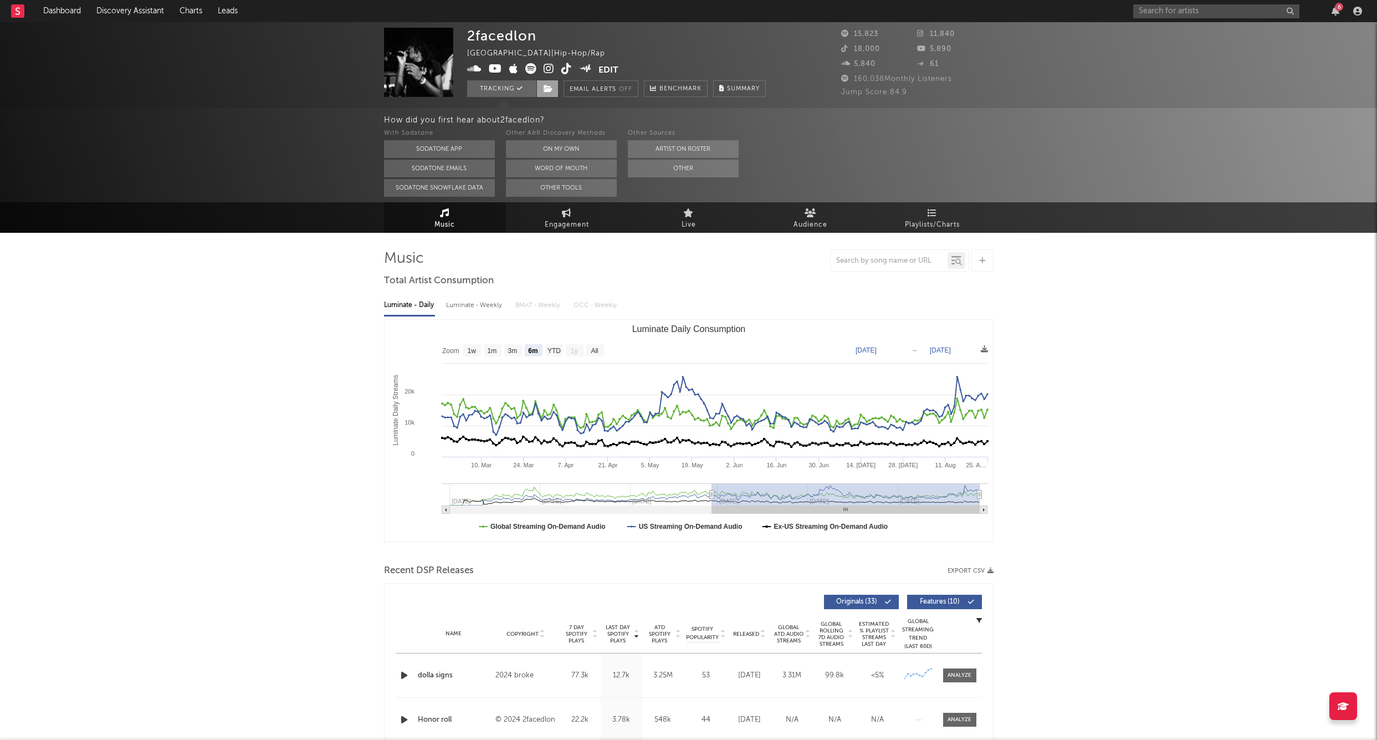
click at [551, 88] on icon at bounding box center [548, 89] width 9 height 8
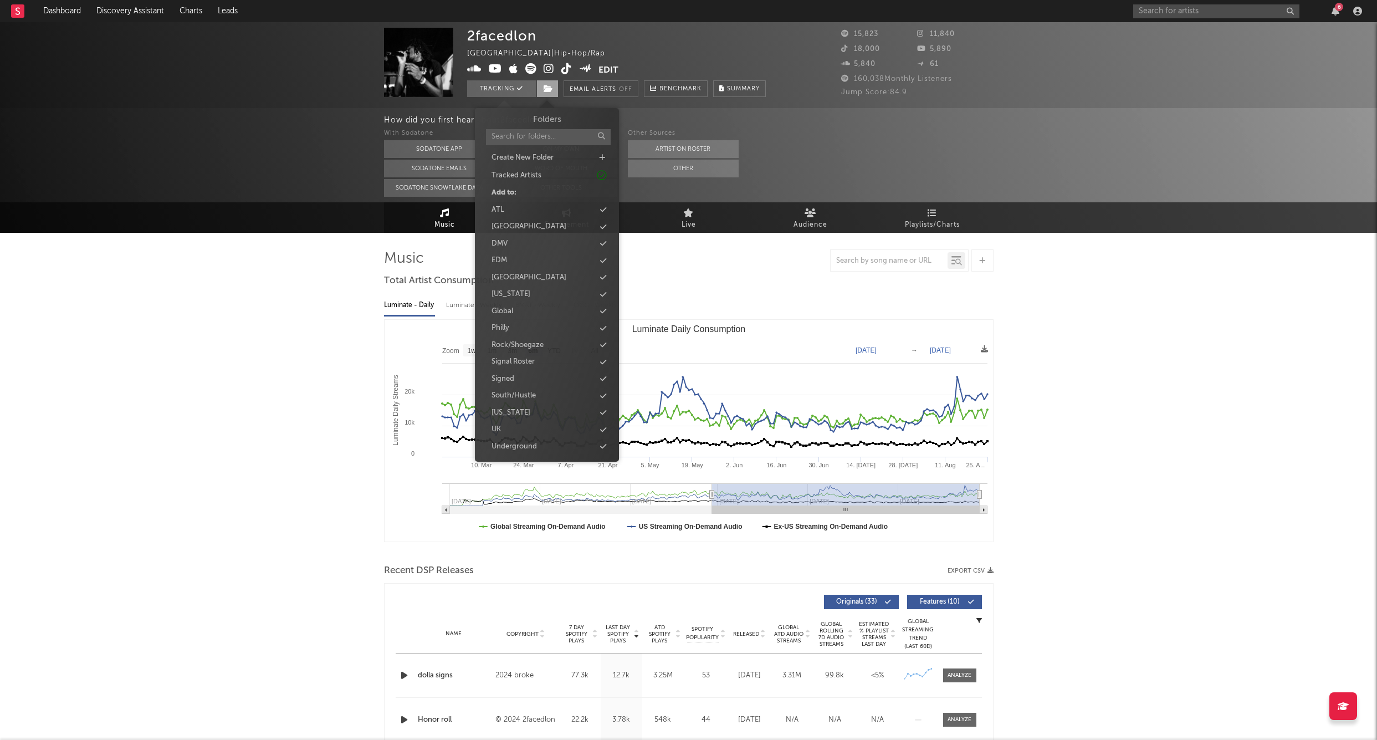
click at [549, 90] on icon at bounding box center [548, 89] width 9 height 8
drag, startPoint x: 550, startPoint y: 88, endPoint x: 573, endPoint y: 277, distance: 190.3
click at [550, 88] on icon at bounding box center [548, 89] width 9 height 8
click at [508, 375] on div "Signed" at bounding box center [503, 379] width 23 height 11
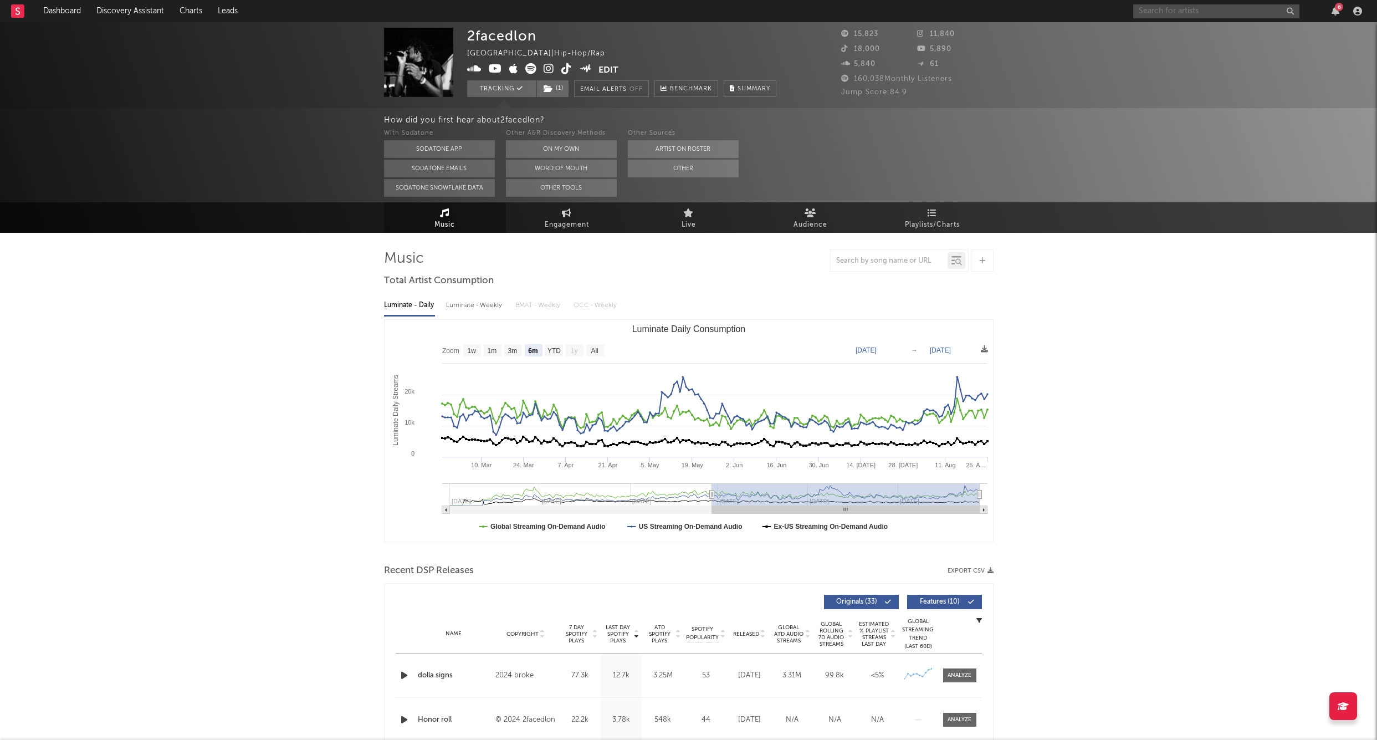
click at [1147, 11] on input "text" at bounding box center [1217, 11] width 166 height 14
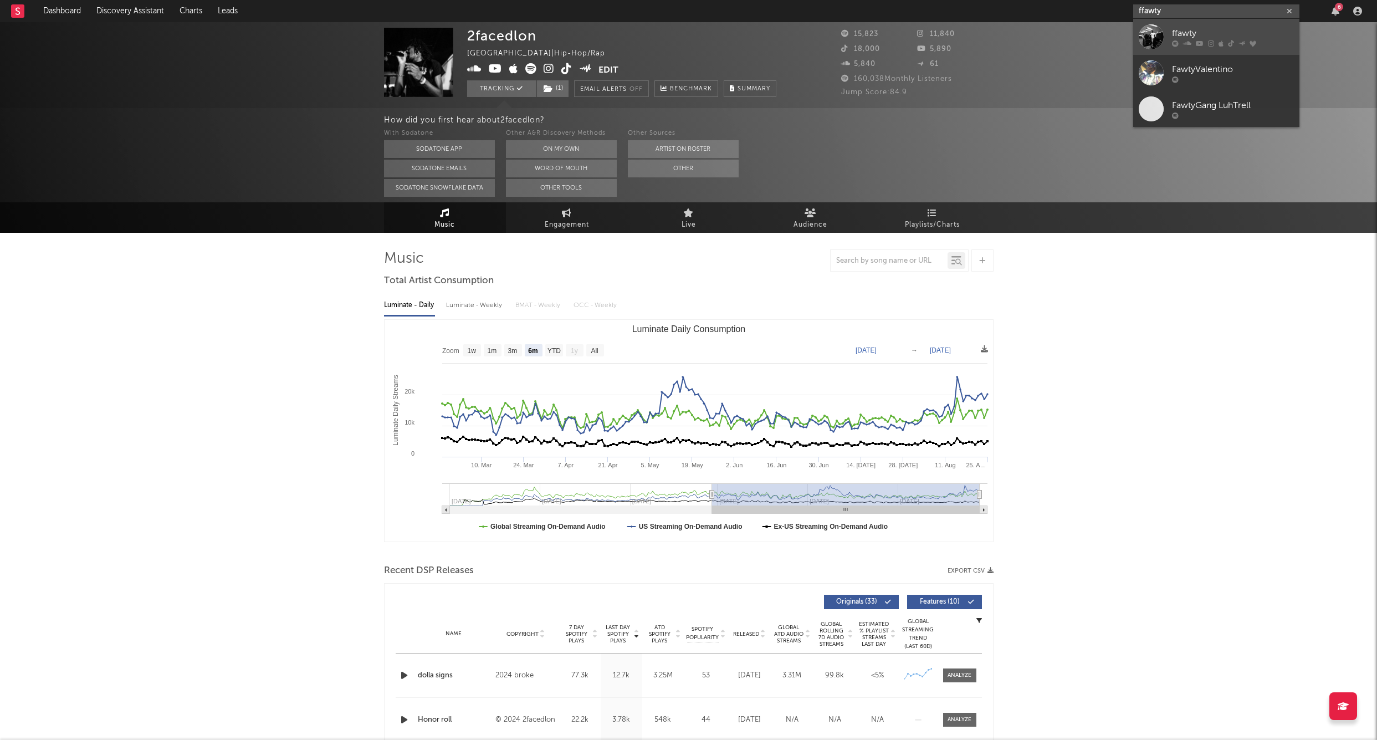
type input "ffawty"
click at [1161, 35] on div at bounding box center [1151, 36] width 25 height 25
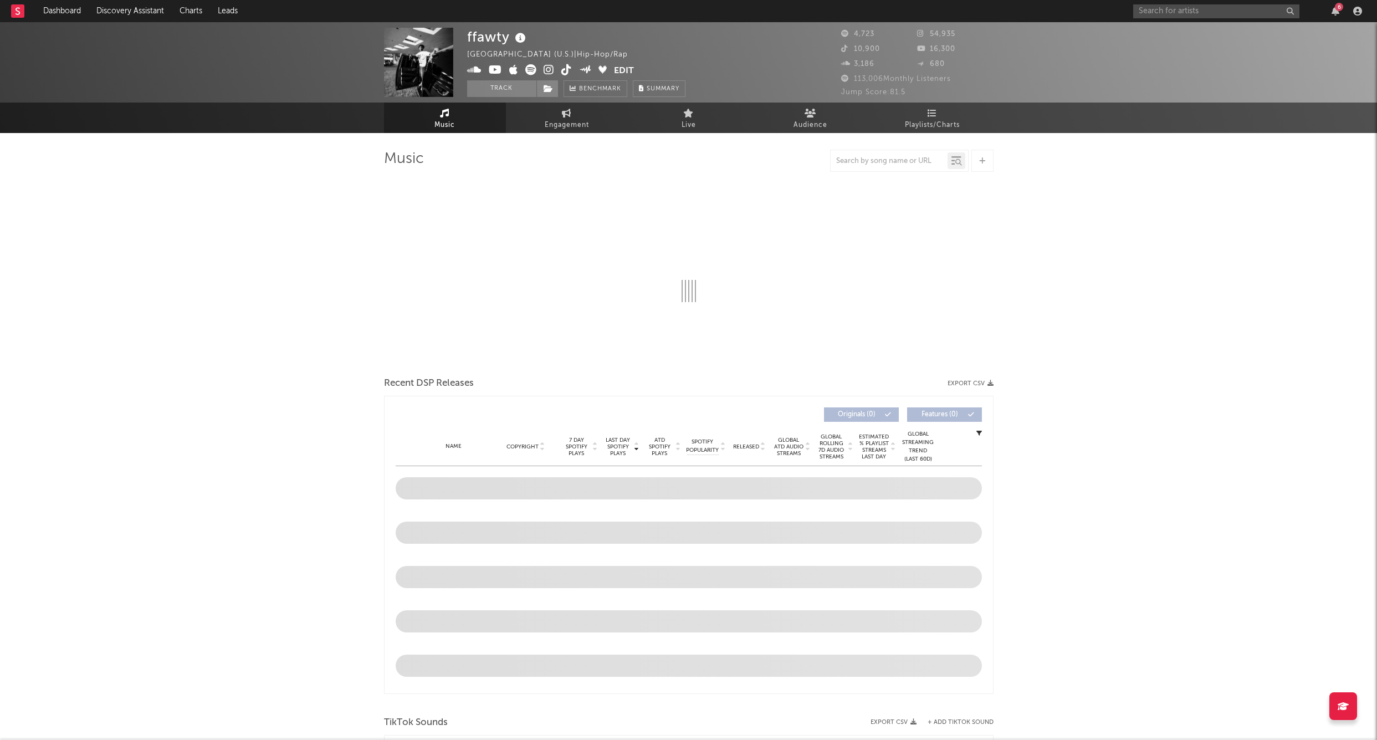
select select "6m"
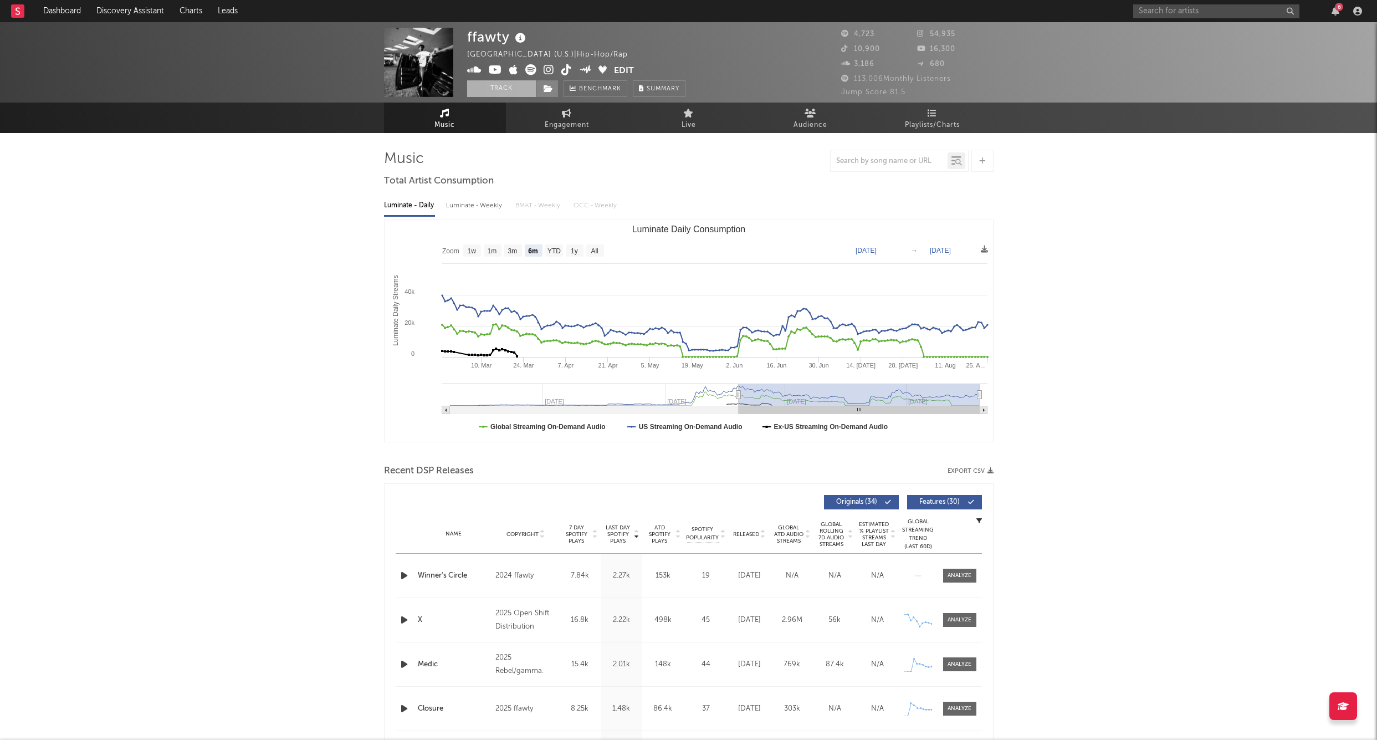
click at [503, 85] on button "Track" at bounding box center [501, 88] width 69 height 17
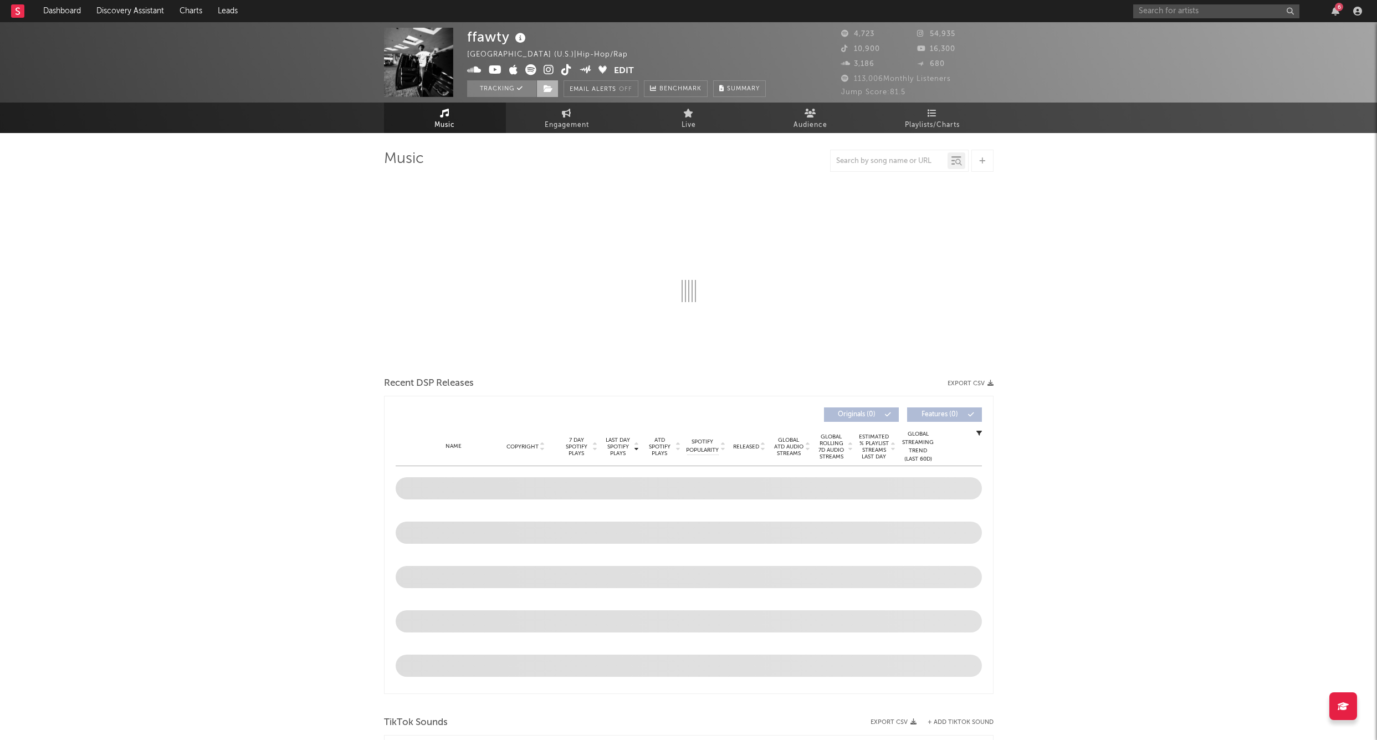
click at [548, 87] on icon at bounding box center [548, 89] width 9 height 8
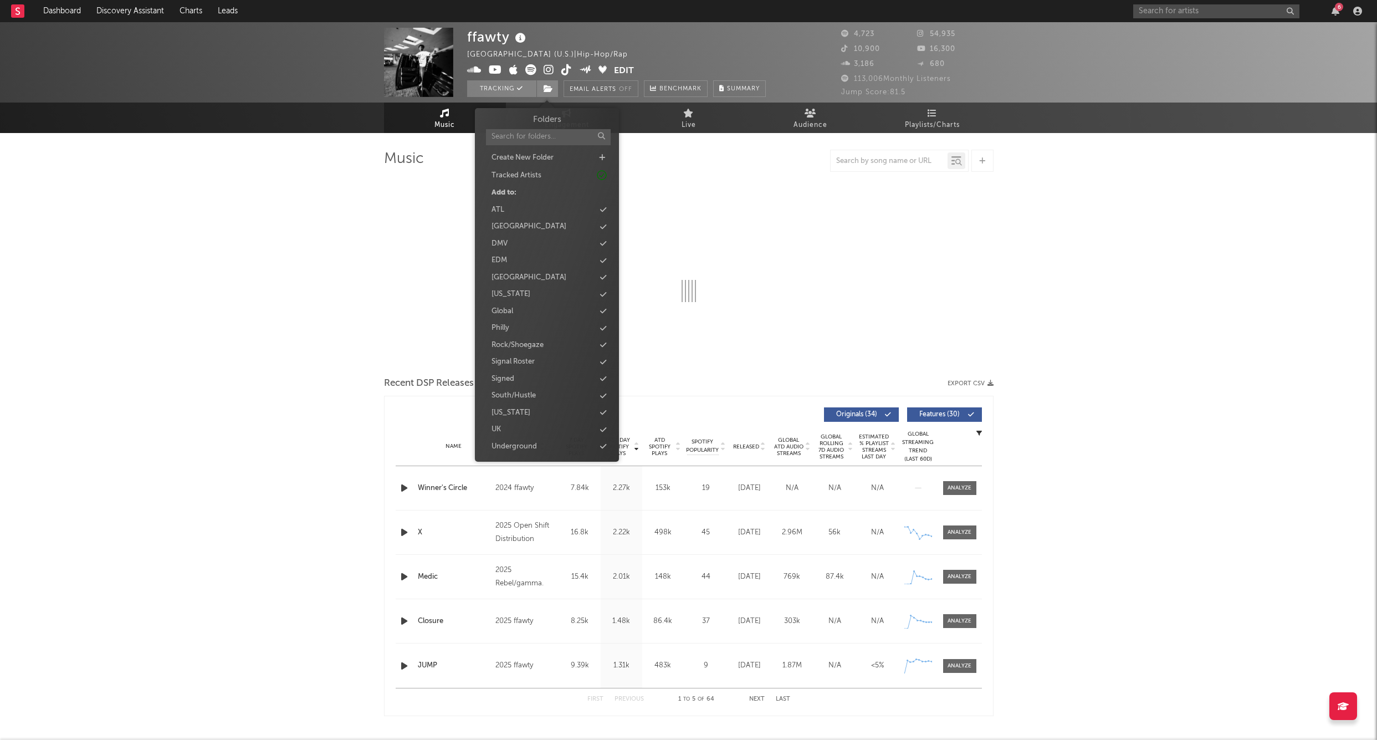
select select "6m"
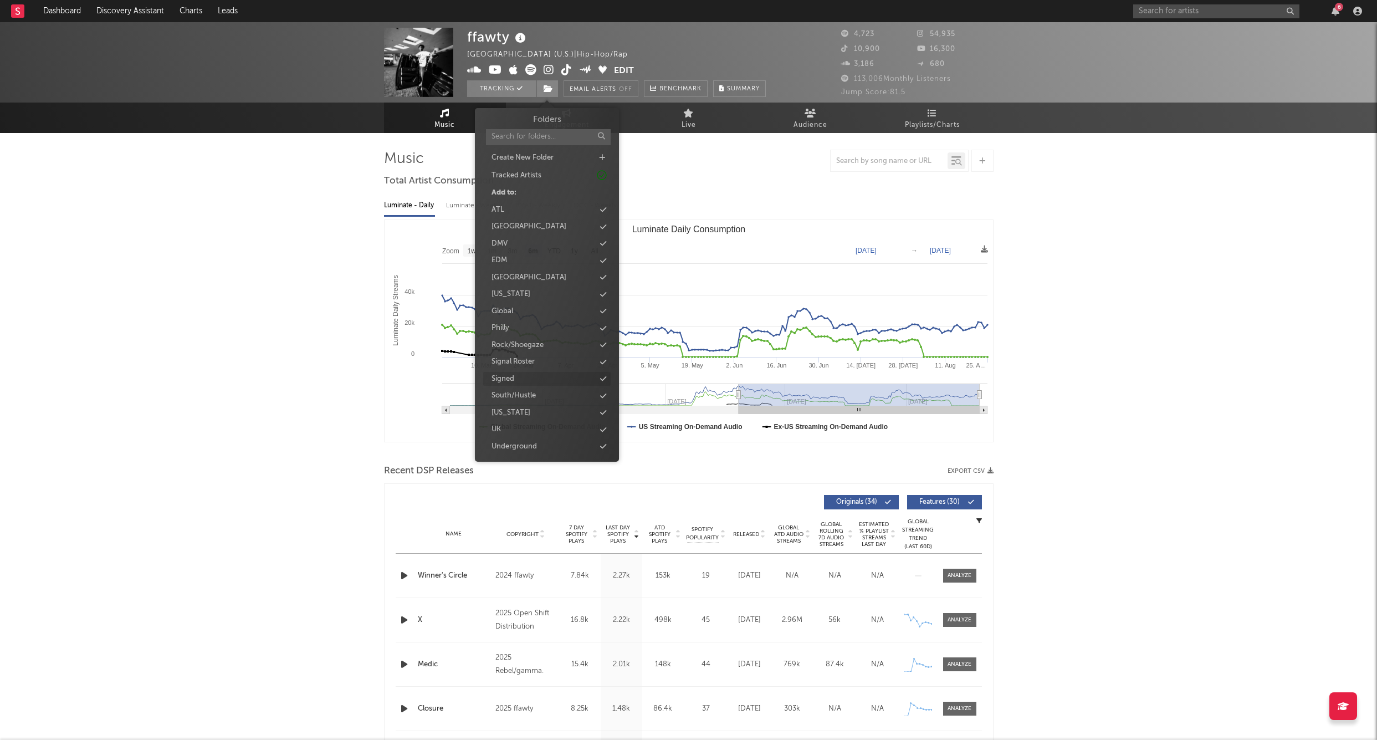
click at [502, 374] on div "Signed" at bounding box center [503, 379] width 23 height 11
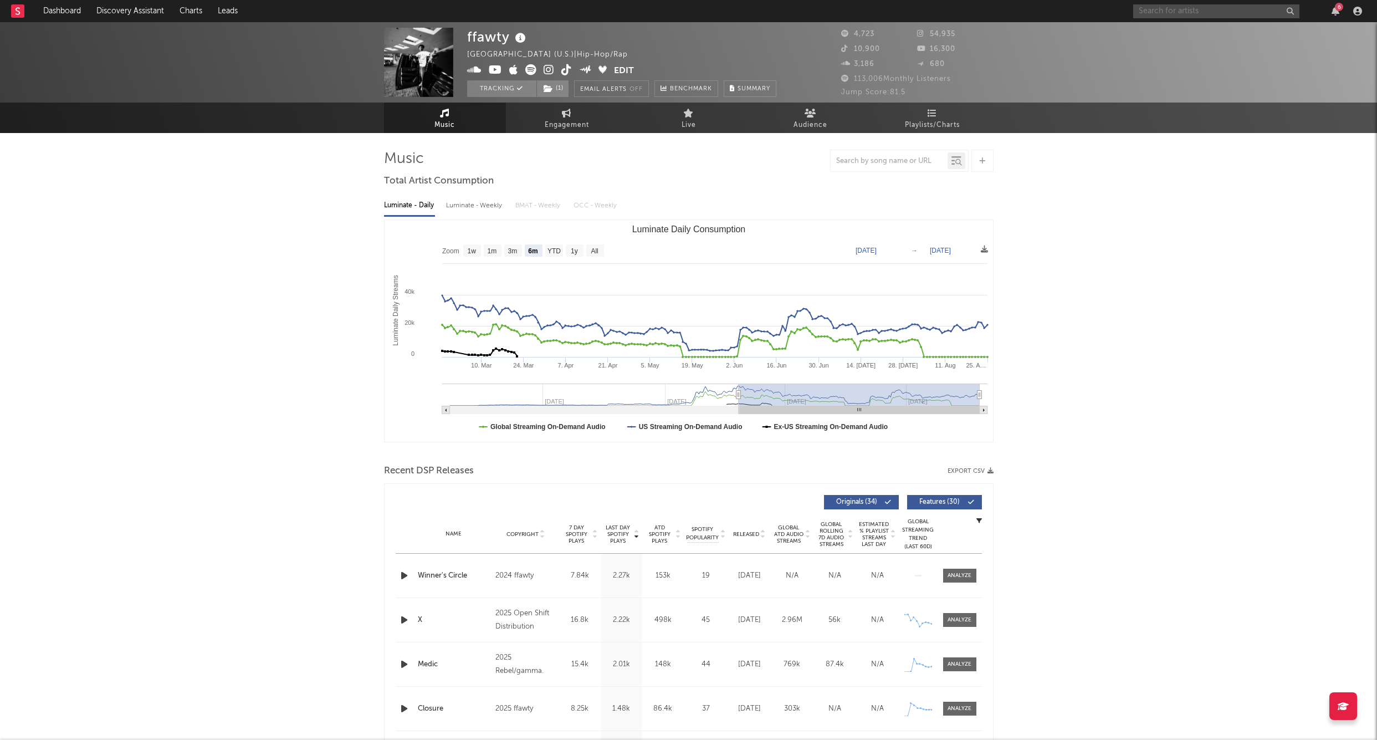
click at [1188, 10] on input "text" at bounding box center [1217, 11] width 166 height 14
